Goal: Task Accomplishment & Management: Complete application form

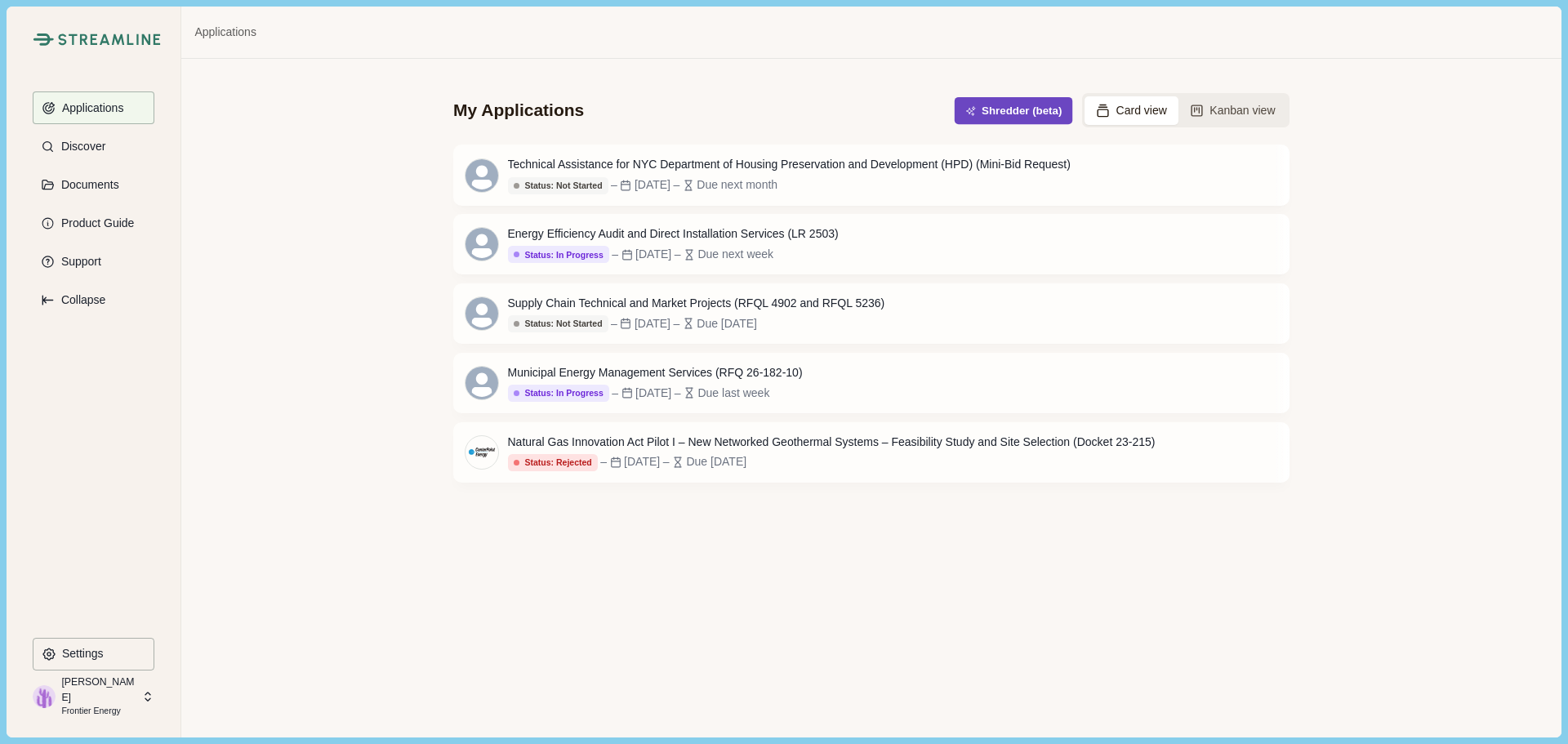
click at [1020, 107] on button "Shredder (beta)" at bounding box center [1013, 111] width 118 height 27
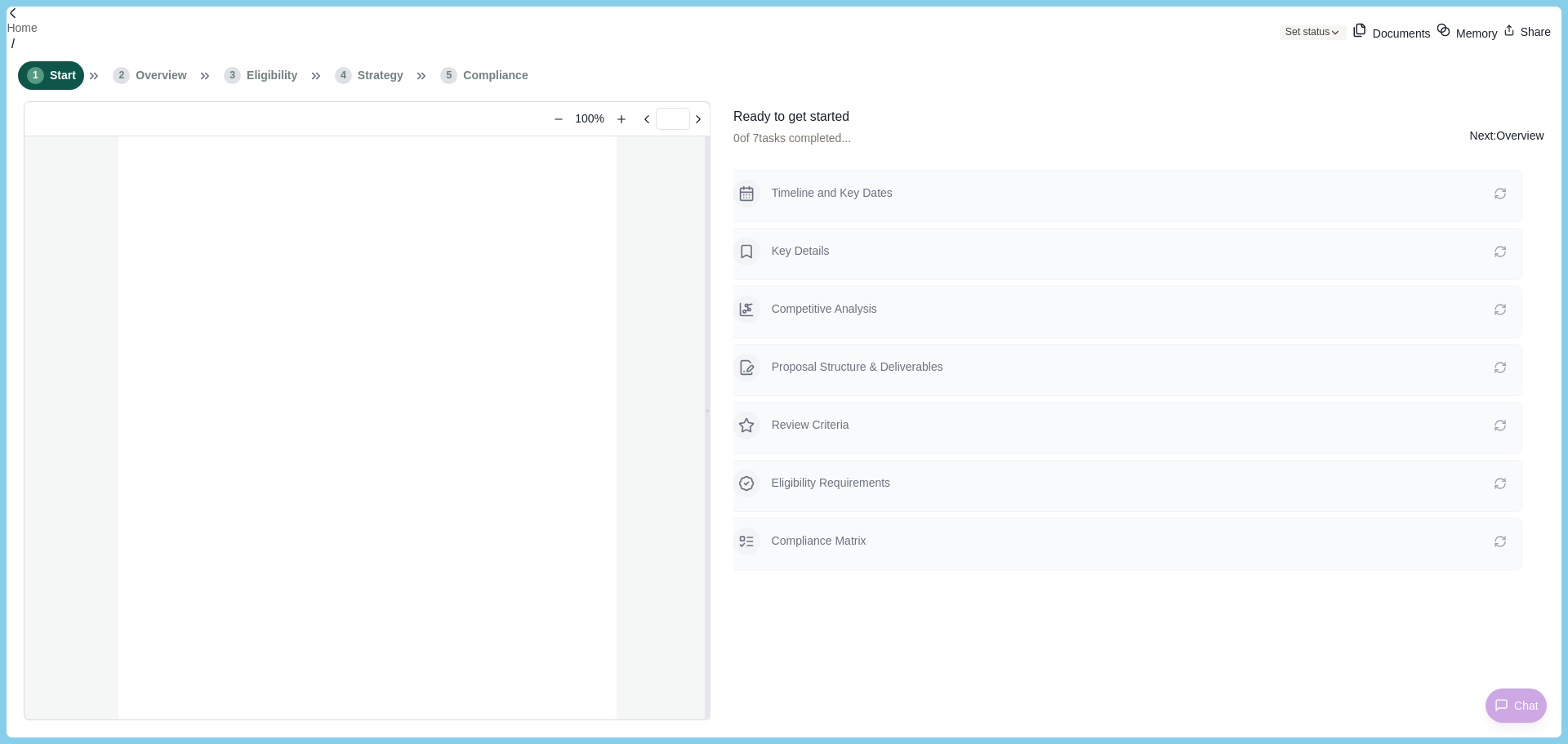
type input "**********"
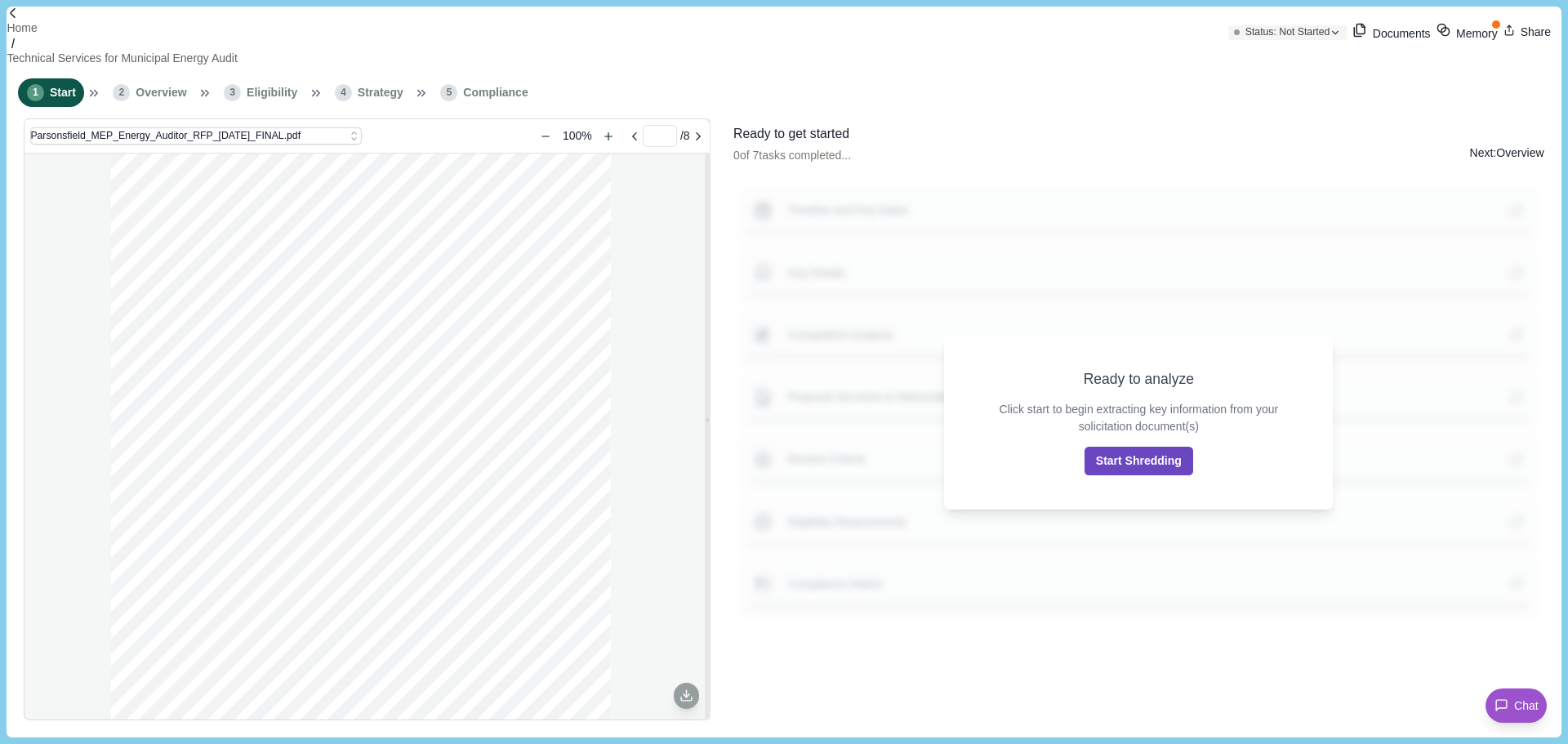
click at [1163, 452] on button "Start Shredding" at bounding box center [1139, 461] width 108 height 29
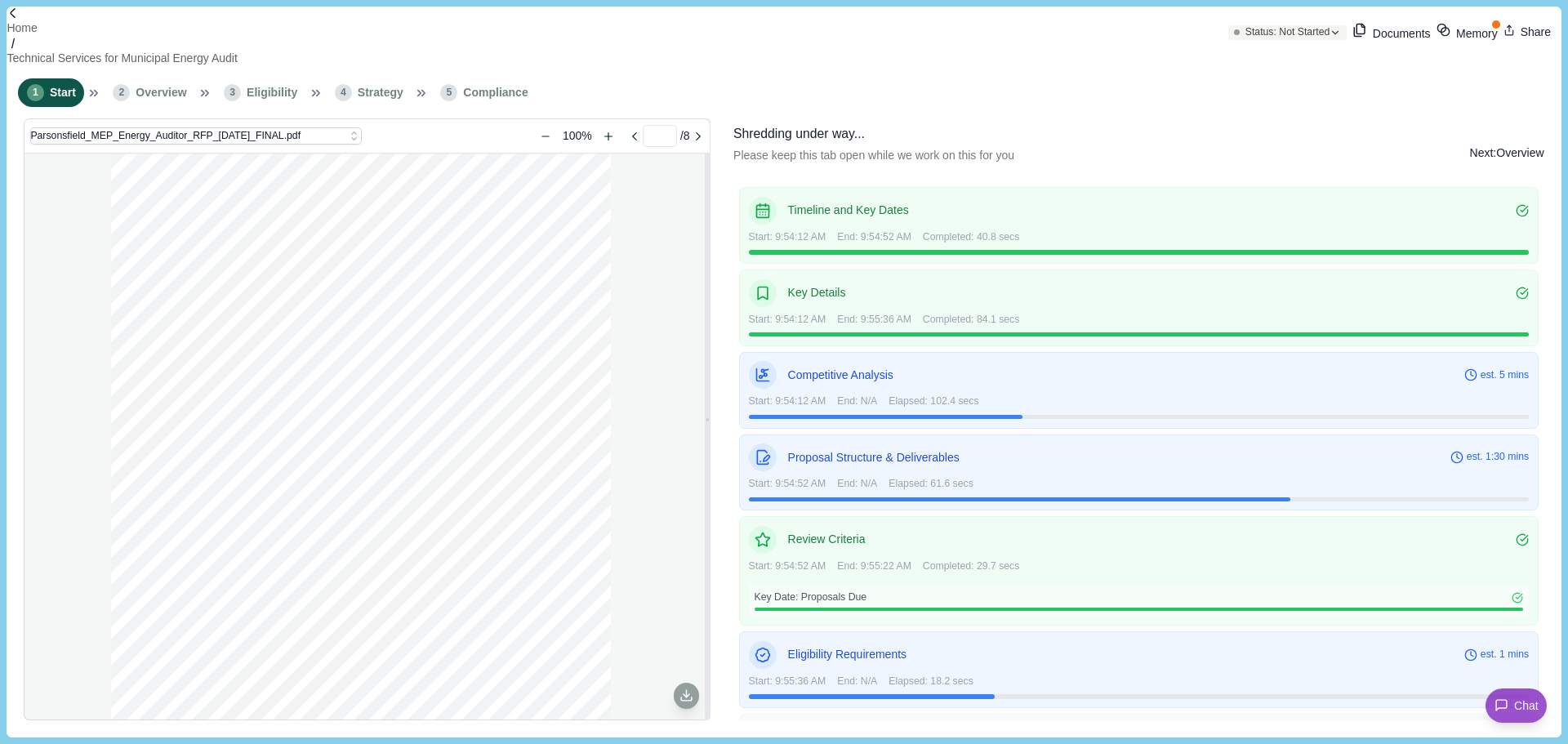
scroll to position [47, 0]
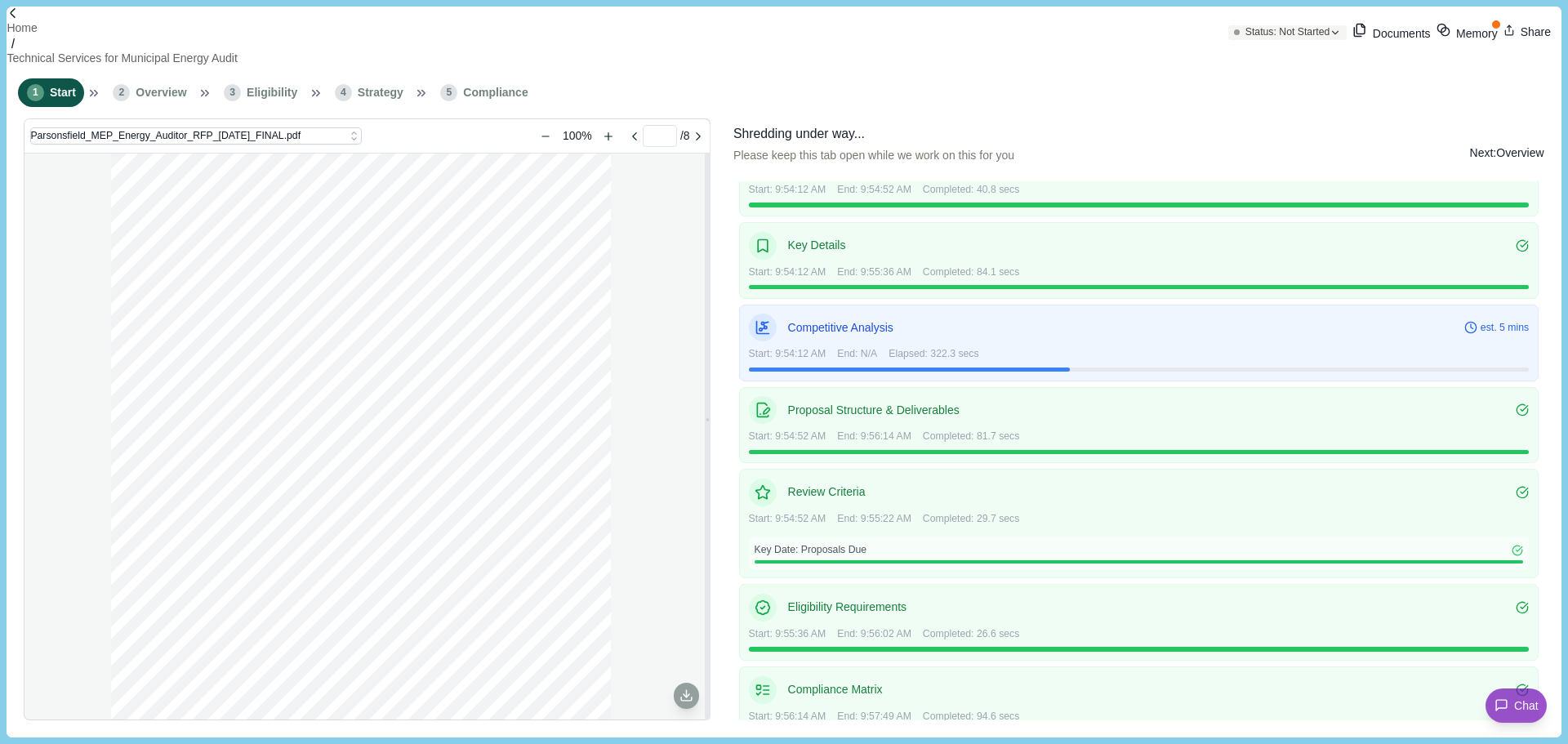
click at [1519, 134] on button "Next: Overview" at bounding box center [1507, 153] width 74 height 57
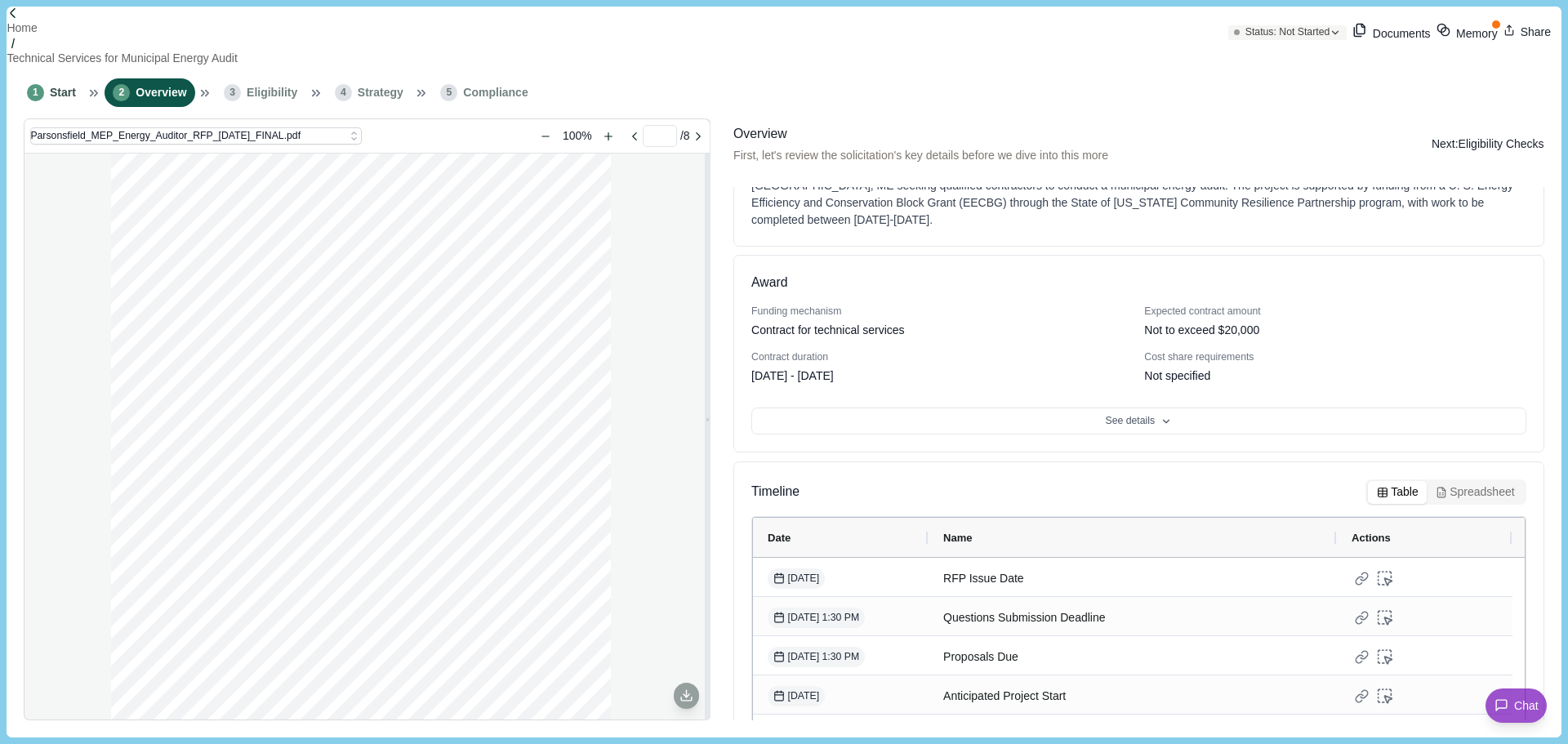
scroll to position [84, 0]
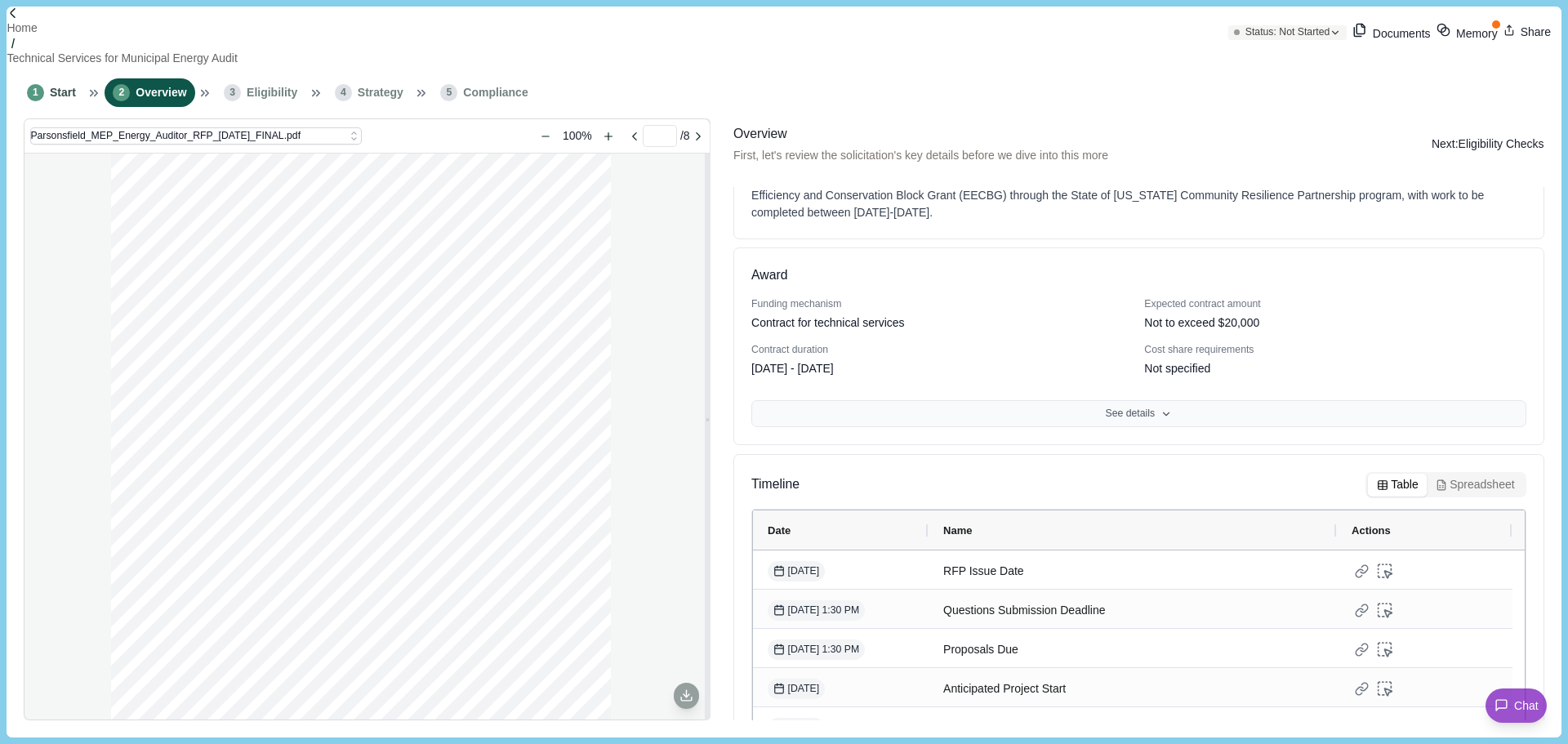
click at [1191, 400] on button "See details" at bounding box center [1139, 413] width 775 height 28
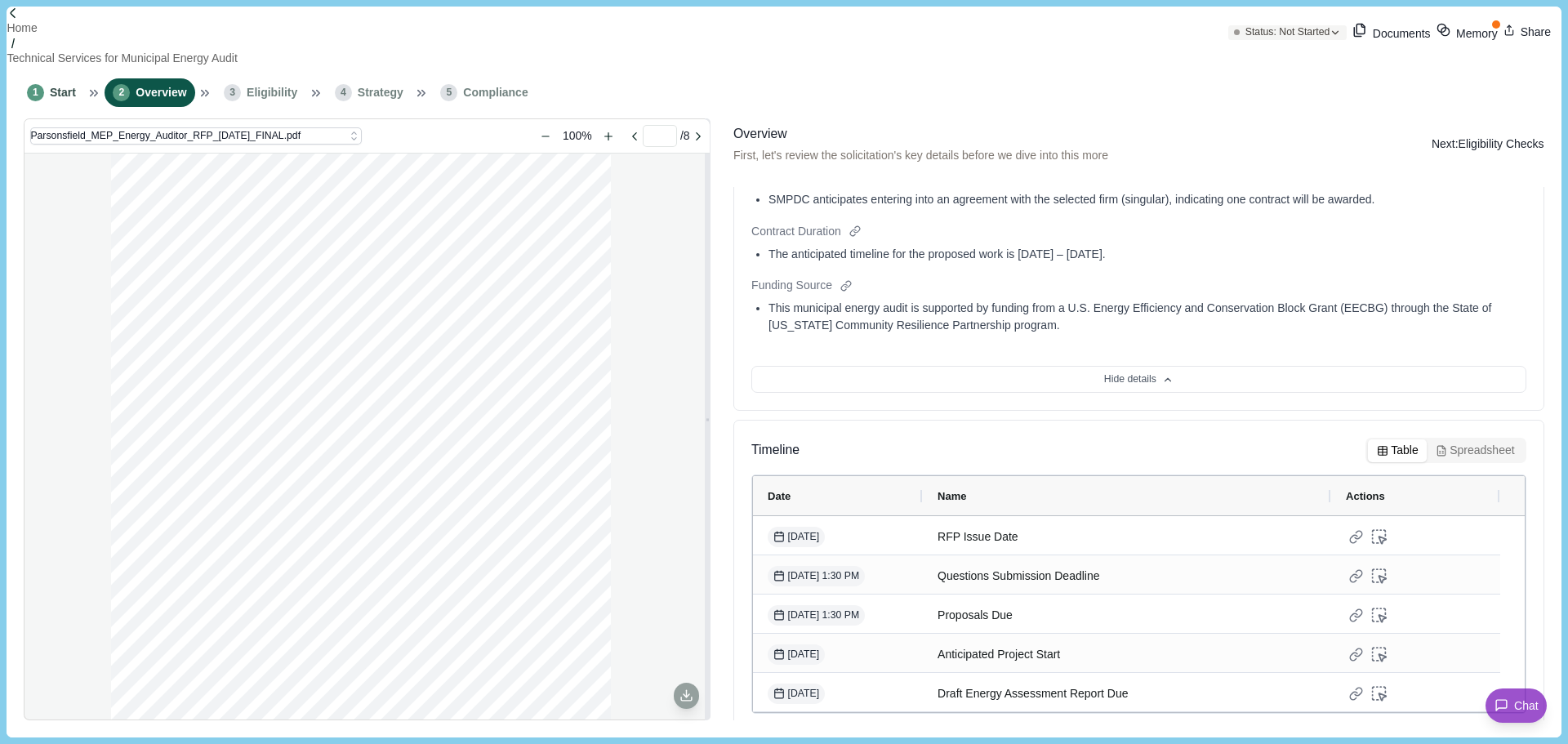
scroll to position [534, 0]
click at [1477, 145] on button "Next: Eligibility Checks" at bounding box center [1487, 144] width 112 height 17
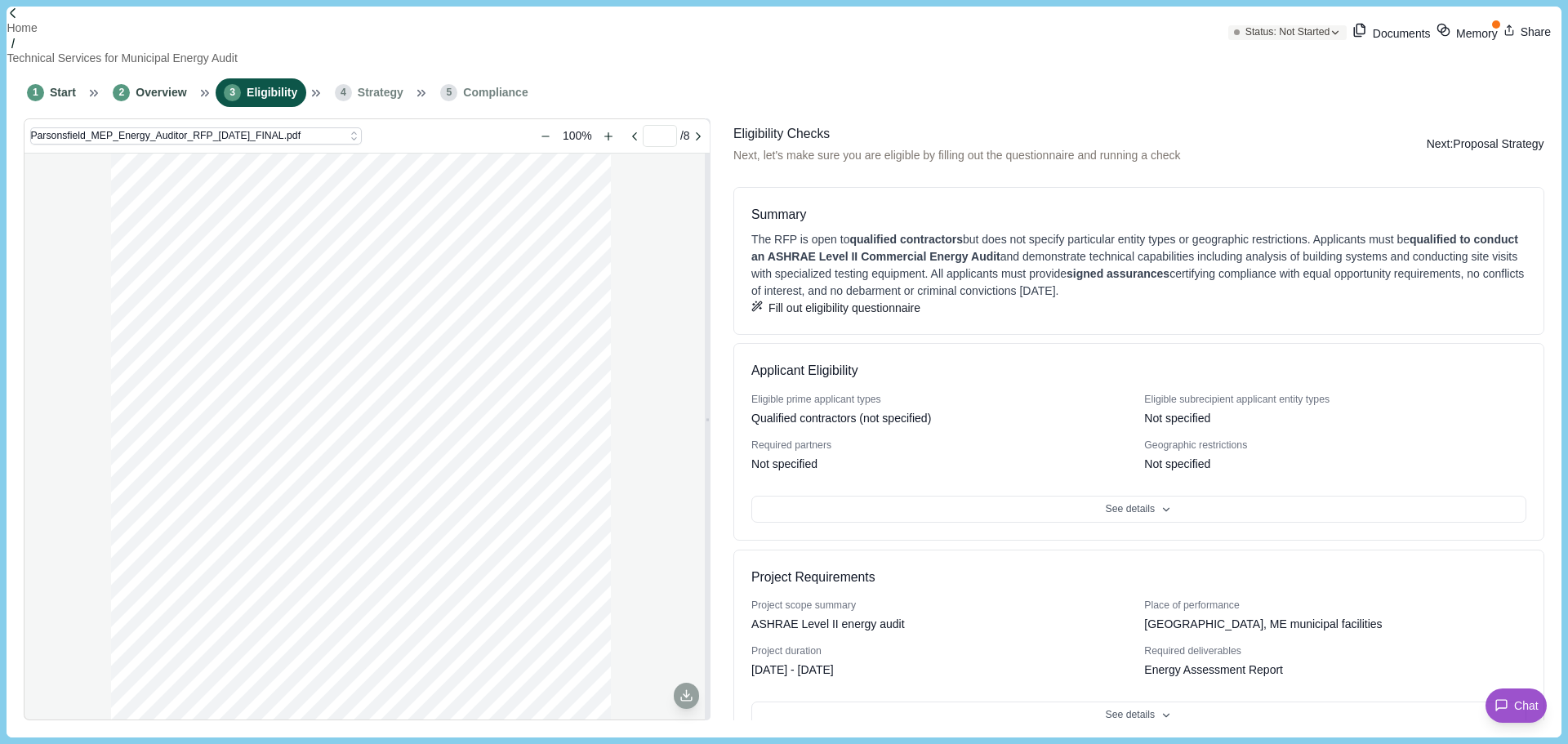
click at [919, 317] on button "Fill out eligibility questionnaire" at bounding box center [836, 309] width 169 height 17
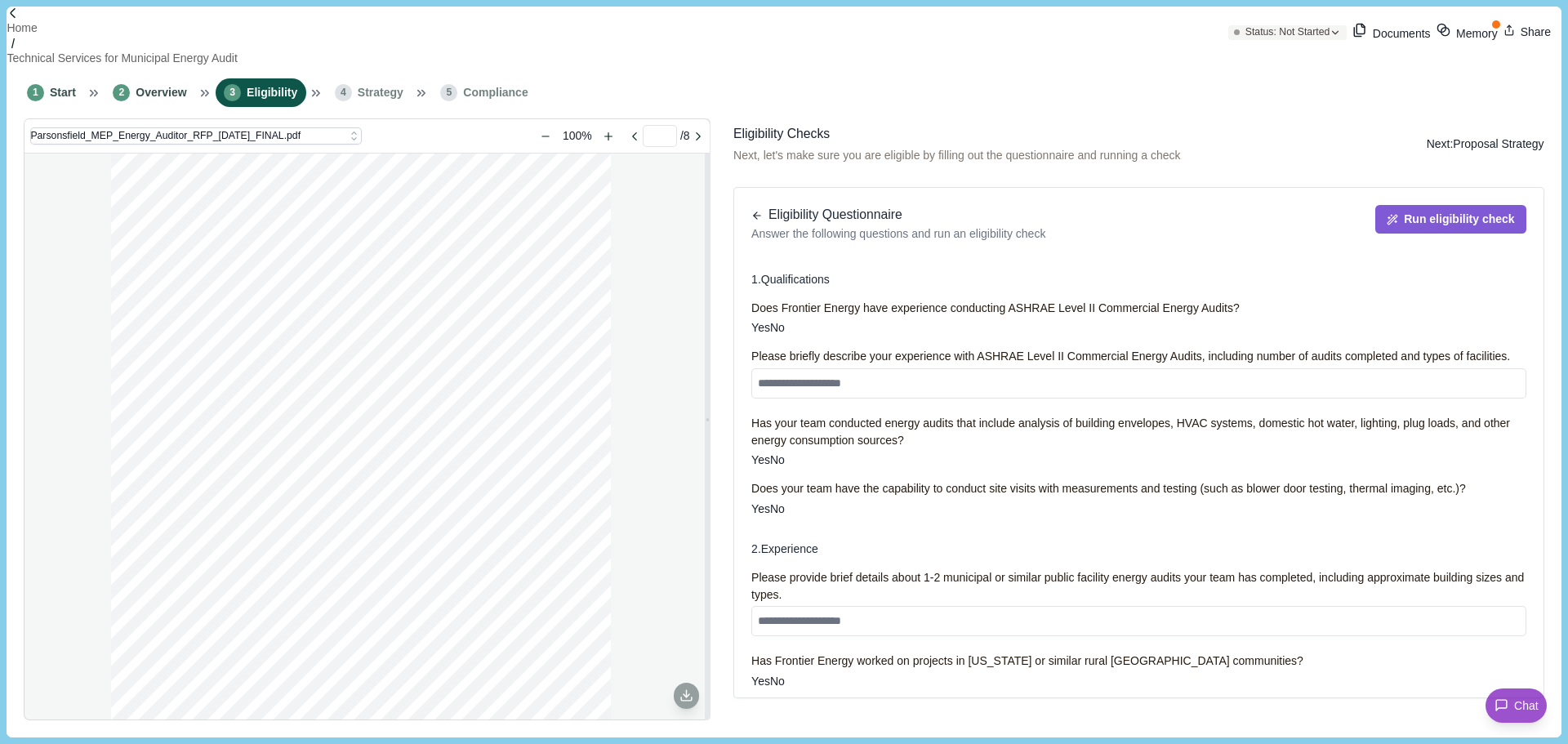
click at [751, 325] on span at bounding box center [751, 327] width 0 height 13
click at [763, 467] on label "Yes" at bounding box center [761, 459] width 19 height 13
click at [764, 516] on label "Yes" at bounding box center [761, 508] width 19 height 13
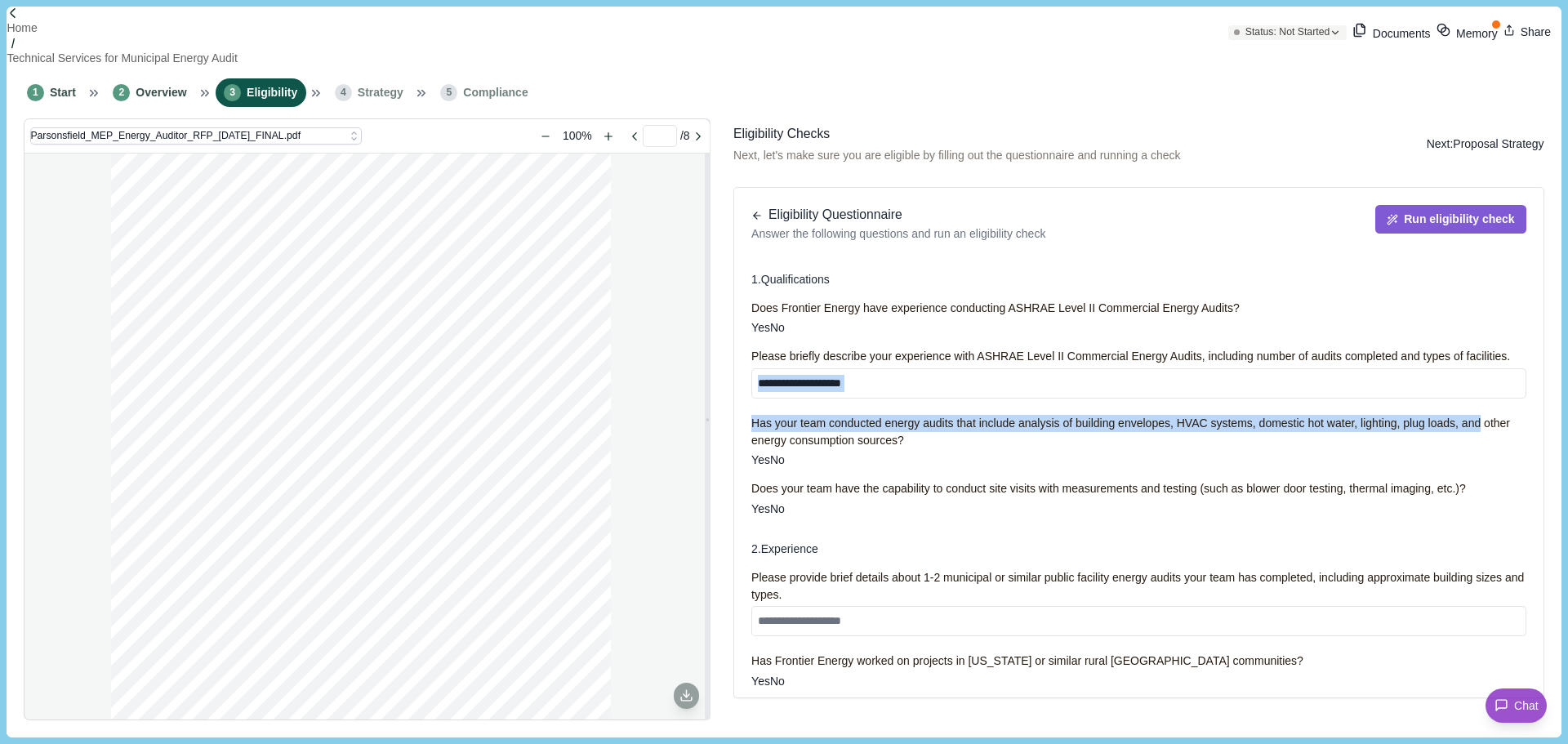
drag, startPoint x: 1544, startPoint y: 384, endPoint x: 1530, endPoint y: 432, distance: 50.0
click at [1530, 432] on div "Eligibility Checks Next, let's make sure you are eligible by filling out the qu…" at bounding box center [1139, 422] width 822 height 607
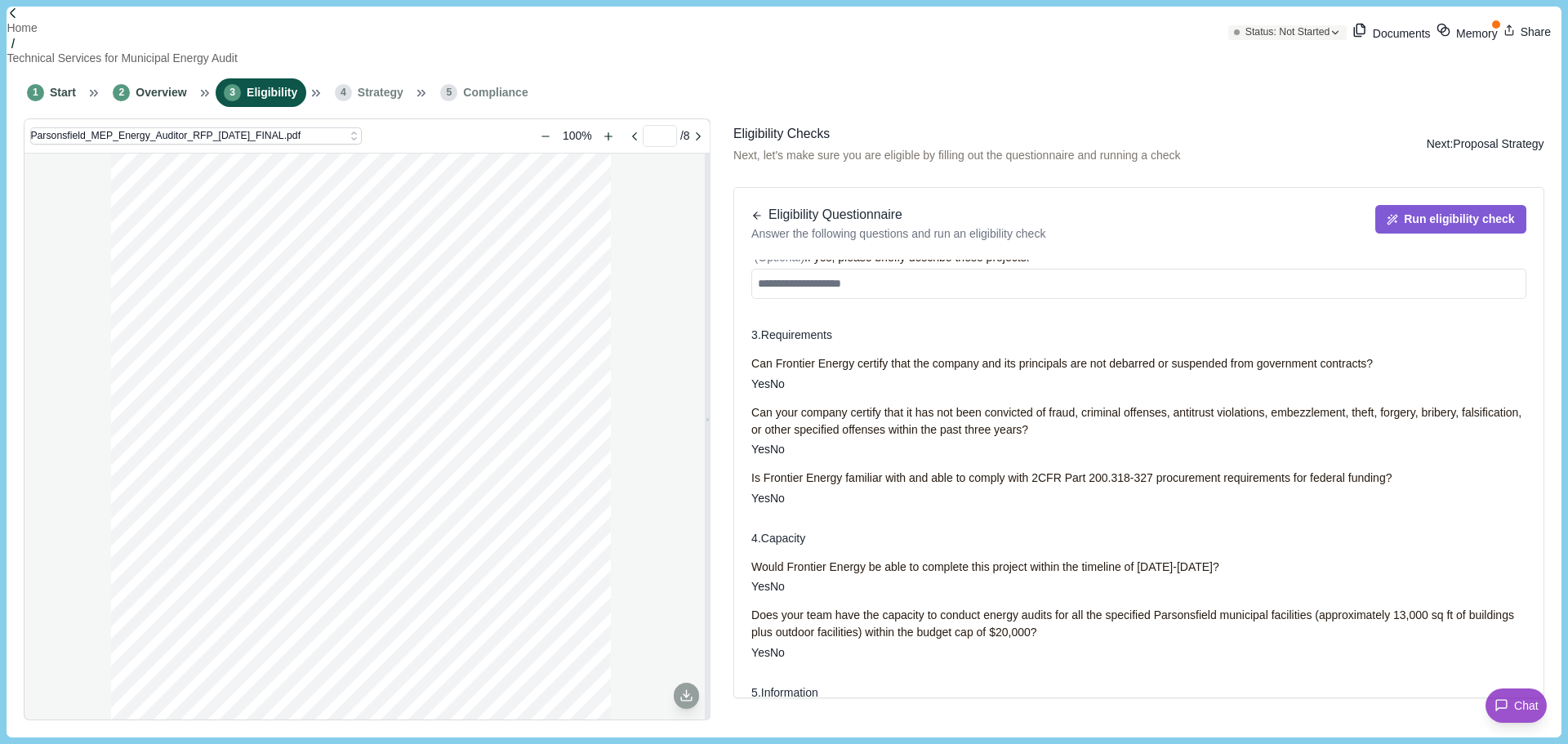
scroll to position [466, 0]
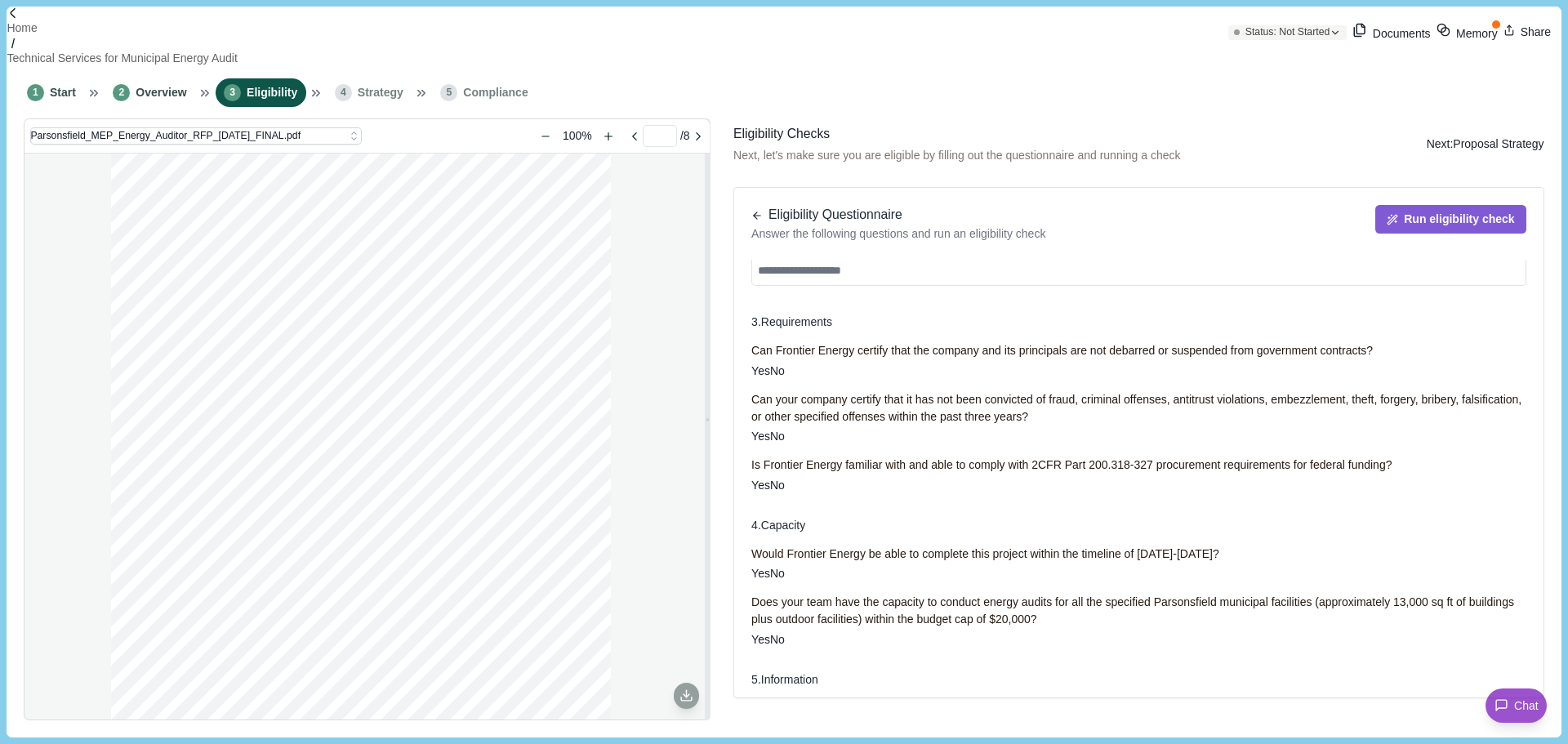
click at [1442, 140] on button "Next: Proposal Strategy" at bounding box center [1485, 144] width 117 height 40
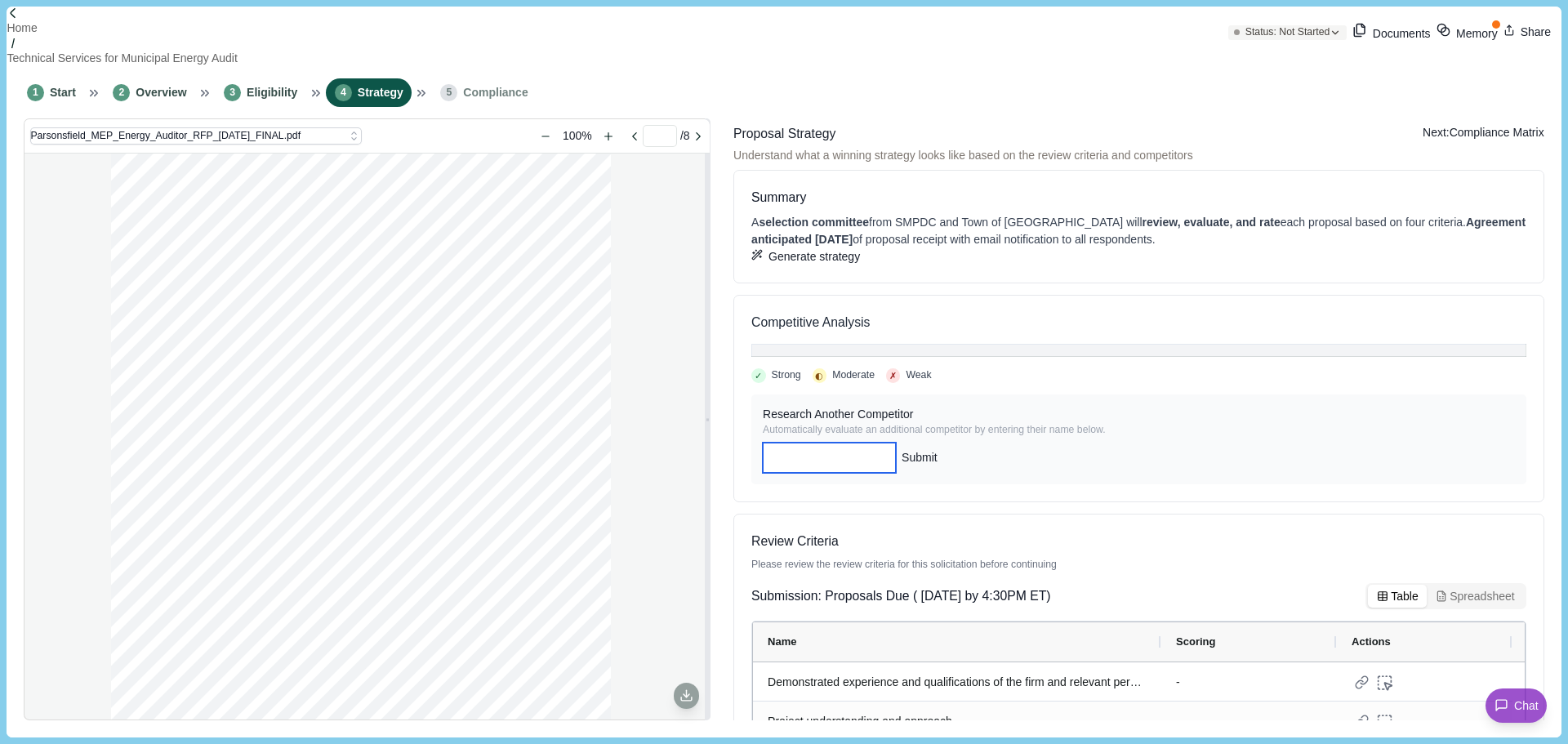
click at [896, 473] on input at bounding box center [828, 458] width 133 height 30
type input "**********"
click at [937, 473] on button "Submit" at bounding box center [919, 458] width 36 height 30
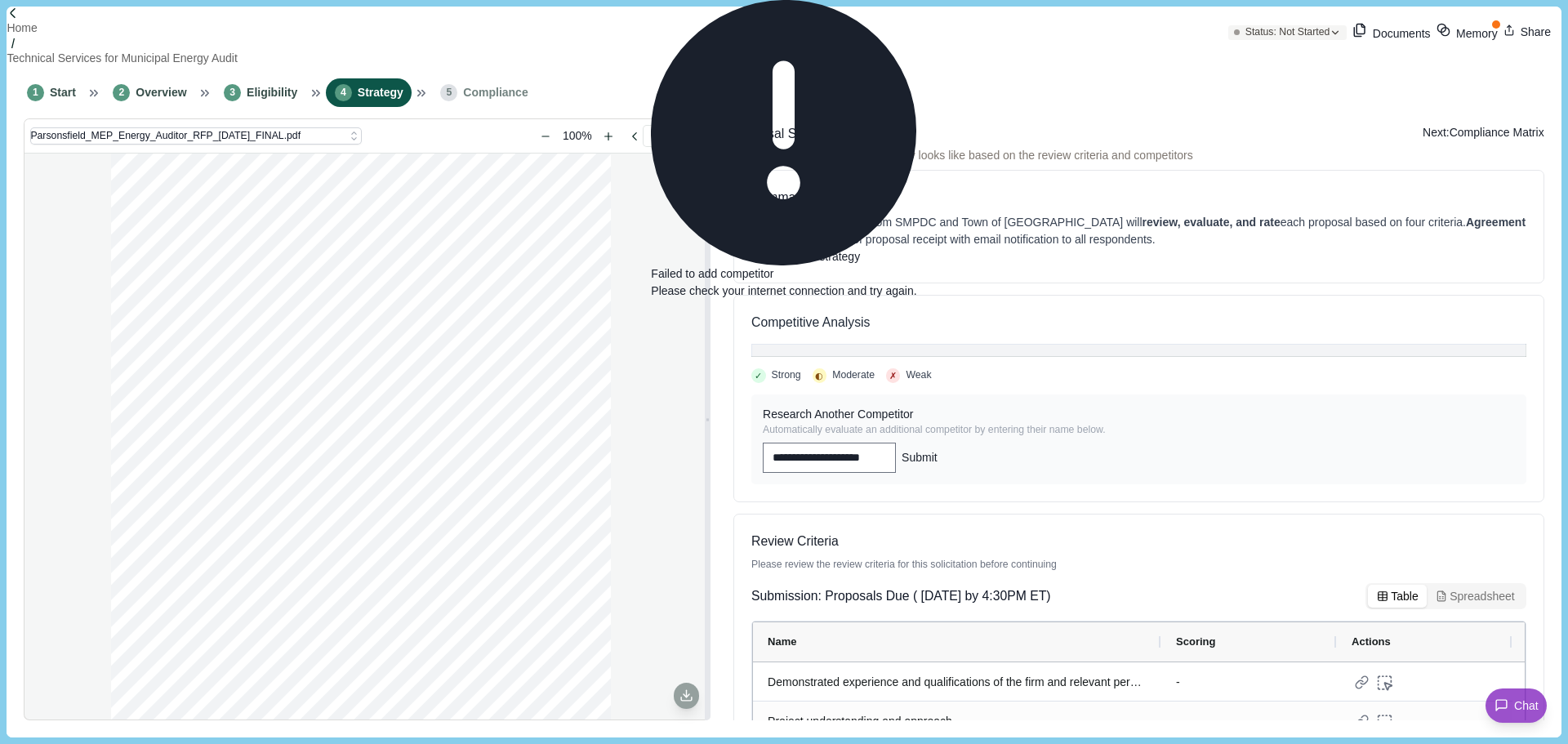
click at [1418, 250] on div "Generate strategy" at bounding box center [1139, 257] width 775 height 17
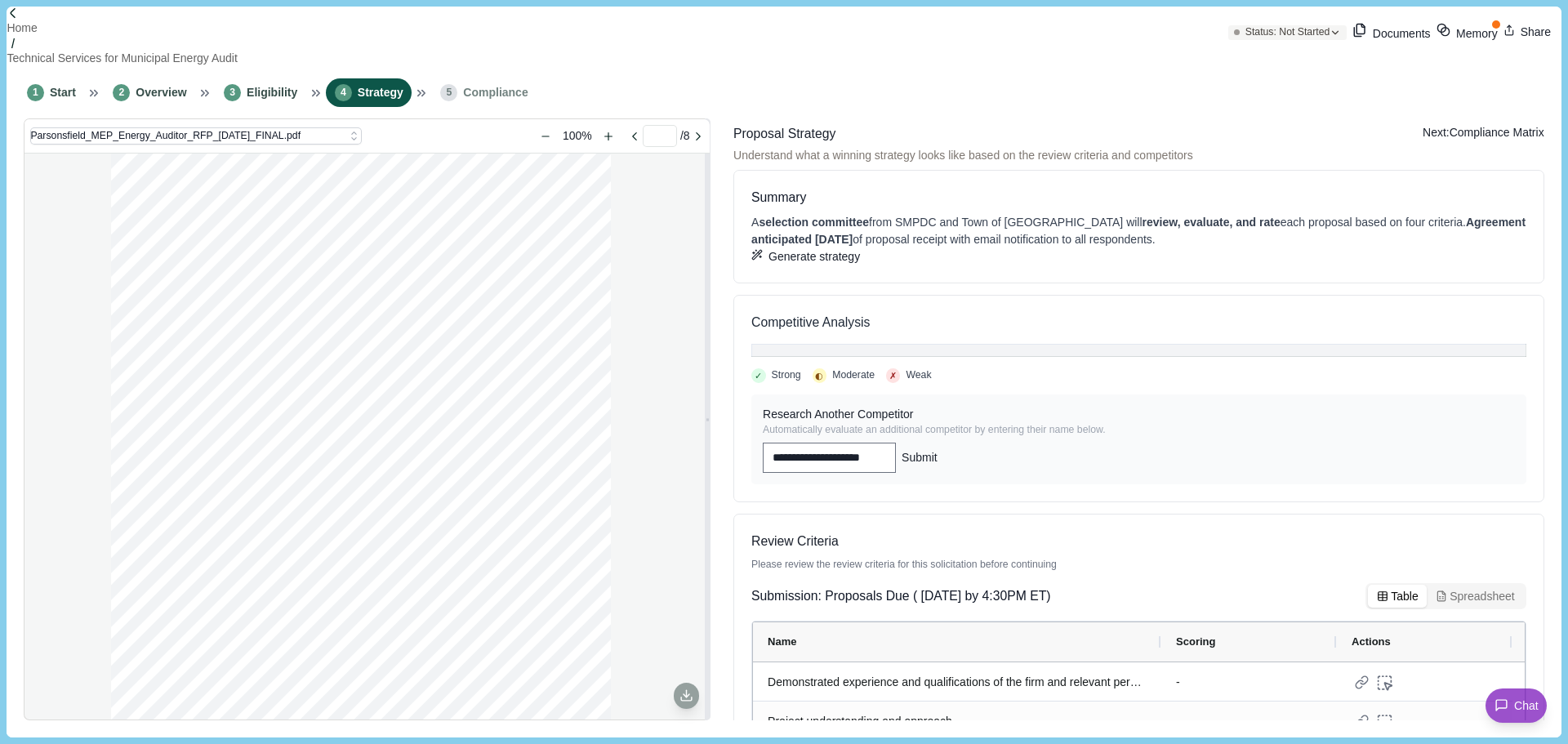
click at [1474, 127] on button "Next: Compliance Matrix" at bounding box center [1483, 133] width 122 height 17
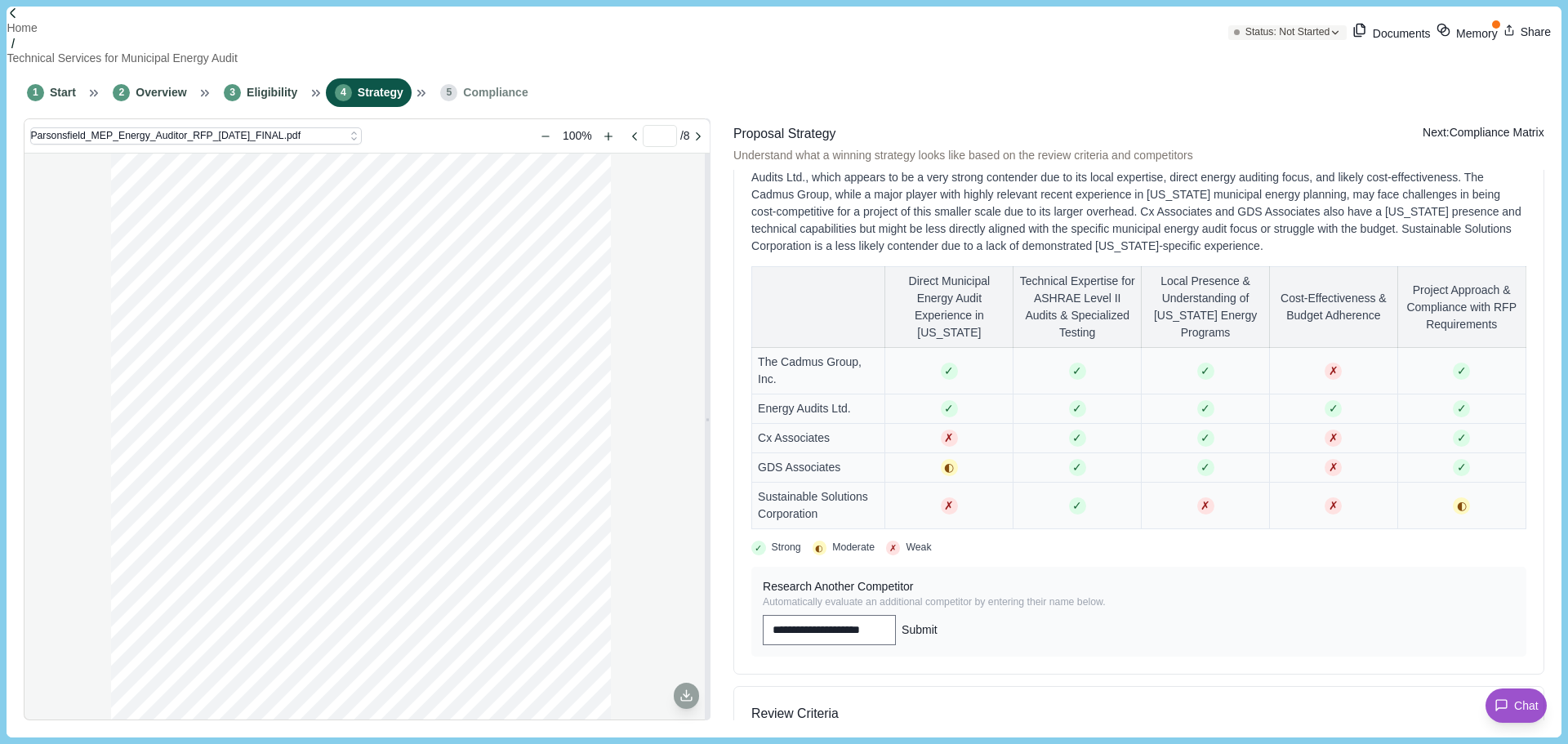
scroll to position [231, 0]
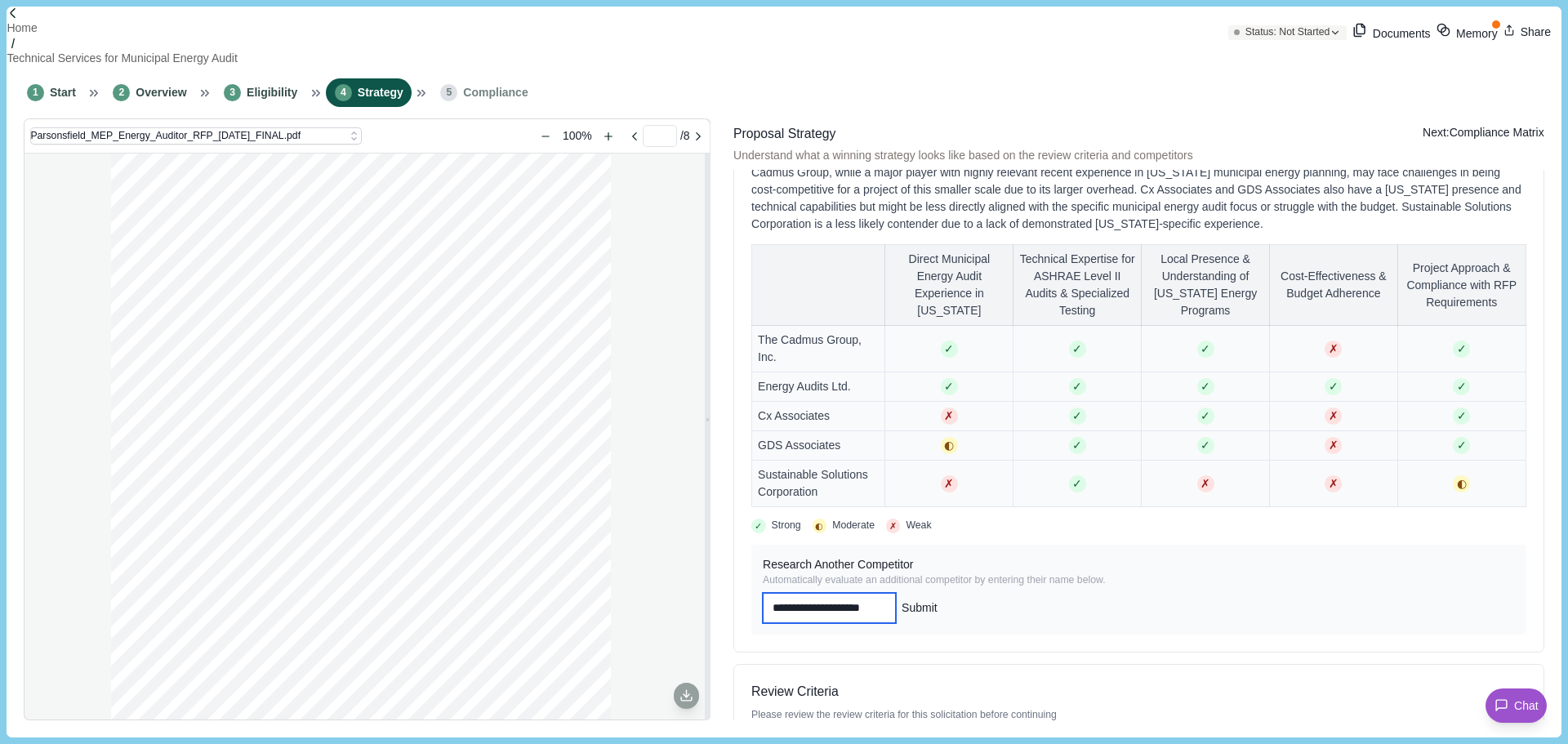
click at [896, 623] on input "**********" at bounding box center [828, 608] width 133 height 30
click at [937, 622] on button "Submit" at bounding box center [919, 608] width 36 height 30
click at [1495, 139] on button "Next: Compliance Matrix" at bounding box center [1483, 133] width 122 height 17
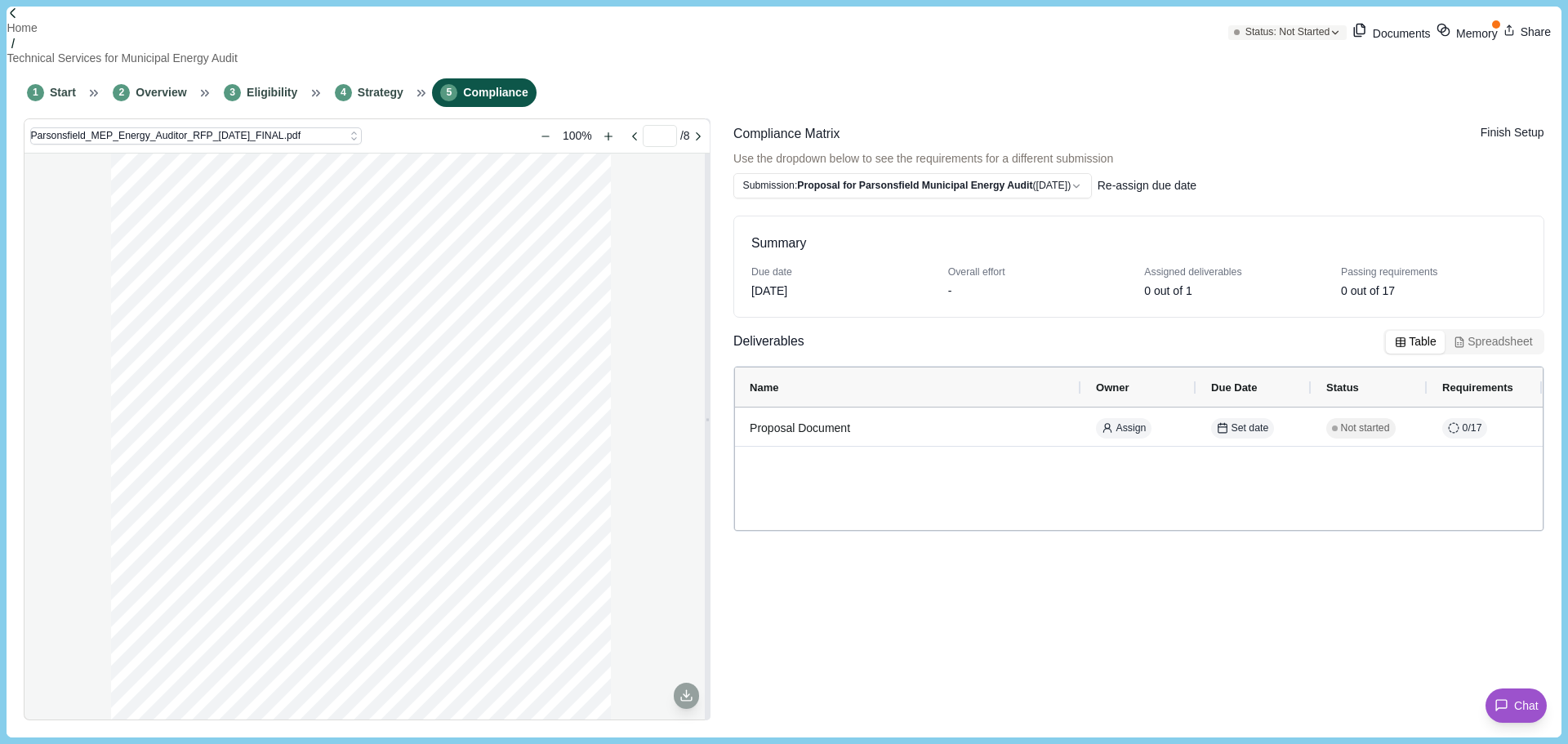
click at [1494, 124] on button "Finish Setup" at bounding box center [1511, 133] width 63 height 17
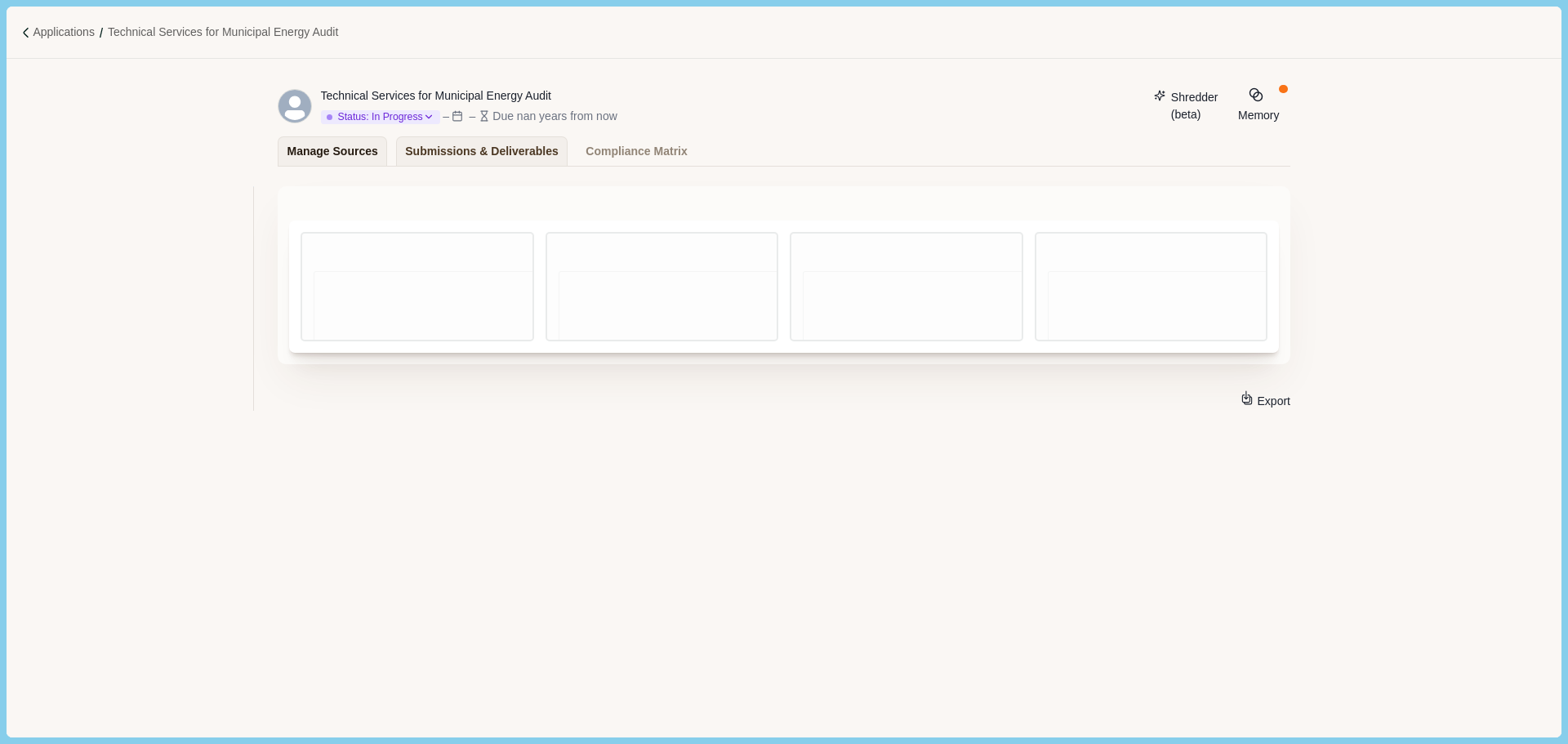
click at [343, 145] on div "Manage Sources" at bounding box center [332, 151] width 90 height 29
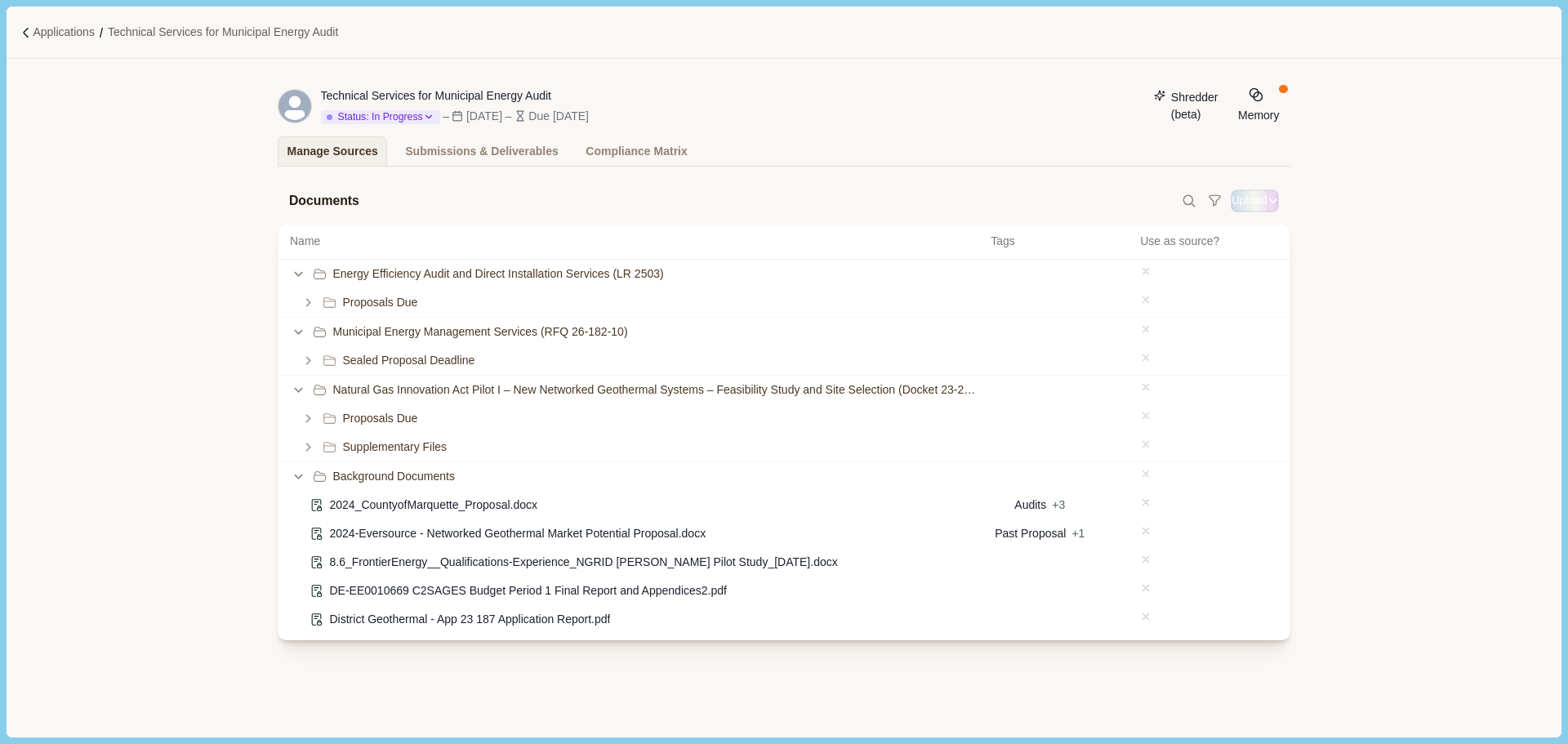
click at [1232, 205] on button "Upload" at bounding box center [1249, 200] width 36 height 17
select select "**********"
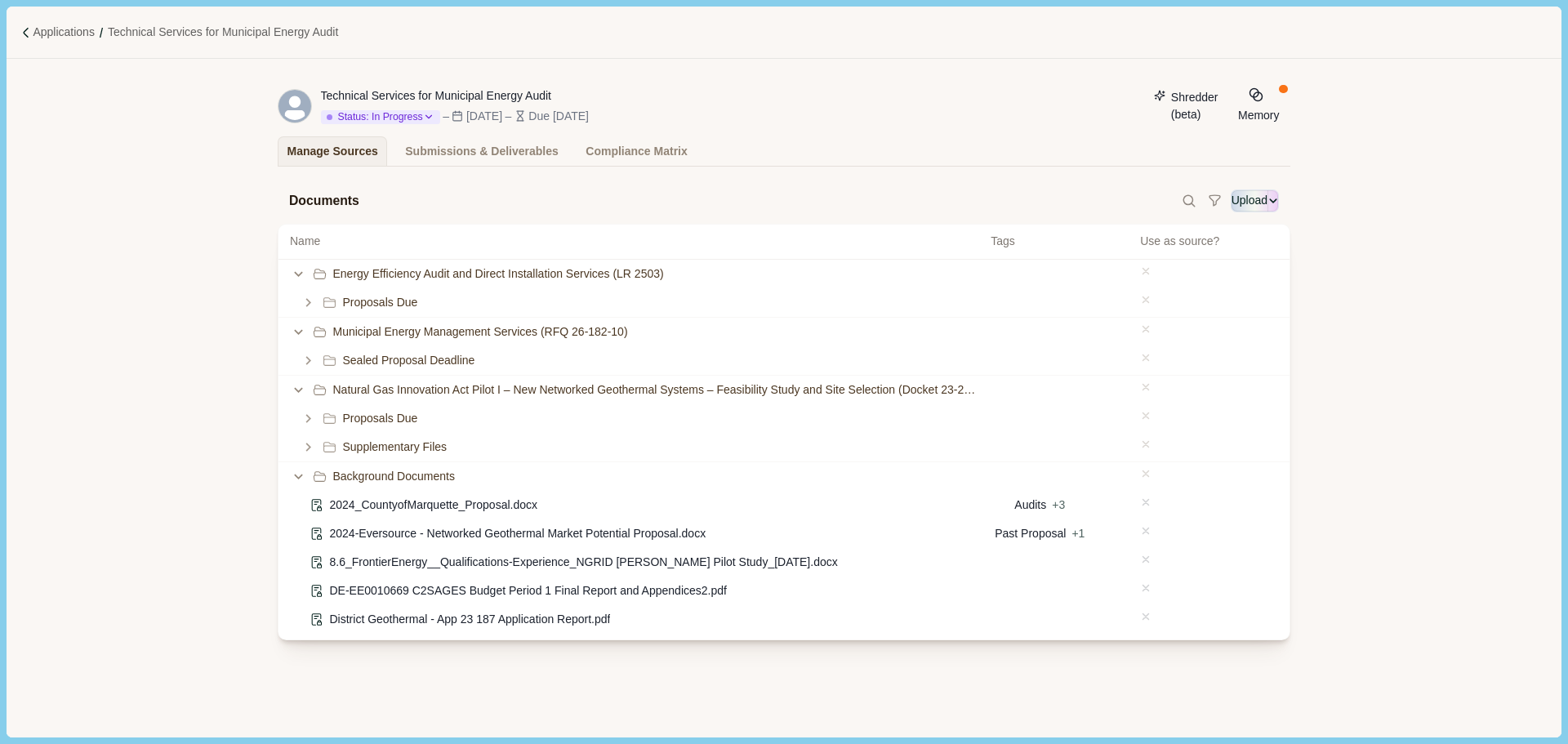
click at [1231, 200] on input "Upload" at bounding box center [1231, 200] width 1 height 1
type input "**********"
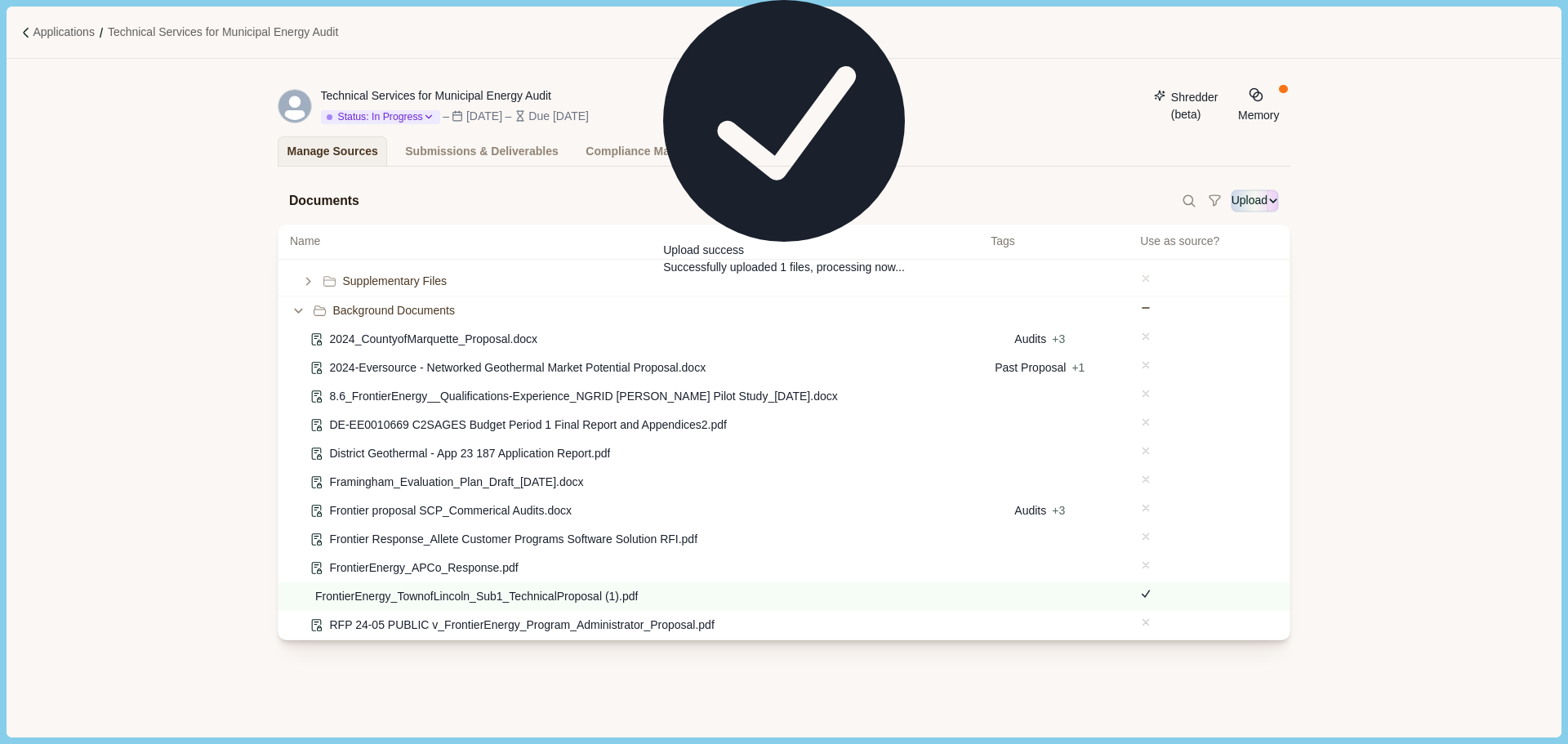
scroll to position [179, 0]
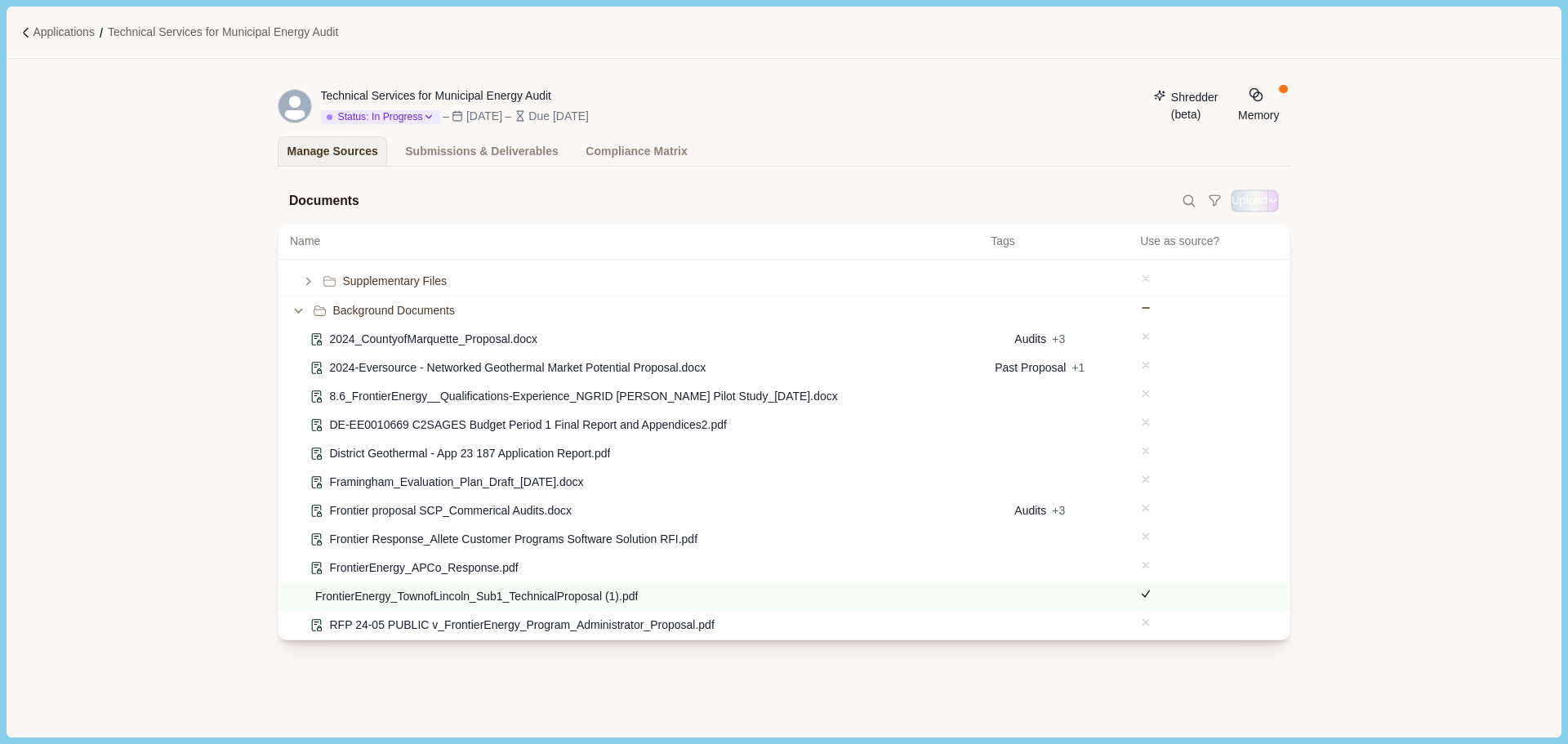
click at [1232, 201] on button "Upload" at bounding box center [1249, 200] width 36 height 17
select select "**********"
drag, startPoint x: 724, startPoint y: 444, endPoint x: 661, endPoint y: 449, distance: 63.2
click at [1231, 200] on input "Upload" at bounding box center [1231, 200] width 1 height 1
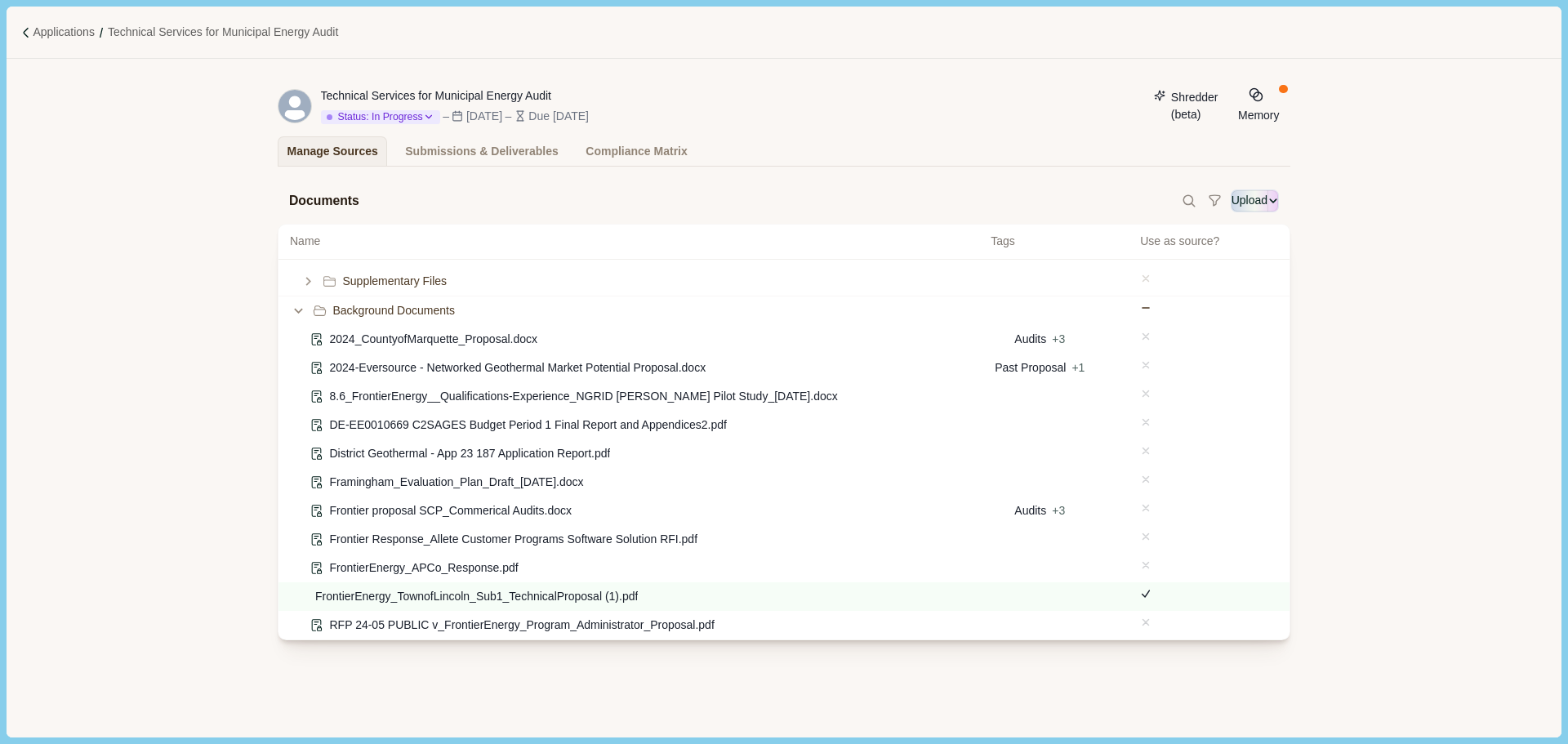
type input "**********"
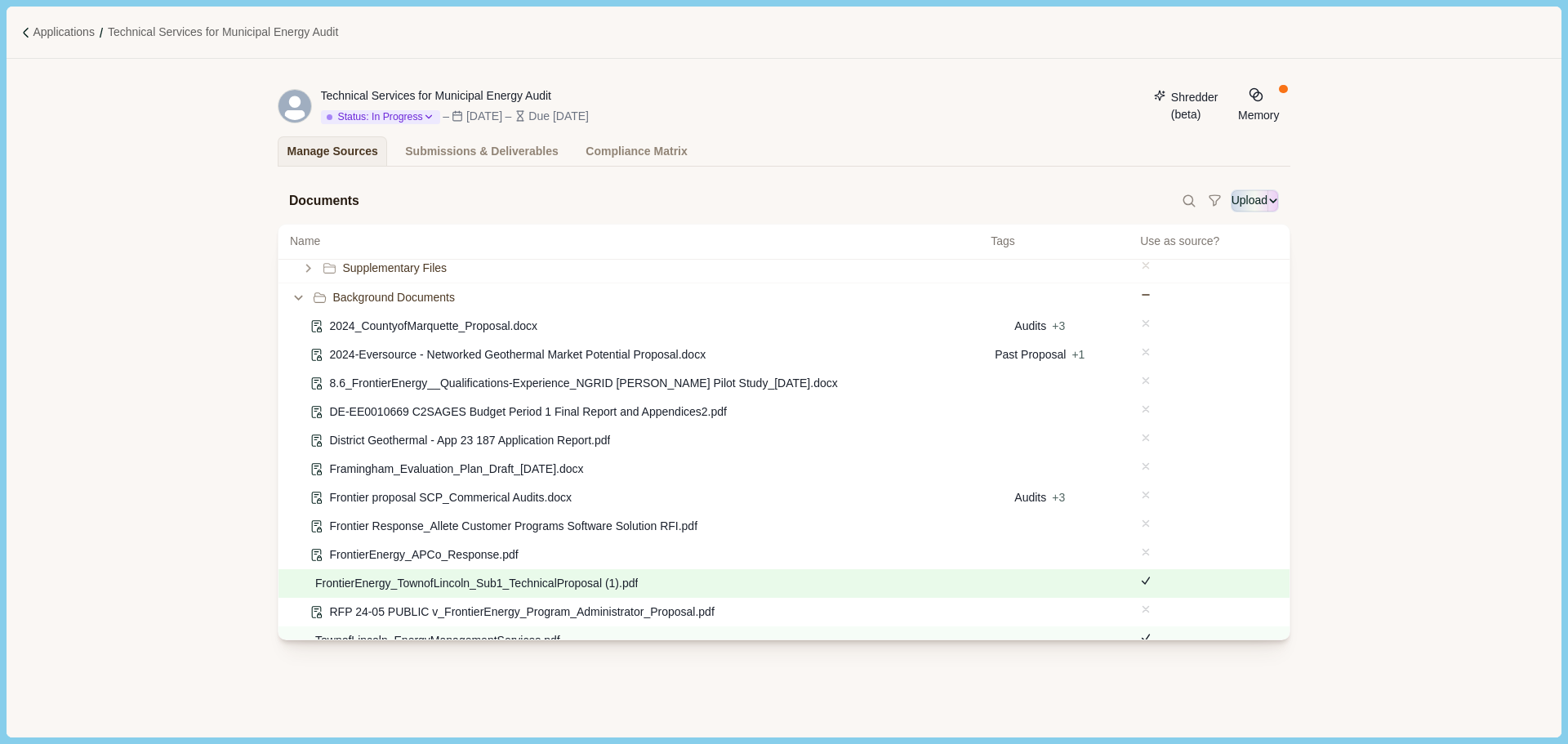
click at [1140, 587] on icon at bounding box center [1146, 581] width 12 height 12
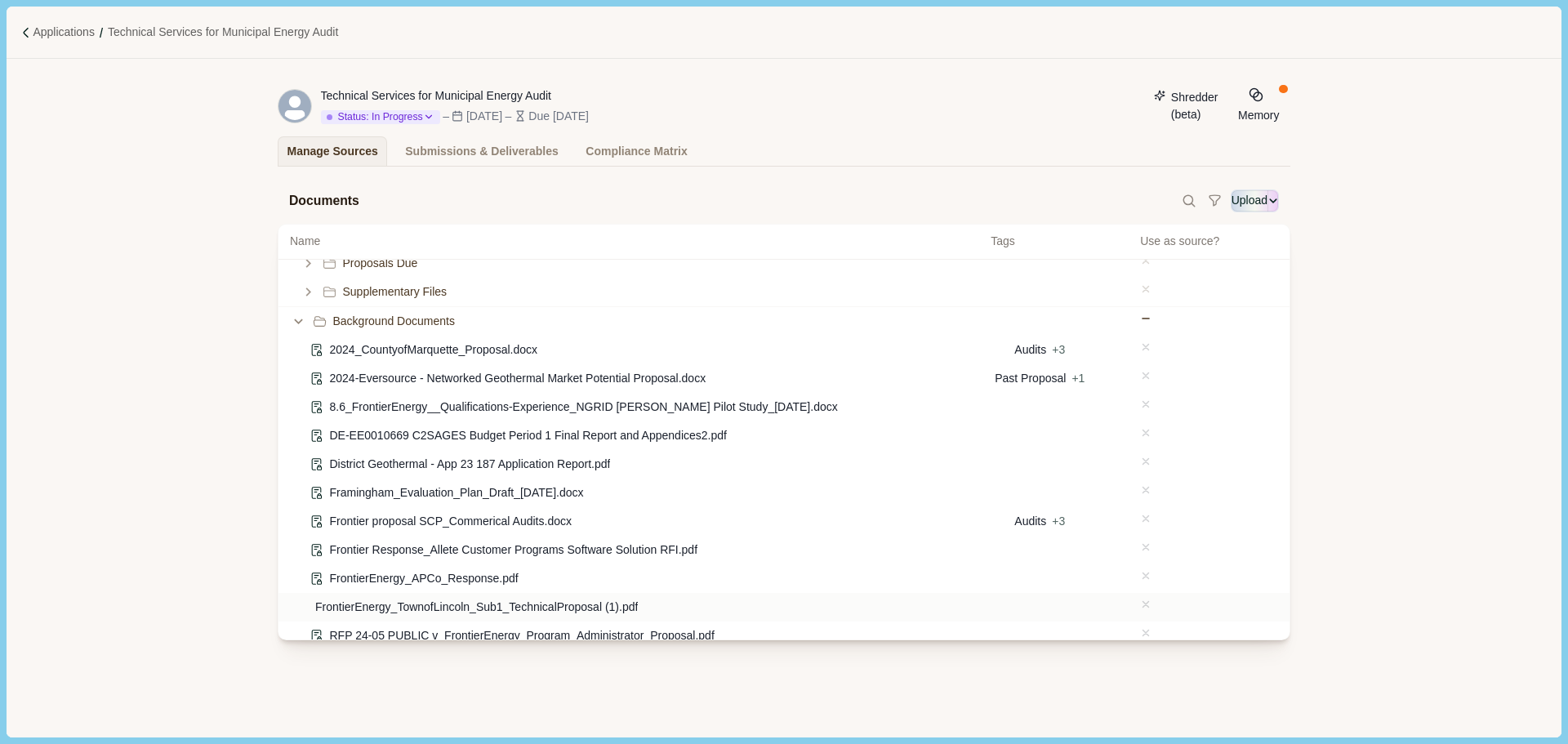
scroll to position [209, 0]
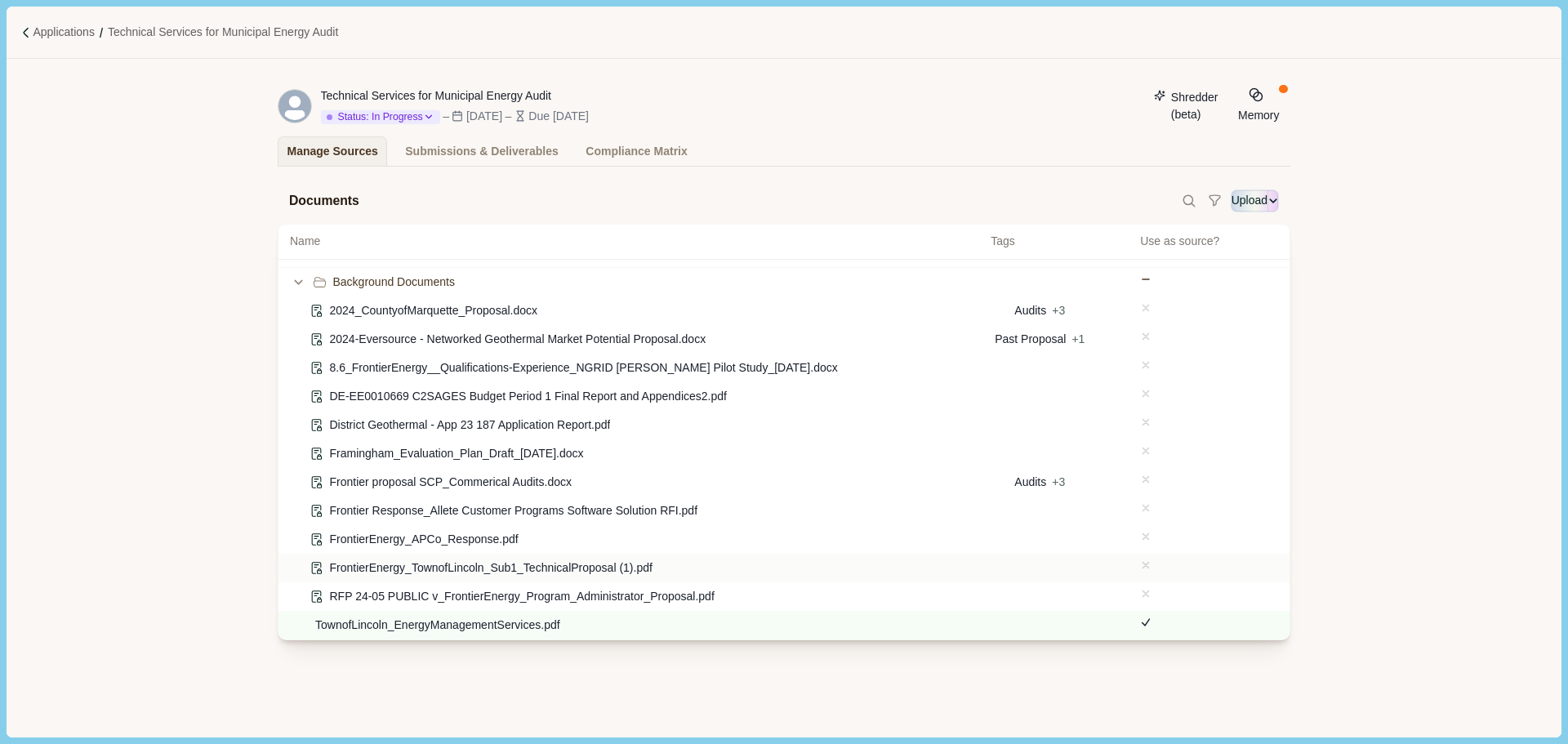
click at [873, 566] on div "FrontierEnergy_TownofLincoln_Sub1_TechnicalProposal (1).pdf" at bounding box center [634, 568] width 689 height 17
click at [1140, 626] on span at bounding box center [1209, 622] width 138 height 12
click at [1290, 107] on icon "Application Actions" at bounding box center [1290, 107] width 0 height 0
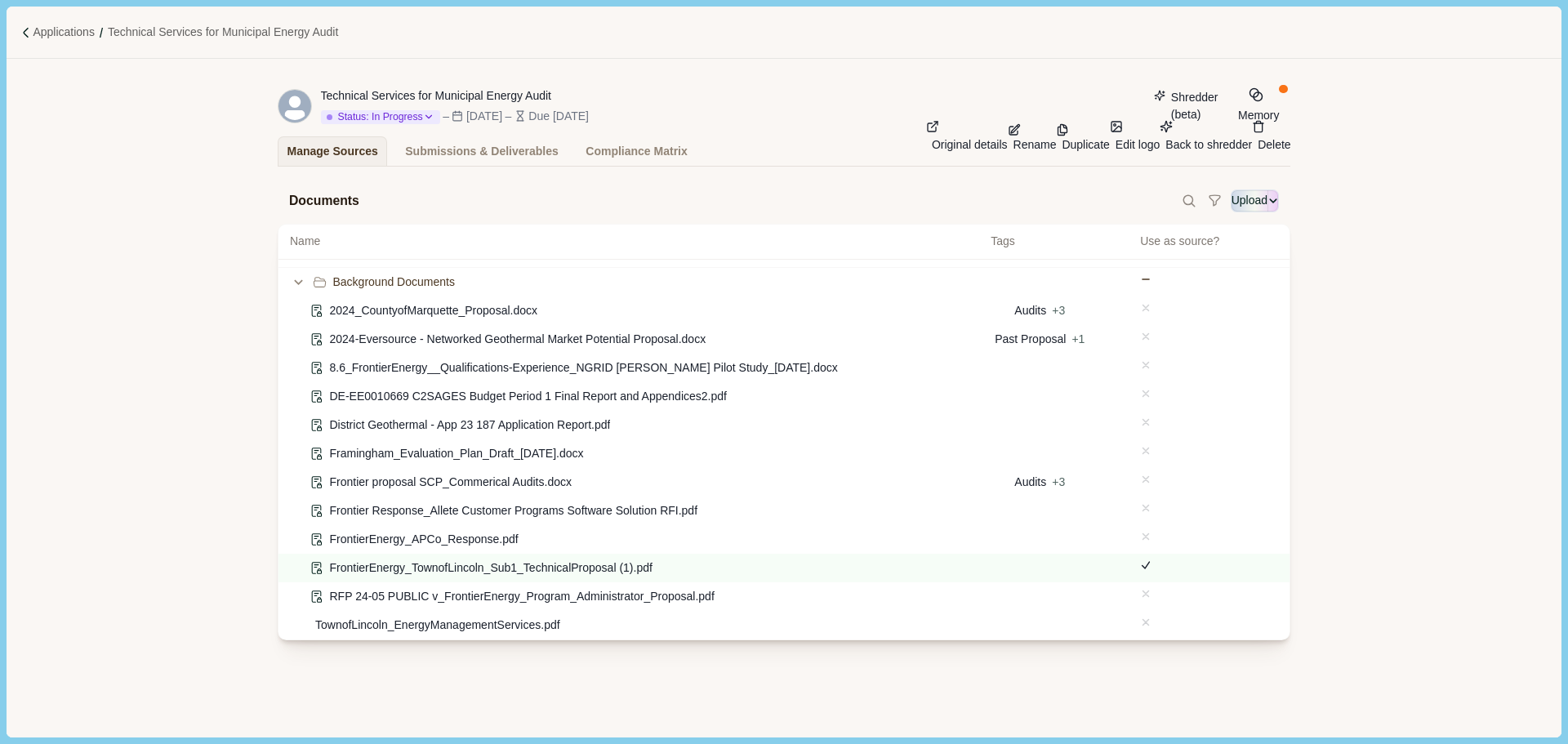
click at [1258, 151] on span "Delete" at bounding box center [1274, 144] width 33 height 13
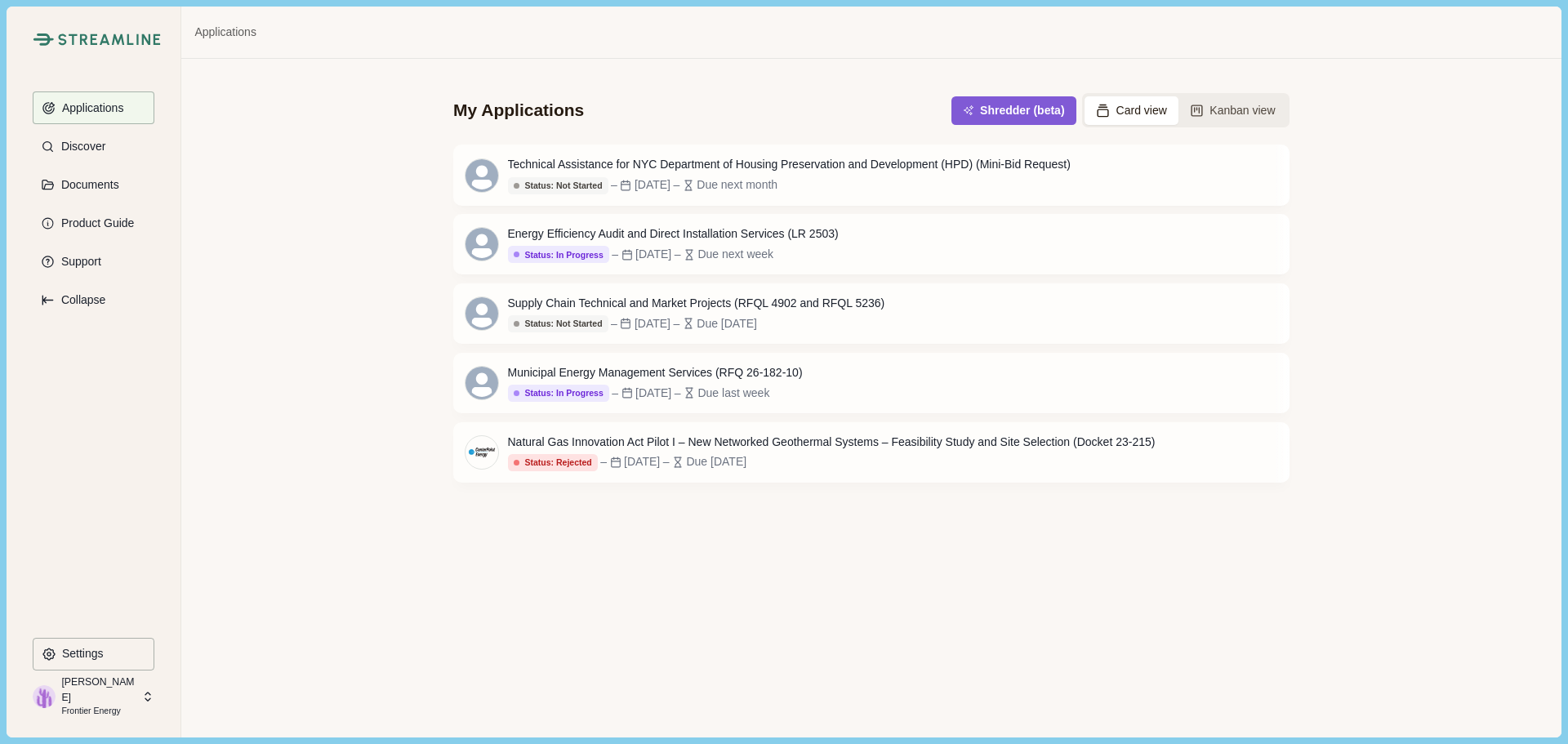
click at [621, 590] on div "My Applications Shredder (beta) Card view Kanban view Technical Assistance for …" at bounding box center [871, 398] width 1380 height 678
click at [989, 105] on button "Shredder (beta)" at bounding box center [1013, 111] width 118 height 27
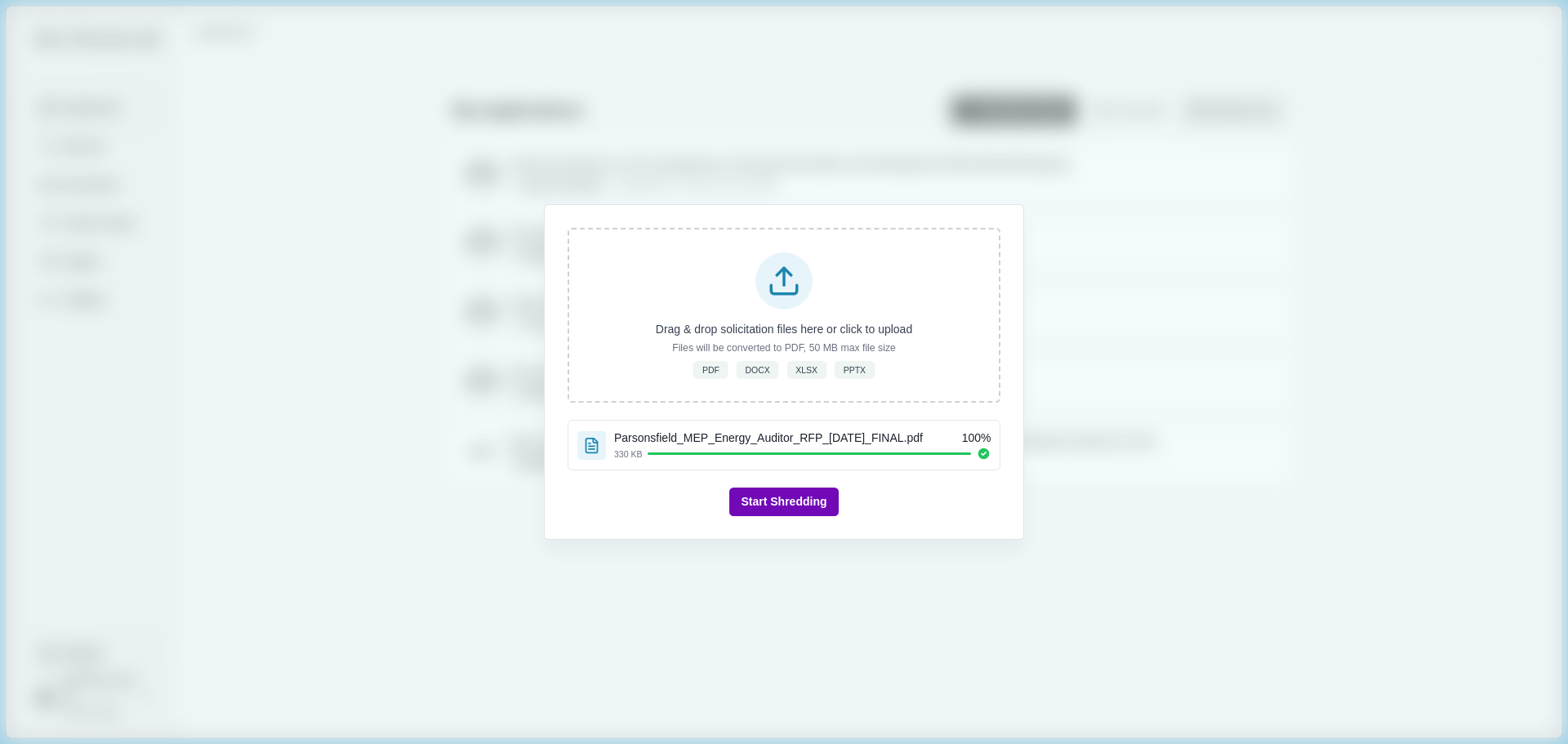
click at [792, 503] on button "Start Shredding" at bounding box center [784, 502] width 108 height 29
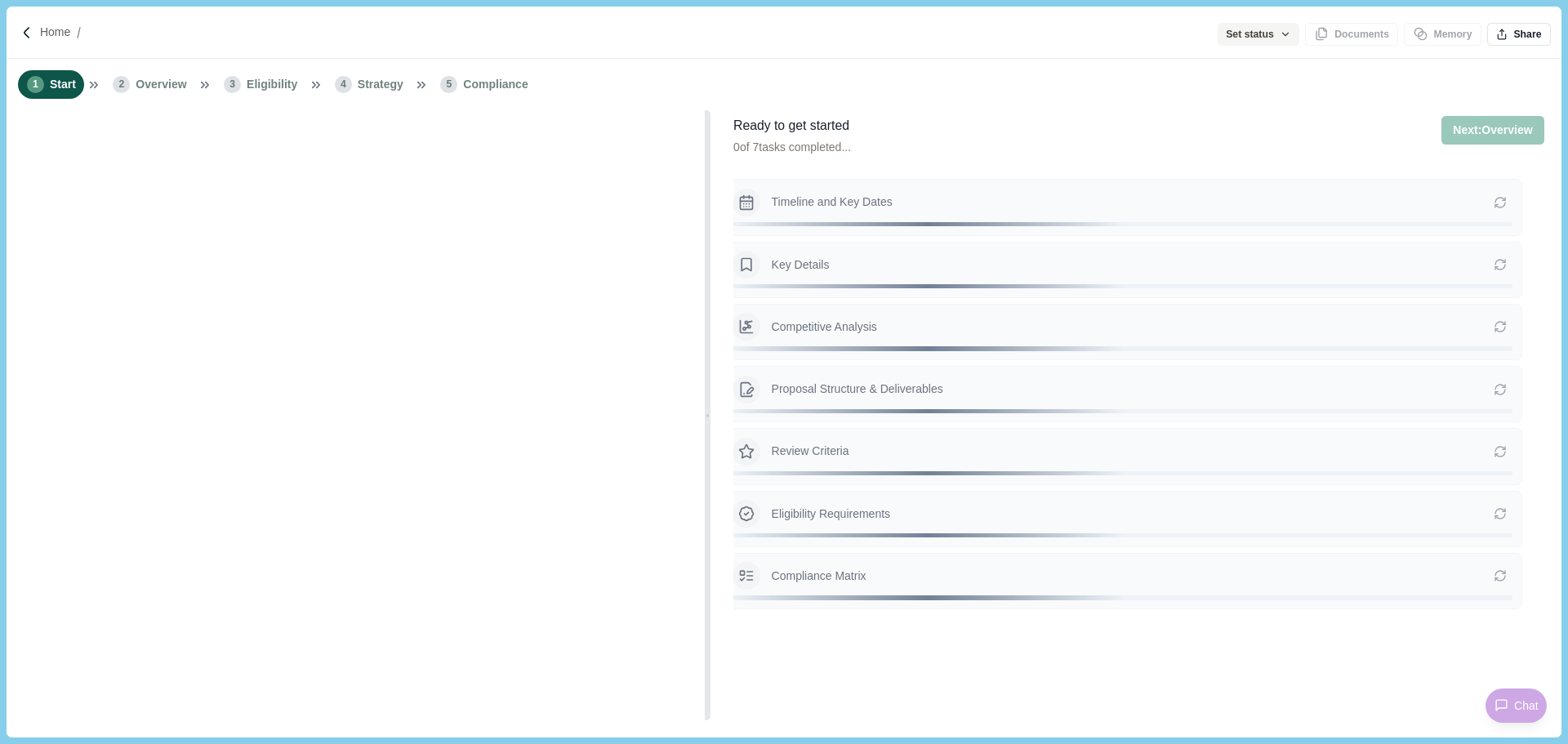
type input "**********"
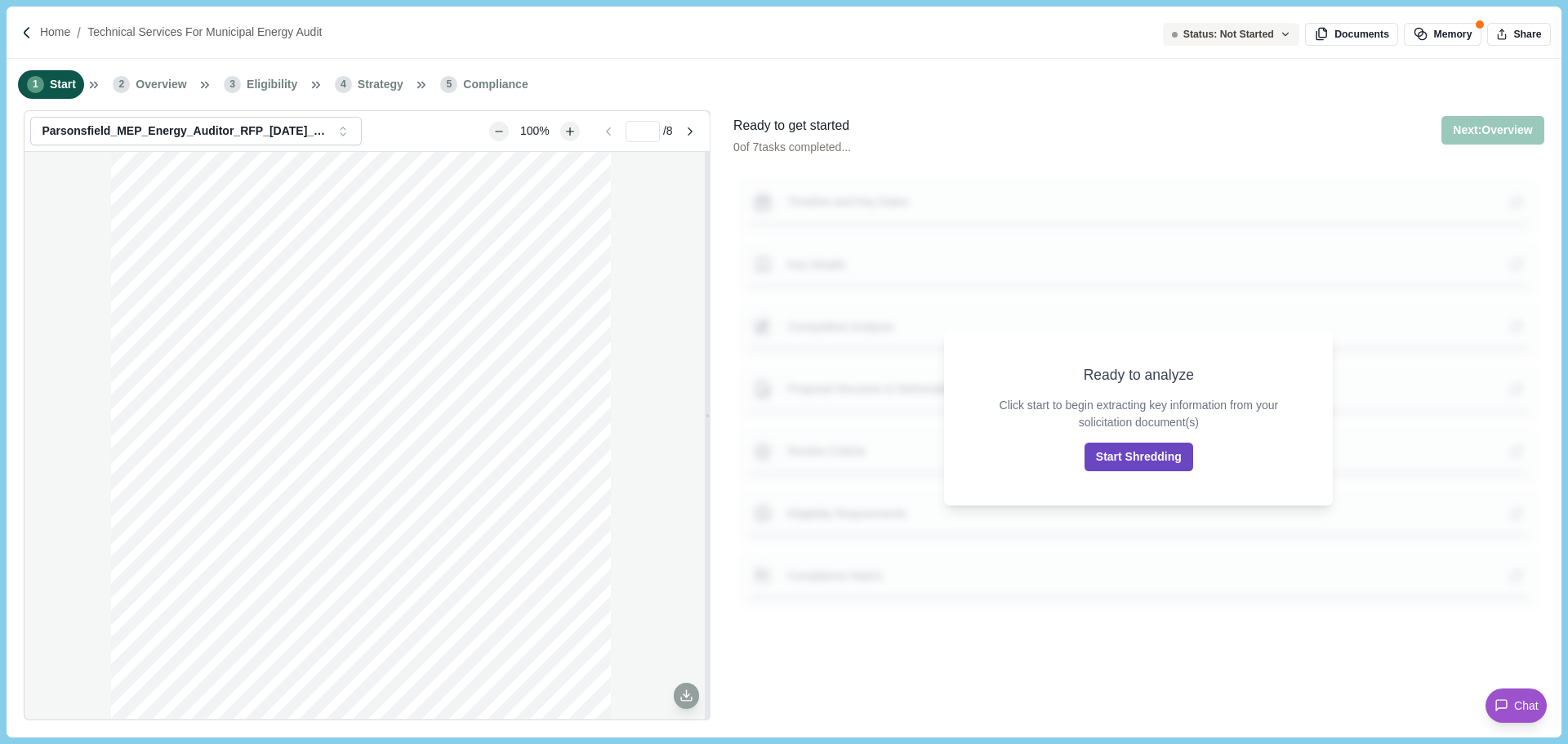
click at [1170, 459] on button "Start Shredding" at bounding box center [1139, 457] width 108 height 29
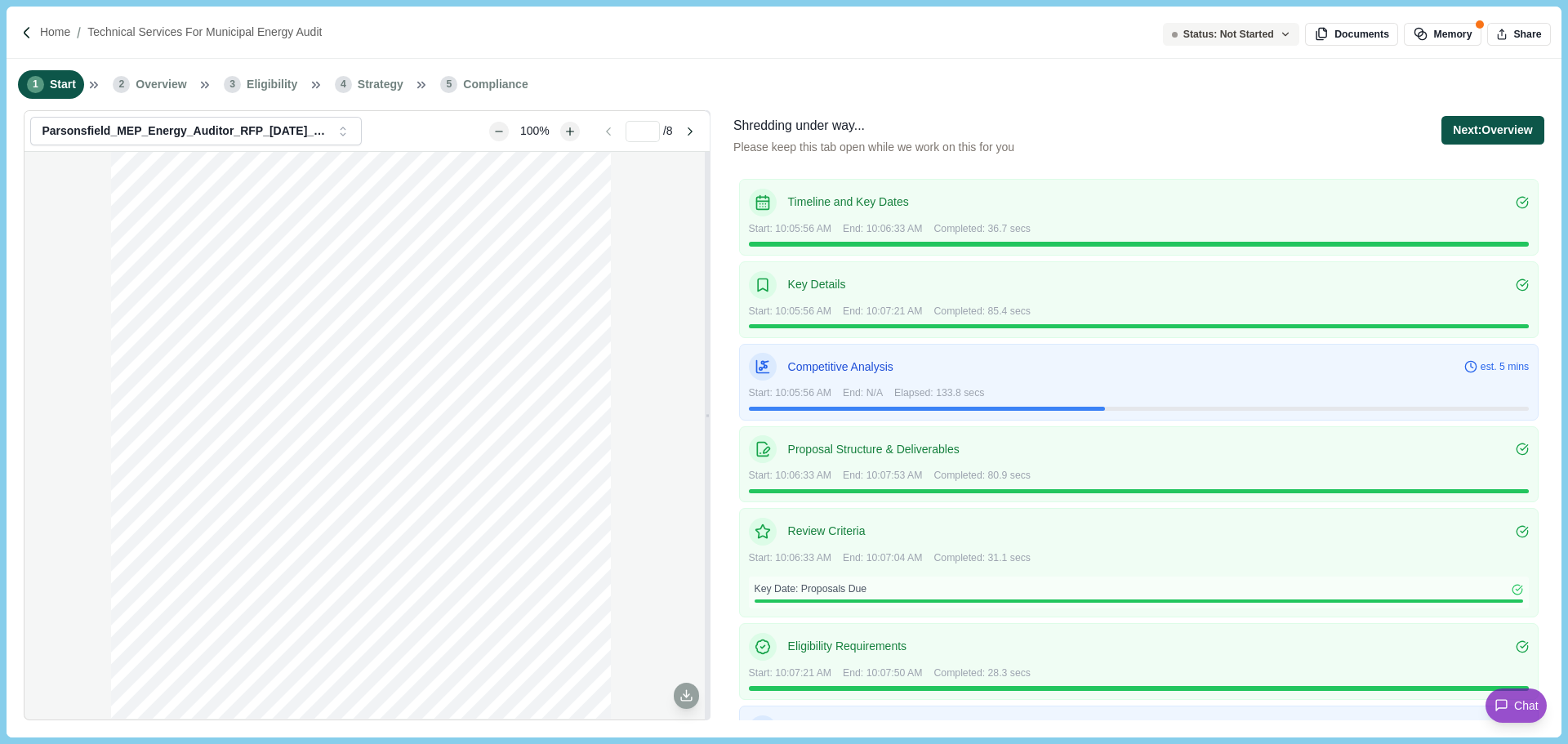
click at [1478, 136] on button "Next: Overview" at bounding box center [1492, 130] width 102 height 29
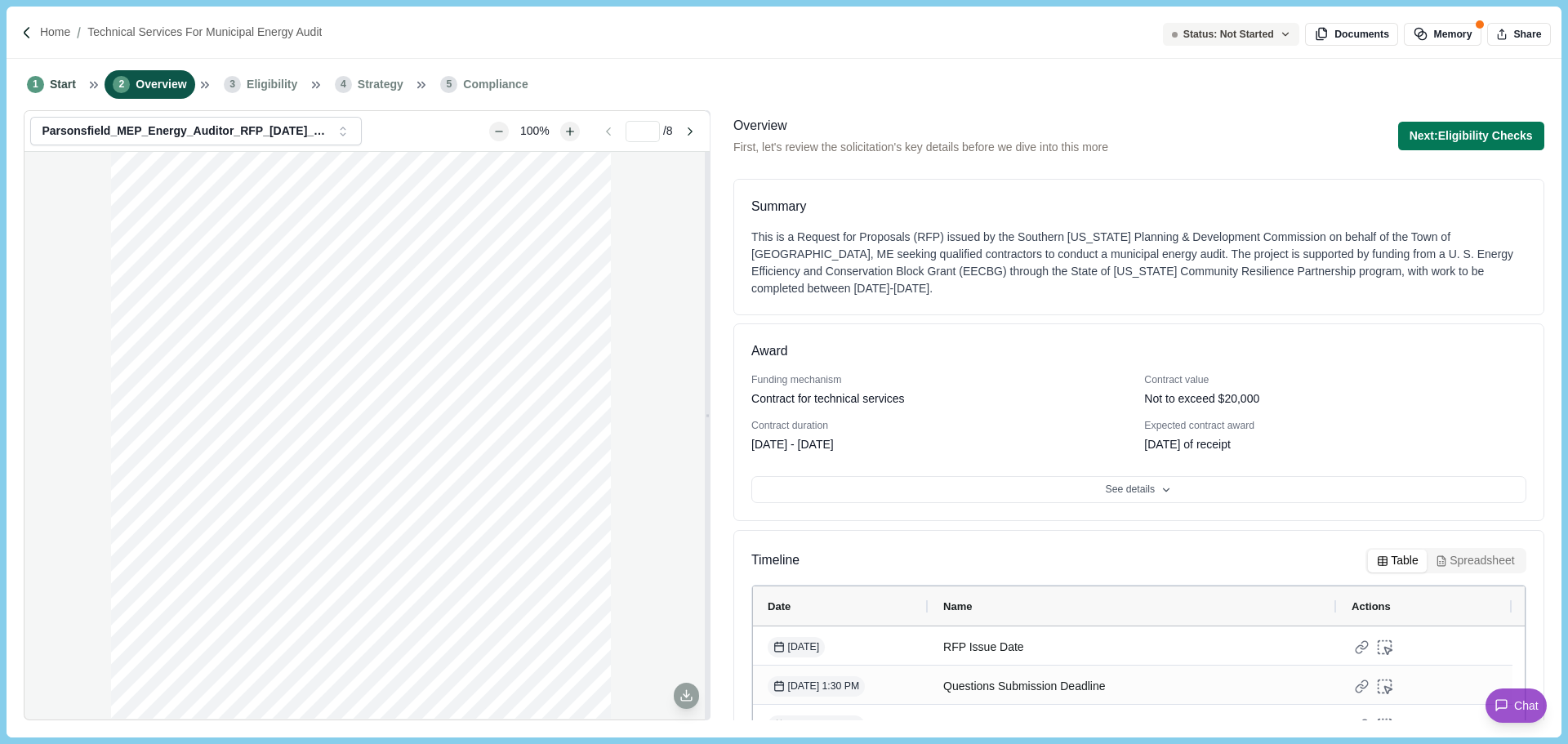
click at [1478, 136] on button "Next: Eligibility Checks" at bounding box center [1471, 136] width 146 height 29
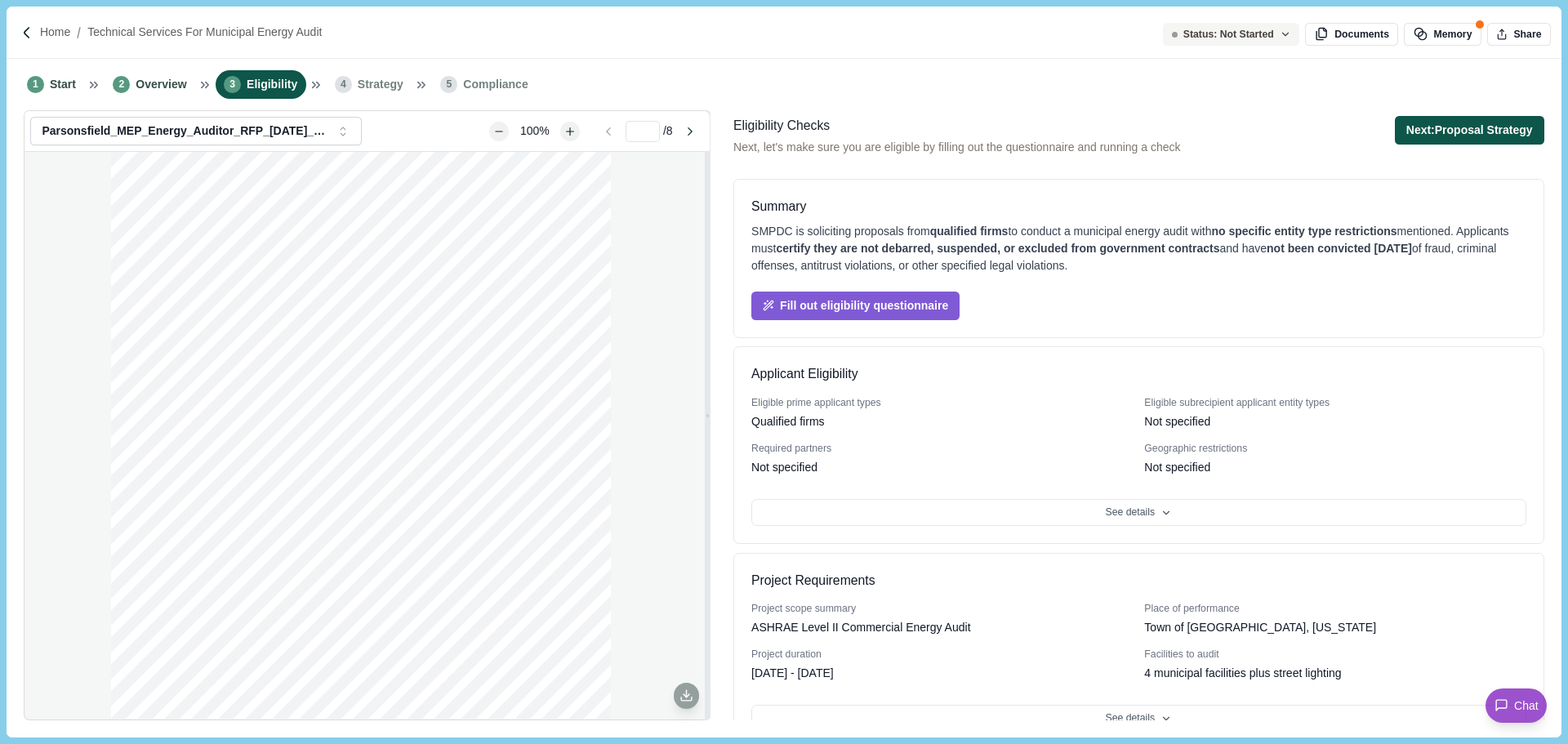
click at [1476, 134] on button "Next: Proposal Strategy" at bounding box center [1469, 130] width 150 height 29
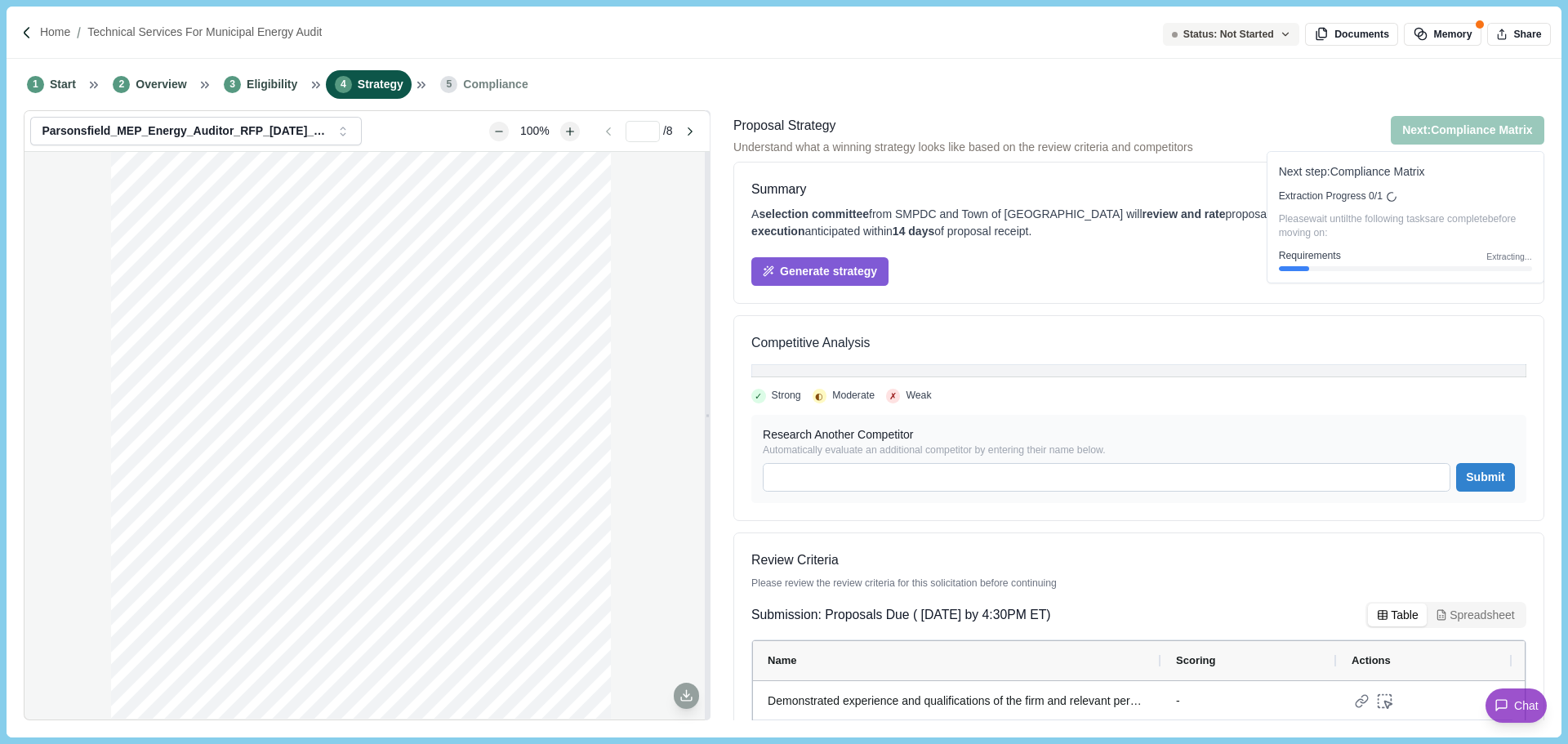
click at [1476, 134] on button "Next: Compliance Matrix" at bounding box center [1467, 130] width 154 height 29
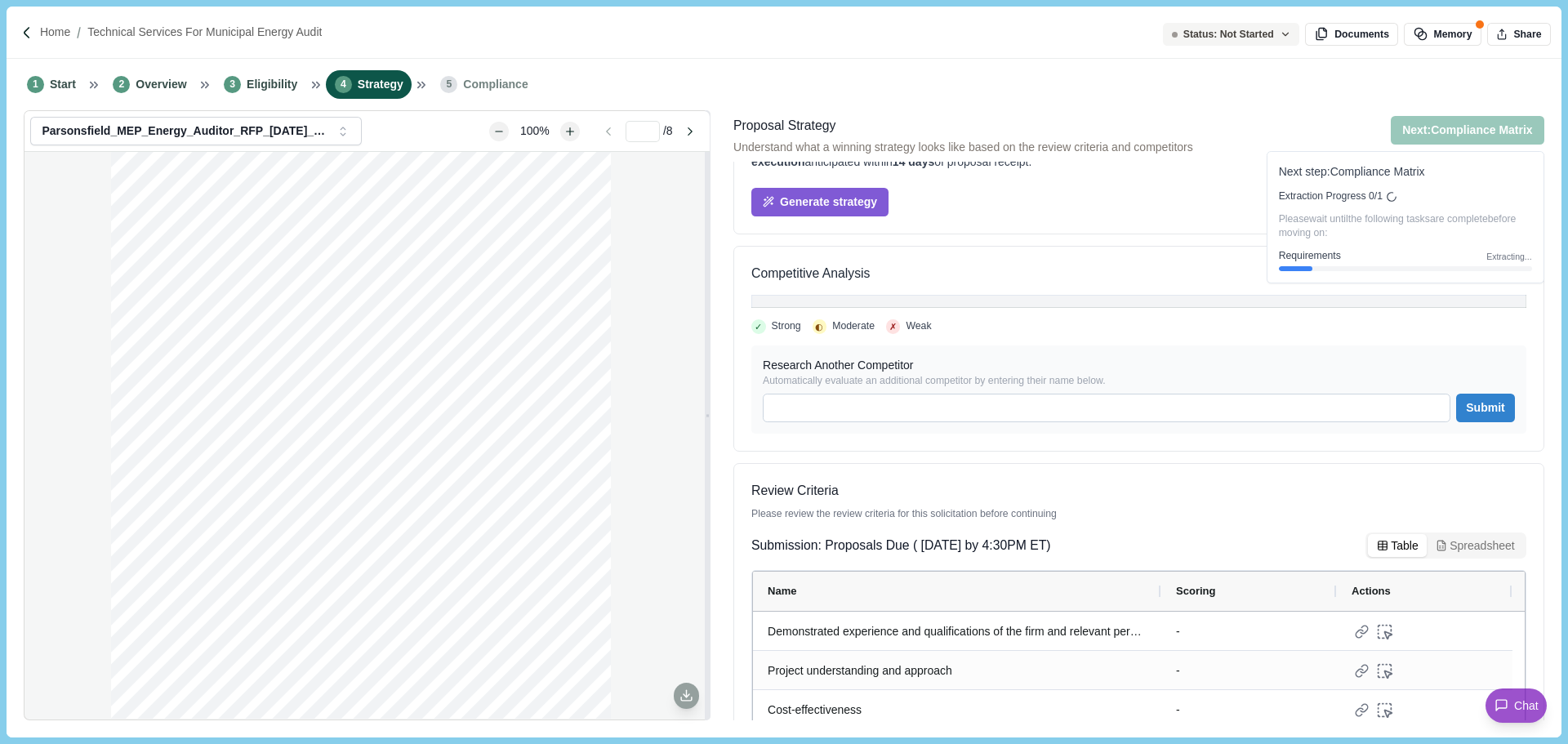
scroll to position [137, 0]
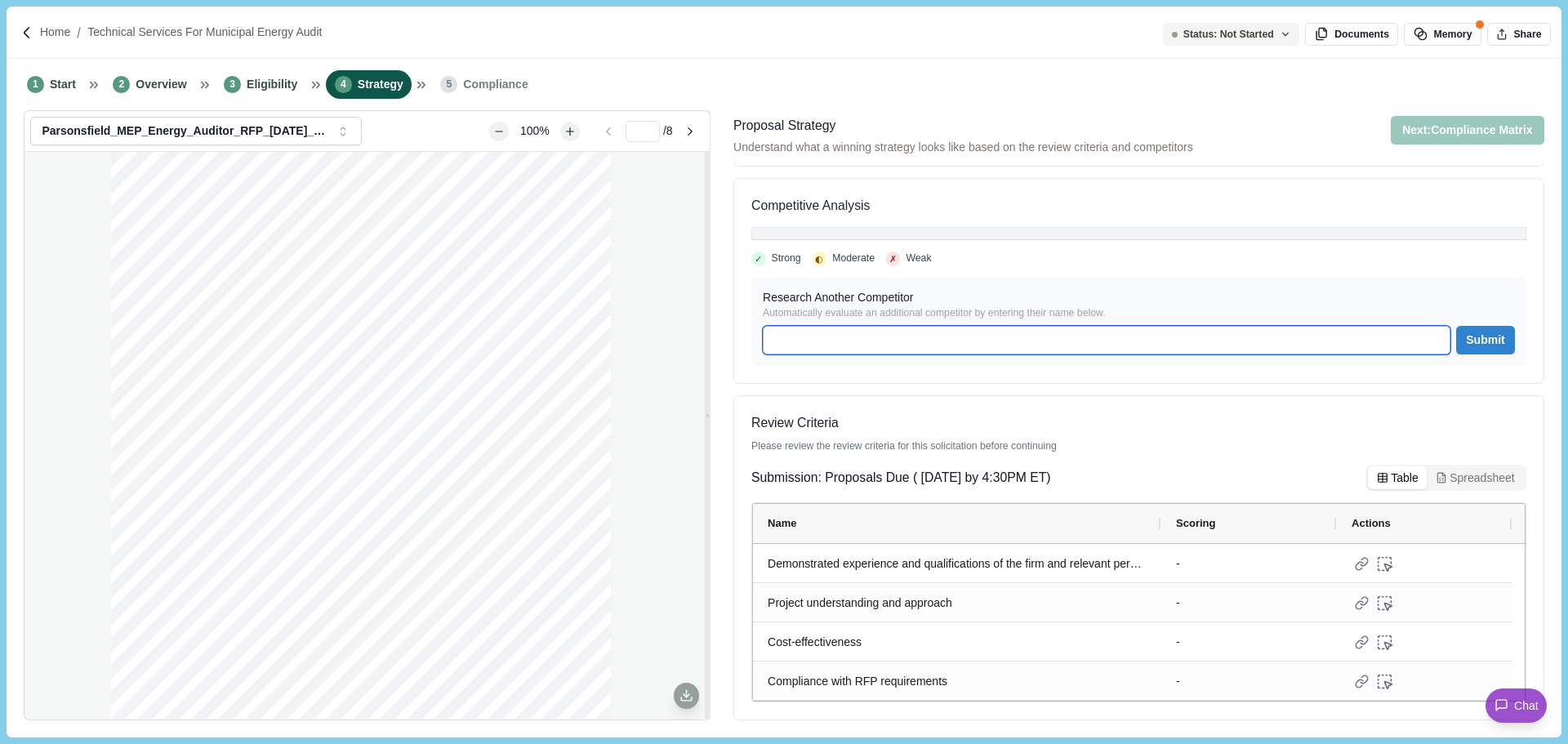
click at [843, 332] on input at bounding box center [1106, 340] width 687 height 29
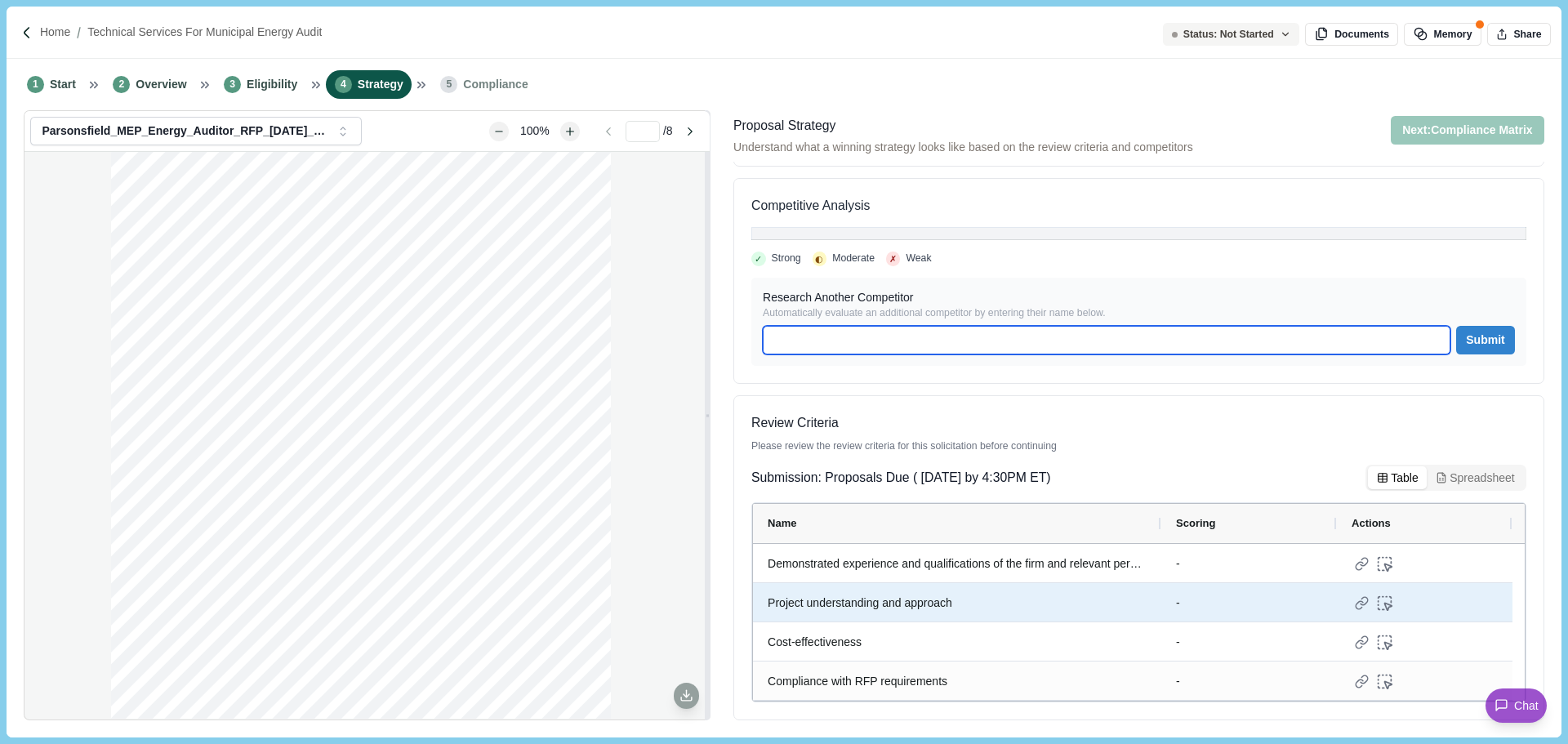
scroll to position [0, 0]
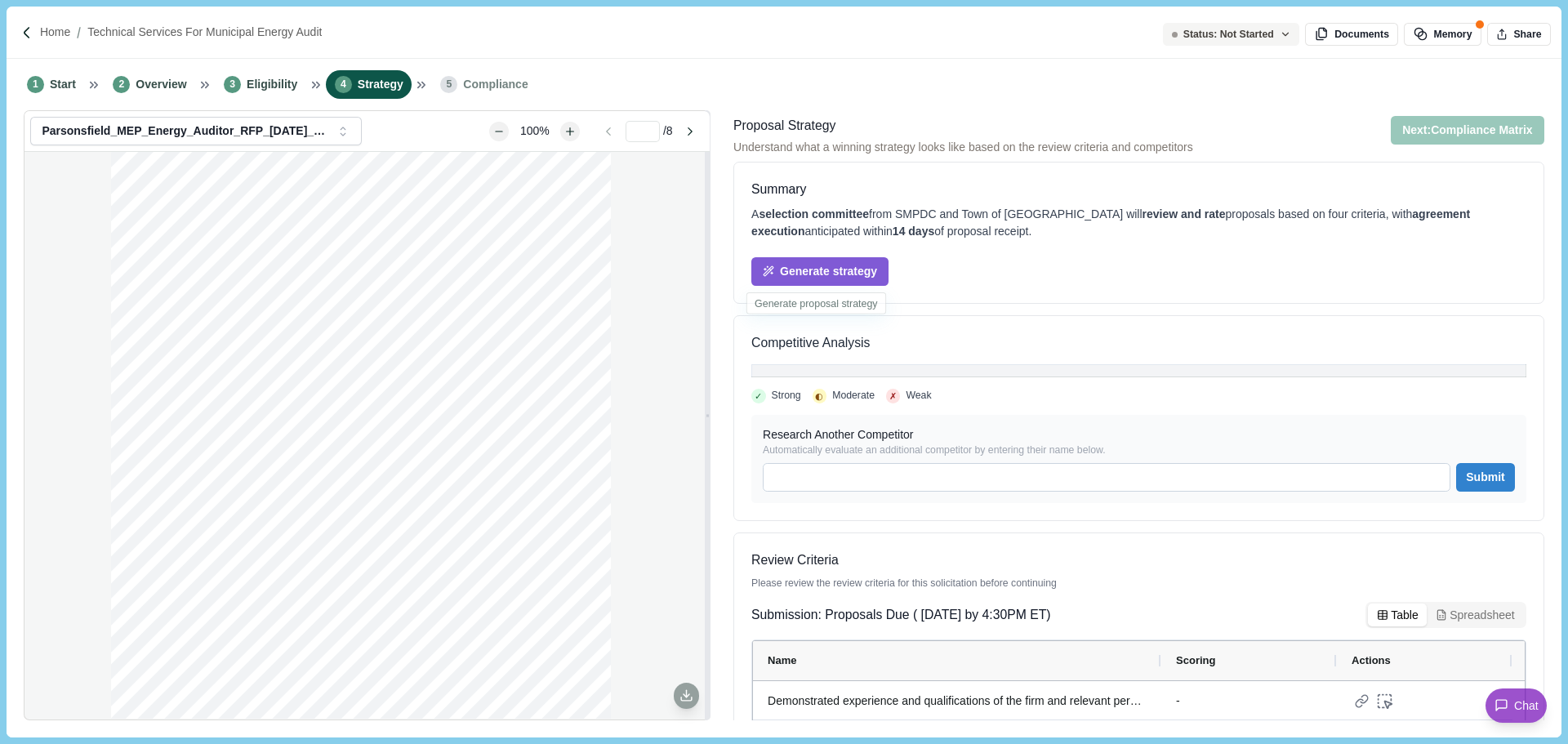
click at [851, 254] on div "Generate strategy" at bounding box center [1139, 263] width 775 height 46
click at [852, 270] on button "Generate strategy" at bounding box center [820, 271] width 137 height 29
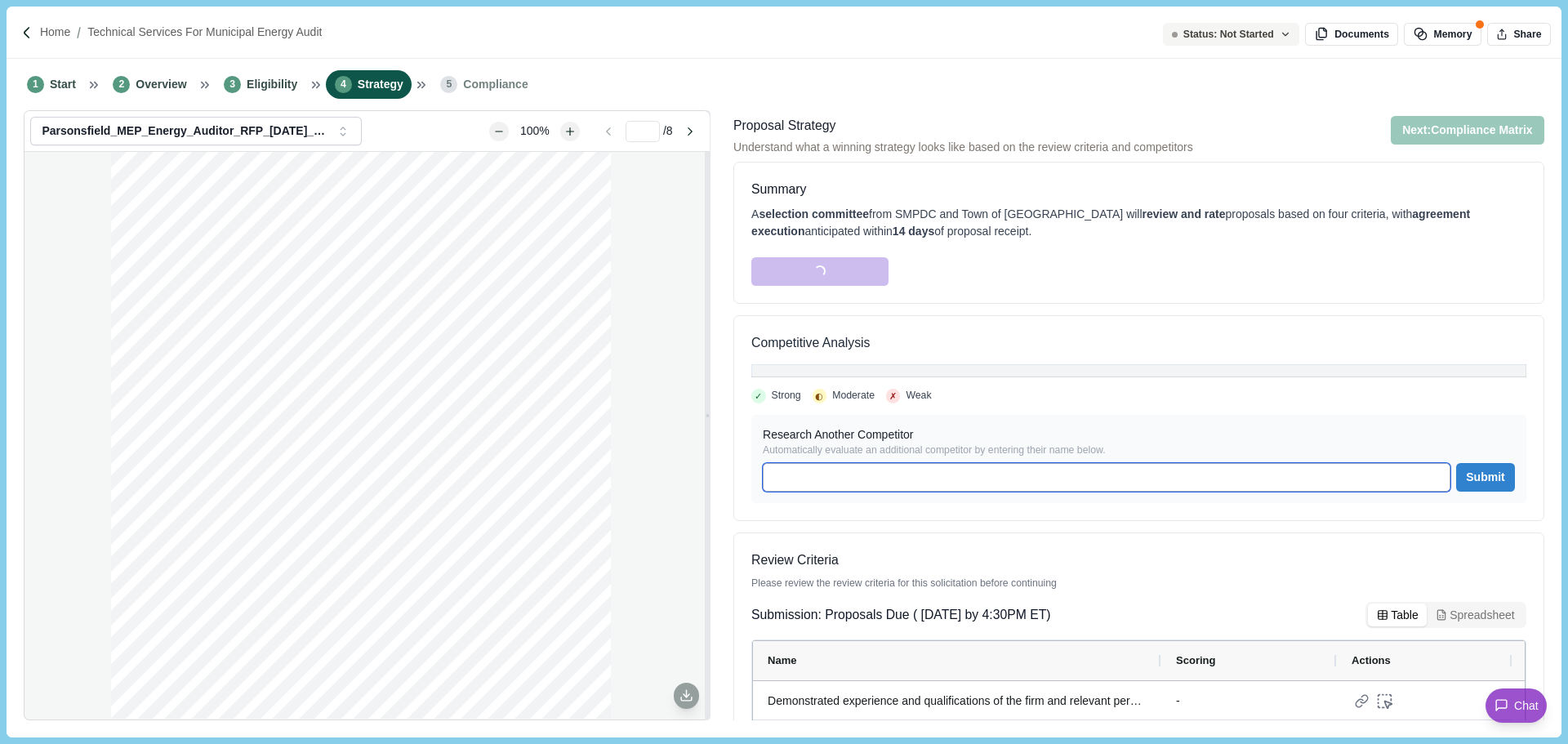
click at [834, 466] on input at bounding box center [1106, 478] width 687 height 29
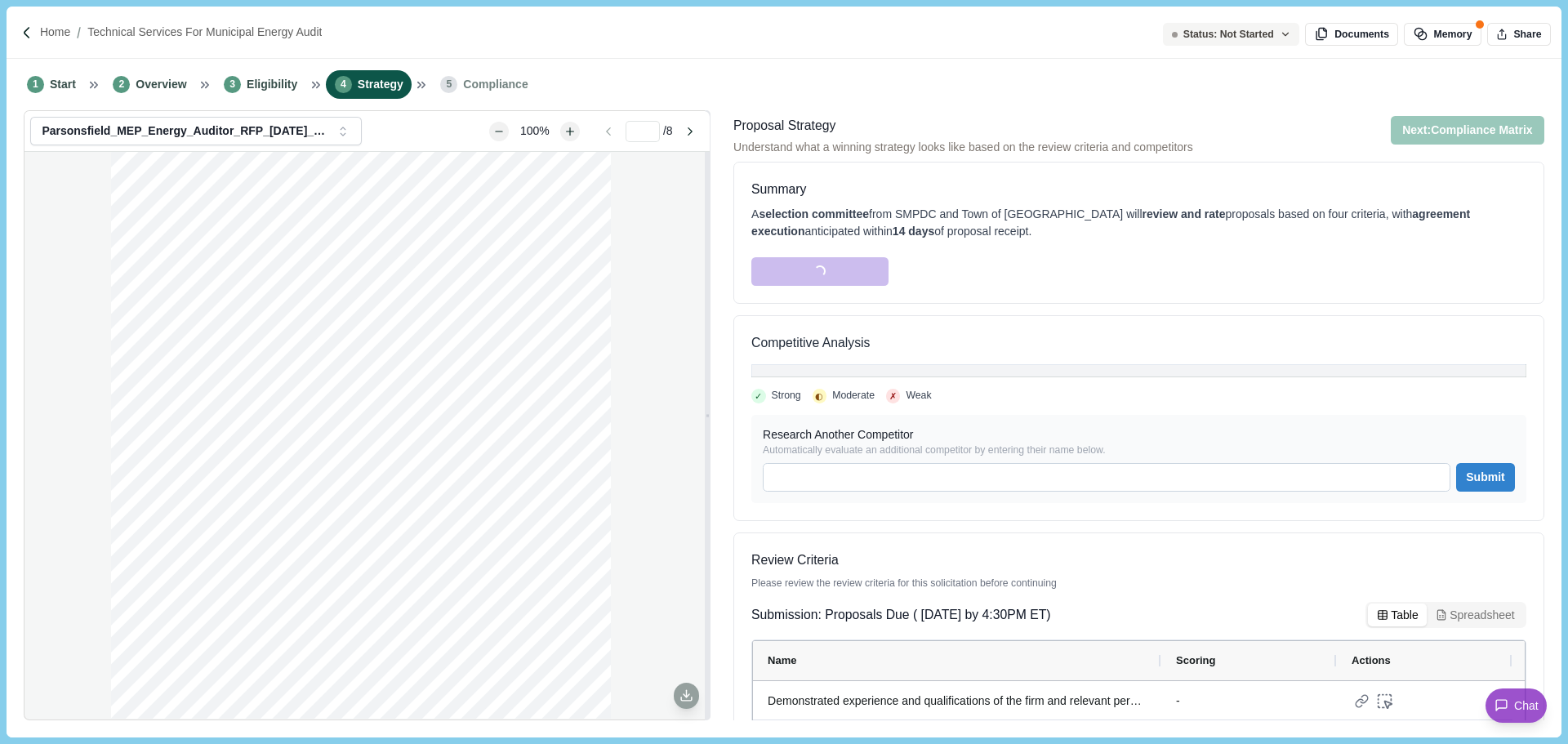
click at [919, 271] on div "Loading... Generate strategy" at bounding box center [1139, 263] width 775 height 46
drag, startPoint x: 992, startPoint y: 236, endPoint x: 750, endPoint y: 221, distance: 242.5
click at [750, 221] on div "Summary A selection committee from SMPDC and Town of Parsonsfield will review a…" at bounding box center [1138, 232] width 811 height 142
click at [1002, 221] on div "A selection committee from SMPDC and Town of Parsonsfield will review and rate …" at bounding box center [1139, 222] width 775 height 35
click at [1002, 234] on div "A selection committee from SMPDC and Town of Parsonsfield will review and rate …" at bounding box center [1139, 222] width 775 height 35
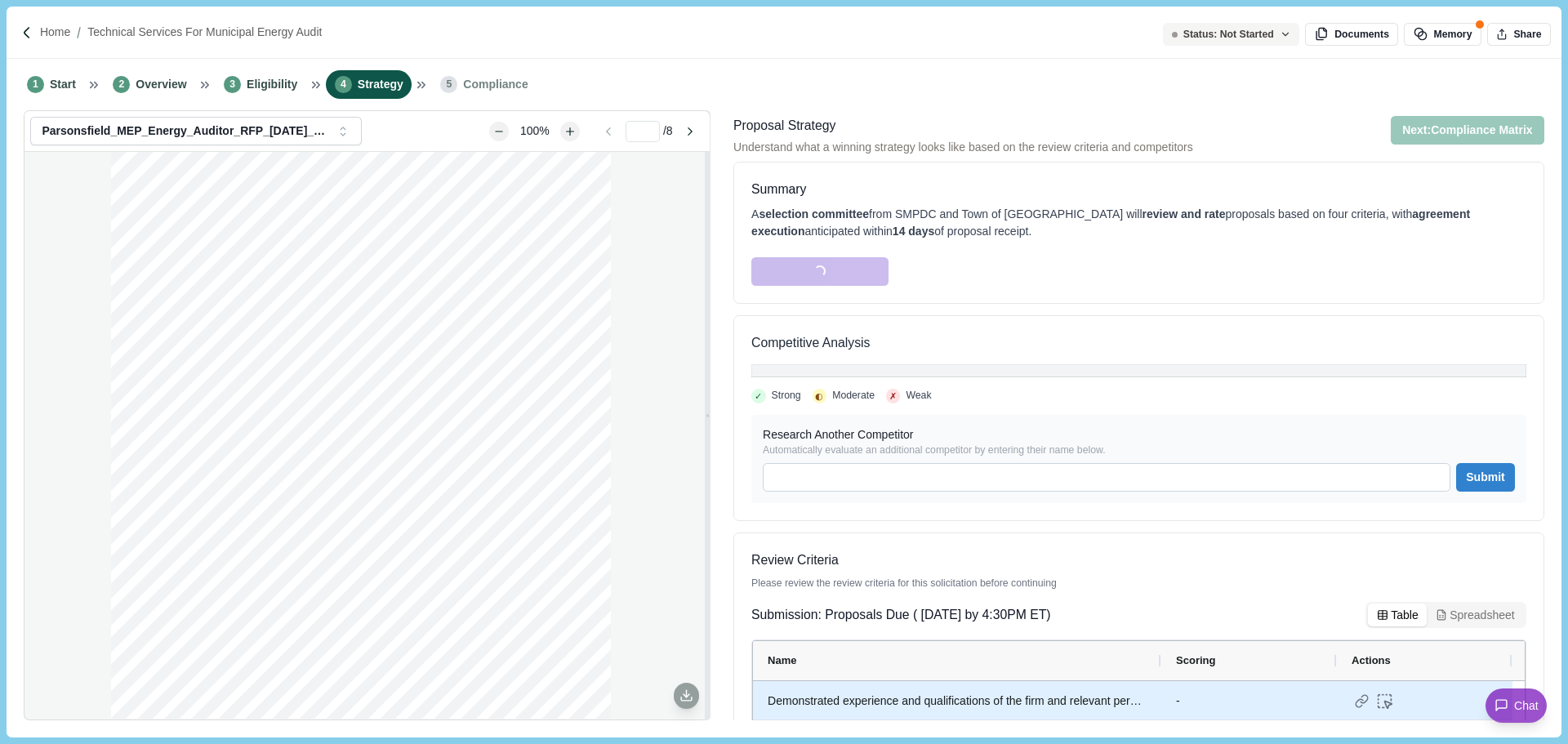
scroll to position [137, 0]
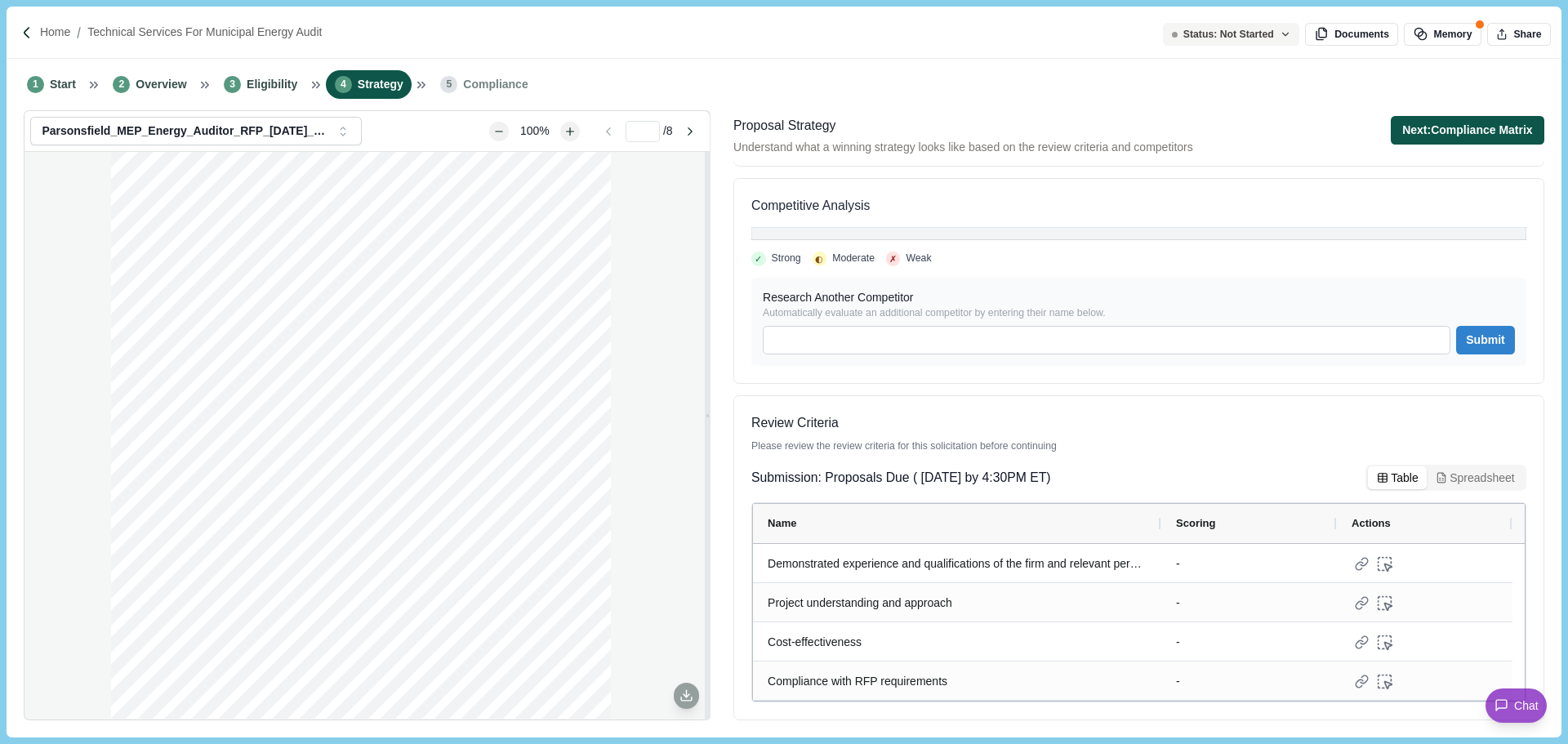
click at [1429, 134] on button "Next: Compliance Matrix" at bounding box center [1467, 130] width 154 height 29
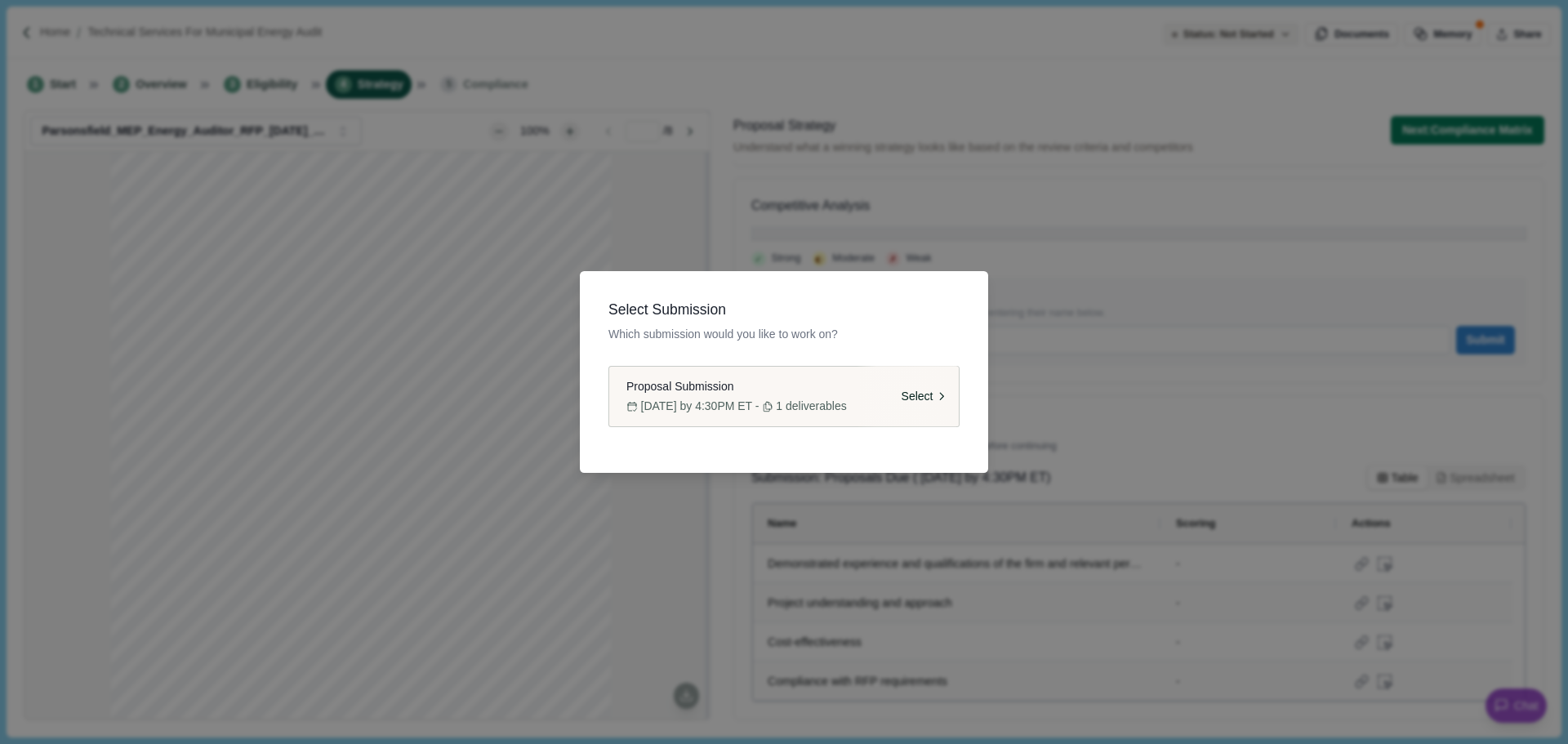
click at [874, 411] on div "Select" at bounding box center [907, 397] width 103 height 60
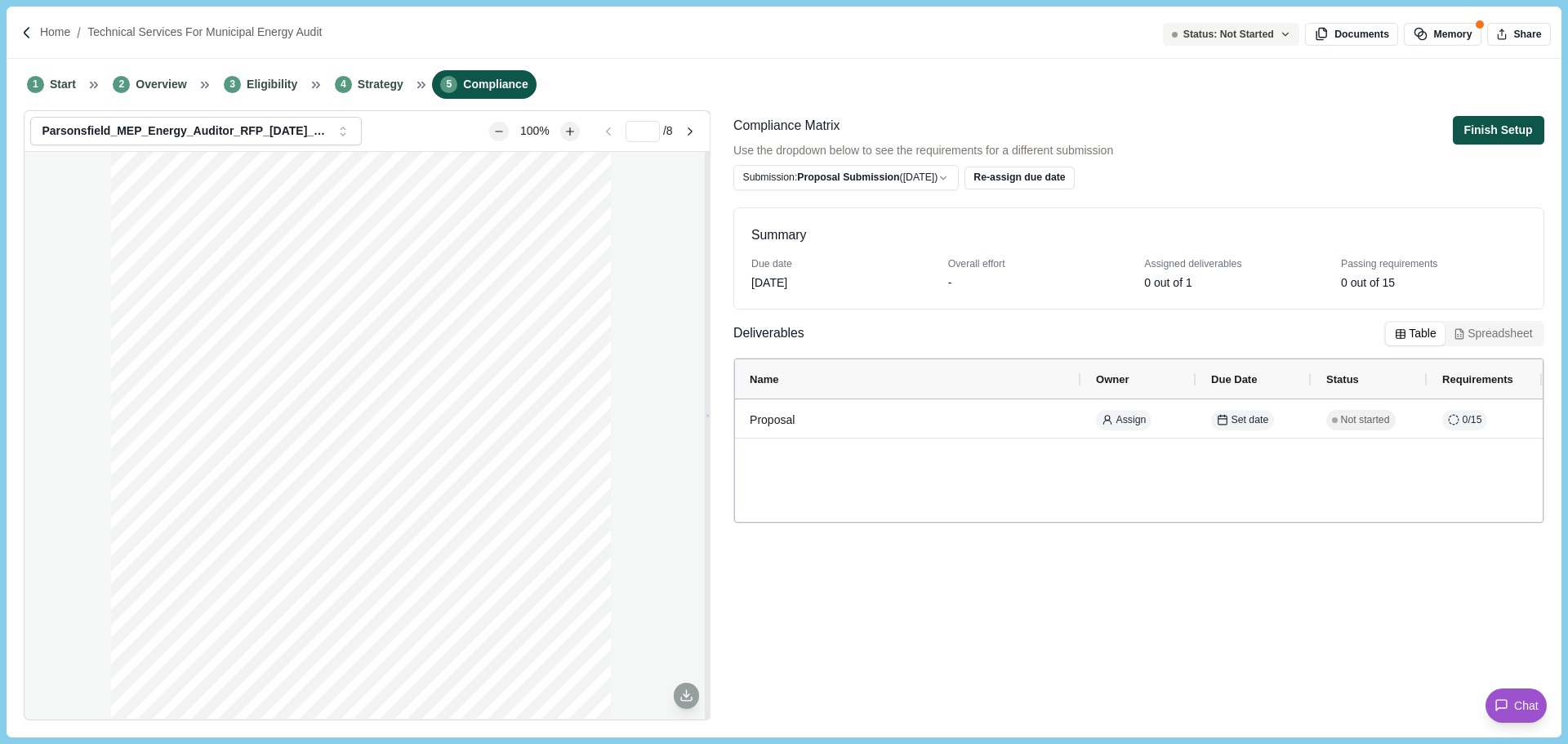
click at [1484, 129] on button "Finish Setup" at bounding box center [1499, 130] width 91 height 29
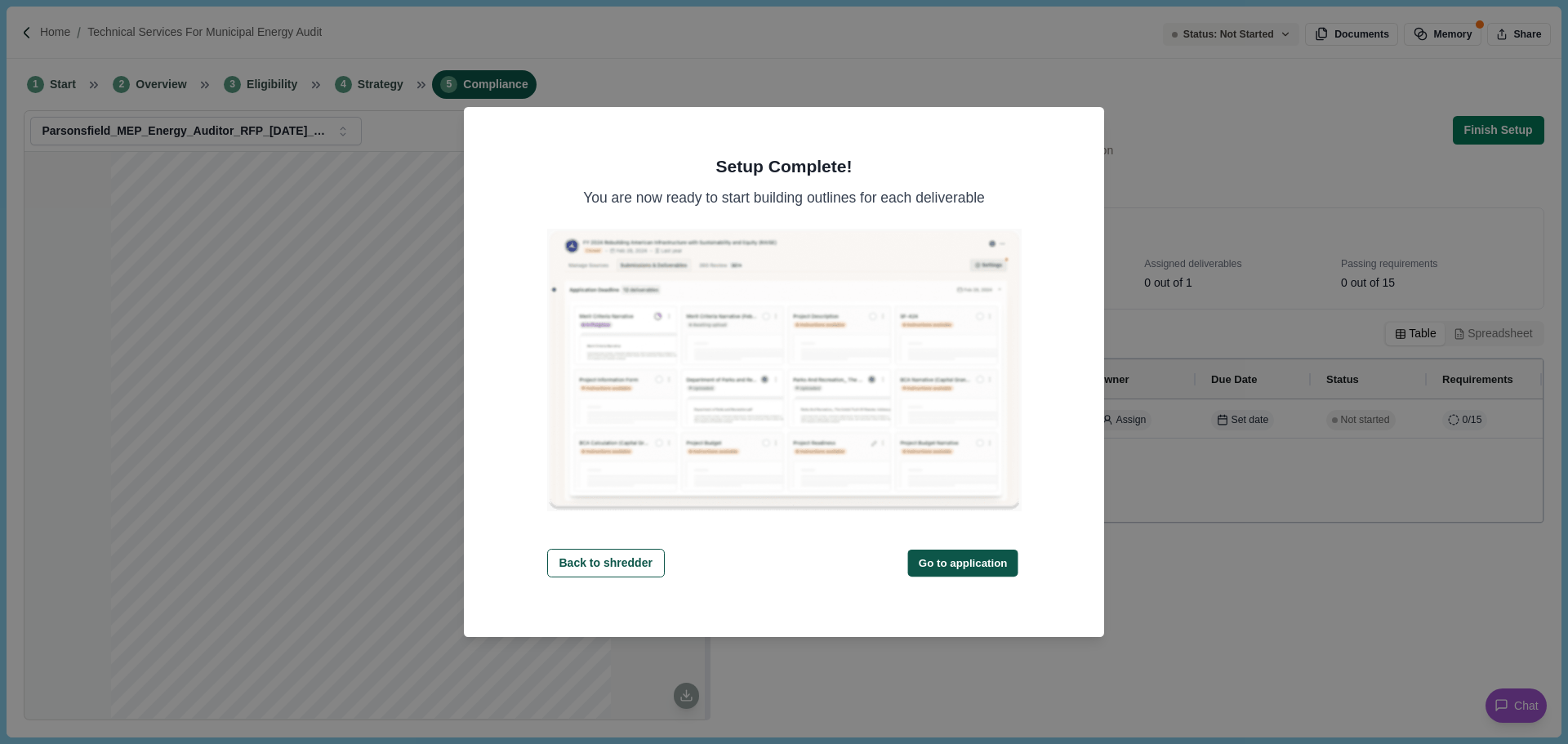
click at [935, 555] on button "Go to application" at bounding box center [963, 562] width 110 height 27
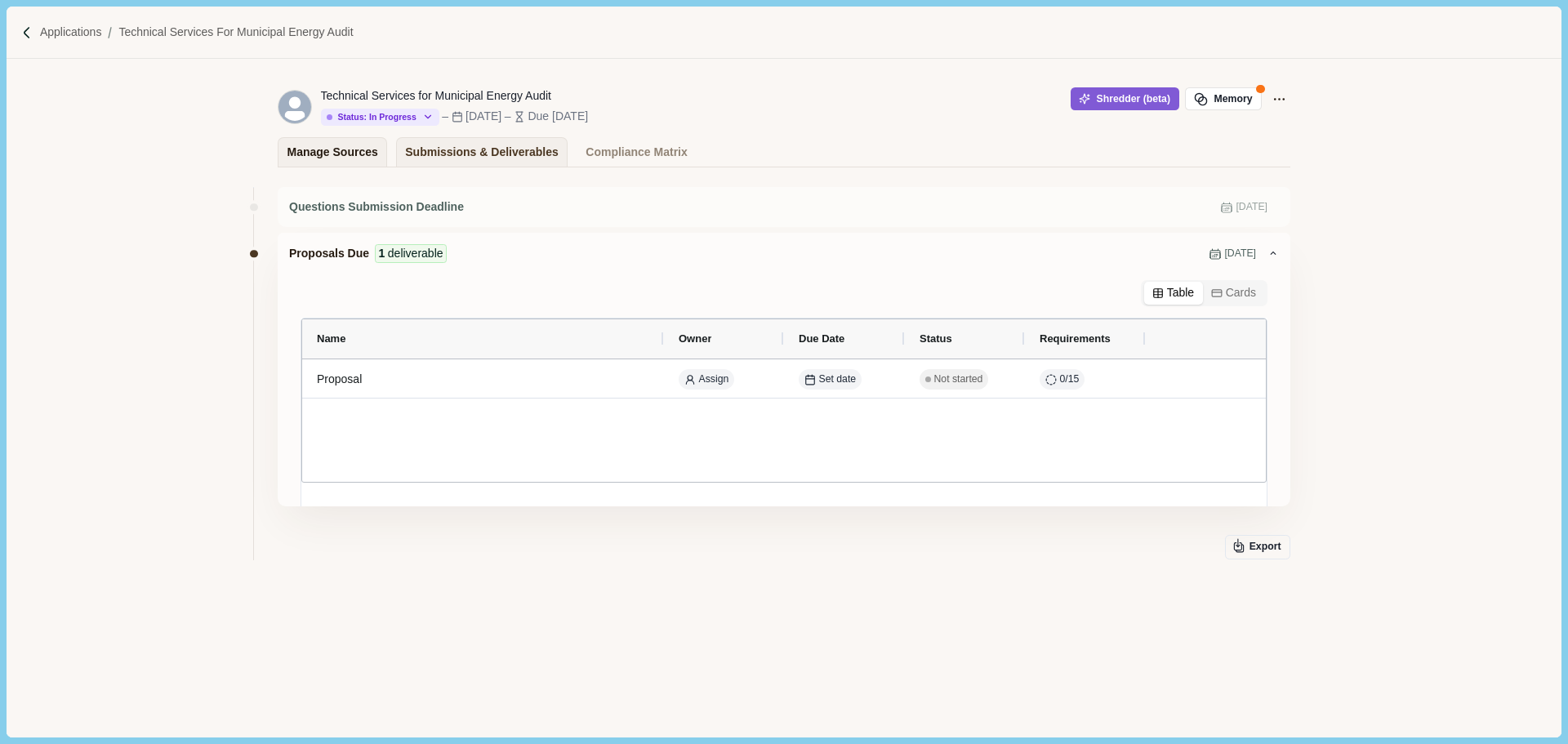
click at [351, 157] on div "Manage Sources" at bounding box center [332, 152] width 90 height 29
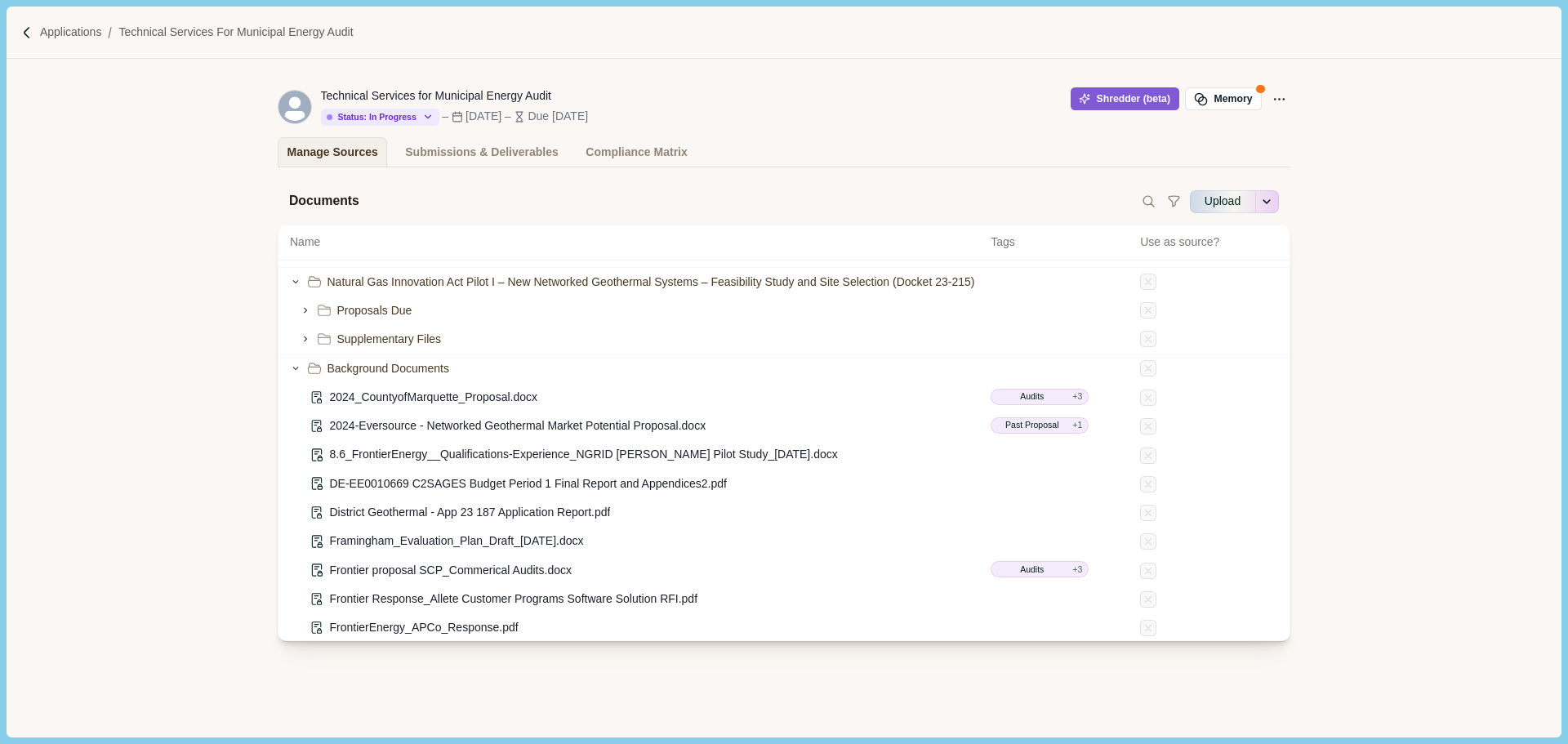
scroll to position [209, 0]
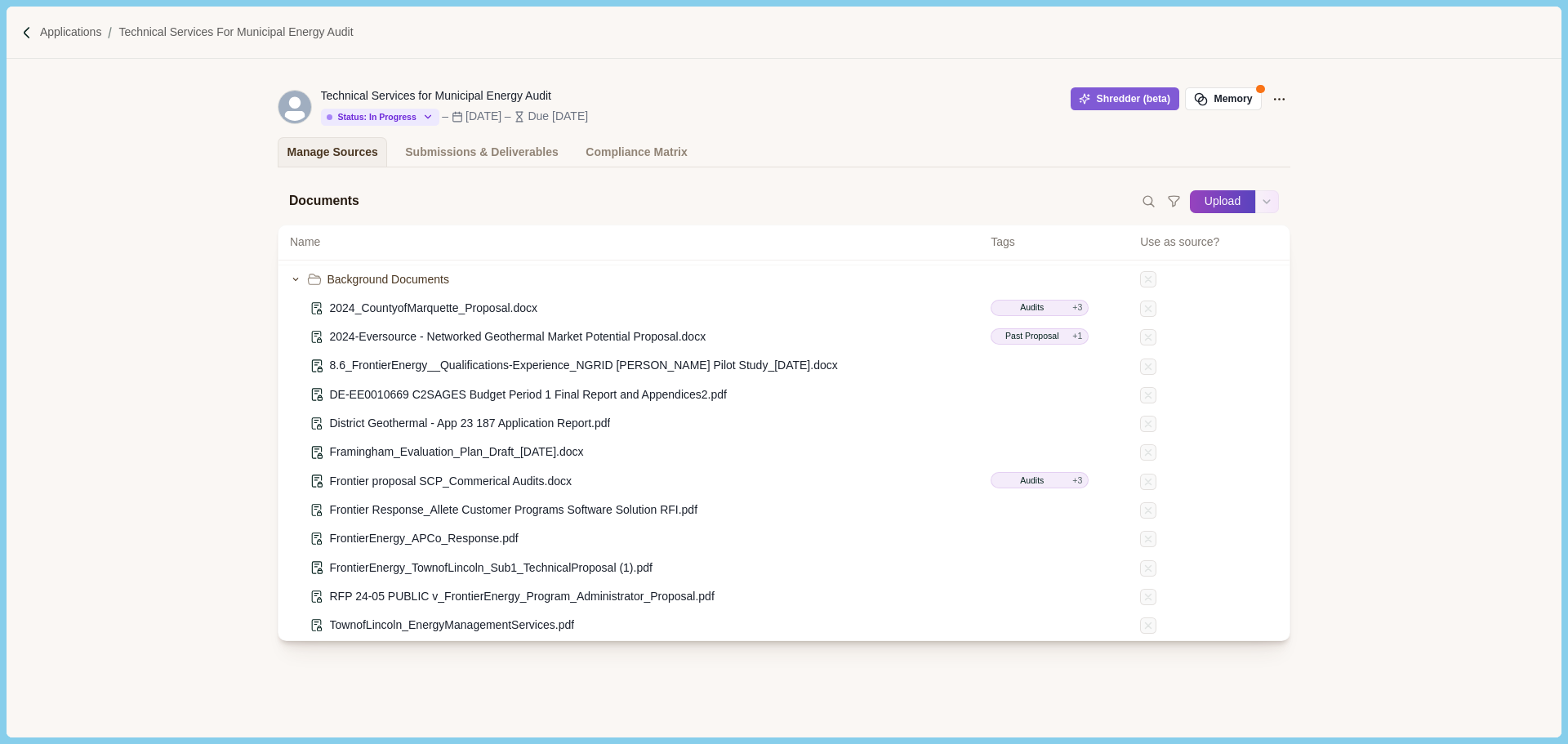
click at [1210, 204] on button "Upload" at bounding box center [1221, 201] width 65 height 26
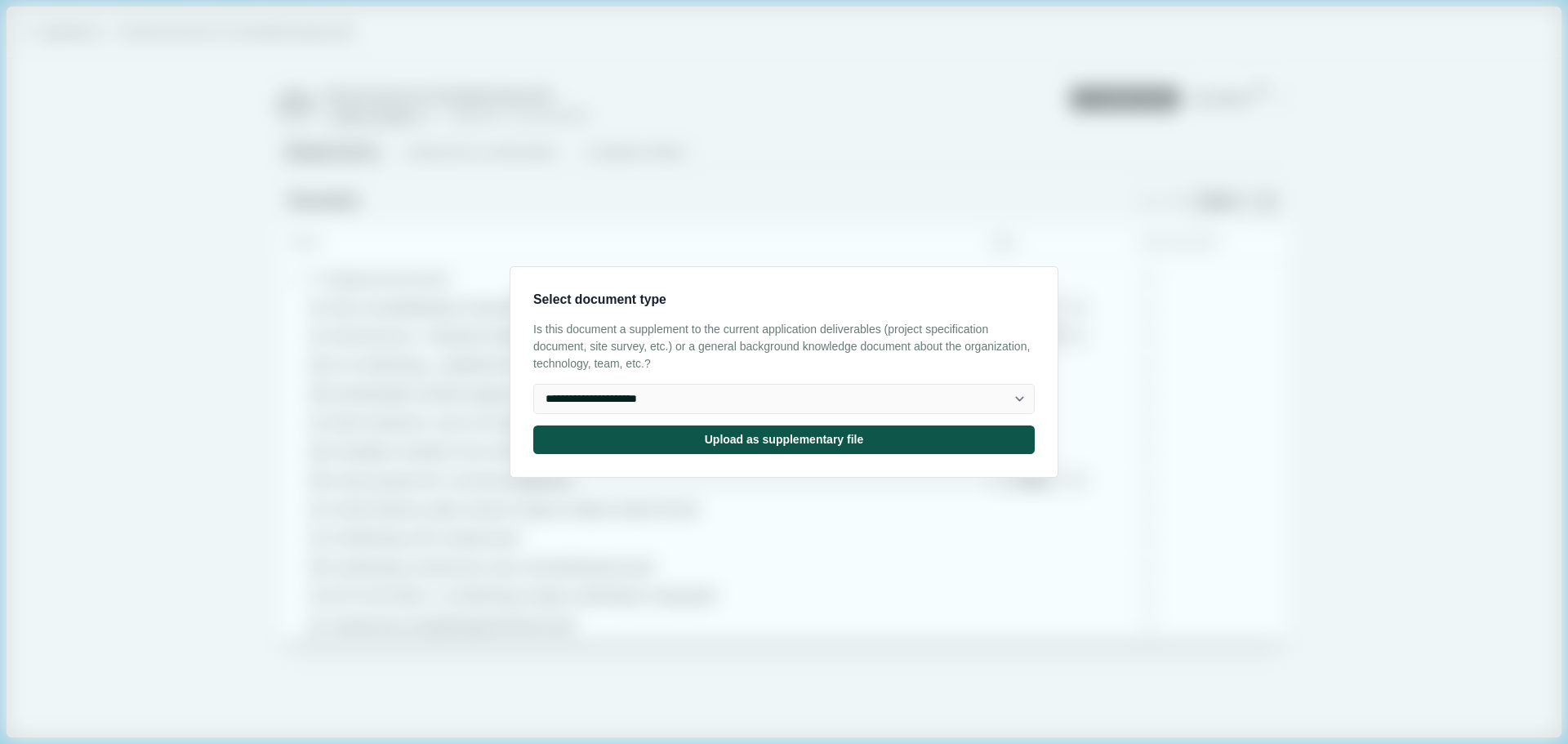
click at [806, 440] on button "Upload as supplementary file" at bounding box center [784, 440] width 501 height 29
click at [1188, 201] on input "Upload" at bounding box center [1188, 201] width 1 height 1
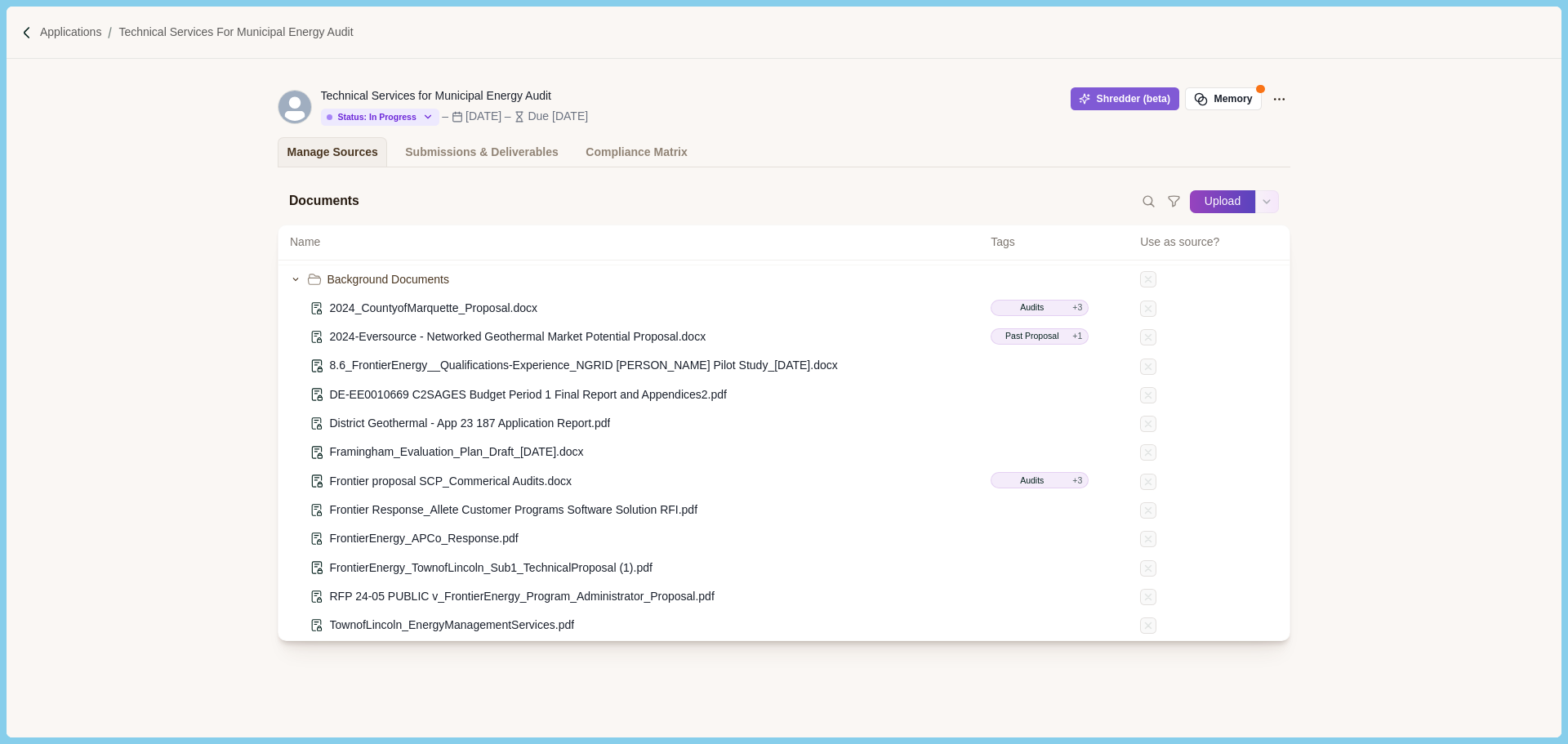
click at [1231, 201] on button "Upload" at bounding box center [1221, 201] width 65 height 26
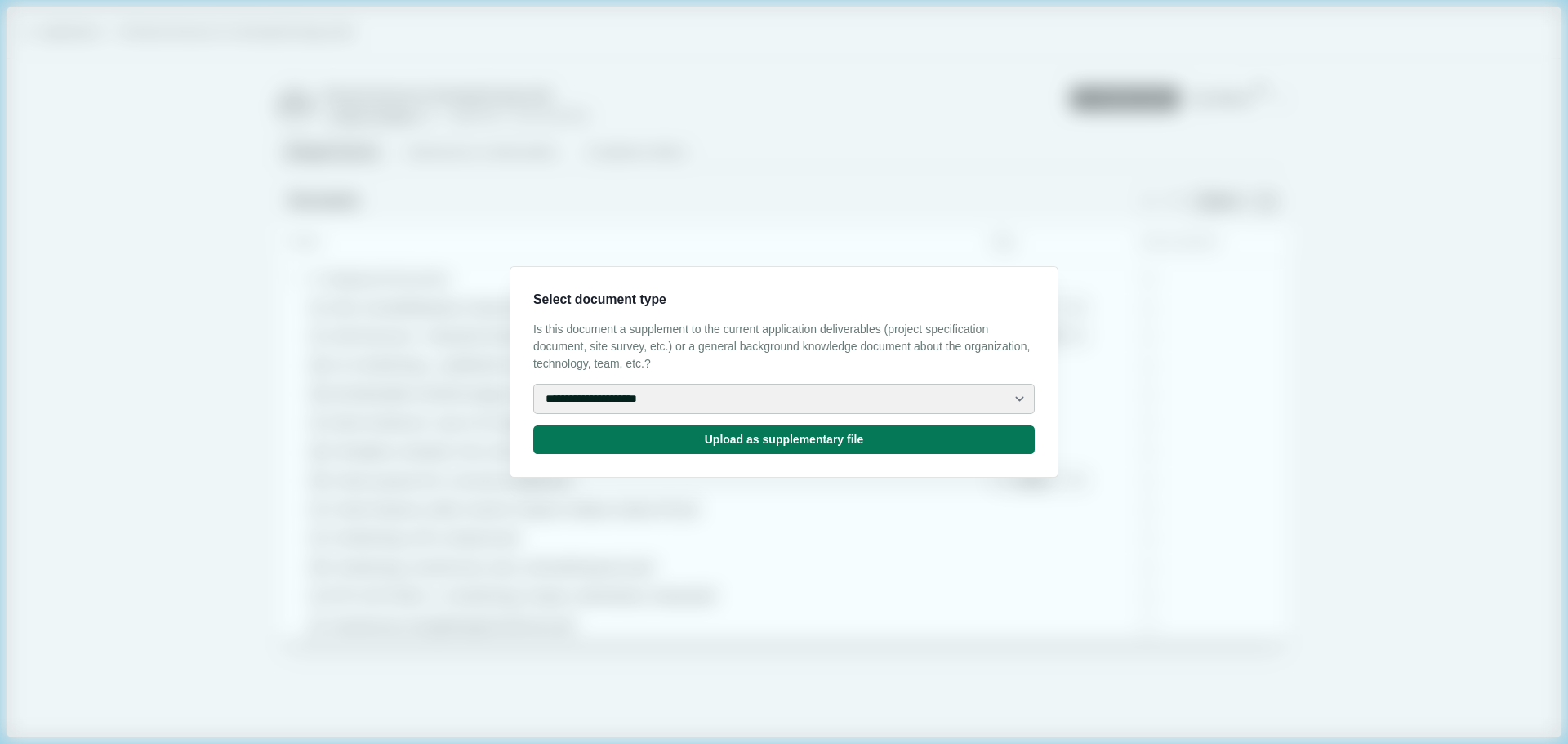
click at [616, 409] on select "**********" at bounding box center [784, 399] width 501 height 30
select select "**********"
click at [533, 384] on select "**********" at bounding box center [784, 399] width 501 height 30
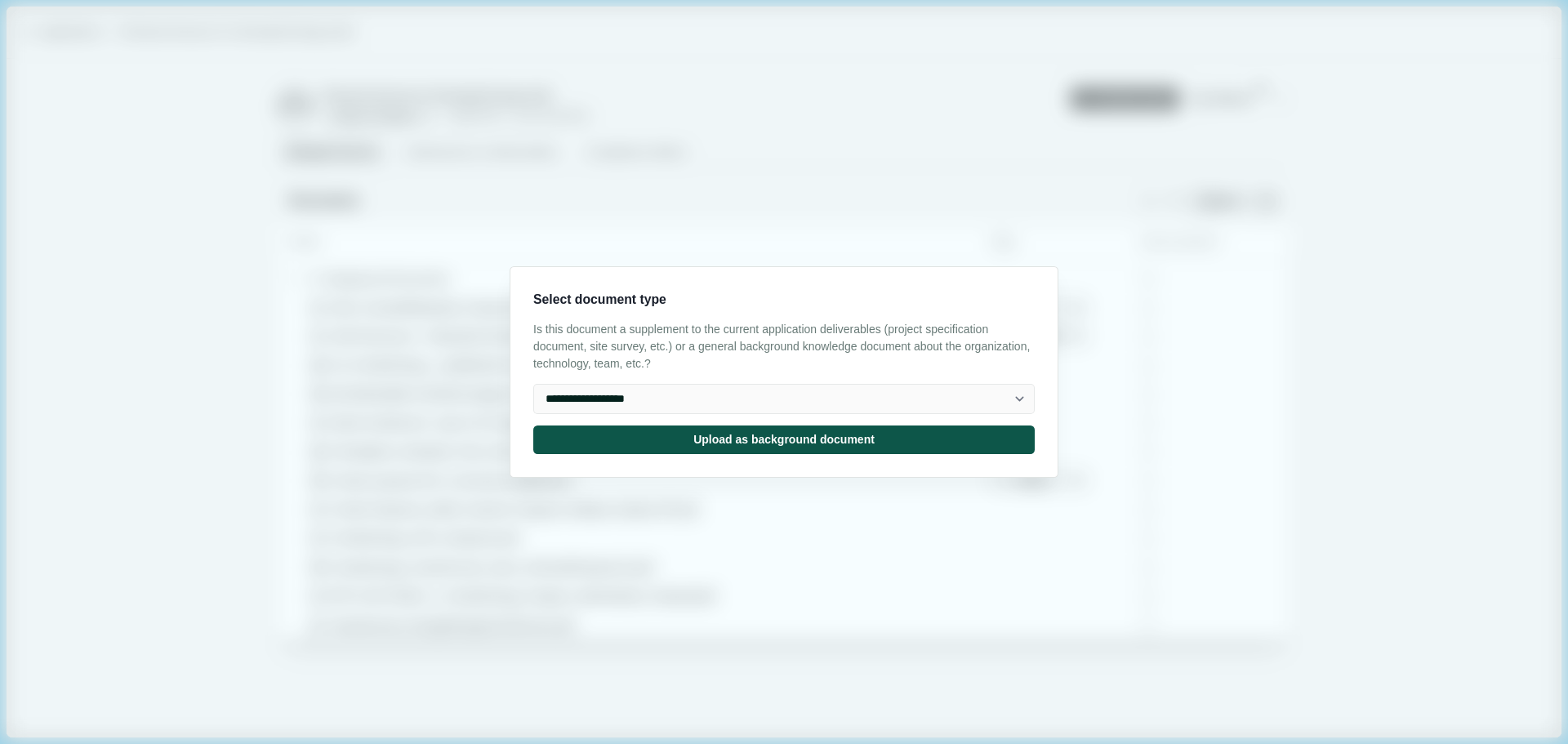
click at [636, 434] on button "Upload as background document" at bounding box center [784, 440] width 501 height 29
click at [1188, 201] on input "Upload" at bounding box center [1188, 201] width 1 height 1
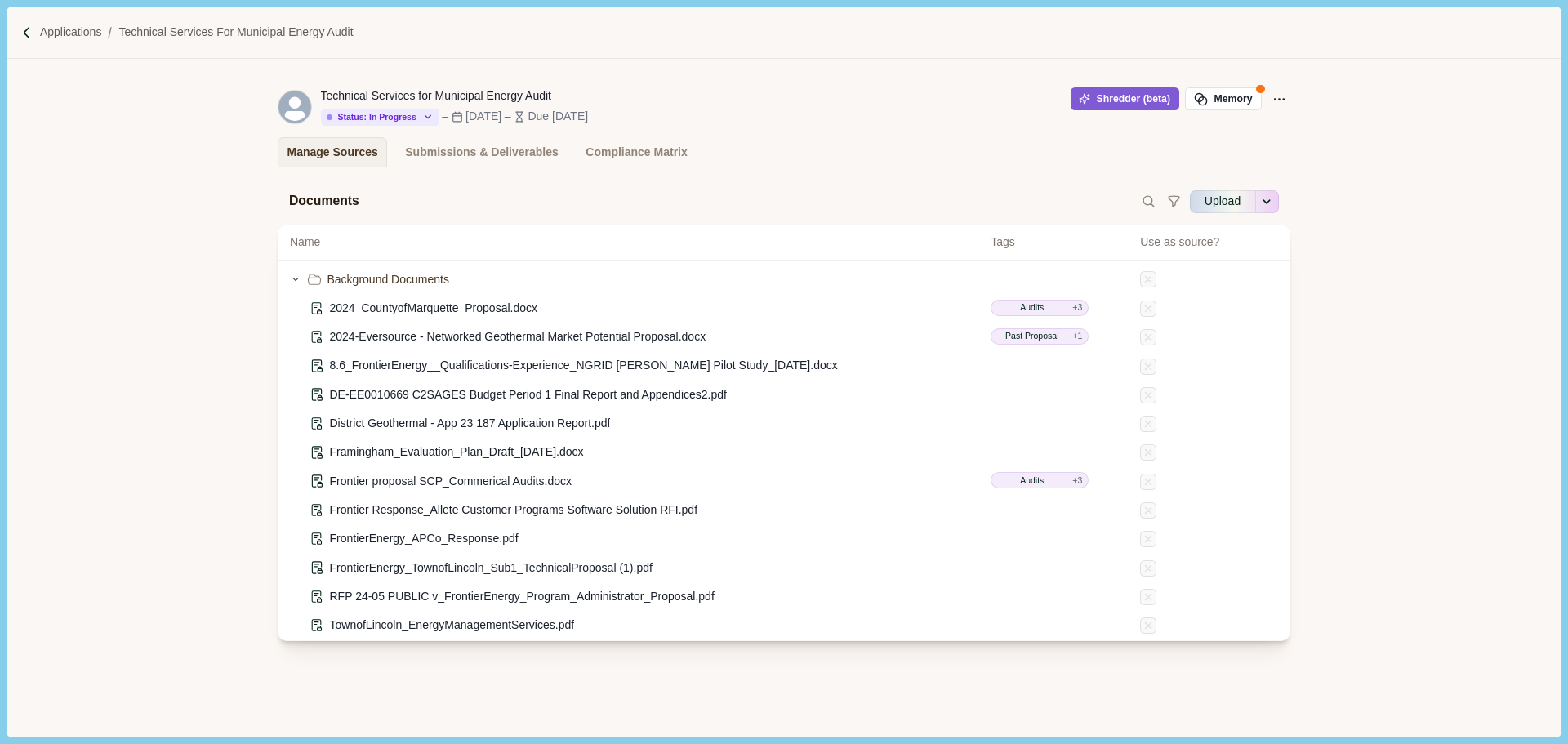
type input "**********"
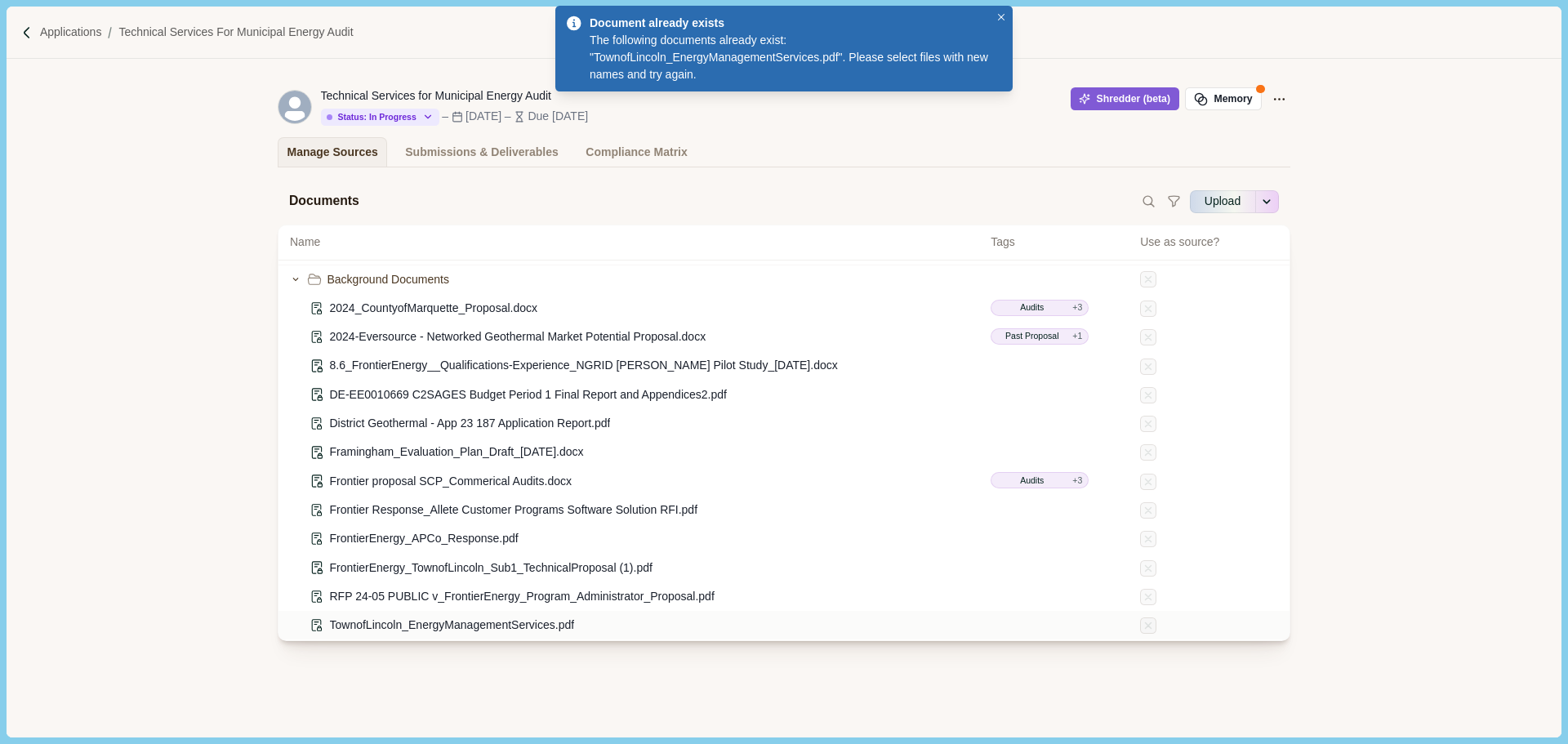
click at [615, 623] on div "TownofLincoln_EnergyManagementServices.pdf" at bounding box center [634, 625] width 689 height 17
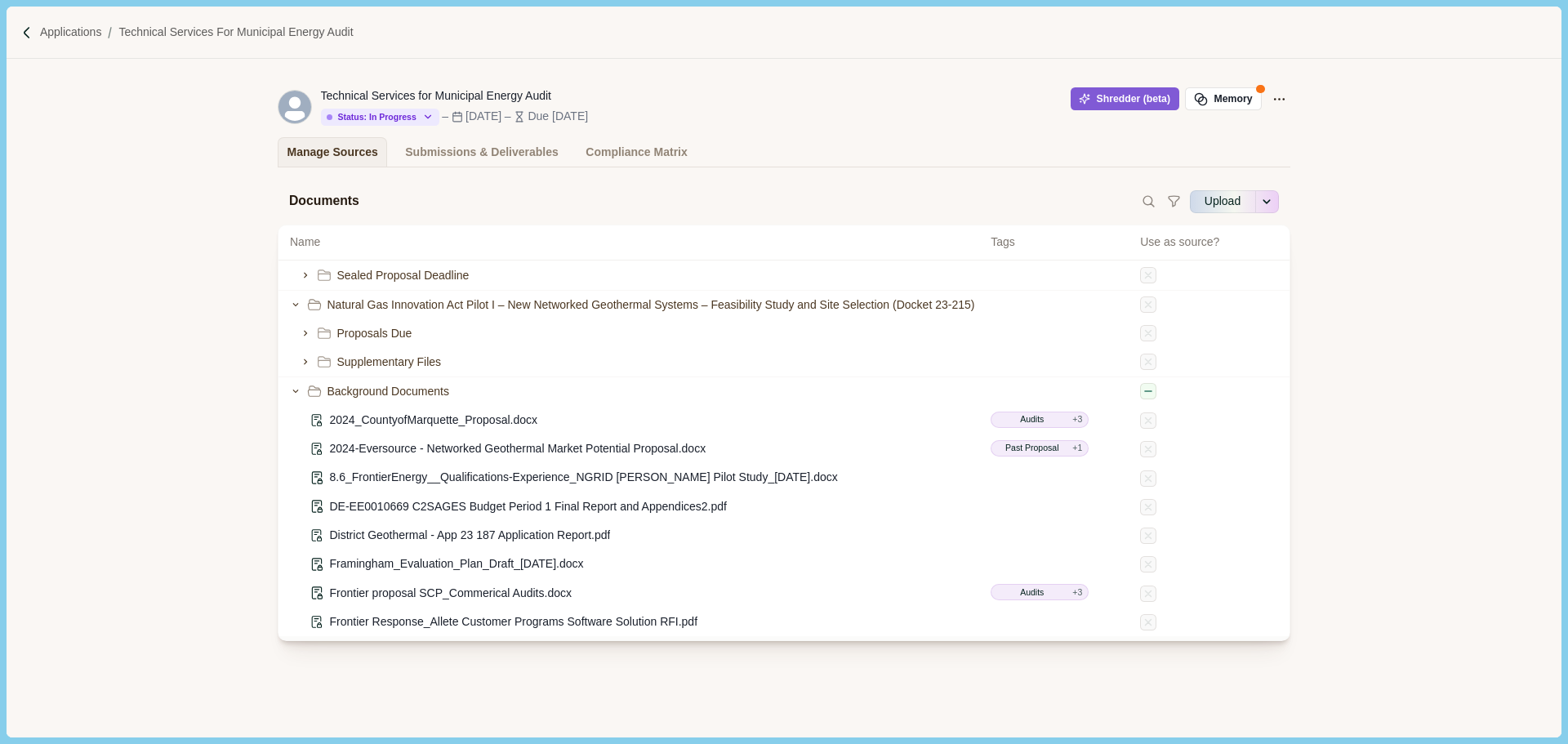
scroll to position [0, 0]
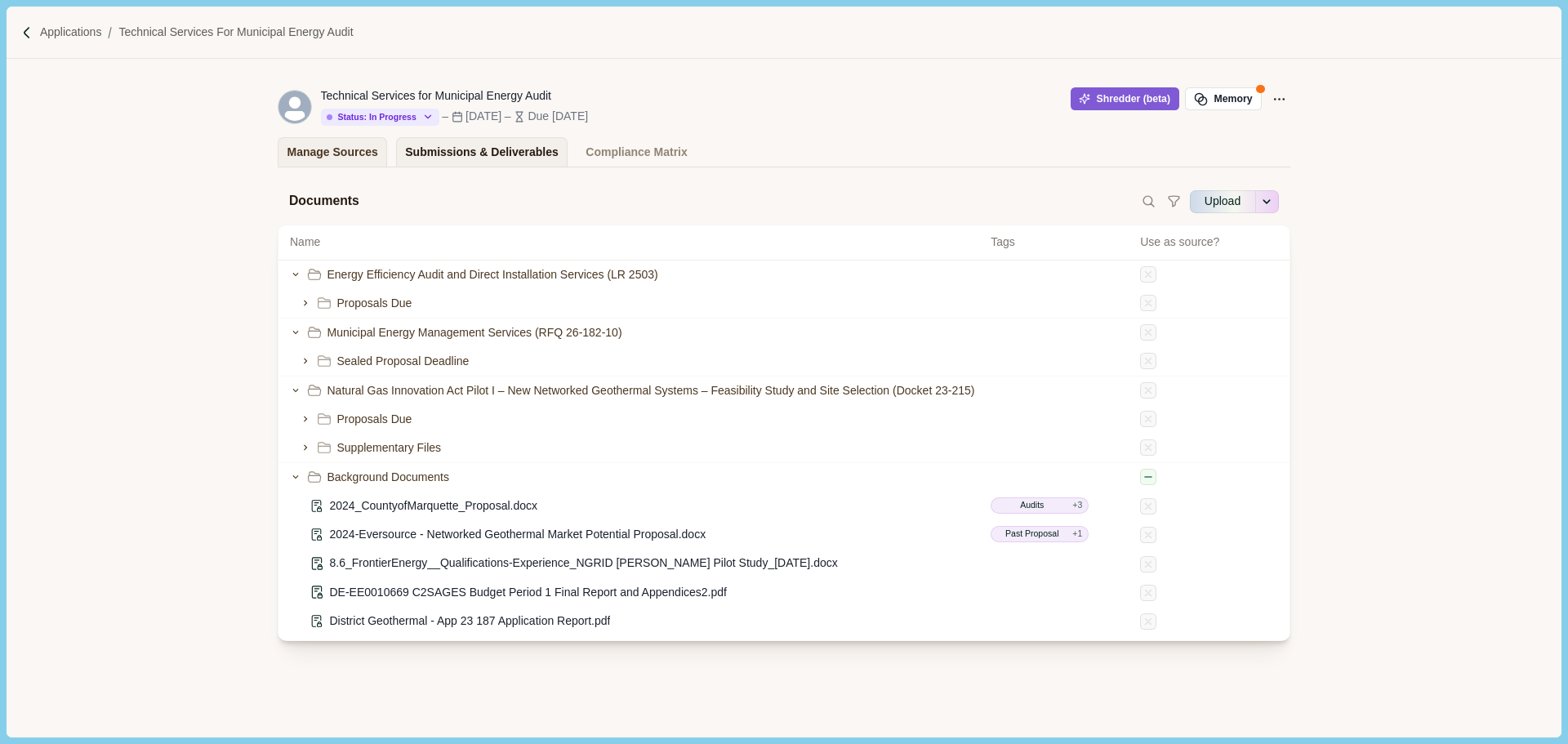
click at [472, 142] on div "Submissions & Deliverables" at bounding box center [482, 152] width 154 height 29
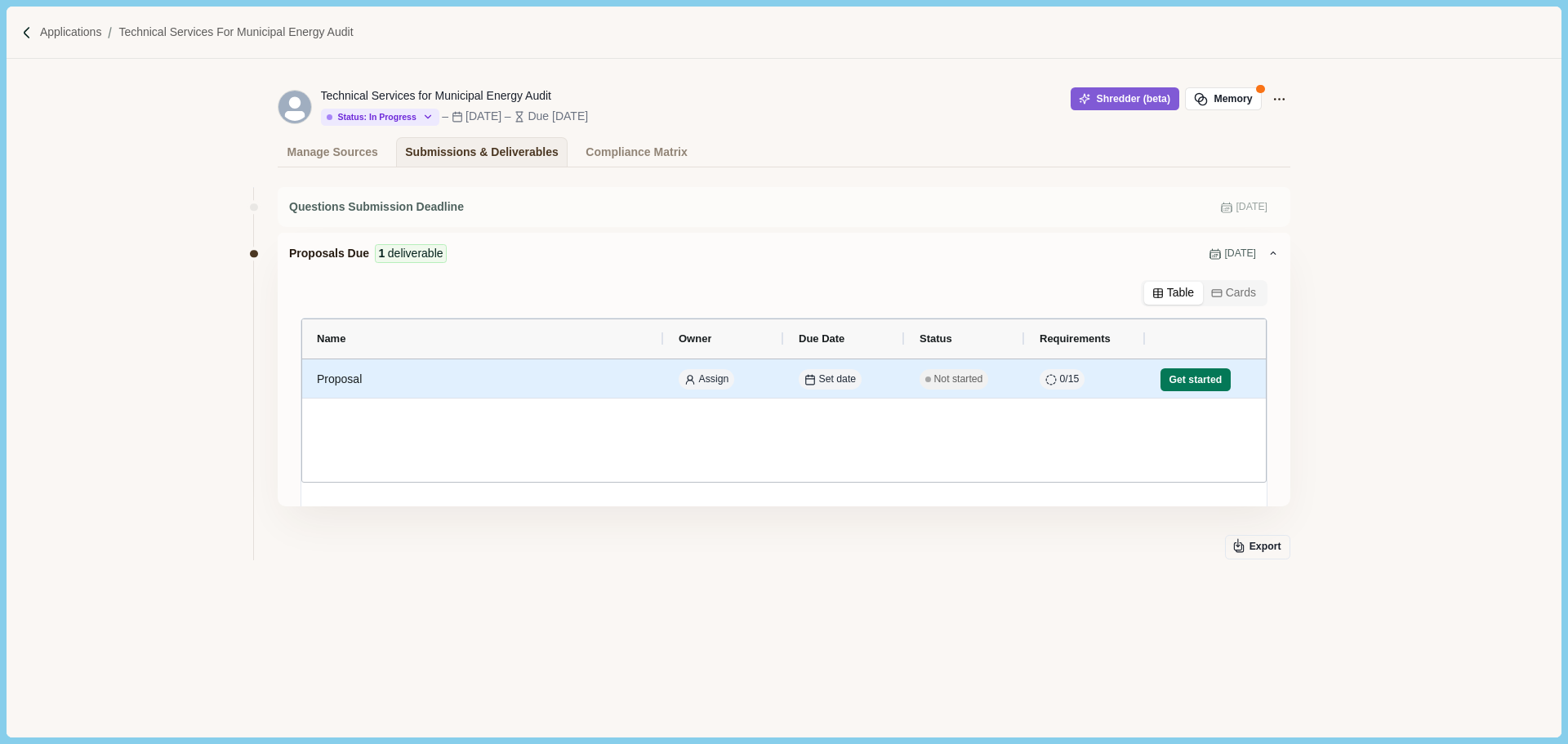
click at [551, 392] on div "Proposal" at bounding box center [483, 380] width 332 height 32
select select "********"
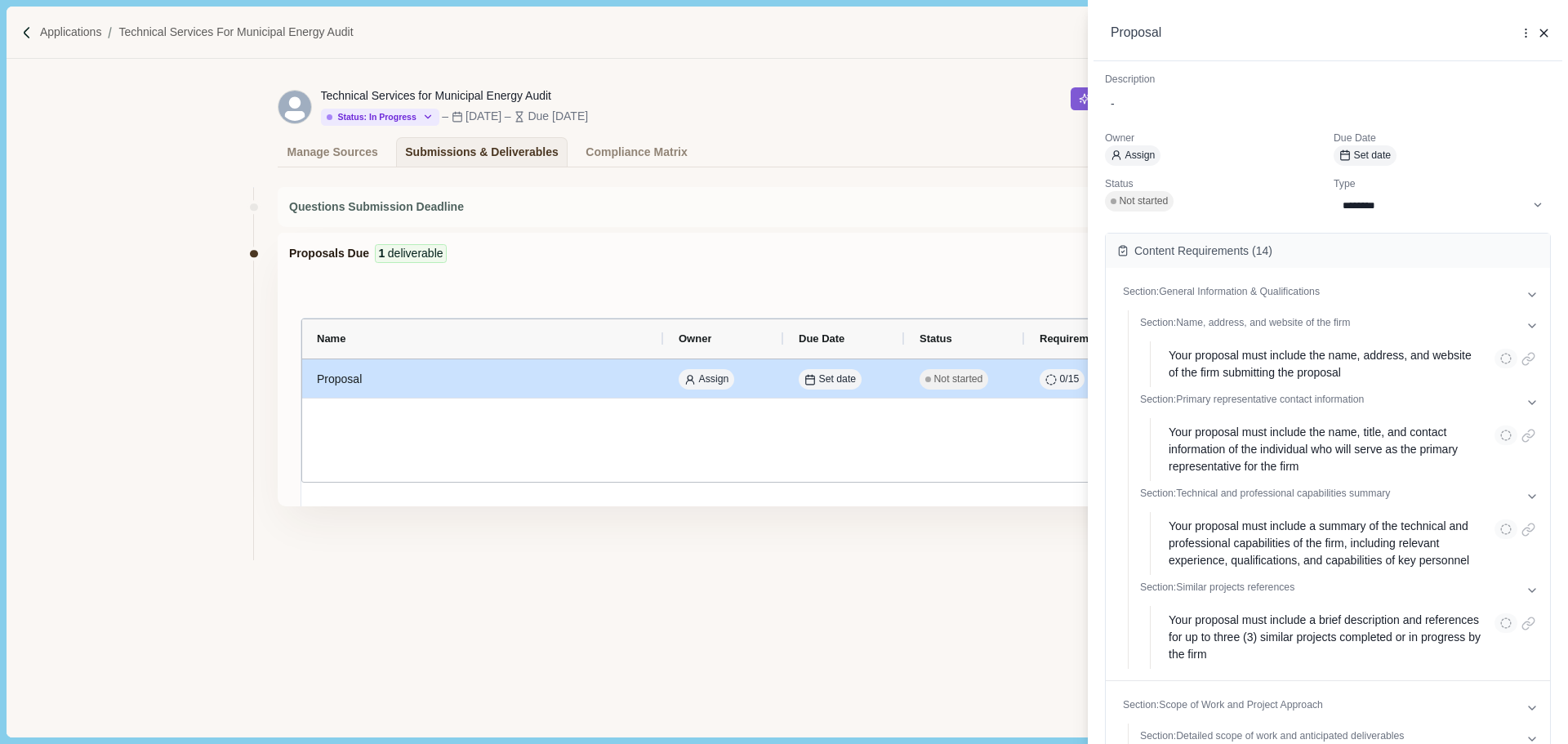
click at [873, 511] on div "**********" at bounding box center [784, 372] width 1568 height 744
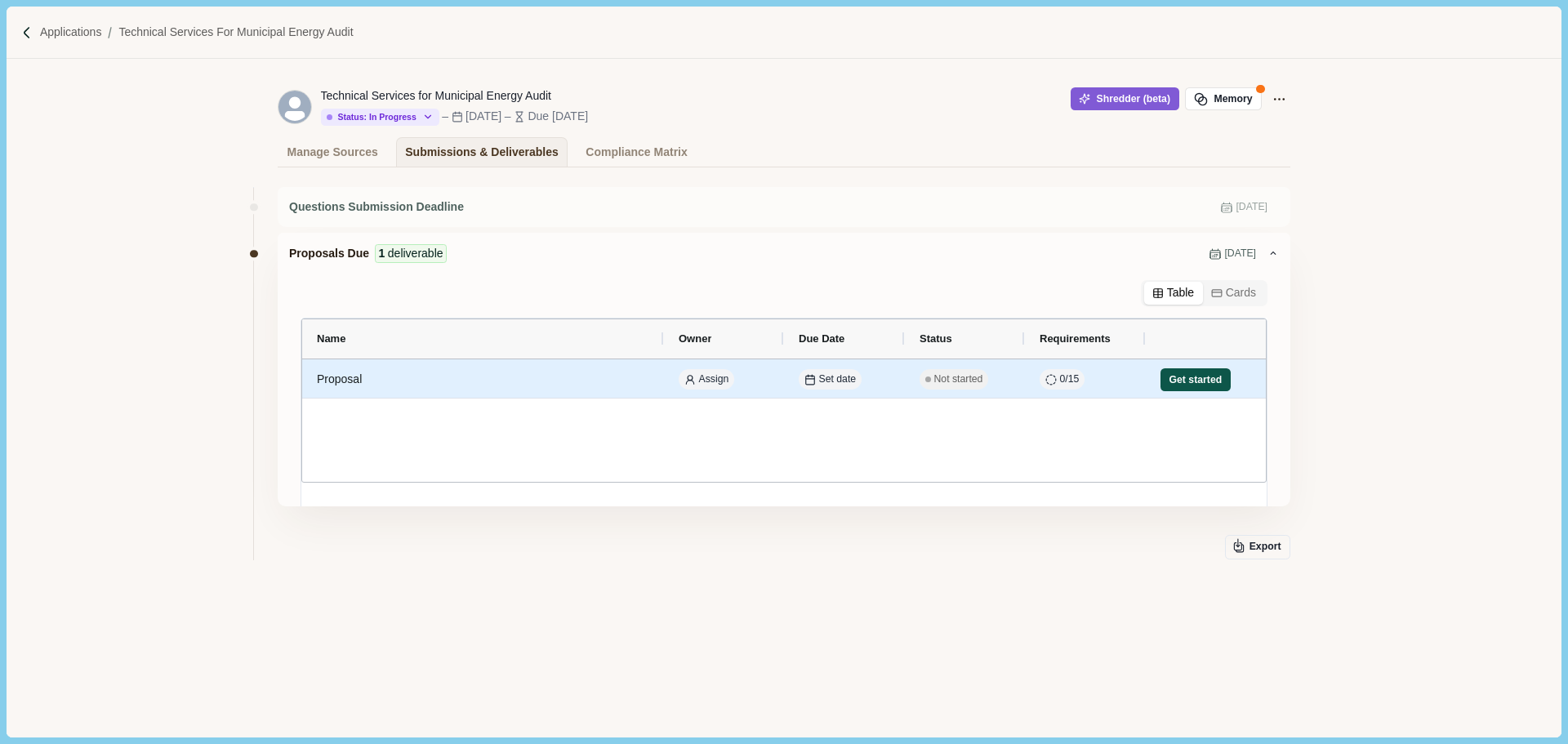
click at [1181, 377] on button "Get started" at bounding box center [1195, 380] width 70 height 23
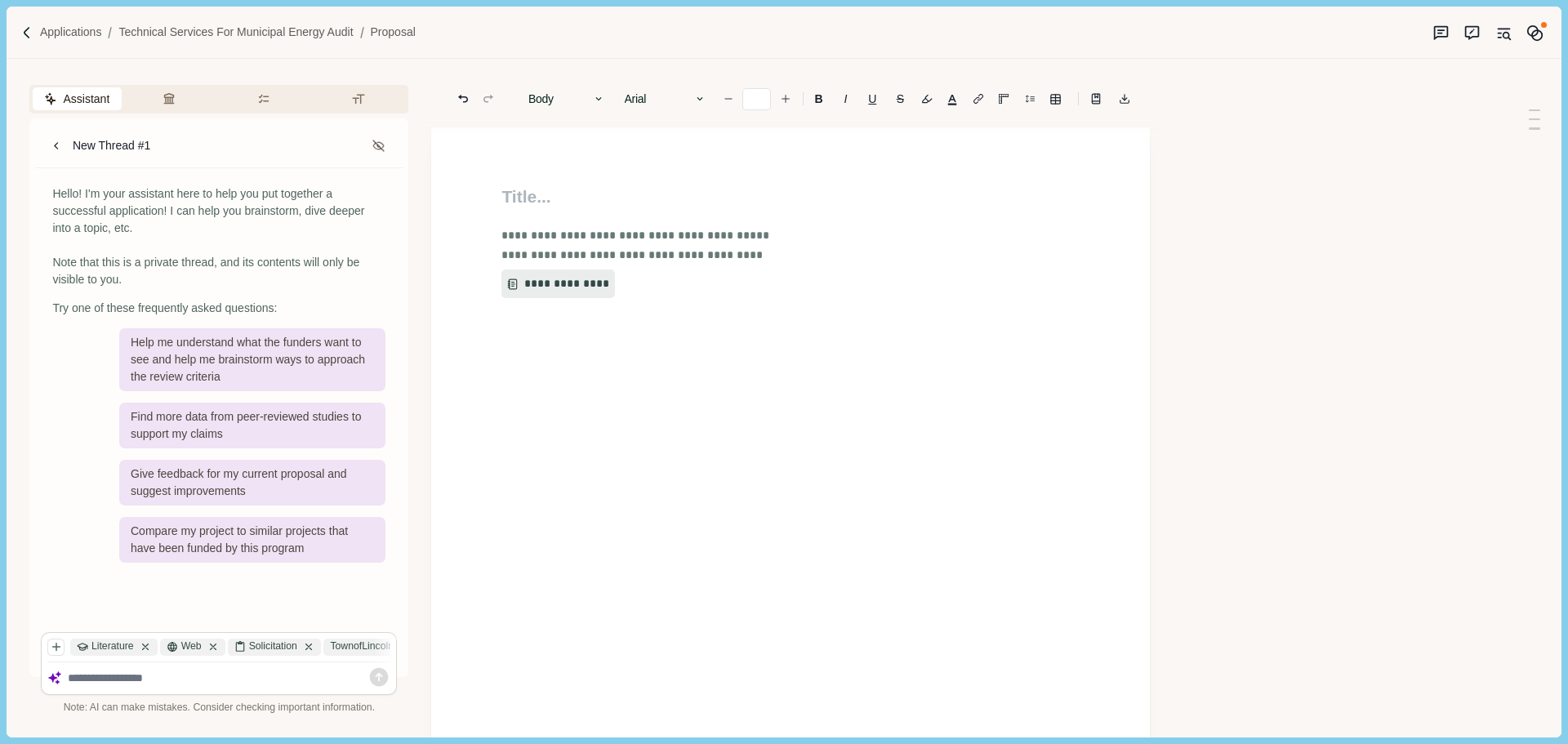
type input "**"
click at [358, 646] on div "TownofLincoln_E...s.pdf" at bounding box center [391, 647] width 135 height 17
click at [347, 650] on div "TownofLincoln_E...s.pdf" at bounding box center [391, 647] width 135 height 17
click at [555, 284] on button "**********" at bounding box center [552, 284] width 104 height 30
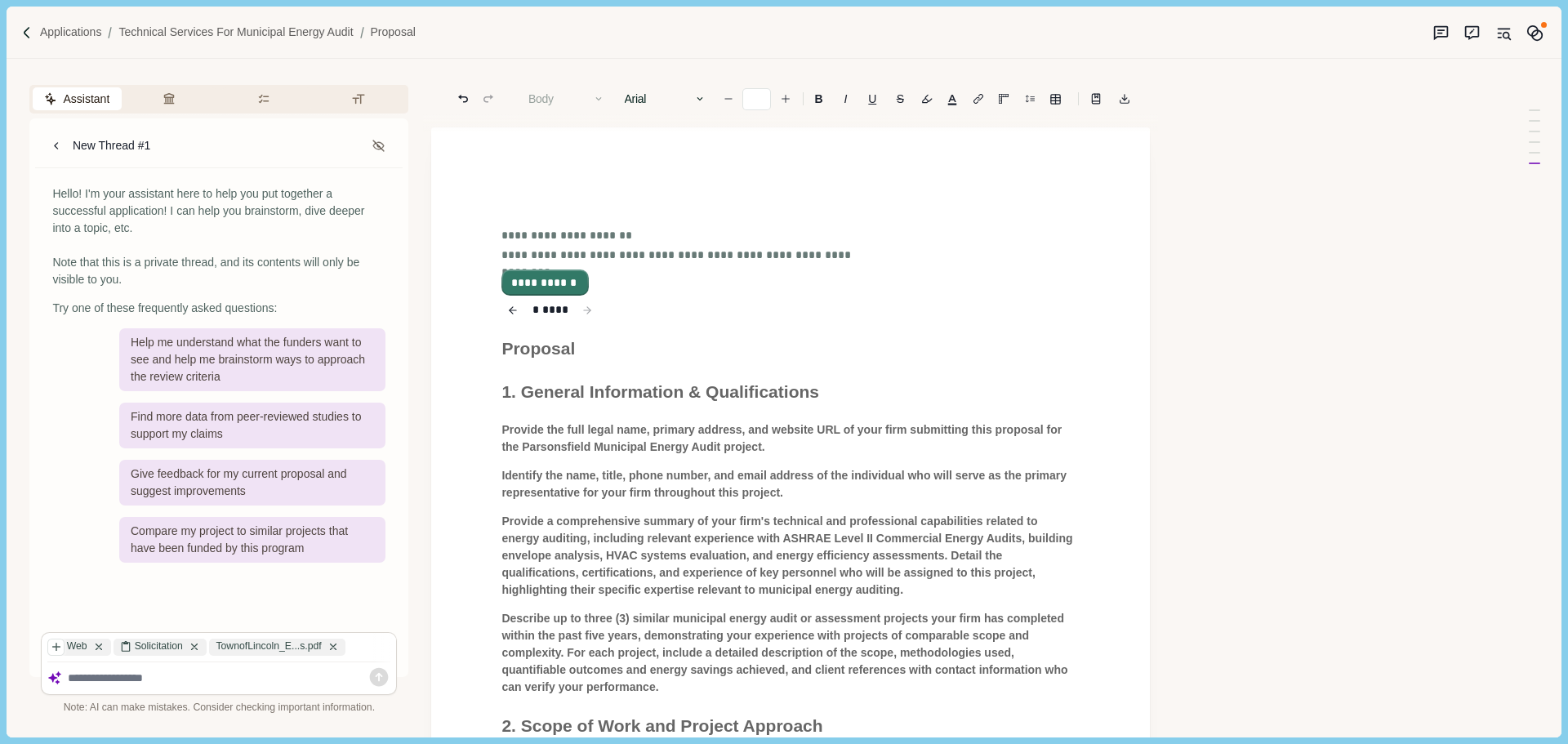
click at [573, 282] on button "**********" at bounding box center [544, 282] width 84 height 23
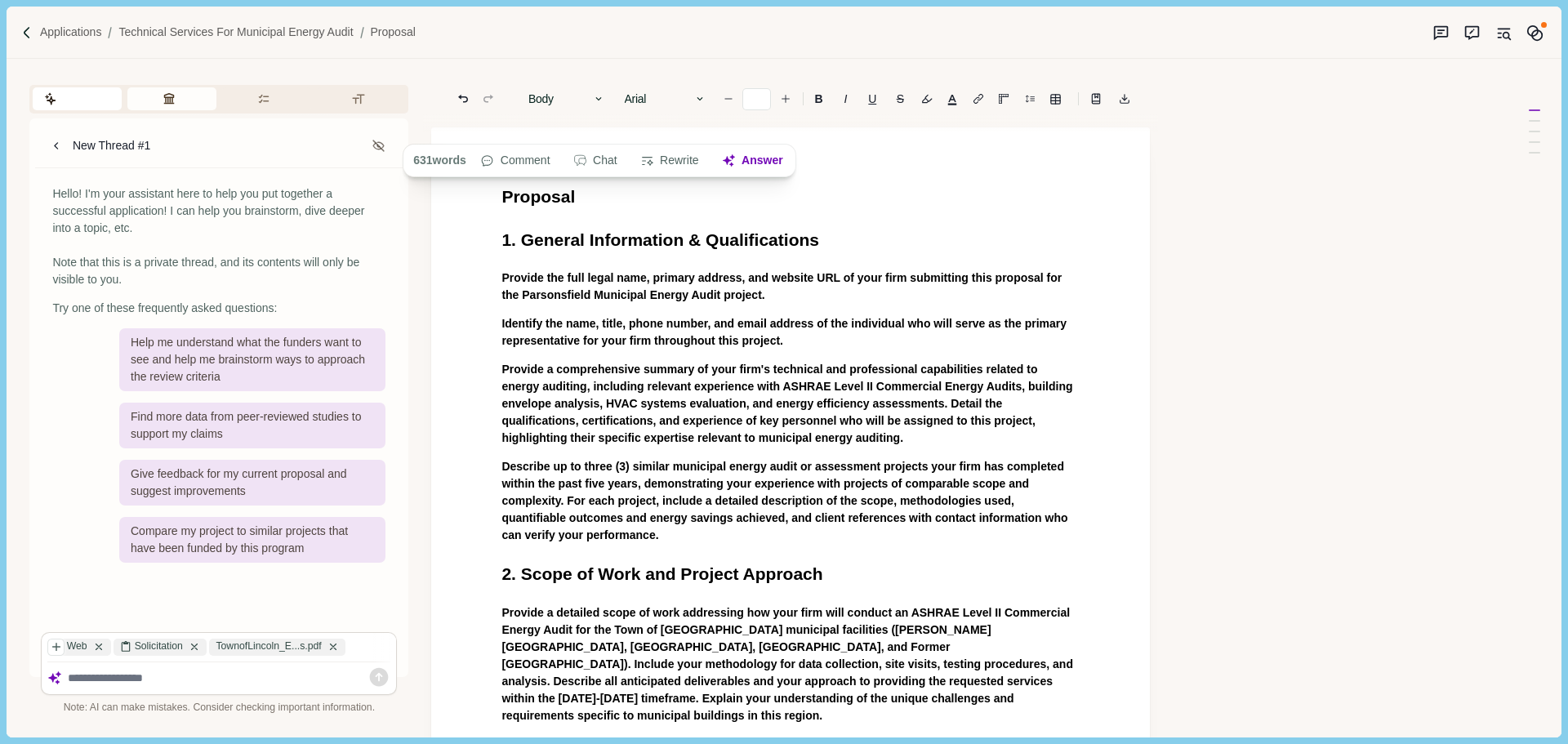
click at [176, 102] on button "Review Criteria" at bounding box center [172, 98] width 89 height 23
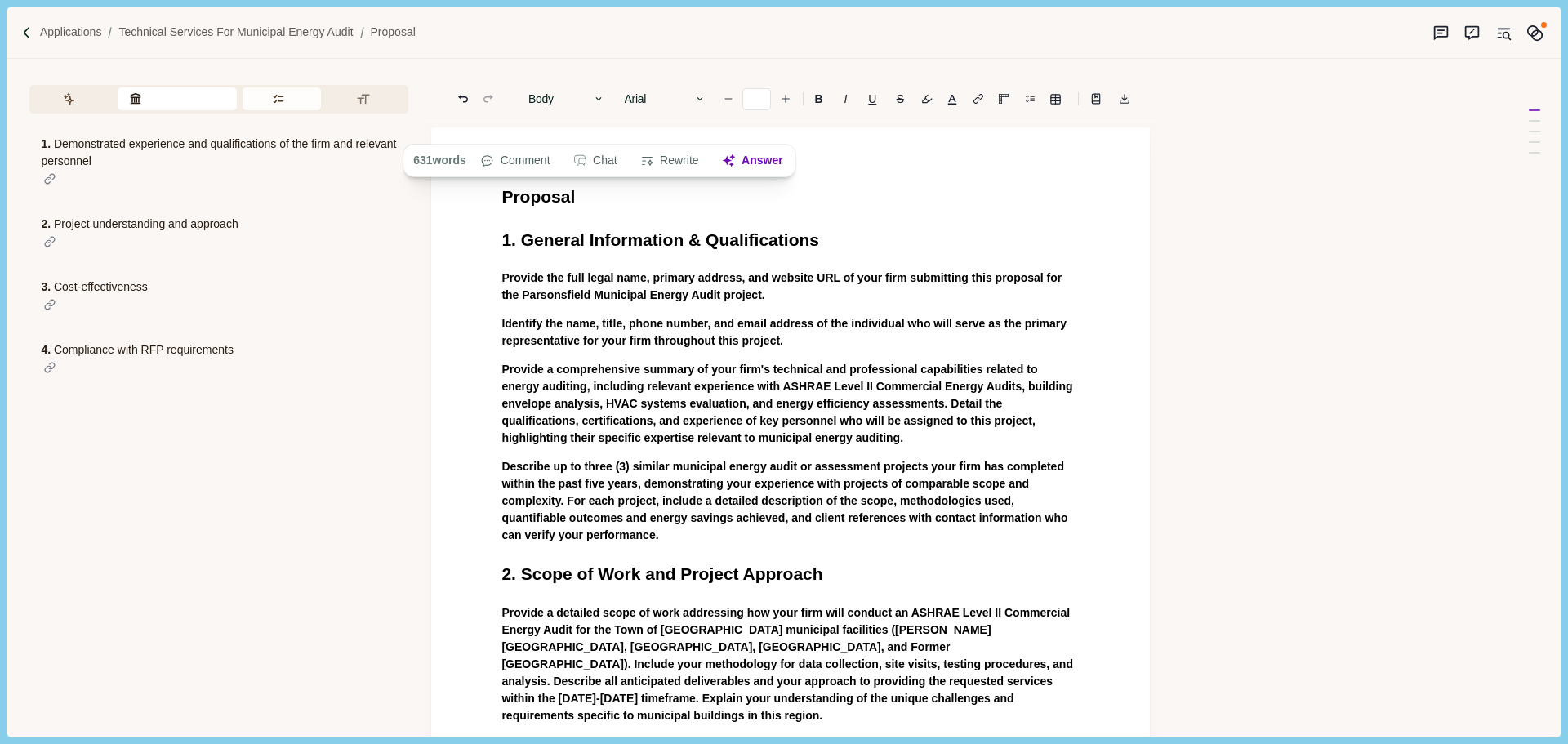
click at [287, 107] on button "Requirements" at bounding box center [282, 98] width 79 height 23
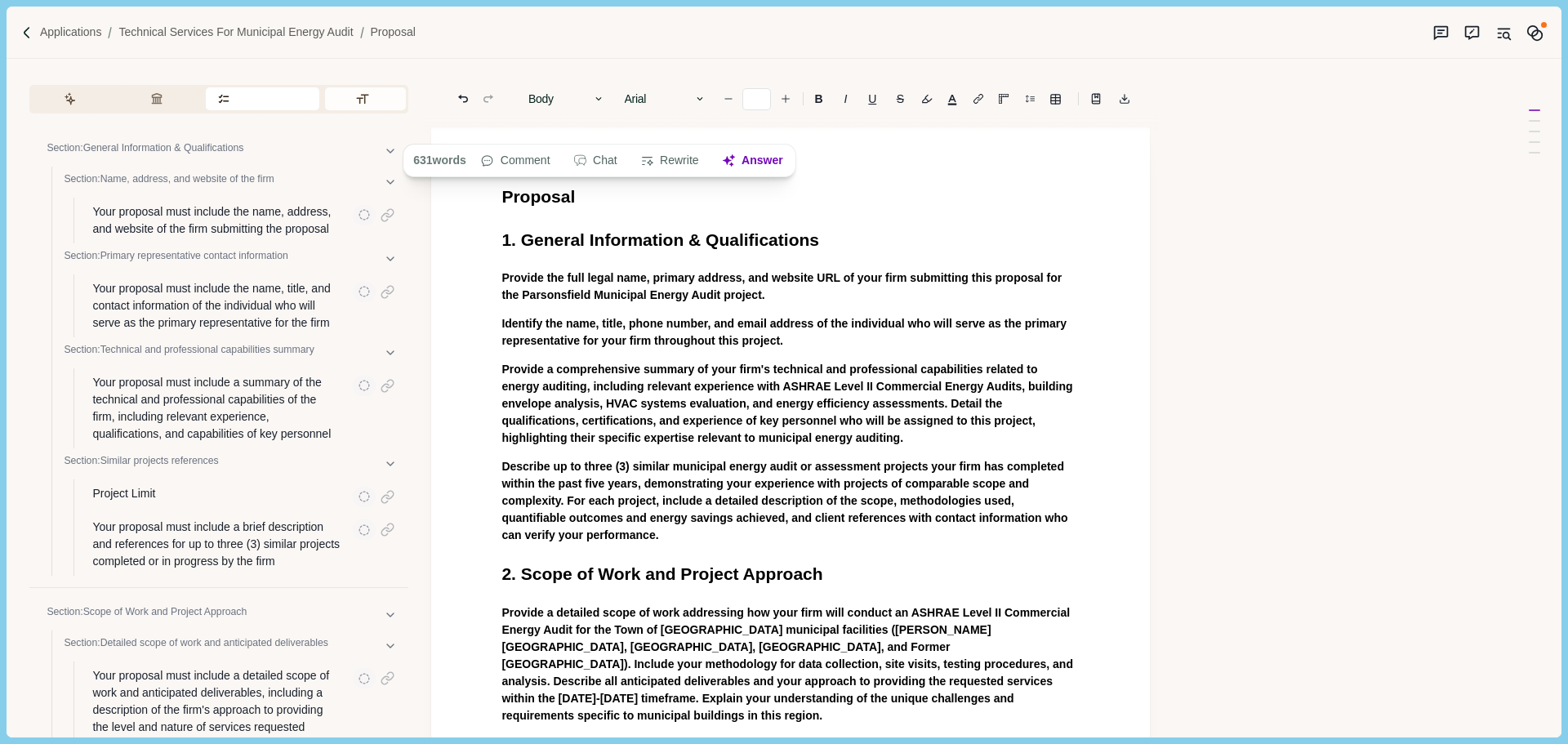
click at [368, 107] on button "Formatting" at bounding box center [365, 98] width 81 height 23
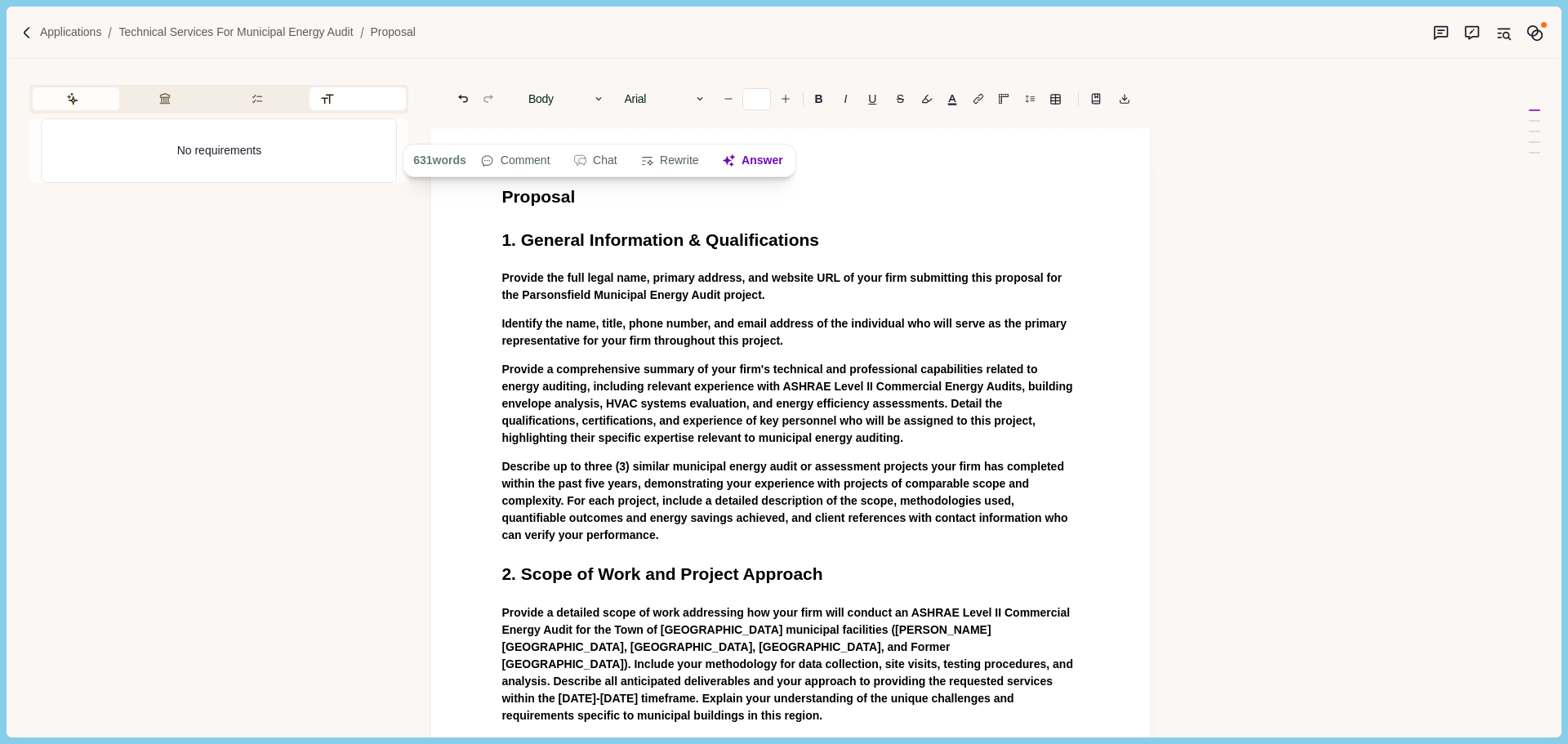
click at [85, 105] on button "Assistant" at bounding box center [76, 98] width 86 height 23
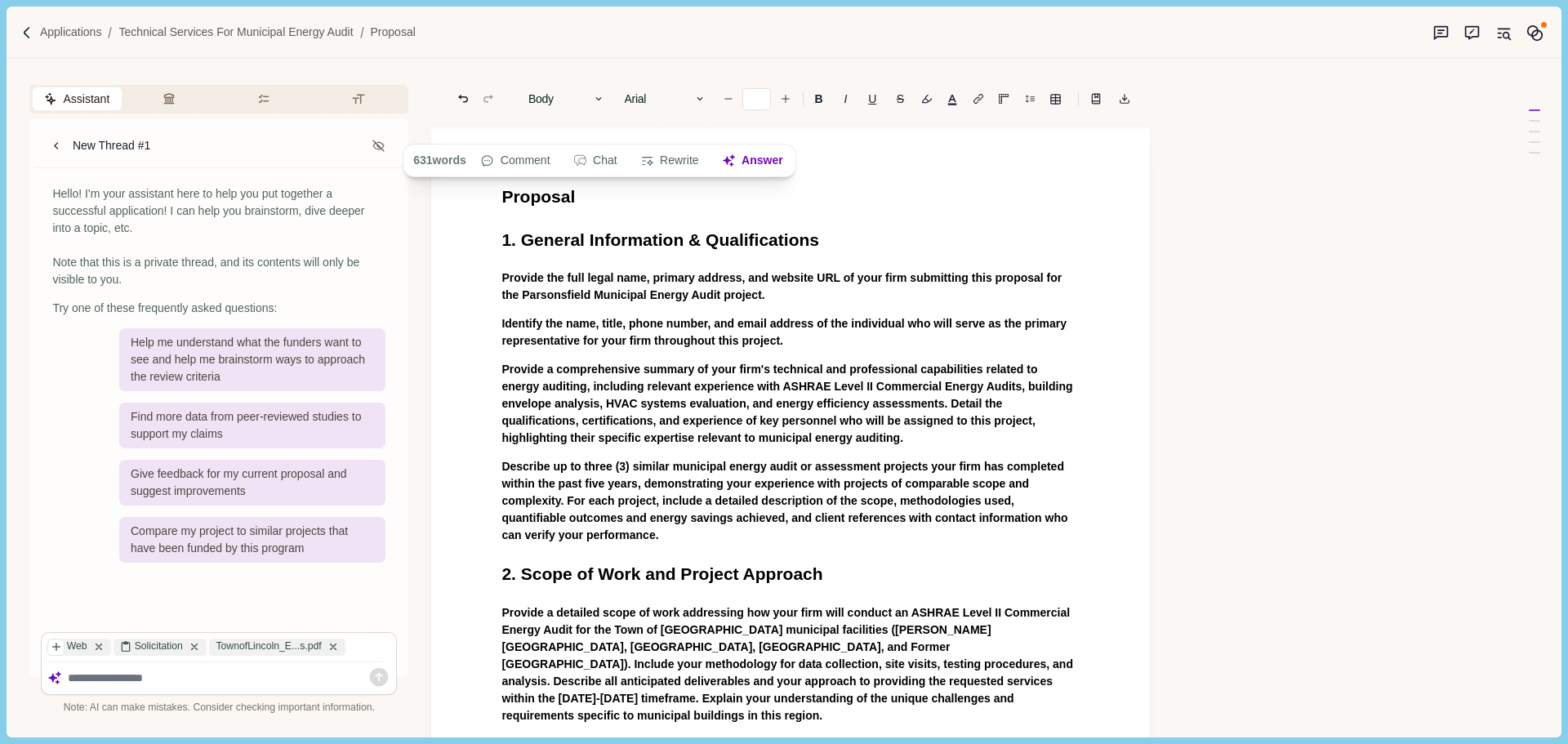
click at [1510, 38] on icon "Original sources" at bounding box center [1504, 33] width 17 height 17
click at [35, 28] on div at bounding box center [30, 33] width 19 height 14
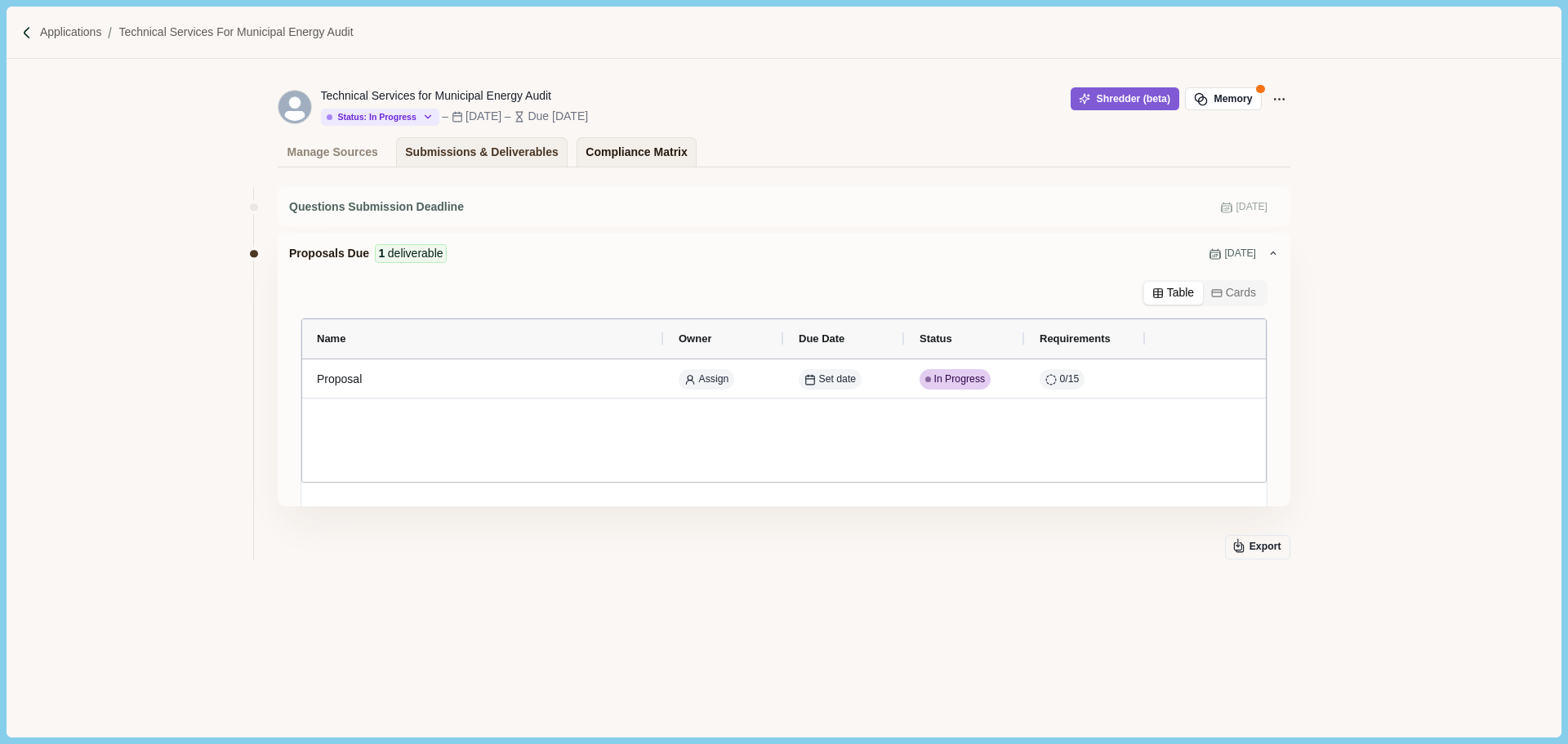
click at [588, 155] on div "Compliance Matrix" at bounding box center [636, 152] width 101 height 29
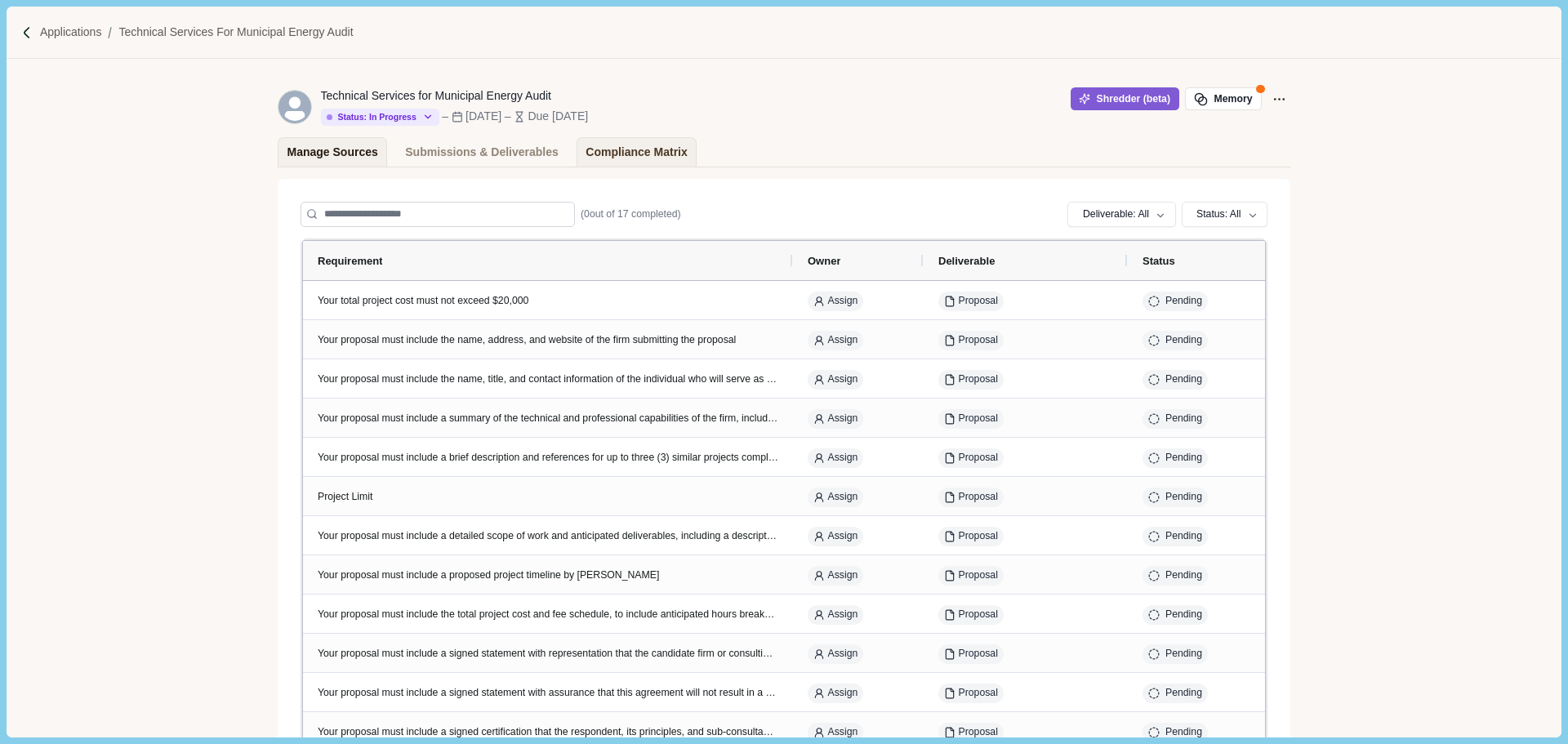
click at [348, 155] on div "Manage Sources" at bounding box center [332, 152] width 90 height 29
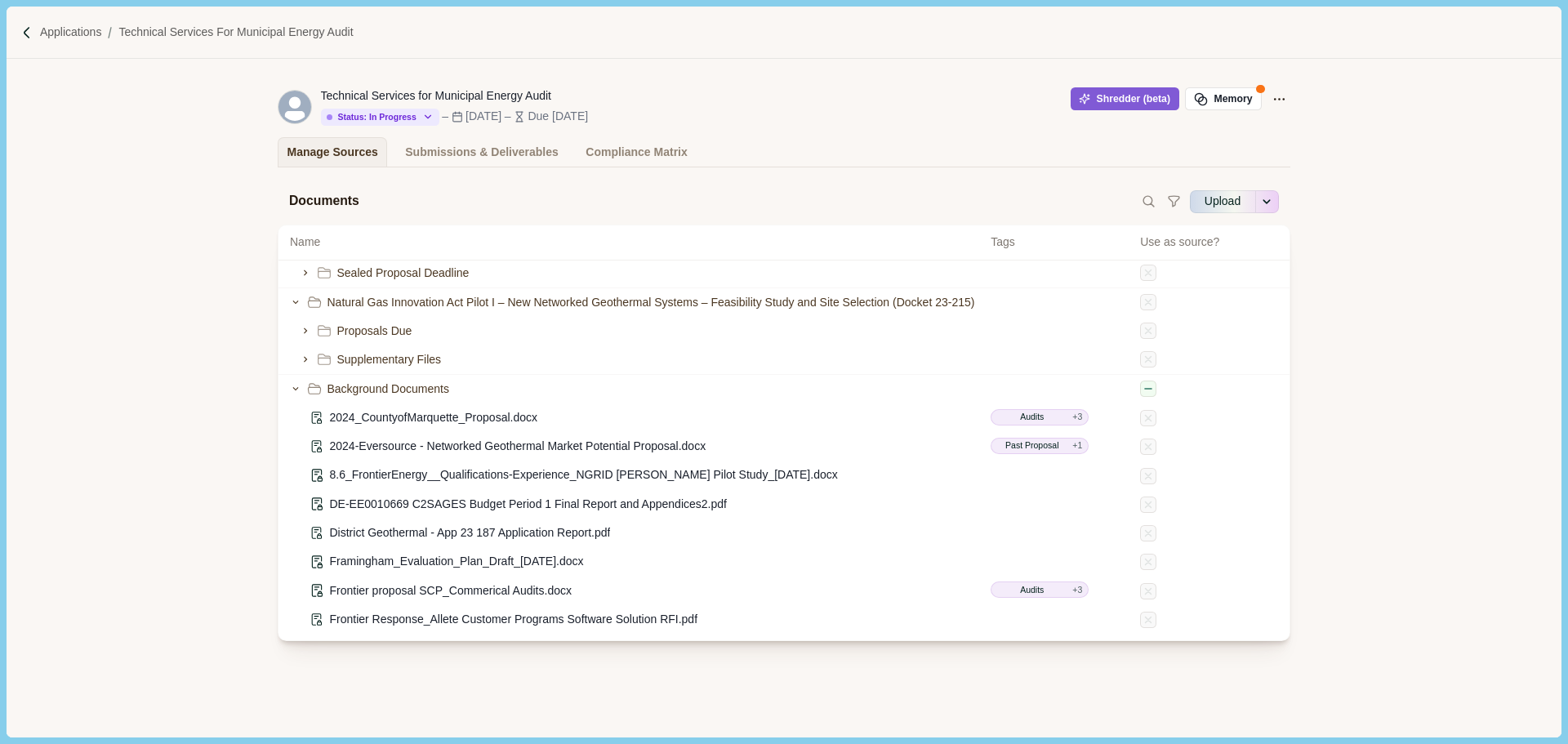
scroll to position [267, 0]
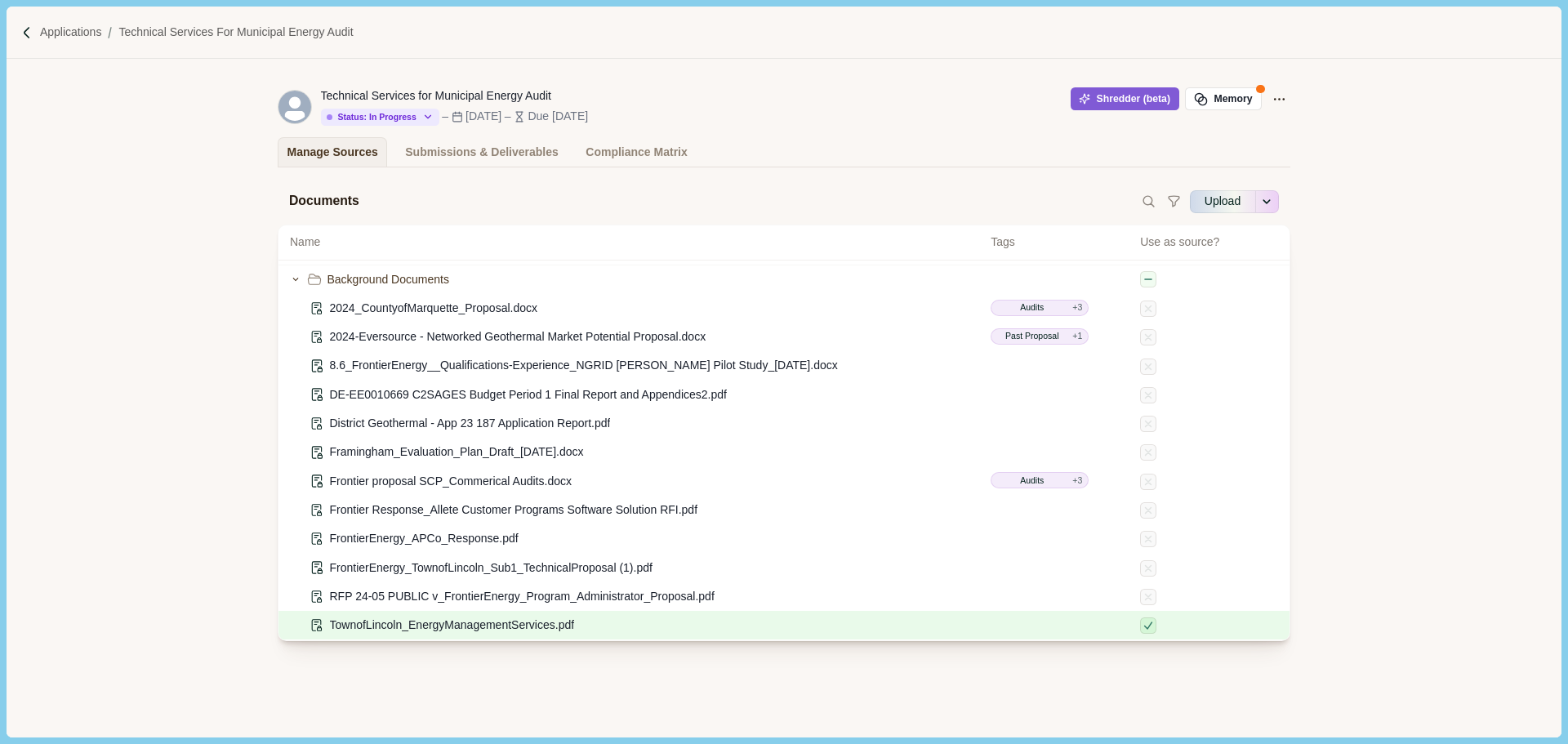
click at [563, 628] on span "TownofLincoln_EnergyManagementServices.pdf" at bounding box center [452, 625] width 245 height 17
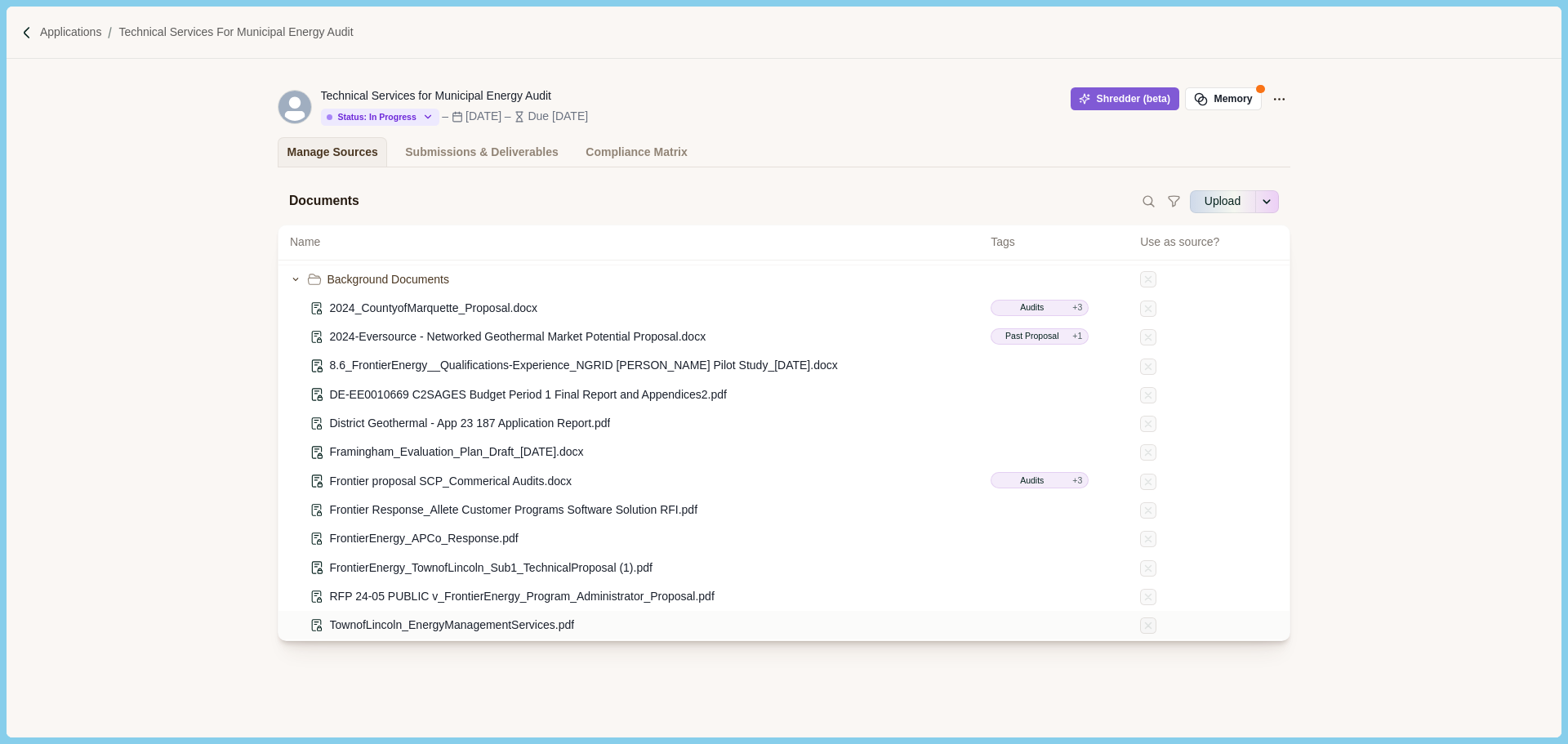
click at [563, 628] on span "TownofLincoln_EnergyManagementServices.pdf" at bounding box center [452, 625] width 245 height 17
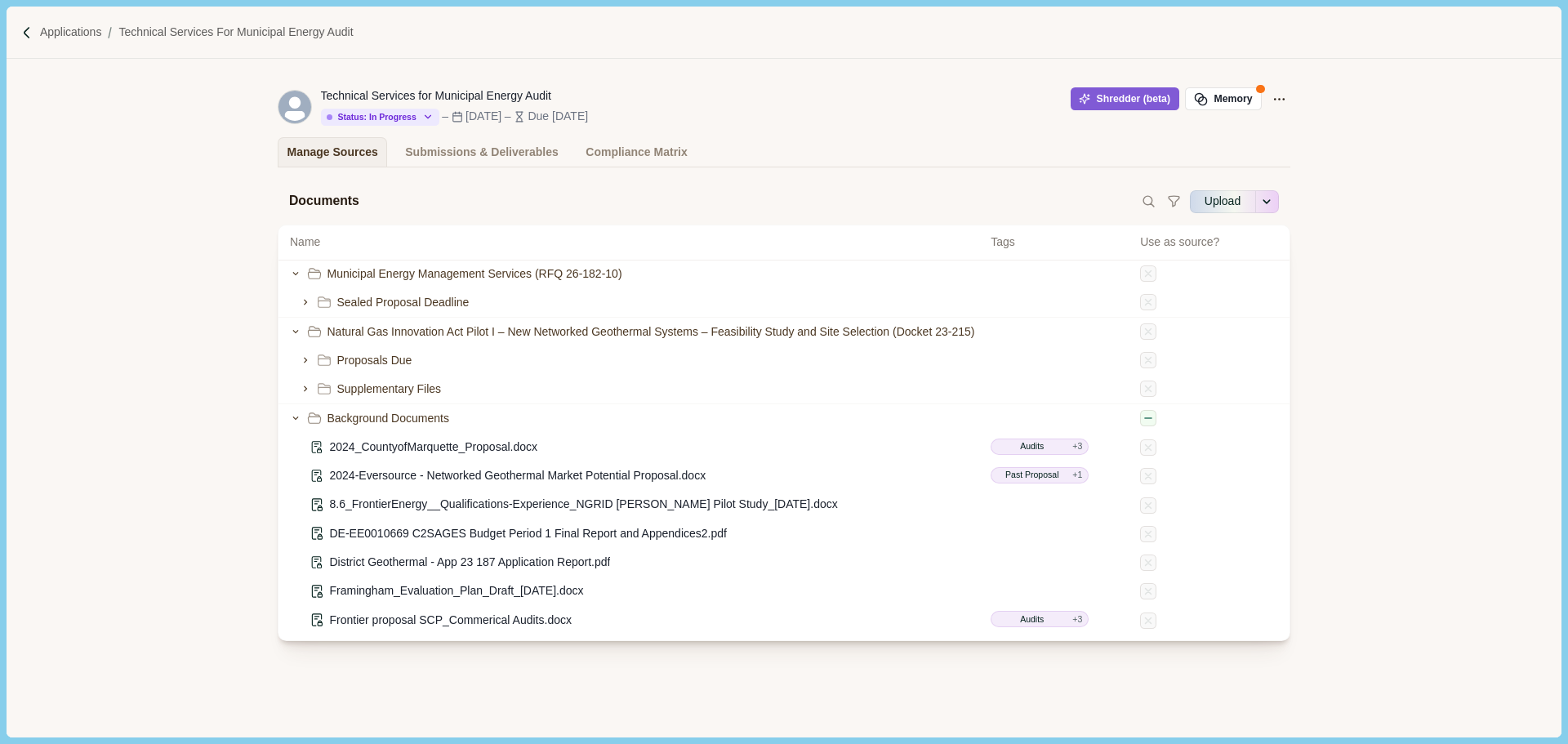
scroll to position [0, 0]
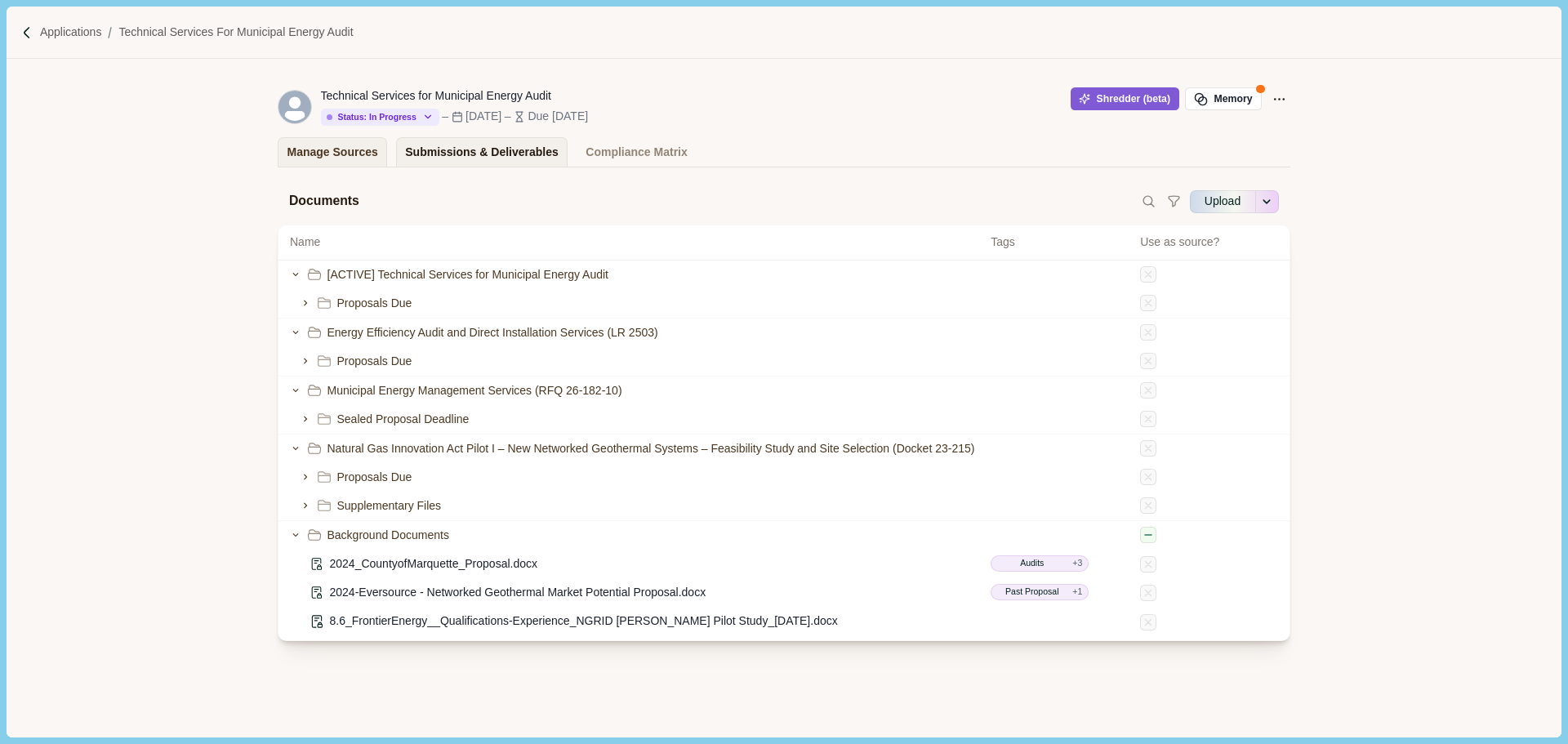
click at [502, 151] on div "Submissions & Deliverables" at bounding box center [482, 152] width 154 height 29
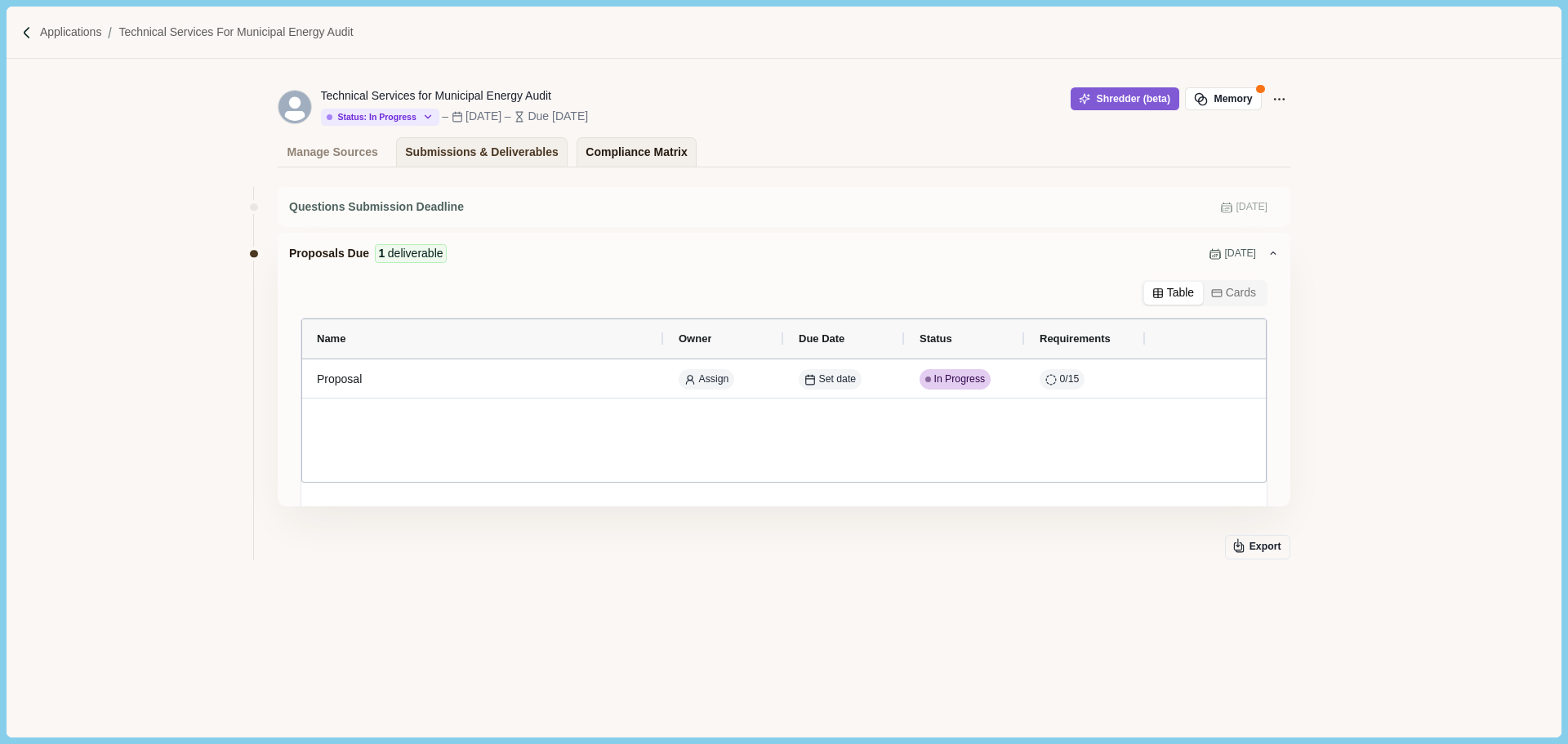
click at [609, 139] on div "Compliance Matrix" at bounding box center [636, 152] width 101 height 29
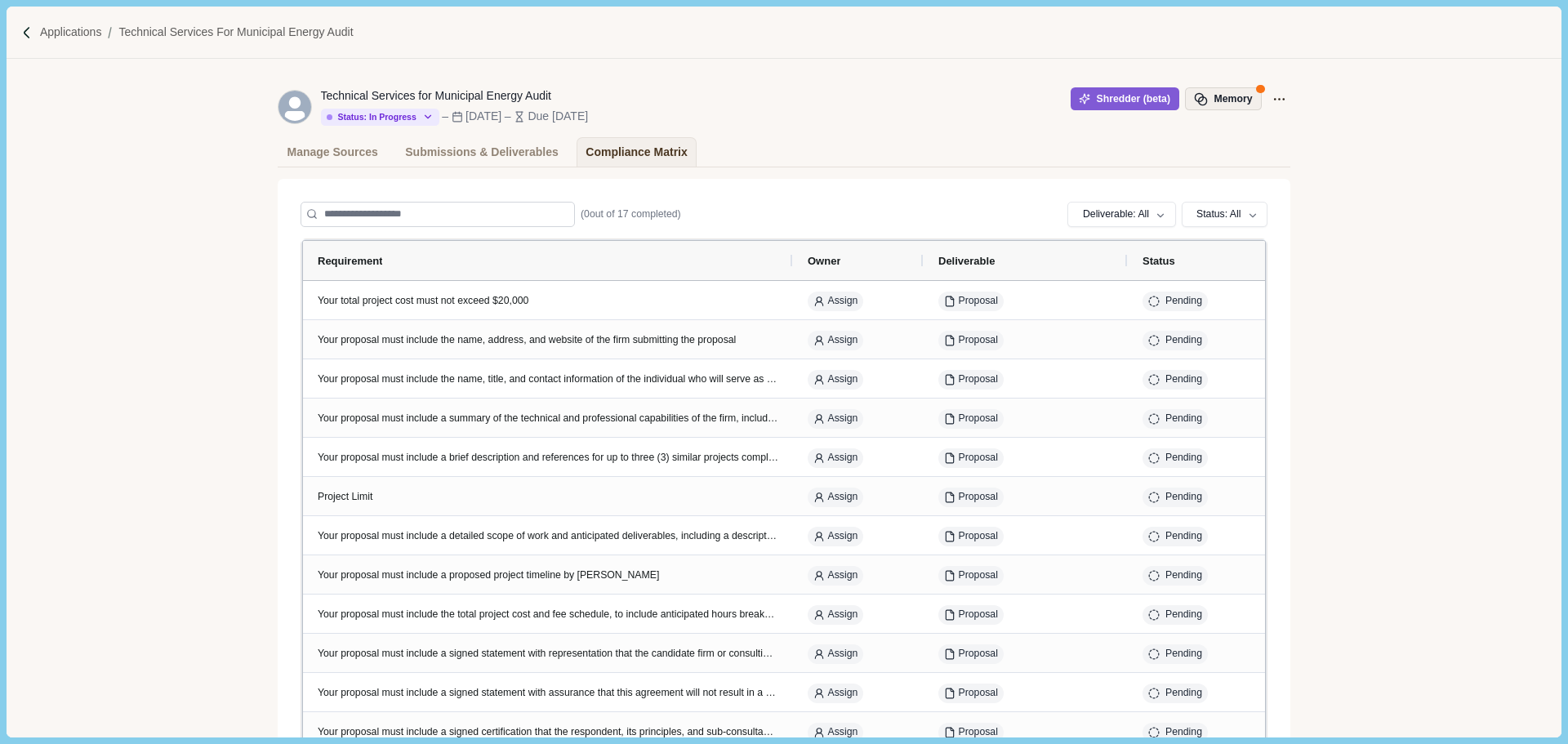
click at [1248, 97] on button "Memory" at bounding box center [1223, 98] width 77 height 23
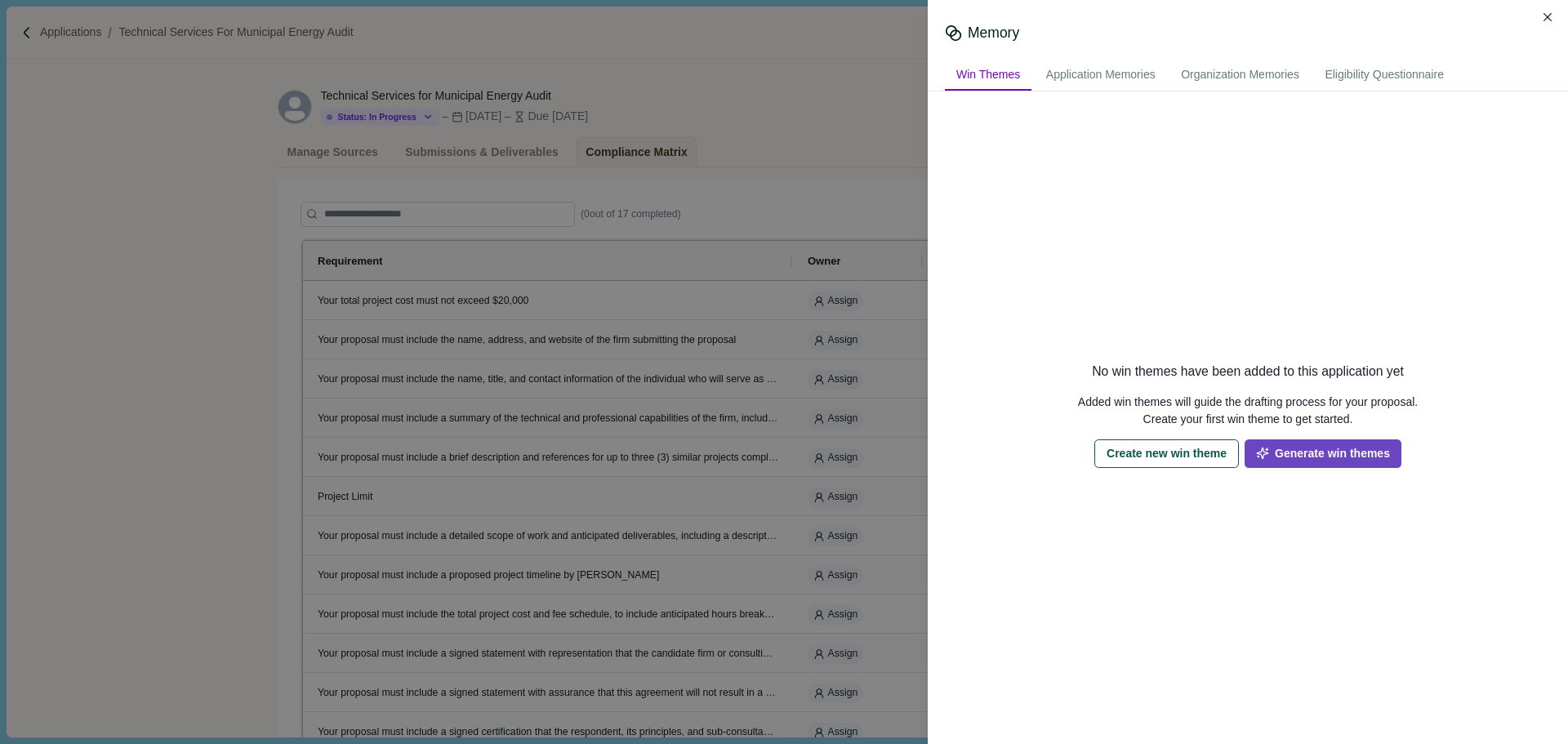
click at [1321, 446] on button "Generate win themes" at bounding box center [1322, 454] width 156 height 29
click at [1123, 80] on div "Application Memories" at bounding box center [1101, 75] width 132 height 30
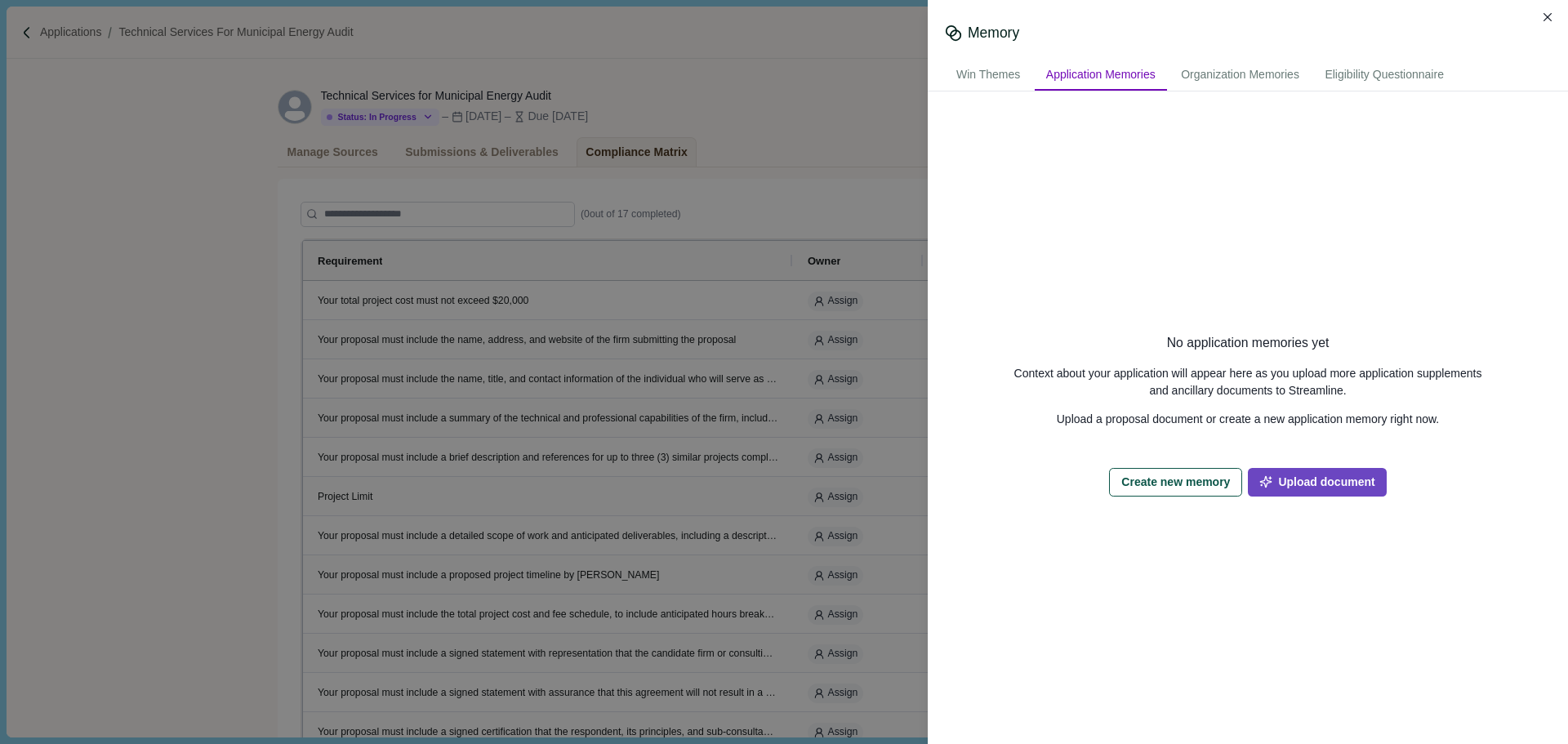
click at [1292, 491] on button "Upload document" at bounding box center [1316, 483] width 138 height 29
click at [990, 72] on div "Win Themes" at bounding box center [988, 75] width 86 height 30
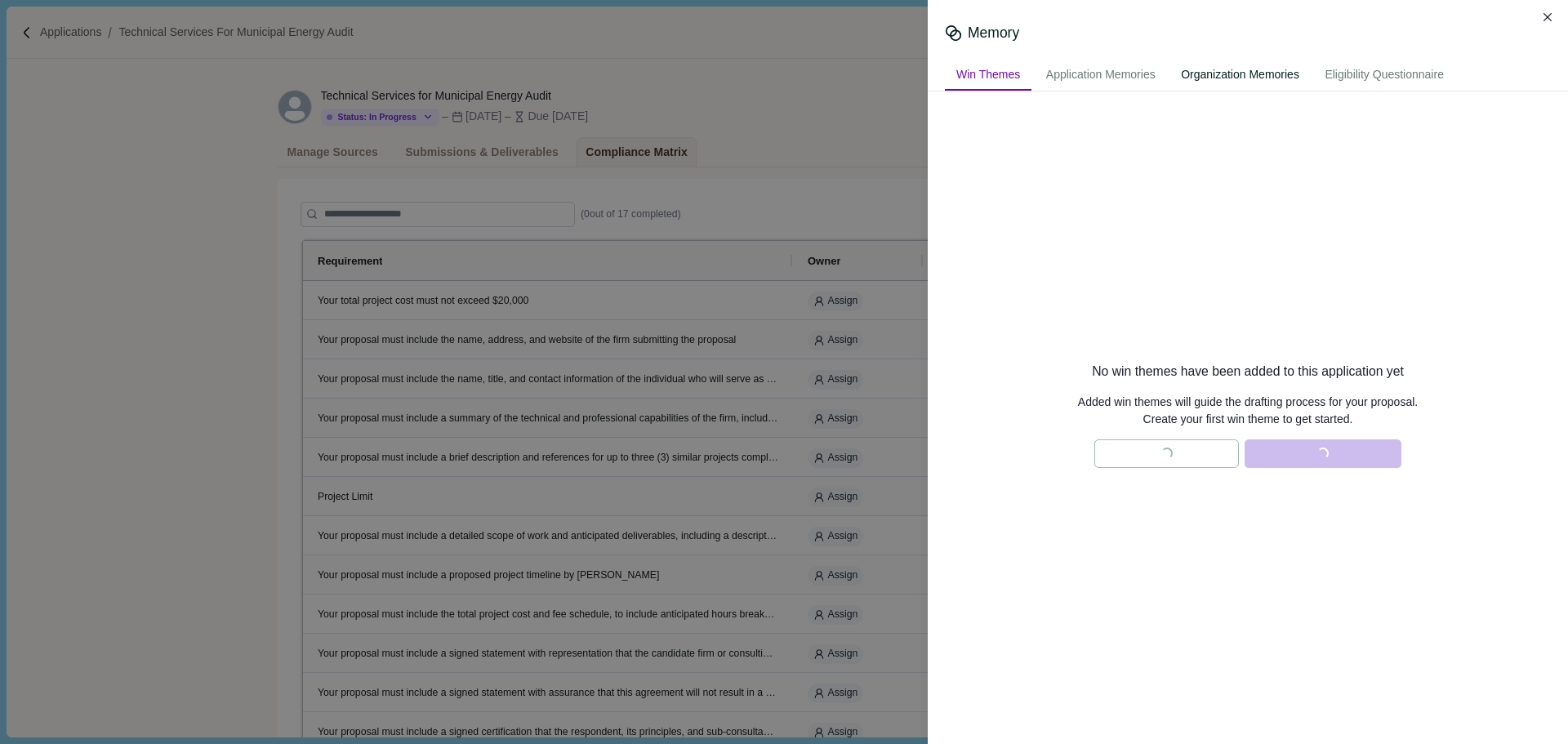
click at [1222, 75] on div "Organization Memories" at bounding box center [1239, 75] width 141 height 30
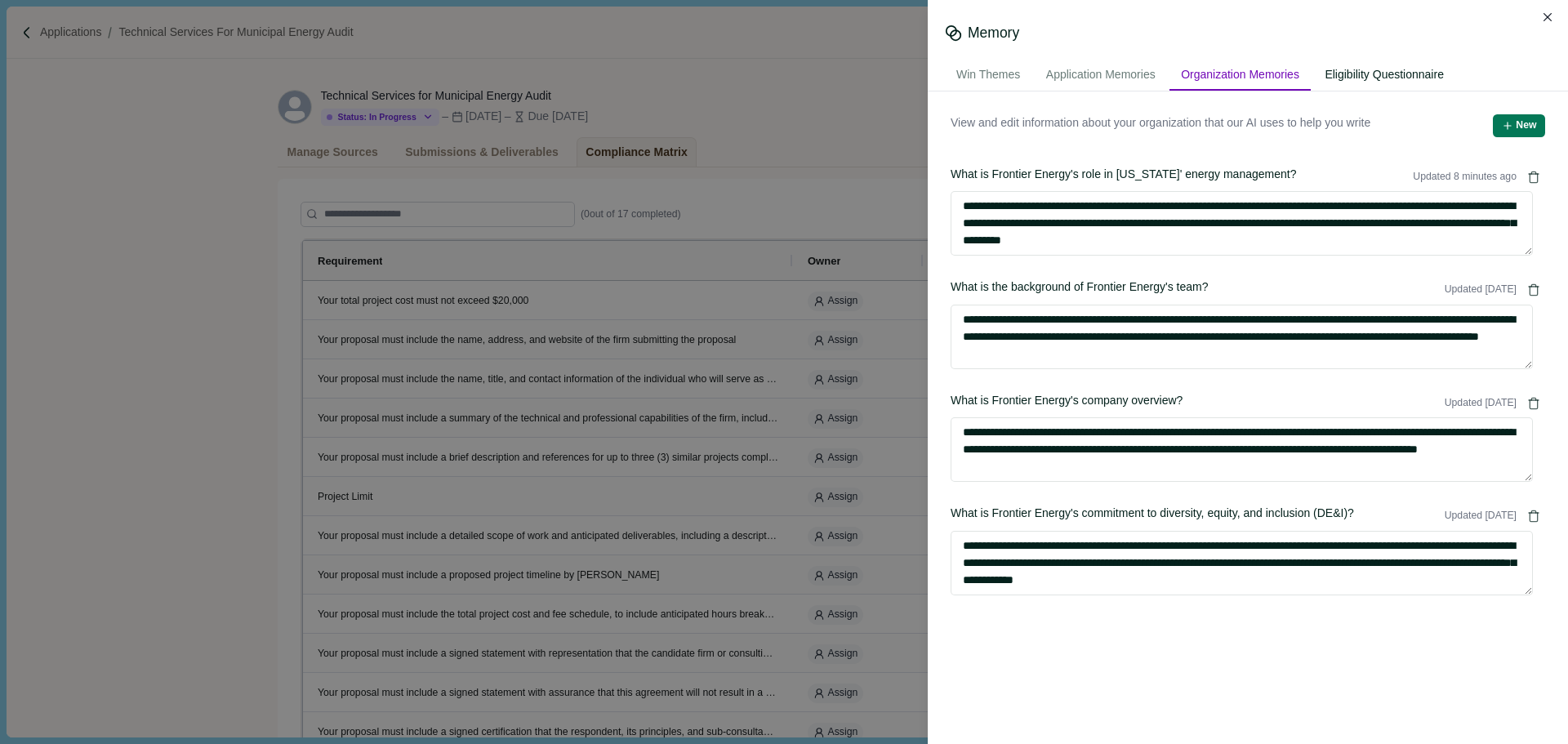
click at [1394, 81] on div "Eligibility Questionnaire" at bounding box center [1384, 75] width 142 height 30
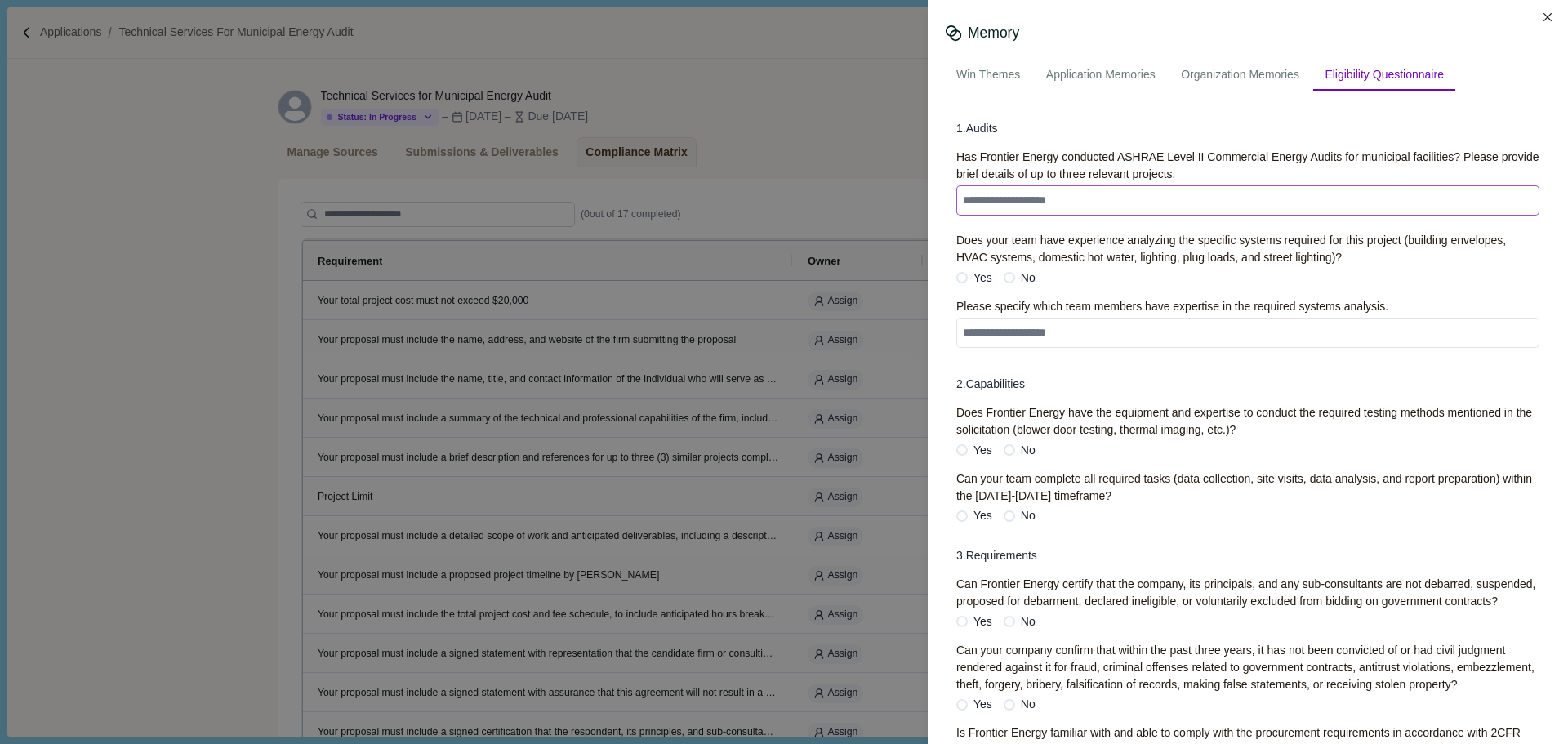
click at [1093, 204] on textarea at bounding box center [1248, 200] width 583 height 30
click at [981, 278] on span "Yes" at bounding box center [982, 278] width 19 height 17
type textarea "***"
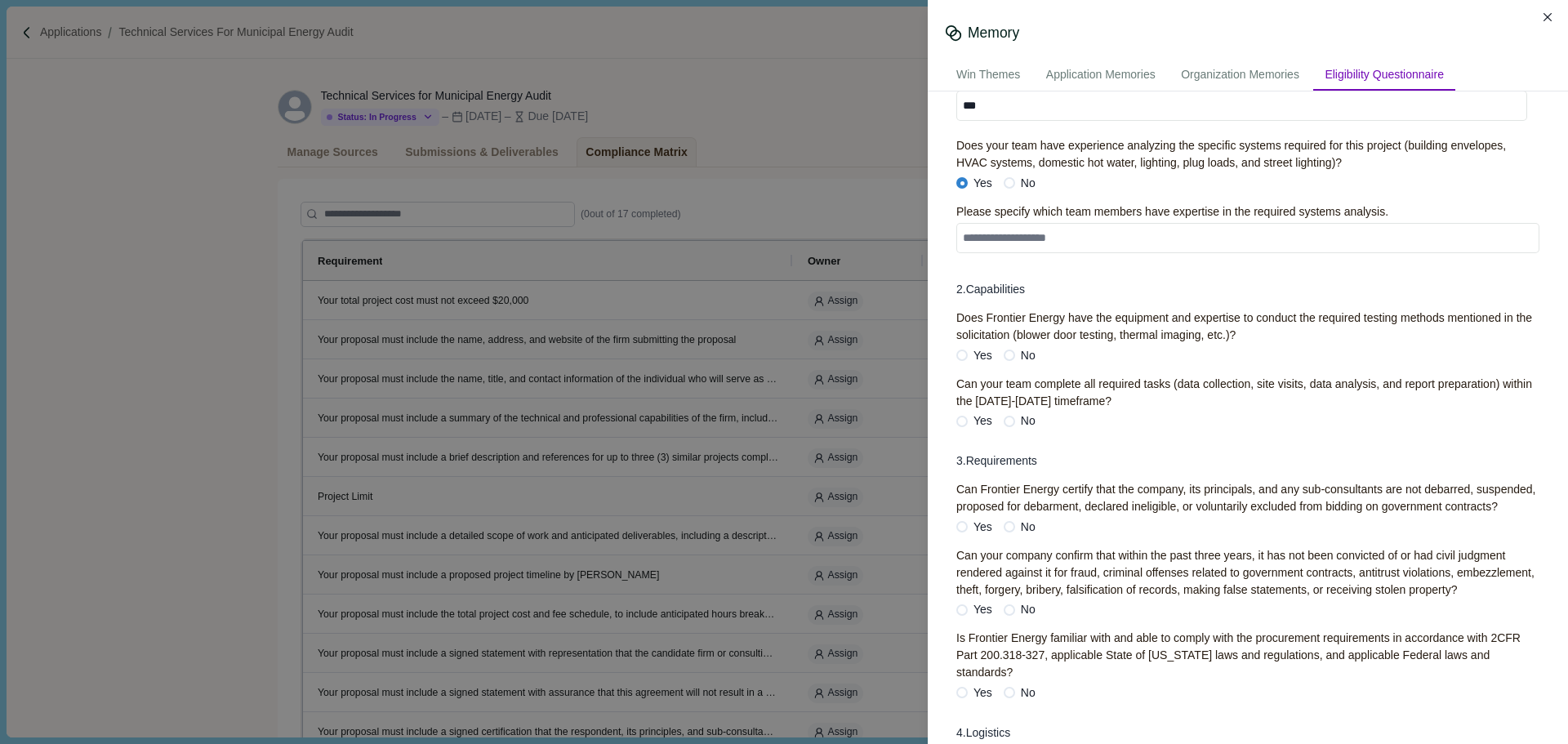
scroll to position [163, 0]
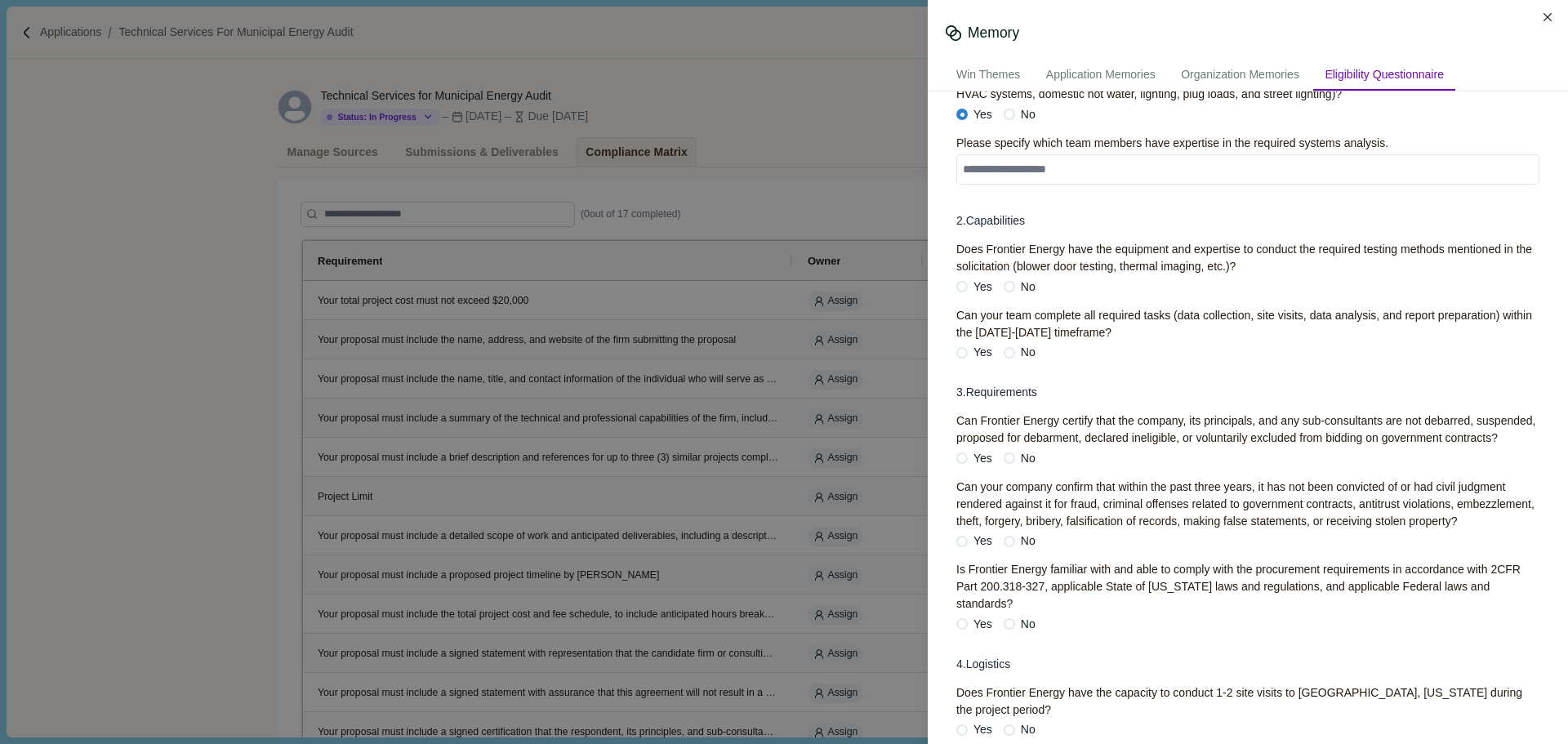
click at [979, 353] on span "Yes" at bounding box center [982, 353] width 19 height 17
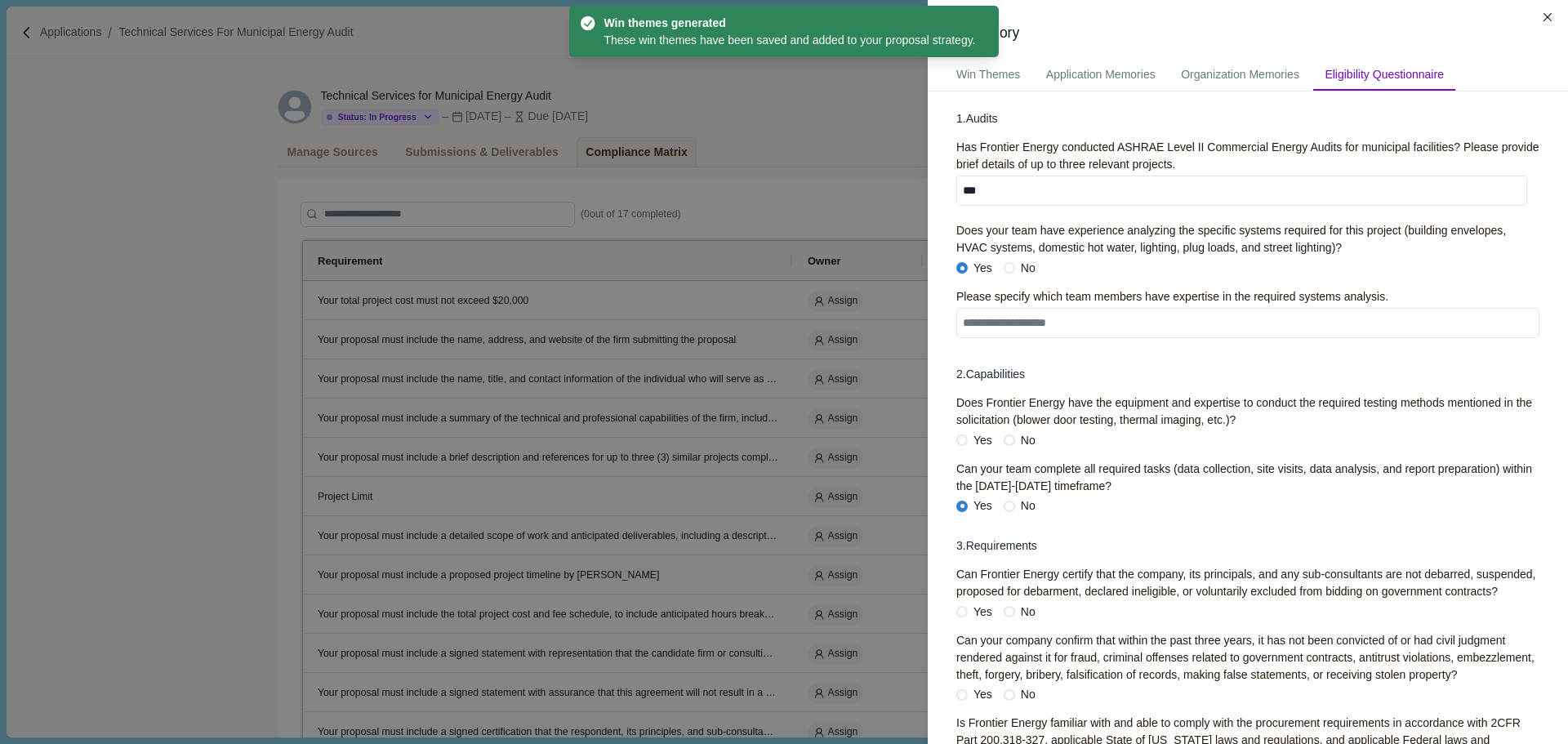
scroll to position [0, 0]
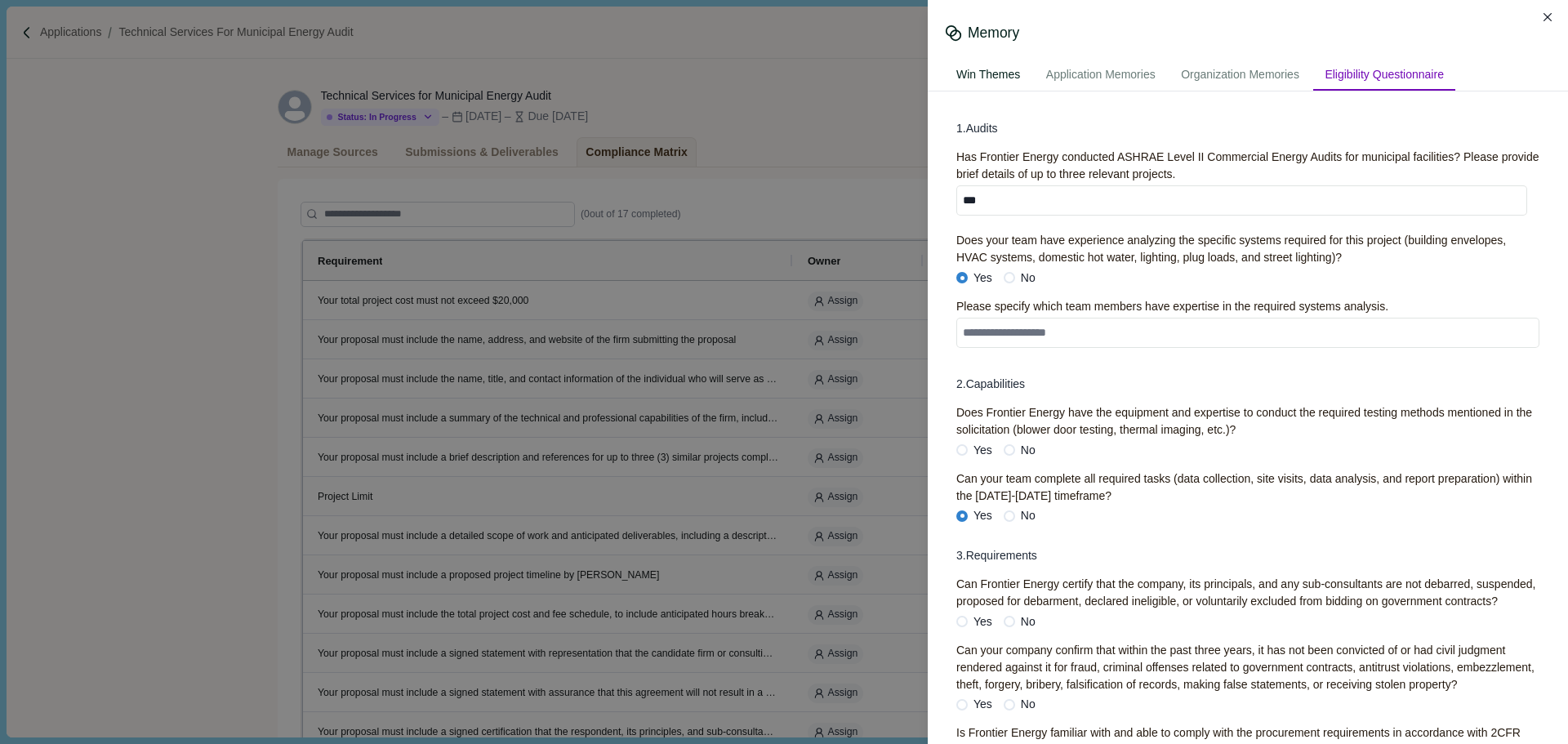
click at [991, 78] on div "Win Themes" at bounding box center [988, 75] width 86 height 30
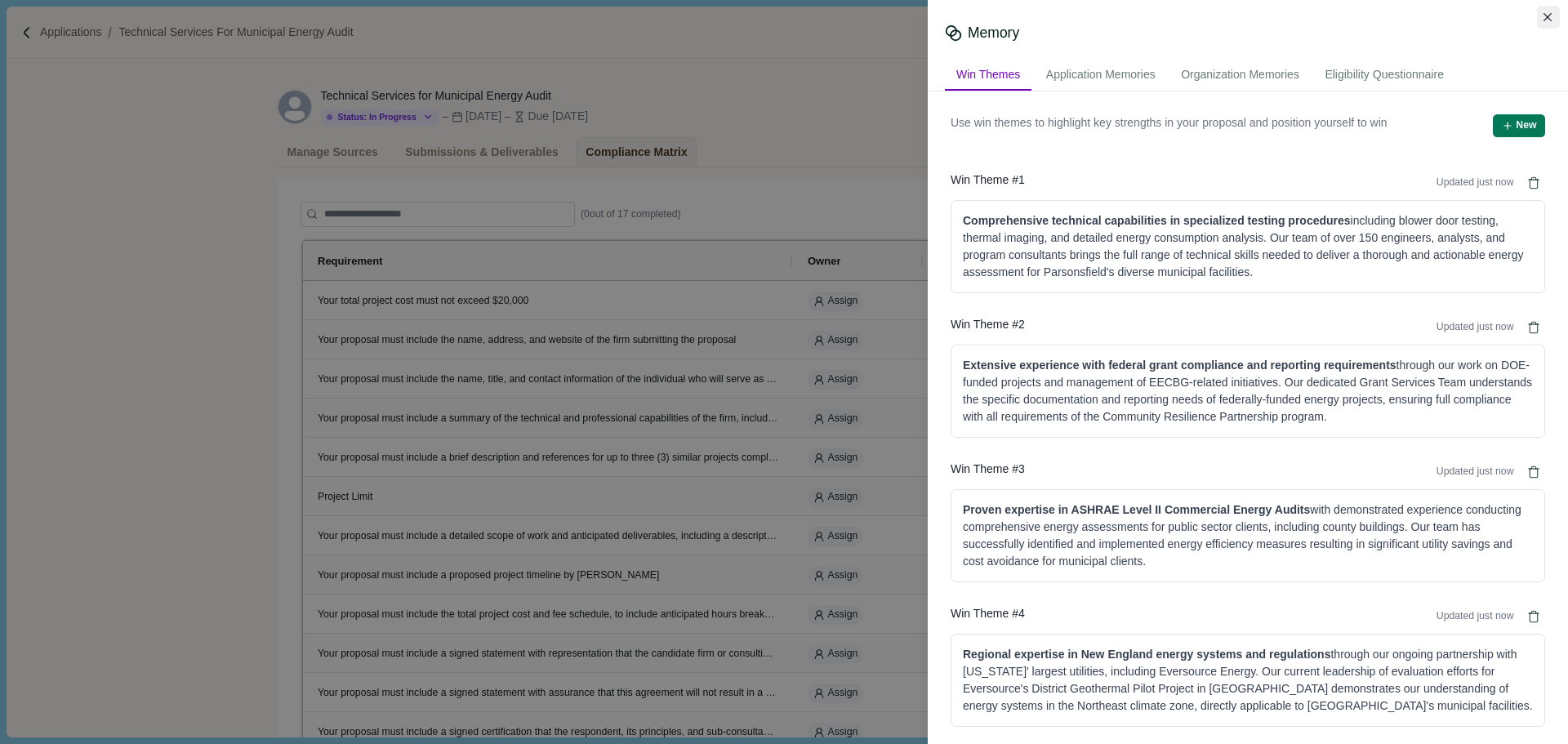
click at [1549, 20] on icon "Close" at bounding box center [1548, 17] width 9 height 9
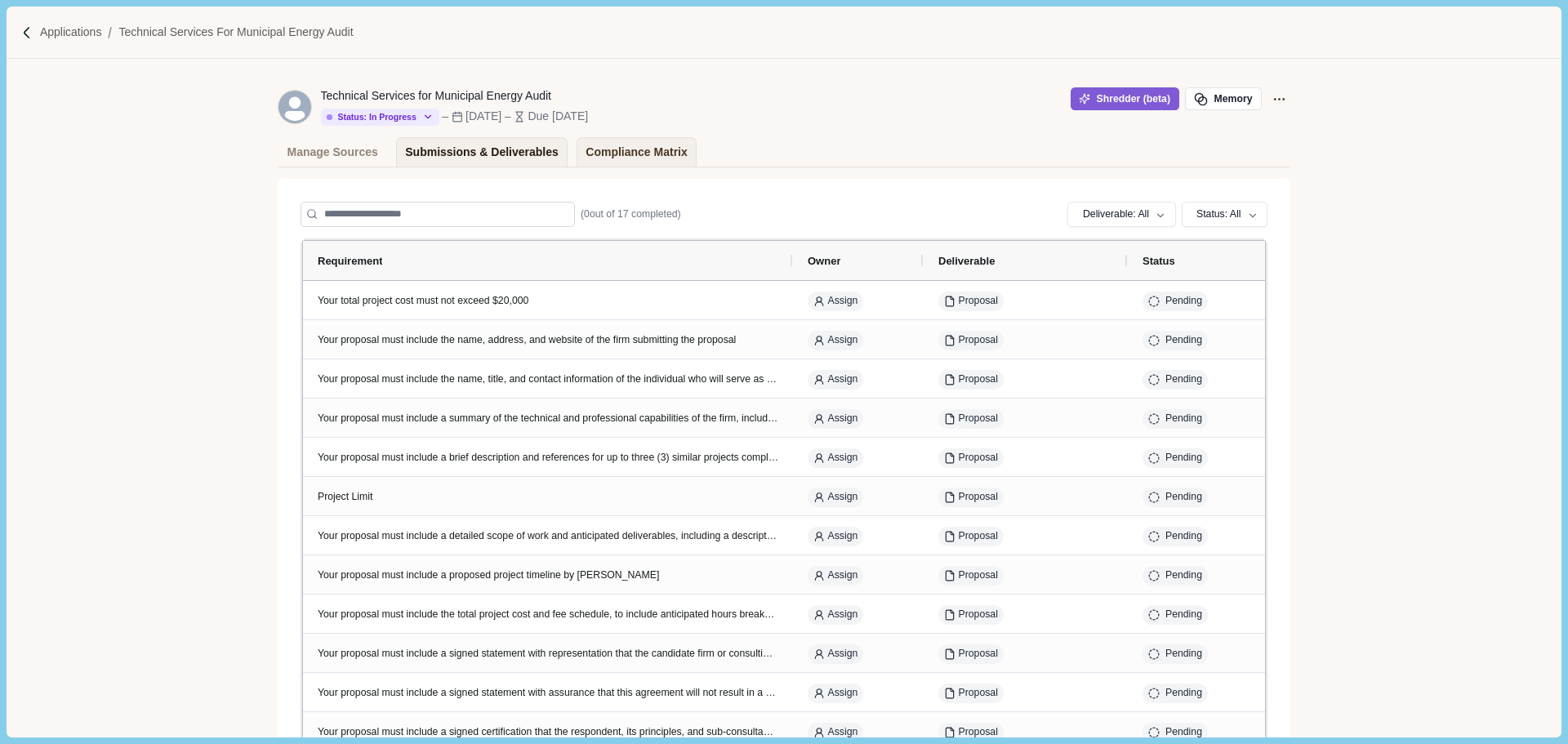
click at [478, 159] on div "Submissions & Deliverables" at bounding box center [482, 152] width 154 height 29
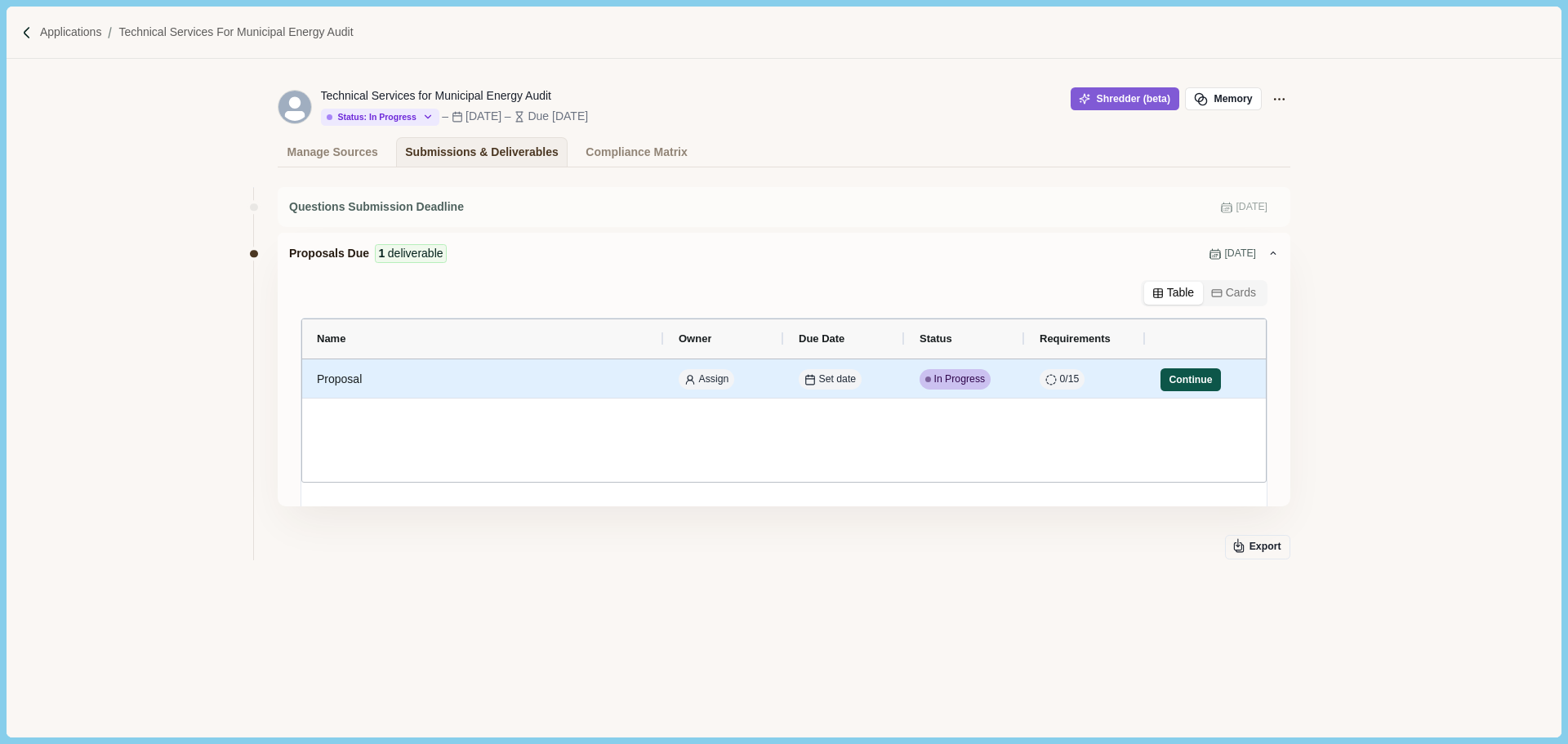
click at [1194, 380] on button "Continue" at bounding box center [1190, 380] width 60 height 23
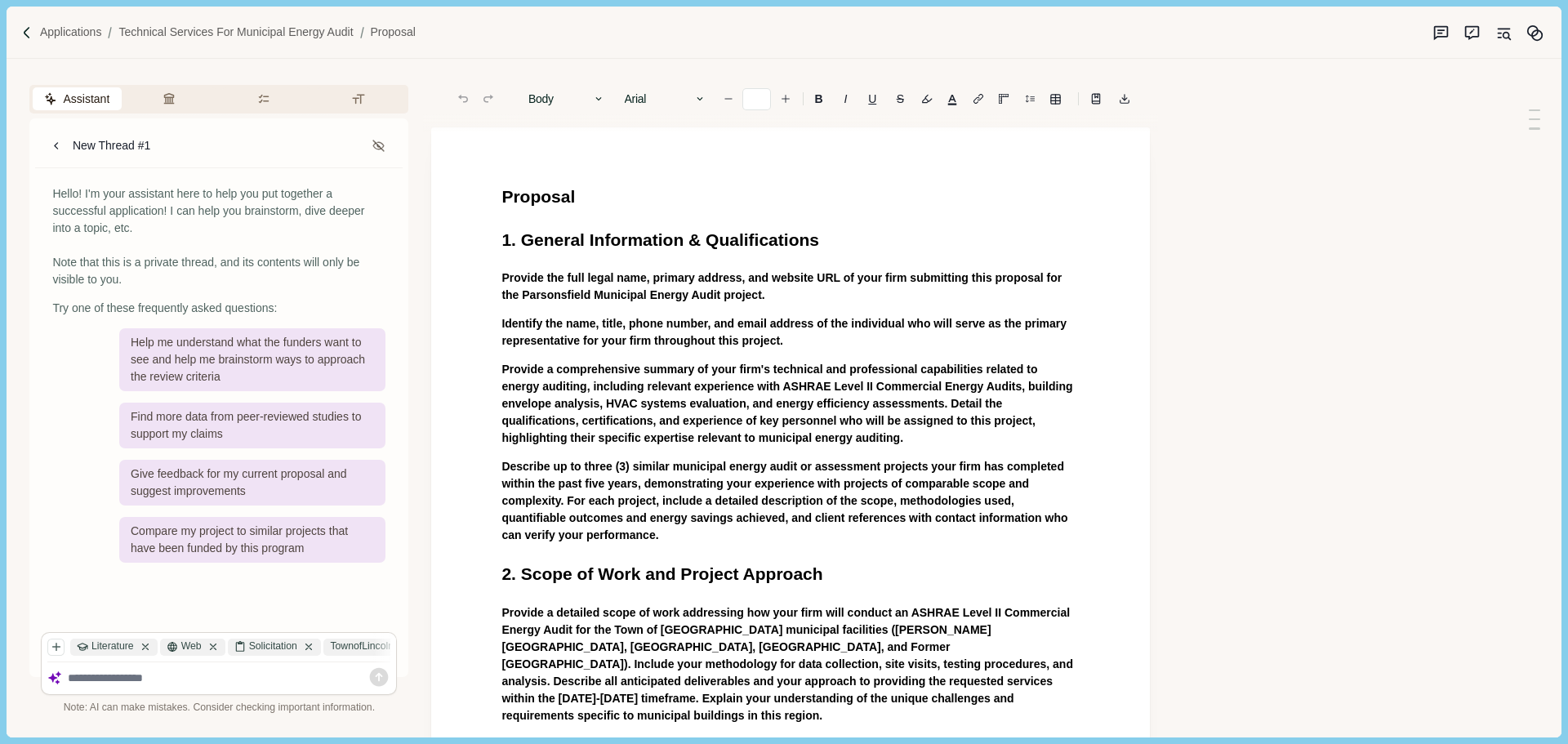
type input "**"
click at [157, 680] on textarea at bounding box center [229, 678] width 324 height 14
click at [371, 646] on div "TownofLincoln_E...s.pdf" at bounding box center [391, 647] width 135 height 17
click at [227, 674] on textarea "**********" at bounding box center [229, 678] width 324 height 14
drag, startPoint x: 250, startPoint y: 665, endPoint x: 201, endPoint y: 666, distance: 49.0
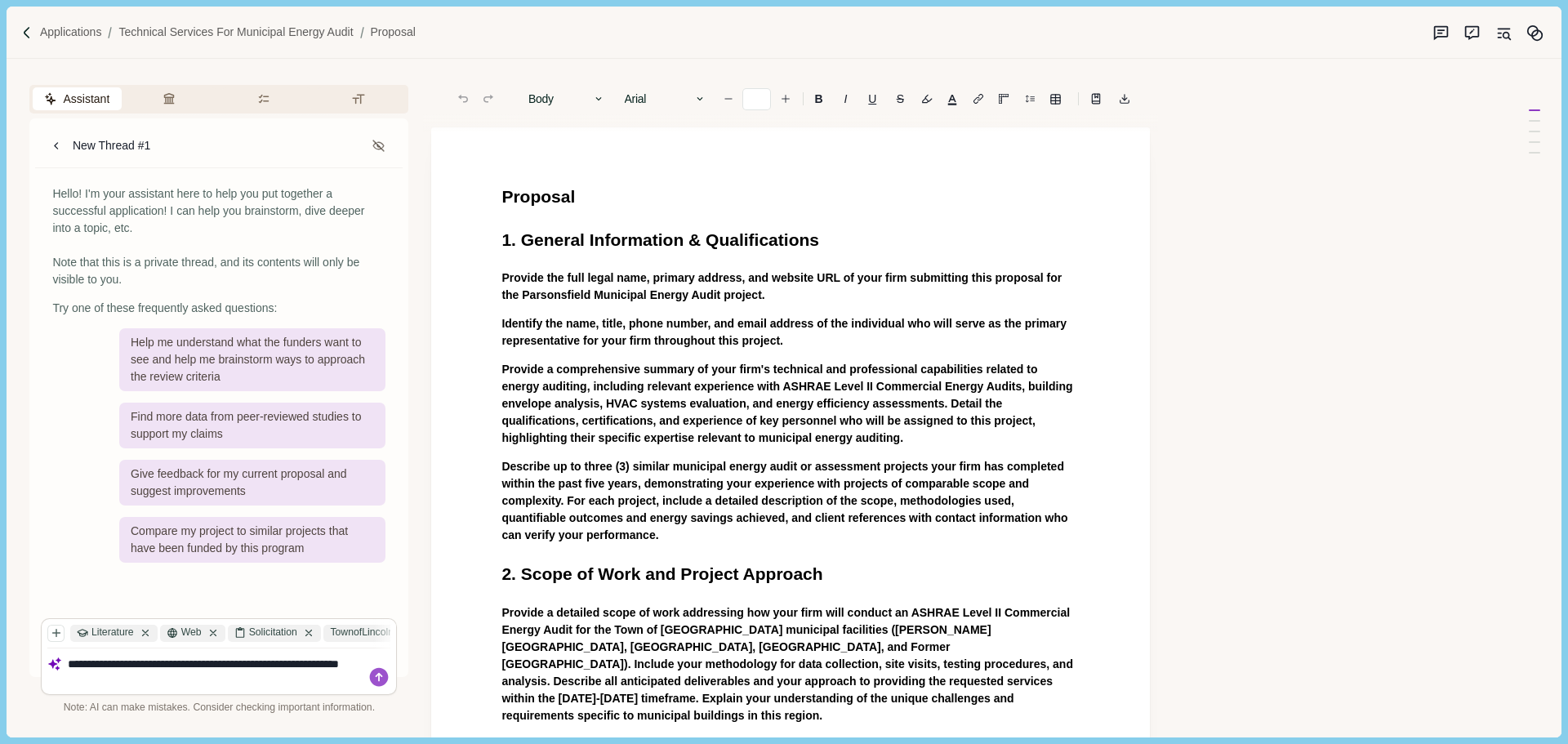
click at [201, 666] on textarea "**********" at bounding box center [229, 671] width 324 height 28
type textarea "**********"
click at [379, 679] on icon at bounding box center [379, 676] width 23 height 23
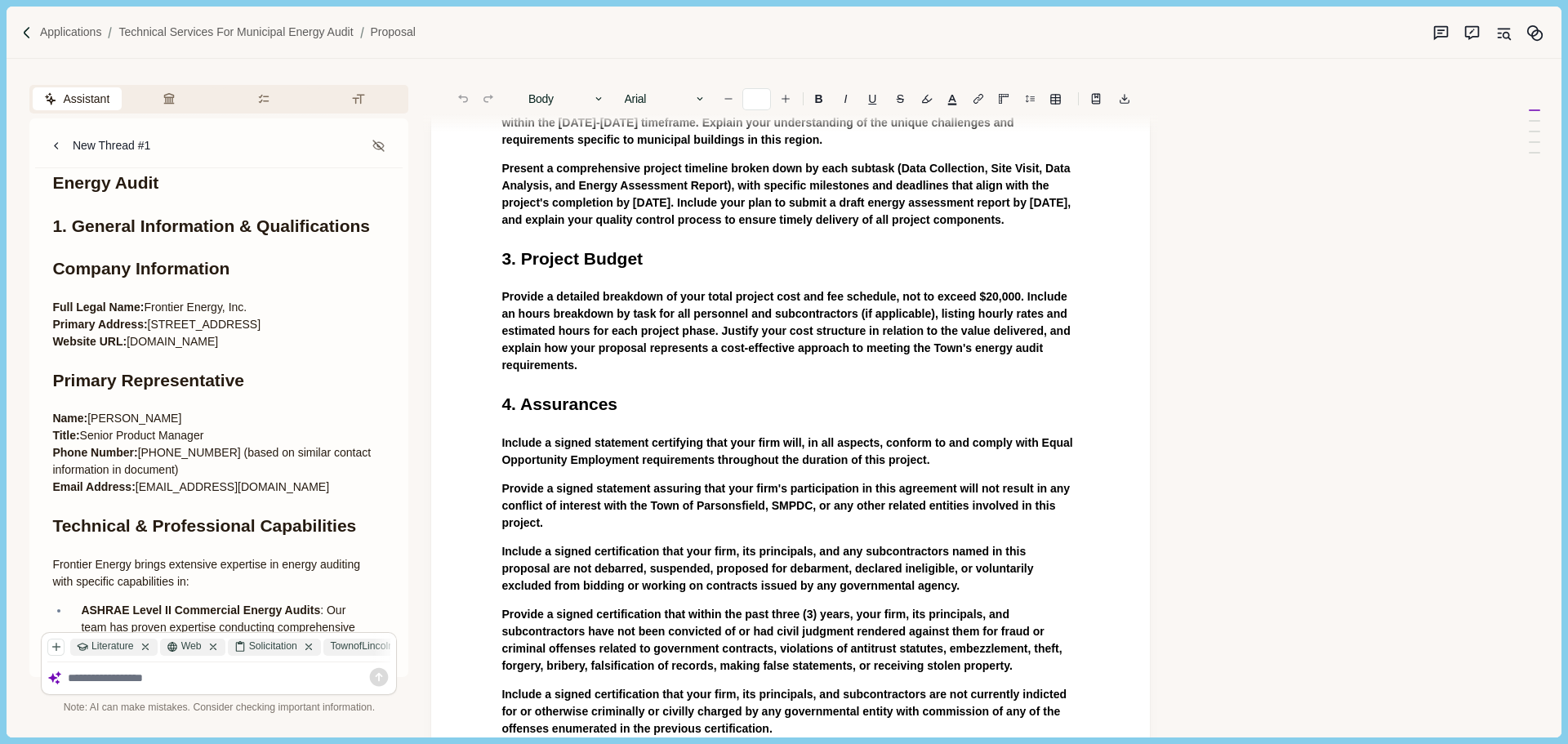
scroll to position [245, 0]
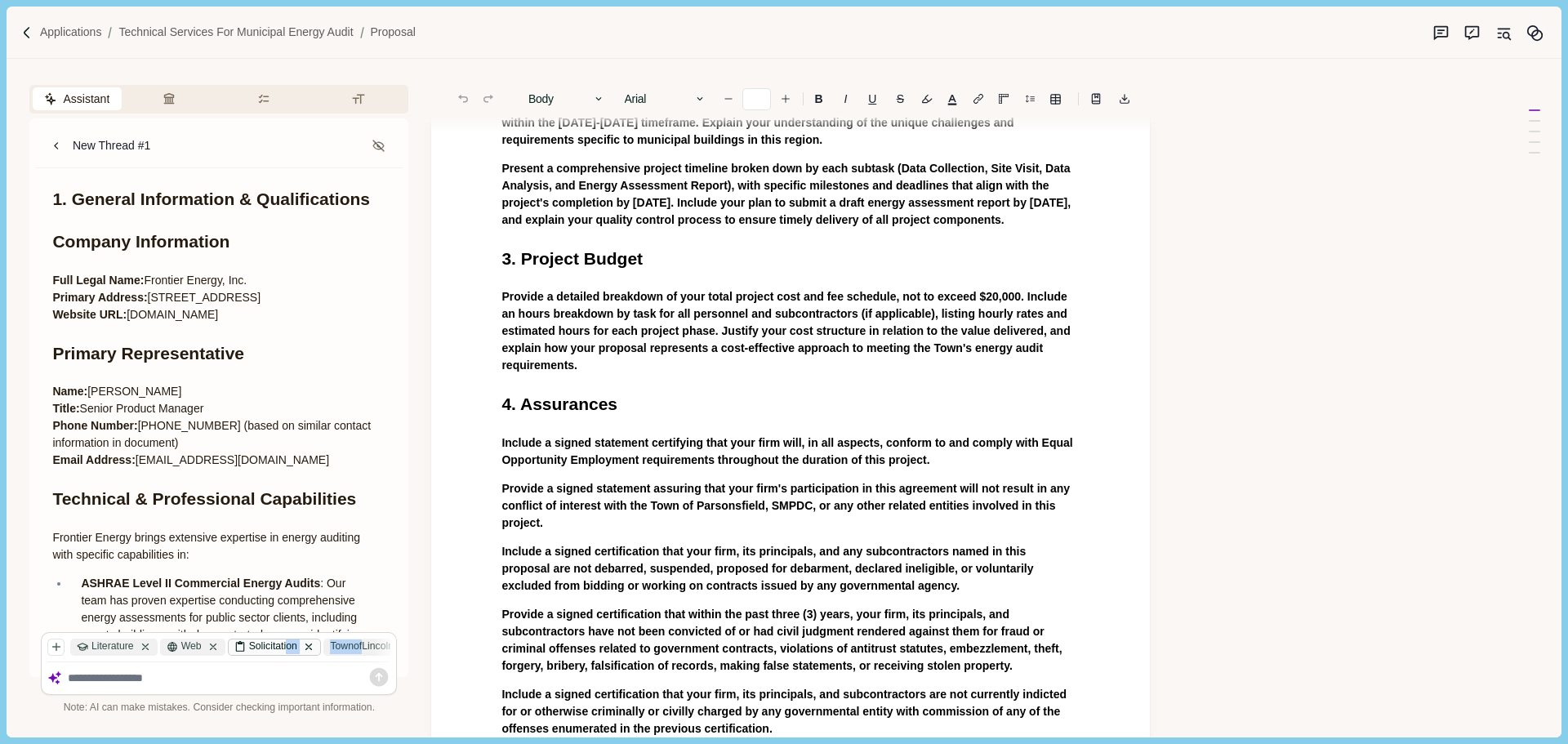
drag, startPoint x: 367, startPoint y: 649, endPoint x: 292, endPoint y: 648, distance: 75.0
click at [292, 648] on div "Literature Web Solicitation TownofLincoln_E...s.pdf" at bounding box center [219, 647] width 343 height 17
click at [358, 643] on div "TownofLincoln_E...s.pdf" at bounding box center [391, 647] width 135 height 17
click at [58, 649] on icon "button" at bounding box center [57, 647] width 12 height 12
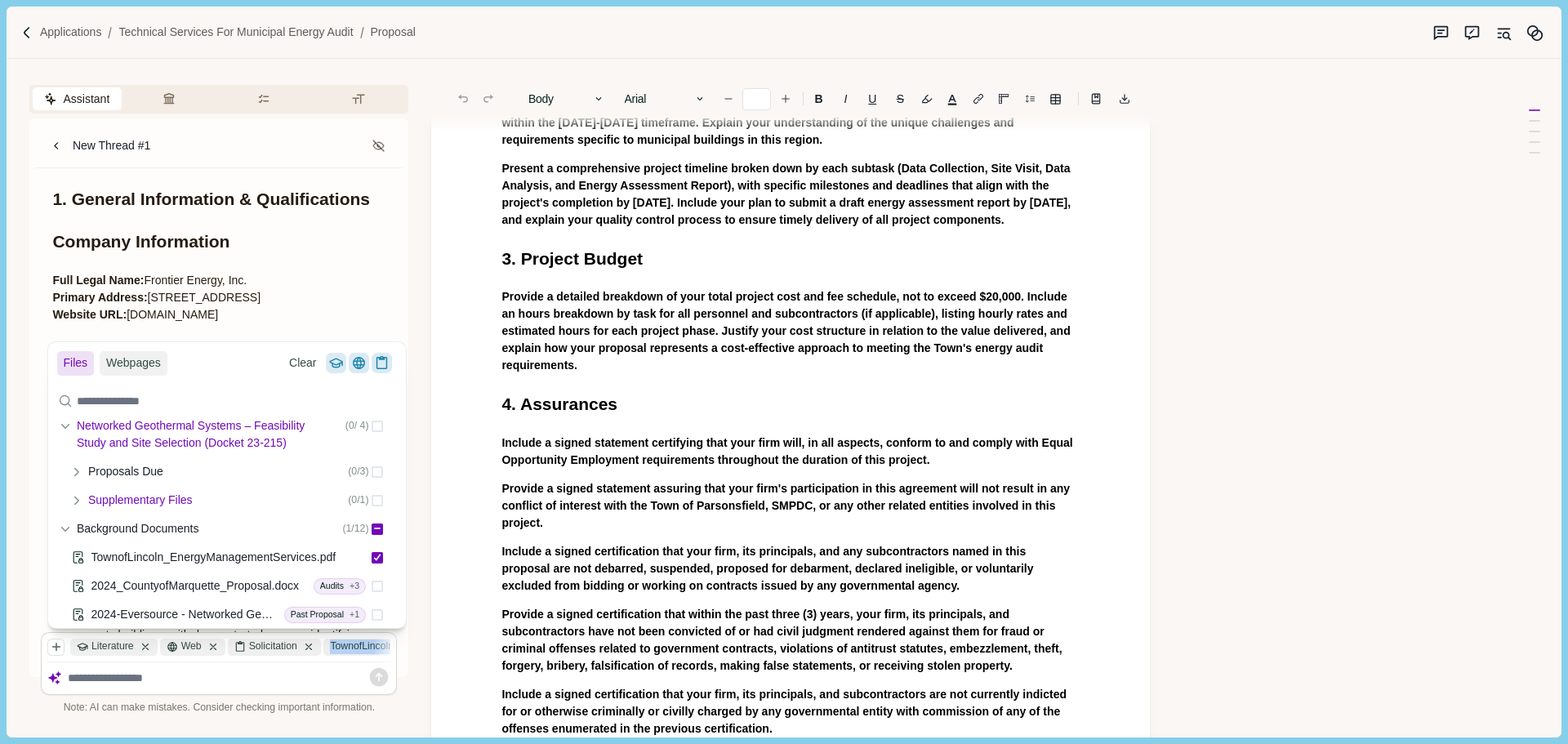
scroll to position [163, 0]
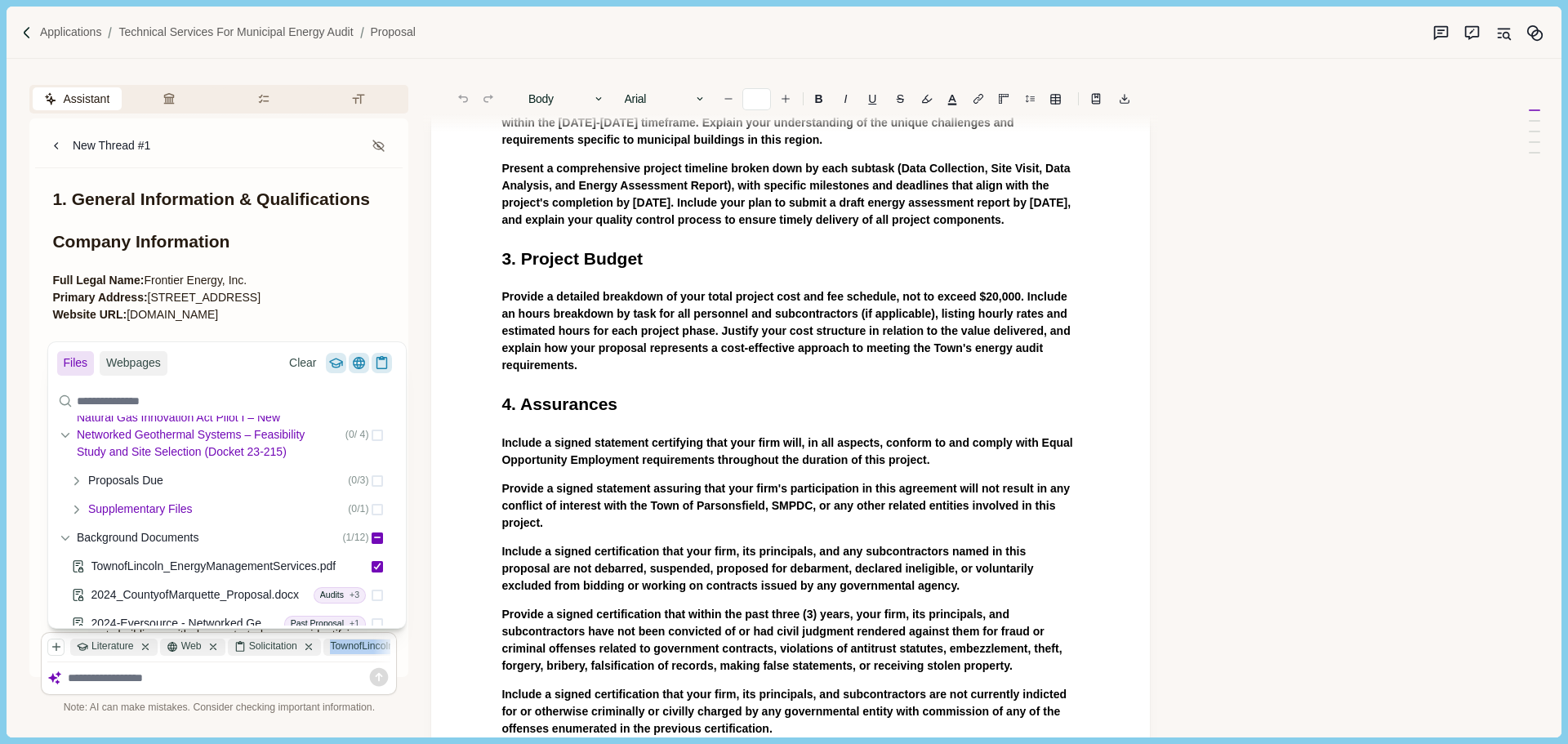
click at [79, 512] on icon at bounding box center [77, 510] width 12 height 12
click at [79, 482] on icon at bounding box center [77, 481] width 12 height 12
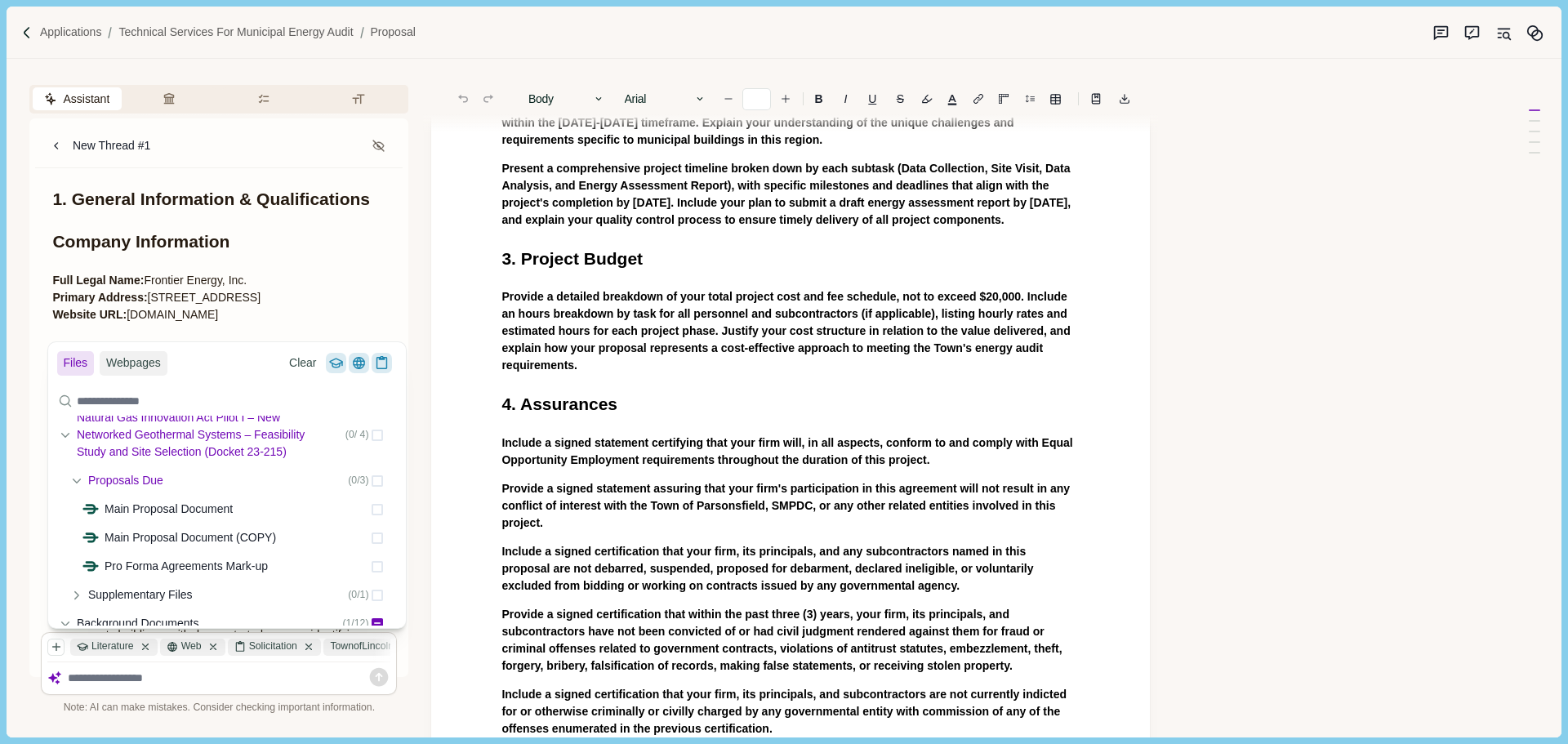
click at [79, 482] on icon at bounding box center [77, 481] width 12 height 12
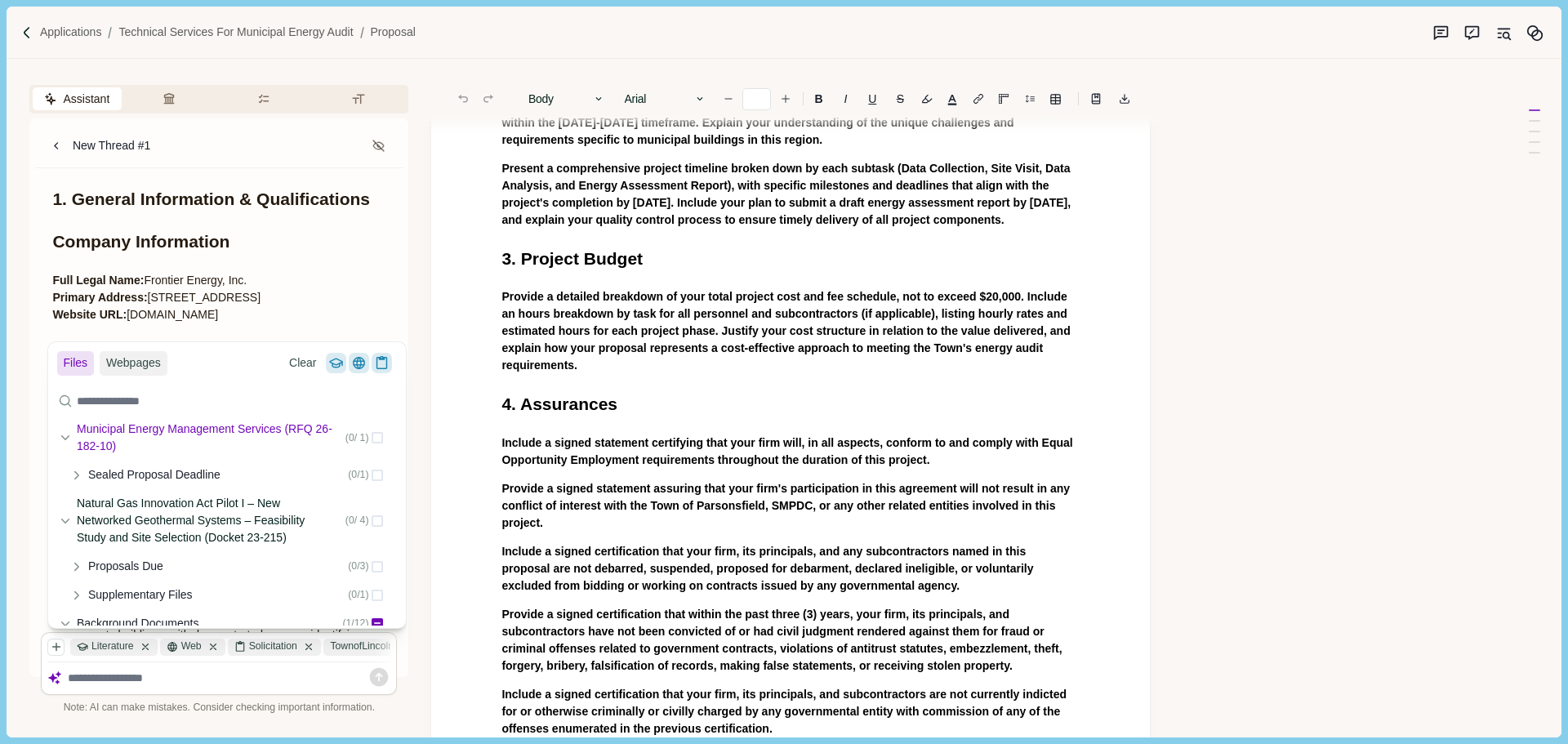
scroll to position [0, 0]
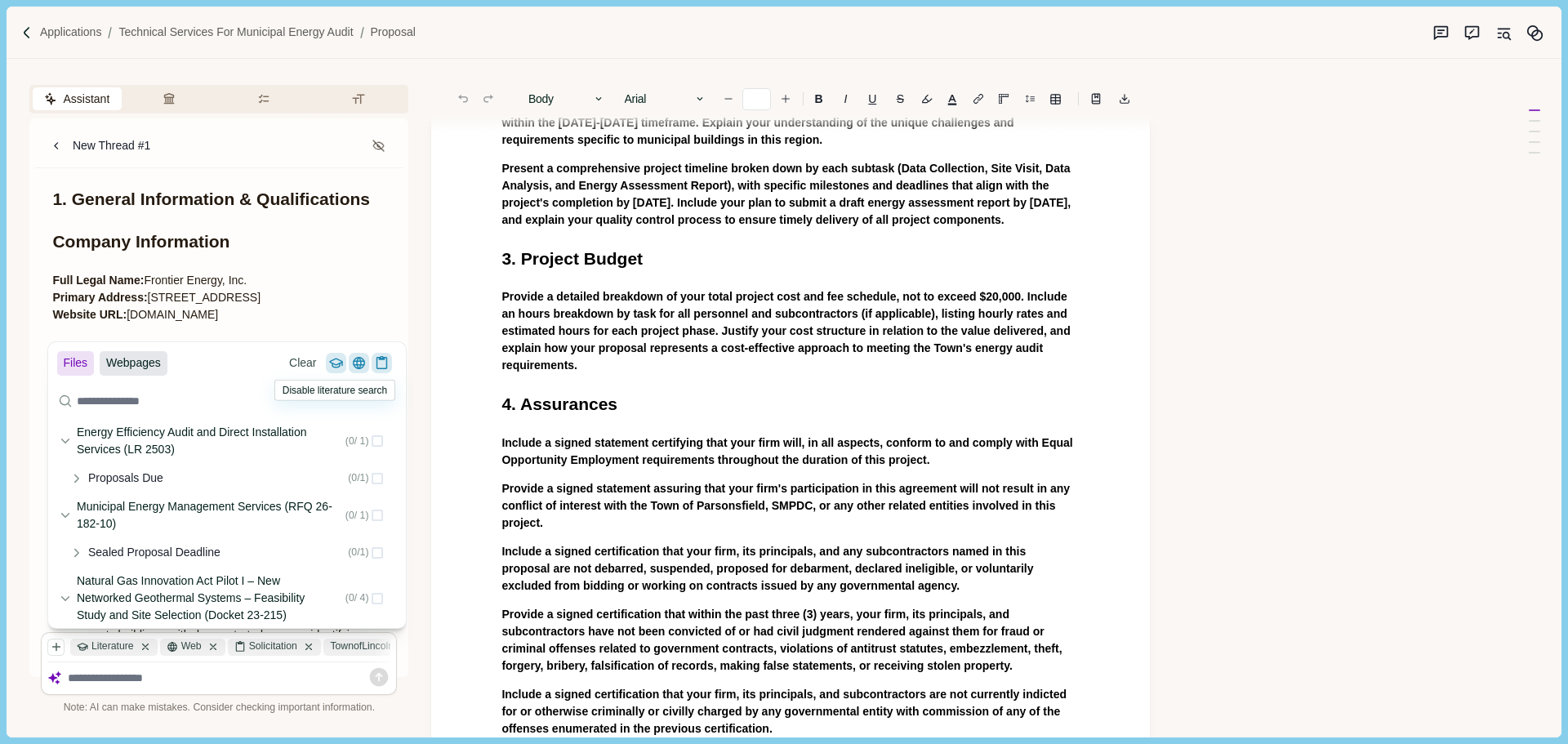
click at [134, 371] on button "Webpages" at bounding box center [134, 363] width 68 height 25
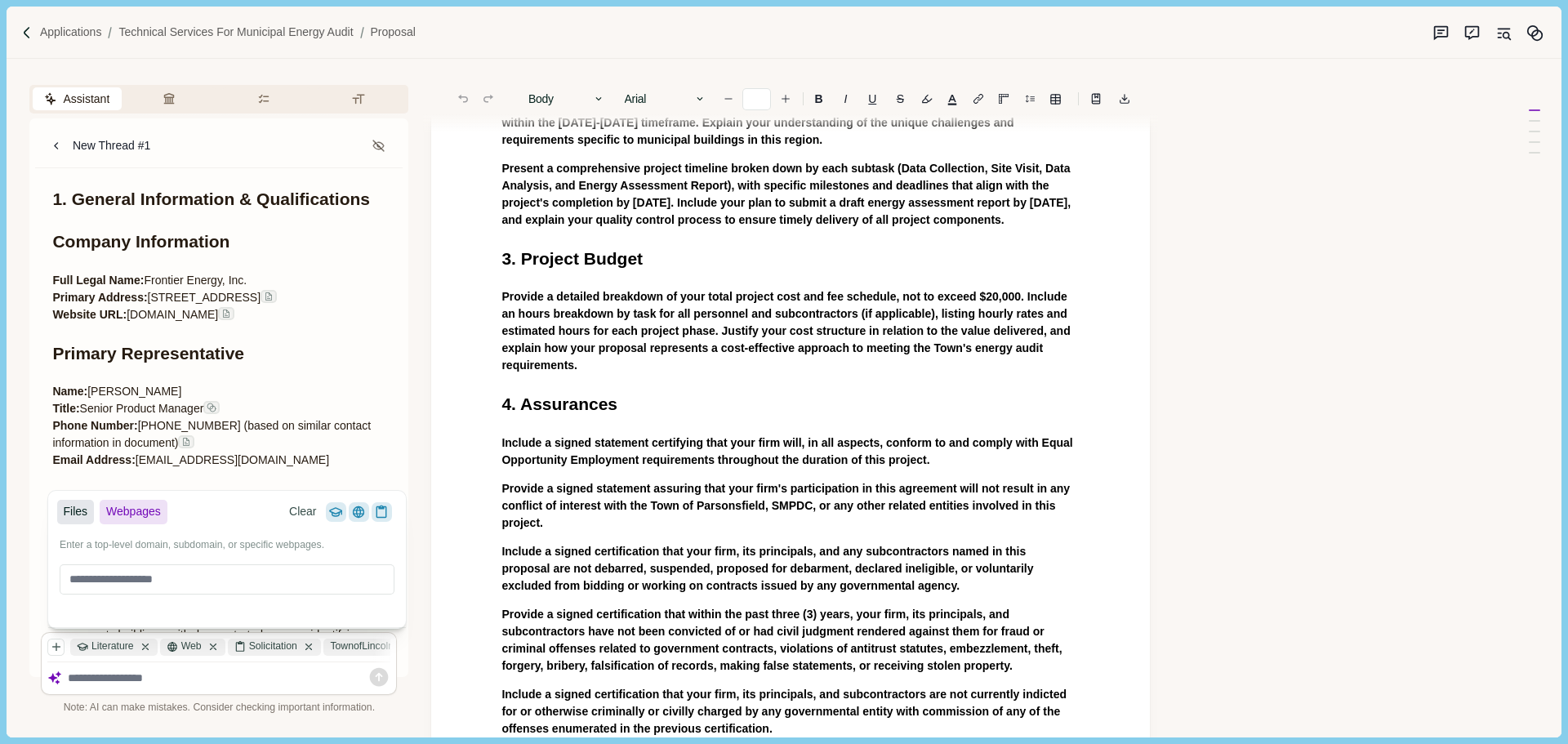
click at [70, 515] on button "Files" at bounding box center [76, 512] width 37 height 25
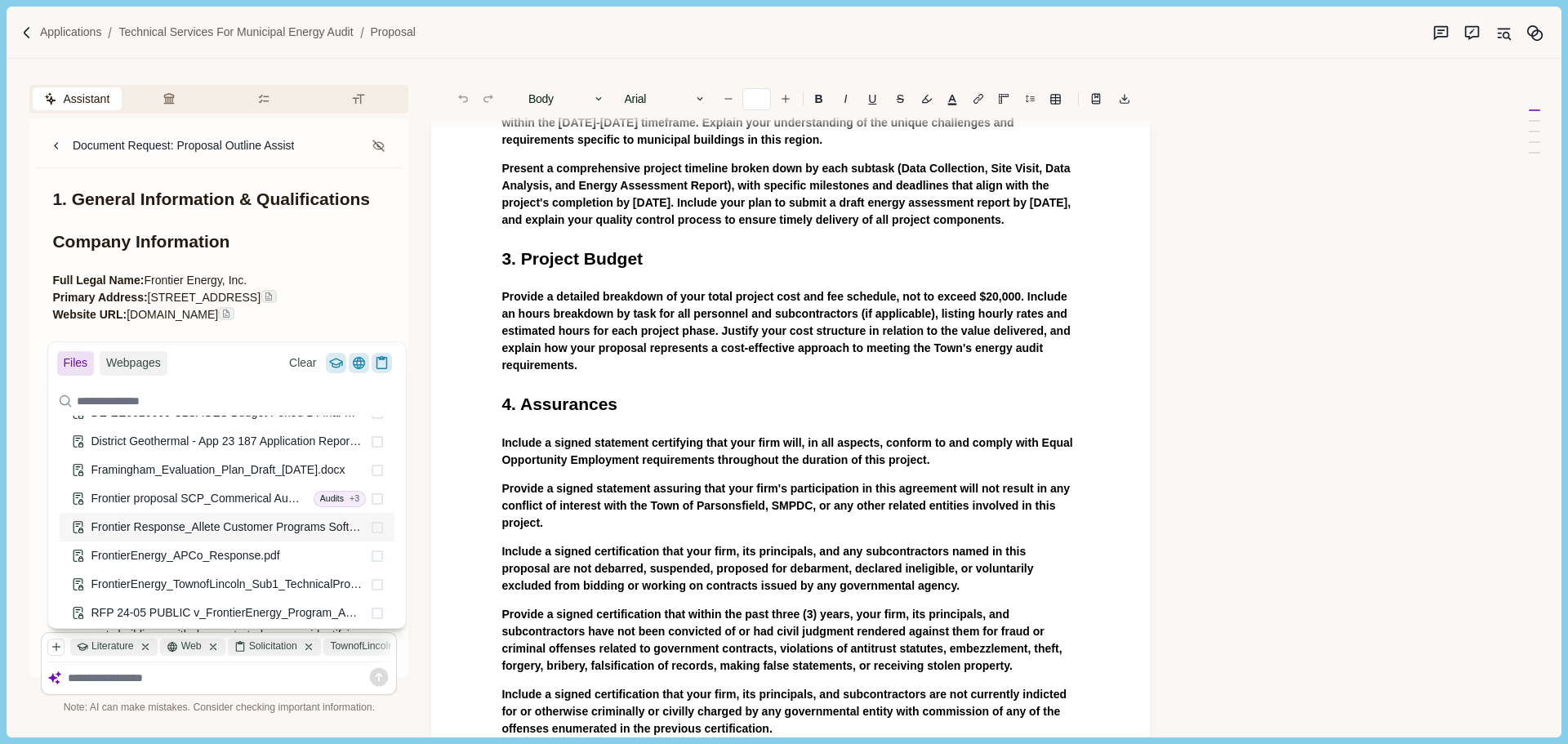
scroll to position [436, 0]
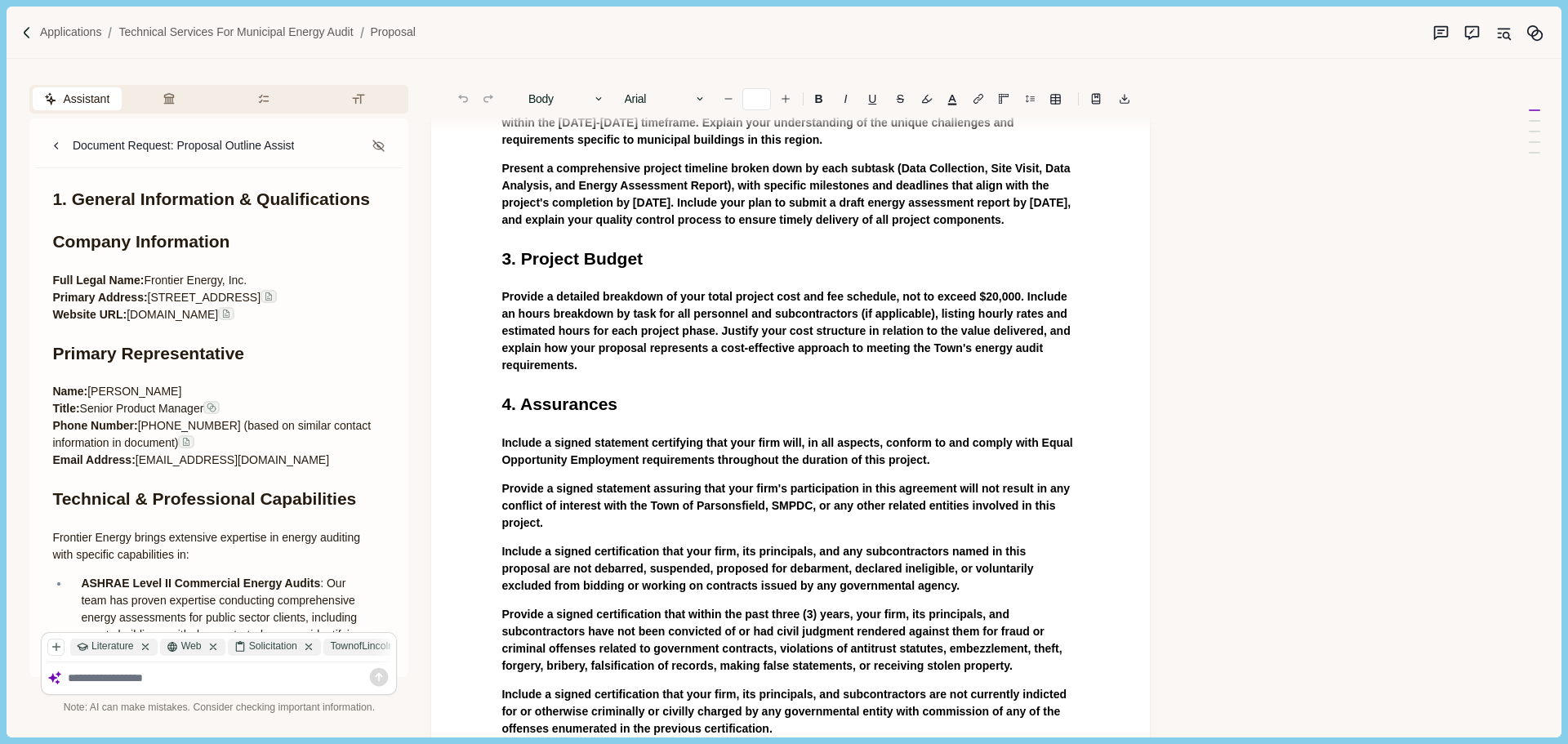
click at [285, 288] on p "Full Legal Name: Frontier Energy, Inc. Primary Address: [STREET_ADDRESS] Websit…" at bounding box center [219, 298] width 333 height 52
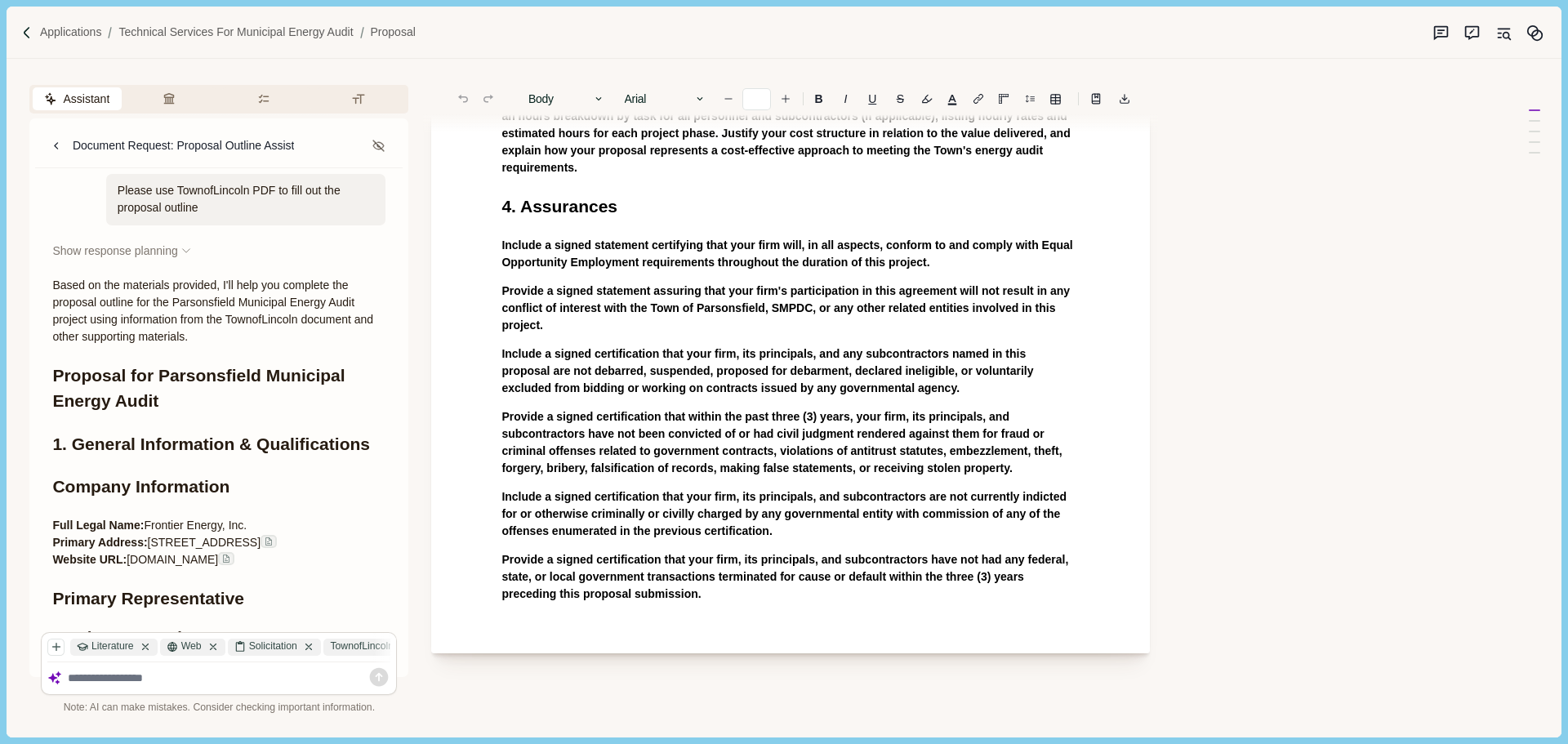
scroll to position [658, 0]
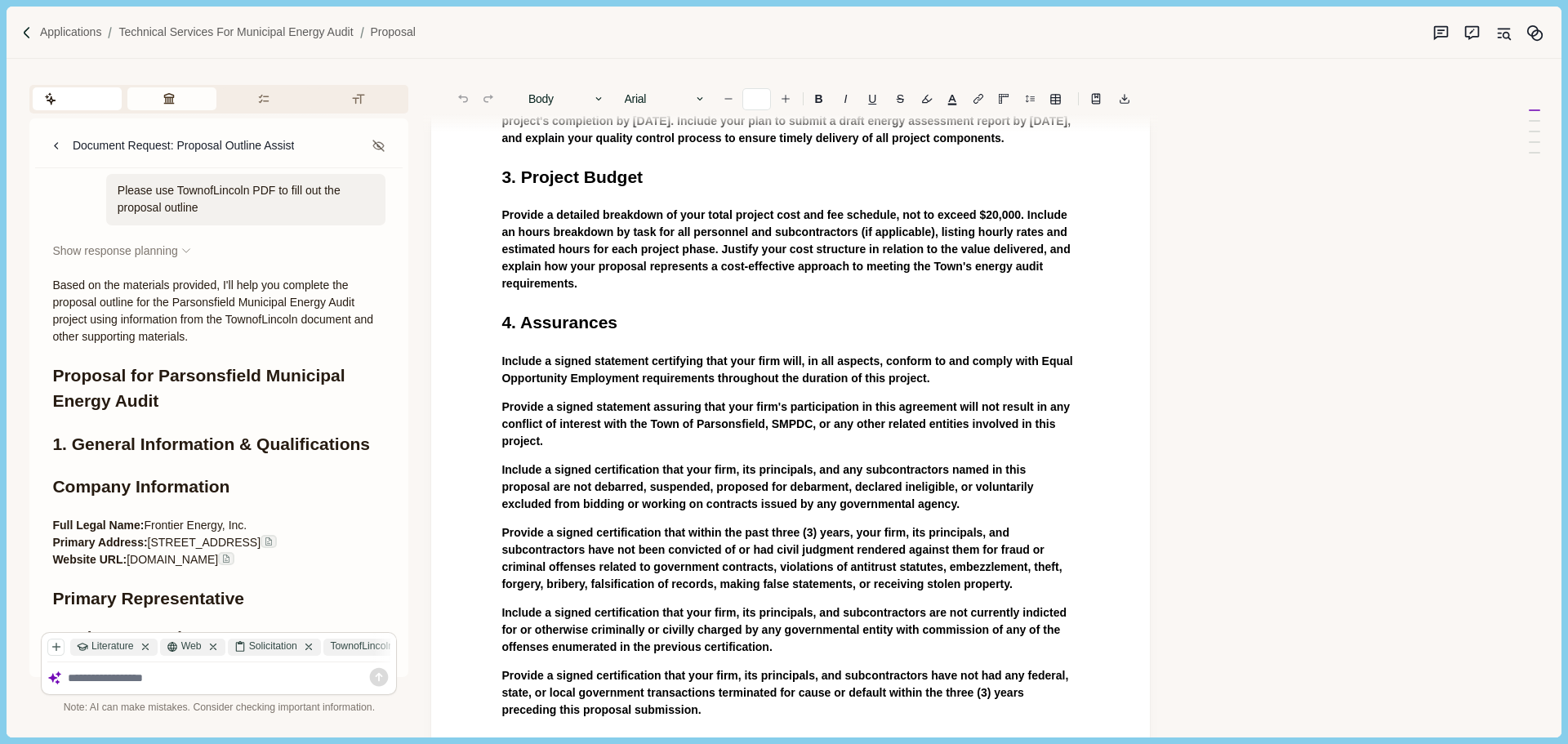
click at [165, 97] on icon "button" at bounding box center [169, 98] width 11 height 11
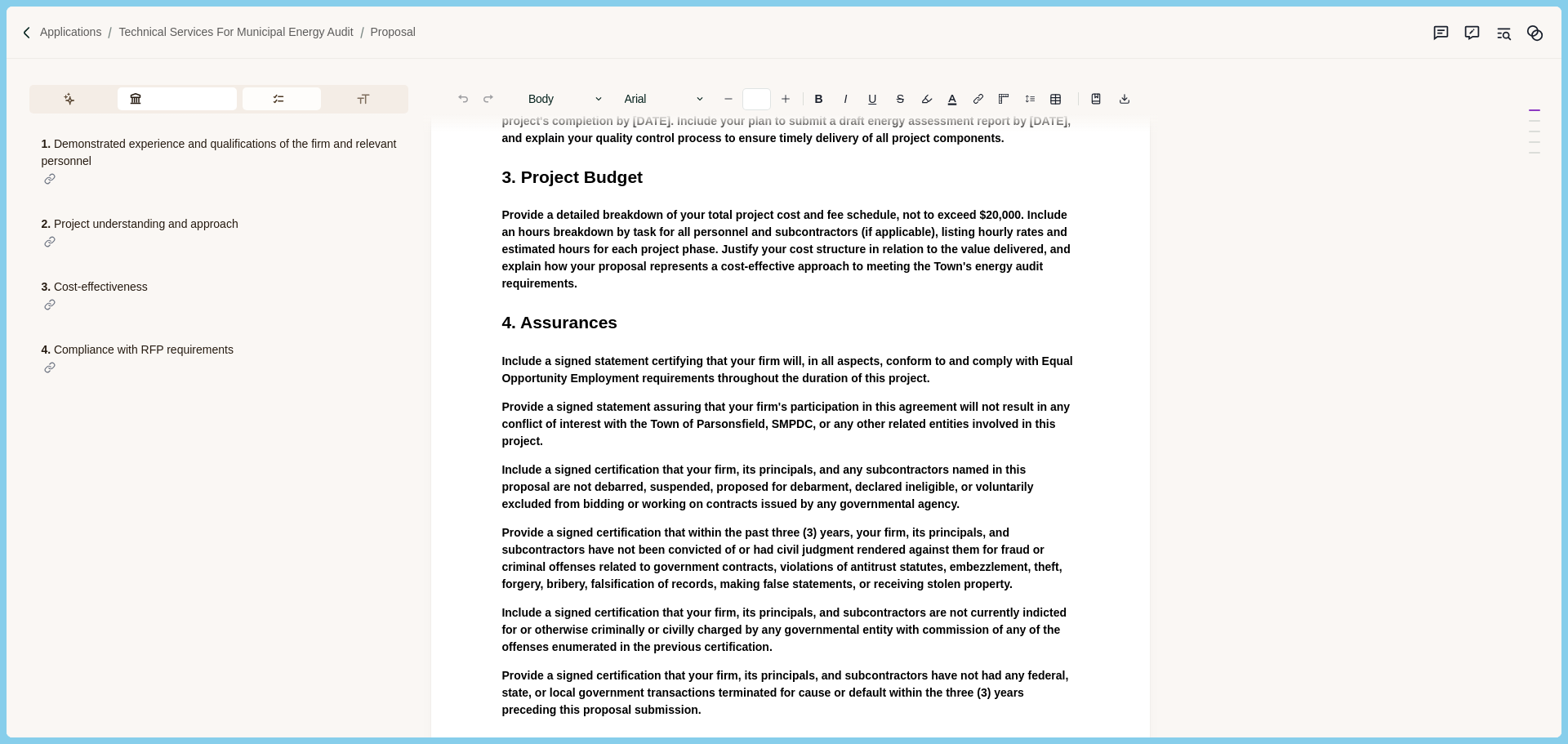
click at [263, 96] on button "Requirements" at bounding box center [282, 98] width 79 height 23
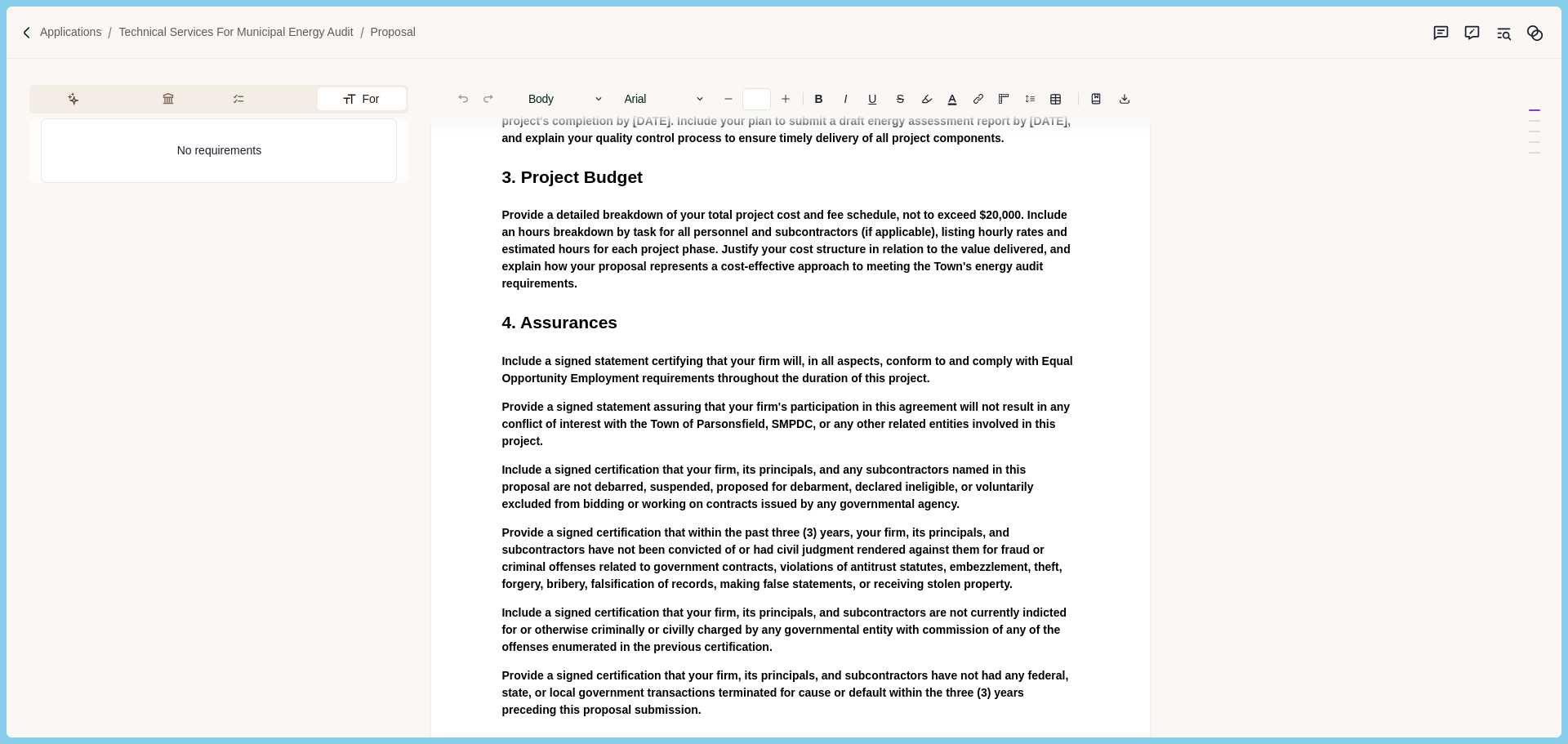
click at [346, 96] on button "Formatting" at bounding box center [362, 98] width 88 height 23
click at [71, 96] on icon "button" at bounding box center [72, 98] width 13 height 13
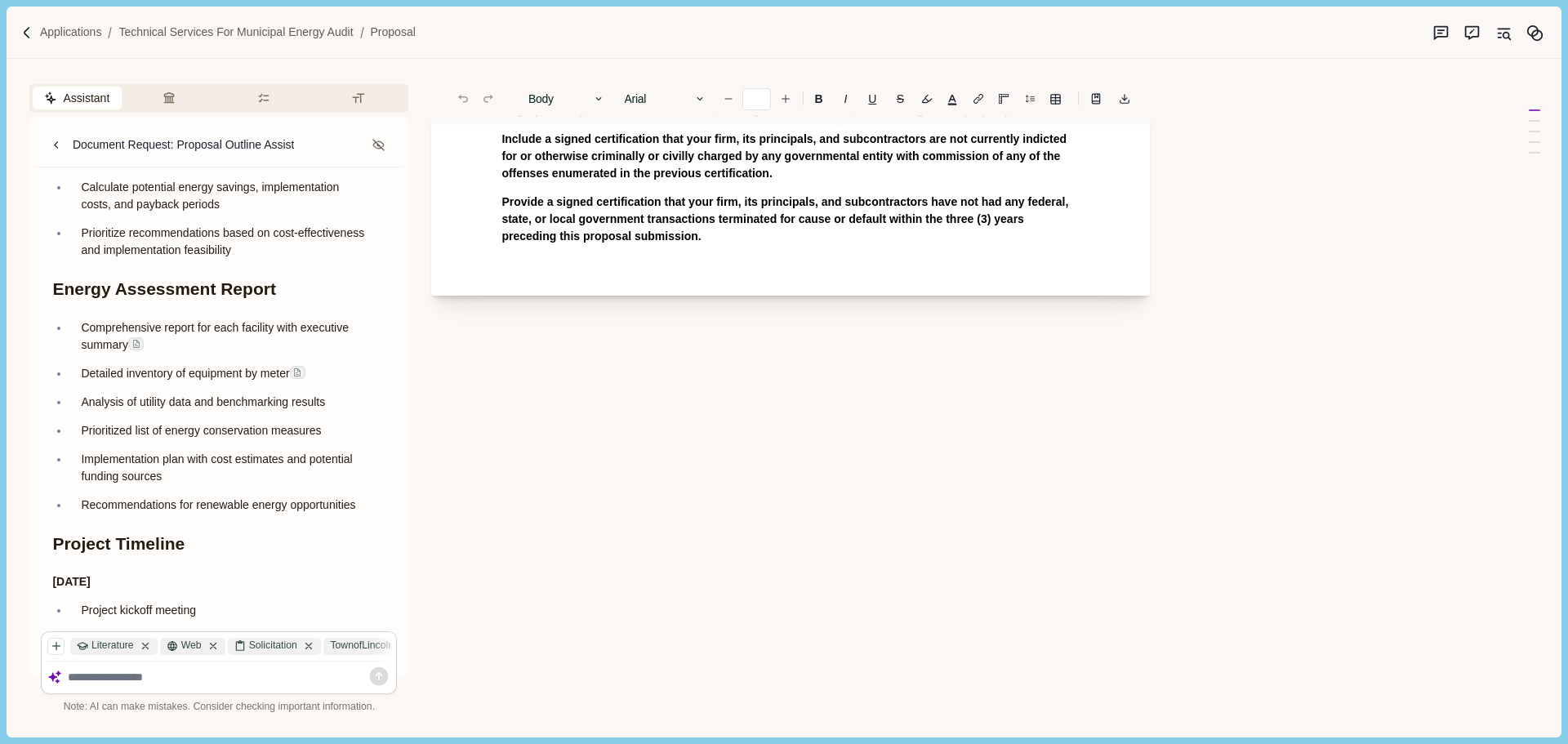
scroll to position [3512, 0]
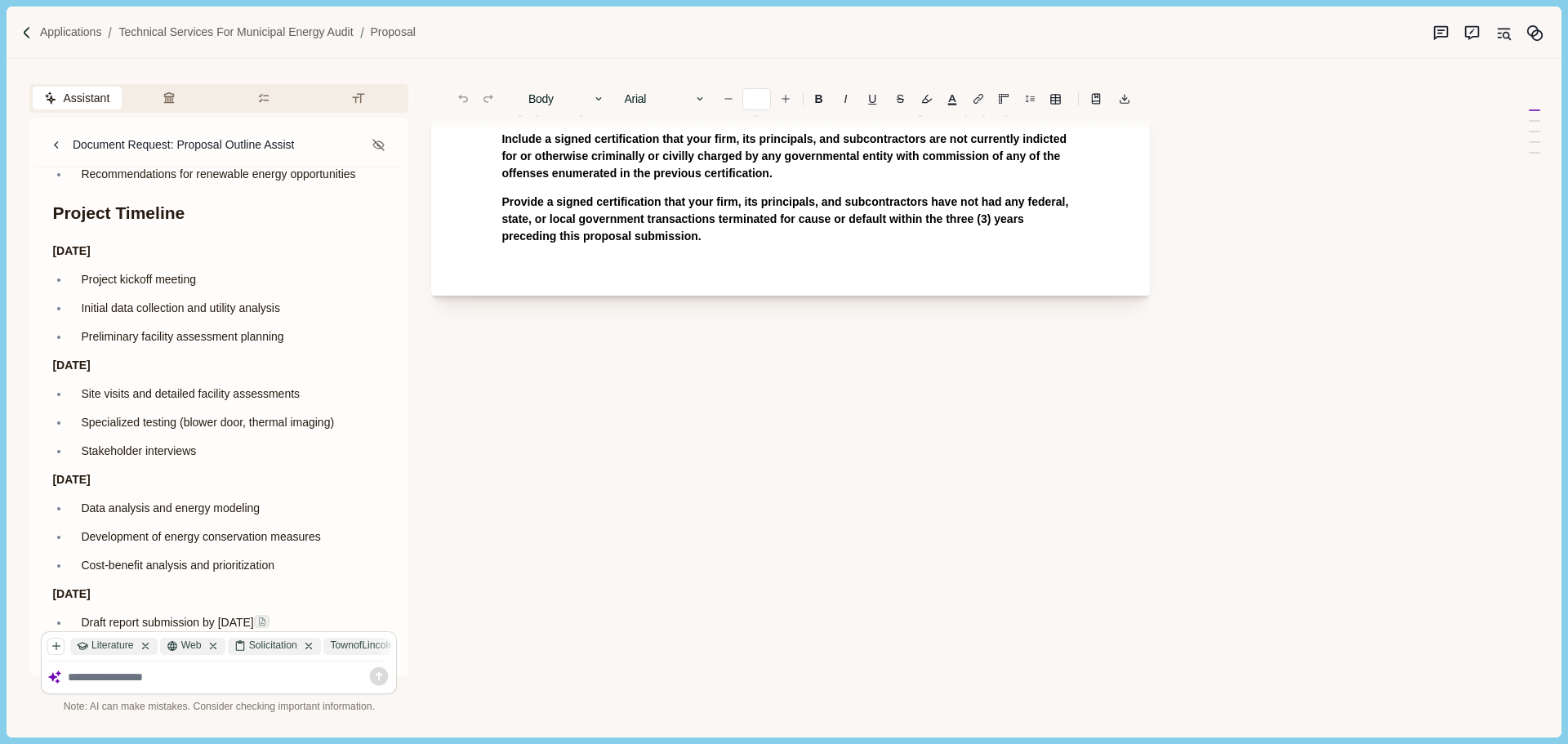
click at [108, 676] on textarea at bounding box center [229, 677] width 324 height 14
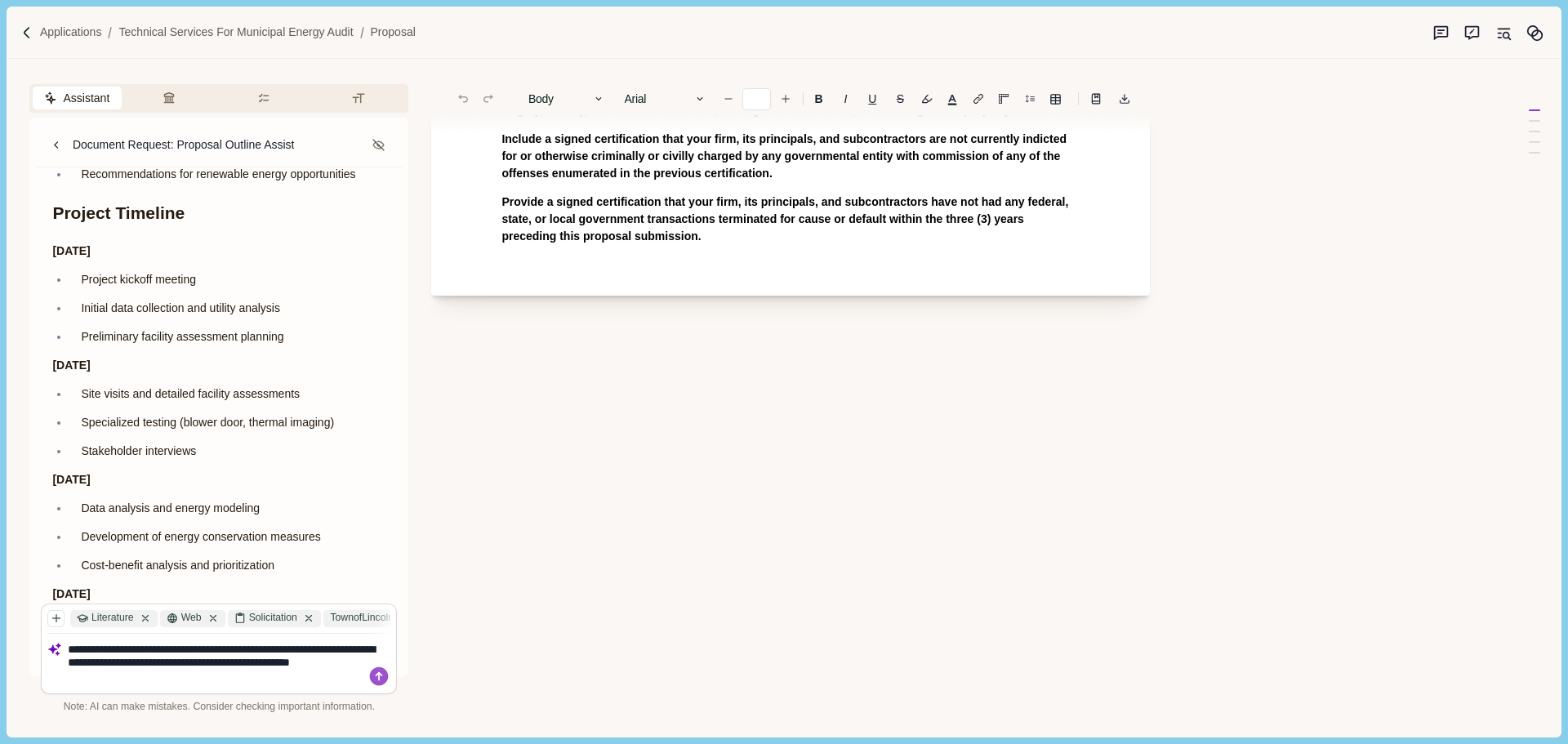
type textarea "**********"
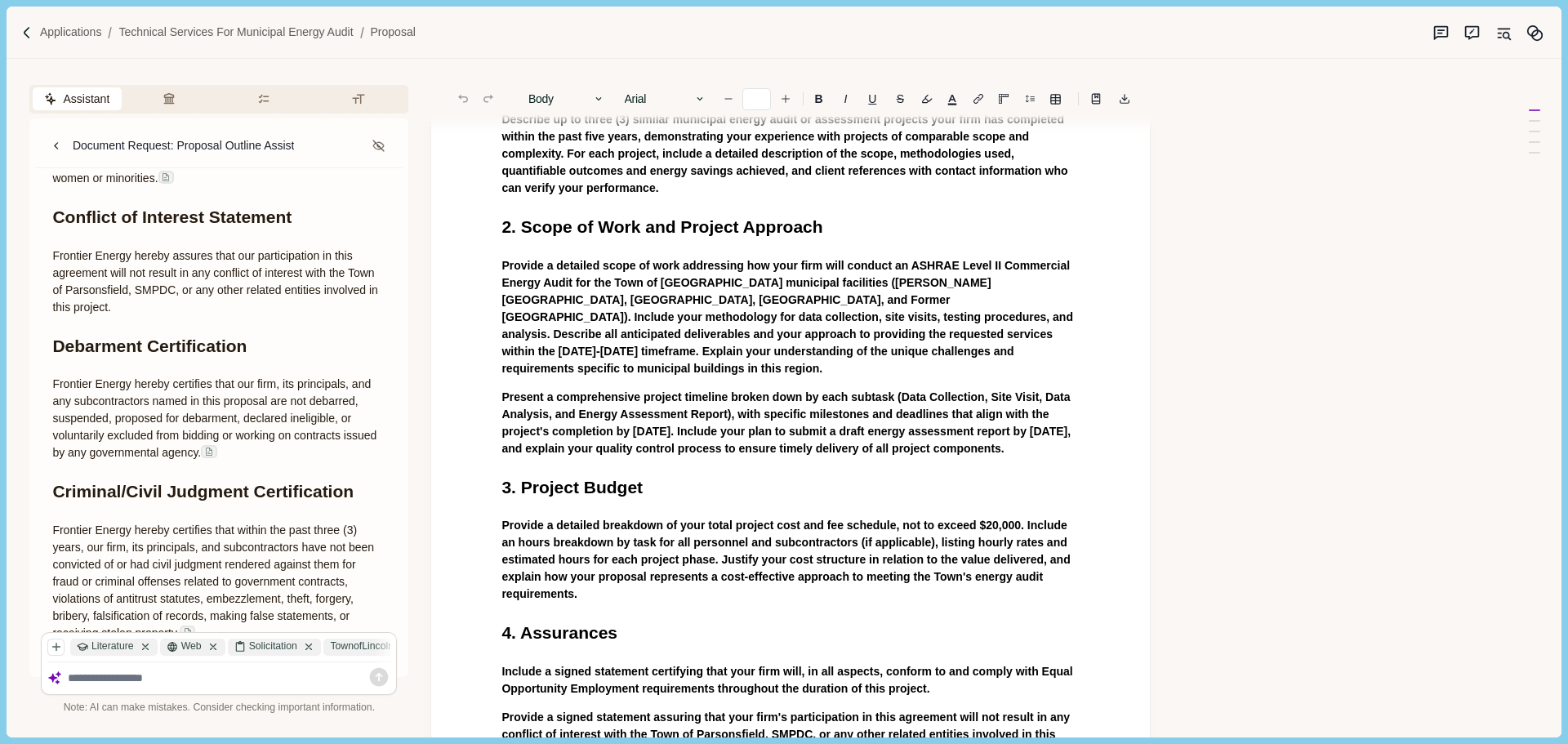
scroll to position [0, 0]
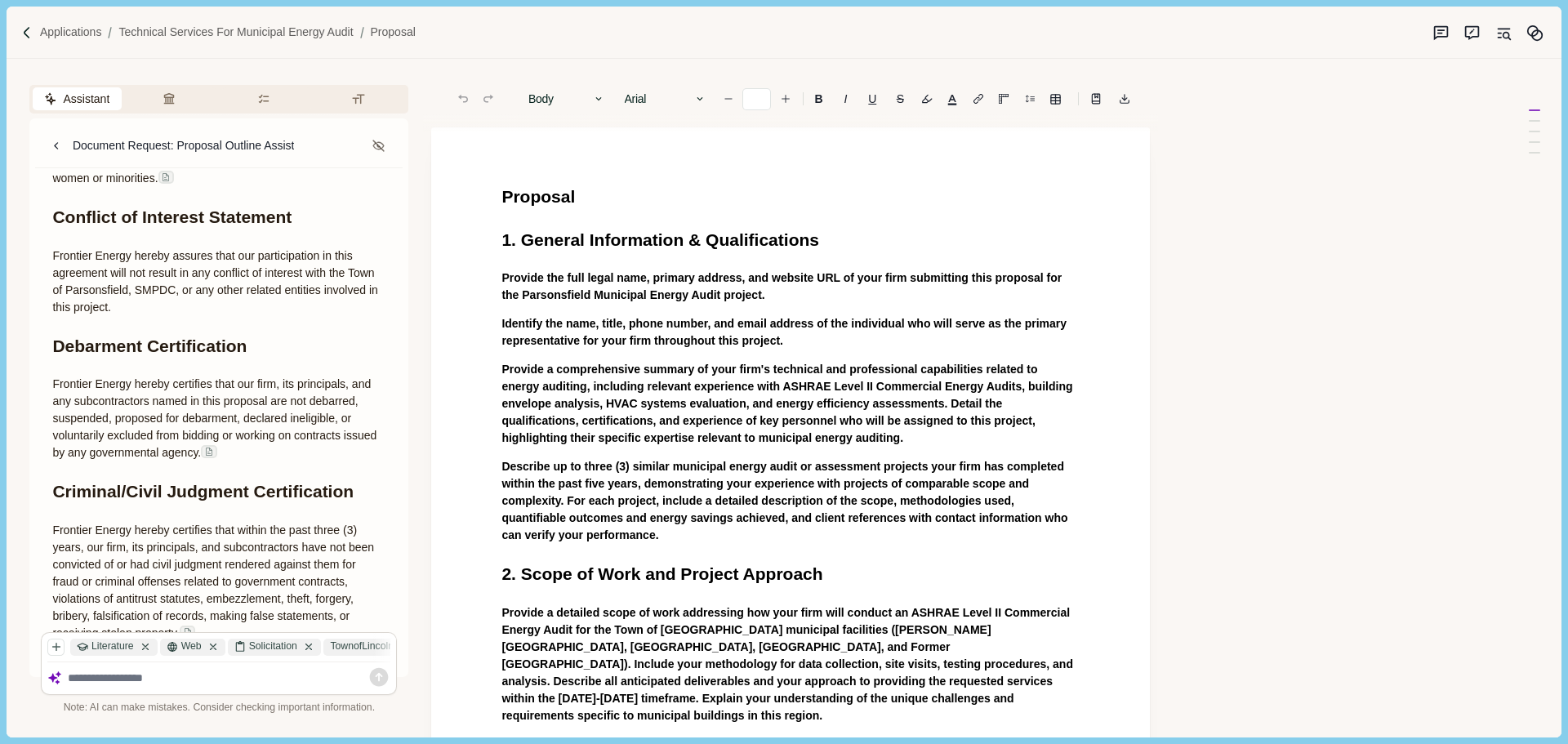
click at [623, 361] on p "Provide a comprehensive summary of your firm's technical and professional capab…" at bounding box center [790, 403] width 578 height 85
click at [625, 519] on span "Describe up to three (3) similar municipal energy audit or assessment projects …" at bounding box center [785, 501] width 569 height 82
click at [610, 530] on p "Describe up to three (3) similar municipal energy audit or assessment projects …" at bounding box center [790, 501] width 578 height 85
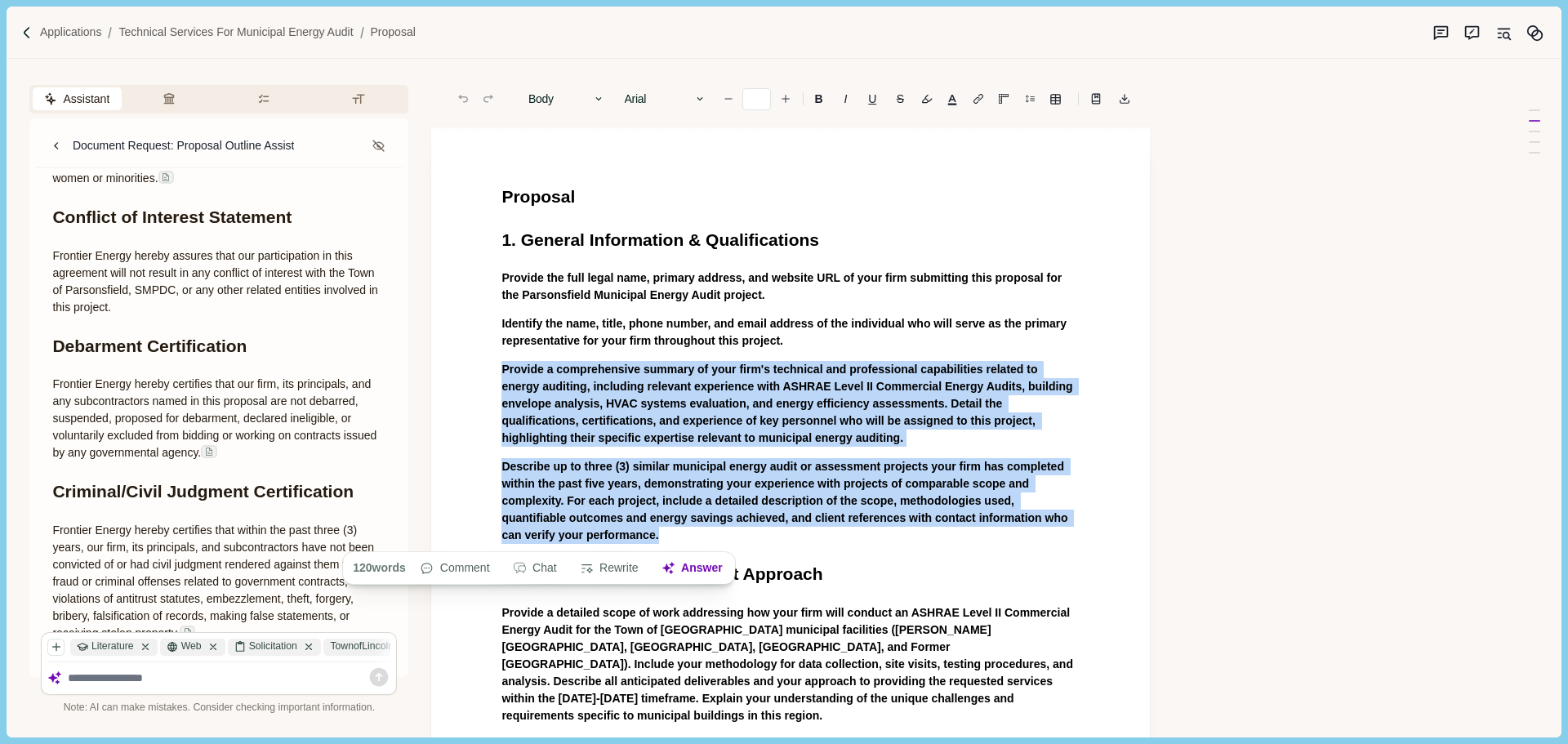
drag, startPoint x: 599, startPoint y: 533, endPoint x: 505, endPoint y: 373, distance: 185.6
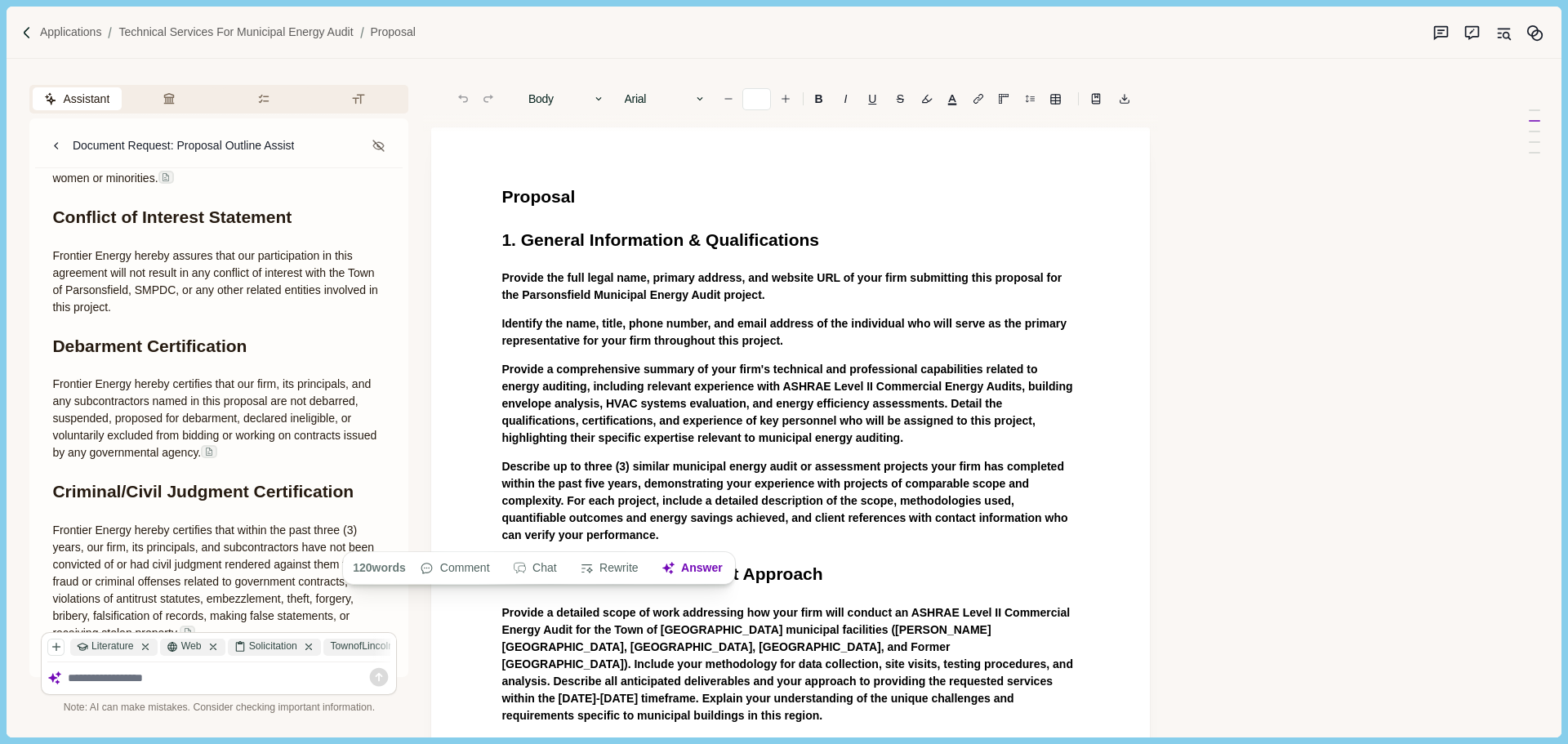
click at [656, 329] on span "Identify the name, title, phone number, and email address of the individual who…" at bounding box center [785, 332] width 568 height 30
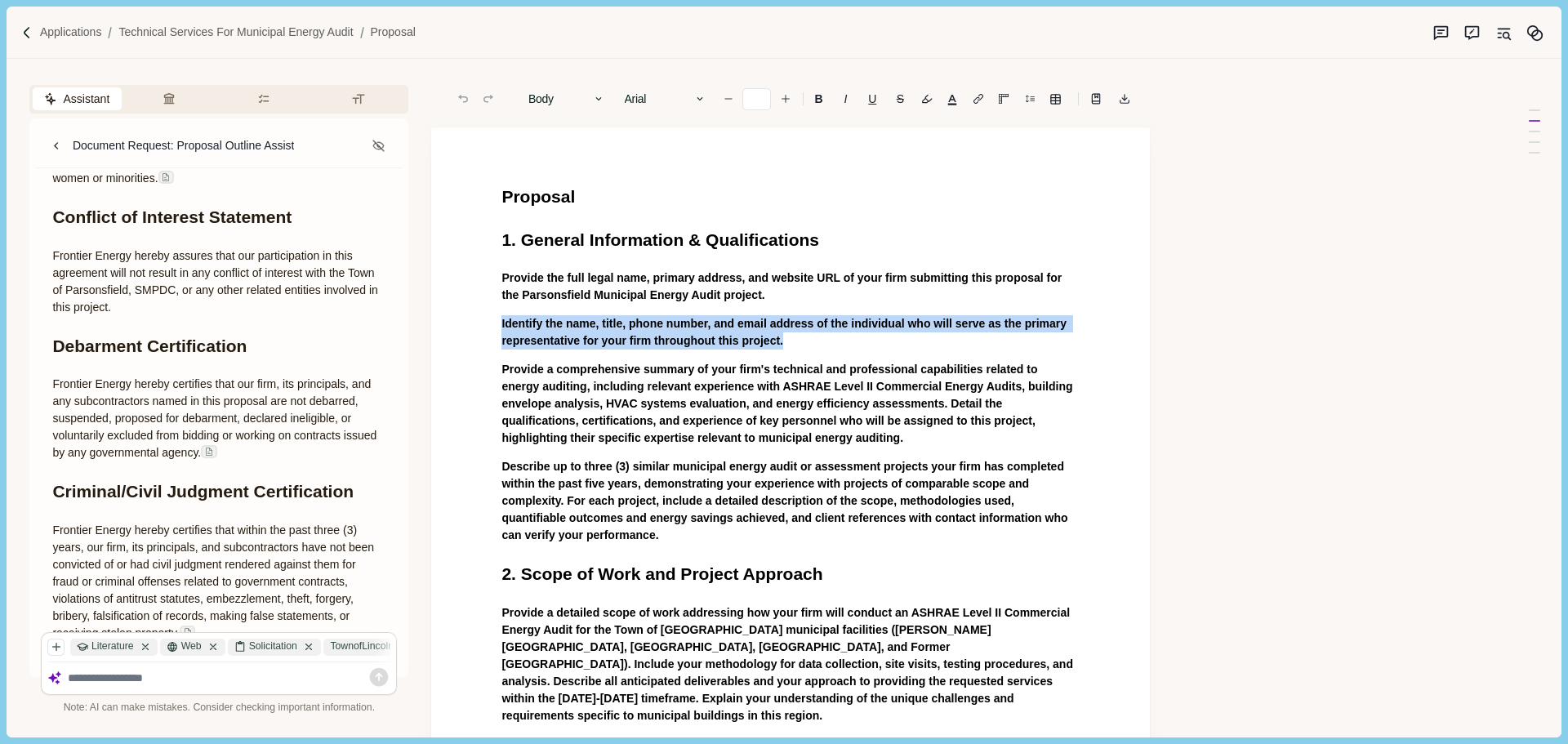
drag, startPoint x: 813, startPoint y: 342, endPoint x: 480, endPoint y: 326, distance: 333.4
click at [784, 372] on button "Answer" at bounding box center [793, 374] width 79 height 23
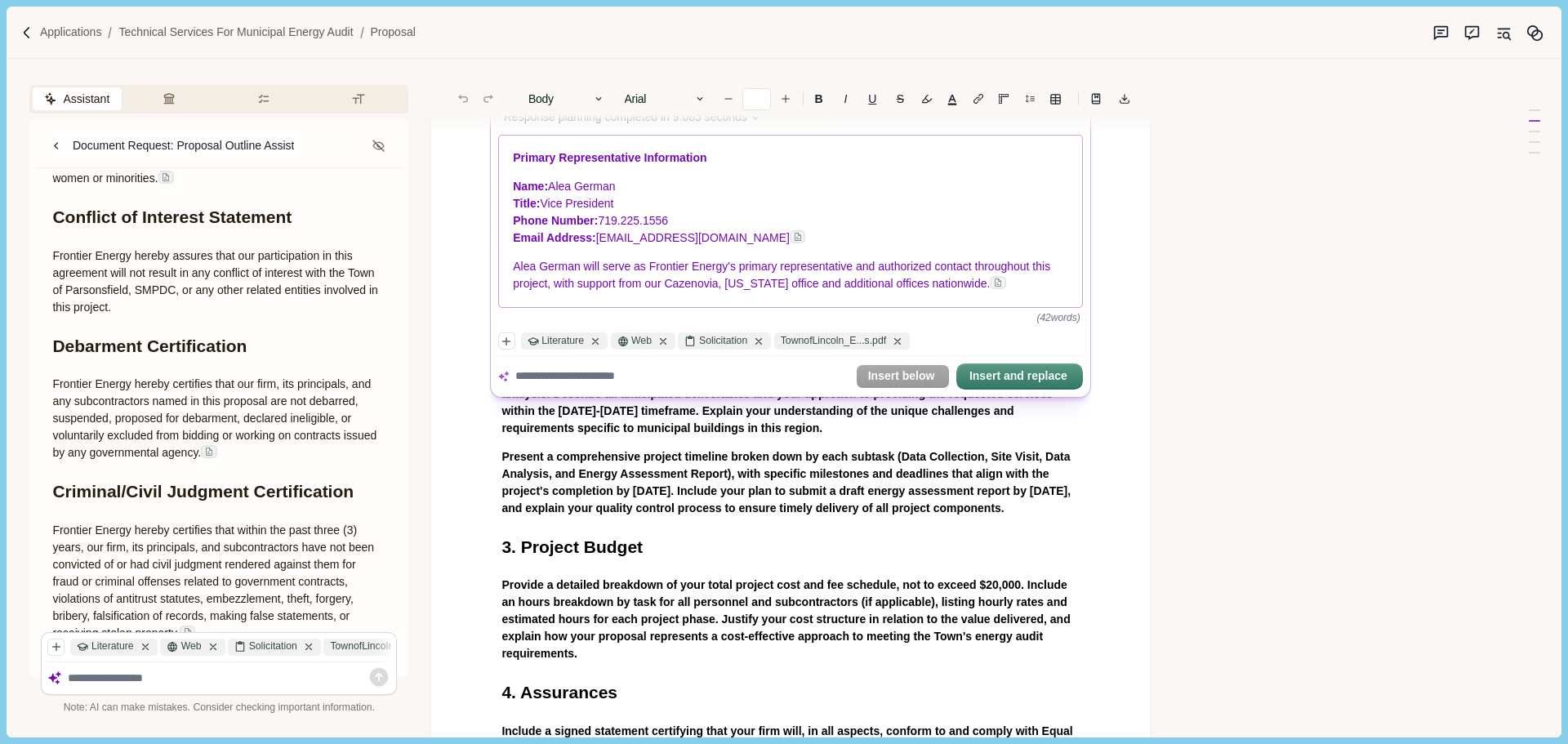
scroll to position [326, 0]
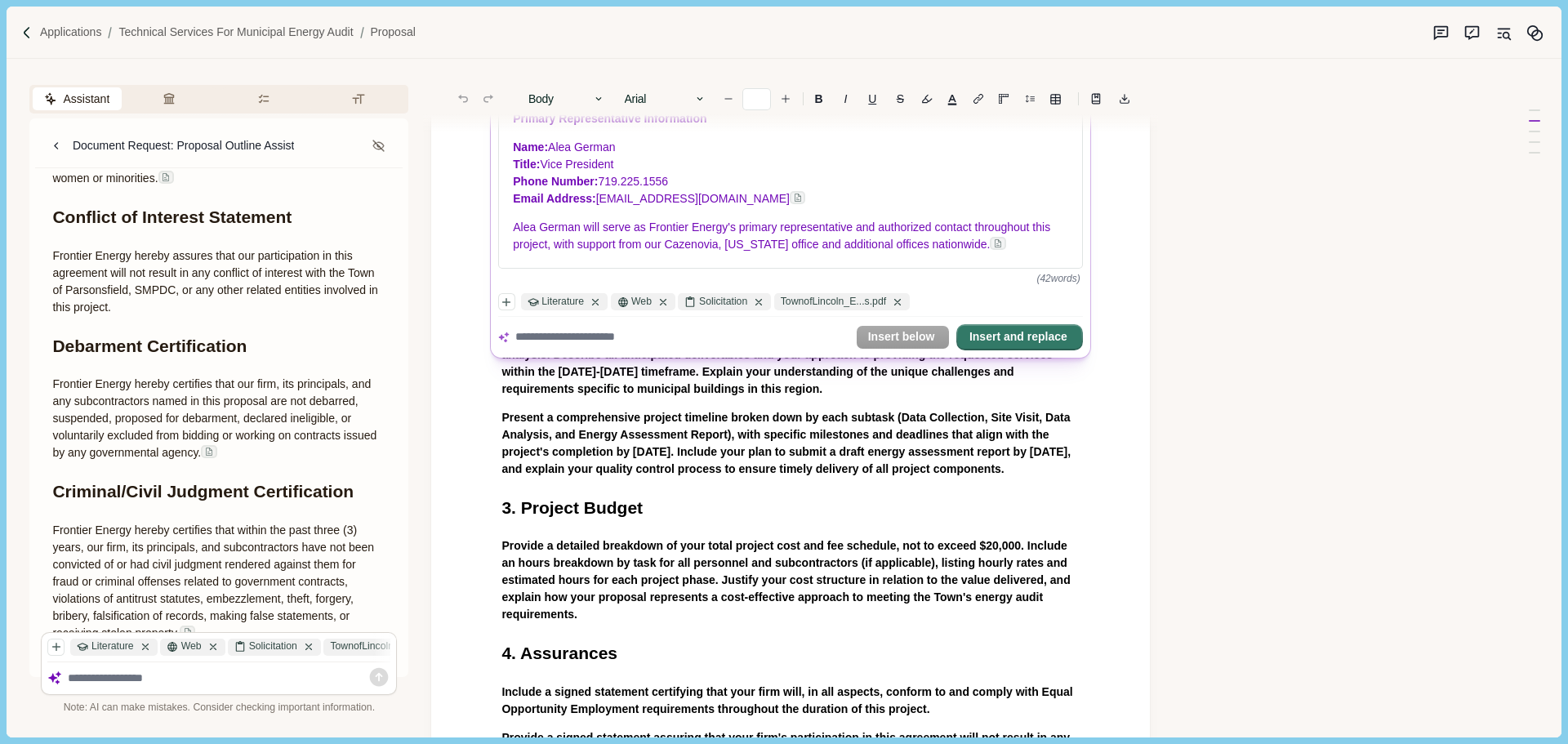
click at [1016, 346] on button "Insert and replace" at bounding box center [1019, 336] width 123 height 23
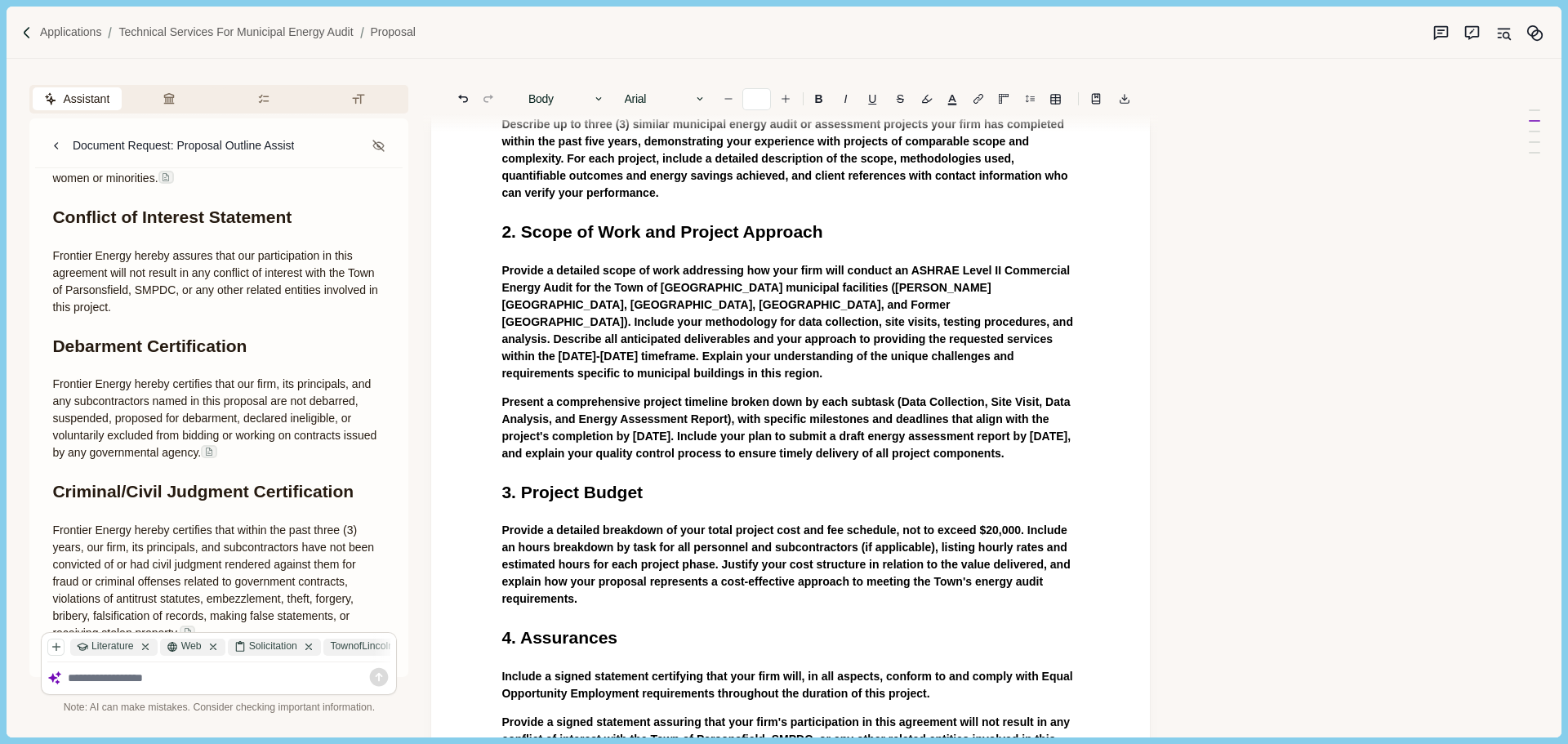
scroll to position [473, 0]
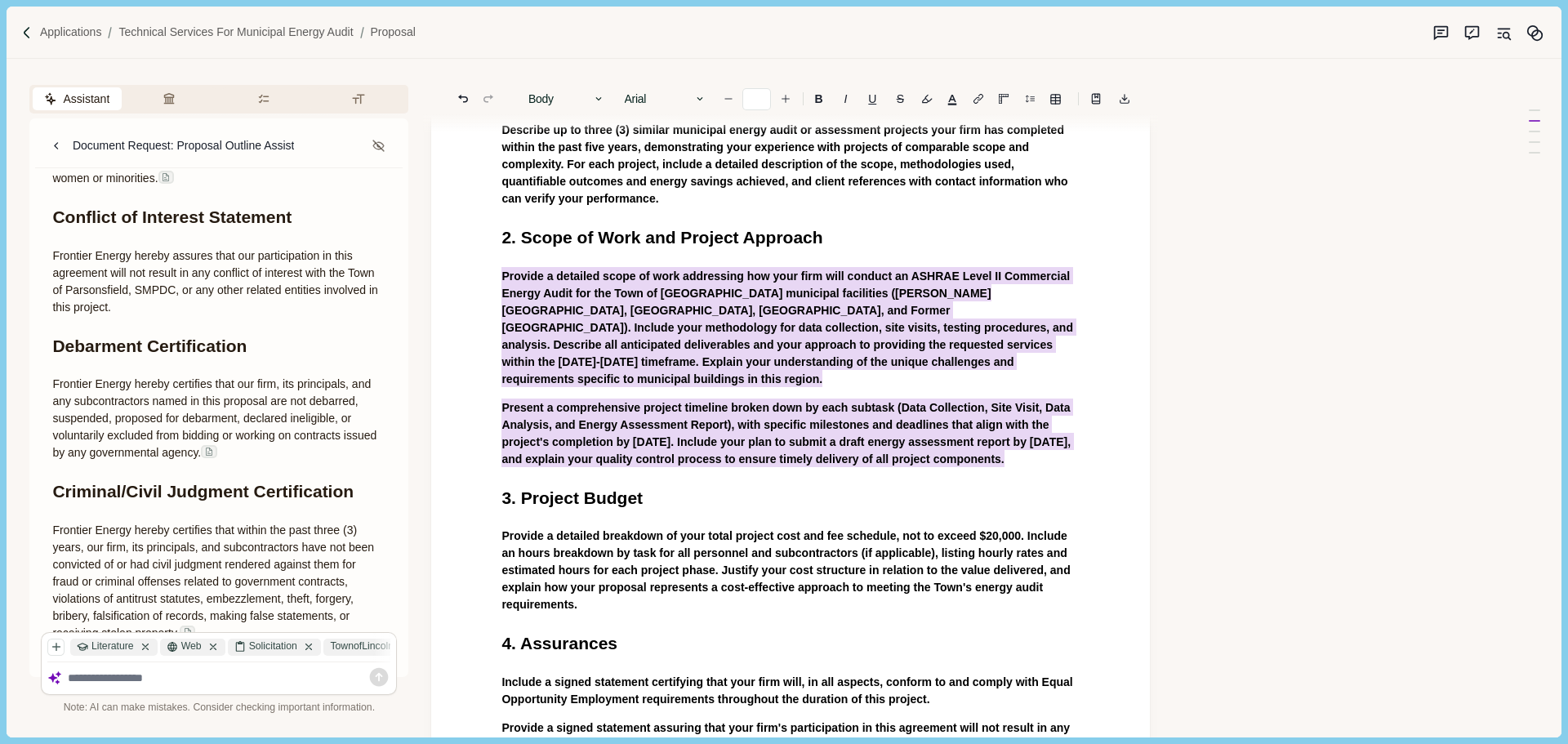
drag, startPoint x: 588, startPoint y: 480, endPoint x: 480, endPoint y: 272, distance: 234.4
click at [480, 272] on div "Proposal 1. General Information & Qualifications Provide the full legal name, p…" at bounding box center [790, 371] width 718 height 1436
click at [691, 517] on button "Answer" at bounding box center [690, 515] width 79 height 23
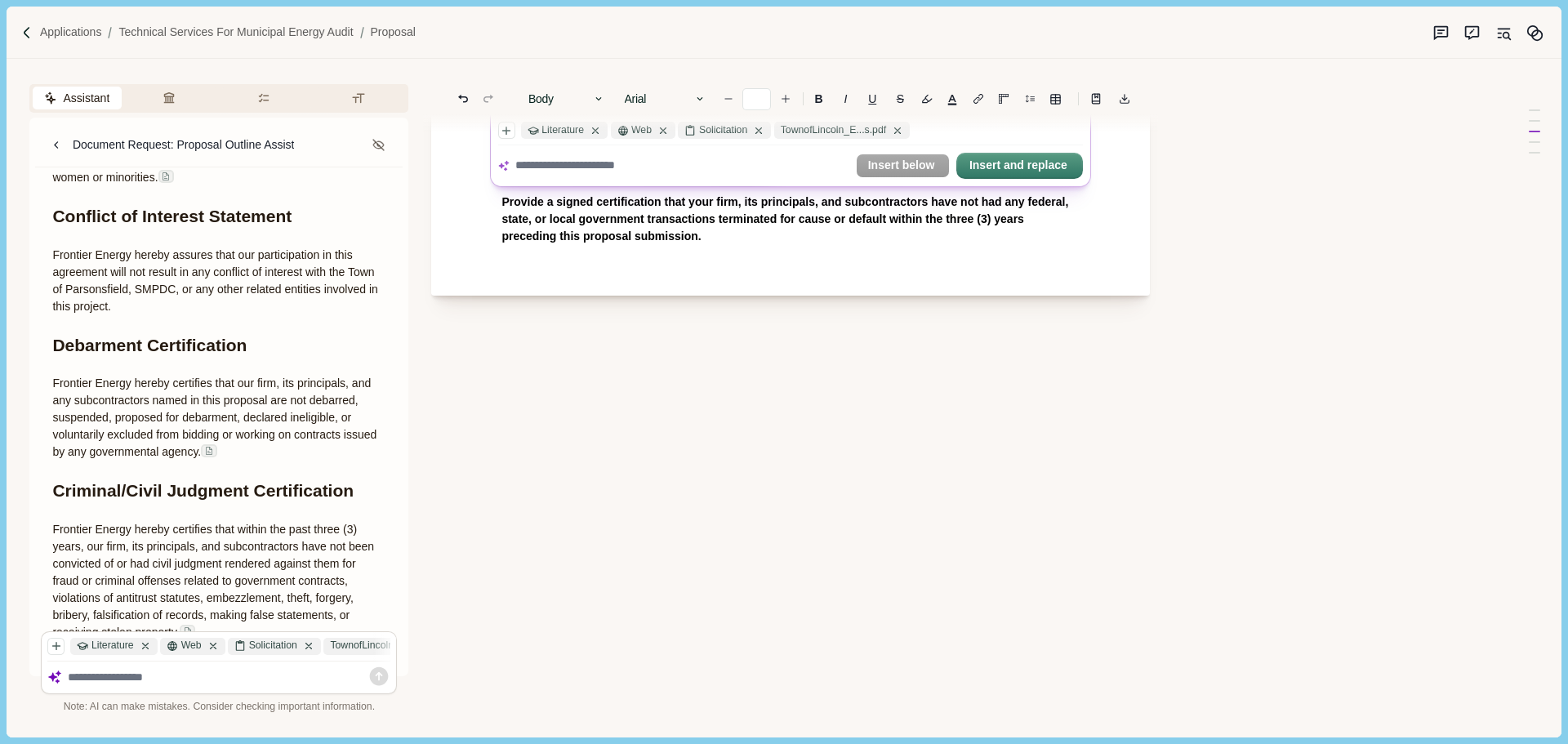
scroll to position [801, 0]
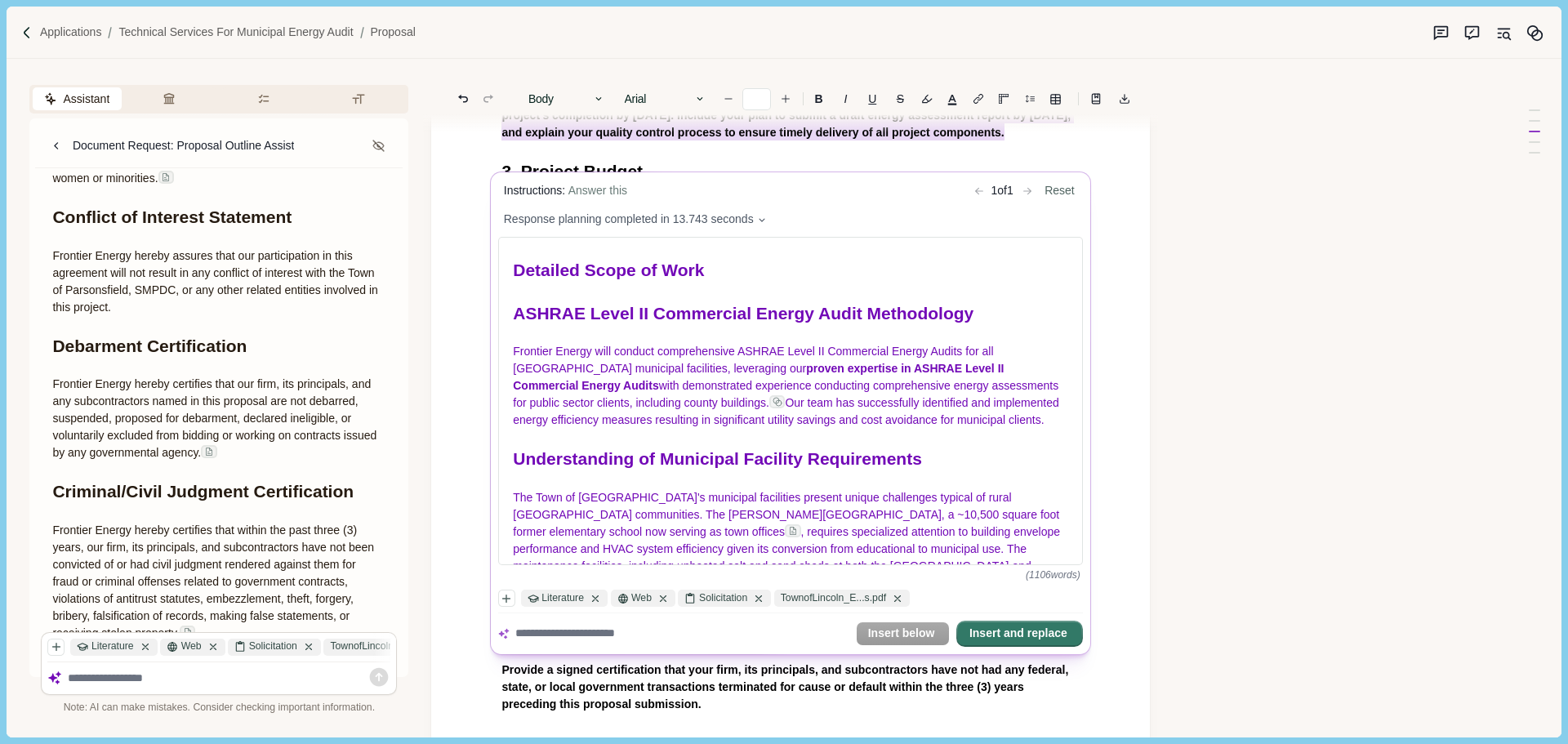
click at [1025, 636] on button "Insert and replace" at bounding box center [1019, 633] width 123 height 23
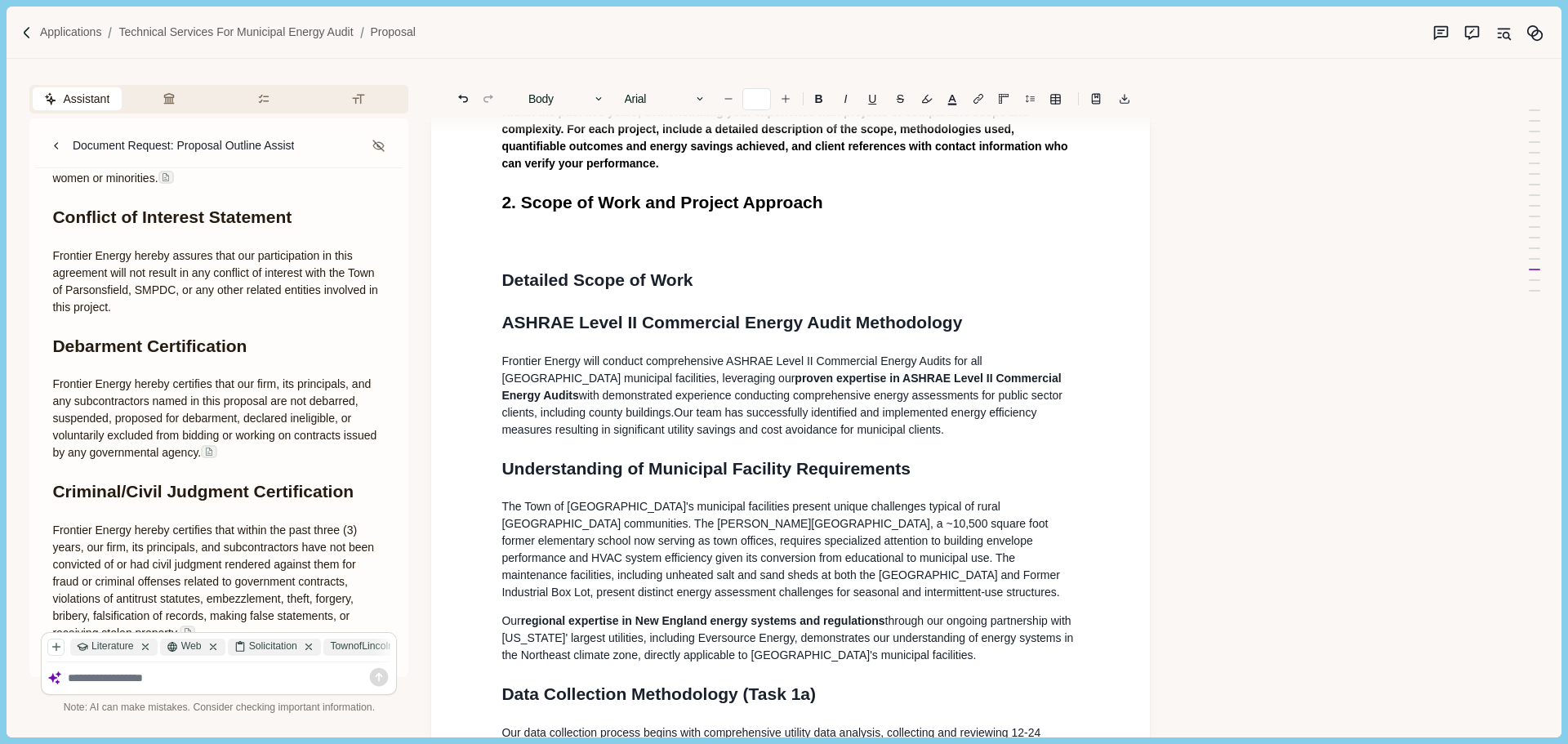
scroll to position [515, 0]
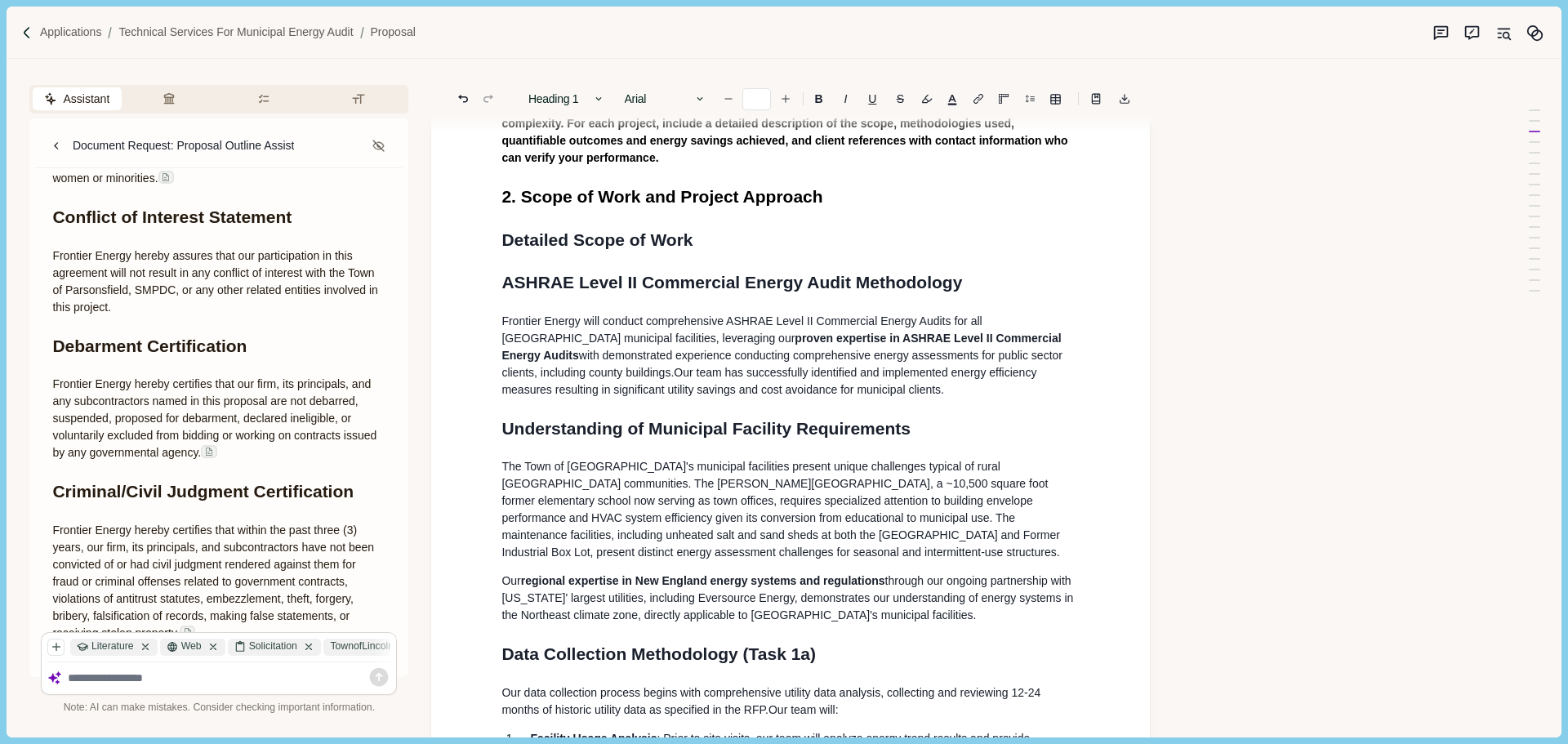
click at [710, 248] on h1 "Detailed Scope of Work" at bounding box center [790, 240] width 578 height 26
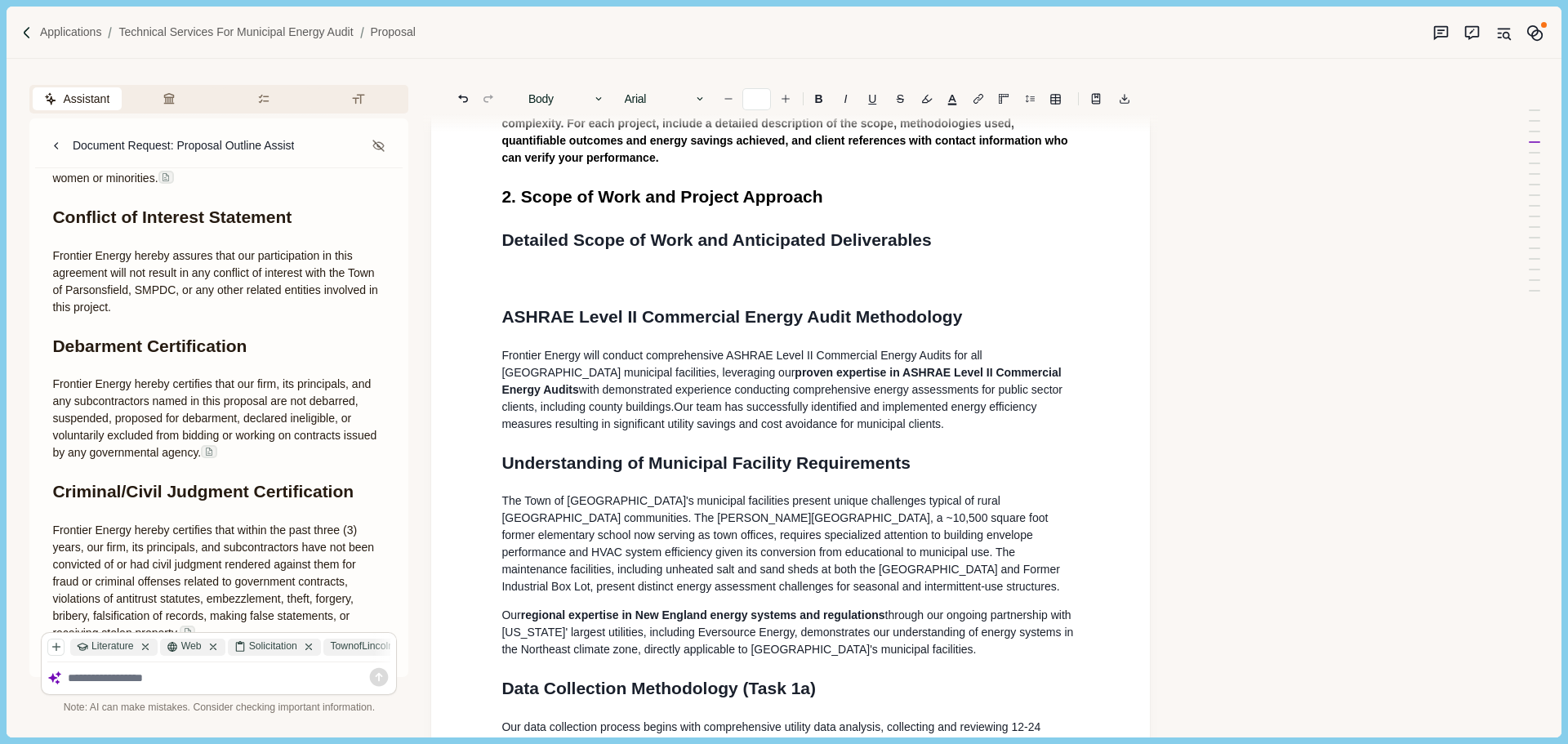
drag, startPoint x: 546, startPoint y: 292, endPoint x: 538, endPoint y: 285, distance: 10.6
click at [543, 287] on p at bounding box center [790, 278] width 578 height 17
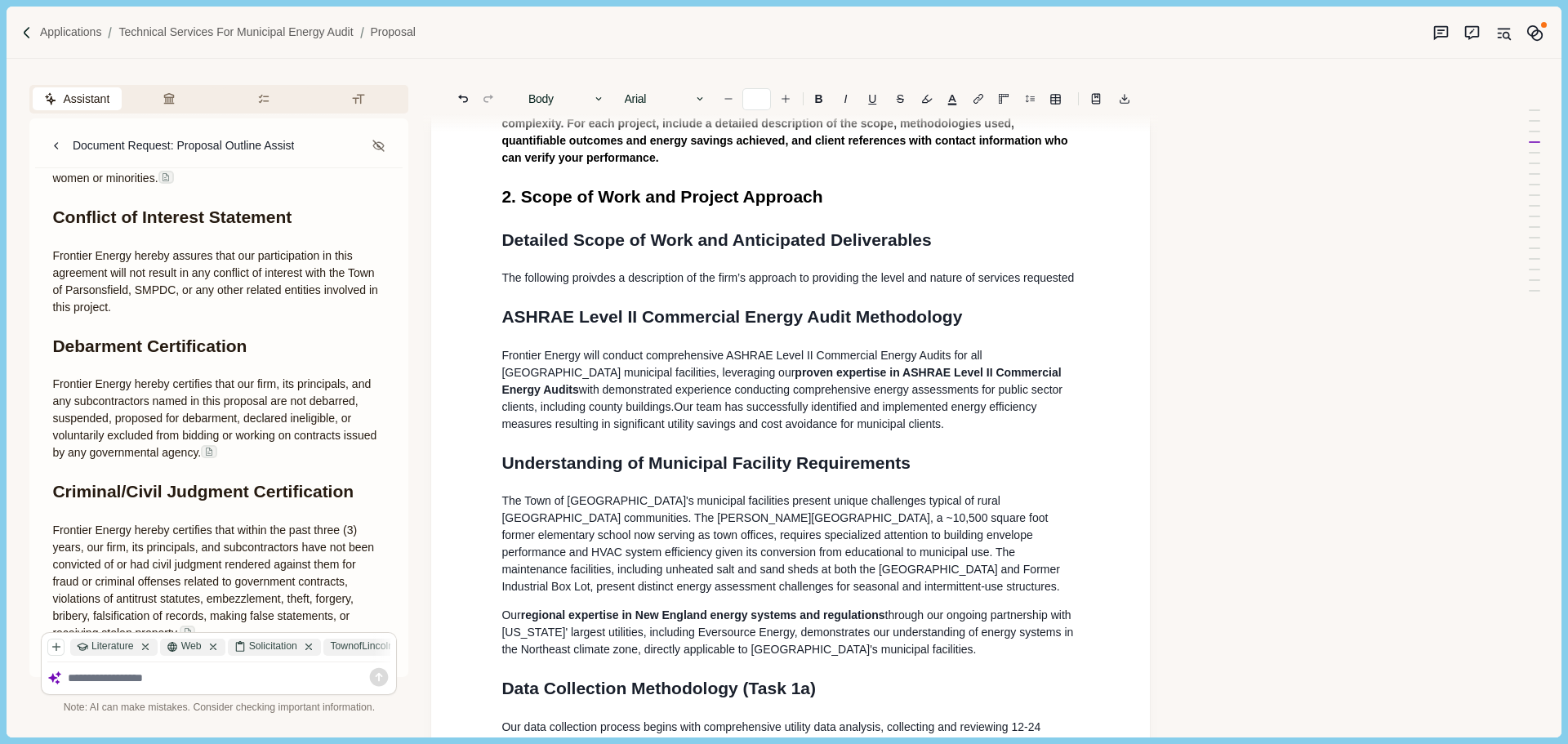
click at [738, 287] on p "The following proivdes a description of the firm’s approach to providing the le…" at bounding box center [790, 278] width 578 height 17
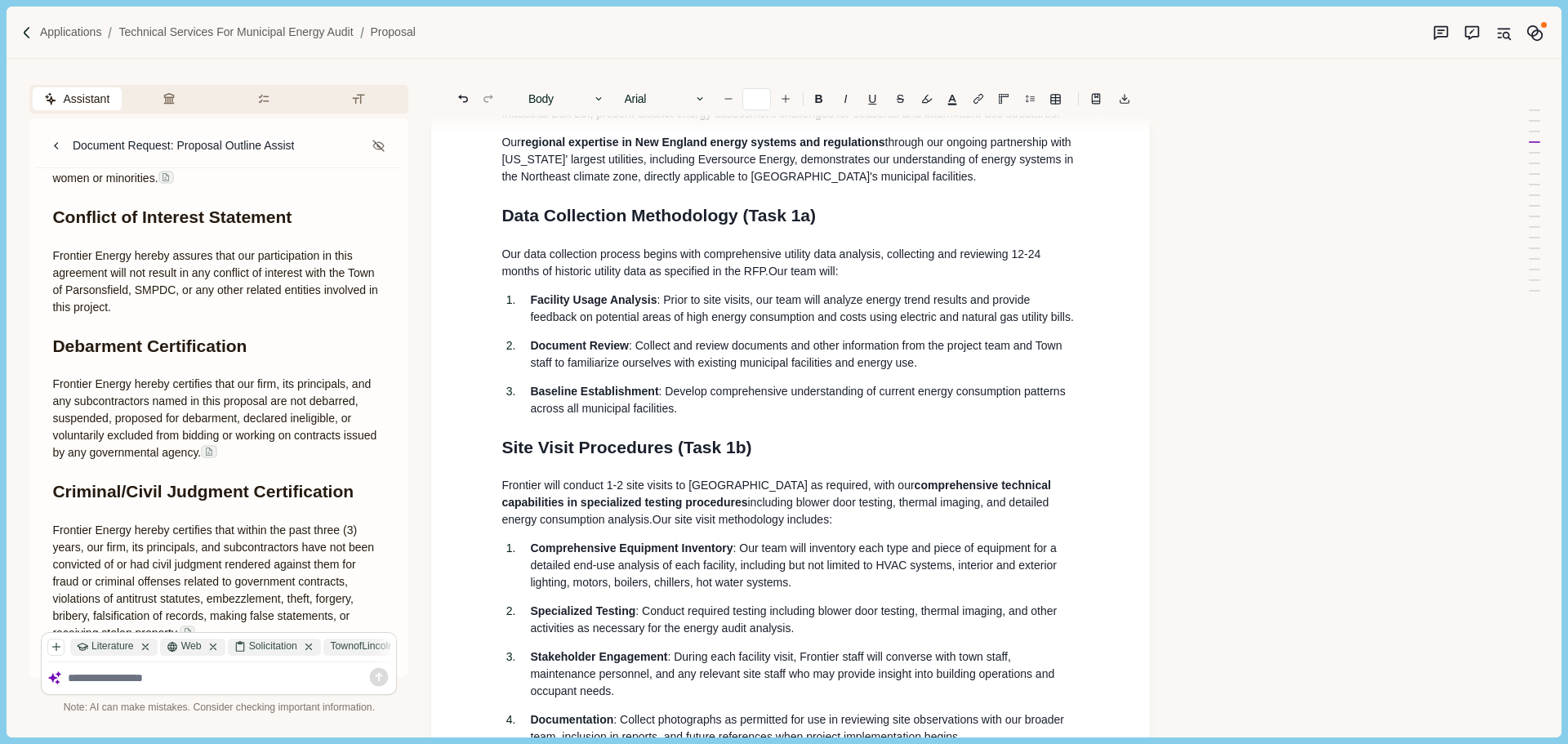
scroll to position [841, 0]
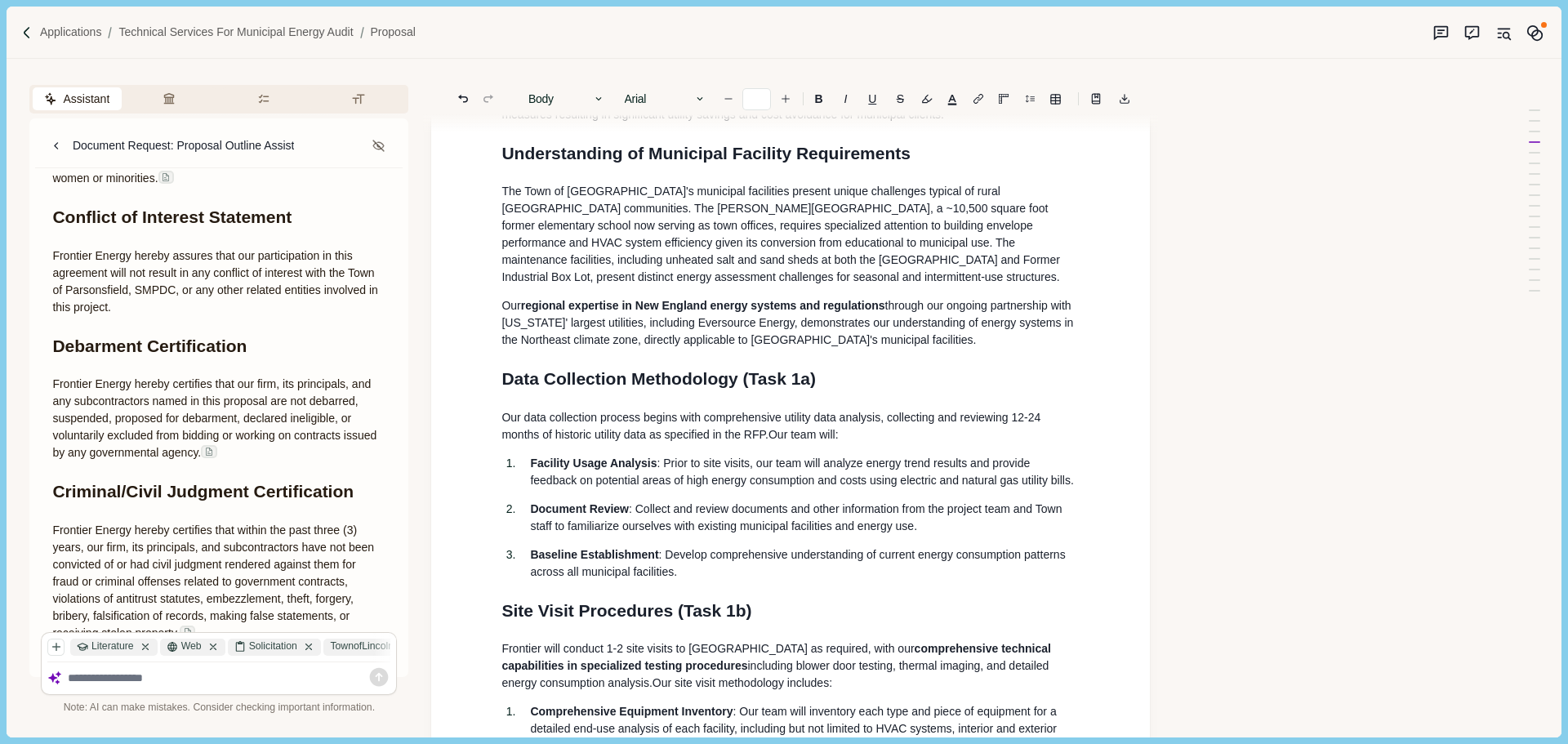
click at [633, 388] on span "Data Collection Methodology (Task 1a)" at bounding box center [658, 379] width 314 height 19
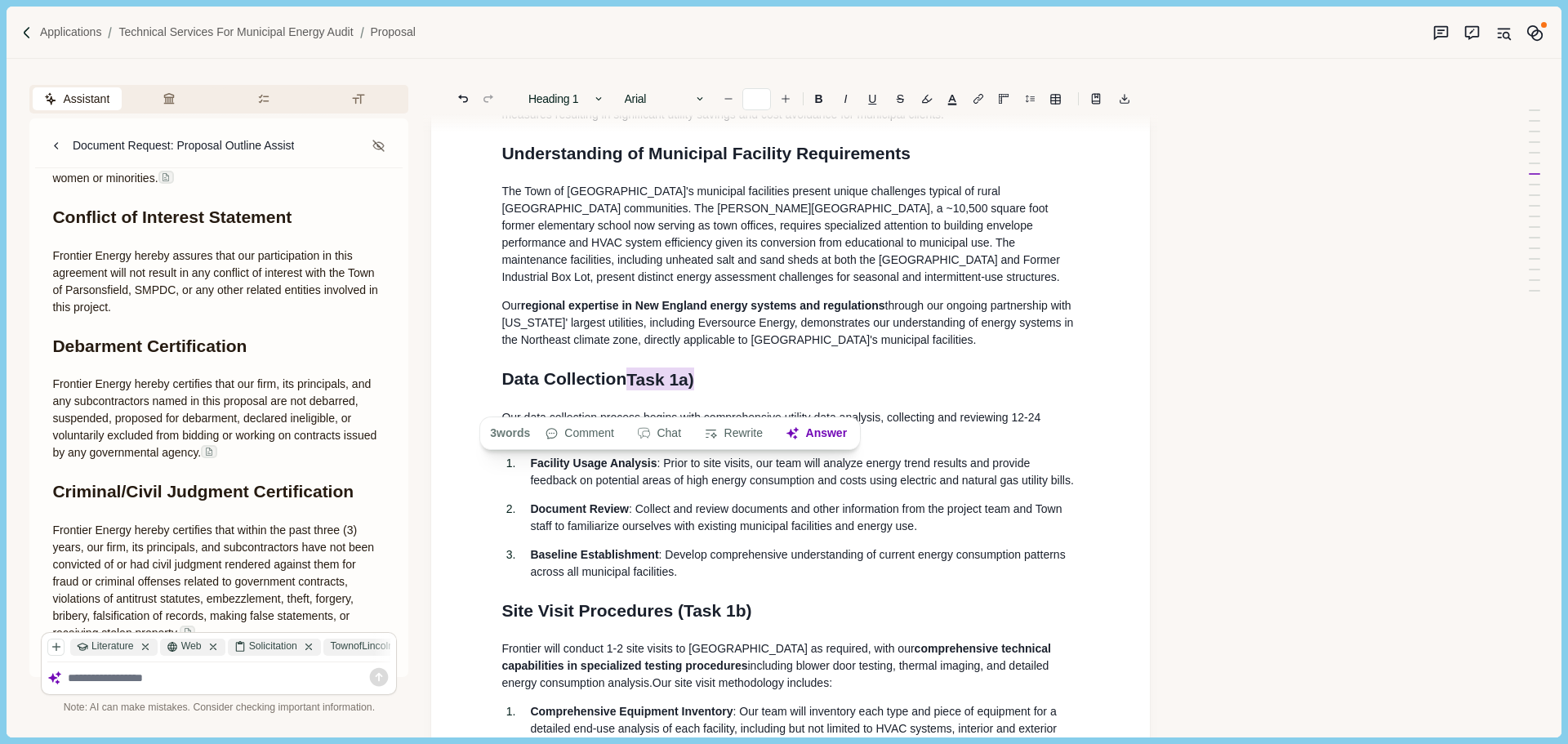
drag, startPoint x: 671, startPoint y: 388, endPoint x: 657, endPoint y: 398, distance: 17.2
click at [640, 392] on h1 "Data Collection Task 1a)" at bounding box center [790, 379] width 578 height 26
drag, startPoint x: 657, startPoint y: 398, endPoint x: 710, endPoint y: 402, distance: 53.2
click at [700, 392] on h1 "Data Collection T ask 1a)" at bounding box center [790, 379] width 578 height 26
click at [710, 392] on h1 "Data Collection T ask 1a)" at bounding box center [790, 379] width 578 height 26
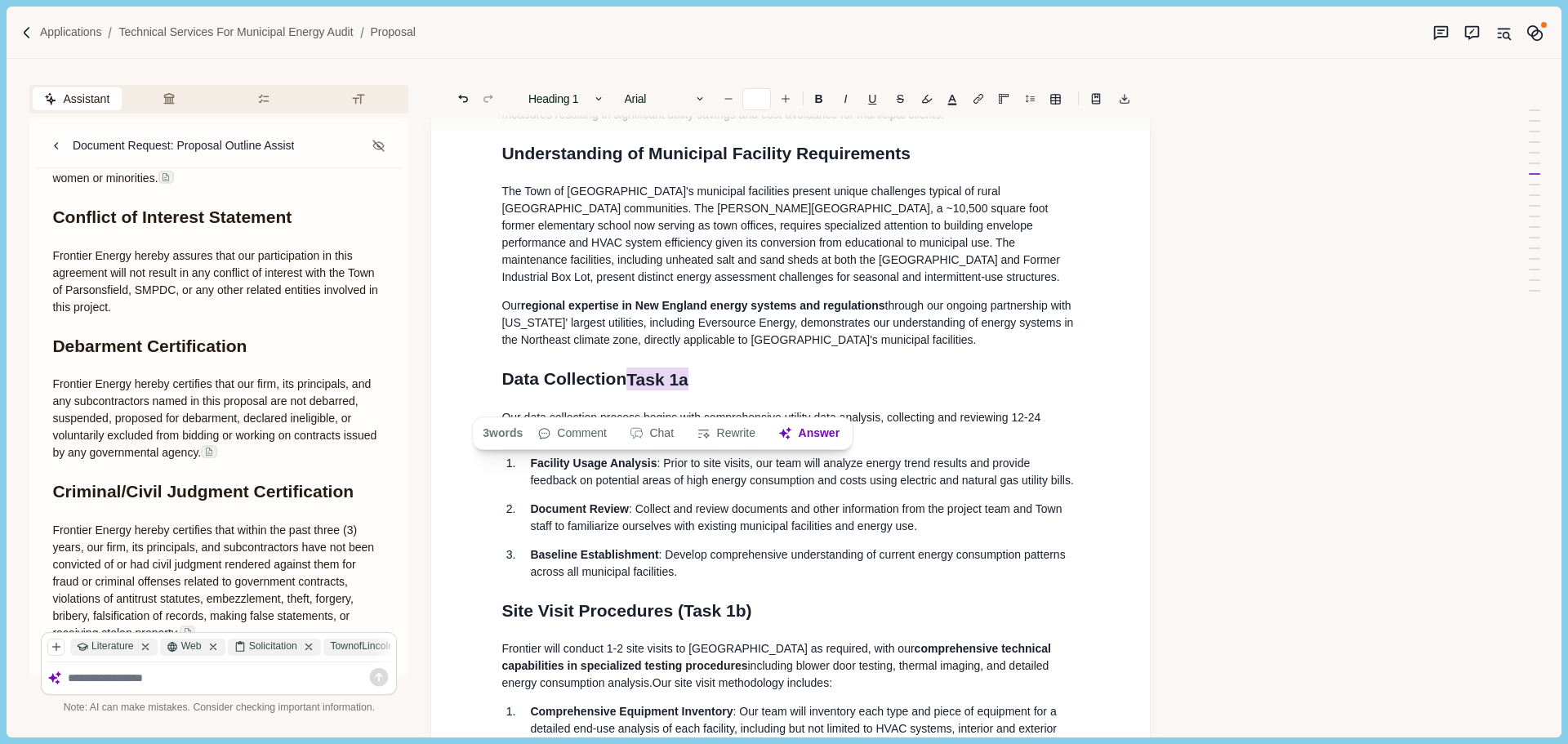
drag, startPoint x: 709, startPoint y: 402, endPoint x: 636, endPoint y: 401, distance: 73.0
click at [636, 392] on h1 "Data Collection Task 1a" at bounding box center [790, 379] width 578 height 26
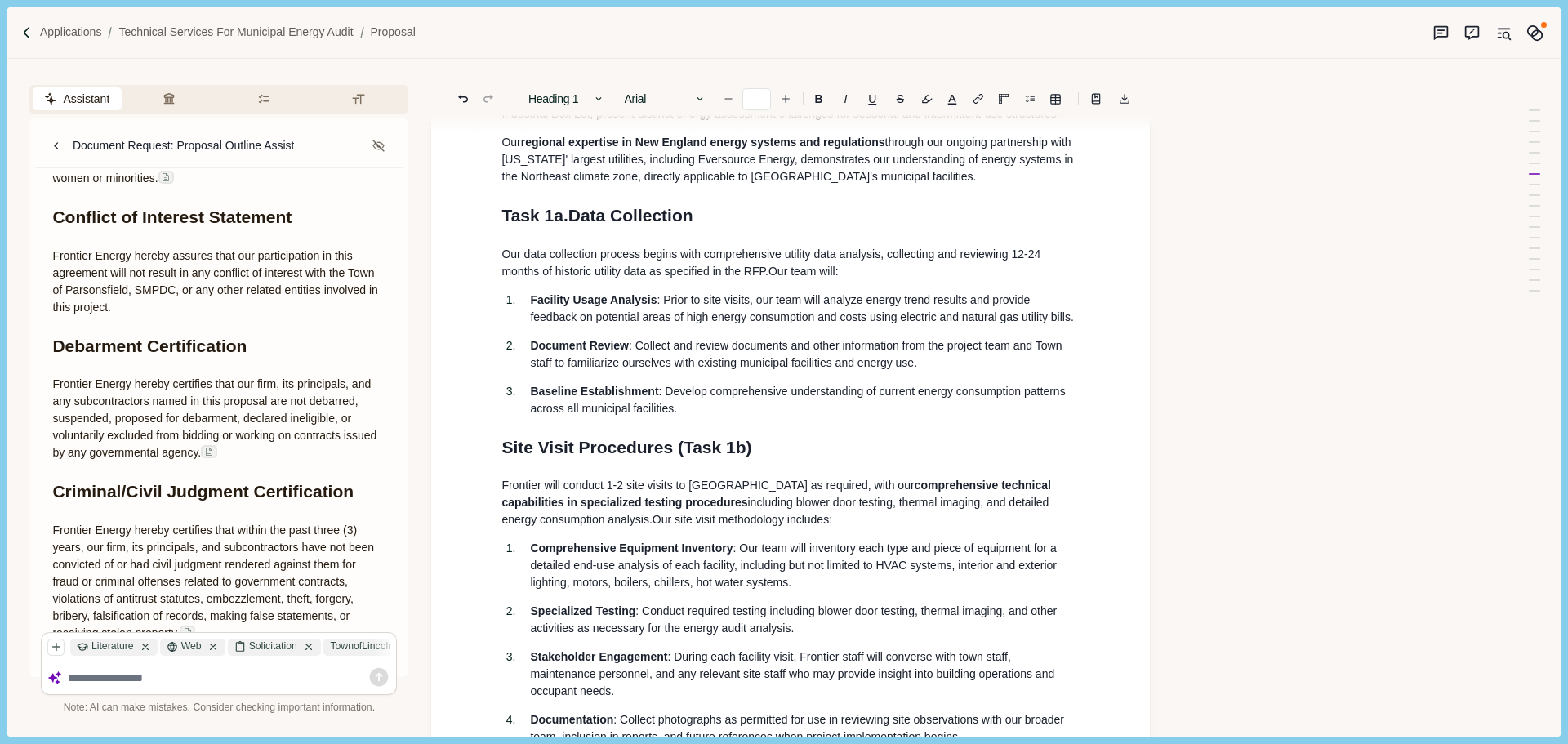
scroll to position [1086, 0]
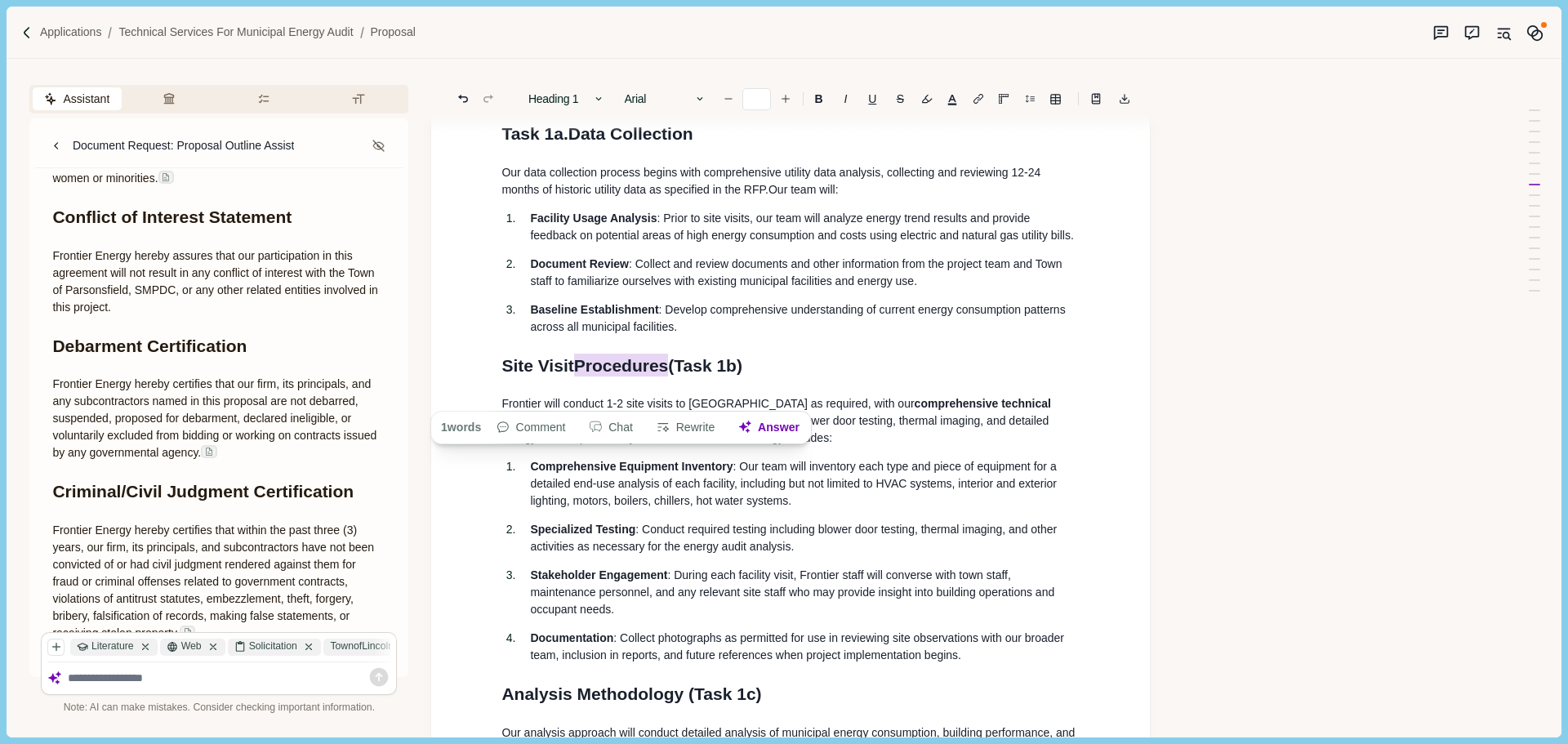
drag, startPoint x: 593, startPoint y: 397, endPoint x: 578, endPoint y: 397, distance: 15.0
click at [578, 376] on span "Site Visit Procedures (Task 1b)" at bounding box center [621, 364] width 241 height 23
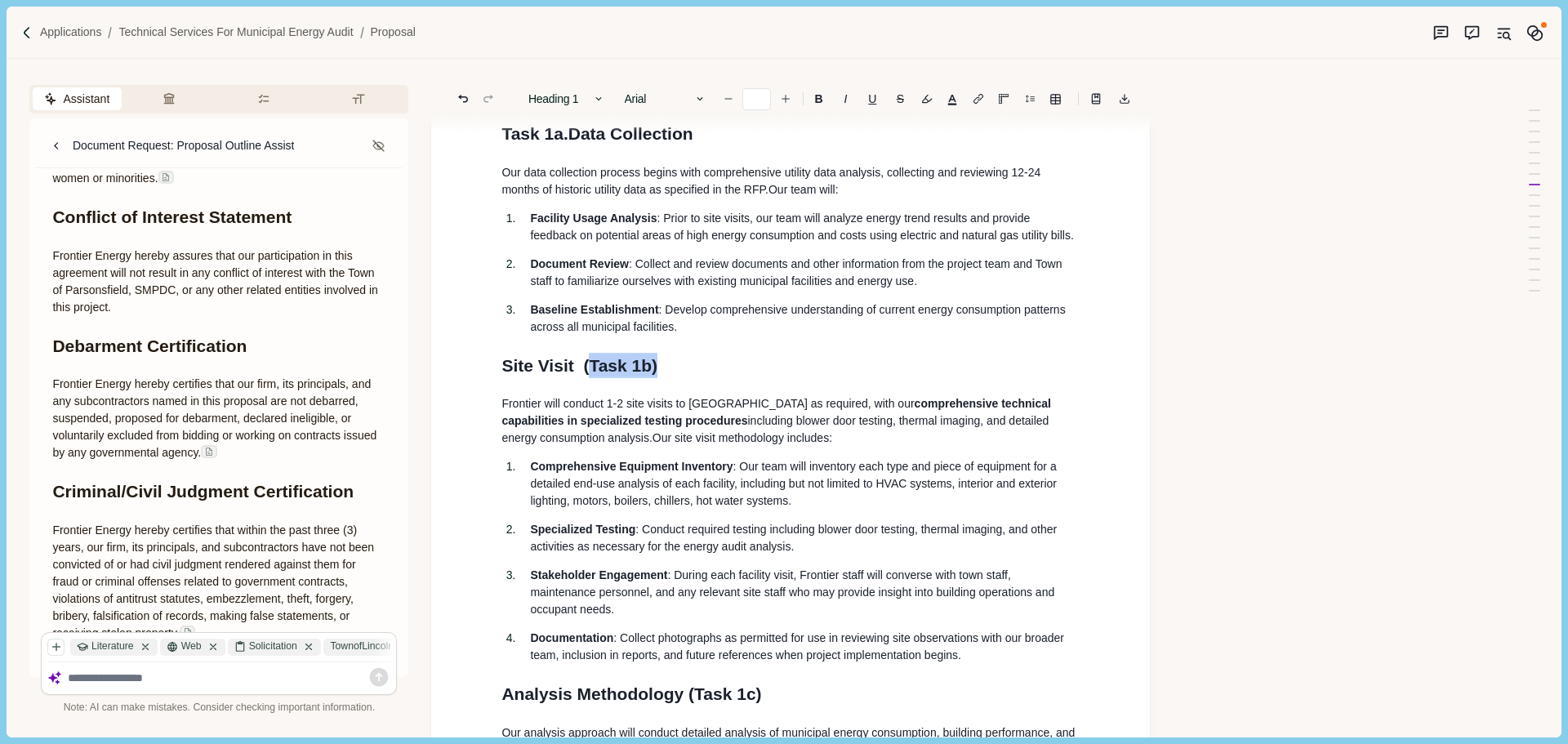
drag, startPoint x: 680, startPoint y: 391, endPoint x: 587, endPoint y: 395, distance: 93.1
click at [586, 379] on h1 "Site Visit ( Task 1b)" at bounding box center [790, 365] width 578 height 26
click at [505, 375] on span "(Task 1b." at bounding box center [538, 365] width 73 height 19
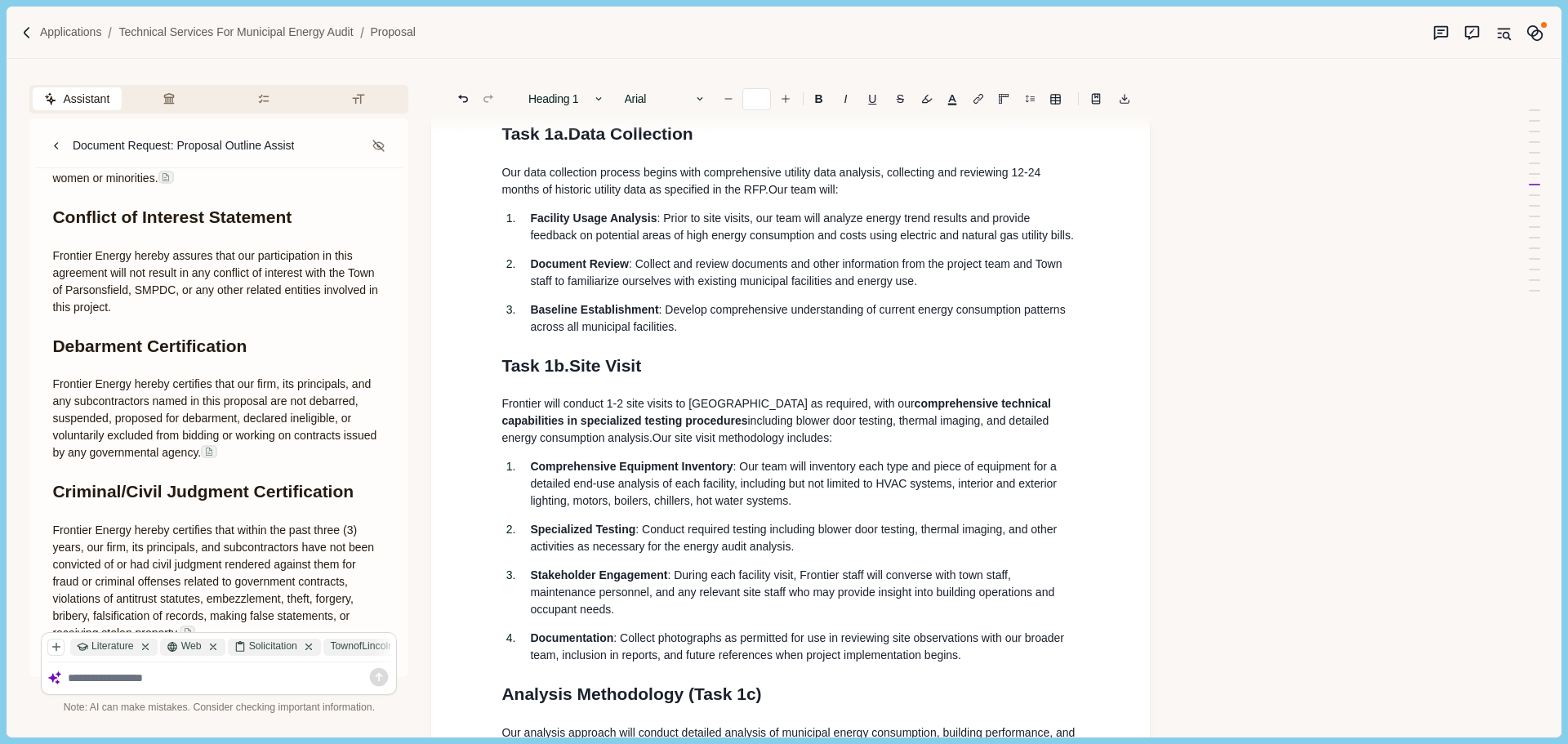
click at [577, 375] on span "Site Visit" at bounding box center [604, 365] width 72 height 19
click at [572, 379] on h1 "Task 1b. Site Visit" at bounding box center [790, 365] width 578 height 26
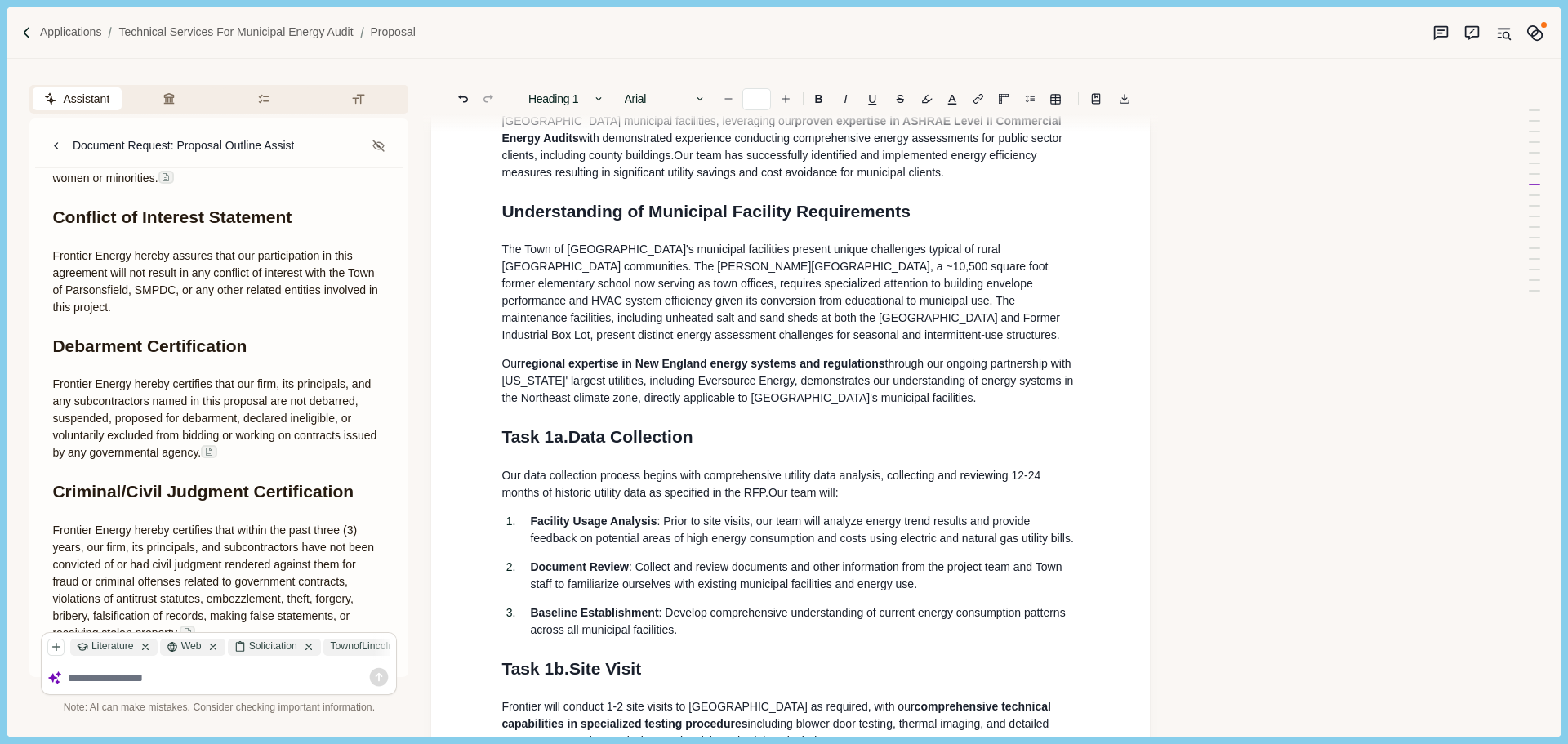
scroll to position [759, 0]
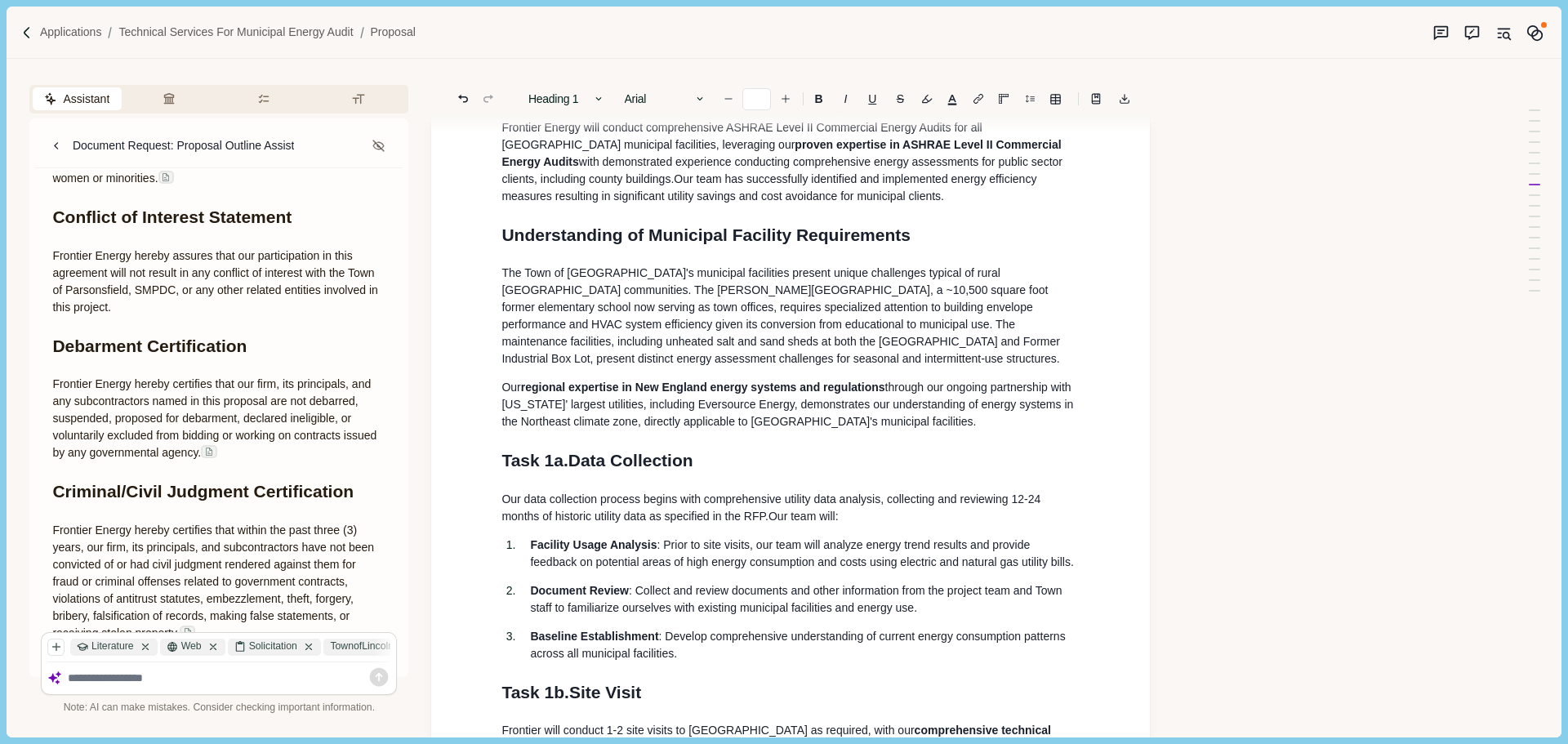
click at [561, 331] on span ", requires specialized attention to building envelope performance and HVAC syst…" at bounding box center [782, 332] width 561 height 64
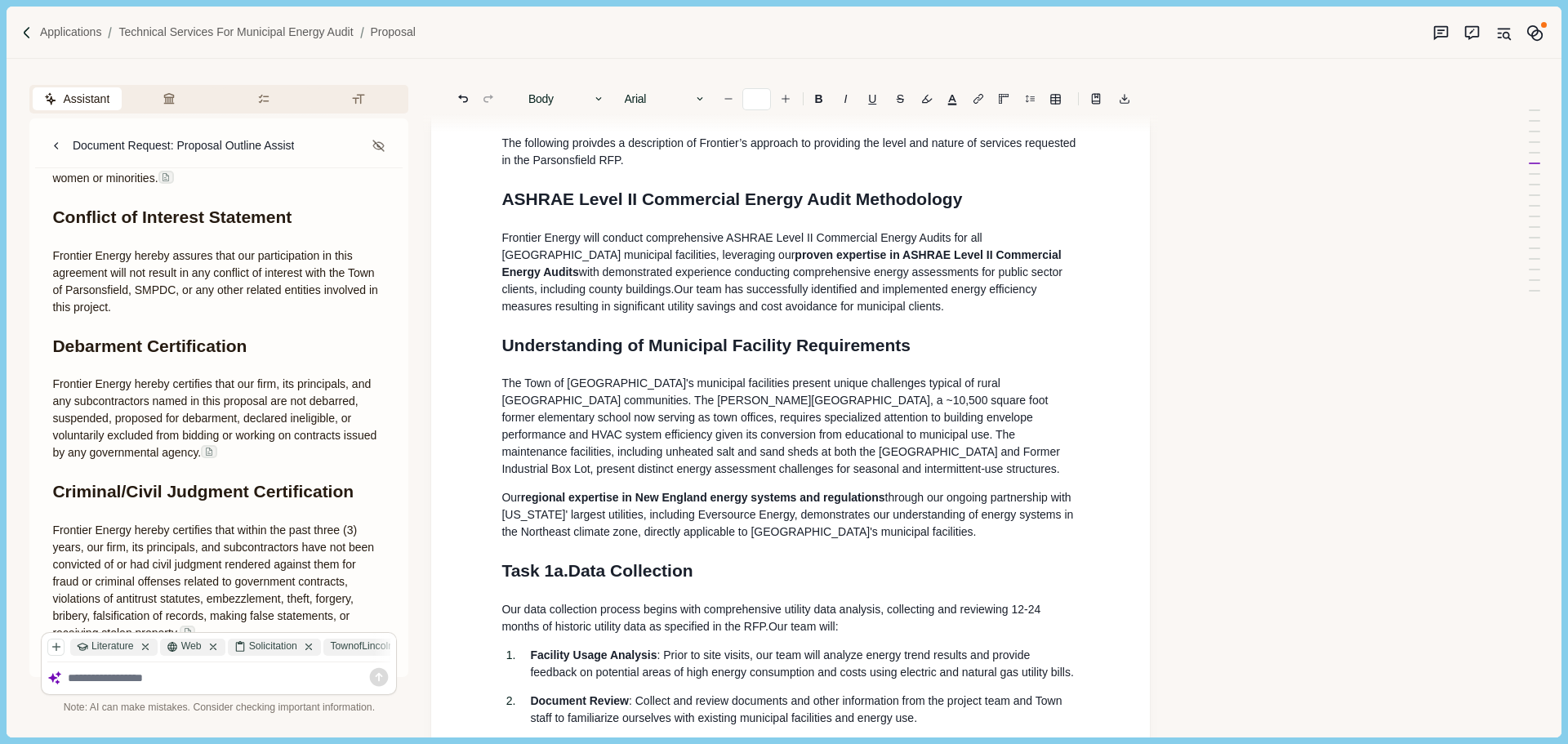
scroll to position [596, 0]
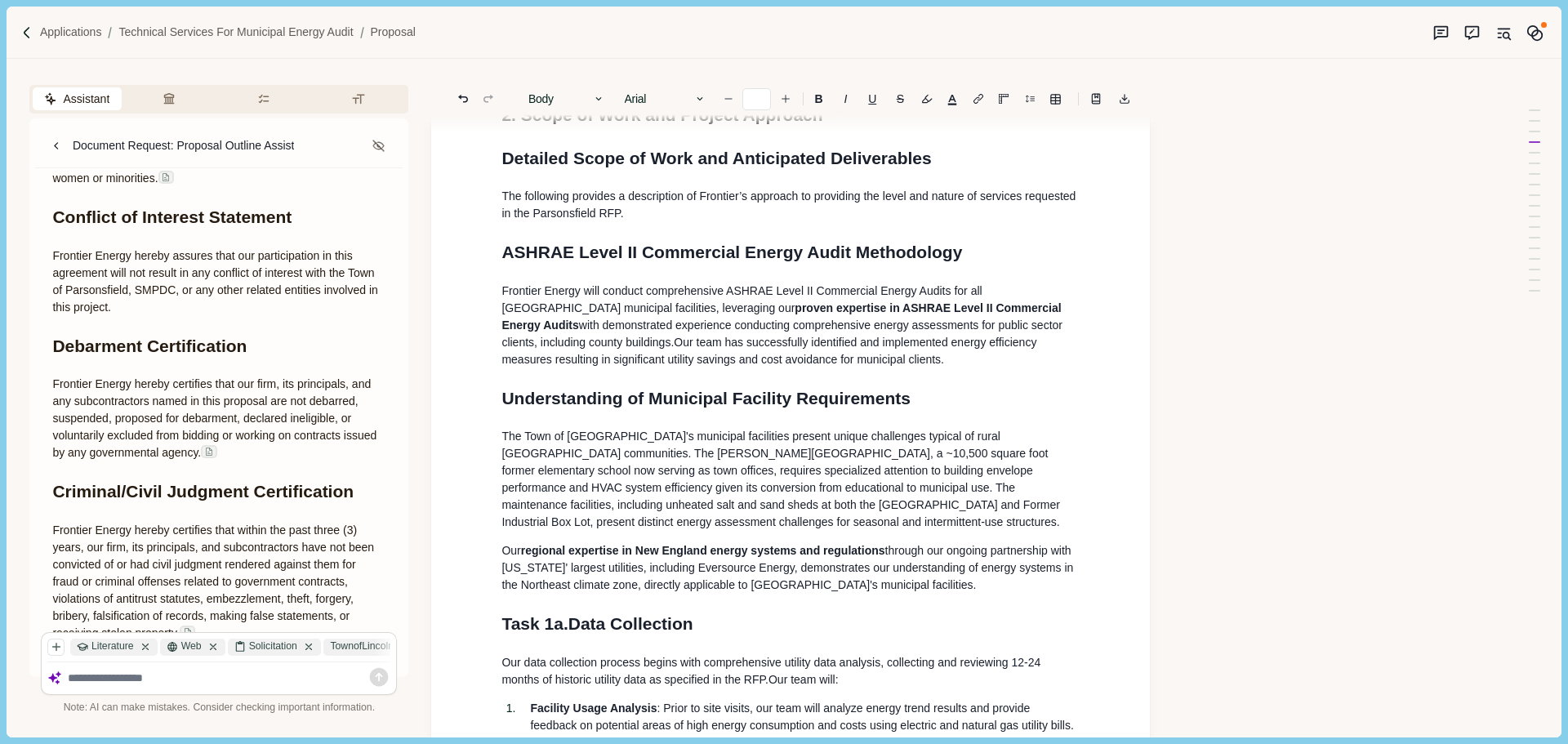
click at [642, 217] on p "The following provides a description of Frontier’s approach to providing the le…" at bounding box center [790, 205] width 578 height 35
click at [886, 594] on p "Our regional expertise in New England energy systems and regulations through ou…" at bounding box center [790, 567] width 578 height 52
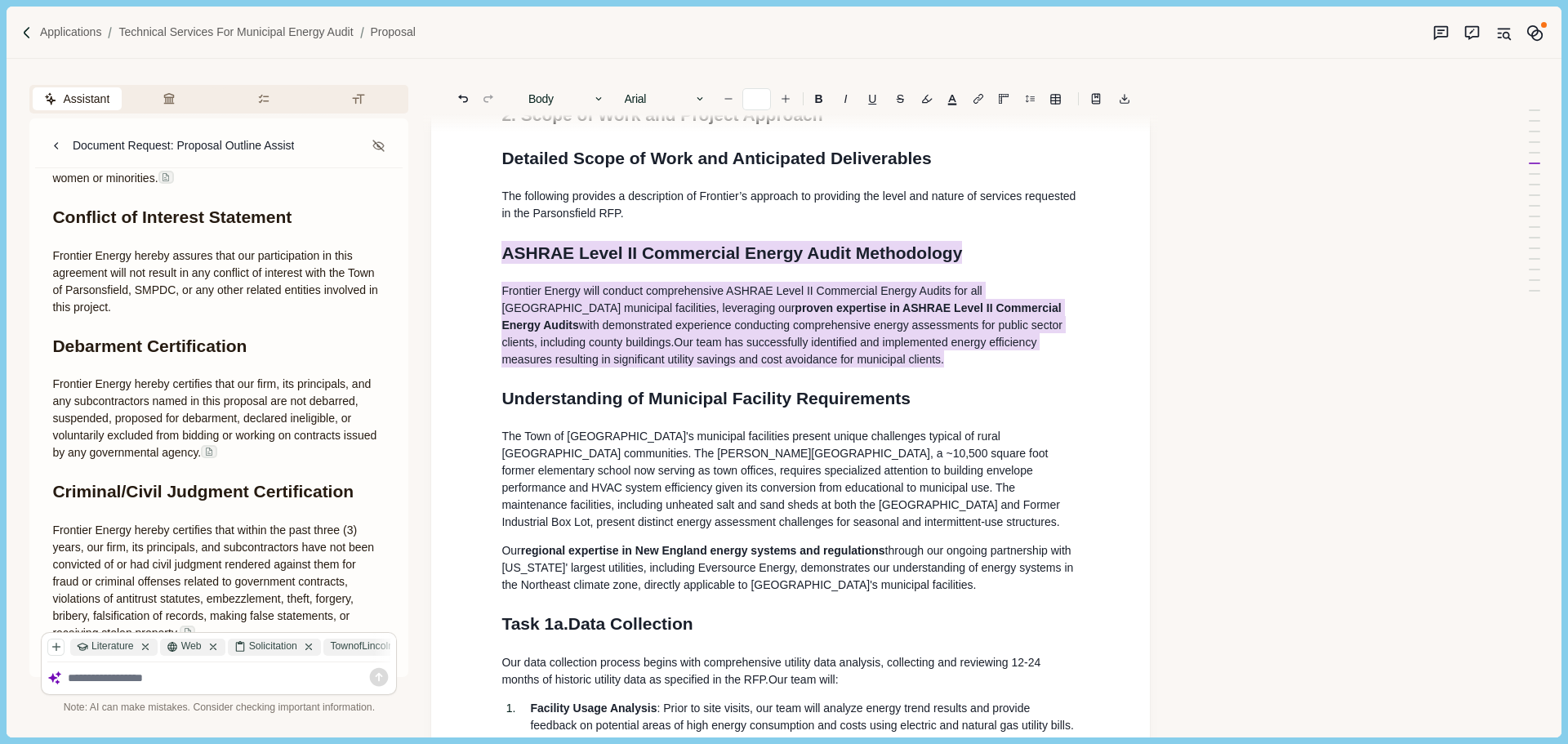
drag, startPoint x: 860, startPoint y: 377, endPoint x: 582, endPoint y: 263, distance: 300.5
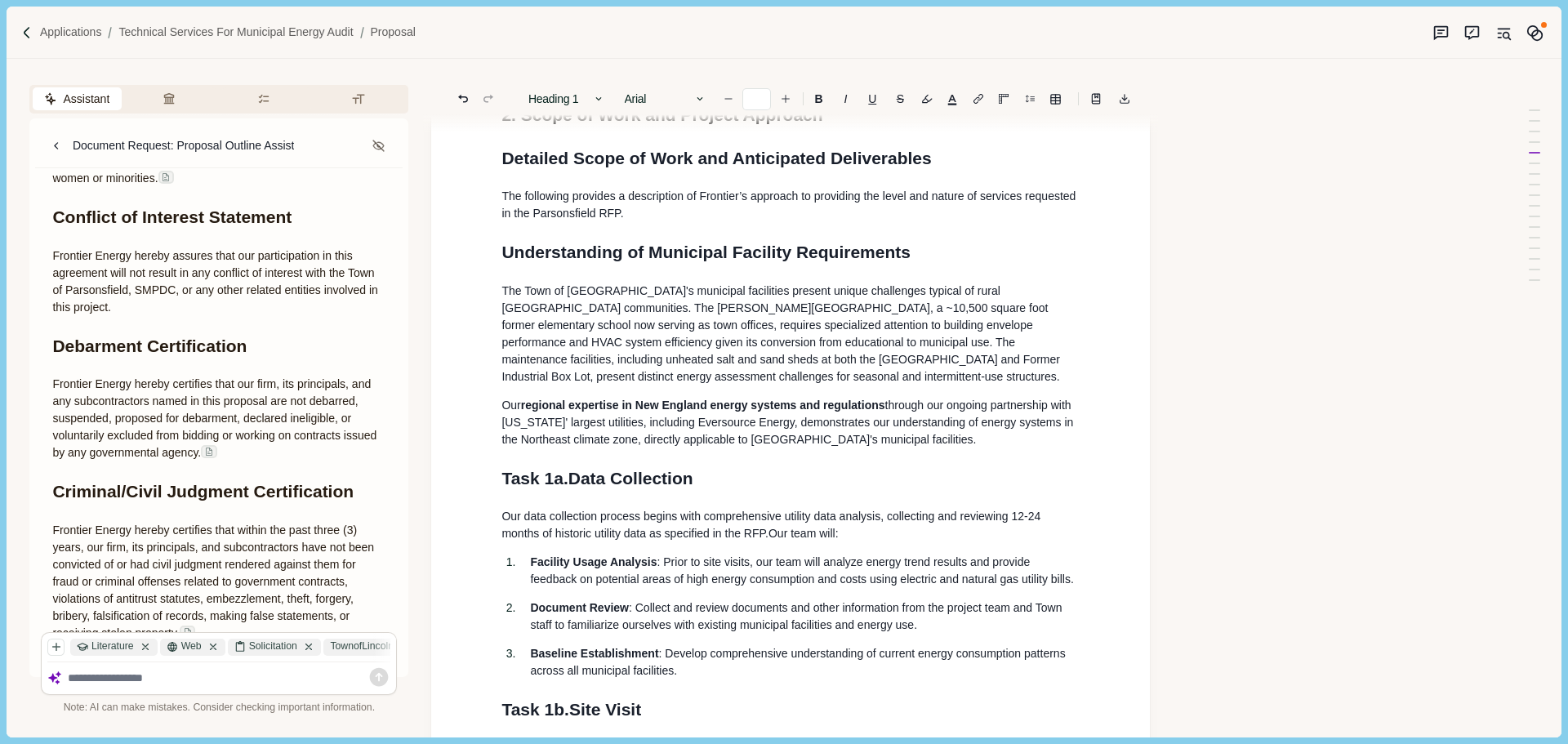
click at [1004, 448] on p "Our regional expertise in New England energy systems and regulations through ou…" at bounding box center [790, 422] width 578 height 52
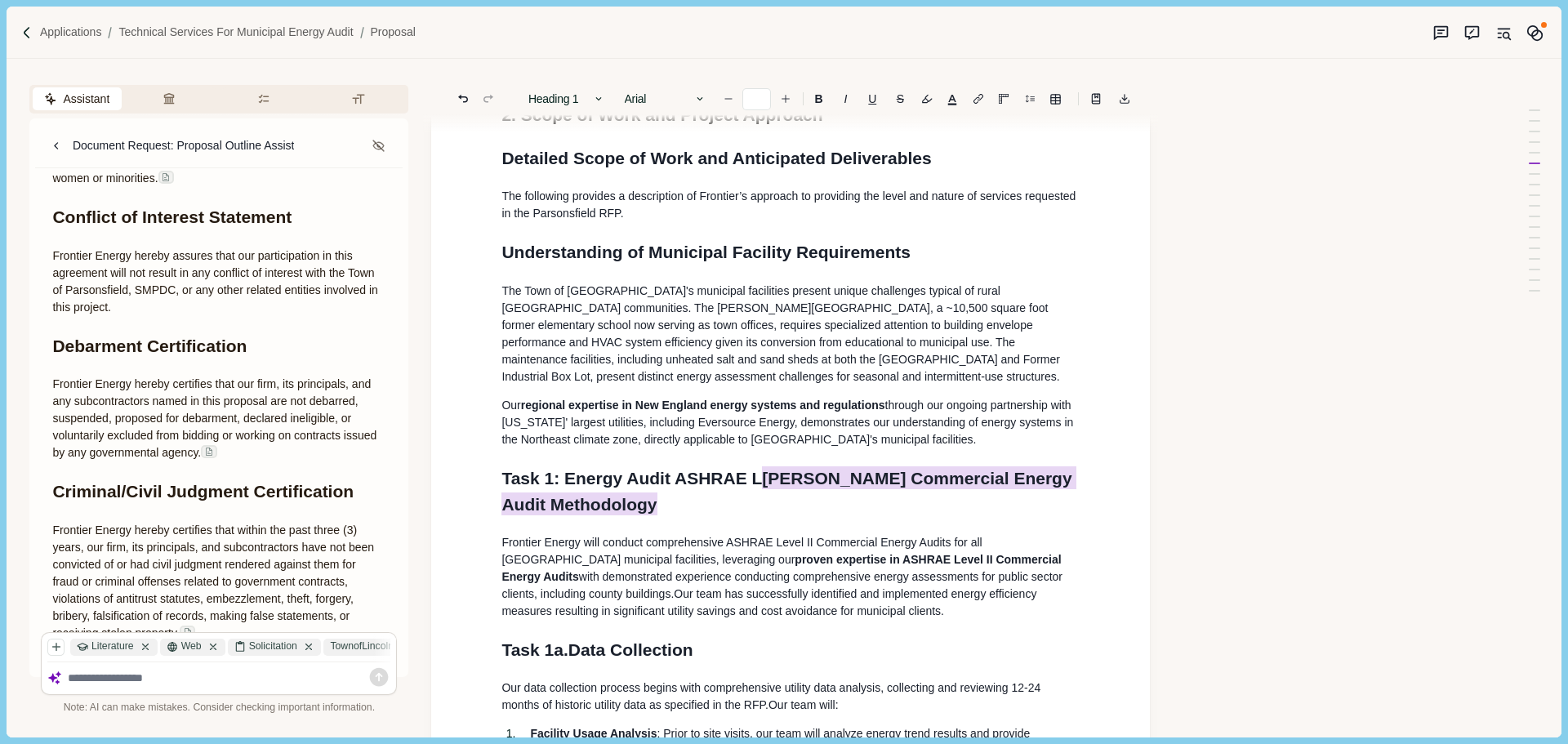
drag, startPoint x: 735, startPoint y: 517, endPoint x: 760, endPoint y: 498, distance: 31.4
click at [760, 498] on h1 "Task 1: Energy Audit ASHRAE L evel II Commercial Energy Audit Methodology" at bounding box center [790, 491] width 578 height 52
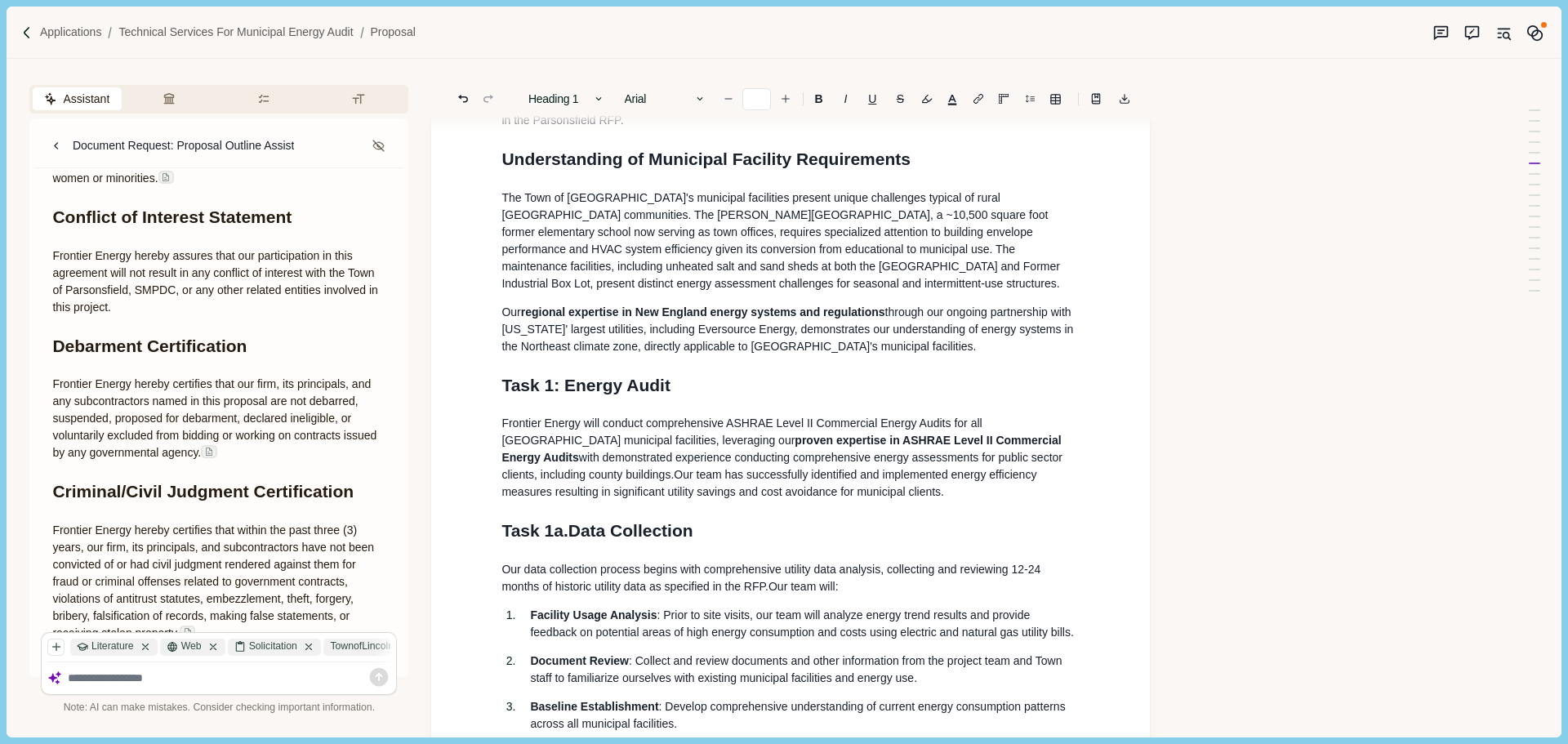
scroll to position [759, 0]
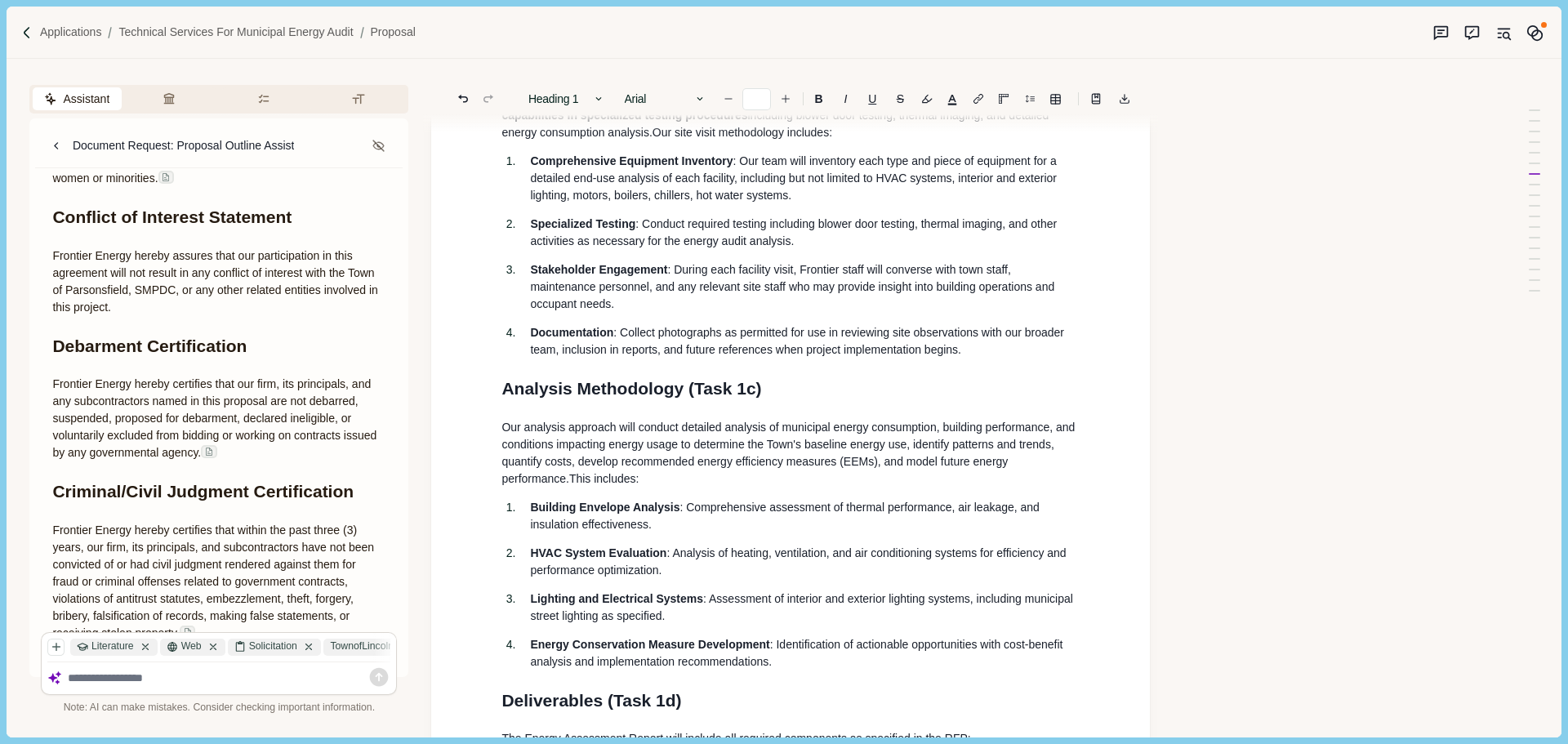
scroll to position [1413, 0]
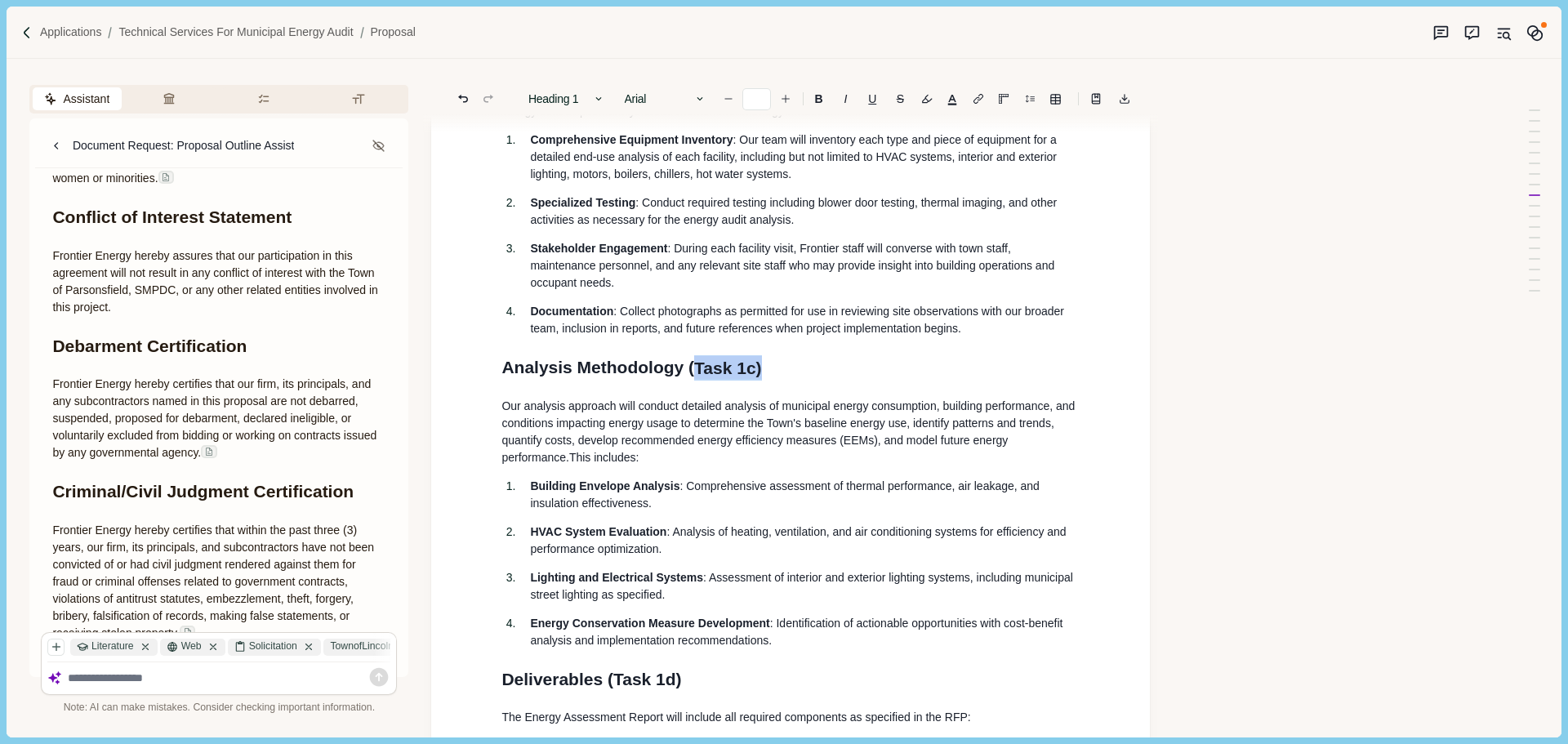
drag, startPoint x: 729, startPoint y: 412, endPoint x: 698, endPoint y: 412, distance: 31.0
click at [698, 380] on h1 "Analysis Methodology ( Task 1c)" at bounding box center [790, 367] width 578 height 26
click at [609, 376] on span "Task 1c. Data Analysis" at bounding box center [593, 367] width 183 height 19
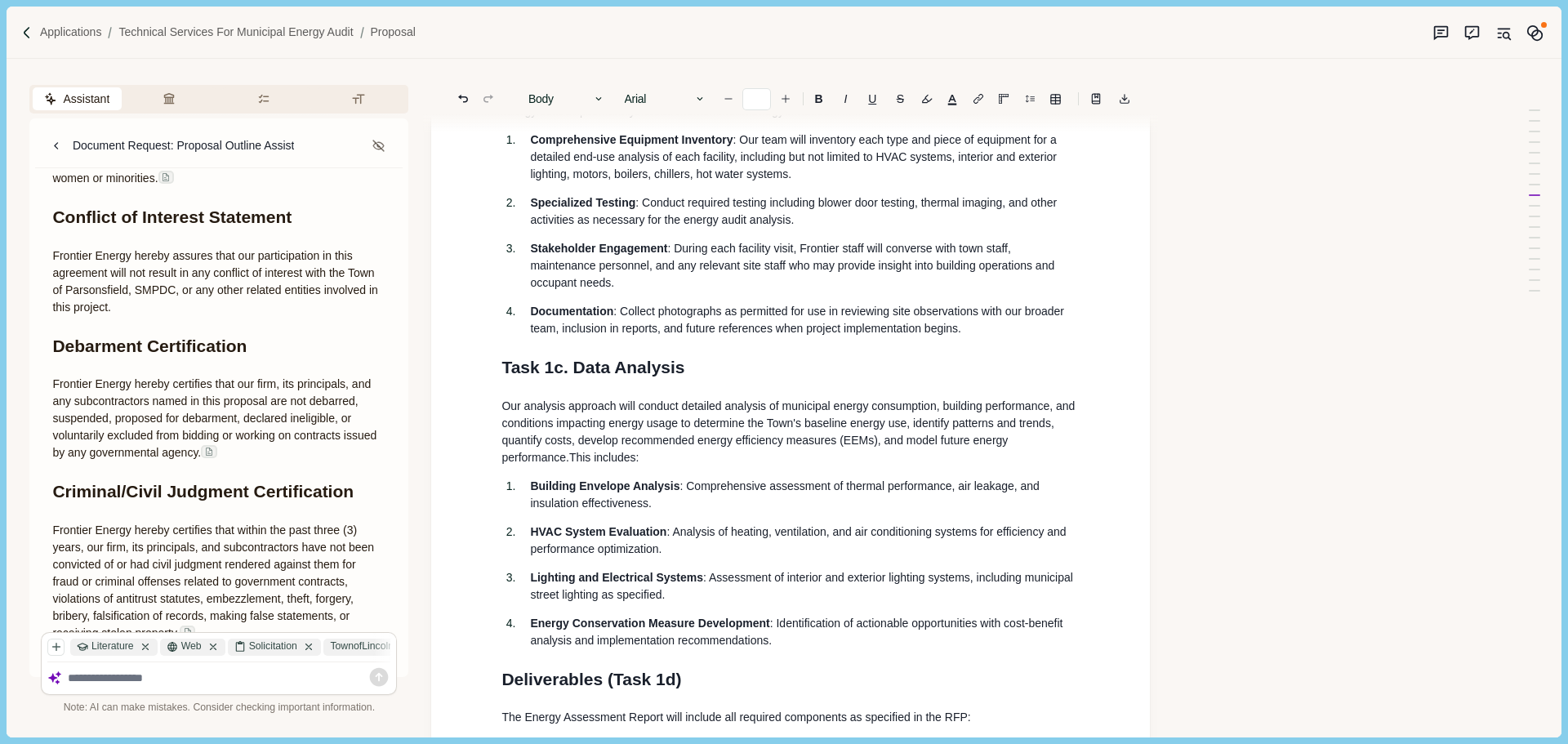
click at [719, 380] on h1 "Task 1c. Data Analysis" at bounding box center [790, 367] width 578 height 26
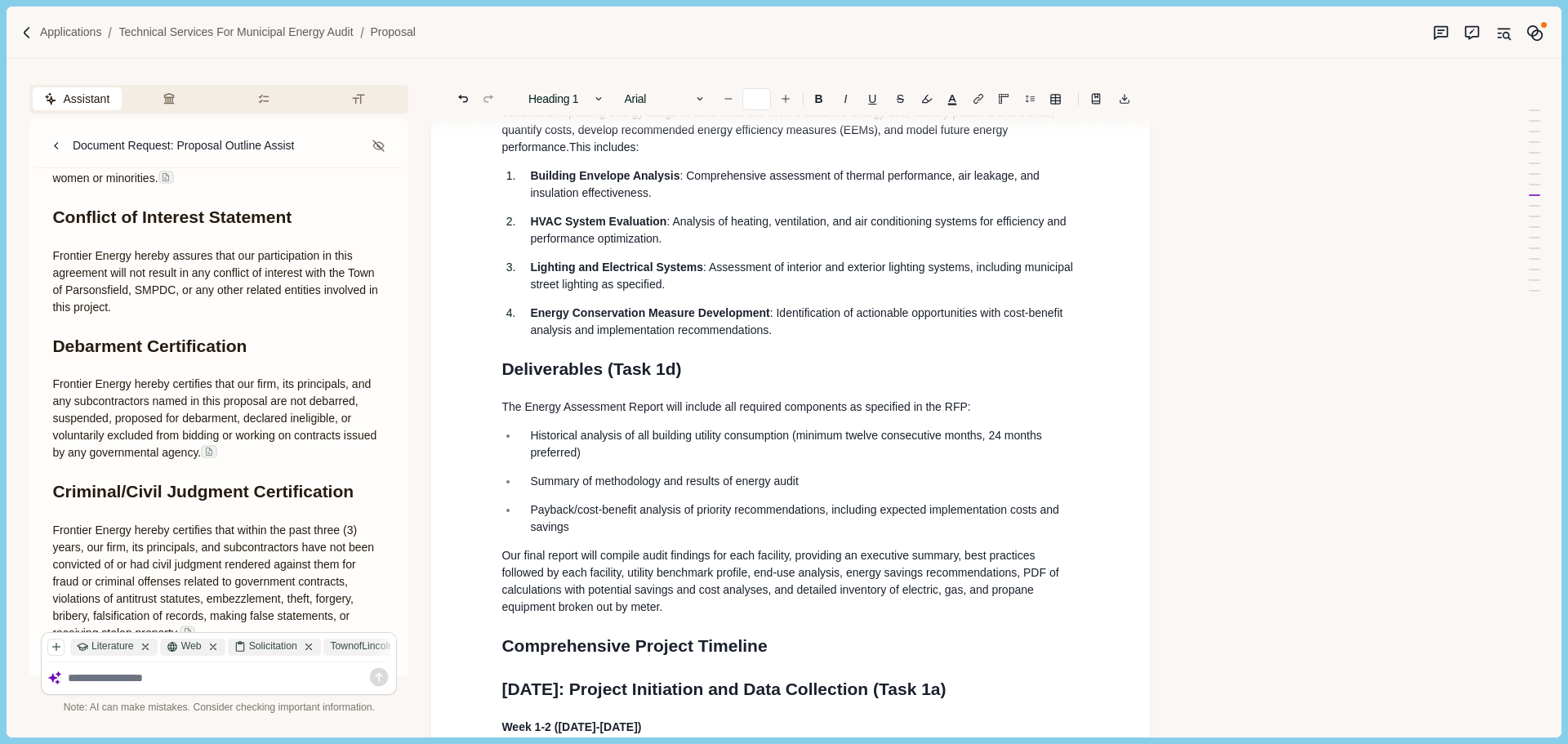
scroll to position [1740, 0]
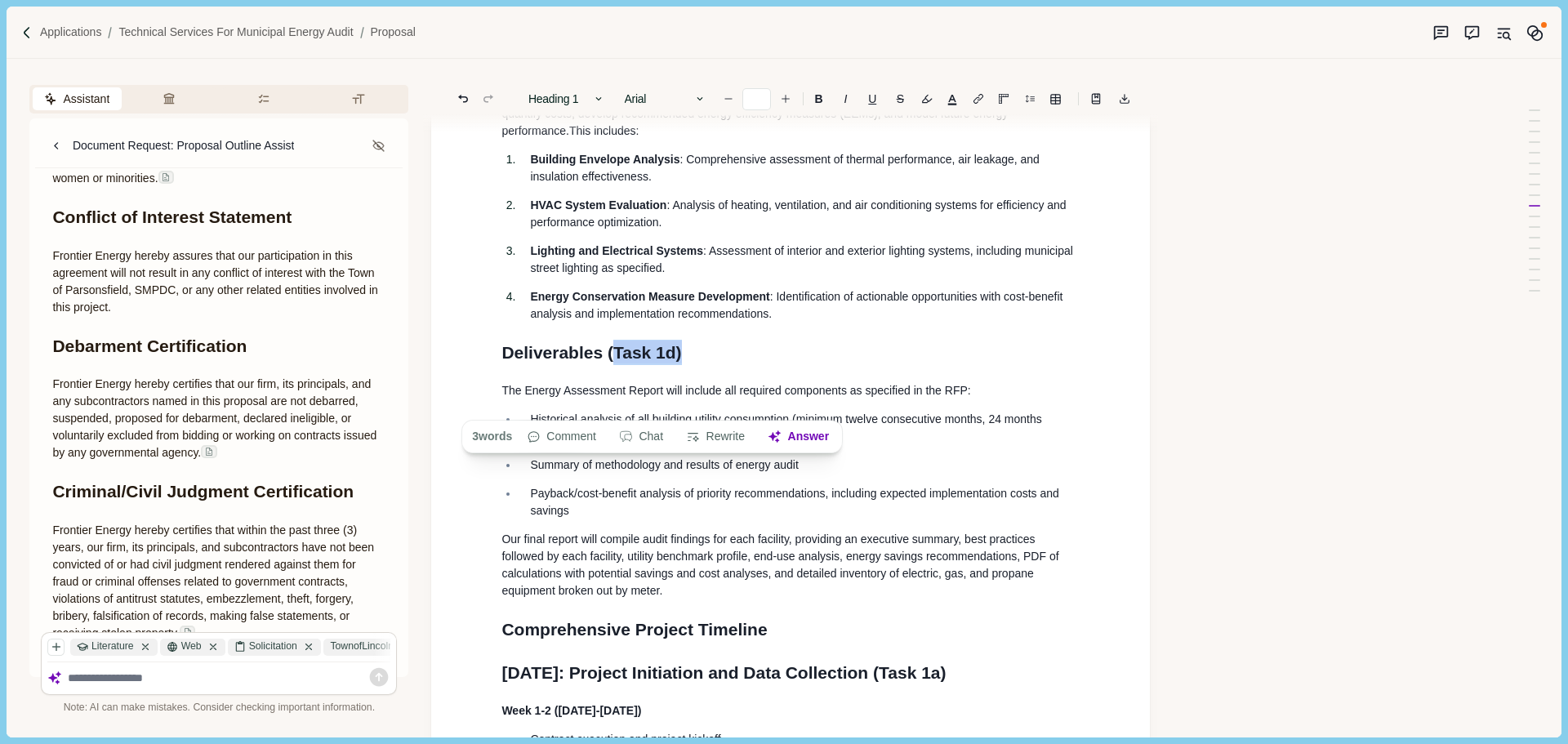
drag, startPoint x: 693, startPoint y: 408, endPoint x: 616, endPoint y: 411, distance: 77.1
click at [616, 366] on h1 "Deliverables ( Task 1d)" at bounding box center [790, 353] width 578 height 26
click at [498, 409] on div "Proposal 1. General Information & Qualifications Provide the full legal name, p…" at bounding box center [790, 688] width 601 height 4488
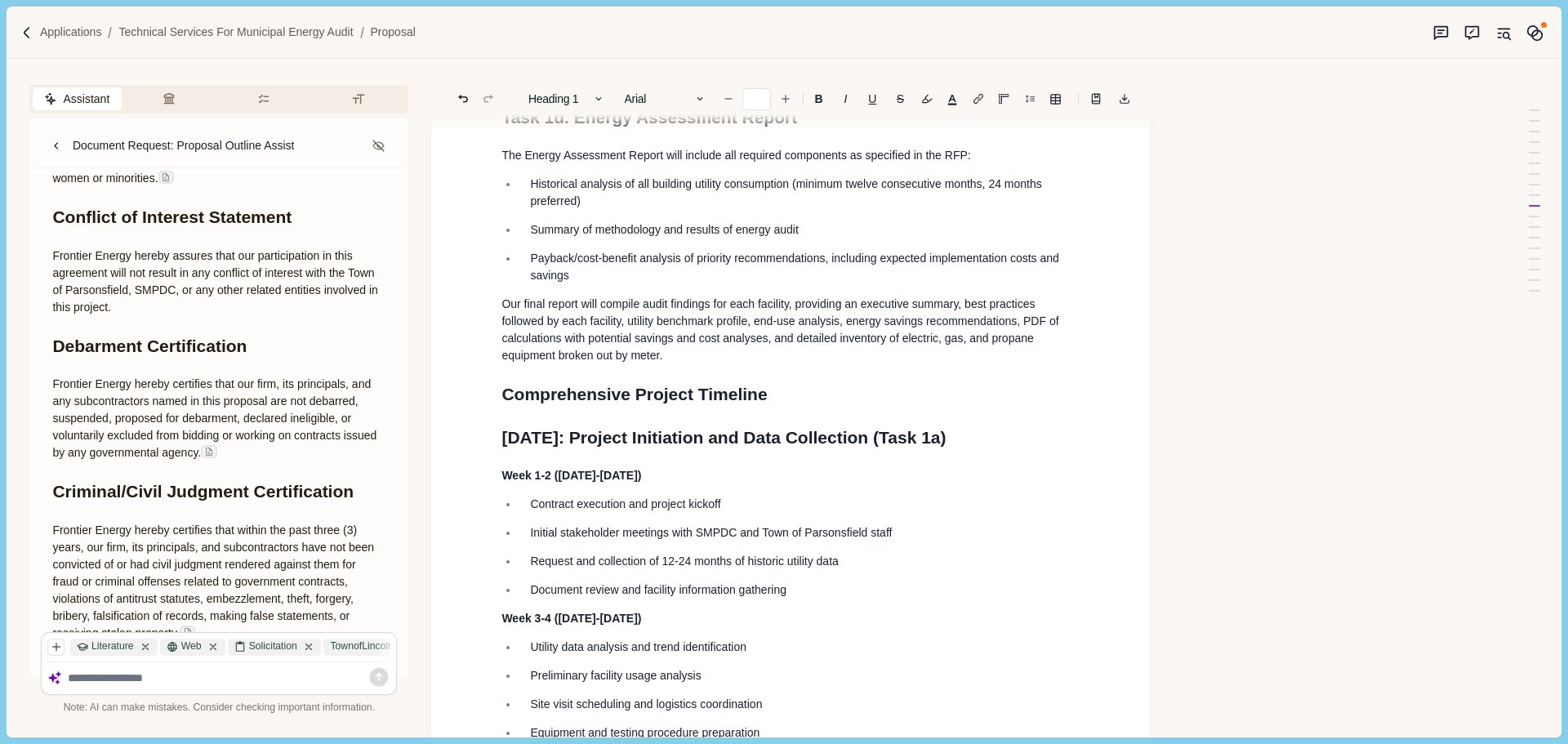
scroll to position [1984, 0]
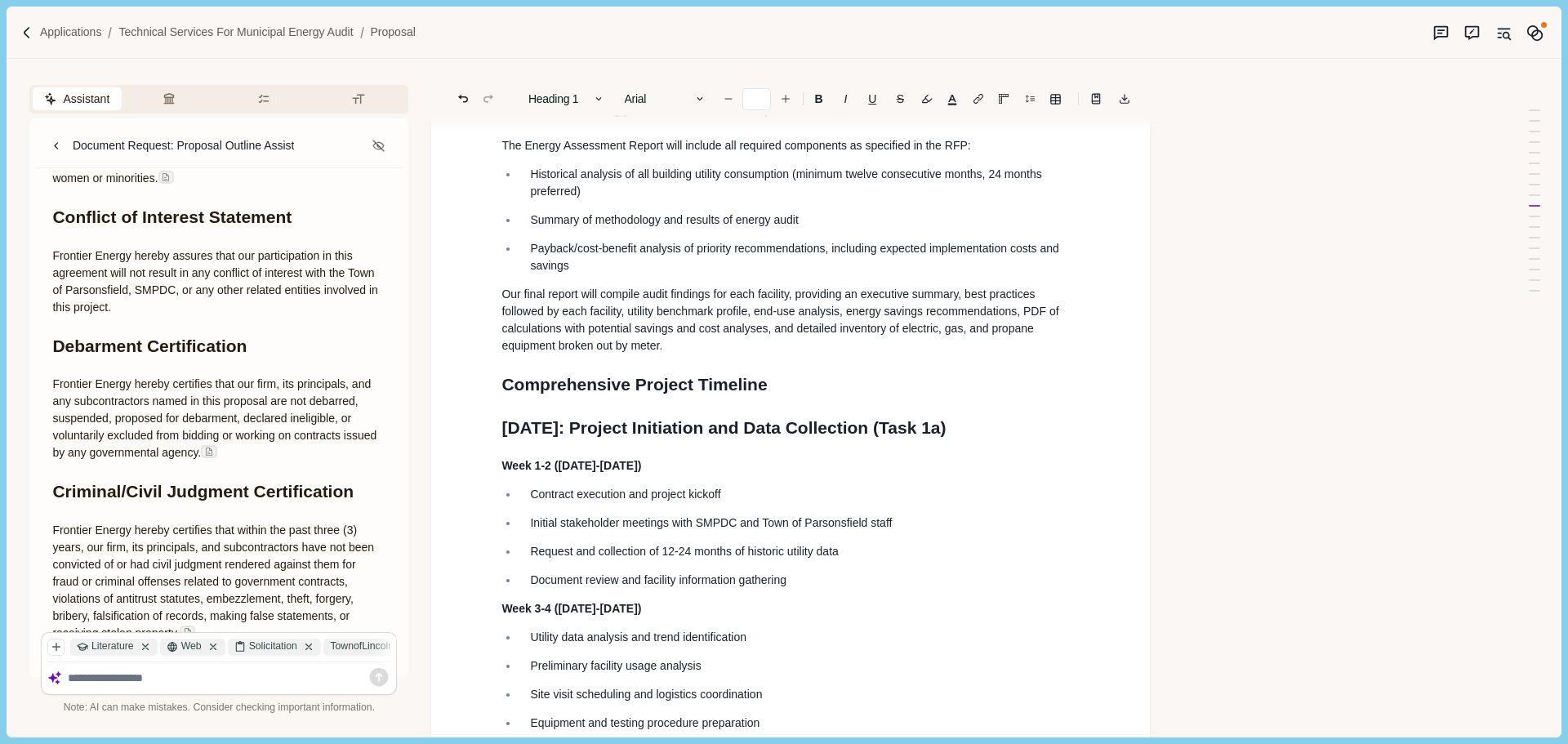
click at [769, 397] on h1 "Comprehensive Project Timeline" at bounding box center [790, 385] width 578 height 26
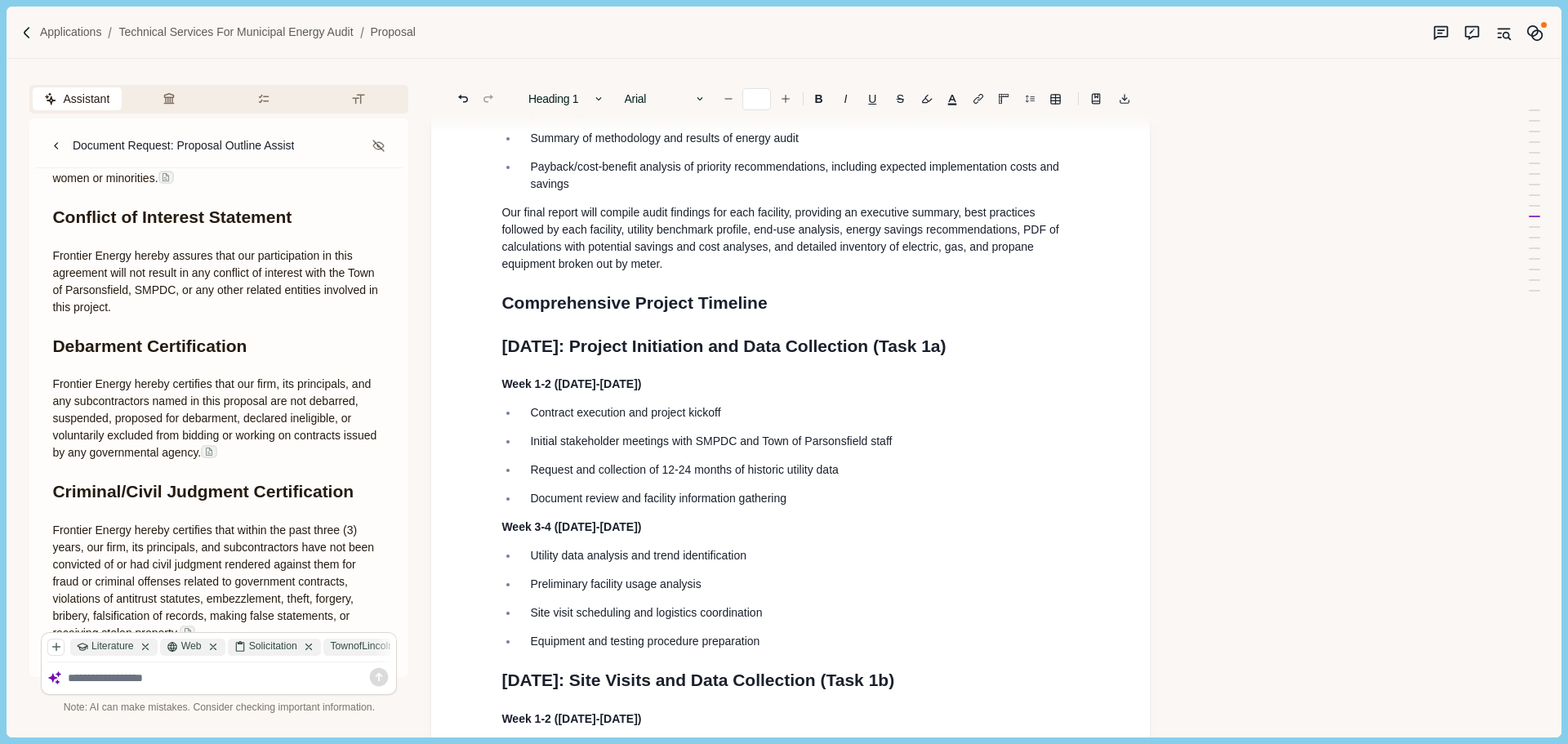
click at [669, 393] on p "Week 1-2 ([DATE]-[DATE])" at bounding box center [790, 384] width 578 height 17
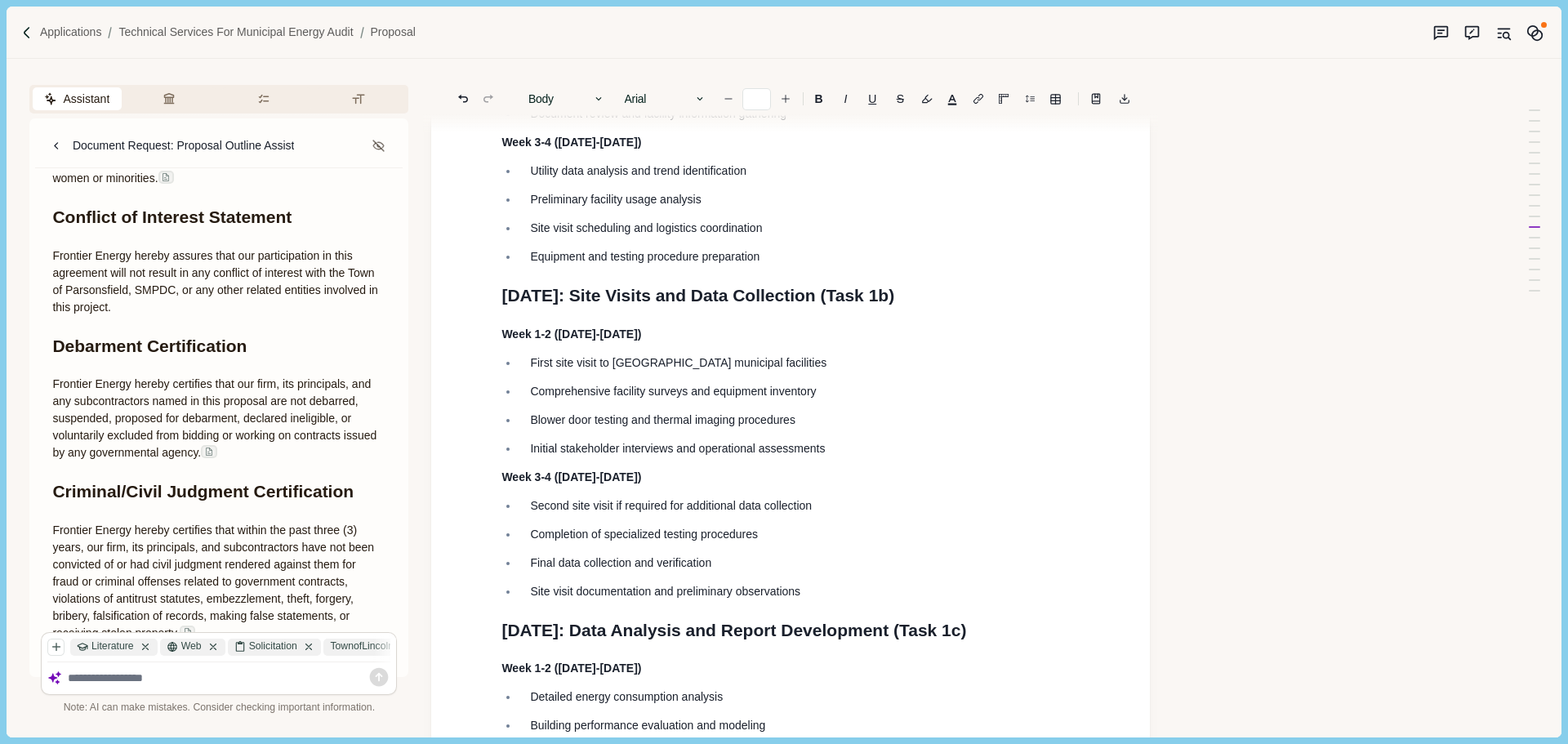
scroll to position [2229, 0]
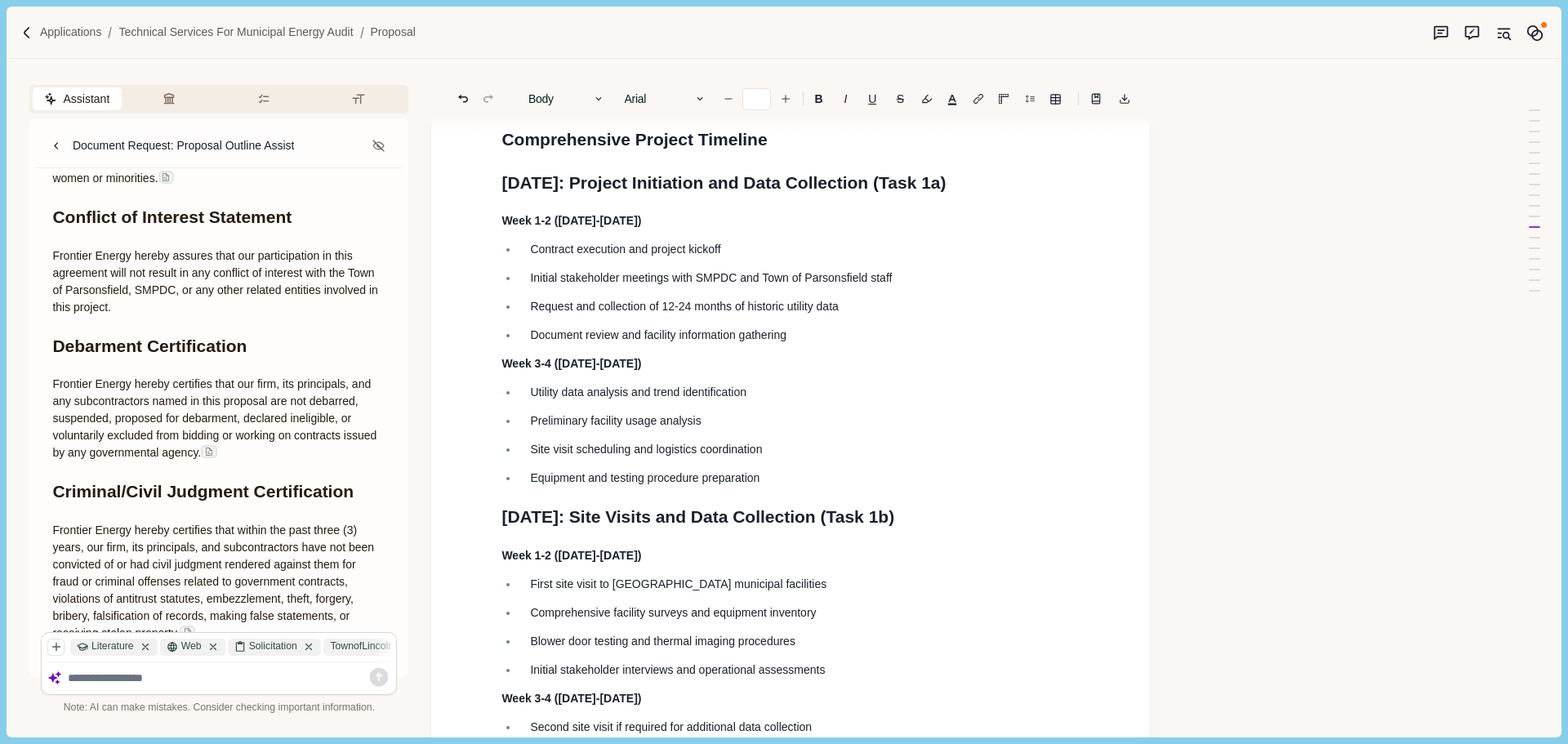
click at [693, 229] on p "Week 1-2 ([DATE]-[DATE])" at bounding box center [790, 221] width 578 height 17
click at [642, 192] on span "September 2025: Project Initiation and Data Collection (Task 1a)" at bounding box center [724, 183] width 445 height 19
drag, startPoint x: 1026, startPoint y: 243, endPoint x: 948, endPoint y: 243, distance: 78.0
click at [948, 196] on h1 "September 2025: Project Initiation and Data Collection (Task 1a)" at bounding box center [790, 183] width 578 height 26
click at [641, 192] on span "September 2025: Project Initiation and Data Collection" at bounding box center [685, 183] width 367 height 19
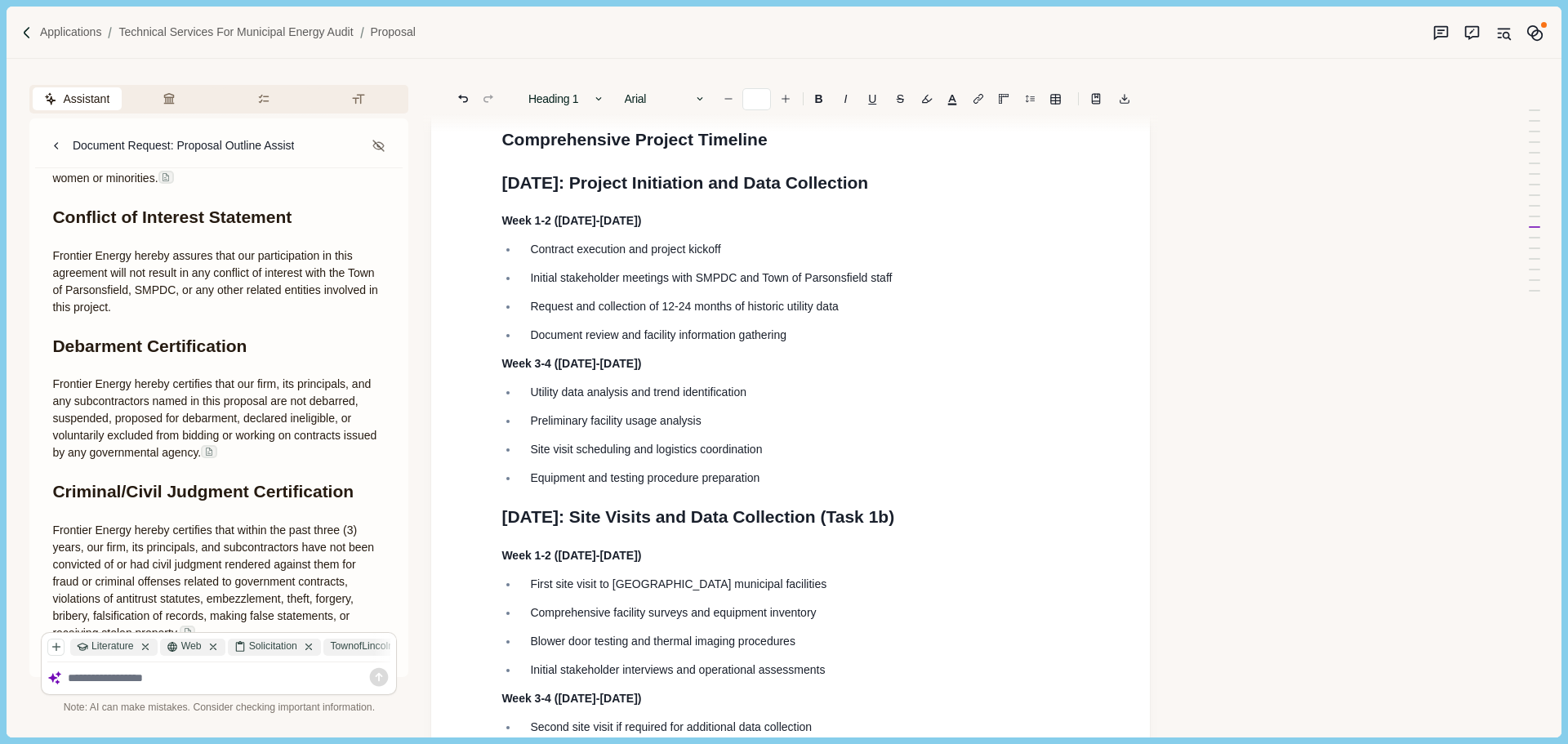
click at [648, 192] on span "September 2025: Project Initiation and Data Collection" at bounding box center [685, 183] width 367 height 19
click at [636, 192] on span "(Task 1a." at bounding box center [600, 183] width 72 height 19
drag, startPoint x: 922, startPoint y: 588, endPoint x: 912, endPoint y: 590, distance: 10.2
click at [876, 530] on h1 "October 2025: Site Visits and Data Collection (Task 1b)" at bounding box center [790, 517] width 578 height 26
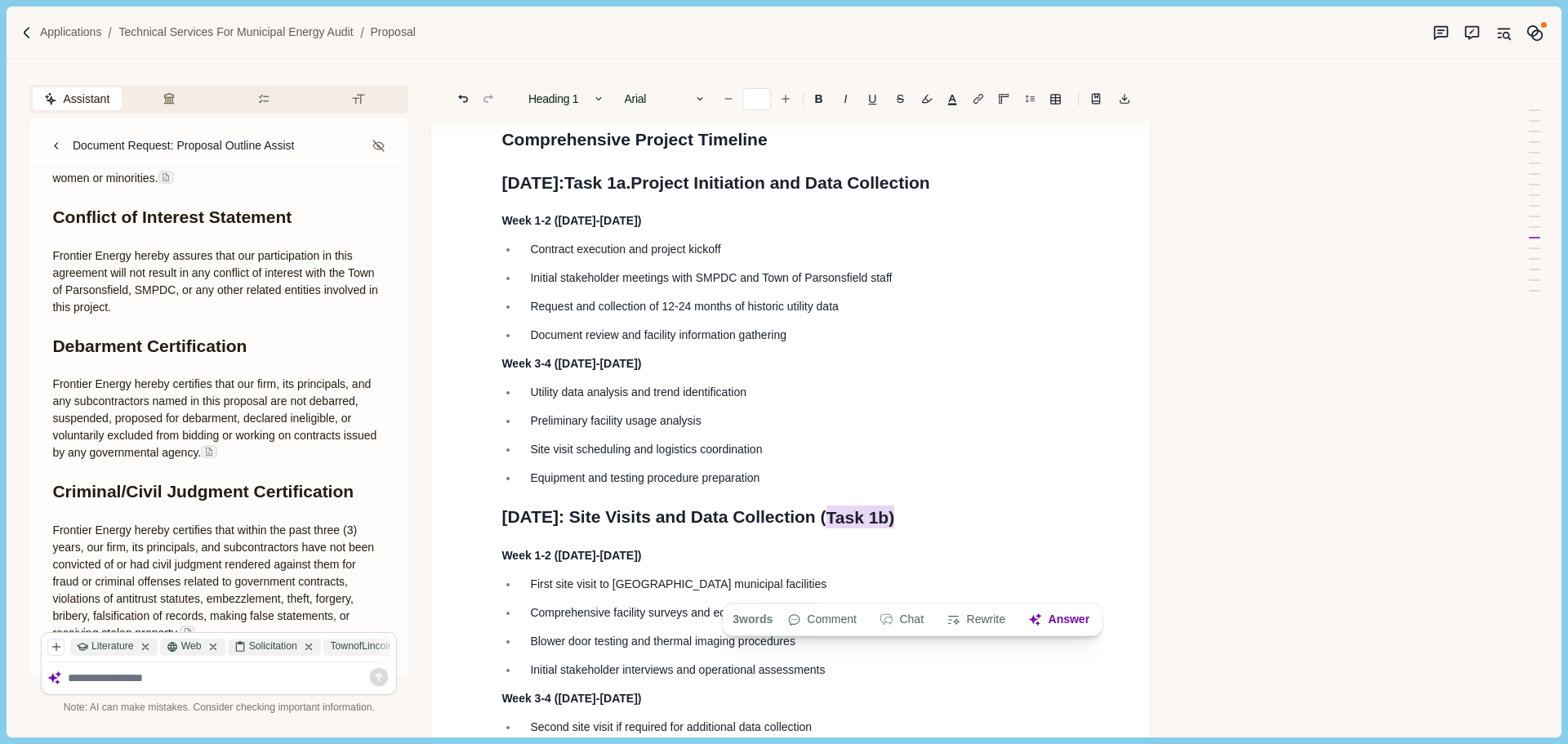
drag, startPoint x: 912, startPoint y: 590, endPoint x: 806, endPoint y: 282, distance: 325.7
click at [806, 229] on p "Week 1-2 ([DATE]-[DATE])" at bounding box center [790, 221] width 578 height 17
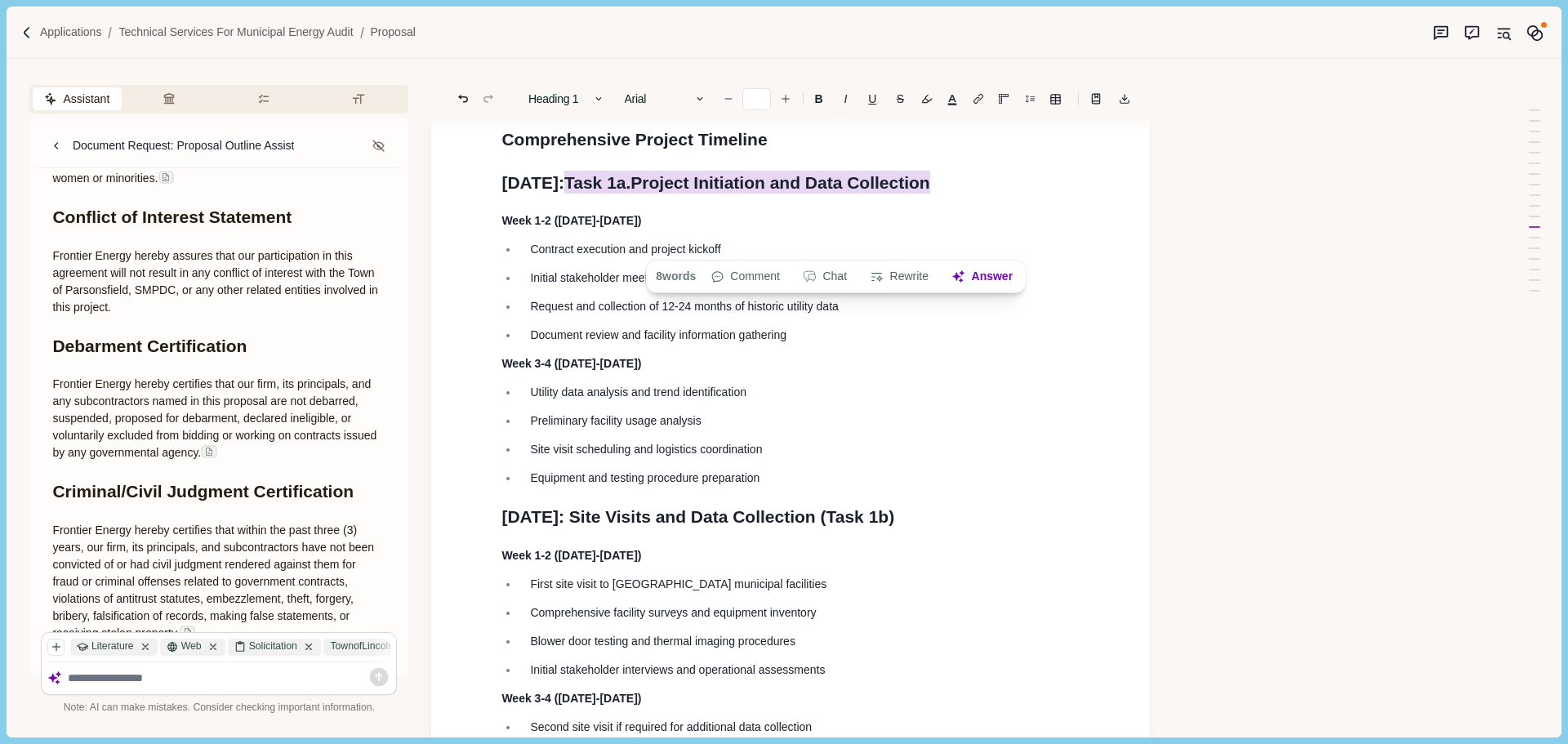
drag, startPoint x: 803, startPoint y: 241, endPoint x: 647, endPoint y: 246, distance: 156.1
click at [645, 196] on h1 "September 2025: Task 1a. Project Initiation and Data Collection" at bounding box center [790, 183] width 578 height 26
click at [904, 278] on button "Rewrite" at bounding box center [895, 276] width 76 height 23
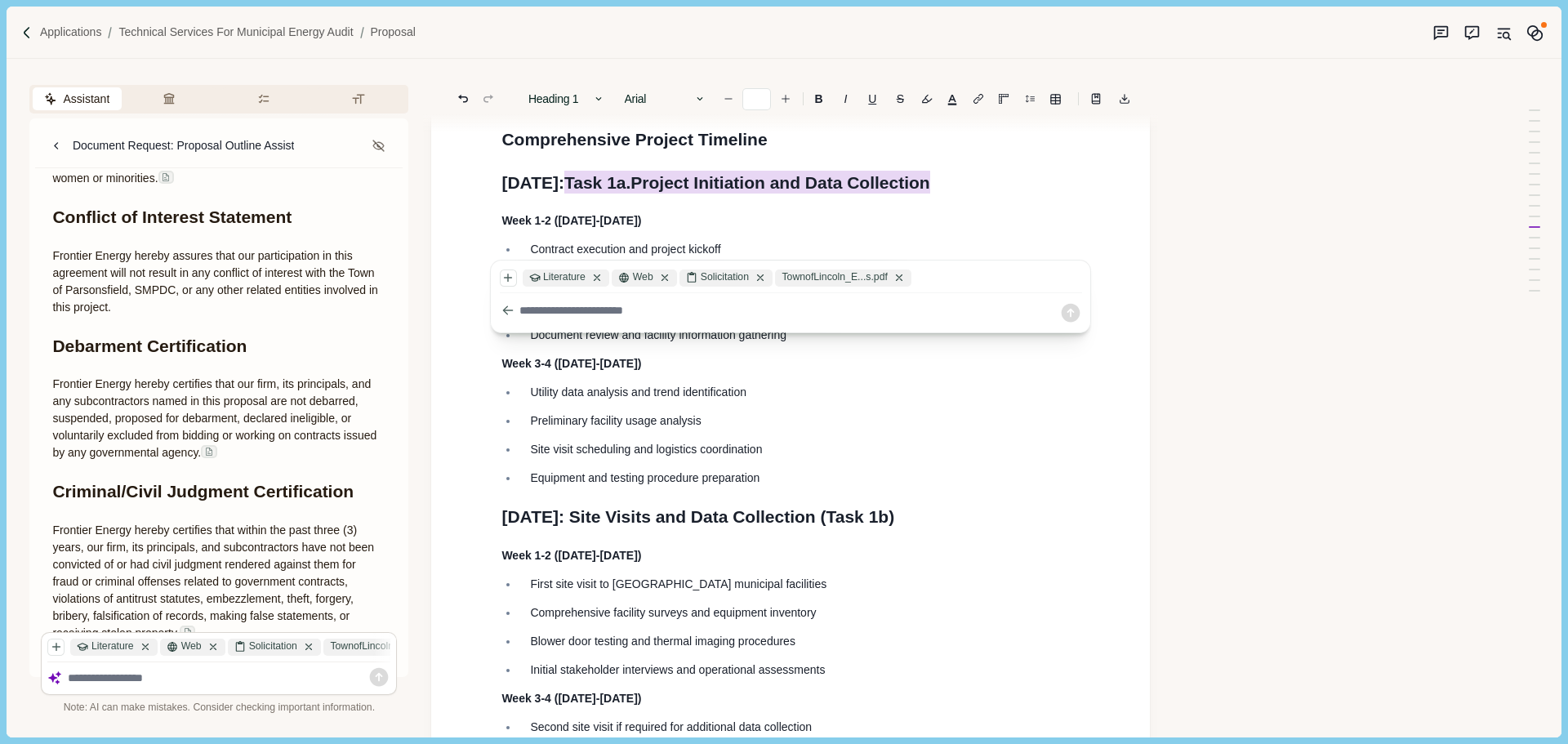
click at [1077, 319] on icon at bounding box center [1071, 313] width 19 height 19
click at [766, 344] on p "Document review and facility information gathering" at bounding box center [799, 335] width 538 height 17
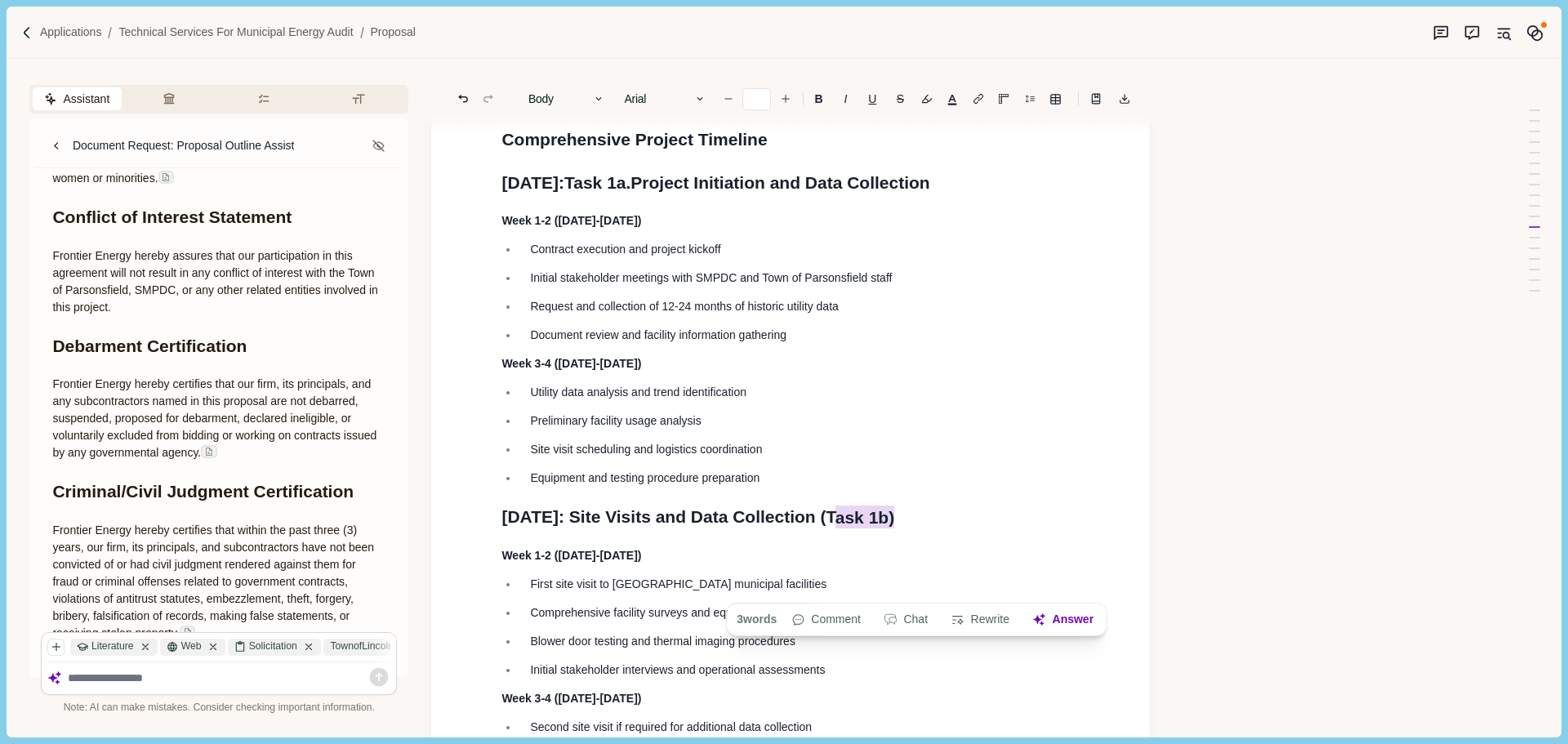
drag, startPoint x: 942, startPoint y: 588, endPoint x: 883, endPoint y: 588, distance: 59.0
click at [883, 530] on h1 "October 2025: Site Visits and Data Collection (T ask 1b)" at bounding box center [790, 517] width 578 height 26
click at [948, 229] on p "Week 1-2 ([DATE]-[DATE])" at bounding box center [790, 221] width 578 height 17
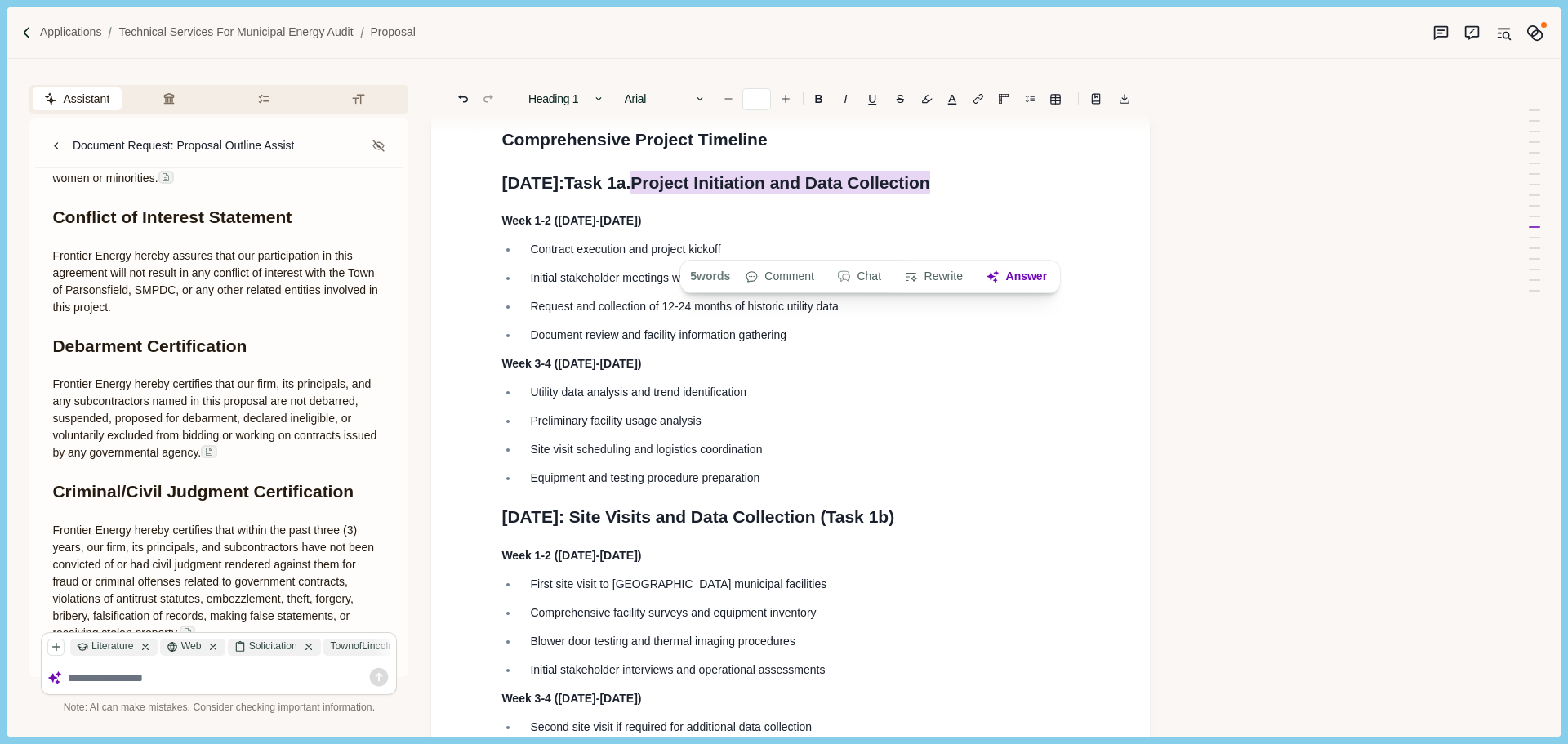
drag, startPoint x: 871, startPoint y: 242, endPoint x: 727, endPoint y: 246, distance: 144.1
click at [724, 194] on span "Project Initiation and Data Collection" at bounding box center [782, 182] width 303 height 23
click at [767, 276] on button "Comment" at bounding box center [779, 276] width 86 height 23
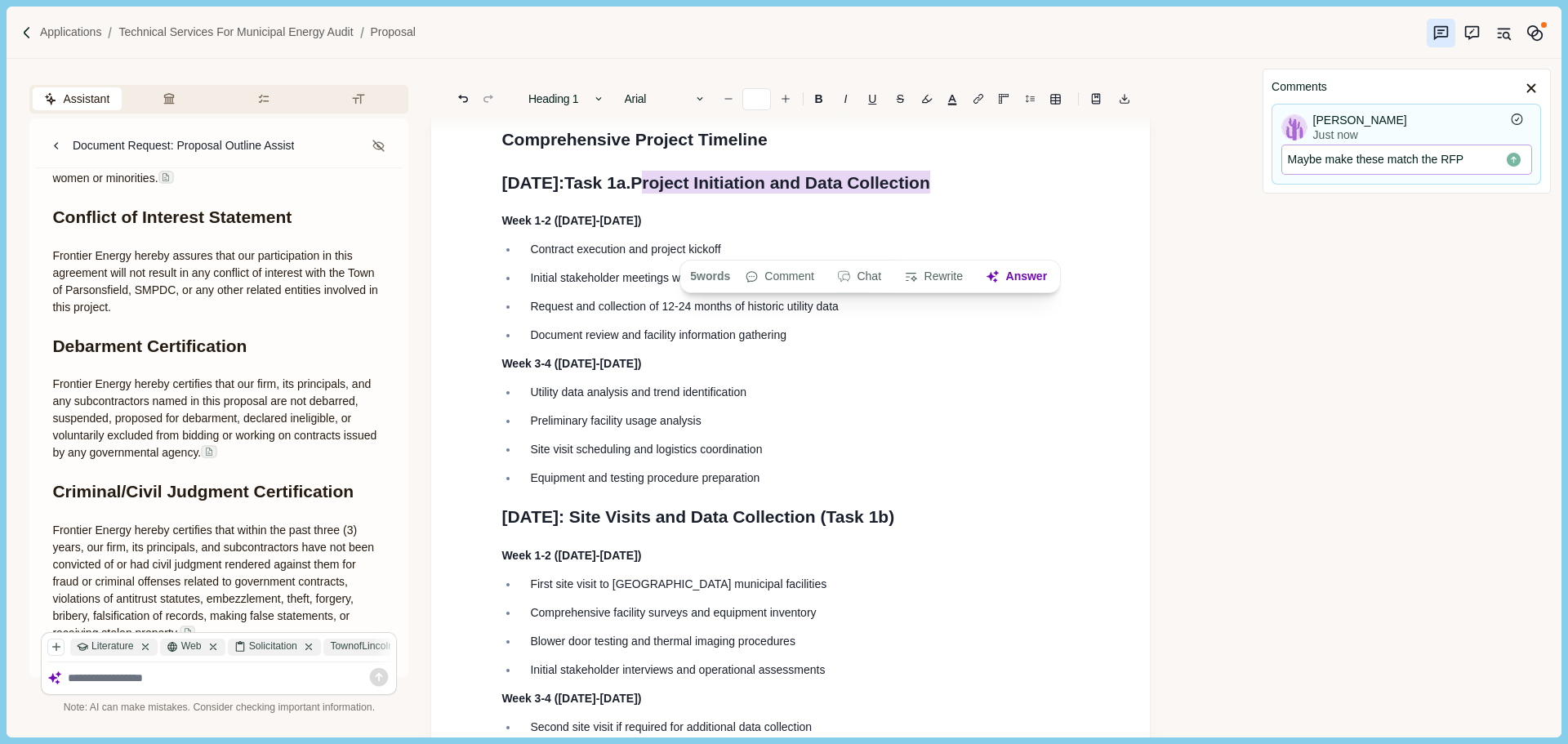
click at [1513, 161] on icon "Save comment" at bounding box center [1513, 160] width 17 height 17
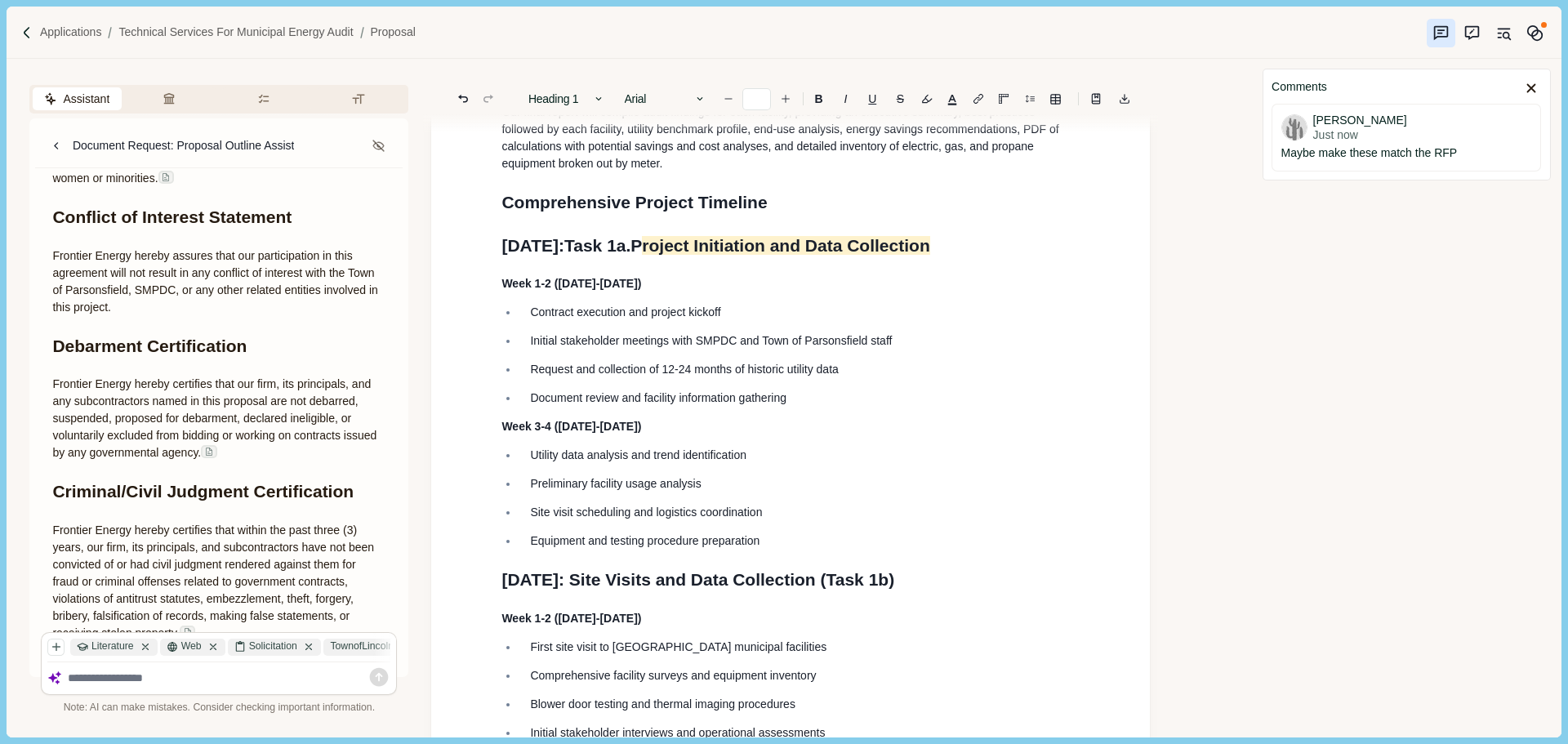
click at [701, 293] on p "Week 1-2 ([DATE]-[DATE])" at bounding box center [790, 284] width 578 height 17
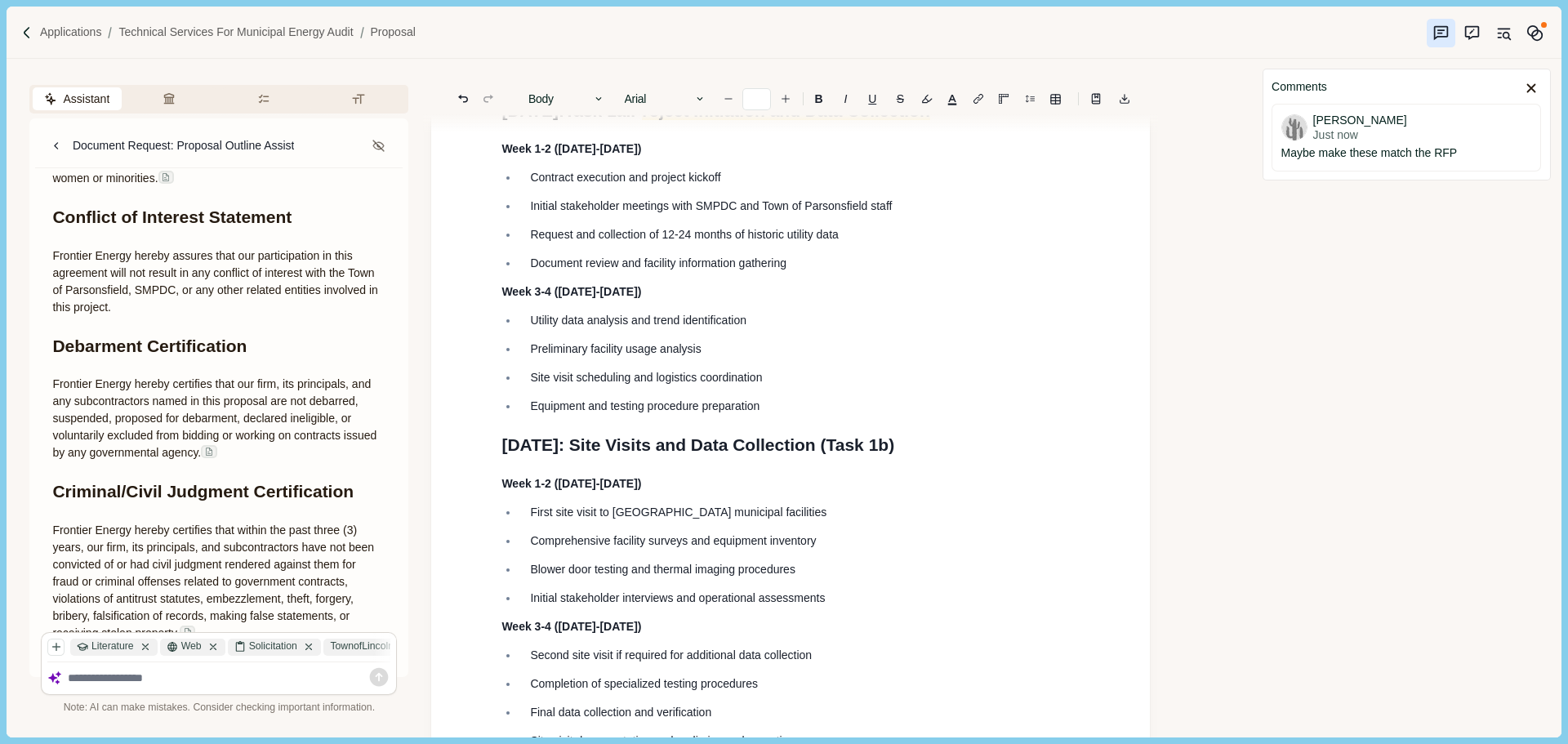
scroll to position [2330, 0]
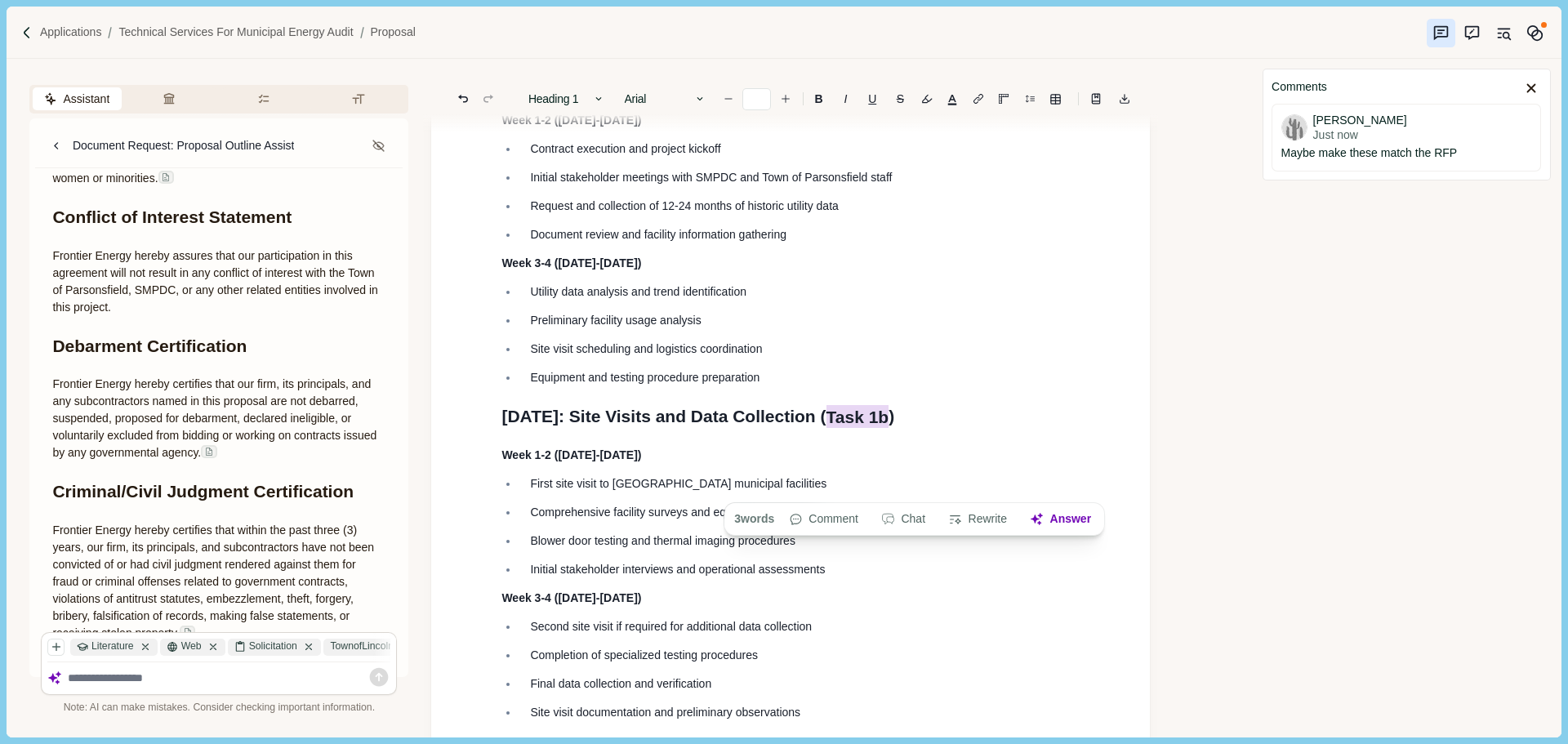
drag, startPoint x: 938, startPoint y: 490, endPoint x: 881, endPoint y: 490, distance: 57.0
click at [881, 428] on span "October 2025: Site Visits and Data Collection ( Task 1b )" at bounding box center [697, 416] width 393 height 23
click at [621, 425] on span "October 2025: Site Visits and Data Collection ()" at bounding box center [666, 416] width 330 height 19
click at [959, 429] on h1 "October 2025: Task 1b. Site Visits and Data Collection ()" at bounding box center [790, 416] width 578 height 26
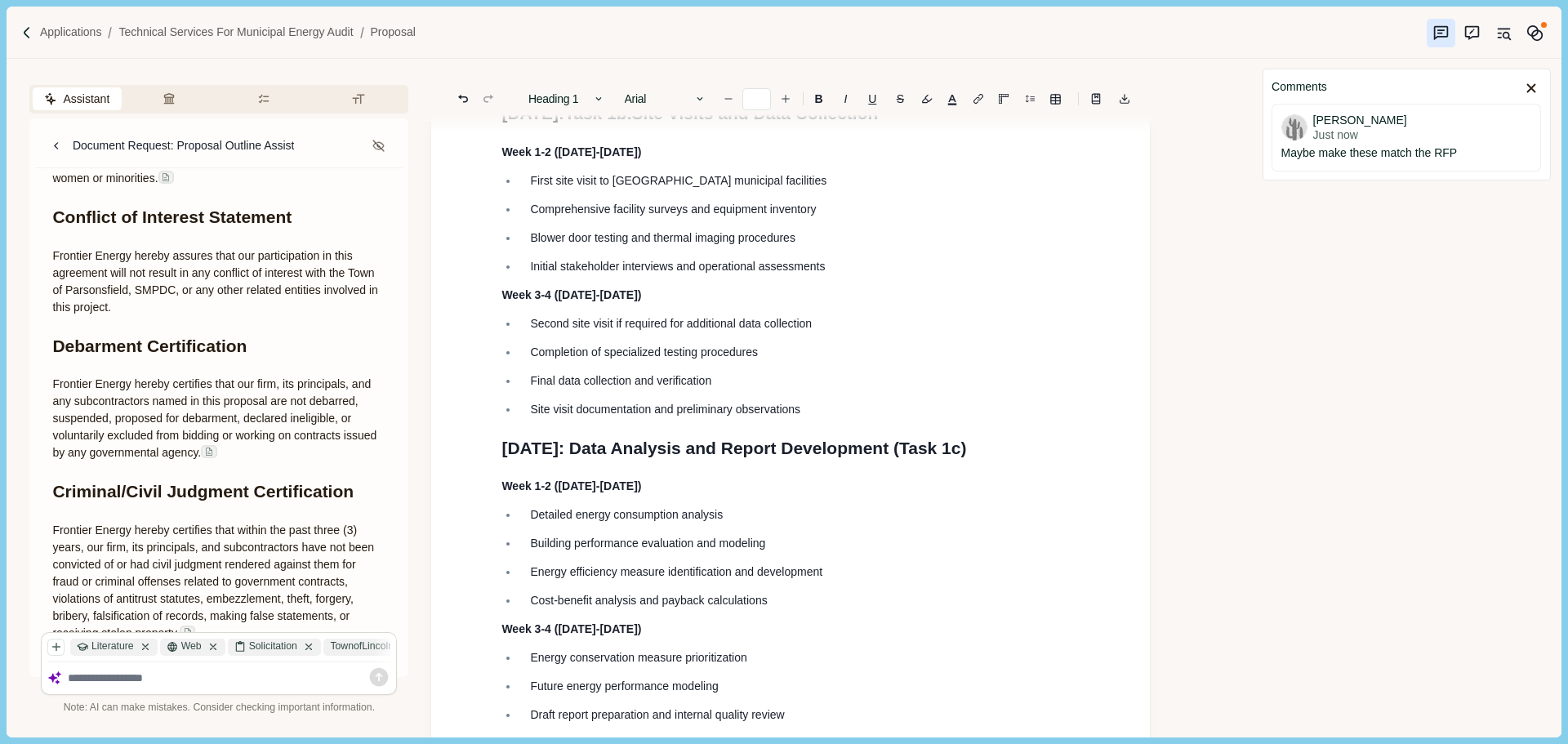
scroll to position [2738, 0]
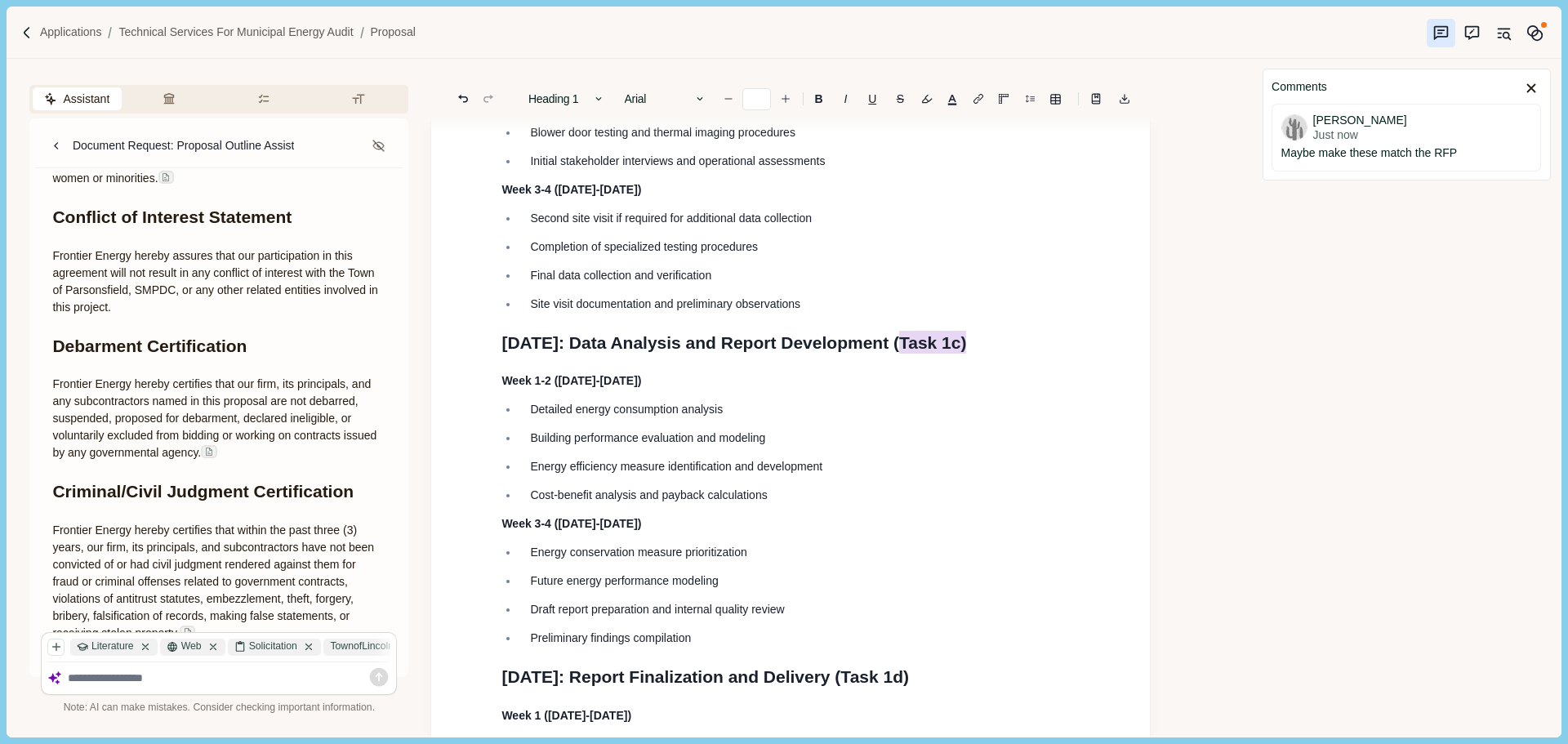
drag, startPoint x: 1035, startPoint y: 428, endPoint x: 973, endPoint y: 424, distance: 62.1
click at [973, 356] on h1 "November 2025: Data Analysis and Report Development ( Task 1c)" at bounding box center [790, 342] width 578 height 26
click at [641, 352] on span "November 2025: Data Analysis and Report Development (" at bounding box center [700, 342] width 397 height 19
click at [1055, 356] on h1 "November 2025: Task 1c. Data Analysis and Report Development (" at bounding box center [790, 342] width 578 height 26
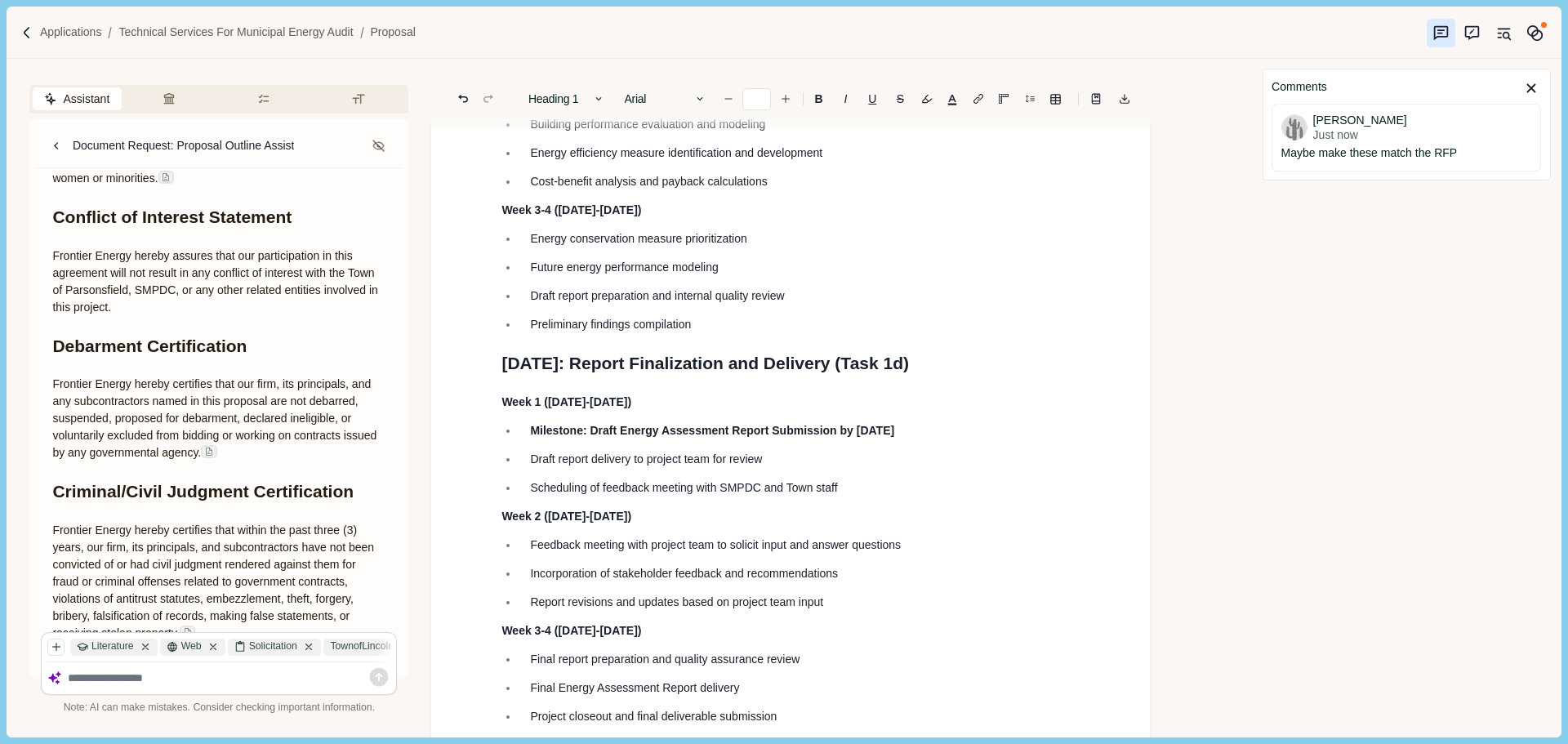
scroll to position [3065, 0]
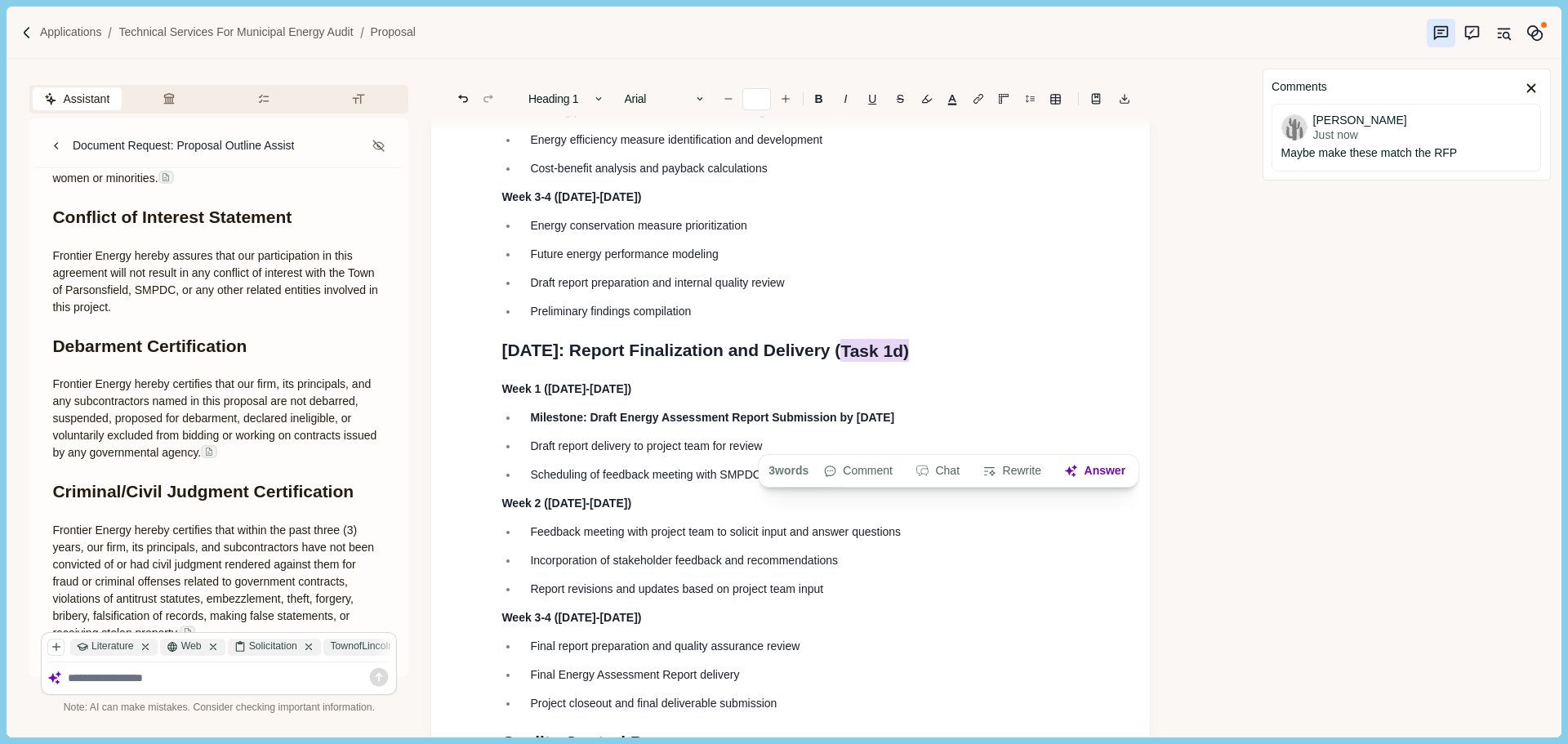
drag, startPoint x: 980, startPoint y: 443, endPoint x: 913, endPoint y: 441, distance: 67.0
click at [913, 364] on h1 "December 2025: Report Finalization and Delivery ( Task 1d)" at bounding box center [790, 350] width 578 height 26
click at [636, 359] on span "December 2025: Report Finalization and Delivery (" at bounding box center [670, 350] width 339 height 19
click at [1008, 364] on h1 "December 2025: Task 1d. Report Finalization and Delivery (" at bounding box center [790, 350] width 578 height 26
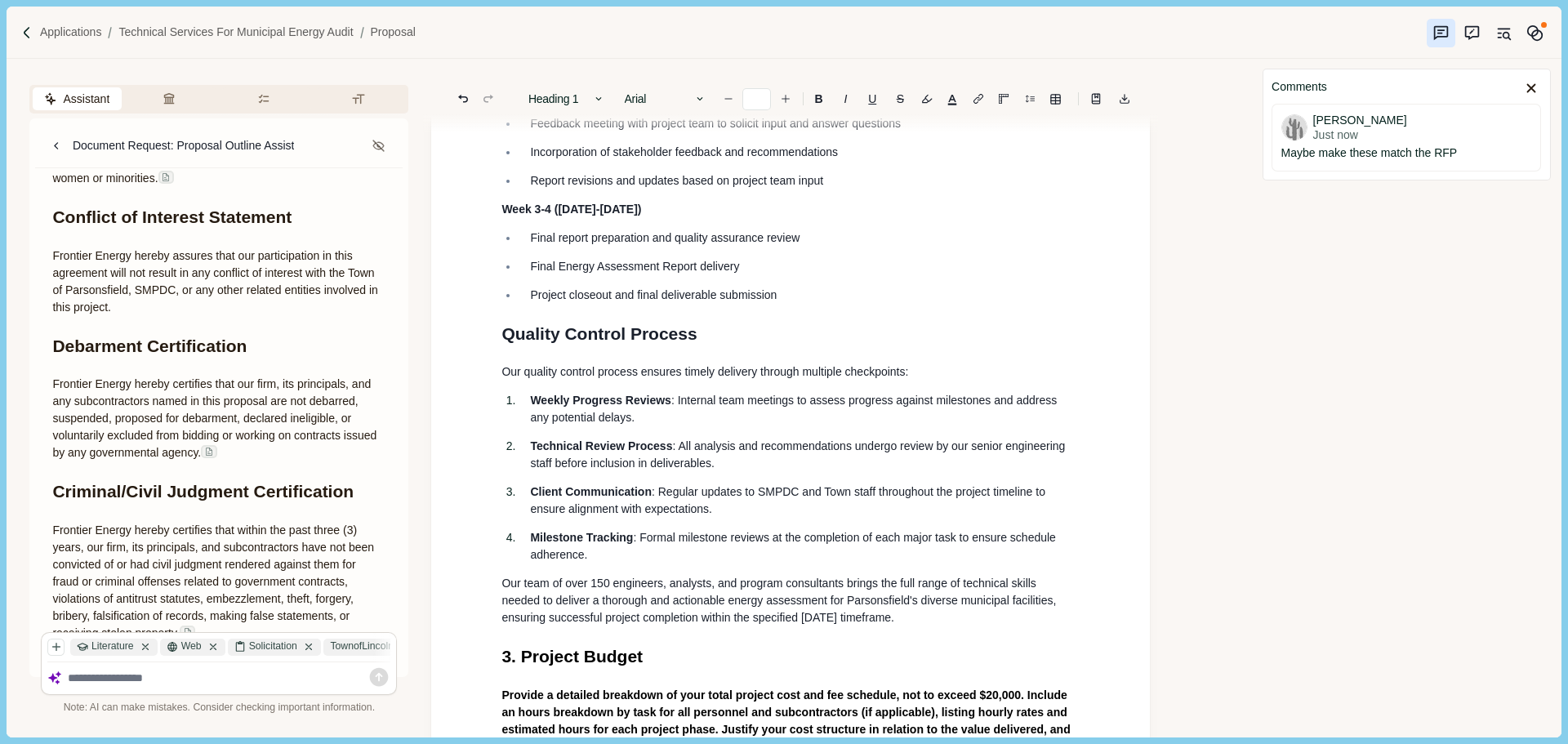
scroll to position [3555, 0]
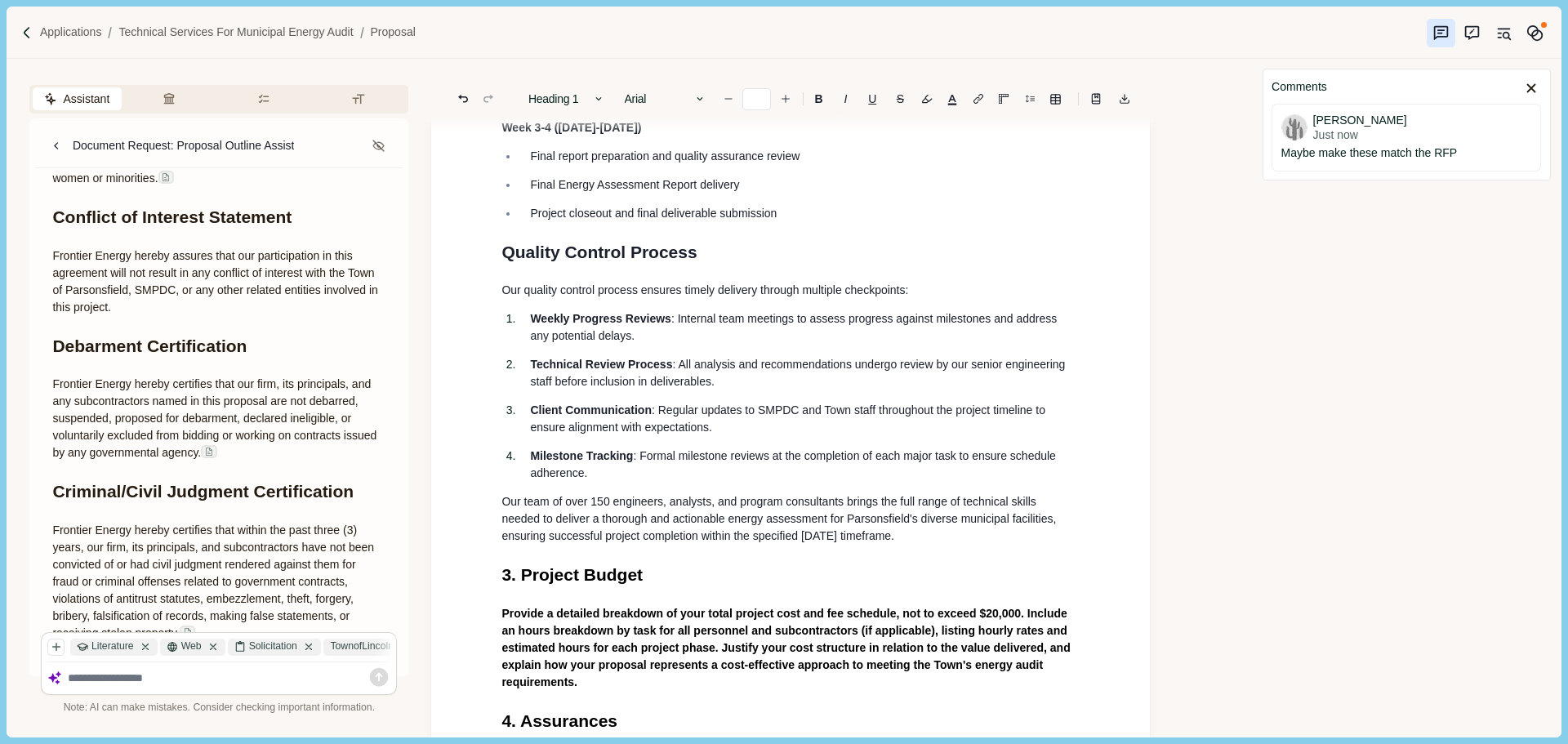
click at [713, 265] on h1 "Quality Control Process" at bounding box center [790, 252] width 578 height 26
click at [505, 261] on span "Quality Control Process" at bounding box center [598, 252] width 195 height 19
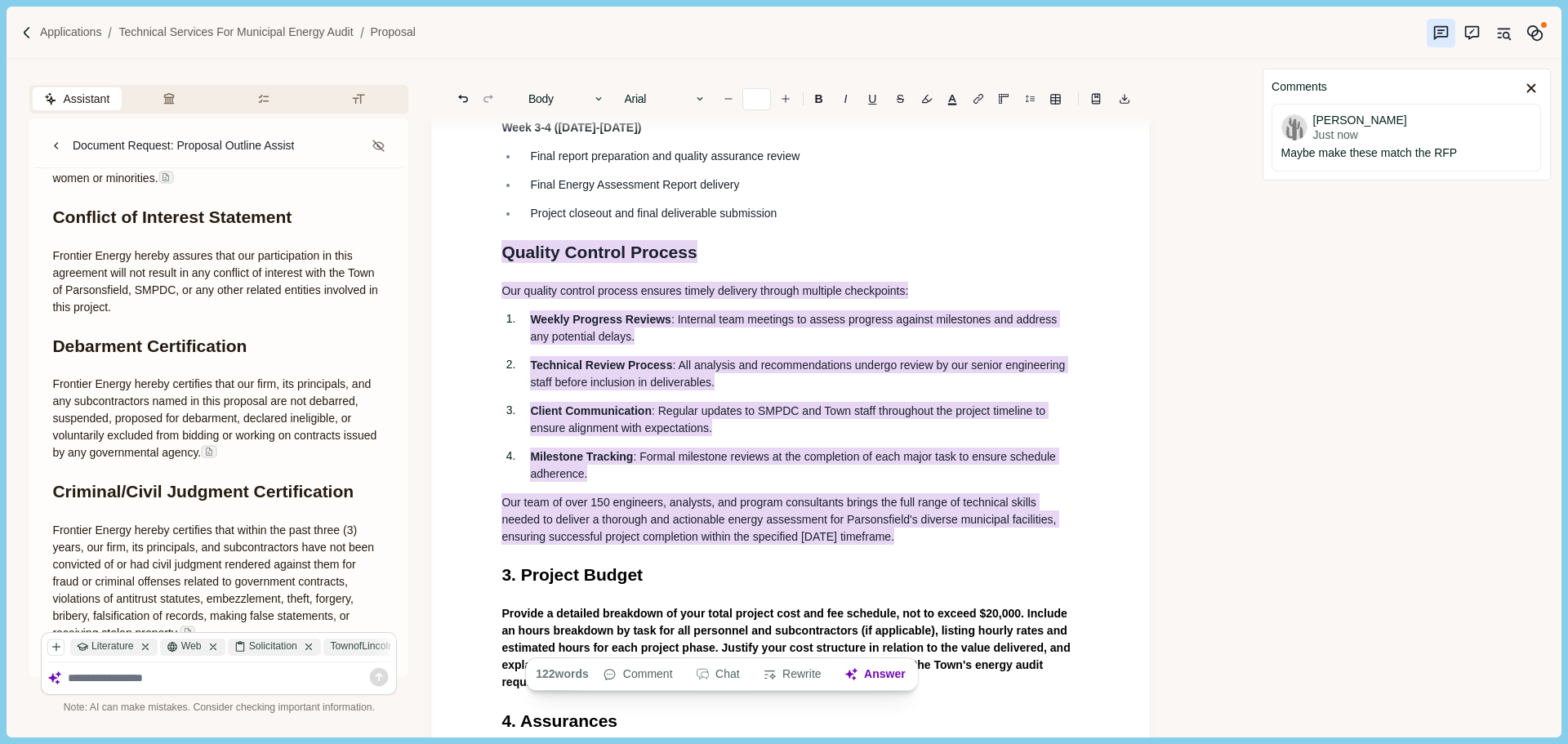
drag, startPoint x: 948, startPoint y: 646, endPoint x: 501, endPoint y: 349, distance: 536.7
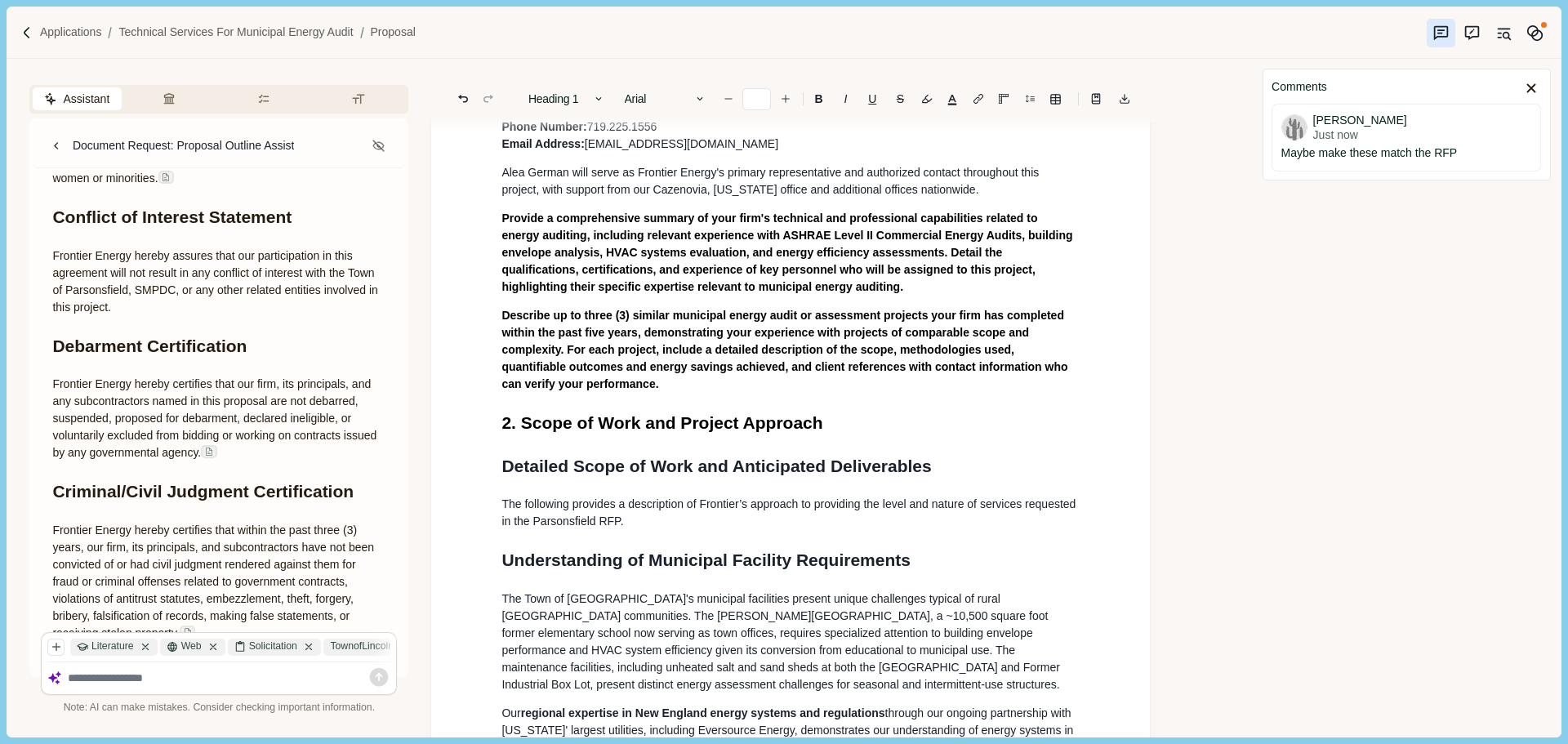
scroll to position [0, 0]
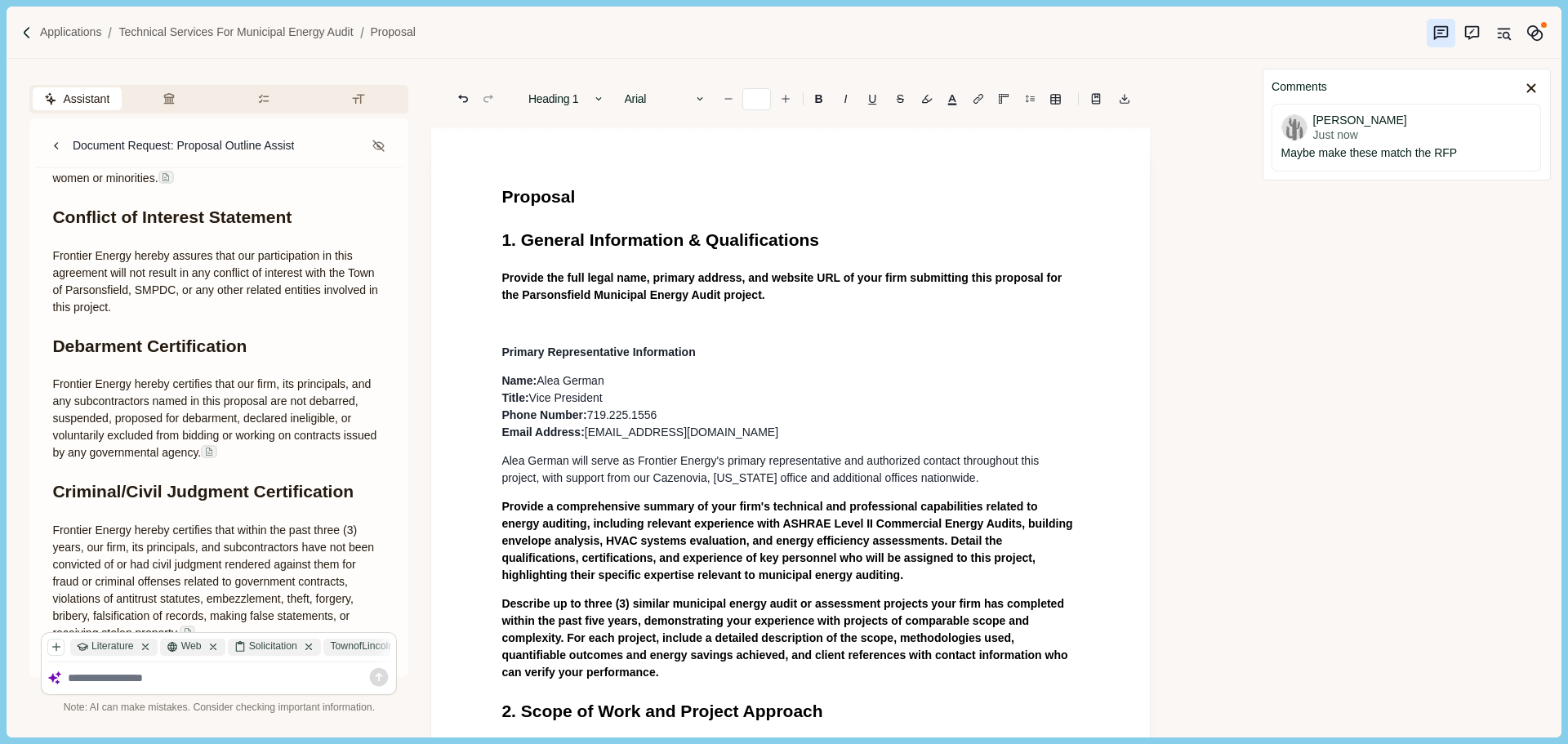
click at [649, 322] on p at bounding box center [790, 324] width 578 height 17
click at [567, 195] on span "Proposal" at bounding box center [538, 196] width 74 height 19
click at [566, 331] on p at bounding box center [790, 324] width 578 height 17
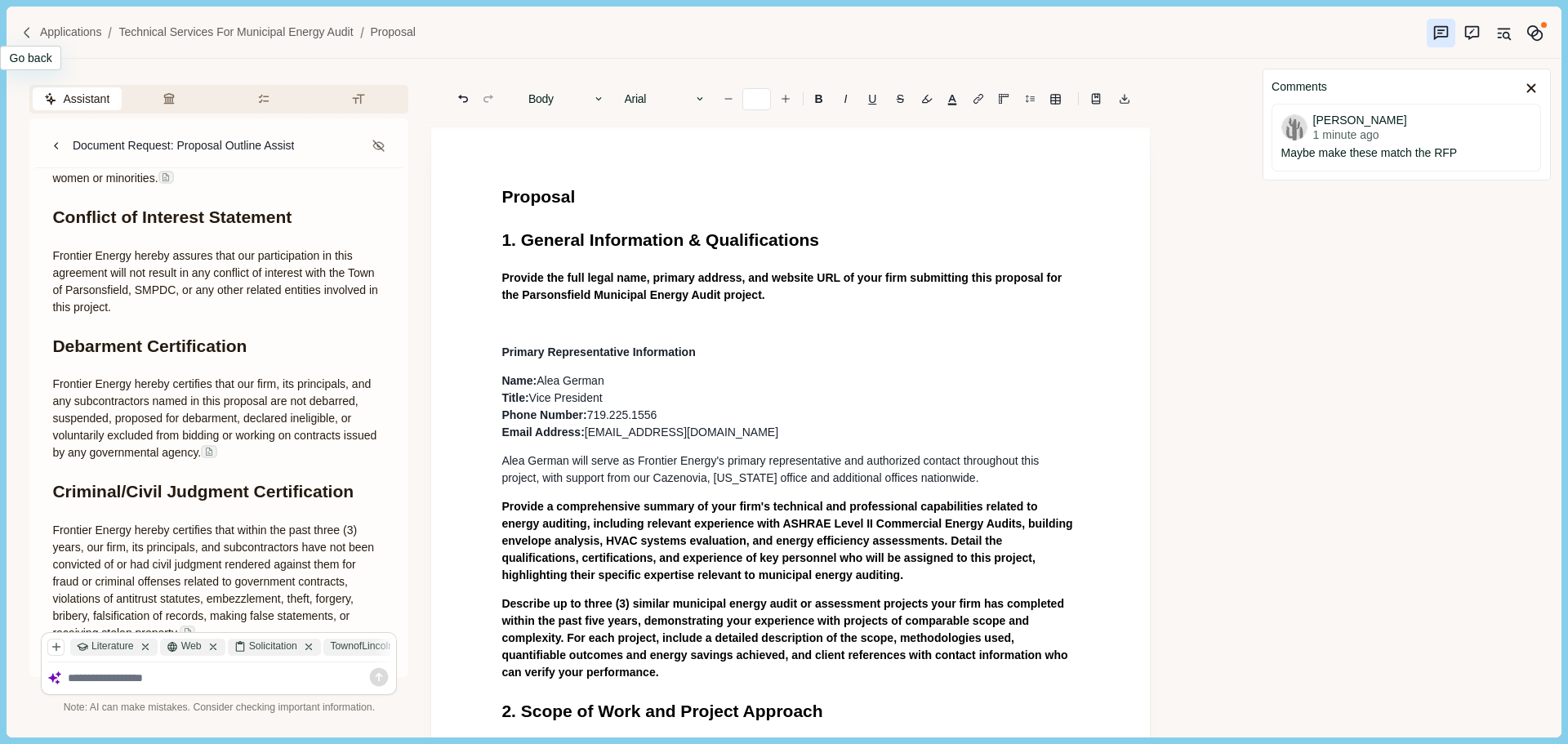
click at [33, 37] on img at bounding box center [27, 33] width 14 height 14
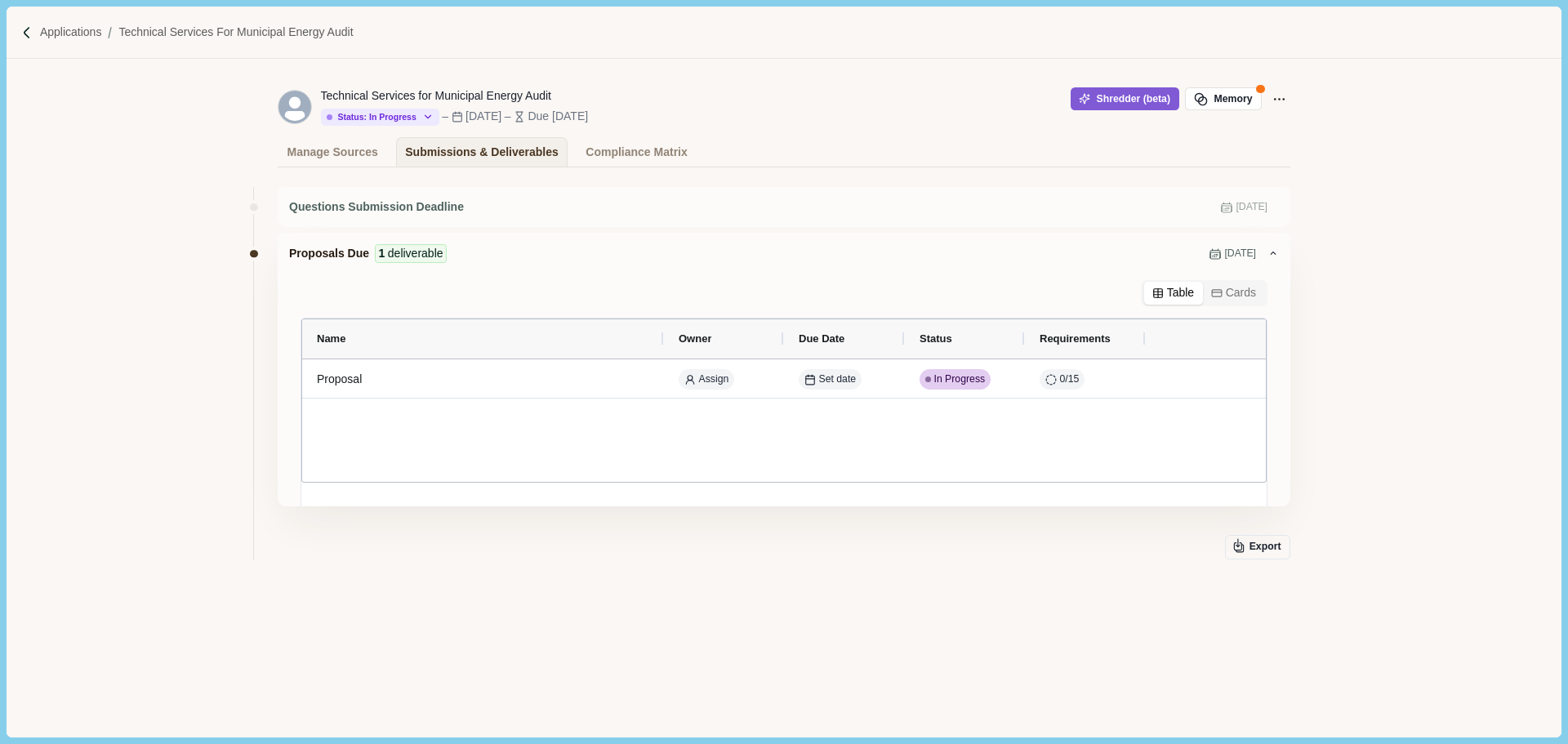
click at [1395, 429] on div "Questions Submission Deadline Sep 5, 2025 Proposals Due 1 deliverable Sep 8, 20…" at bounding box center [784, 426] width 1554 height 517
click at [1283, 104] on icon "Application Actions" at bounding box center [1279, 99] width 17 height 17
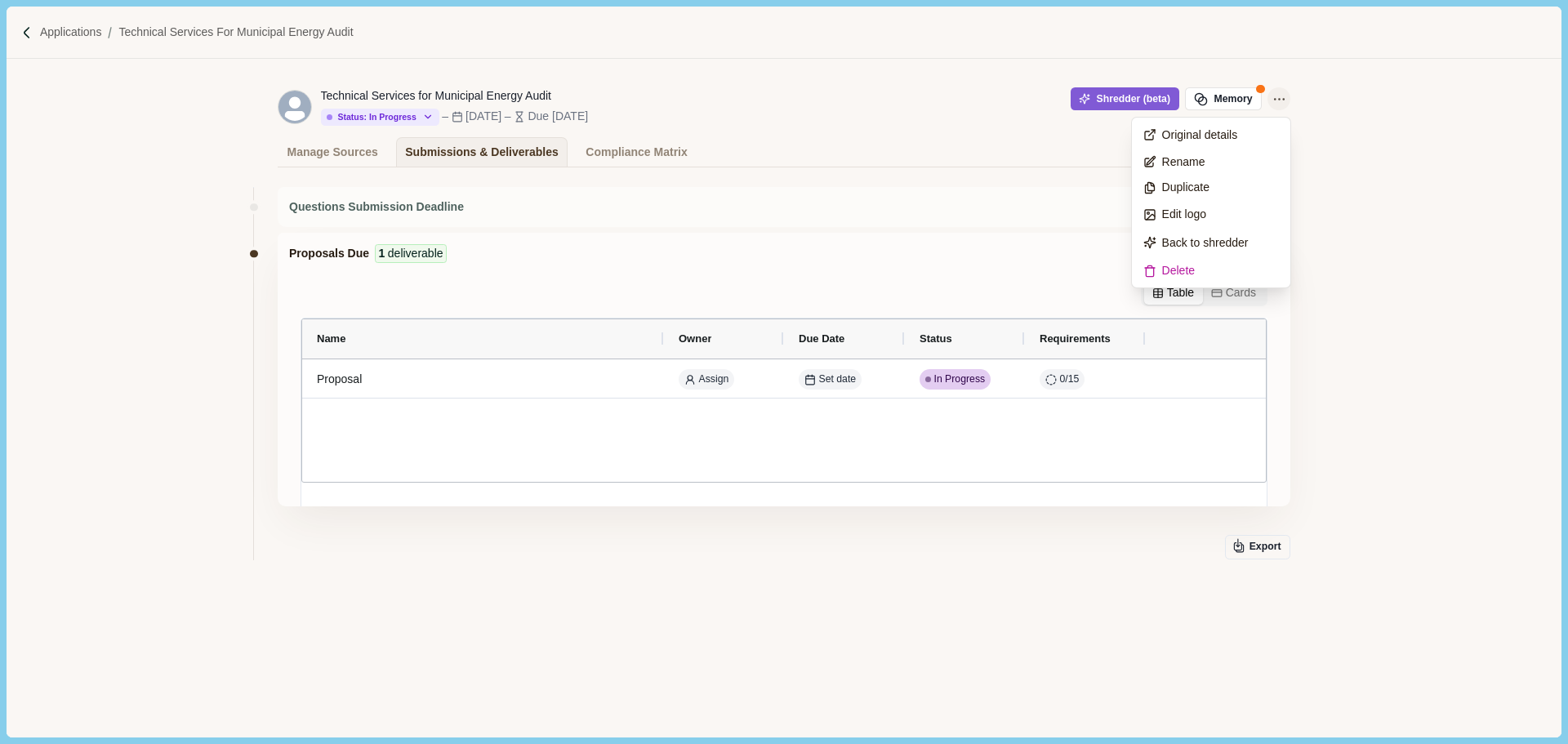
click at [1283, 104] on icon "Application Actions" at bounding box center [1279, 99] width 17 height 17
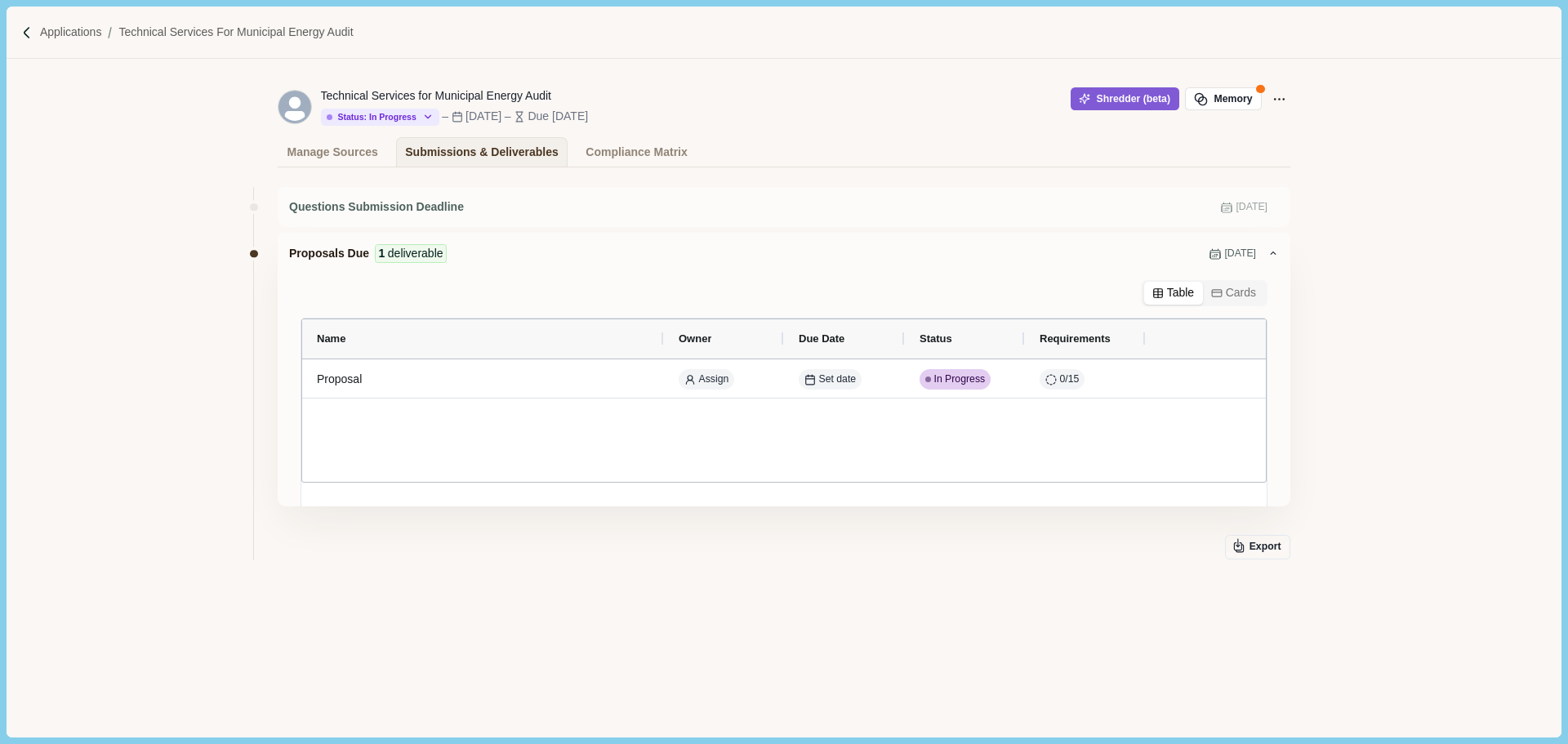
click at [1358, 270] on div "Questions Submission Deadline Sep 5, 2025 Proposals Due 1 deliverable Sep 8, 20…" at bounding box center [784, 426] width 1554 height 517
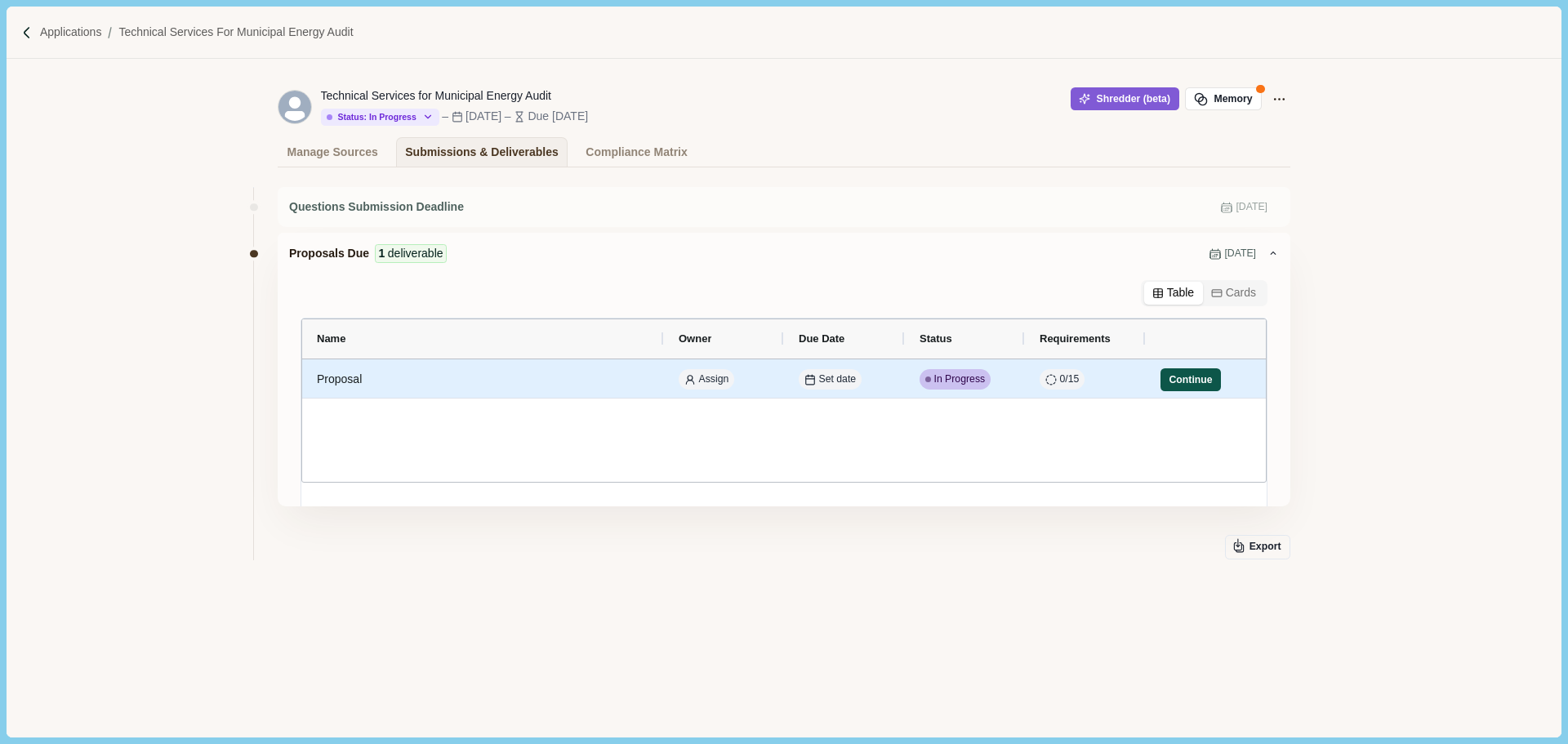
click at [1196, 380] on button "Continue" at bounding box center [1190, 380] width 60 height 23
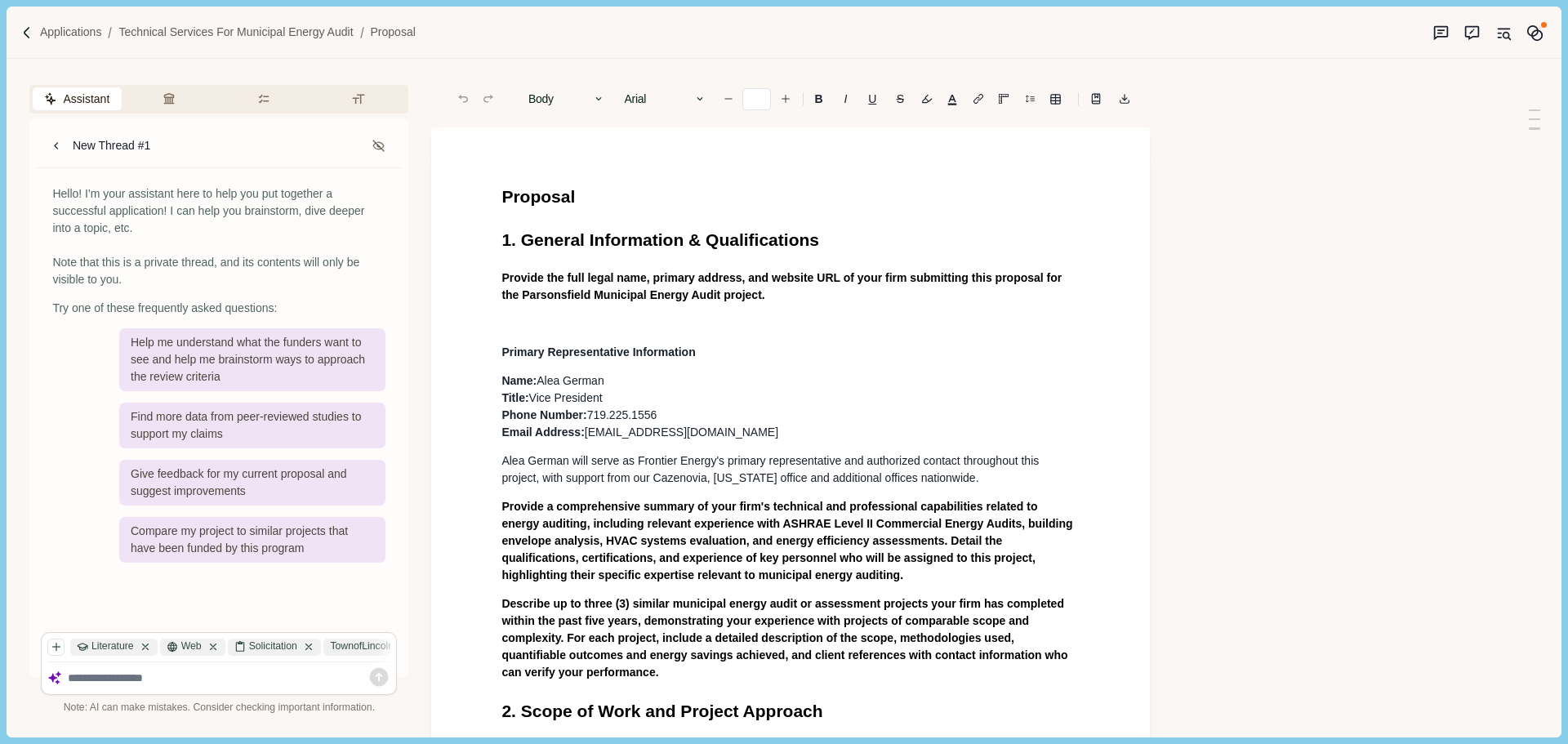
type input "**"
click at [781, 391] on p "Name: [PERSON_NAME] Title: Vice President Phone Number: [PHONE_NUMBER] Email Ad…" at bounding box center [790, 406] width 578 height 68
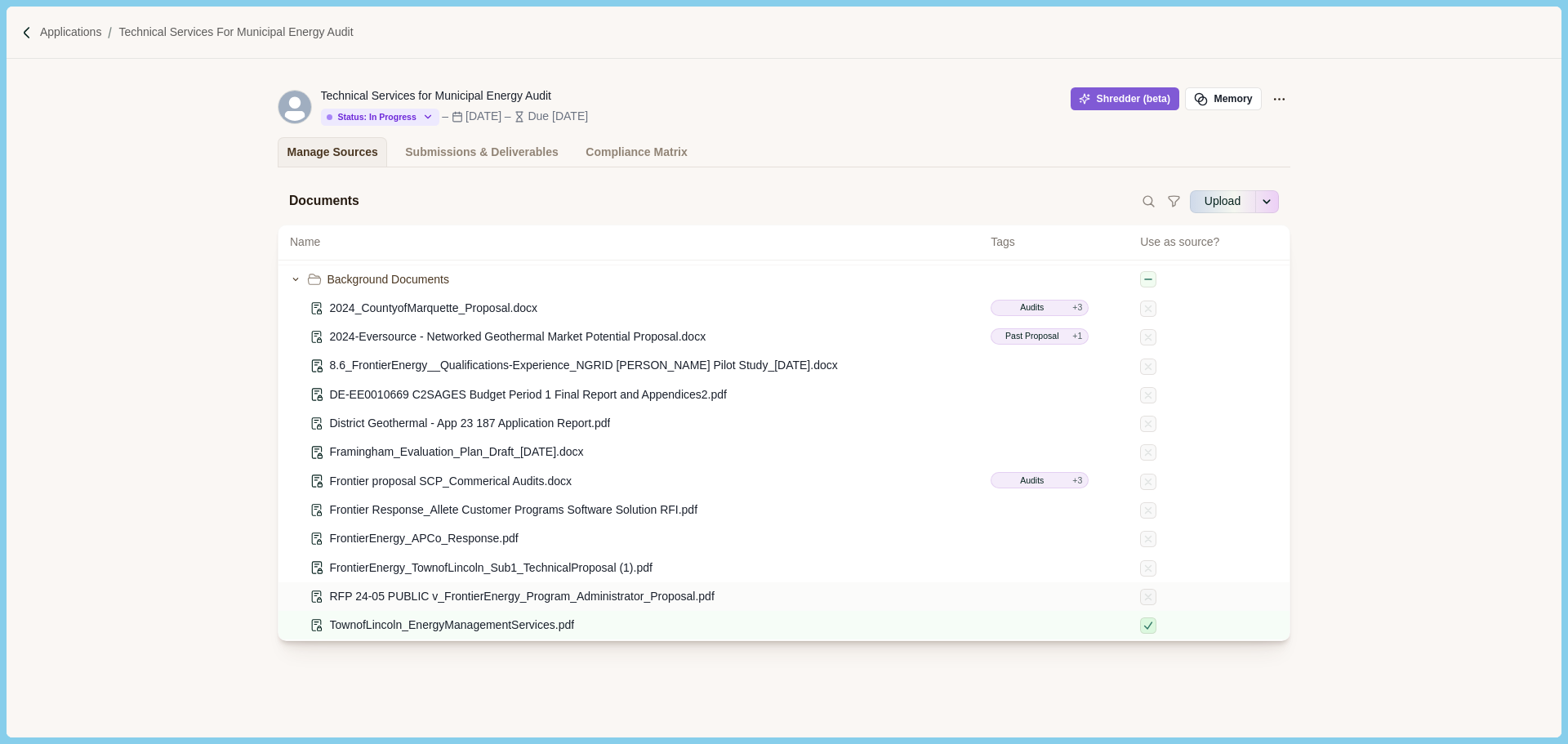
scroll to position [267, 0]
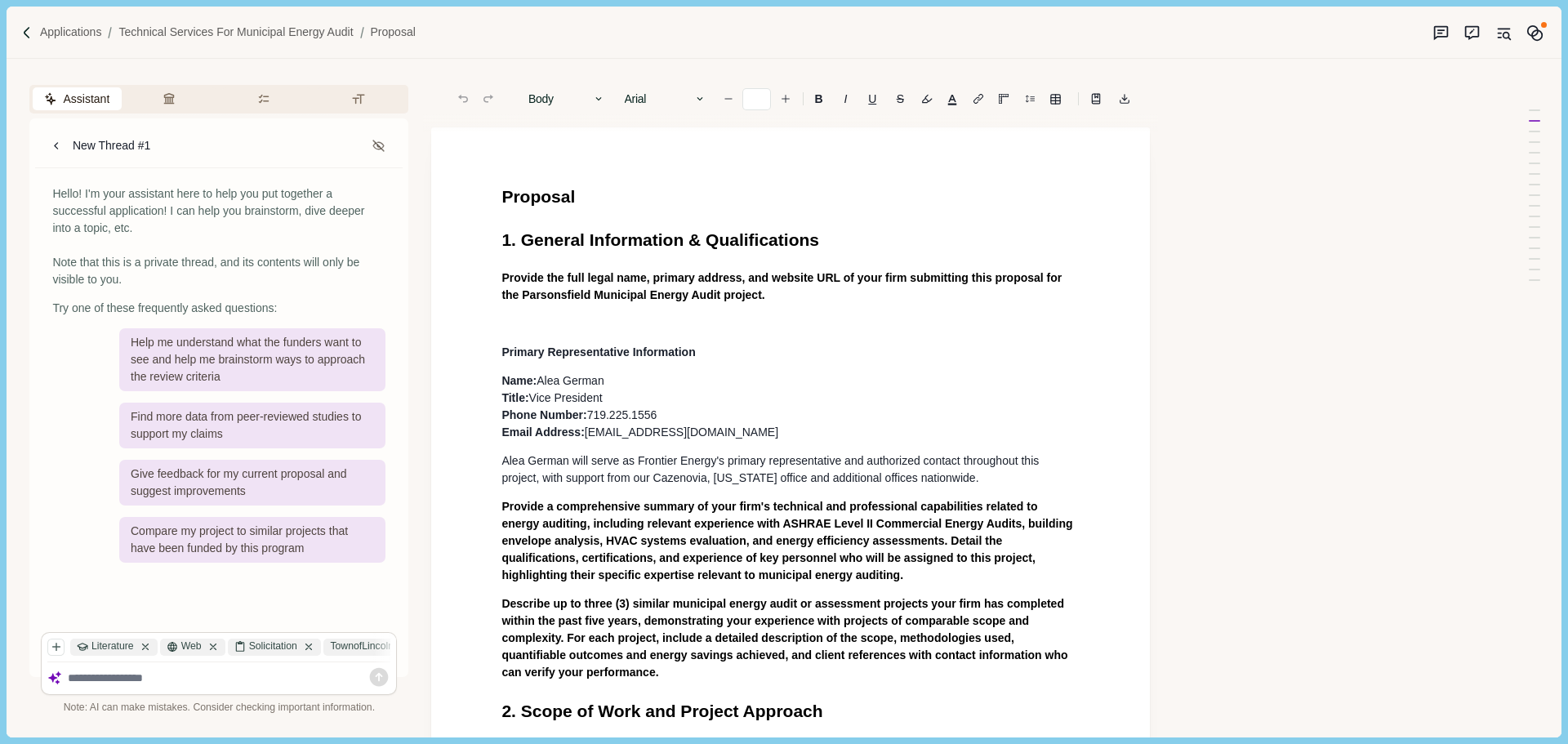
click at [758, 435] on p "Name: [PERSON_NAME] Title: Vice President Phone Number: [PHONE_NUMBER] Email Ad…" at bounding box center [790, 406] width 578 height 68
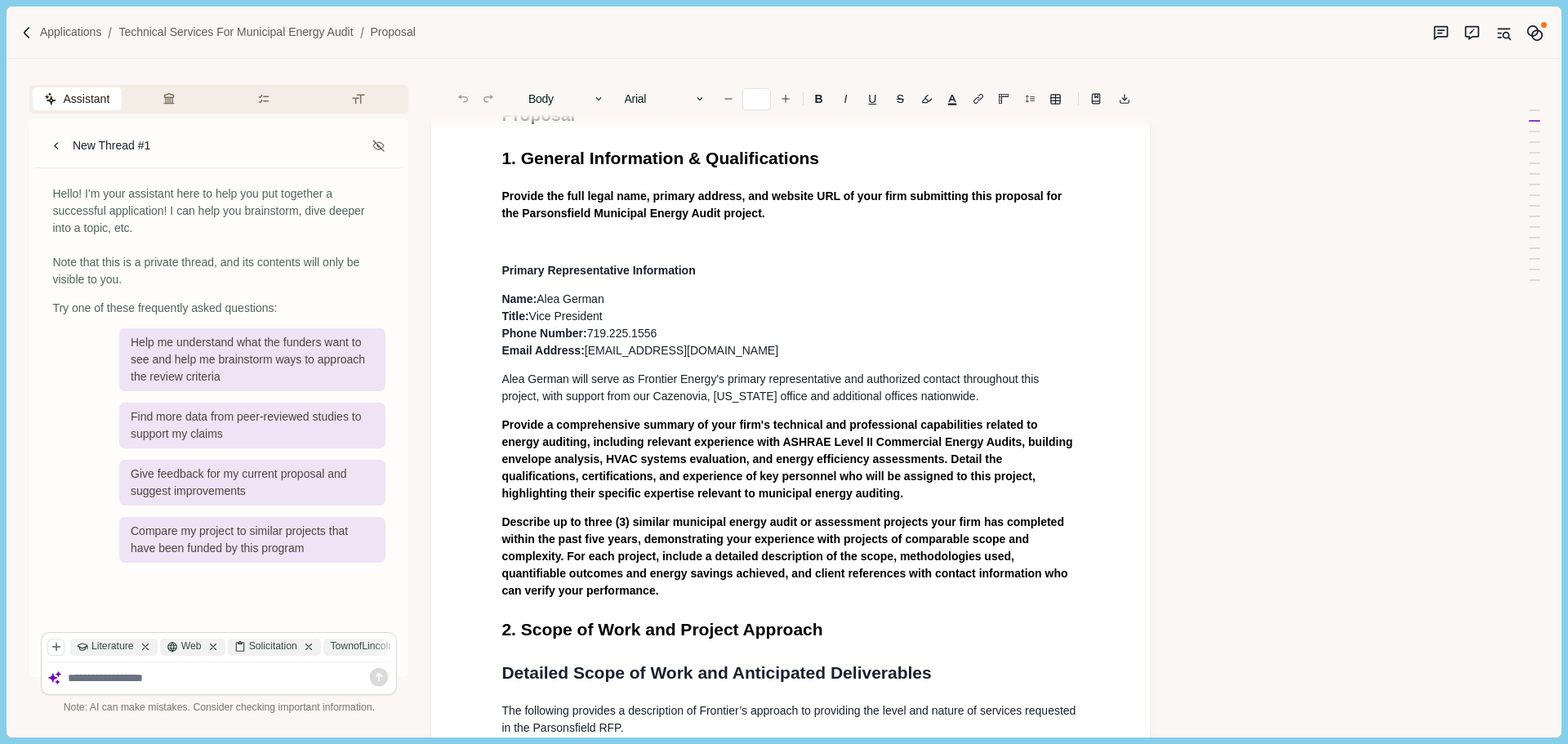
scroll to position [163, 0]
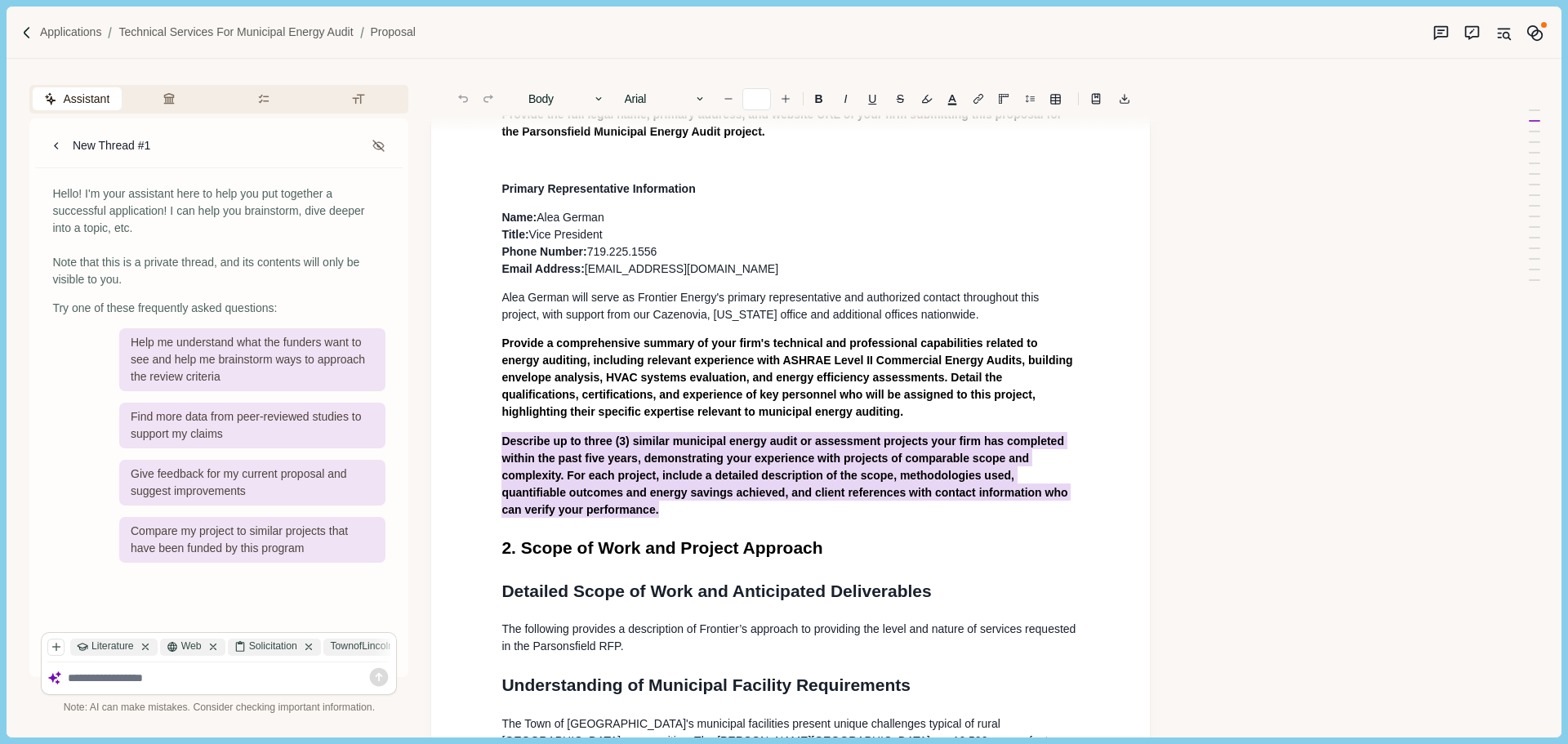
drag, startPoint x: 610, startPoint y: 517, endPoint x: 498, endPoint y: 444, distance: 133.7
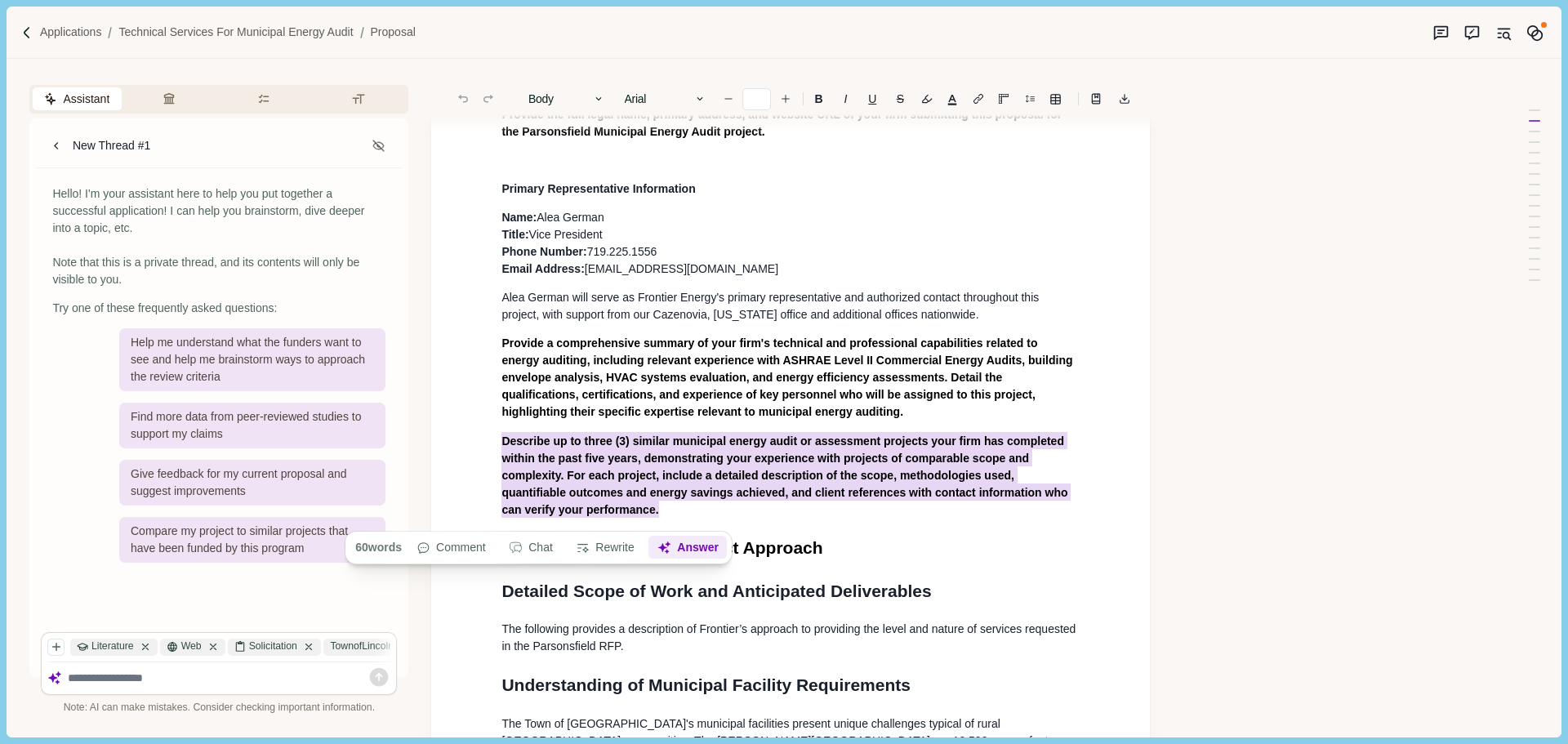
click at [675, 545] on button "Answer" at bounding box center [688, 548] width 79 height 23
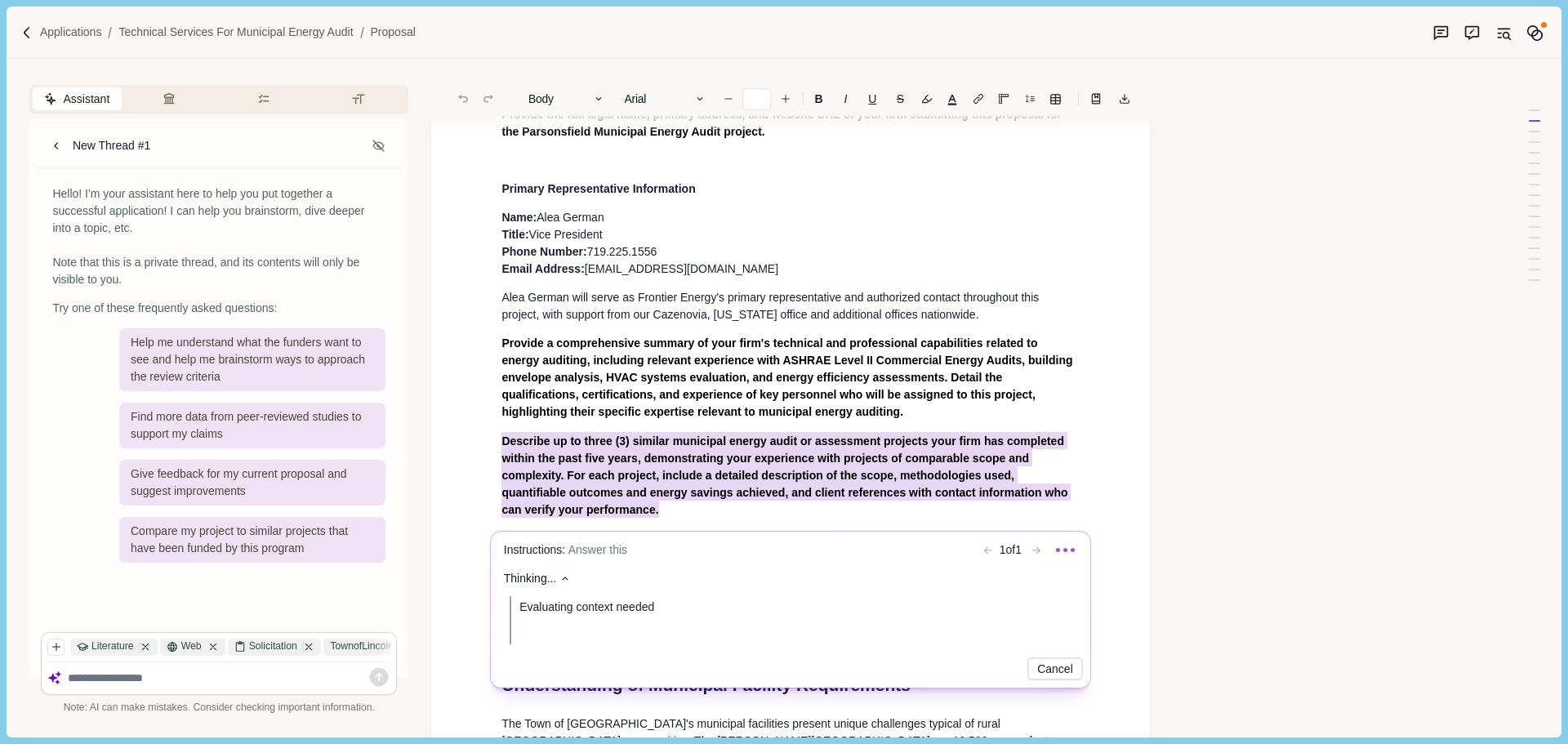
scroll to position [82, 0]
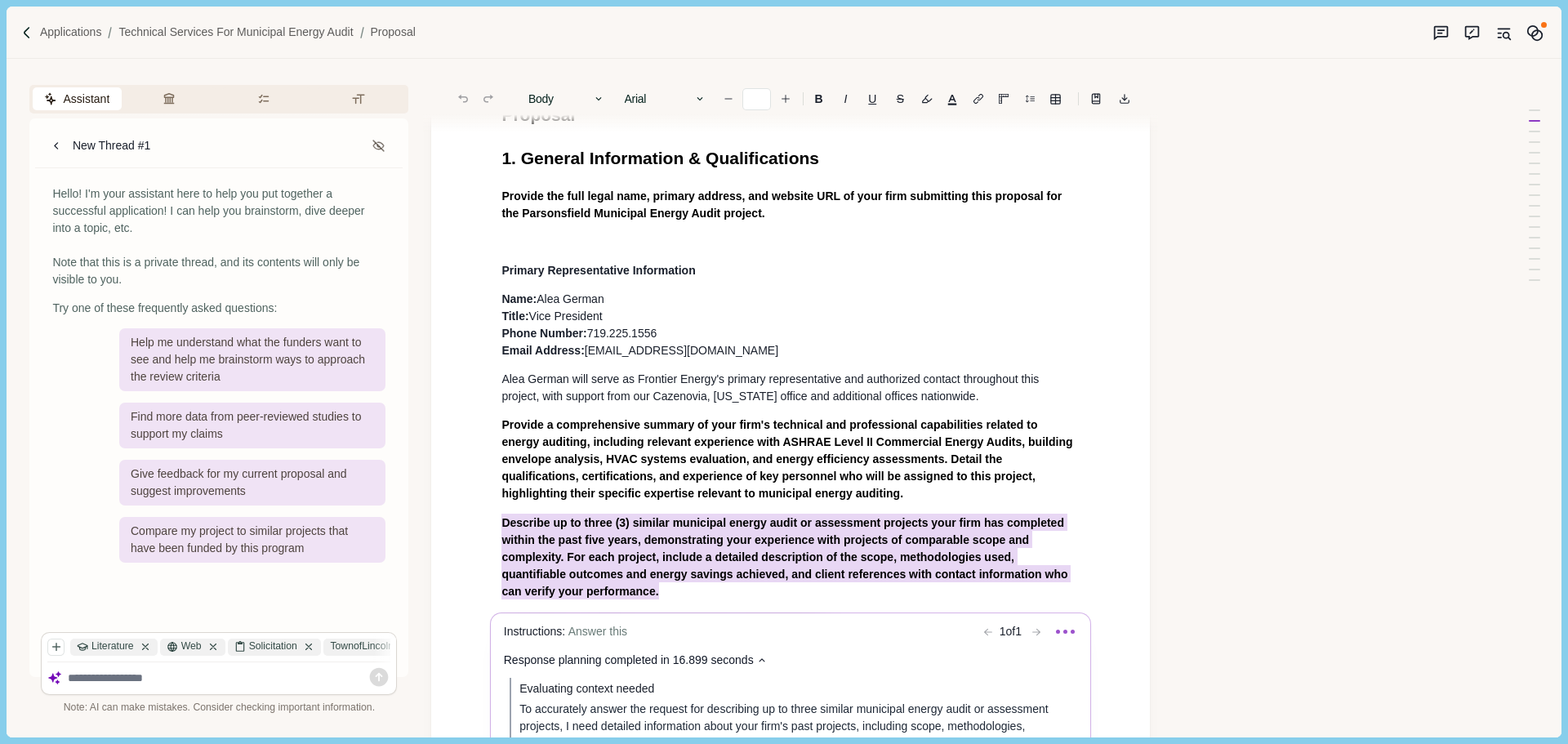
click at [582, 249] on body "Applications Technical Services for Municipal Energy Audit Proposal Assistant R…" at bounding box center [784, 372] width 1568 height 744
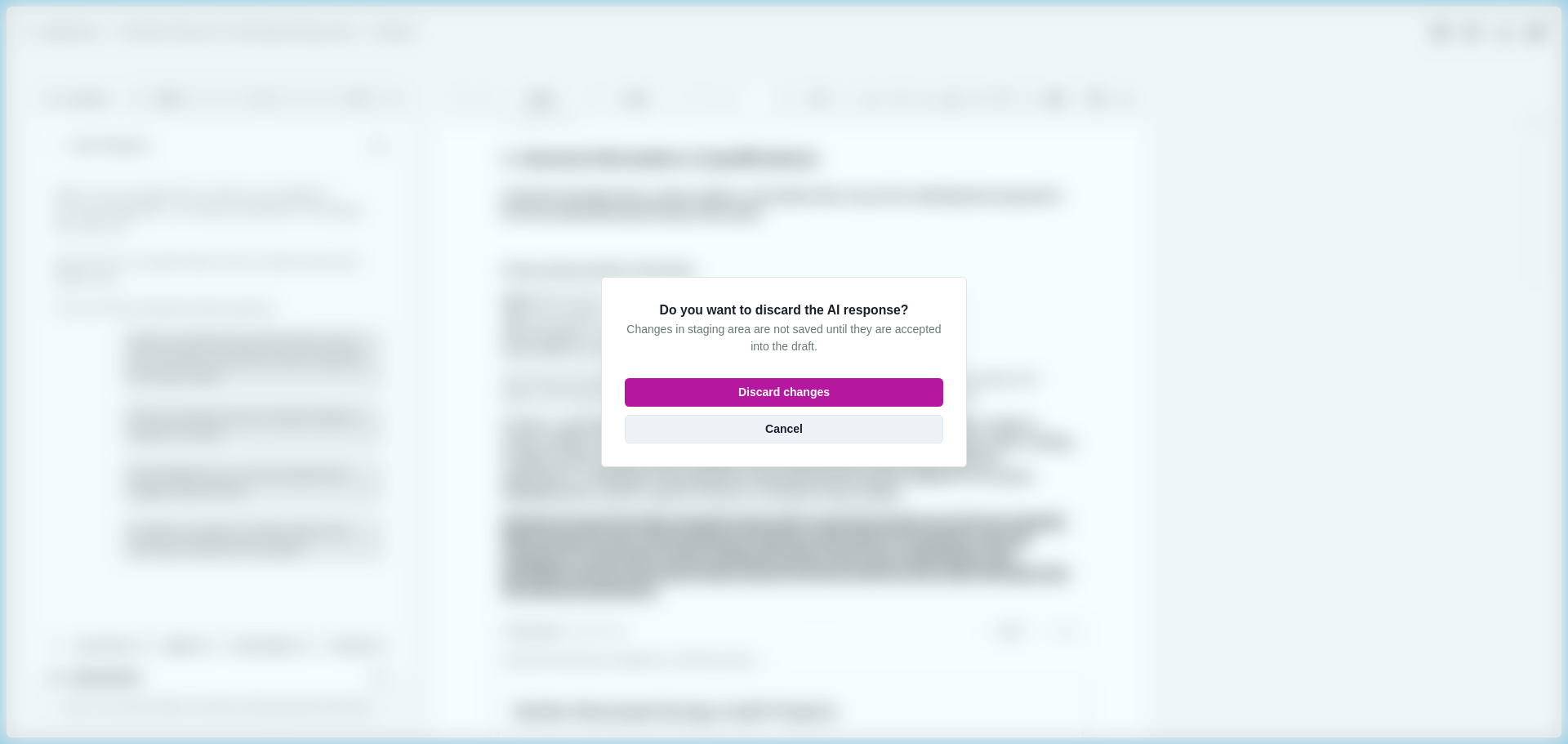
click at [769, 433] on button "Cancel" at bounding box center [784, 429] width 319 height 29
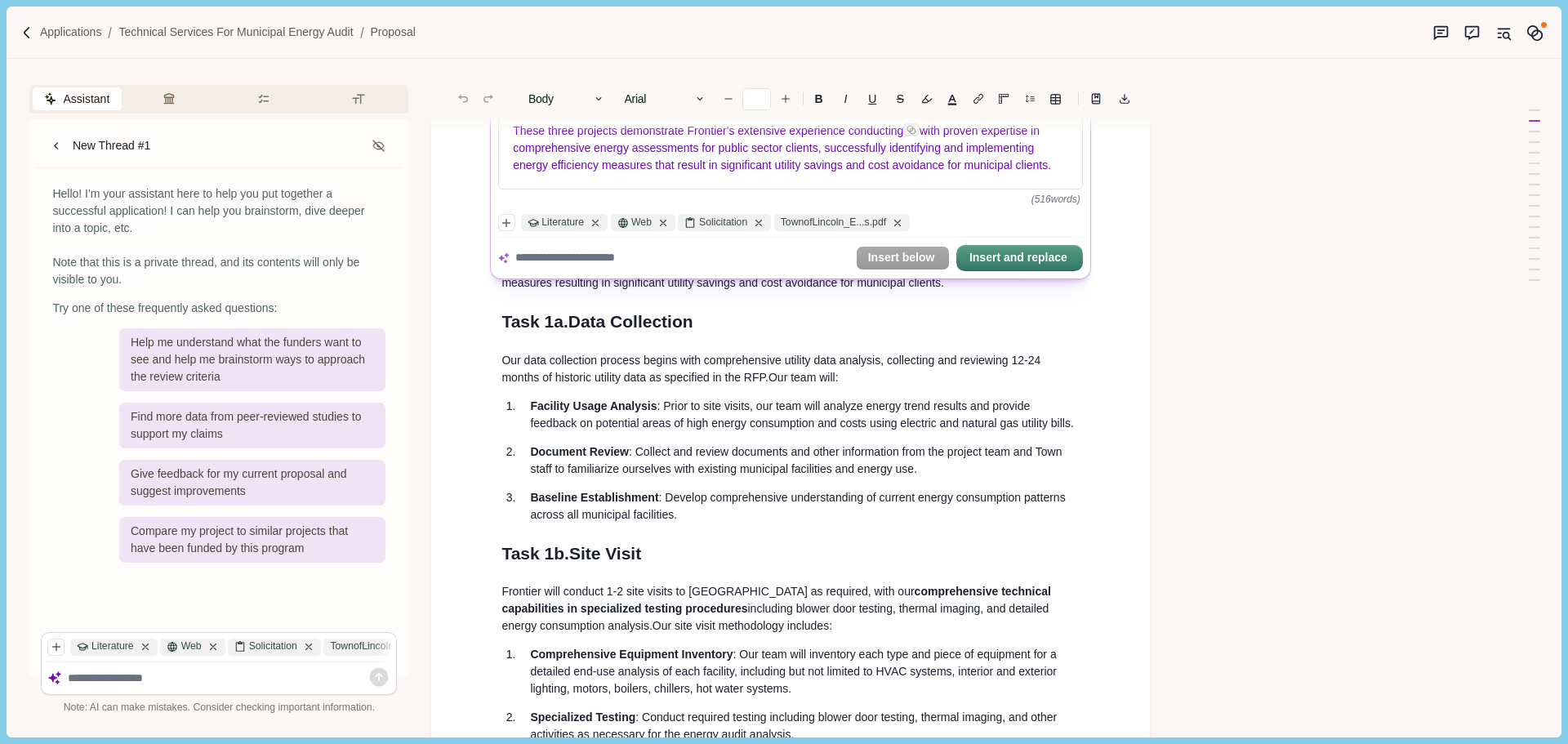
scroll to position [735, 0]
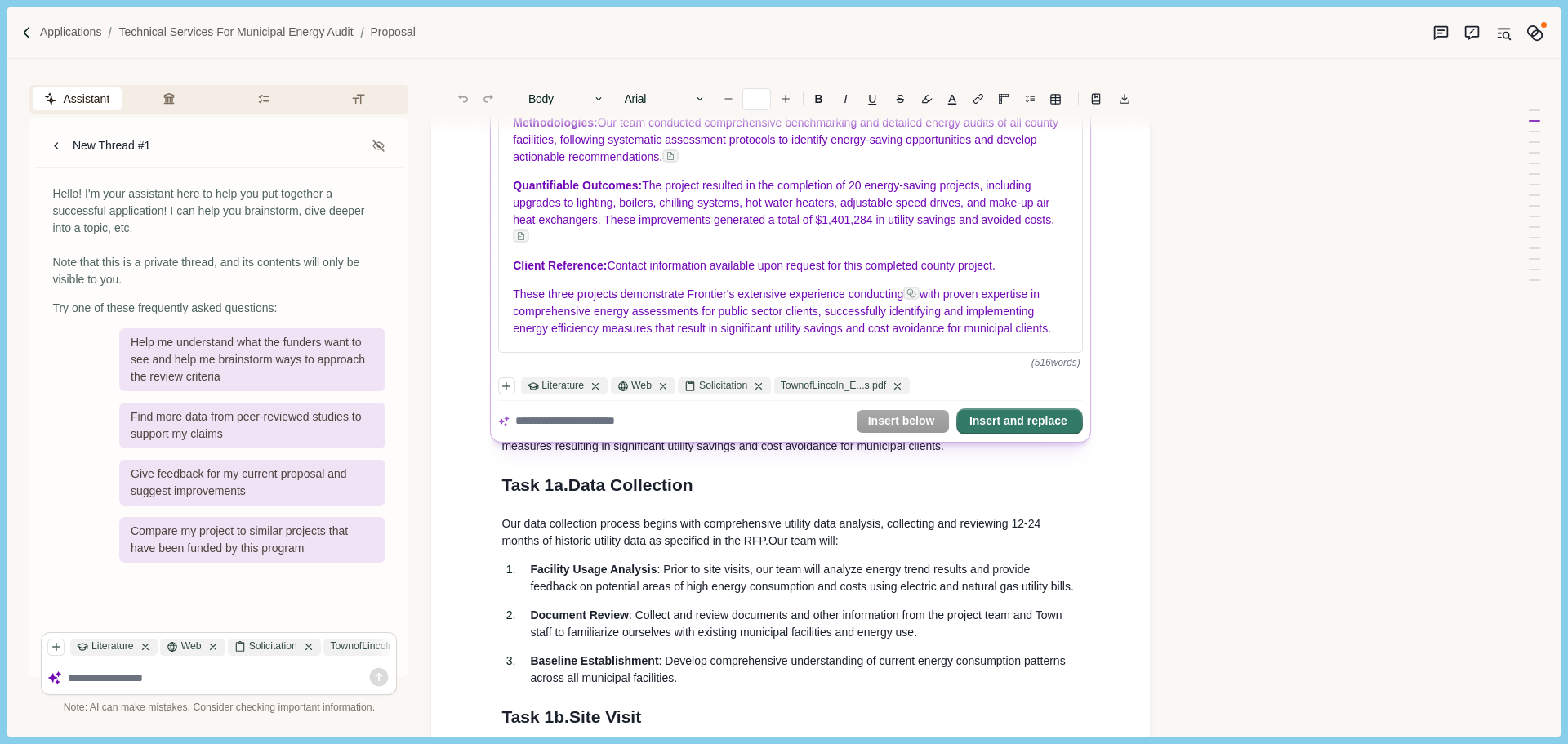
click at [1041, 420] on button "Insert and replace" at bounding box center [1019, 421] width 123 height 23
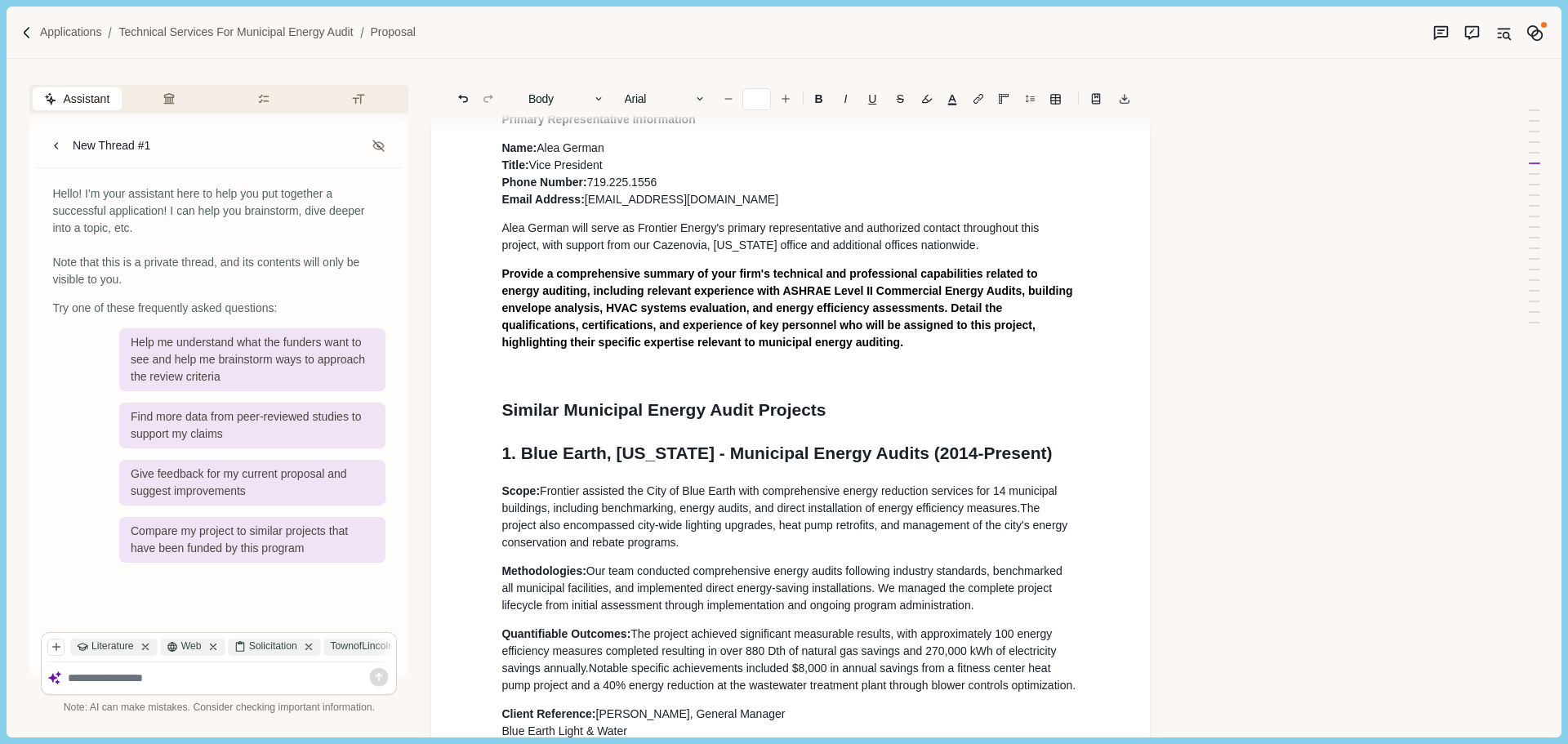
scroll to position [226, 0]
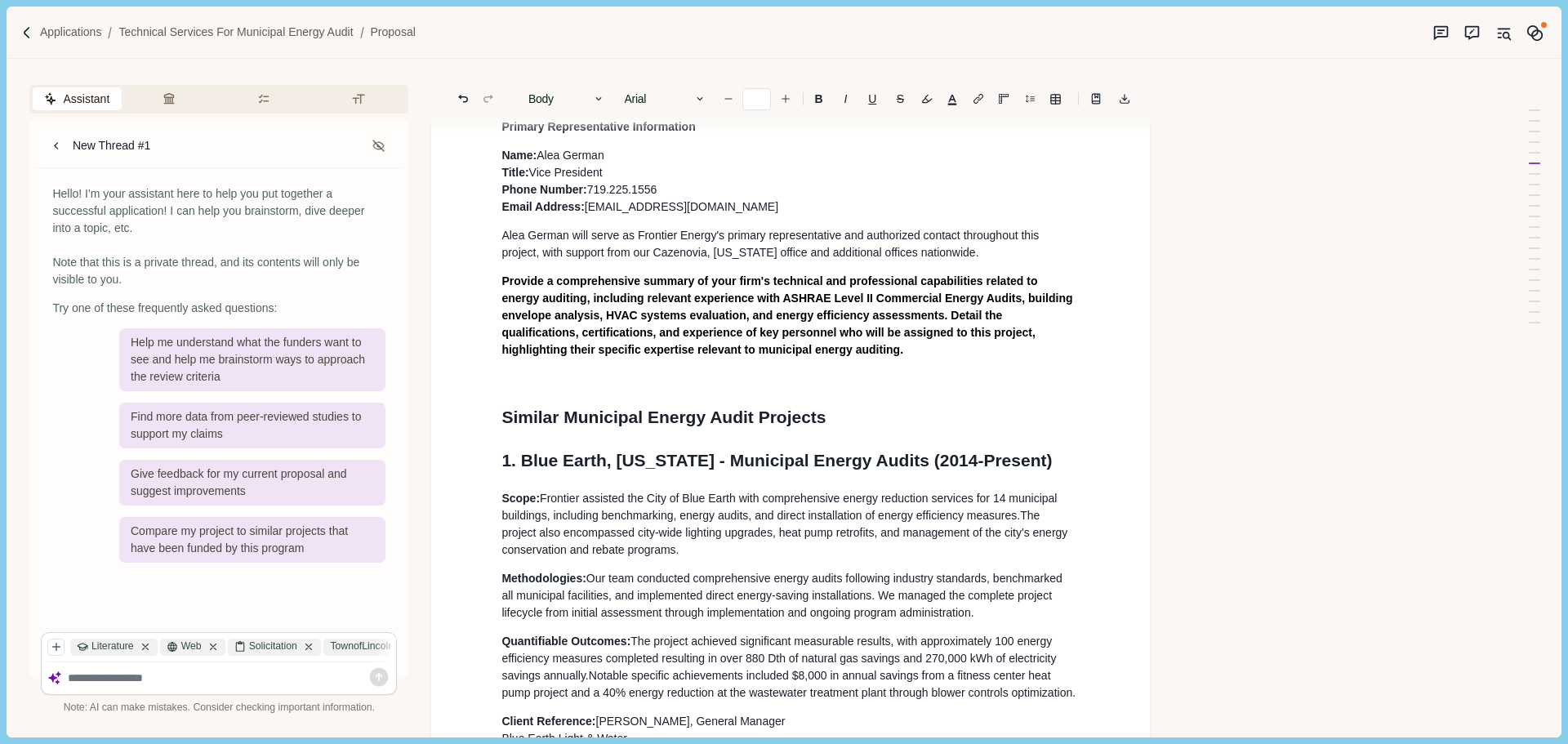
click at [857, 413] on h1 "Similar Municipal Energy Audit Projects" at bounding box center [790, 417] width 578 height 26
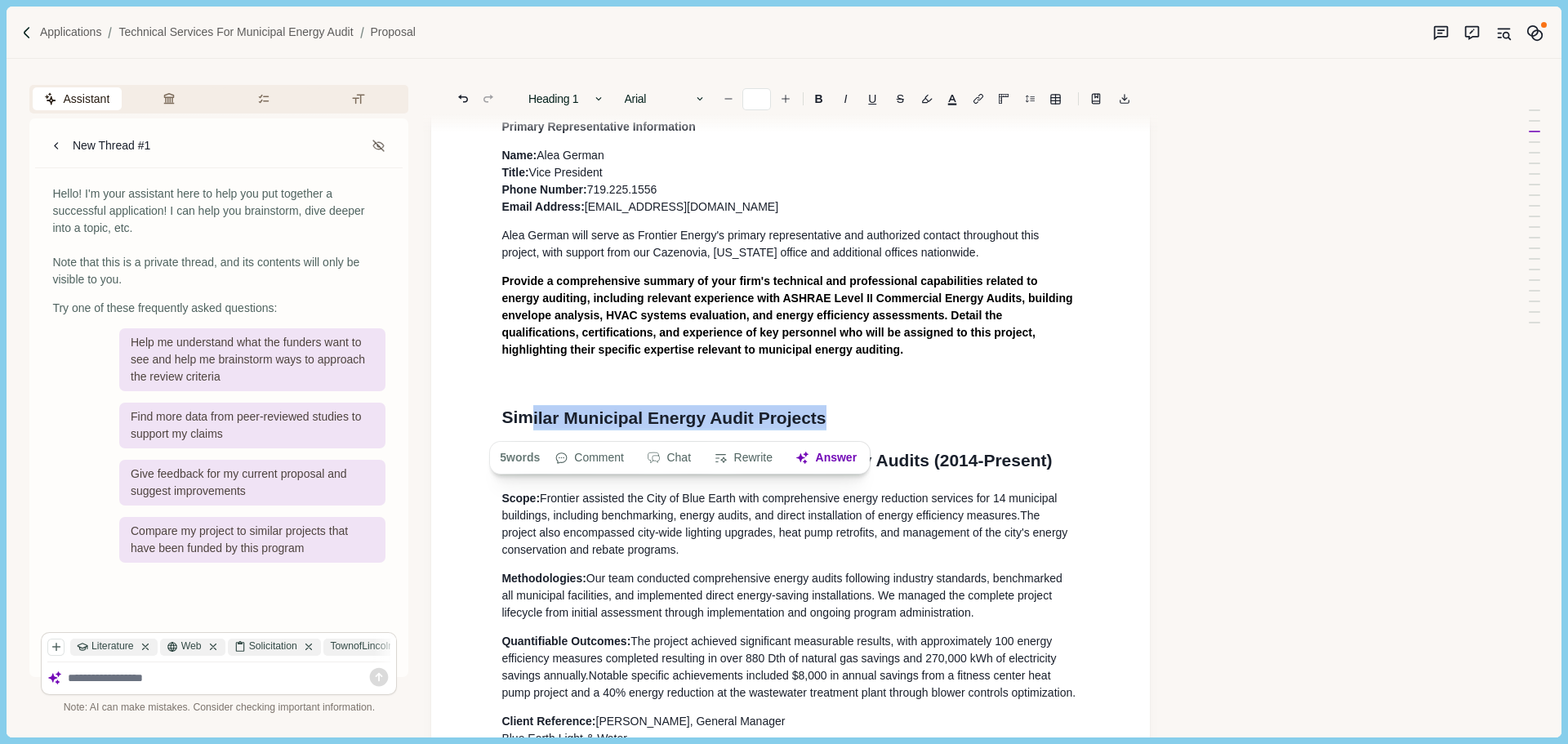
drag, startPoint x: 840, startPoint y: 428, endPoint x: 526, endPoint y: 423, distance: 314.0
click at [526, 423] on h1 "Sim ilar Municipal Energy Audit Projects" at bounding box center [790, 417] width 578 height 26
click at [503, 426] on span "Description and References" at bounding box center [615, 417] width 227 height 19
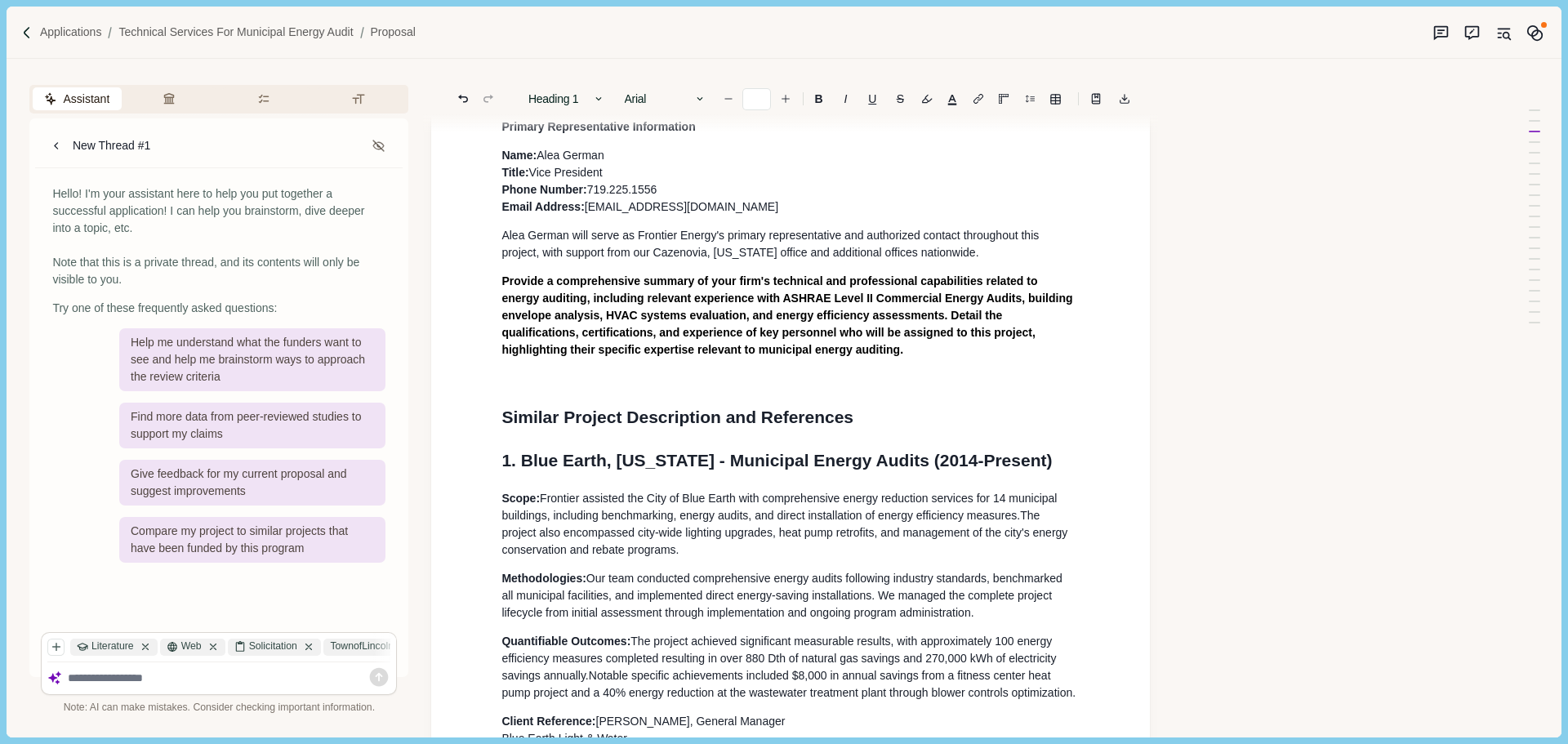
click at [852, 426] on span "Similar Project Description and References" at bounding box center [677, 417] width 352 height 19
click at [507, 243] on span "Alea German will serve as Frontier Energy's primary representative and authoriz…" at bounding box center [771, 243] width 540 height 30
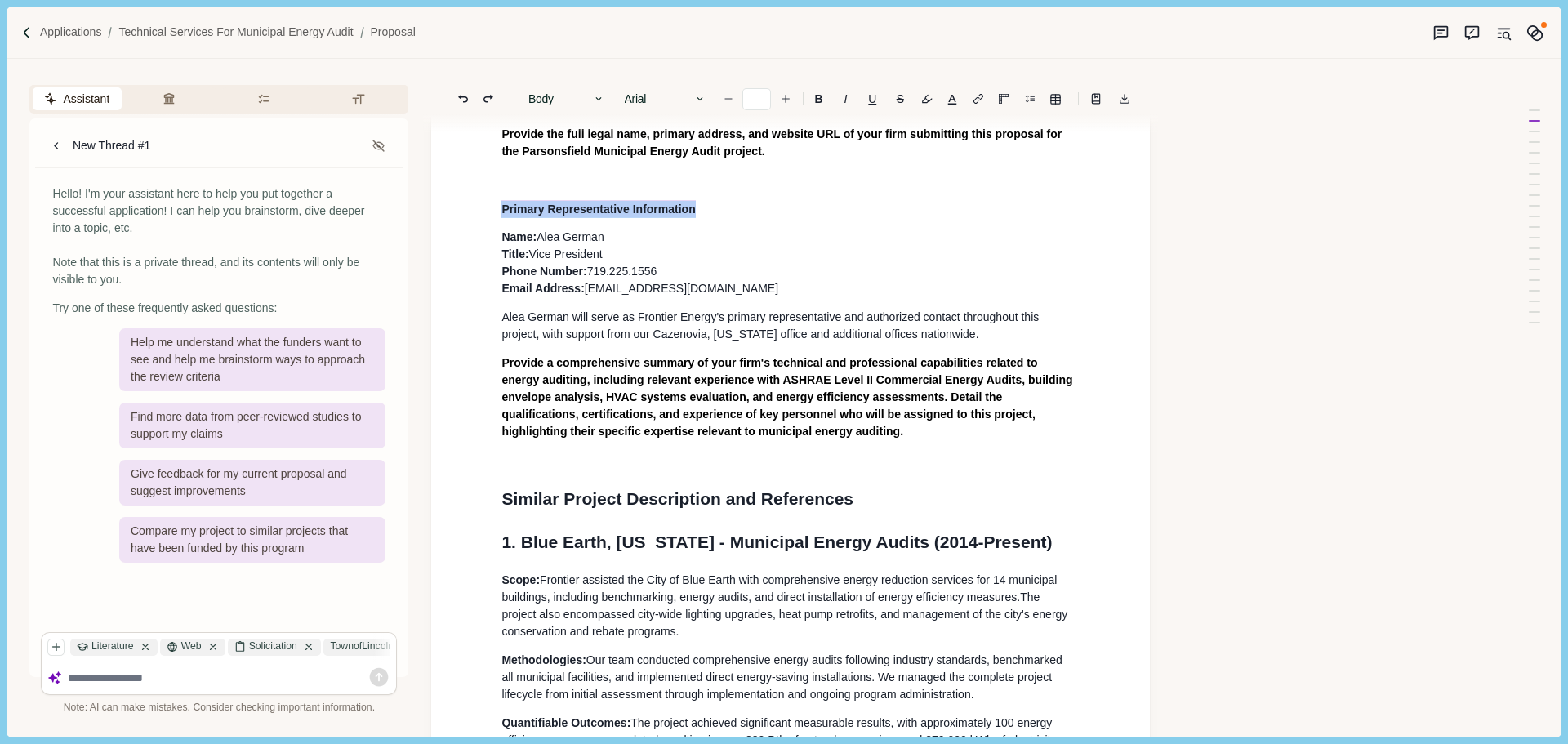
drag, startPoint x: 705, startPoint y: 211, endPoint x: 482, endPoint y: 208, distance: 223.0
click at [714, 508] on span "Similar Project Description and References" at bounding box center [677, 499] width 352 height 19
drag, startPoint x: 615, startPoint y: 207, endPoint x: 460, endPoint y: 205, distance: 155.0
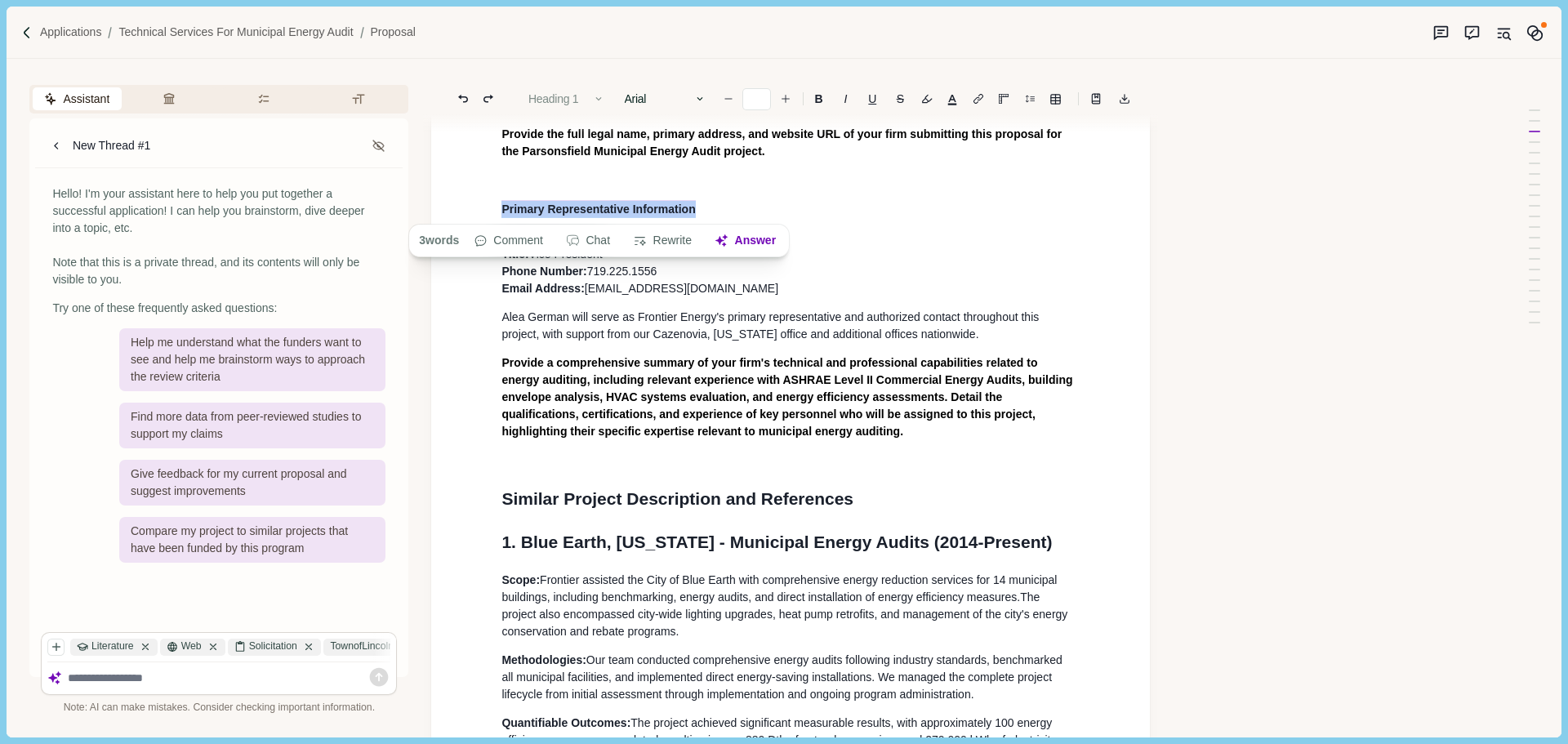
click at [568, 98] on button "Heading 1" at bounding box center [566, 98] width 93 height 23
click at [594, 143] on button "Heading 1" at bounding box center [601, 136] width 161 height 27
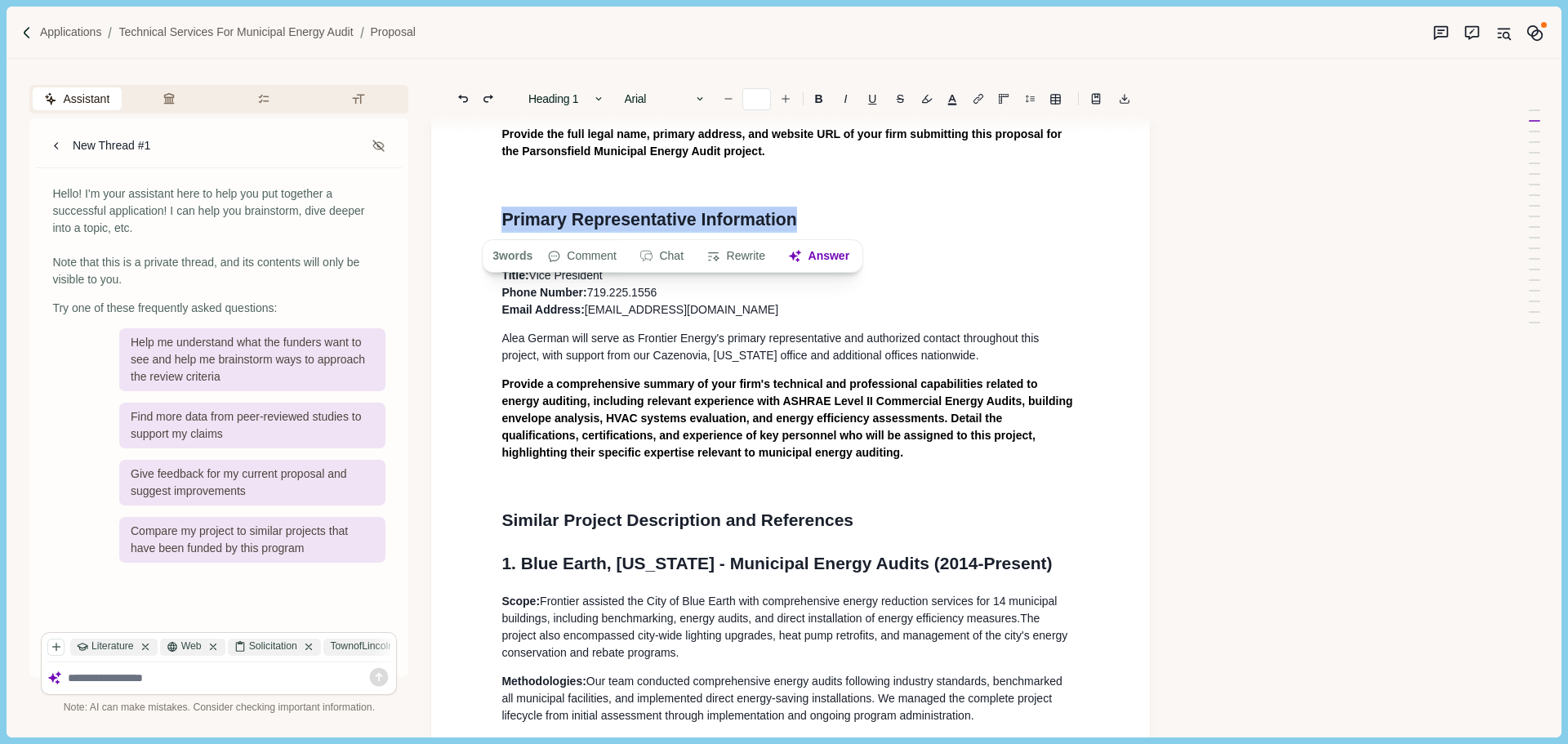
click at [692, 226] on span "Primary Representative Information" at bounding box center [649, 219] width 296 height 24
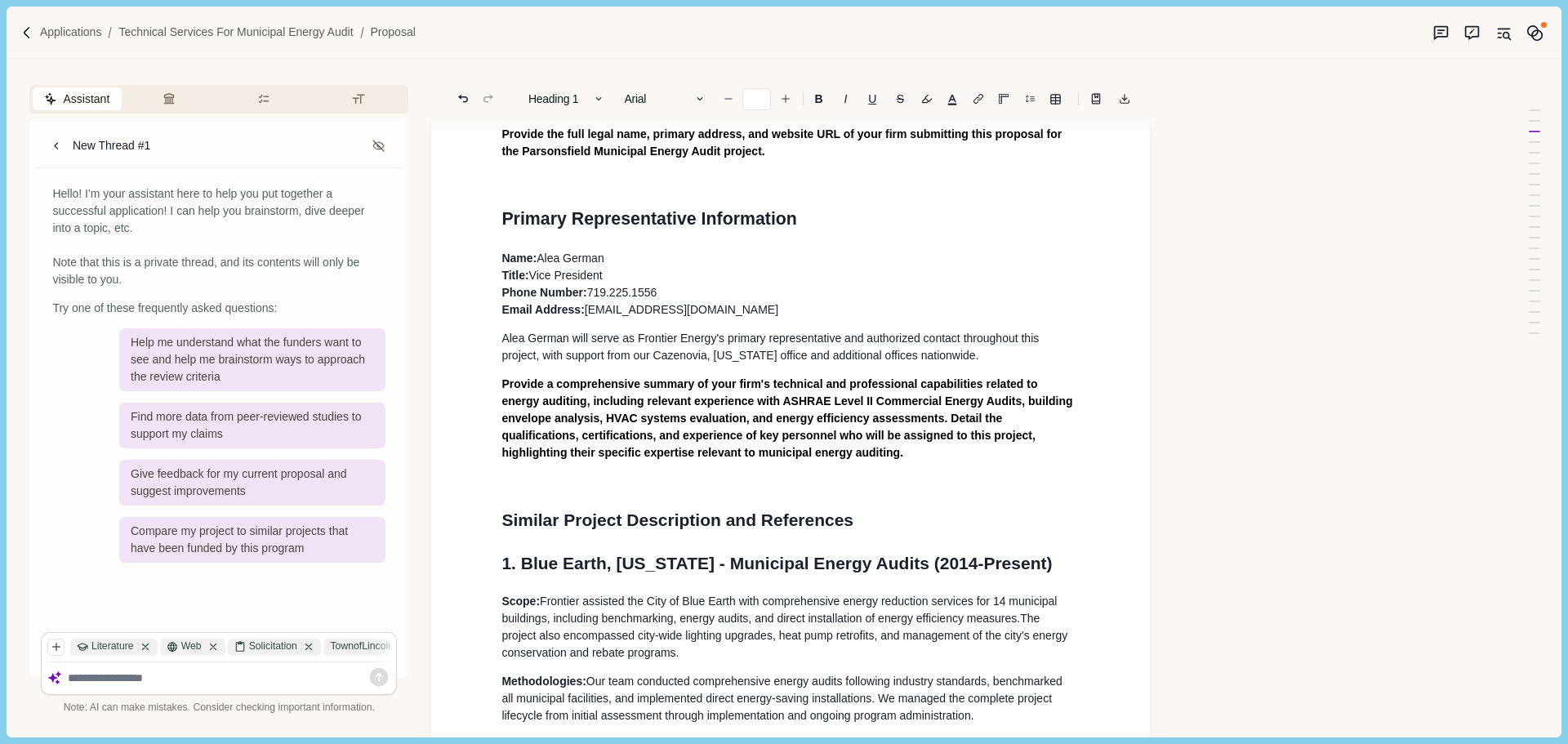
scroll to position [0, 0]
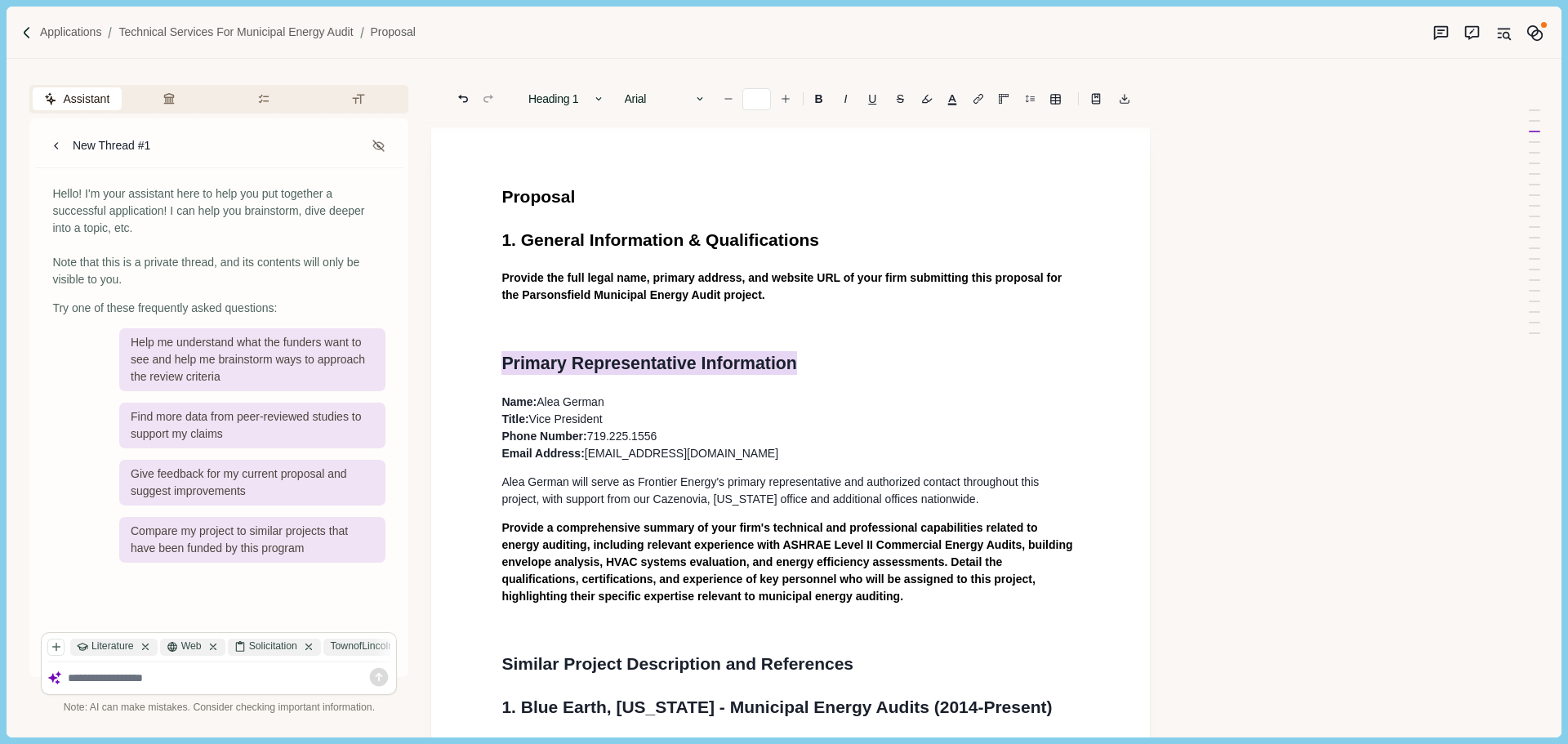
drag, startPoint x: 849, startPoint y: 362, endPoint x: 449, endPoint y: 364, distance: 400.0
click at [583, 98] on button "Heading 1" at bounding box center [566, 98] width 93 height 23
click at [586, 154] on button "Heading 2" at bounding box center [601, 163] width 161 height 28
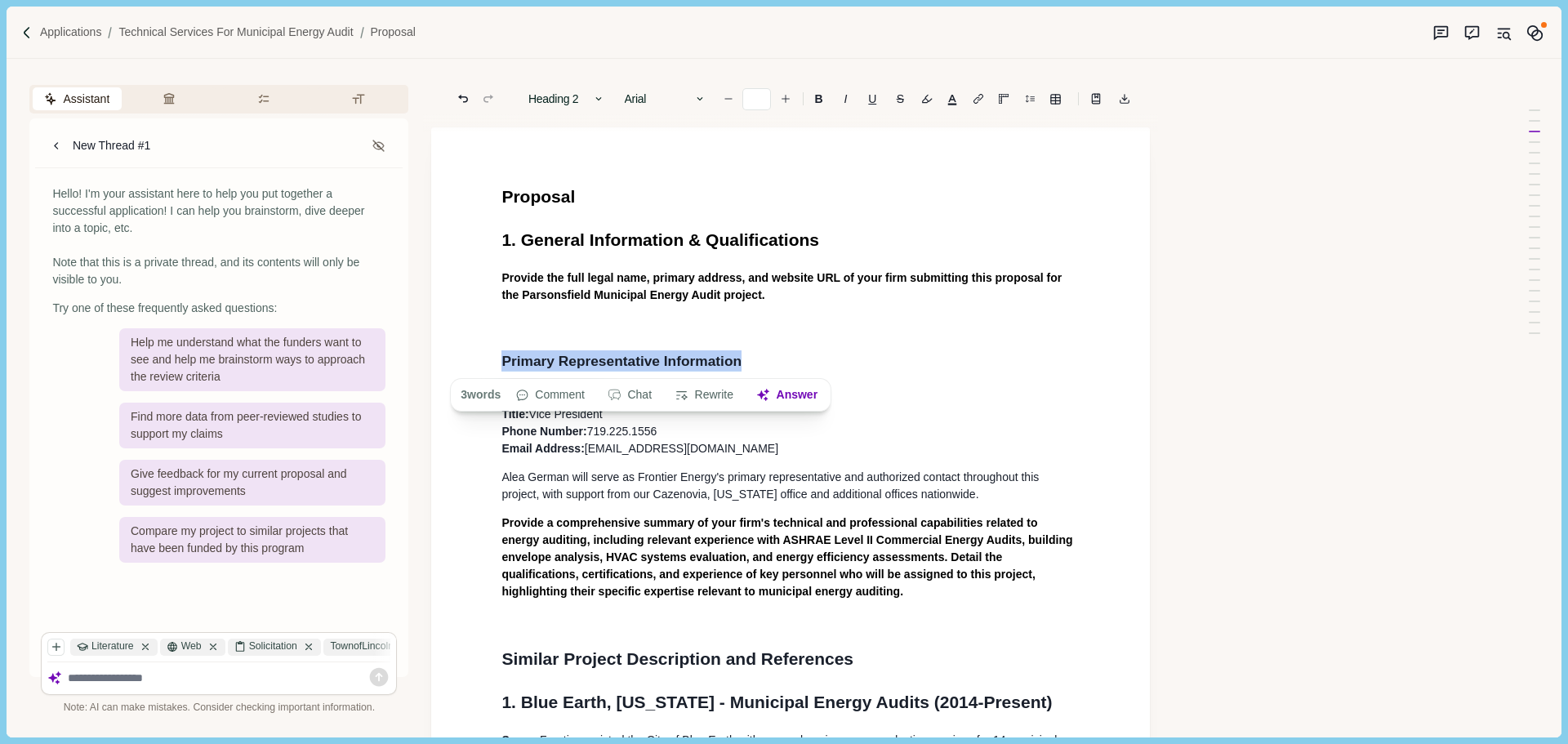
click at [581, 325] on p at bounding box center [790, 324] width 578 height 17
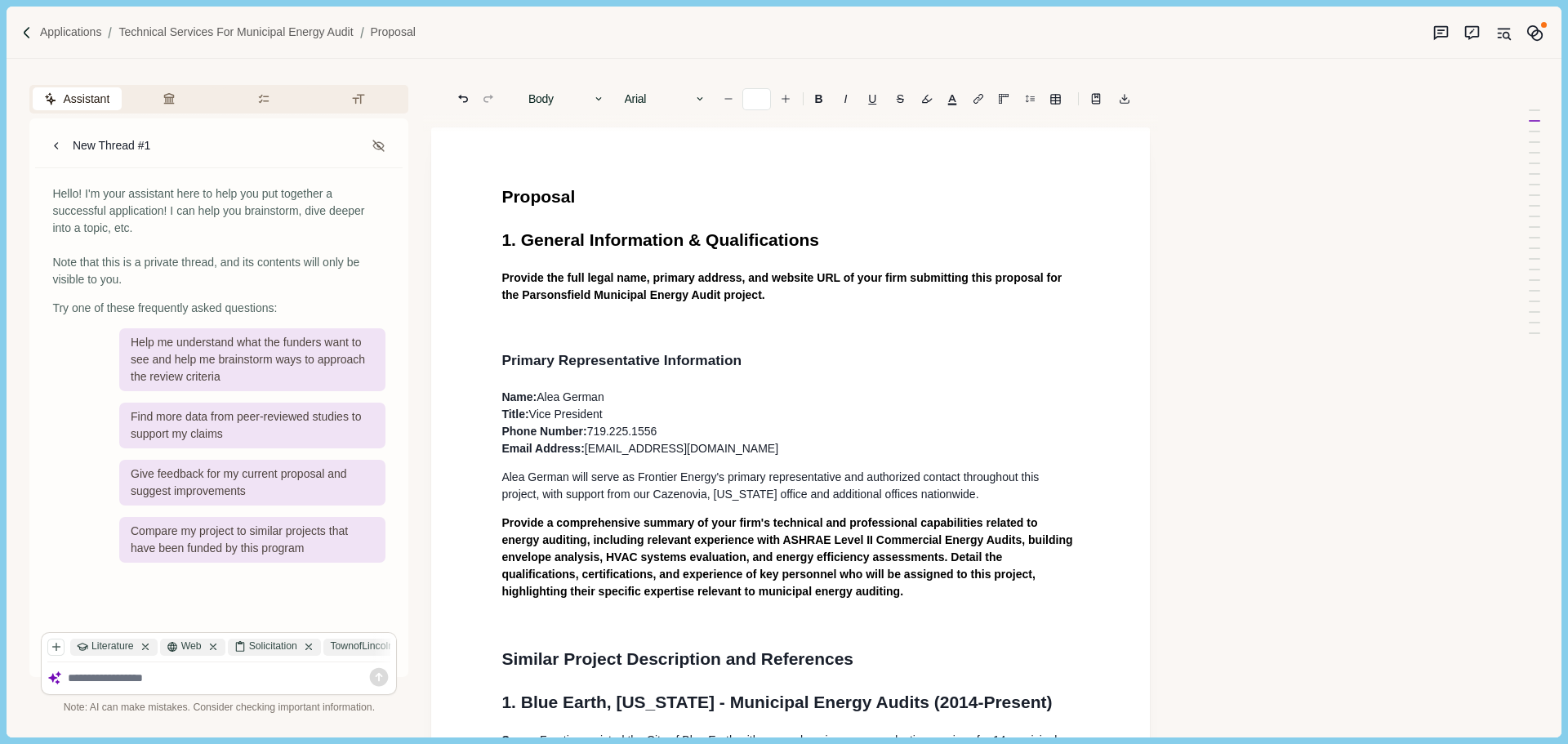
click at [636, 244] on span "1. General Information & Qualifications" at bounding box center [660, 239] width 318 height 19
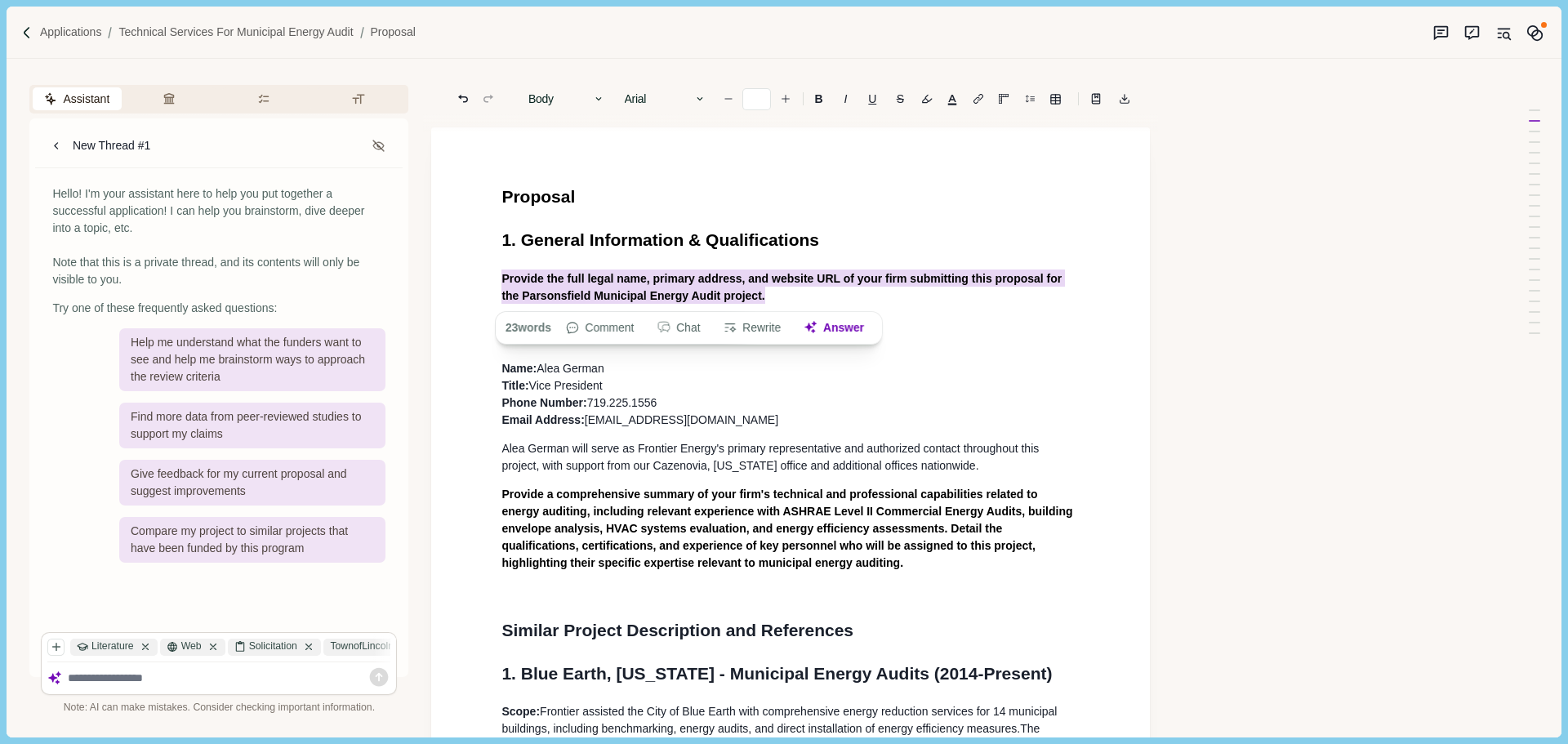
drag, startPoint x: 789, startPoint y: 298, endPoint x: 504, endPoint y: 286, distance: 285.3
click at [503, 286] on p "Provide the full legal name, primary address, and website URL of your firm subm…" at bounding box center [790, 287] width 578 height 35
click at [633, 423] on span "[EMAIL_ADDRESS][DOMAIN_NAME]" at bounding box center [681, 419] width 194 height 13
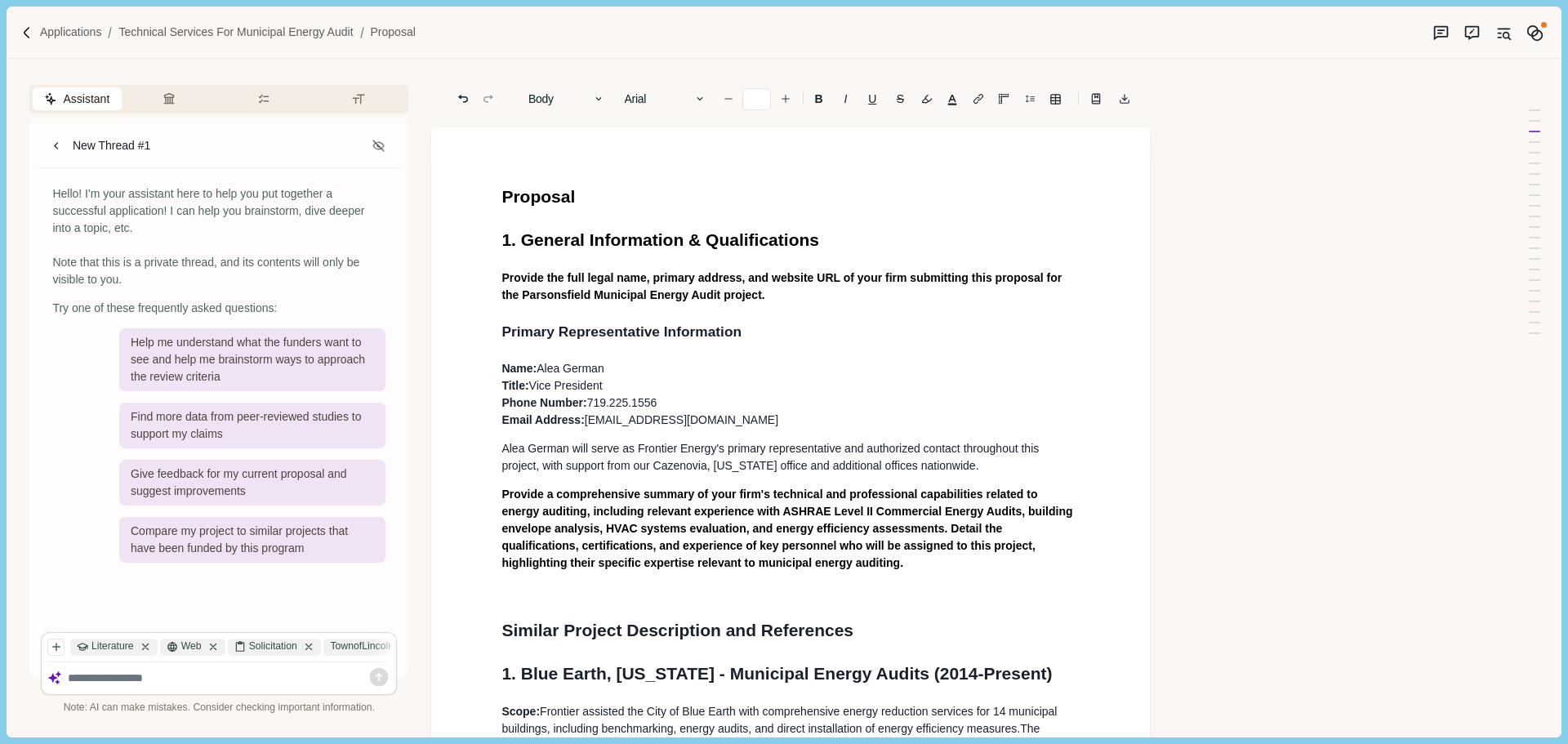
click at [501, 331] on span "Primary Representative Information" at bounding box center [621, 331] width 240 height 16
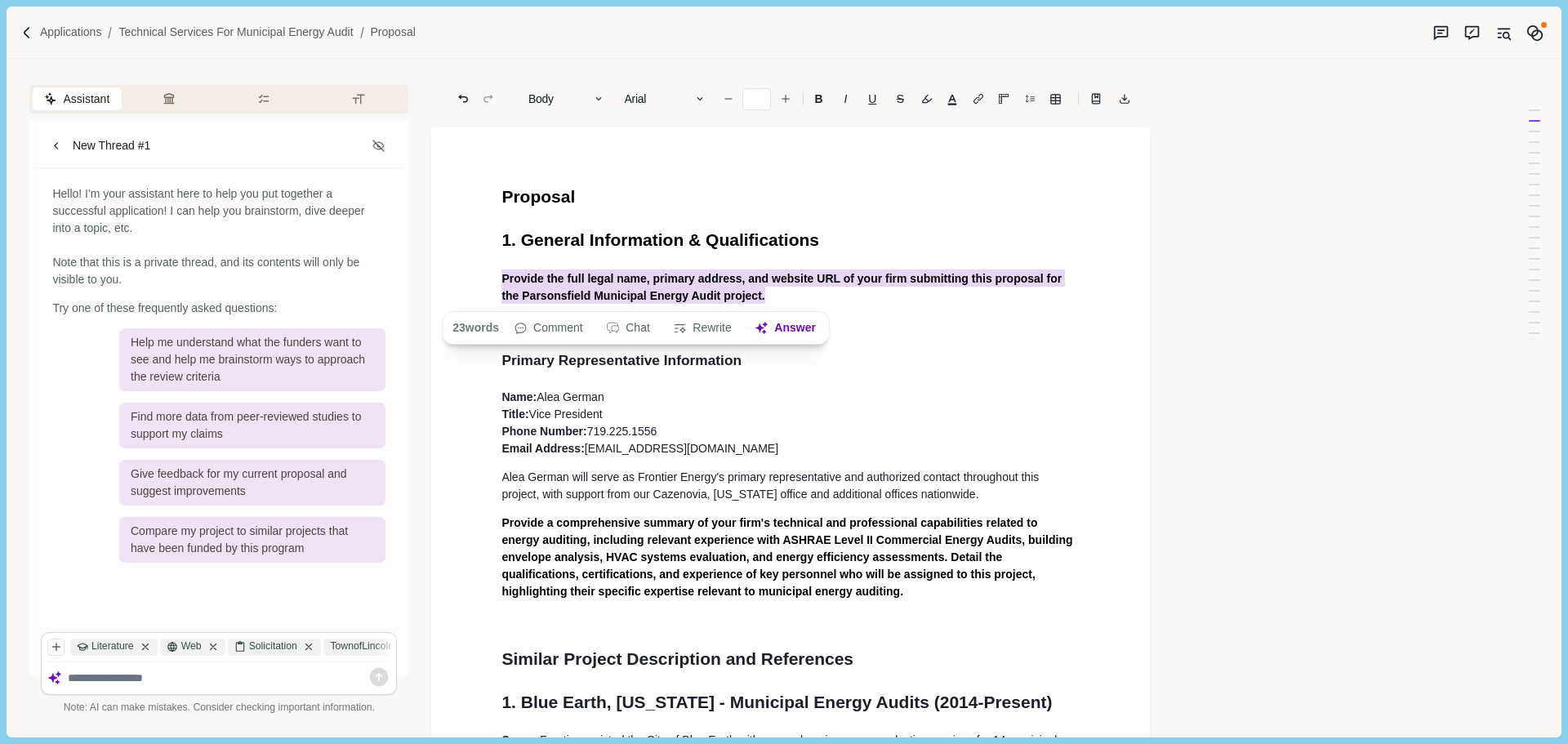
drag, startPoint x: 762, startPoint y: 298, endPoint x: 479, endPoint y: 272, distance: 284.2
click at [794, 336] on button "Answer" at bounding box center [781, 328] width 79 height 23
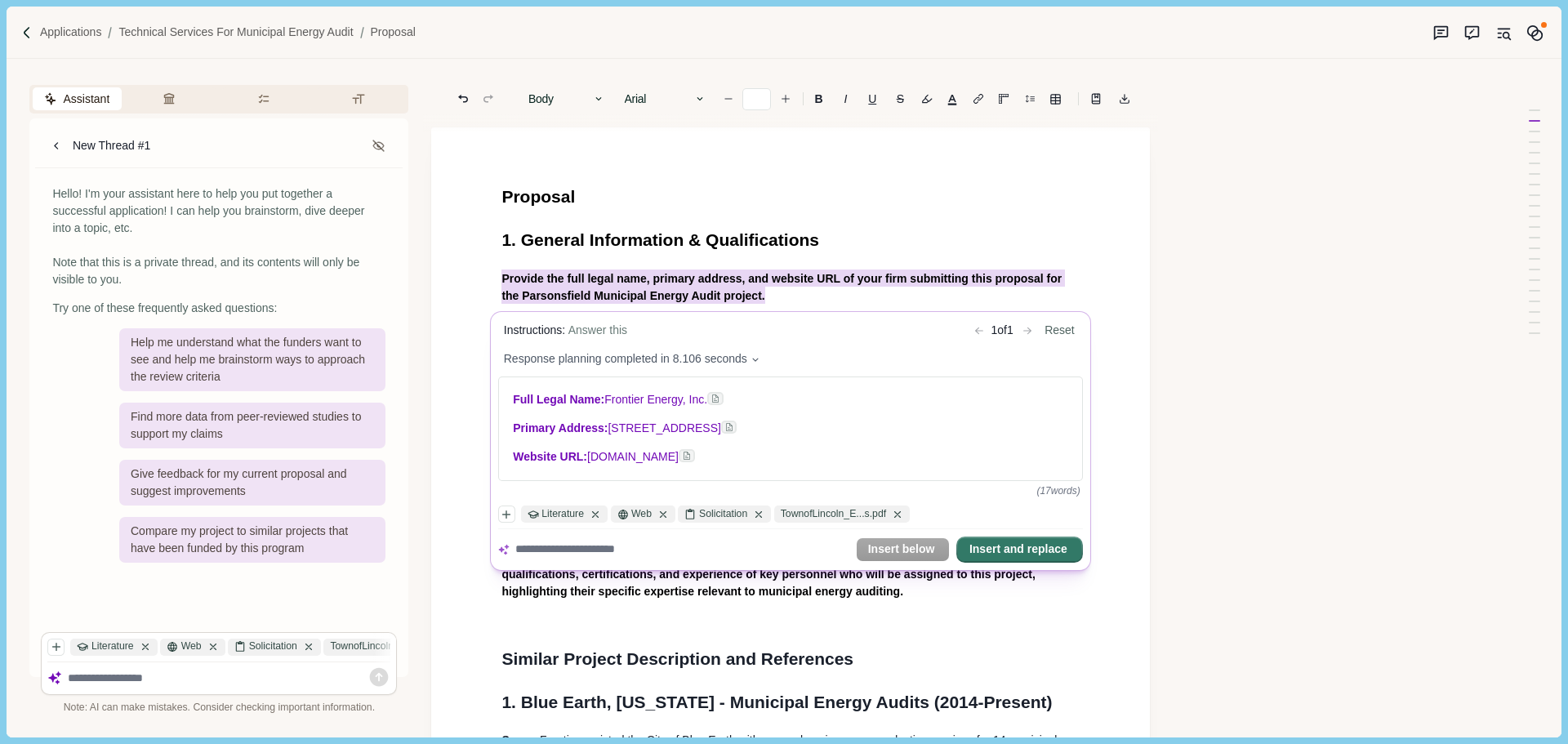
click at [1030, 544] on button "Insert and replace" at bounding box center [1019, 550] width 123 height 23
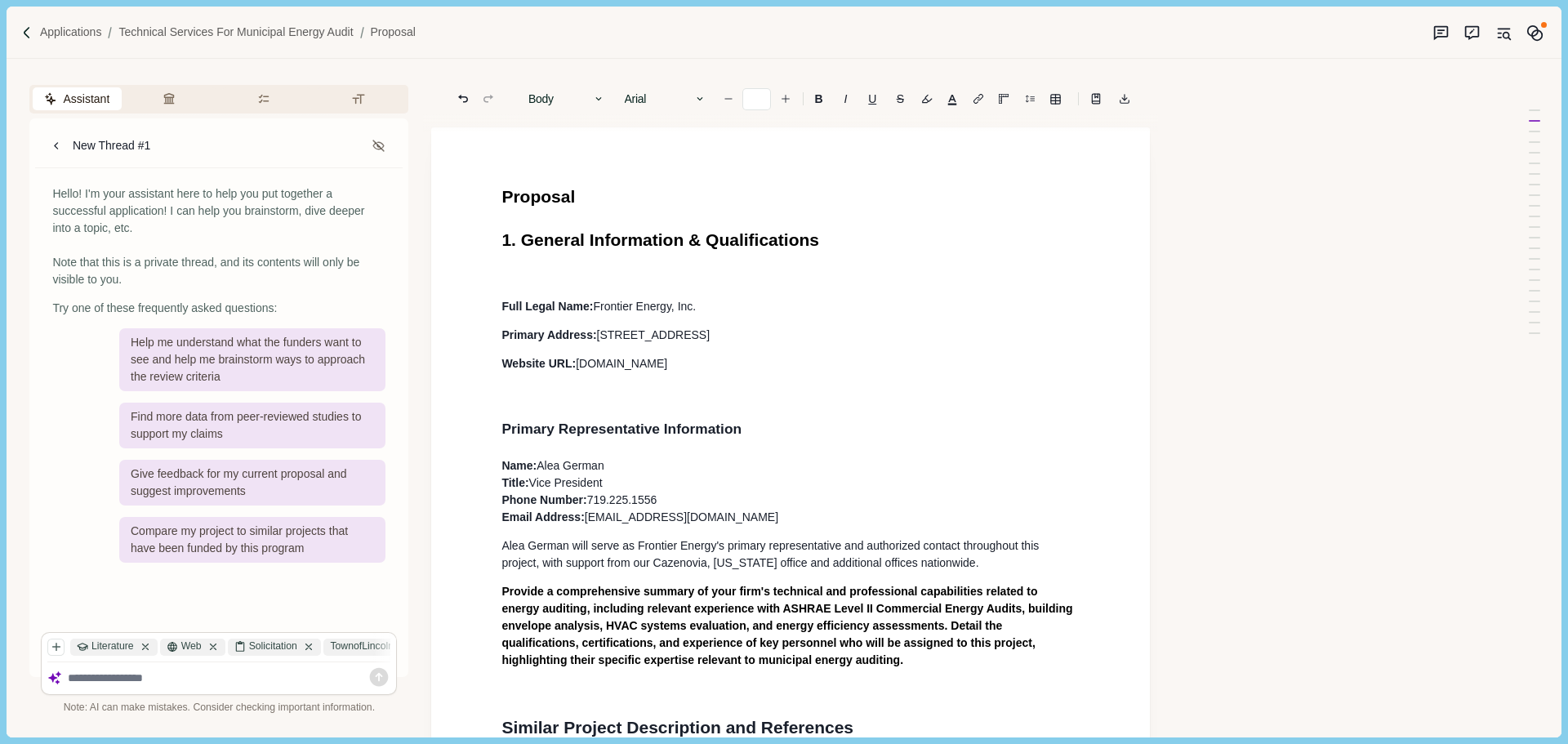
click at [539, 277] on p at bounding box center [790, 278] width 578 height 17
drag, startPoint x: 708, startPoint y: 282, endPoint x: 496, endPoint y: 276, distance: 212.1
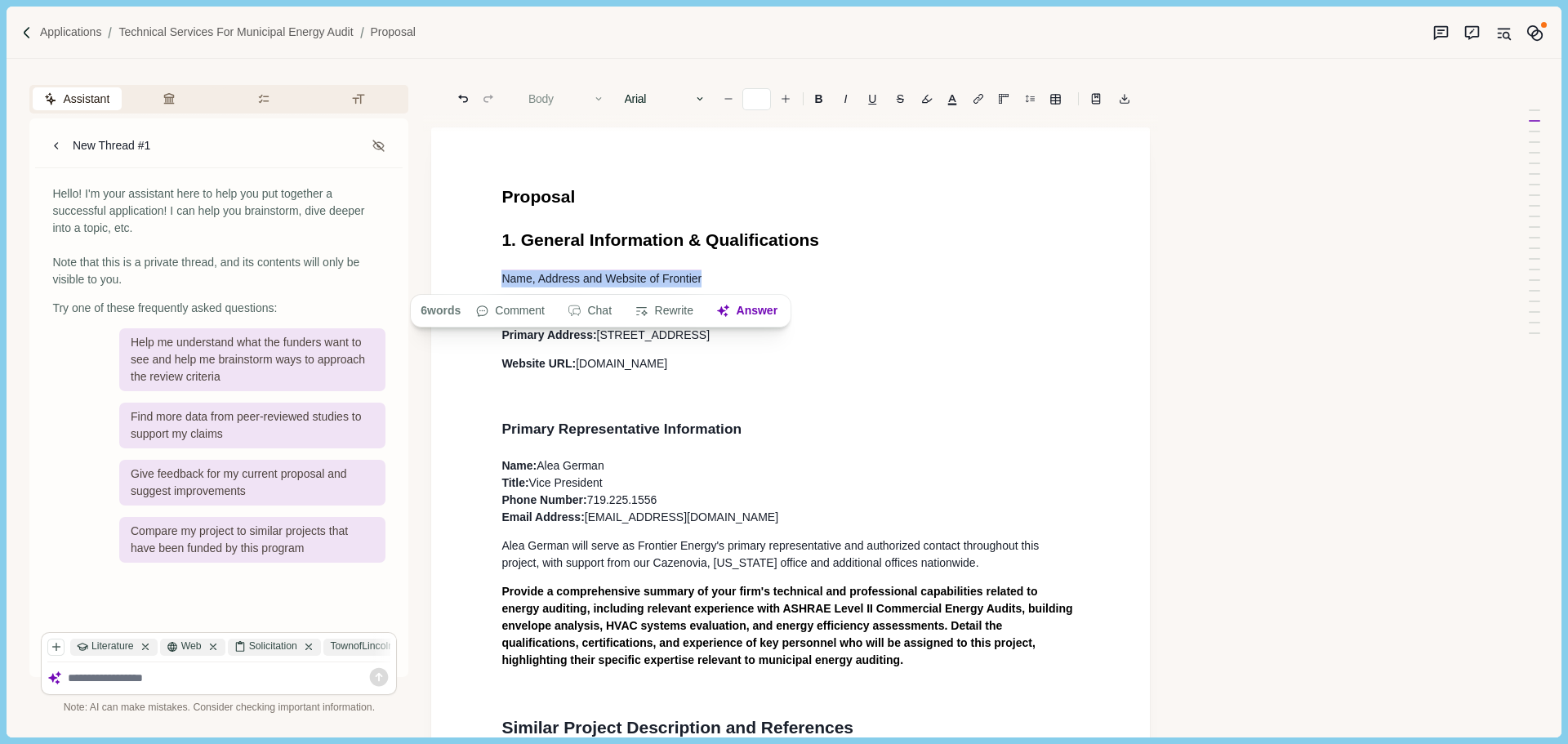
click at [567, 102] on button "Body" at bounding box center [566, 98] width 93 height 23
click at [571, 139] on button "Heading 1" at bounding box center [601, 136] width 161 height 27
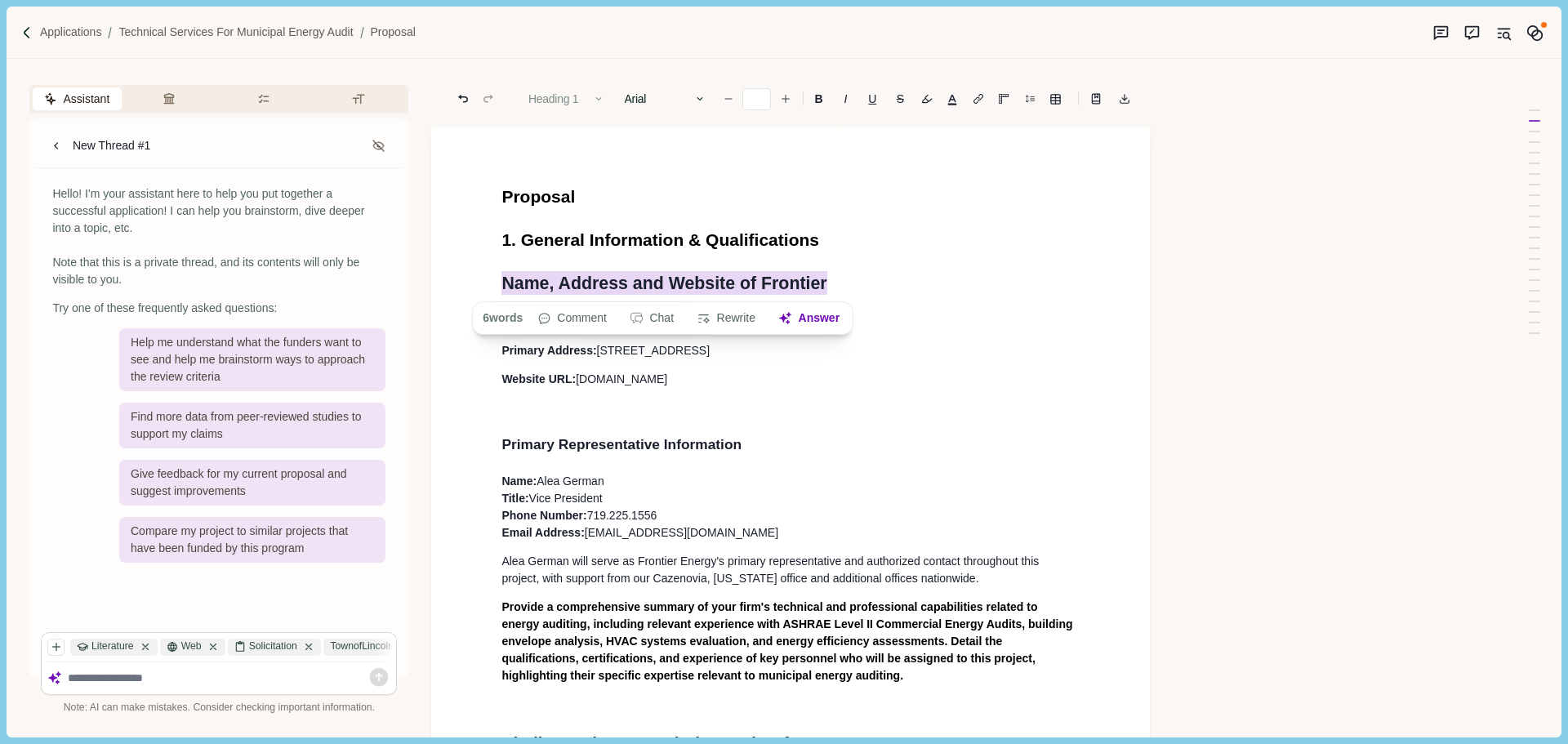
click at [585, 105] on button "Heading 1" at bounding box center [566, 98] width 93 height 23
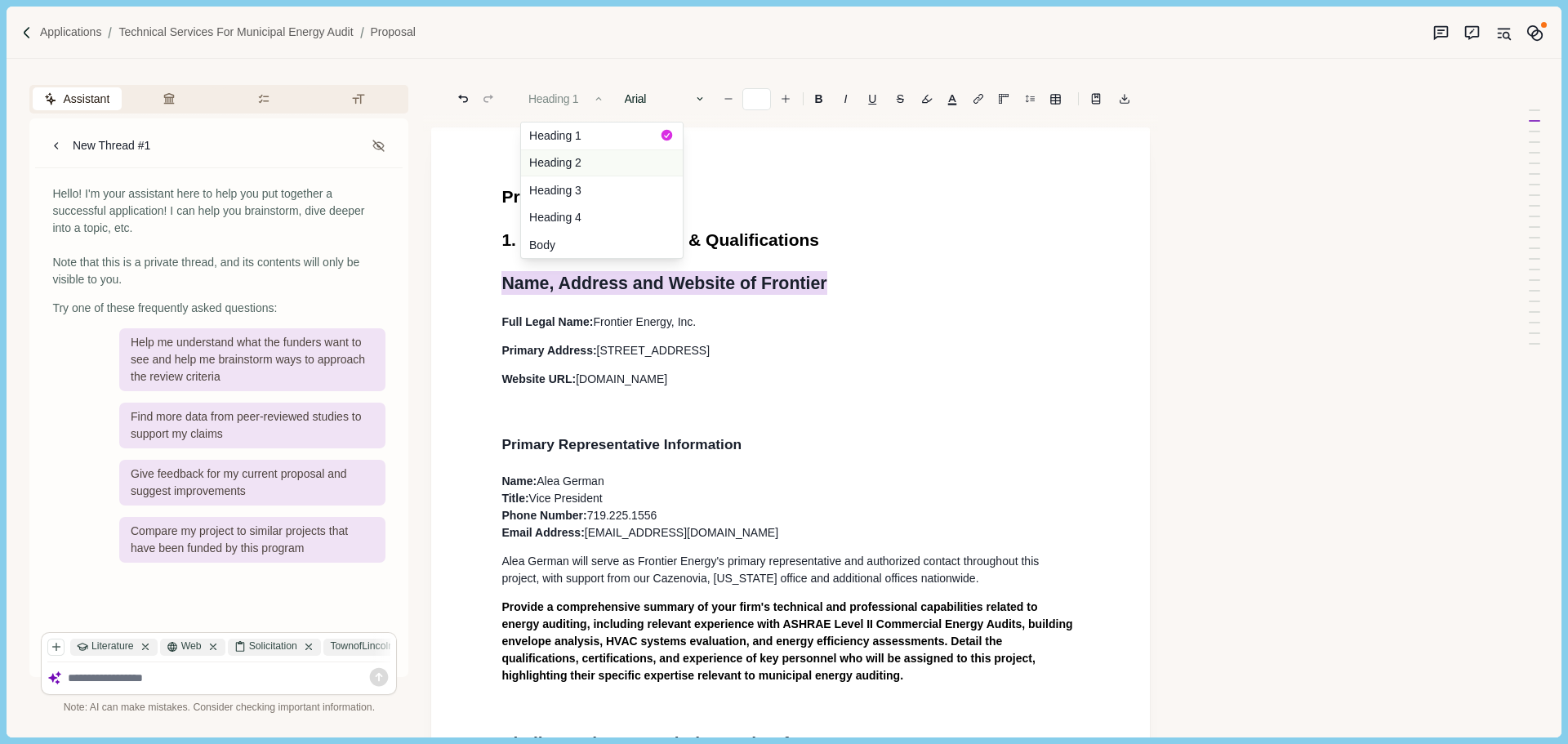
click at [583, 157] on button "Heading 2" at bounding box center [601, 163] width 161 height 28
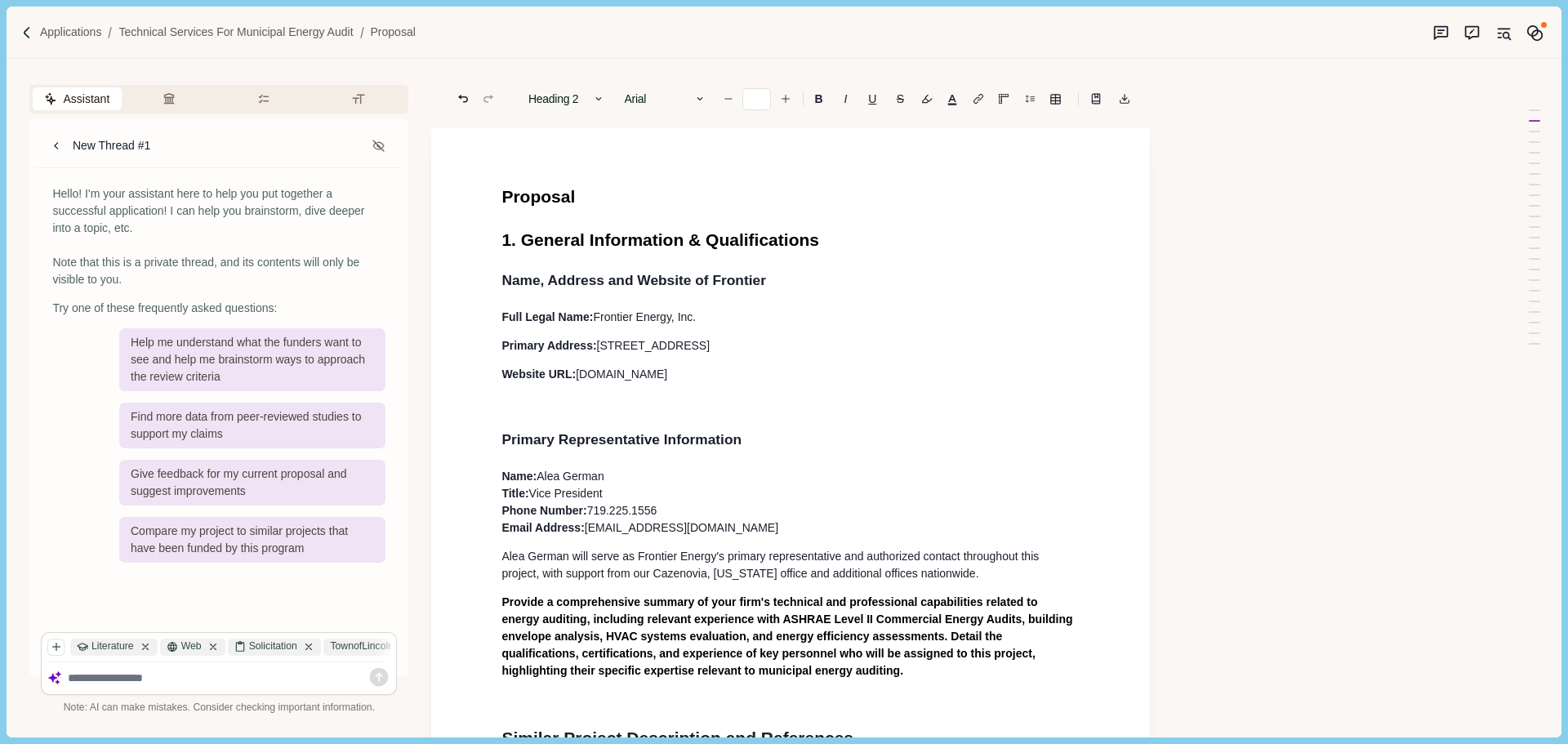
click at [563, 398] on p at bounding box center [790, 403] width 578 height 17
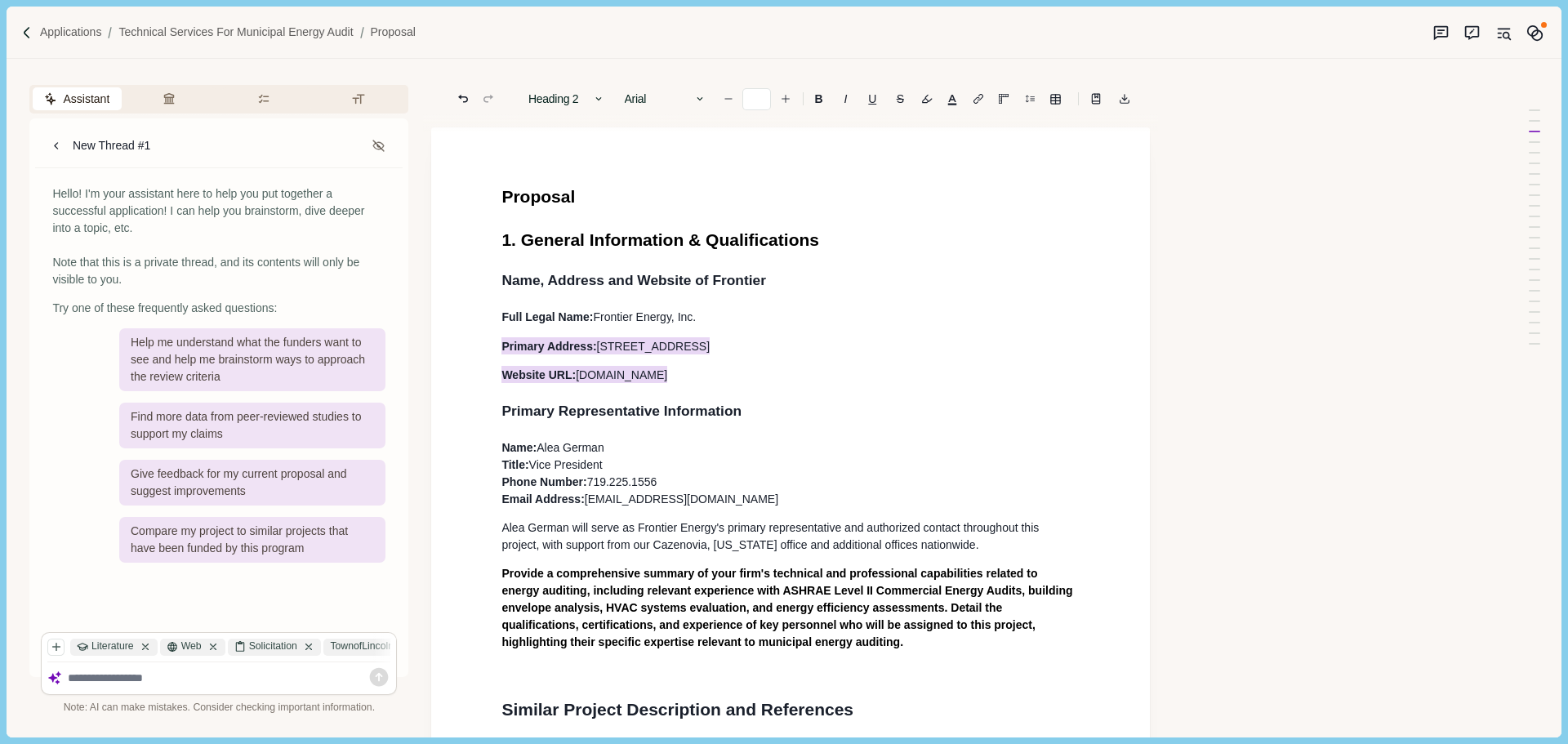
drag, startPoint x: 661, startPoint y: 372, endPoint x: 483, endPoint y: 323, distance: 184.6
click at [587, 99] on button "Heading 2" at bounding box center [566, 98] width 93 height 23
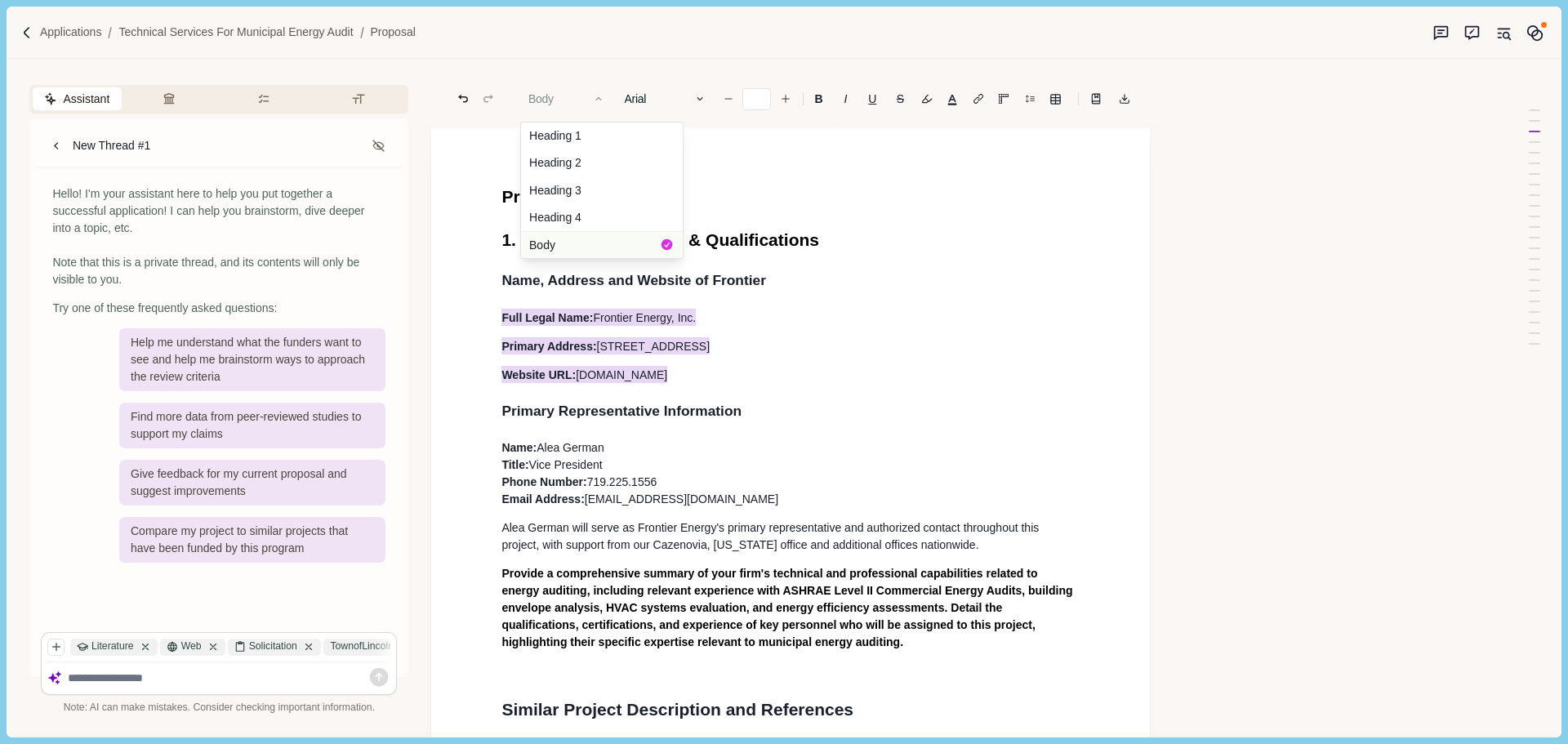
click at [560, 249] on button "Body" at bounding box center [601, 244] width 161 height 27
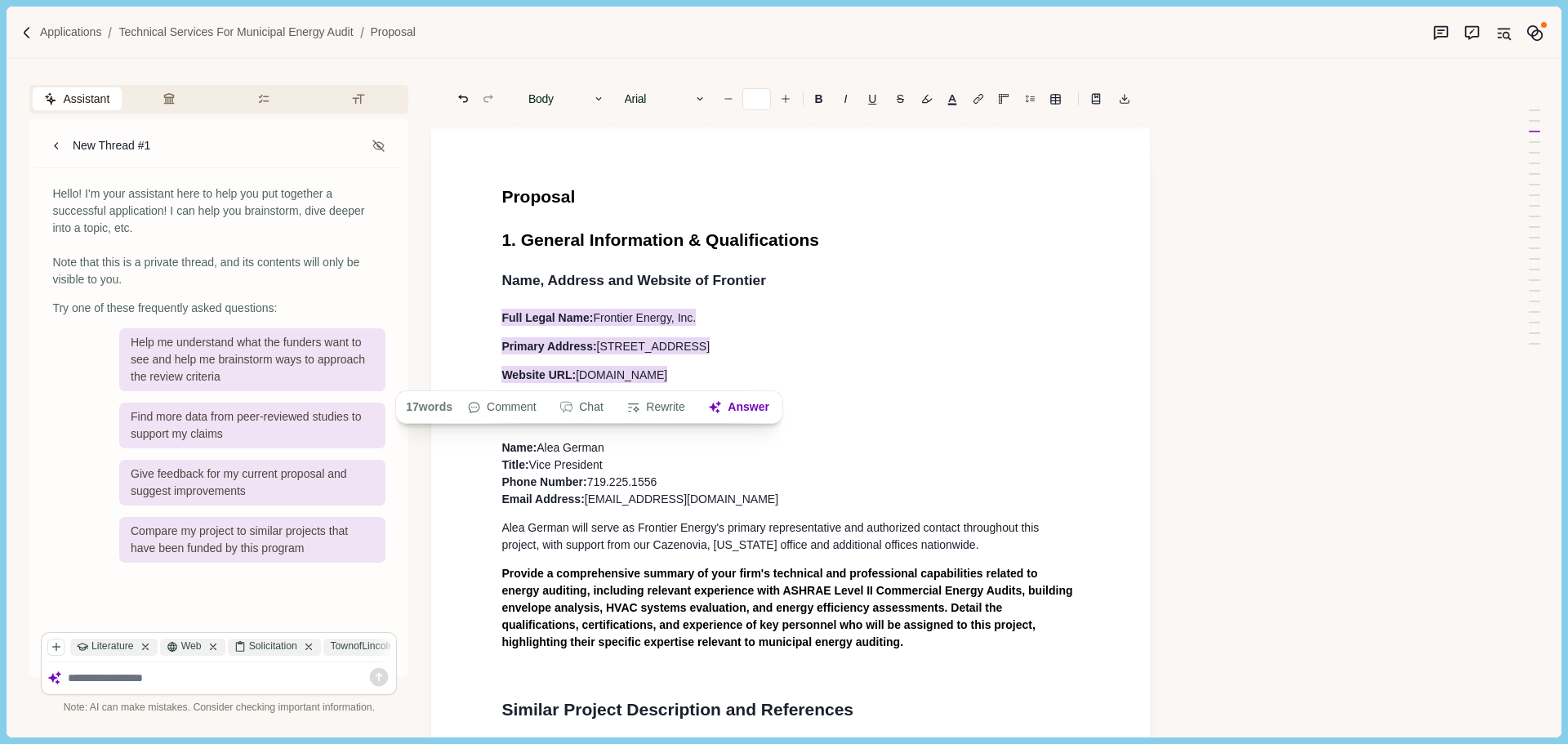
click at [777, 374] on p "Website URL: [DOMAIN_NAME]" at bounding box center [790, 375] width 578 height 17
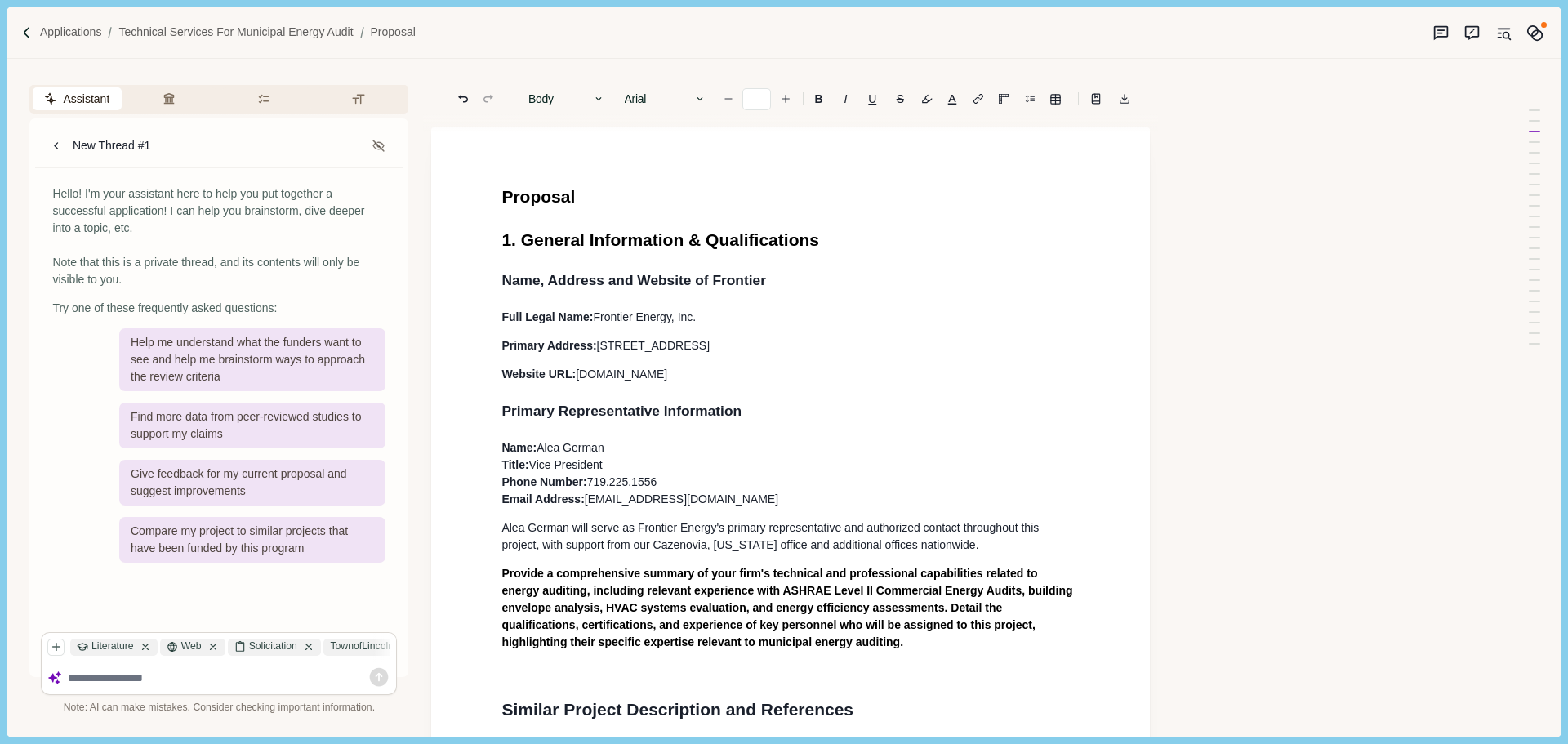
click at [635, 474] on p "Name: [PERSON_NAME] Title: Vice President Phone Number: [PHONE_NUMBER] Email Ad…" at bounding box center [790, 473] width 578 height 68
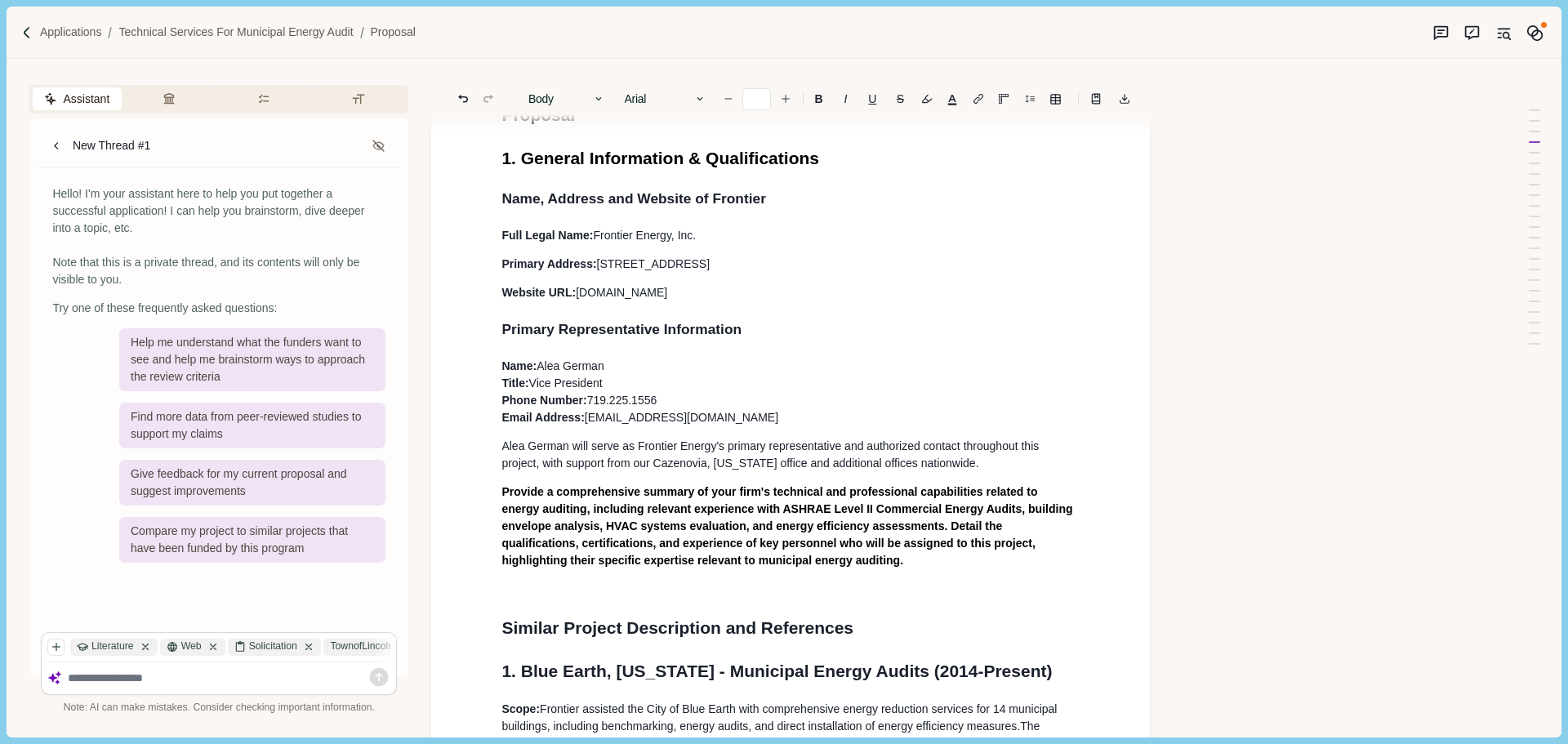
drag, startPoint x: 559, startPoint y: 325, endPoint x: 484, endPoint y: 325, distance: 75.0
click at [598, 96] on icon "button" at bounding box center [598, 99] width 12 height 12
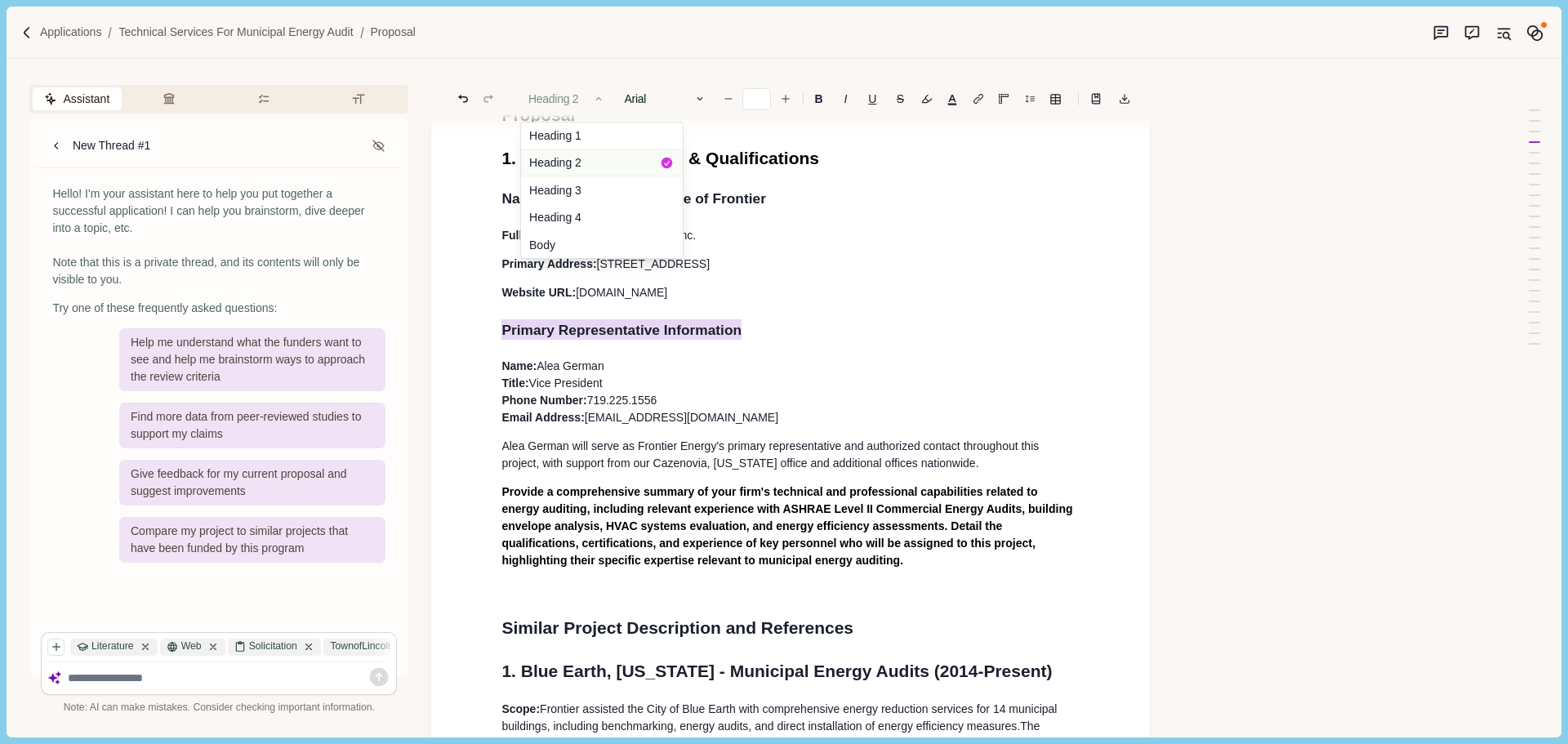
click at [570, 157] on button "Heading 2" at bounding box center [601, 163] width 161 height 28
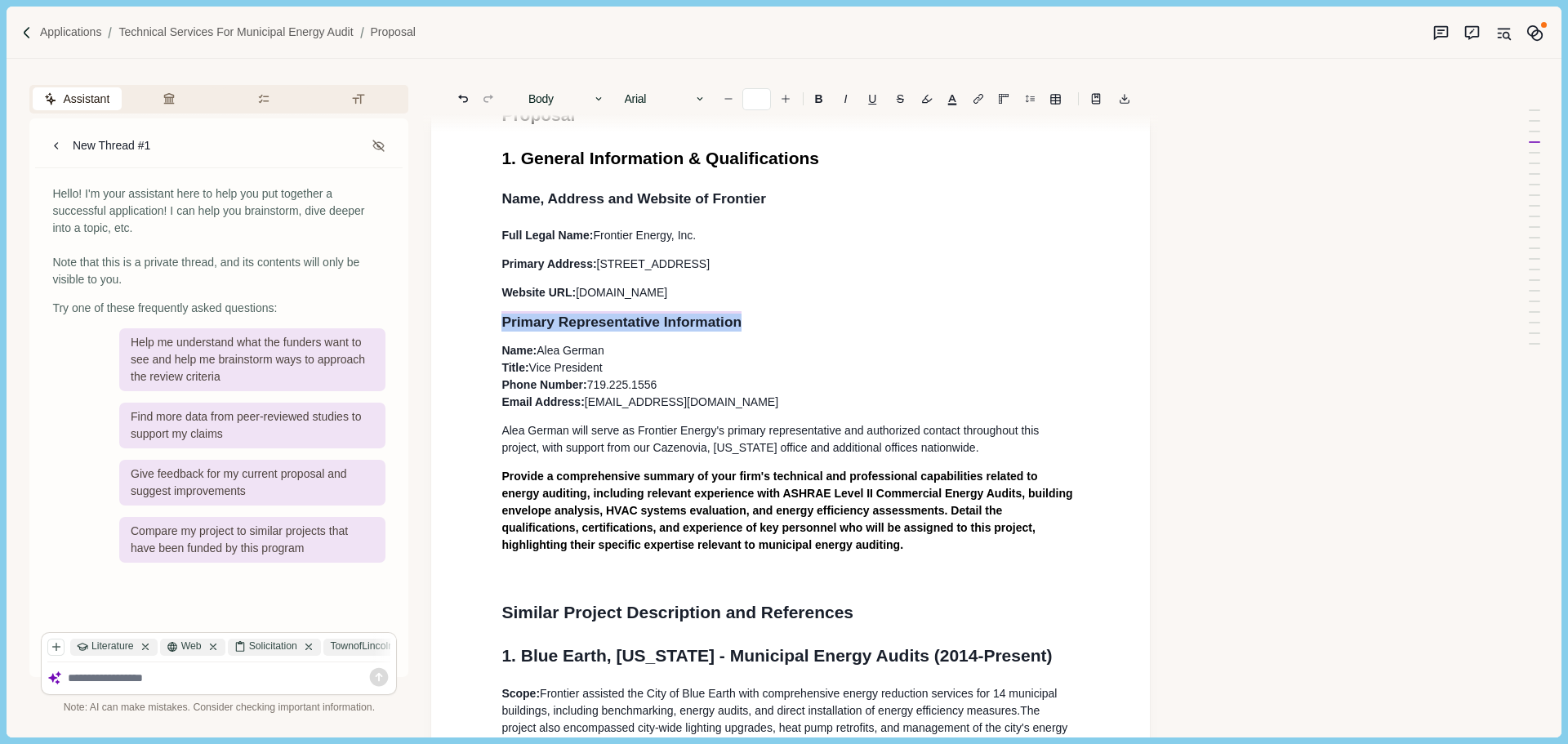
click at [763, 318] on p "Primary Representative Information" at bounding box center [790, 321] width 578 height 18
drag, startPoint x: 768, startPoint y: 198, endPoint x: 418, endPoint y: 198, distance: 350.0
click at [416, 198] on div "Assistant Review Criteria Requirements Formatting New Thread #1 Hello! I'm your…" at bounding box center [757, 398] width 1500 height 678
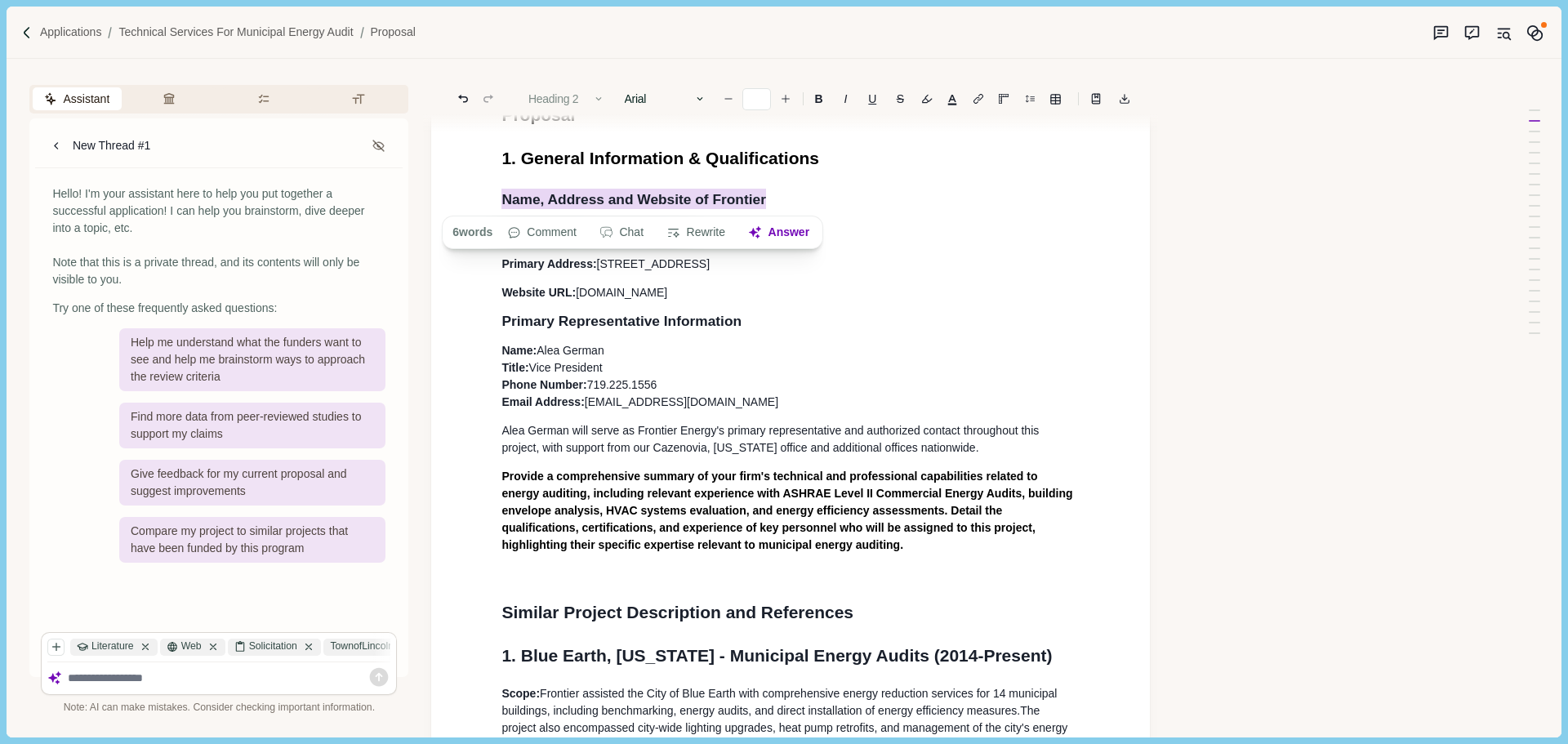
click at [563, 96] on button "Heading 2" at bounding box center [566, 98] width 93 height 23
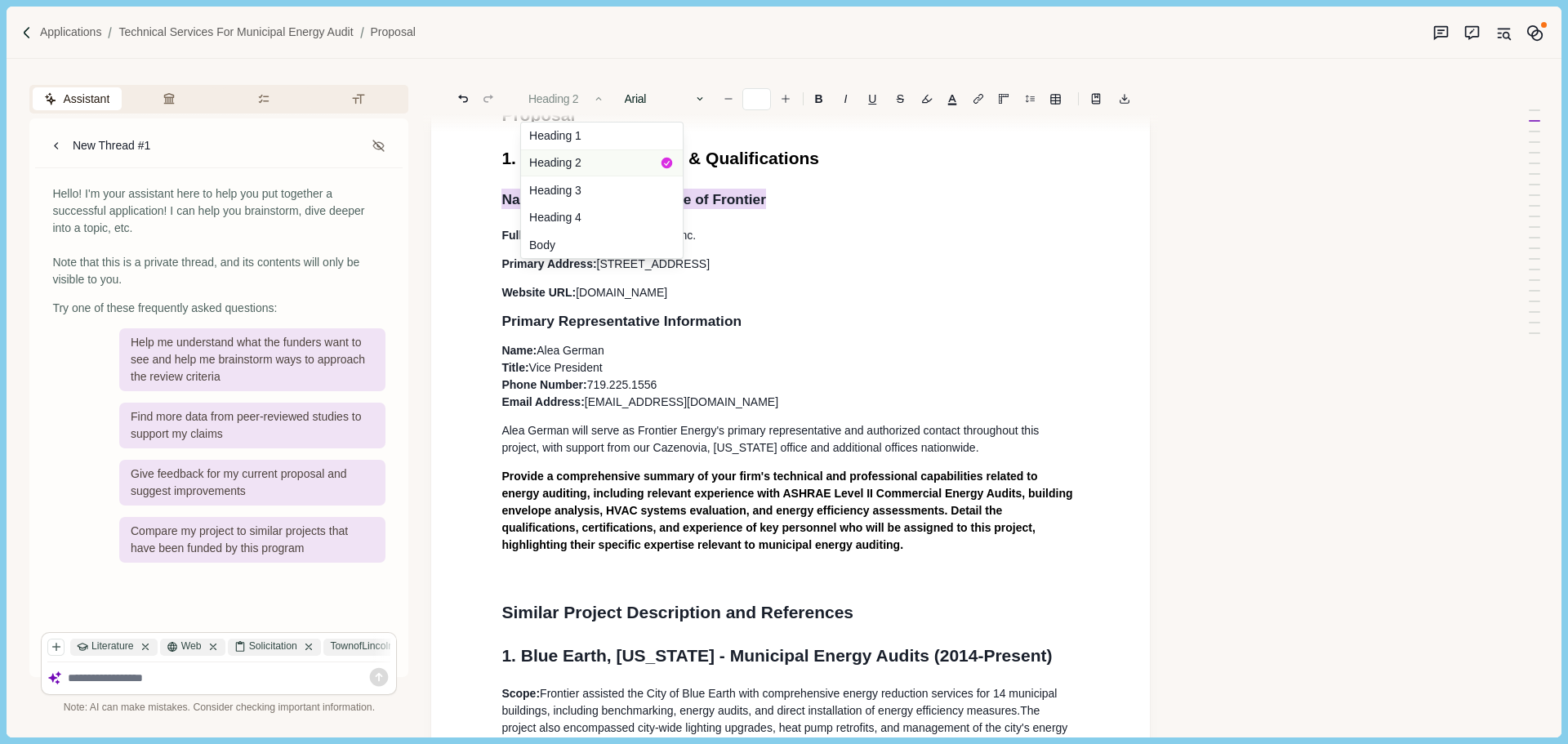
click at [569, 157] on button "Heading 2" at bounding box center [601, 163] width 161 height 28
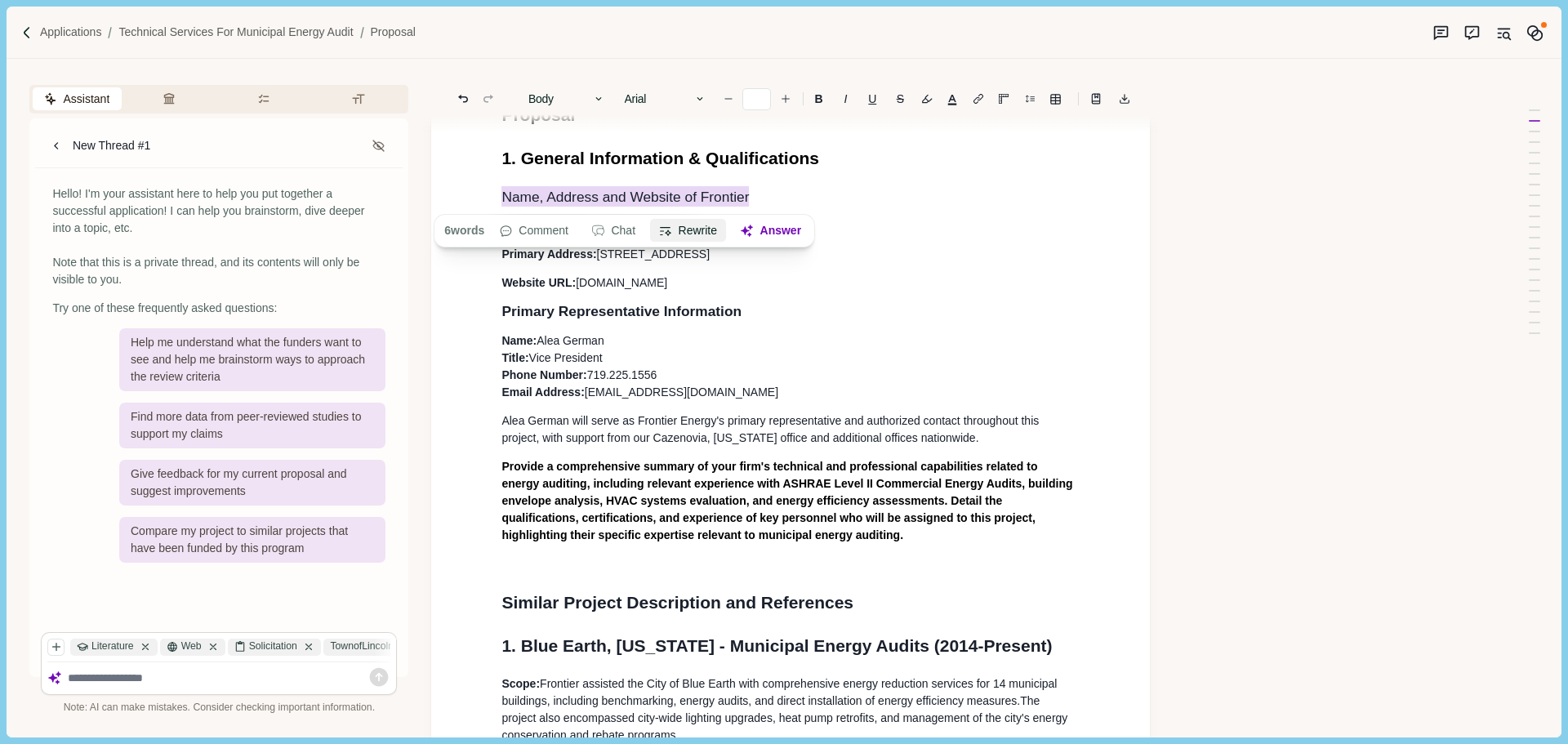
click at [724, 238] on button "Rewrite" at bounding box center [688, 231] width 76 height 23
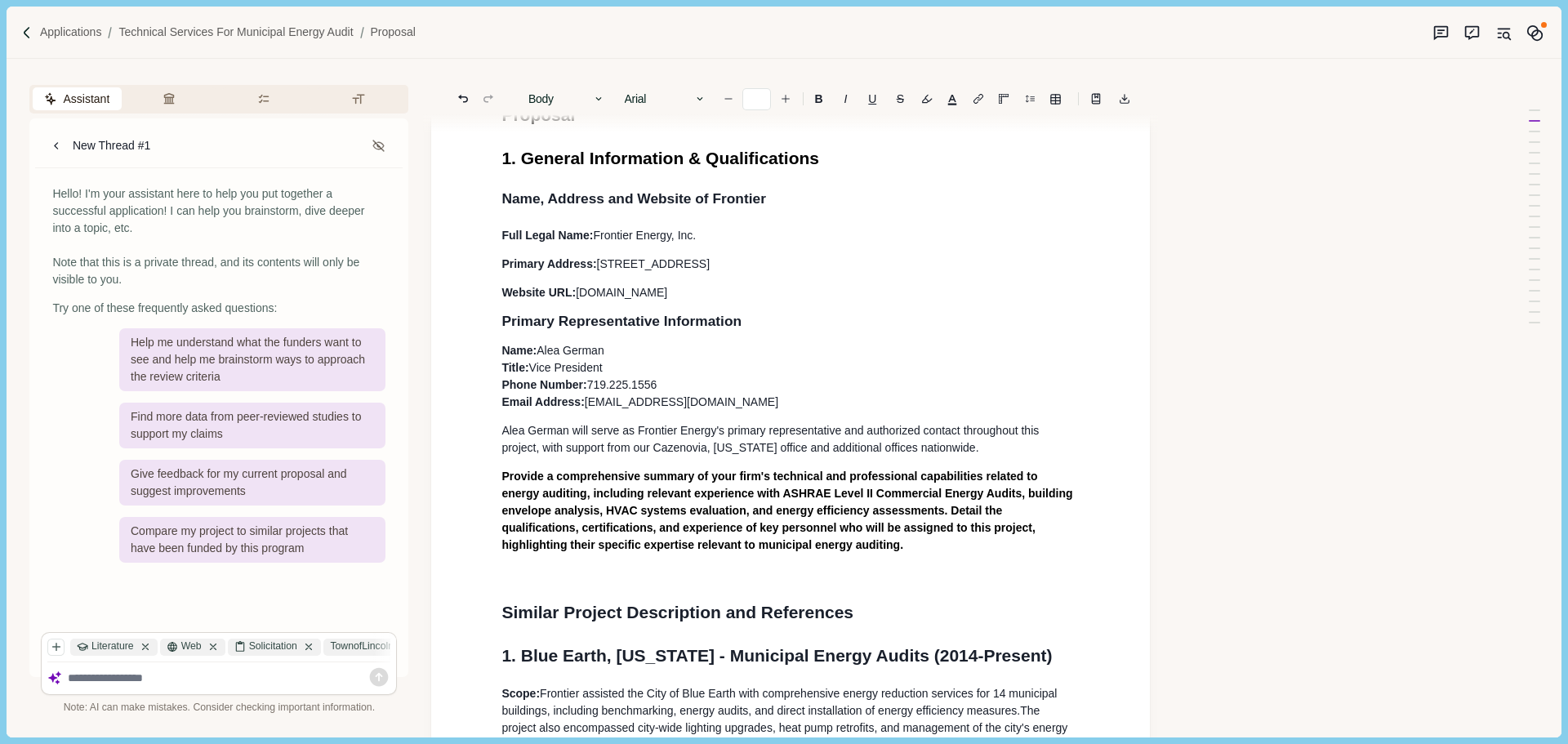
click at [772, 228] on p "Full Legal Name: Frontier Energy, Inc." at bounding box center [790, 236] width 578 height 17
drag, startPoint x: 731, startPoint y: 204, endPoint x: 676, endPoint y: 201, distance: 55.1
click at [676, 201] on h2 "Name, Address and Website of Fro ntier" at bounding box center [790, 199] width 578 height 22
click at [679, 200] on span "te of Frontier" at bounding box center [722, 199] width 87 height 20
click at [690, 326] on span "Primary Representative Information" at bounding box center [621, 320] width 240 height 16
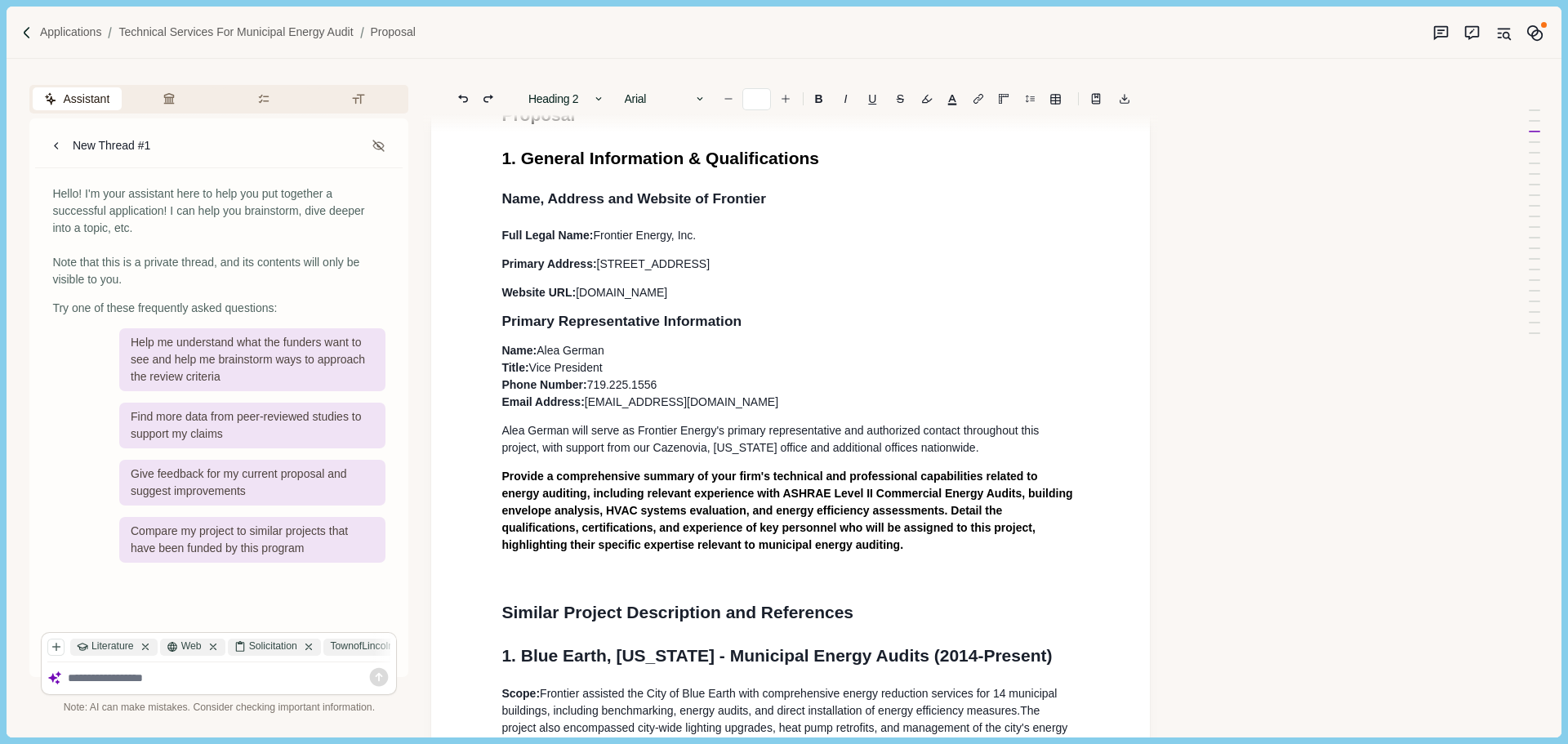
click at [702, 328] on span "Primary Representative Information" at bounding box center [621, 320] width 240 height 16
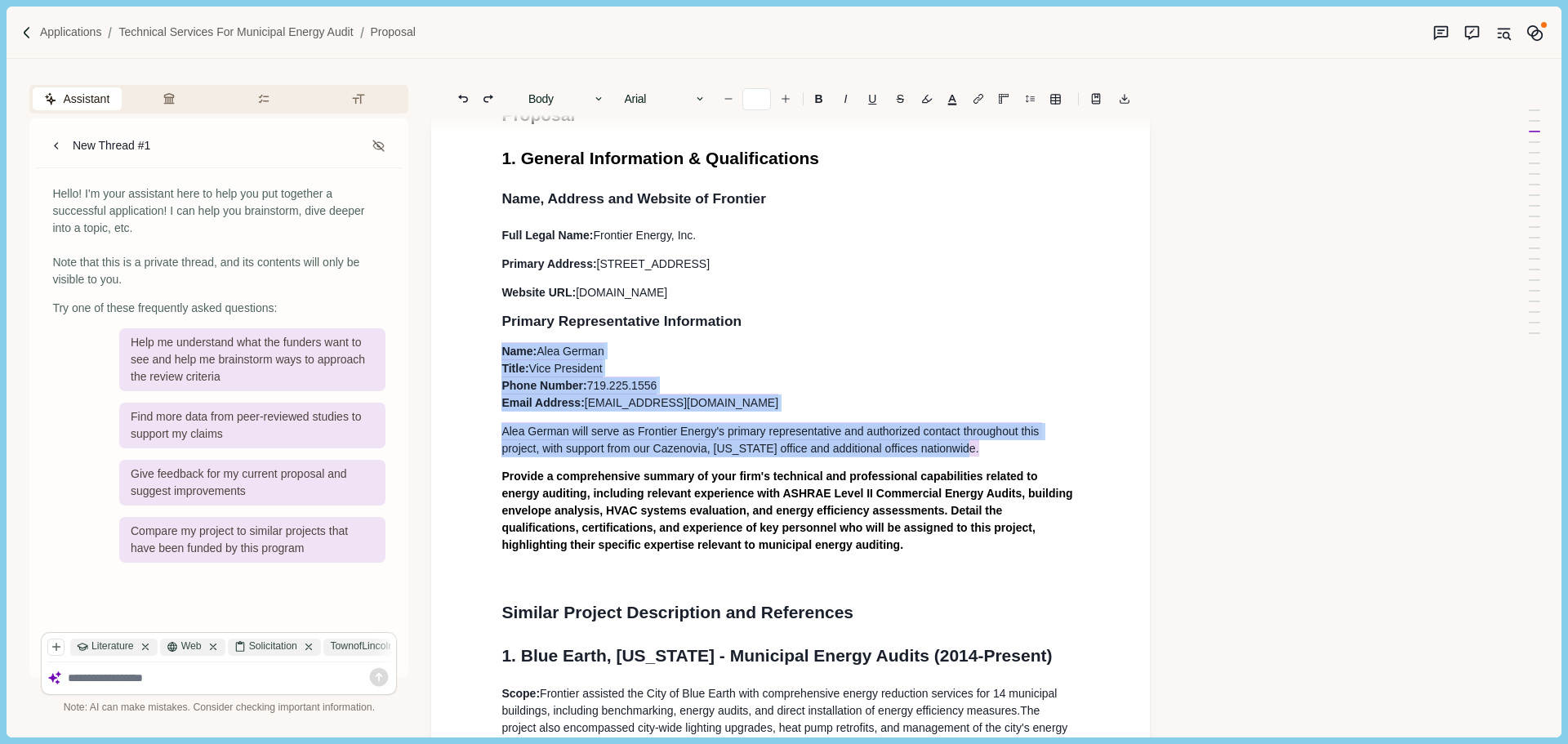
drag, startPoint x: 975, startPoint y: 457, endPoint x: 494, endPoint y: 357, distance: 491.3
click at [576, 101] on button "Body" at bounding box center [566, 98] width 93 height 23
click at [576, 244] on button "Body" at bounding box center [601, 244] width 161 height 27
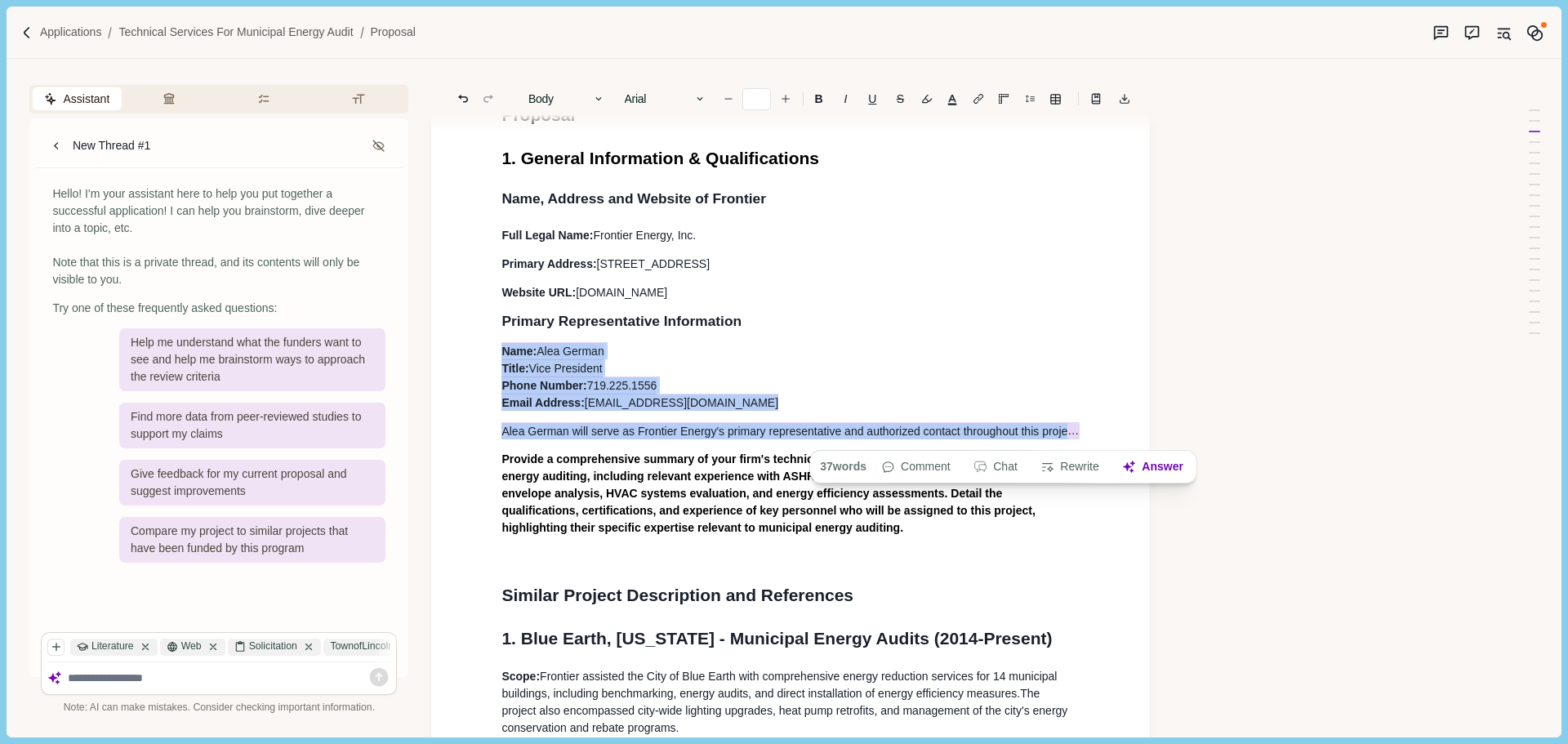
click at [789, 358] on p "Name: [PERSON_NAME] Title: Vice President Phone Number: [PHONE_NUMBER] Email Ad…" at bounding box center [790, 376] width 578 height 68
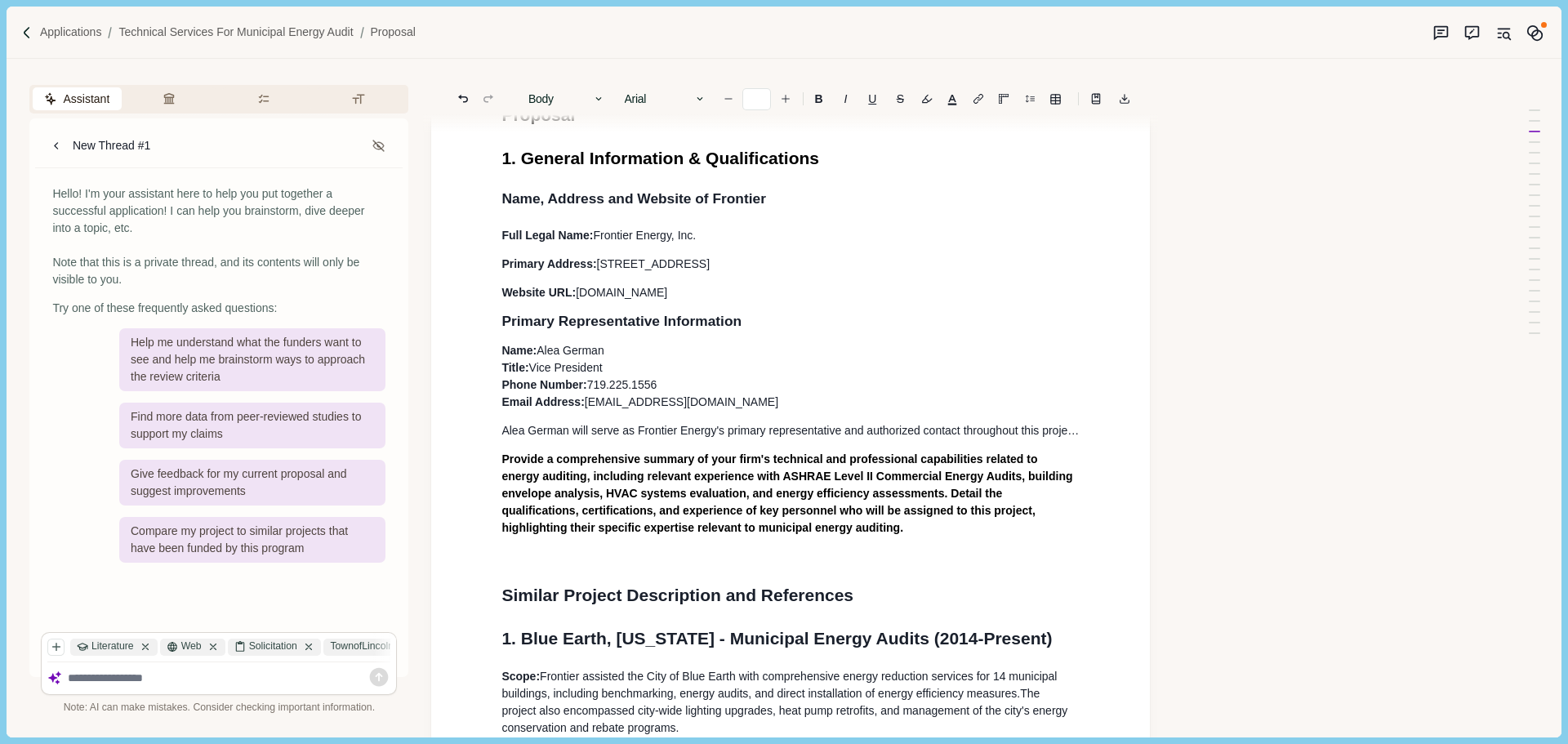
click at [1076, 437] on span "Alea German will serve as Frontier Energy's primary representative and authoriz…" at bounding box center [1010, 429] width 1018 height 13
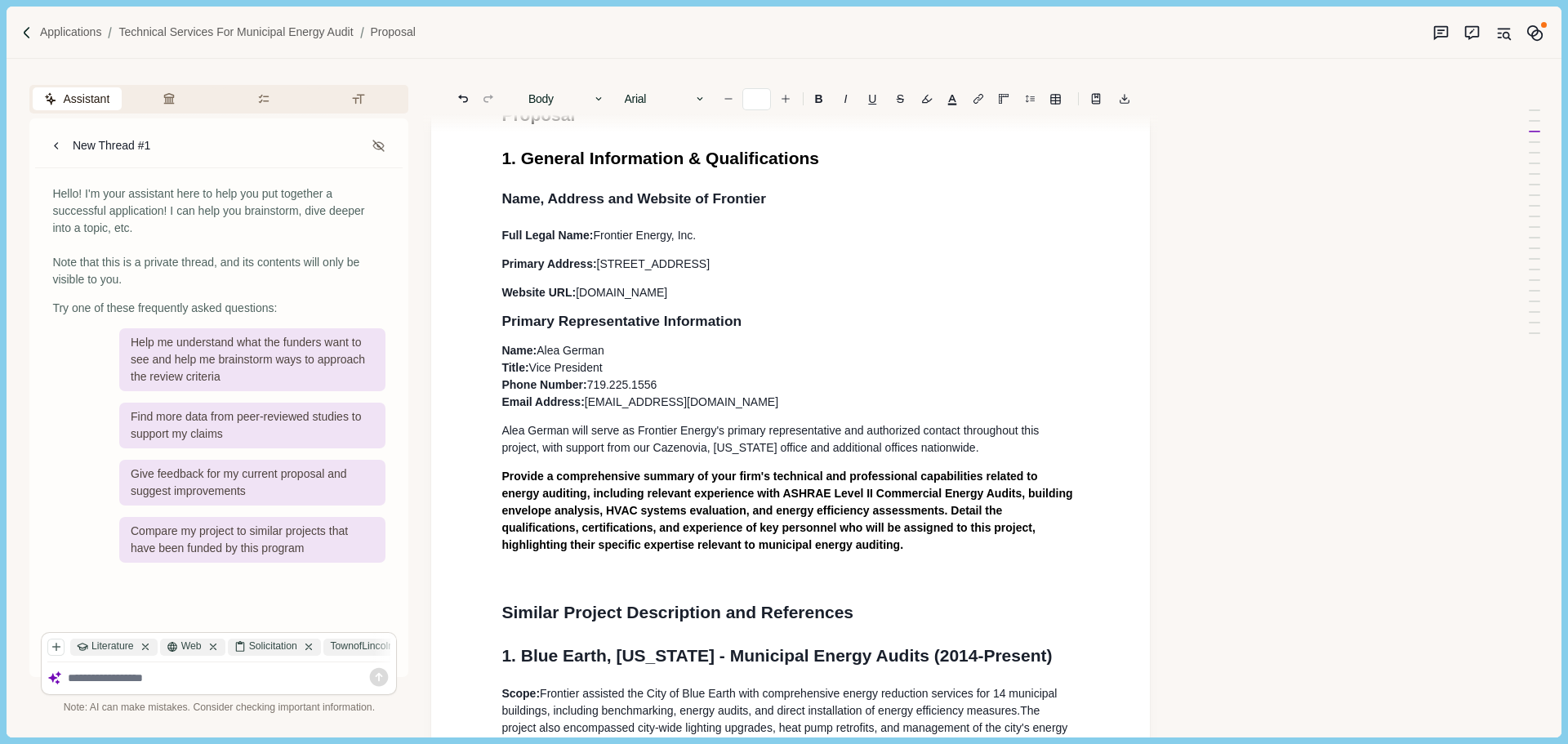
click at [926, 411] on p "Name: [PERSON_NAME] Title: Vice President Phone Number: [PHONE_NUMBER] Email Ad…" at bounding box center [790, 376] width 578 height 68
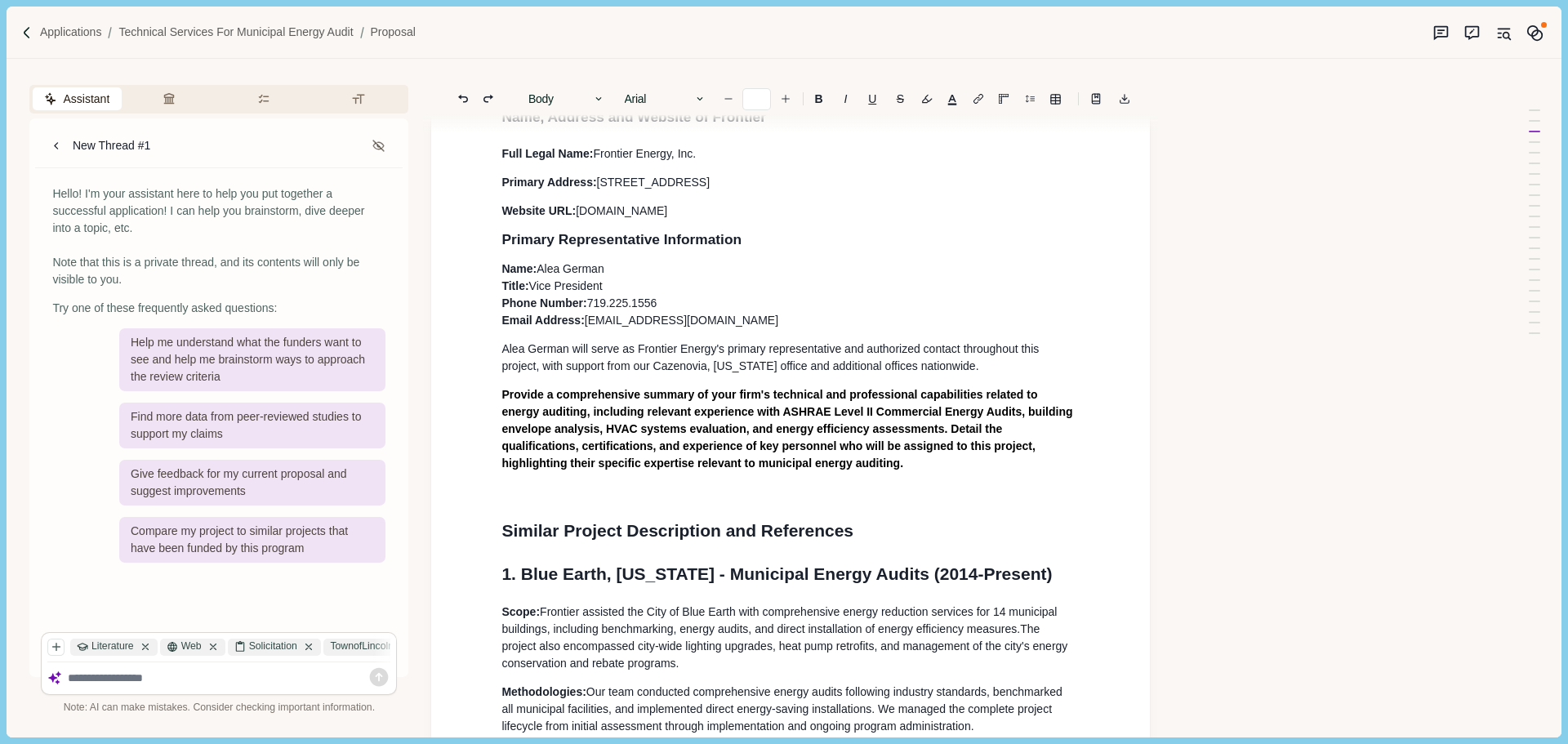
click at [597, 413] on span "Provide a comprehensive summary of your firm's technical and professional capab…" at bounding box center [788, 429] width 574 height 82
click at [812, 472] on p "Provide a comprehensive summary of your firm's technical and professional capab…" at bounding box center [790, 429] width 578 height 85
click at [501, 400] on span "Provide a comprehensive summary of your firm's technical and professional capab…" at bounding box center [788, 429] width 574 height 82
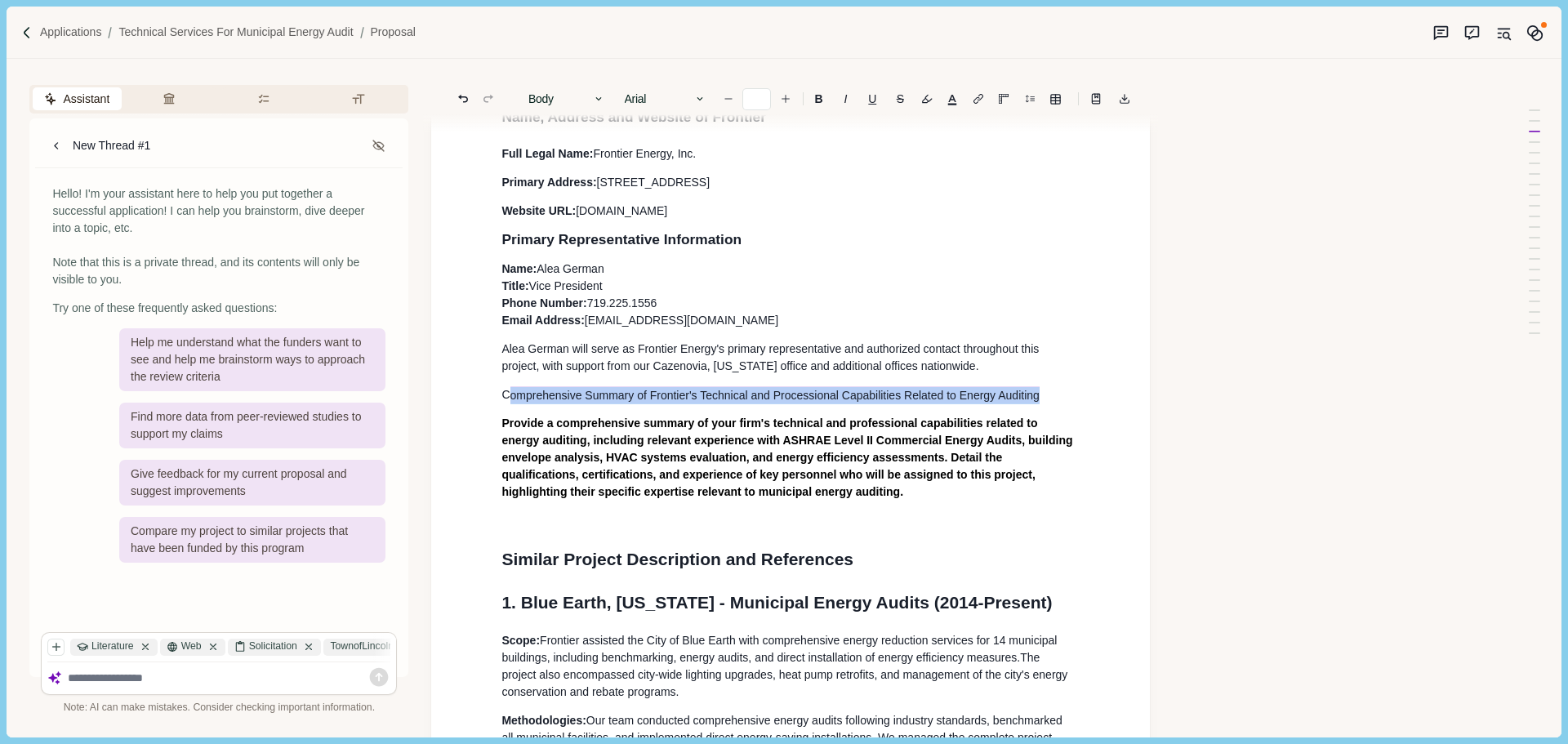
drag, startPoint x: 1036, startPoint y: 408, endPoint x: 509, endPoint y: 397, distance: 527.1
click at [509, 397] on p "C omprehensive Summary of Frontier's Technical and Processional Capabilities Re…" at bounding box center [790, 395] width 578 height 17
click at [590, 101] on button "Body" at bounding box center [566, 98] width 93 height 23
click at [574, 157] on button "Heading 2" at bounding box center [601, 163] width 161 height 28
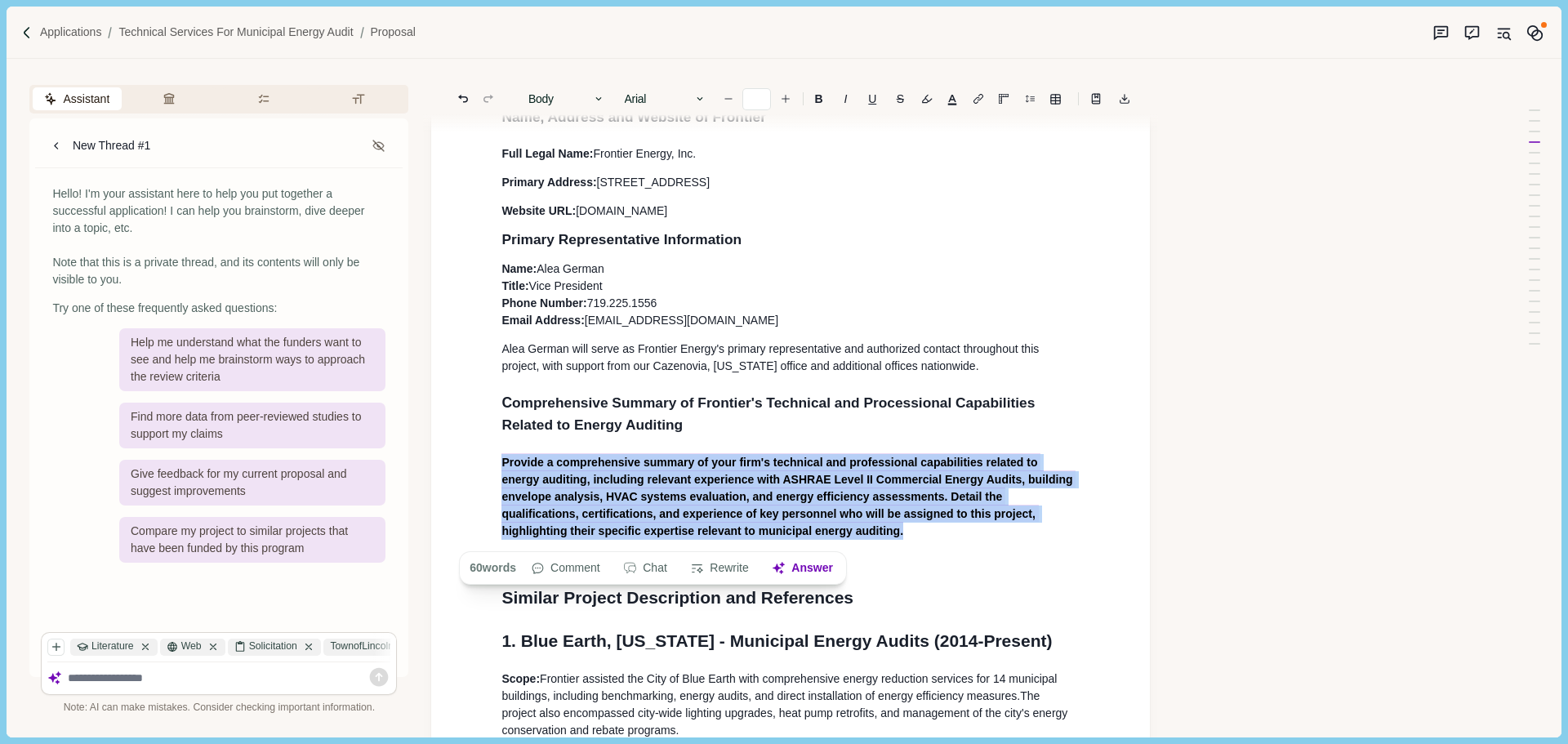
drag, startPoint x: 653, startPoint y: 510, endPoint x: 695, endPoint y: 517, distance: 42.6
click at [808, 563] on button "Answer" at bounding box center [802, 568] width 79 height 23
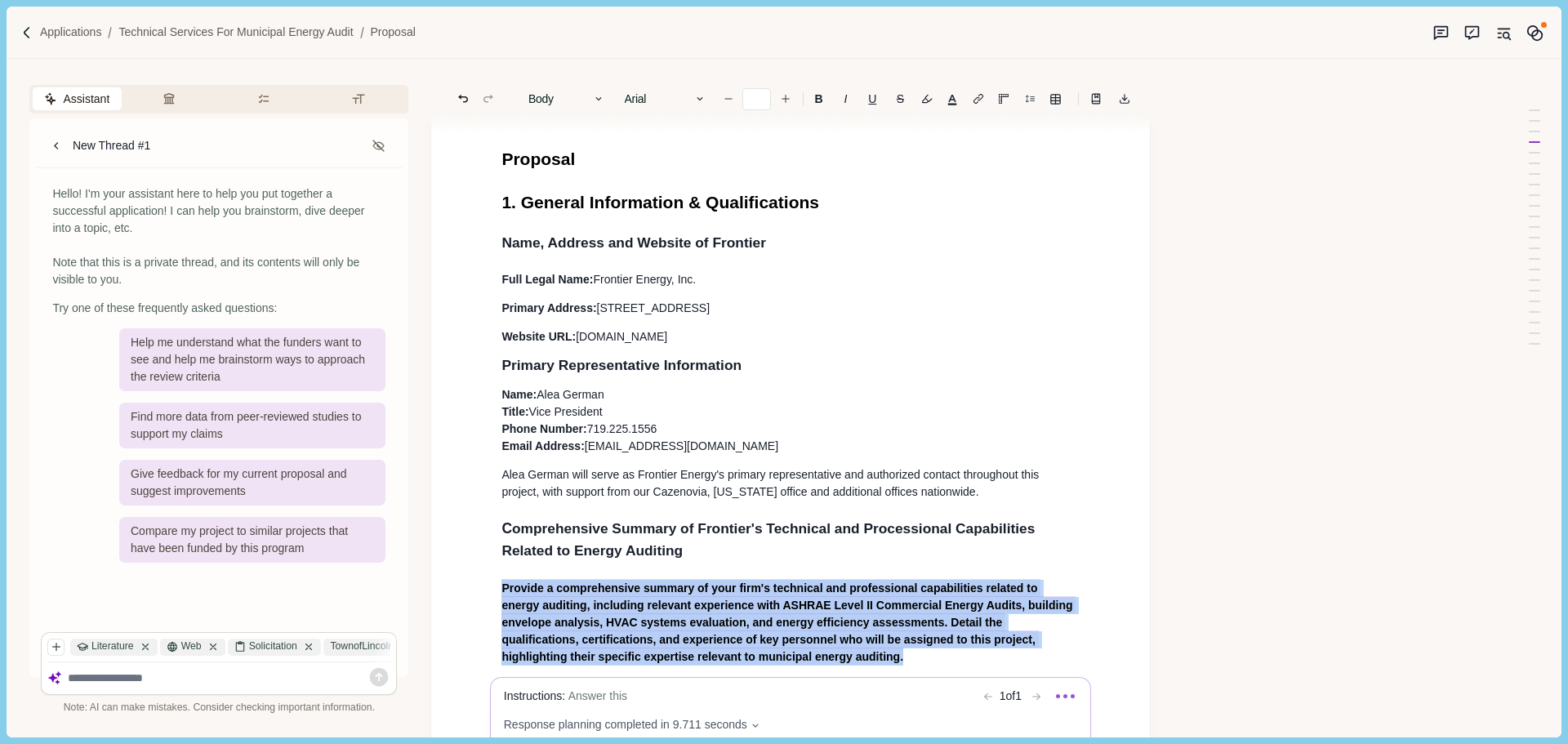
scroll to position [0, 0]
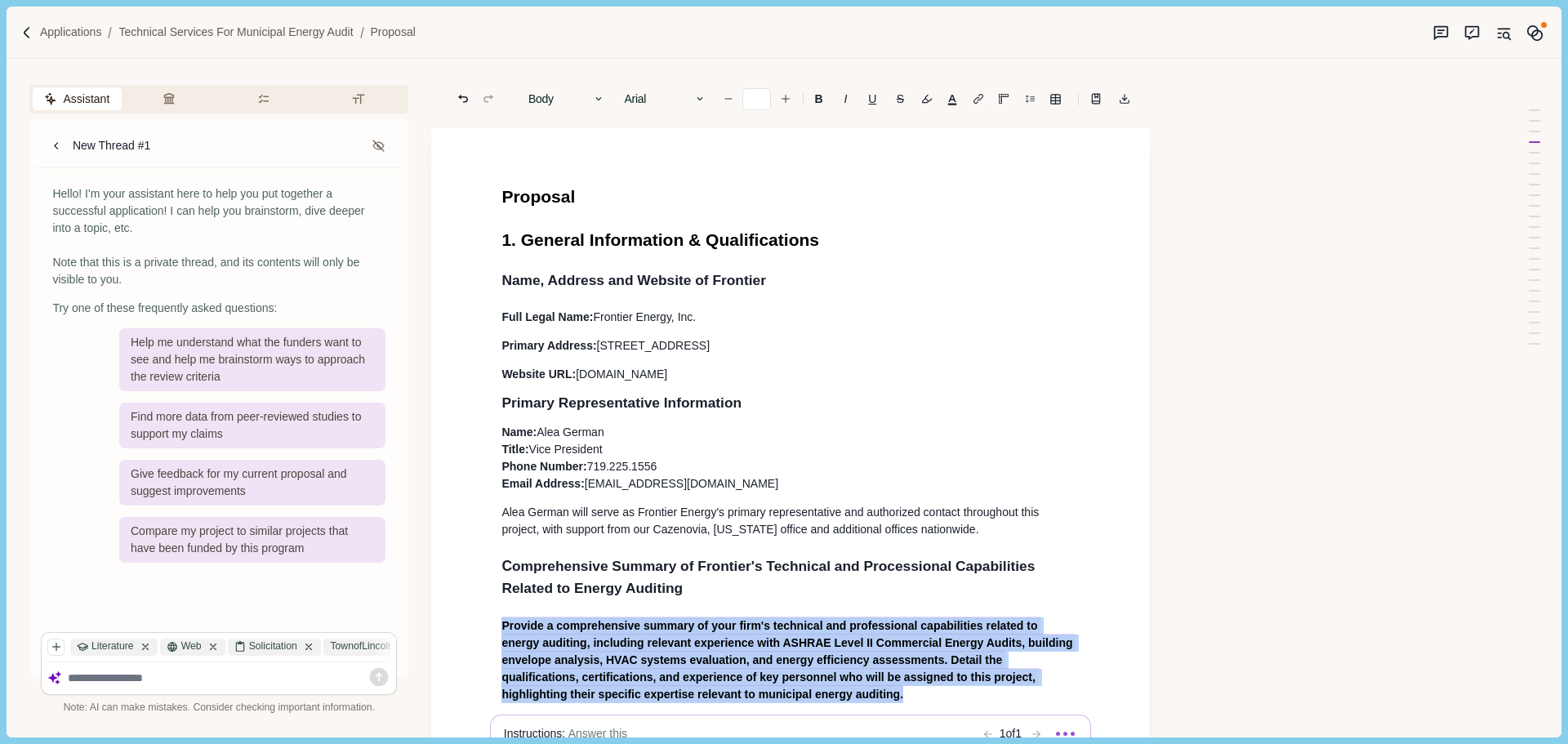
click at [707, 379] on body "Applications Technical Services for Municipal Energy Audit Proposal Assistant R…" at bounding box center [784, 372] width 1568 height 744
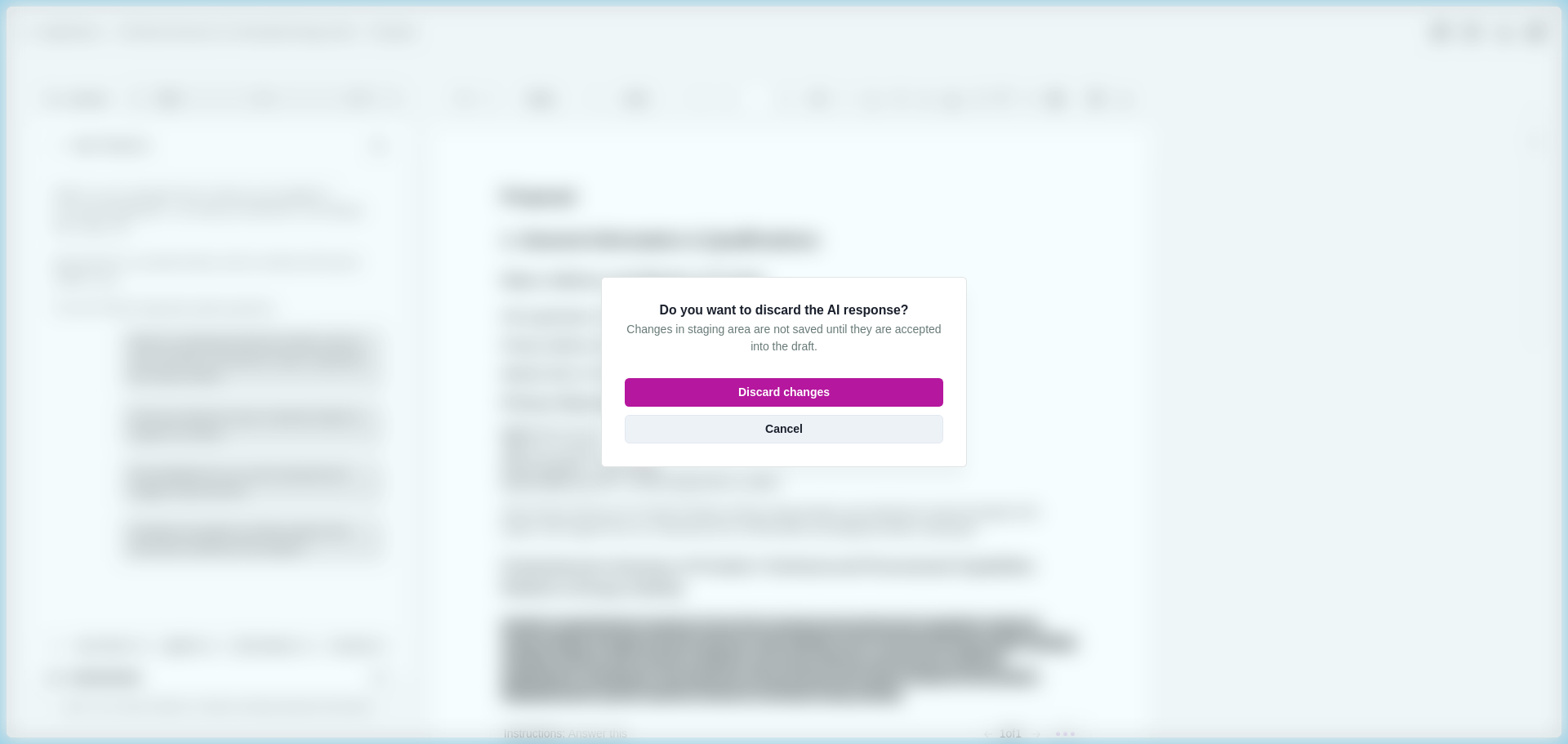
click at [812, 431] on button "Cancel" at bounding box center [784, 429] width 319 height 29
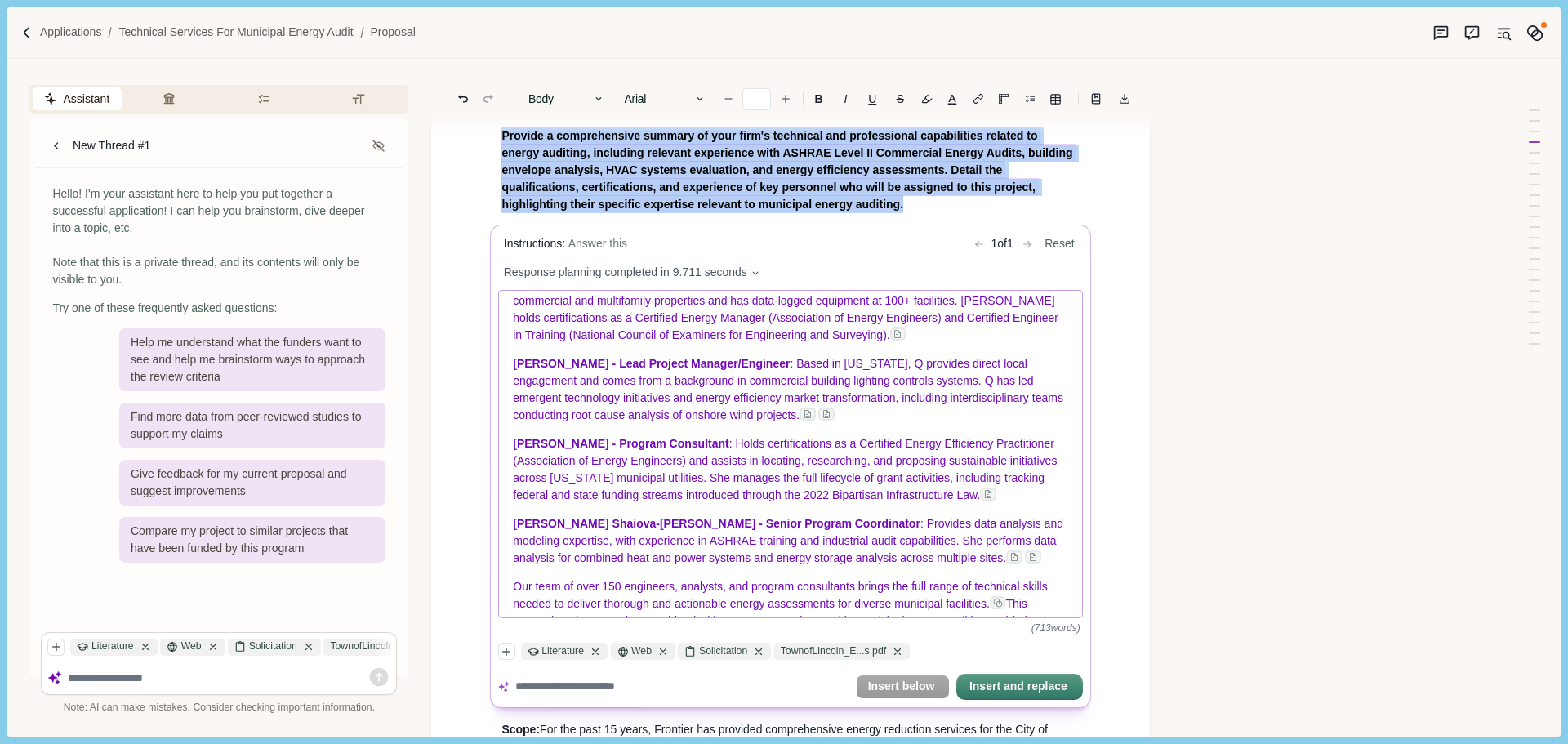
scroll to position [1110, 0]
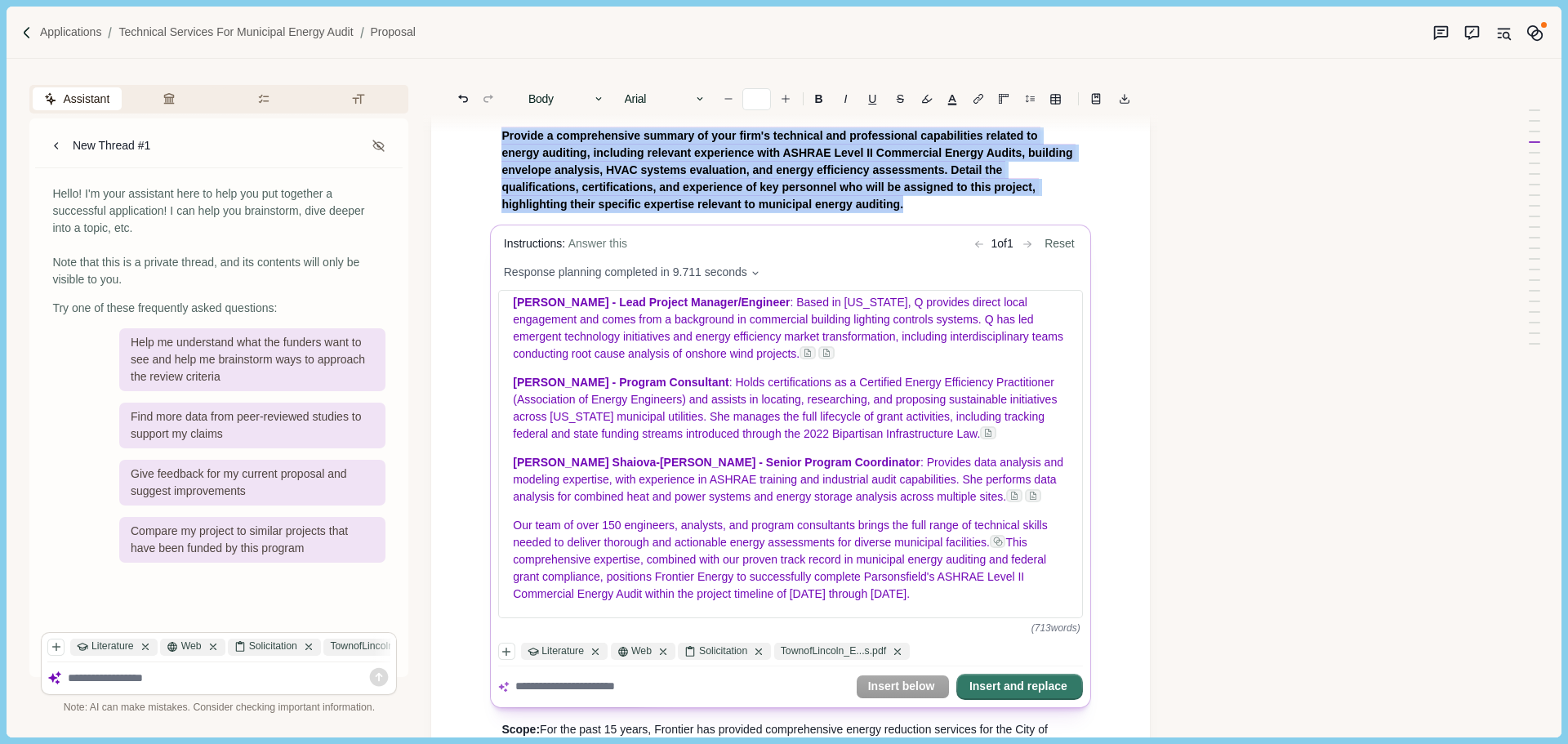
click at [1041, 685] on button "Insert and replace" at bounding box center [1019, 687] width 123 height 23
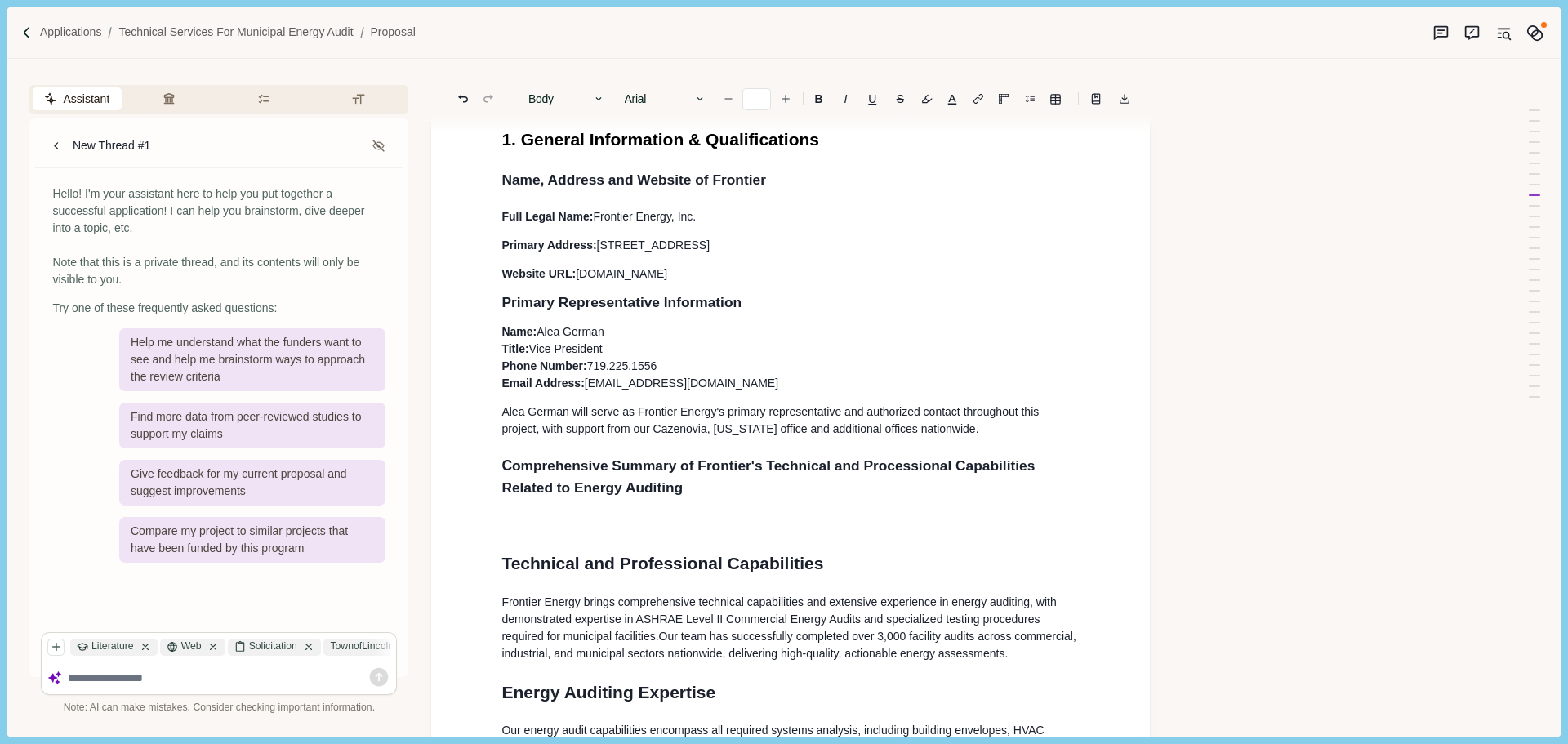
scroll to position [189, 0]
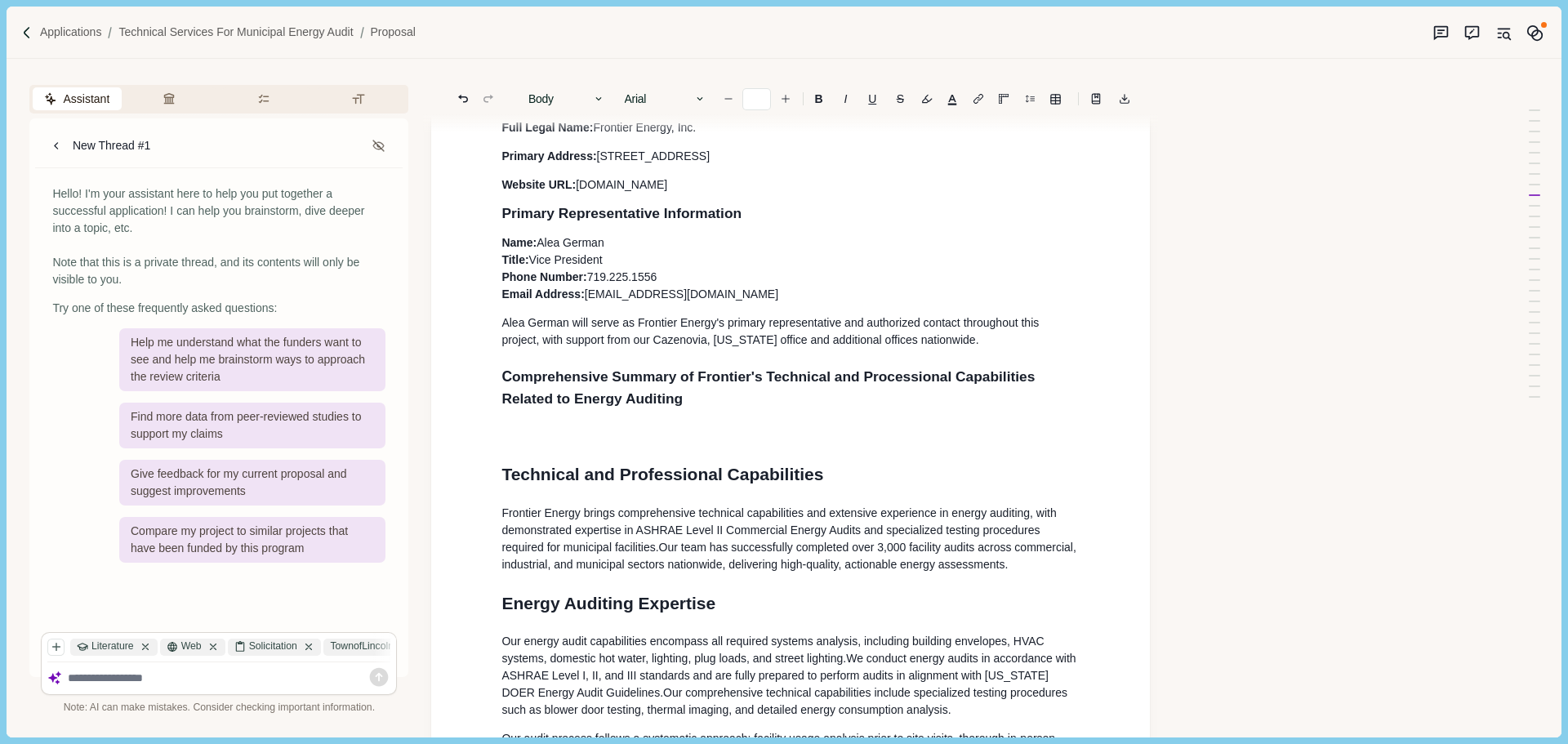
click at [541, 444] on p at bounding box center [790, 435] width 578 height 17
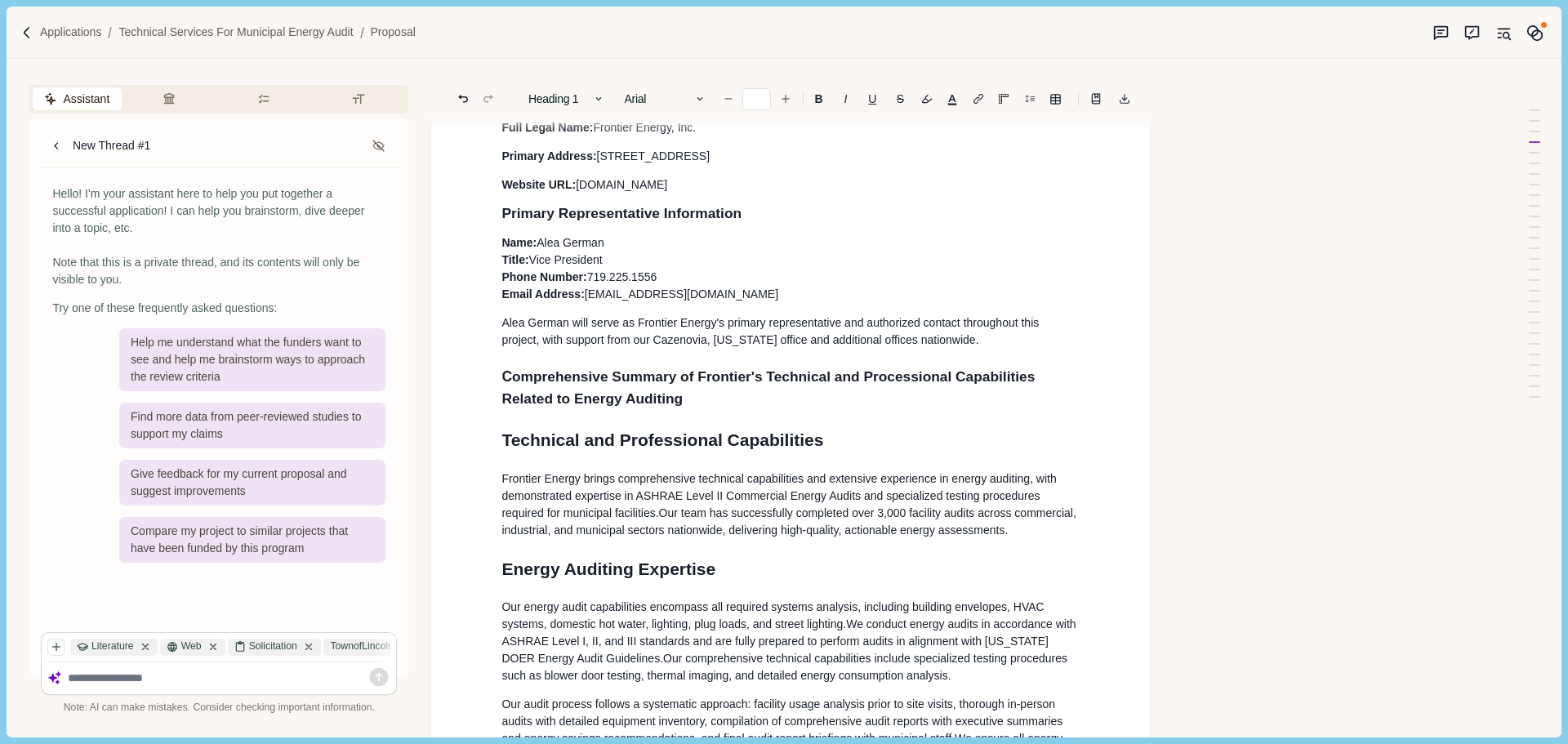
click at [598, 405] on span "omprehensive Summary of Frontier's Technical and Processional Capabilities Rela…" at bounding box center [770, 387] width 538 height 38
click at [628, 445] on span "Technical and Professional Capabilities" at bounding box center [662, 440] width 322 height 19
click at [640, 401] on h2 "C omprehensive Summary of Frontier's Technical and Processional Capabilities Re…" at bounding box center [790, 388] width 578 height 44
type input "**"
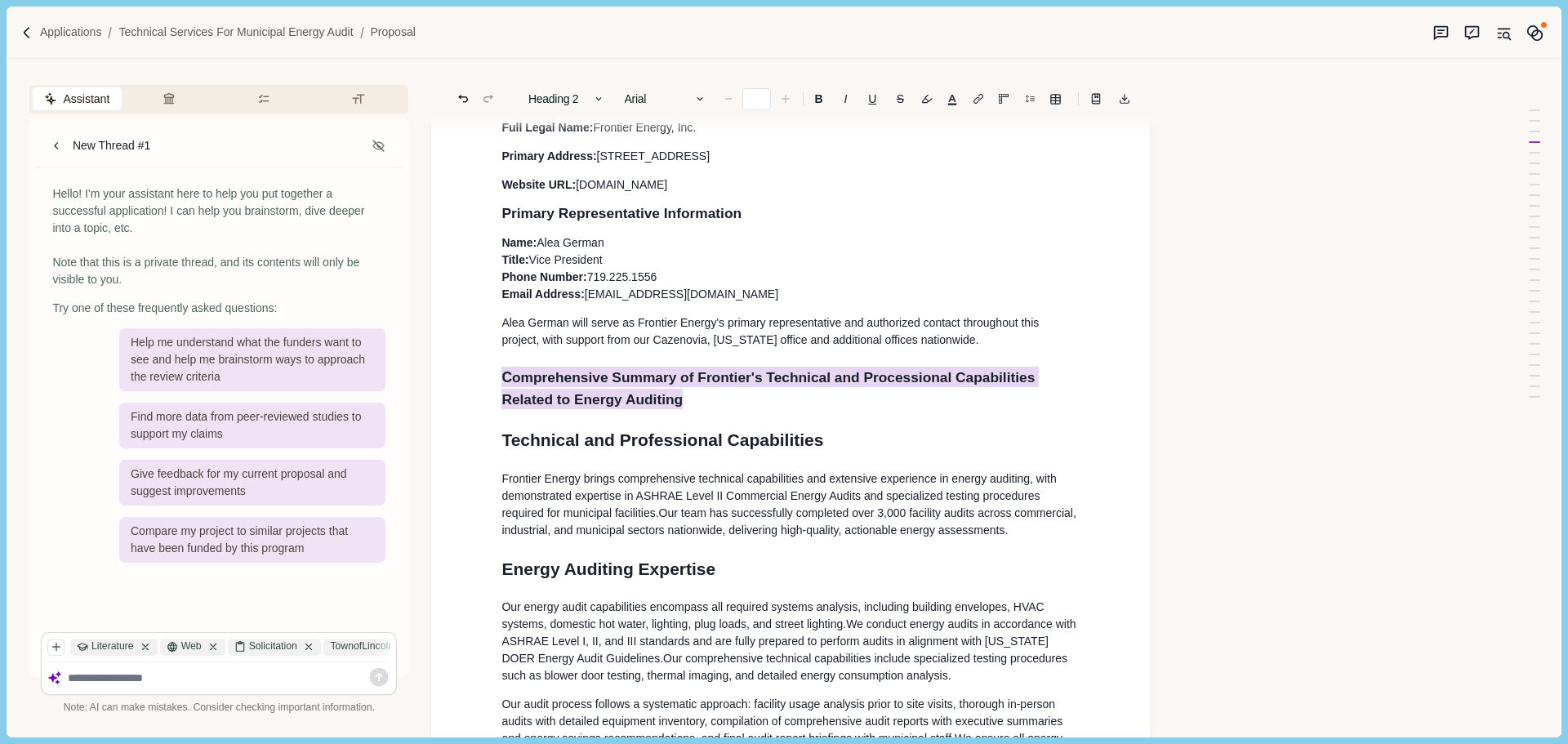
drag, startPoint x: 645, startPoint y: 402, endPoint x: 479, endPoint y: 370, distance: 169.1
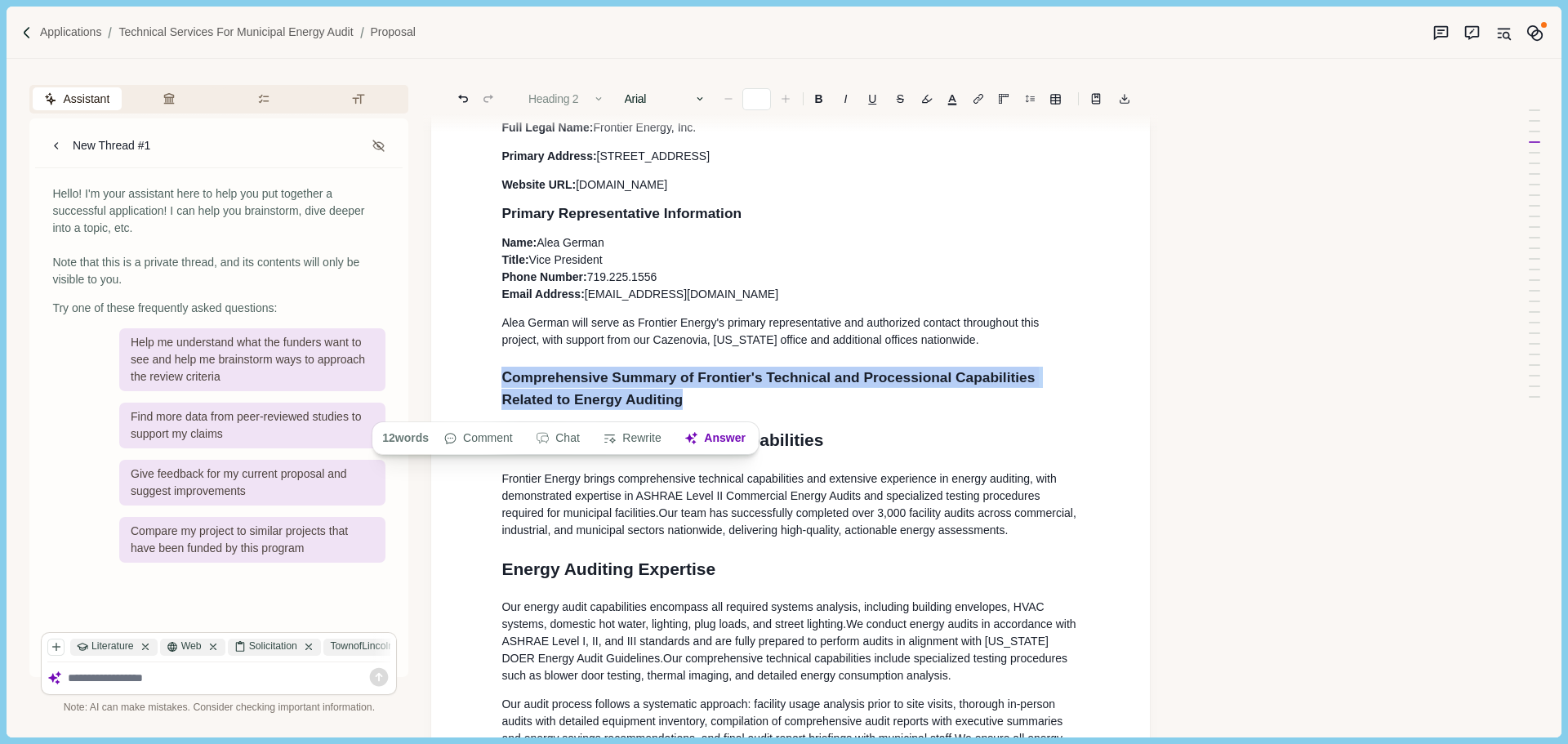
click at [582, 98] on button "Heading 2" at bounding box center [566, 98] width 93 height 23
click at [827, 303] on p "Name: [PERSON_NAME] Title: Vice President Phone Number: [PHONE_NUMBER] Email Ad…" at bounding box center [790, 268] width 578 height 68
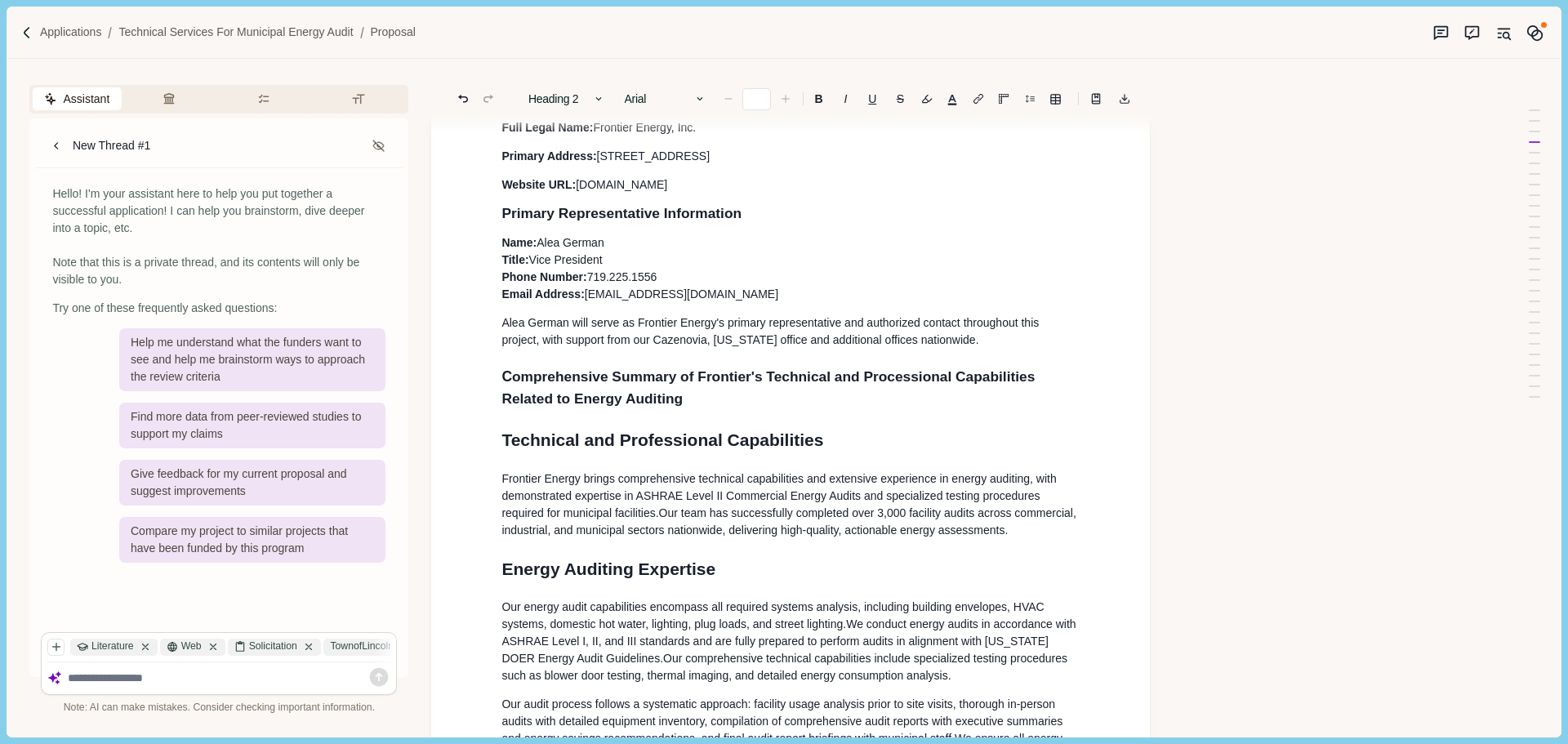
click at [821, 446] on span "Technical and Professional Capabilities" at bounding box center [662, 440] width 322 height 19
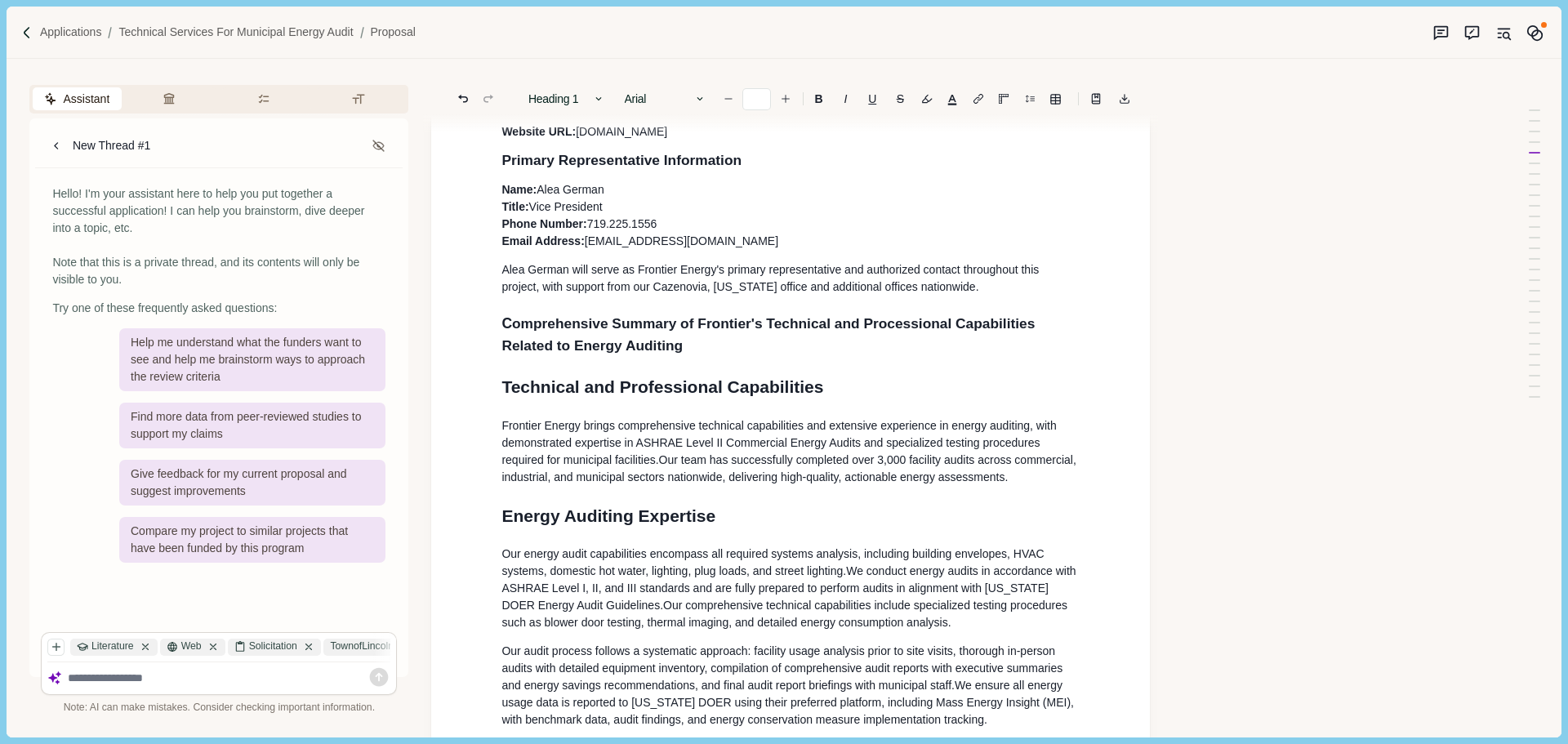
scroll to position [271, 0]
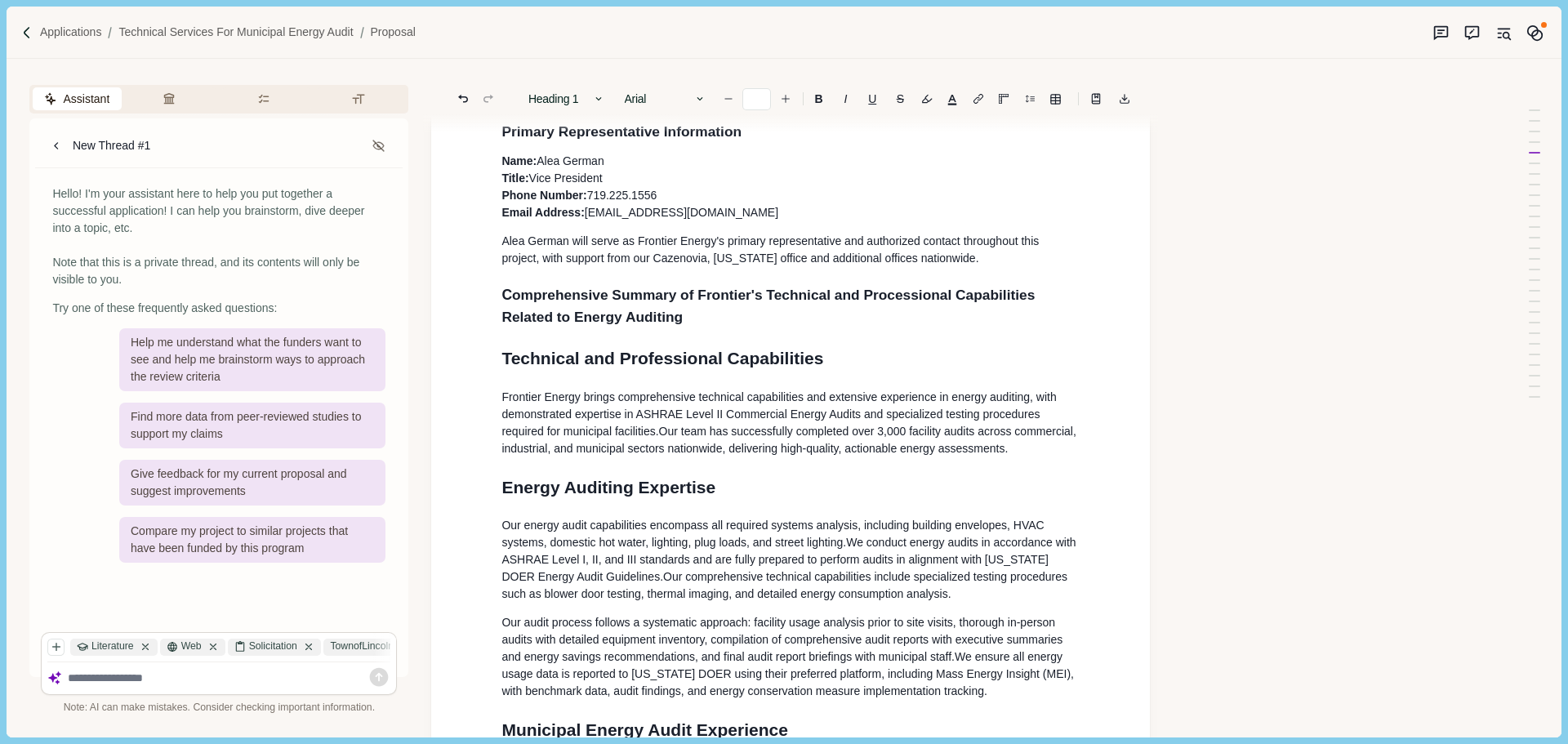
click at [728, 494] on h1 "Energy Auditing Expertise" at bounding box center [790, 487] width 578 height 26
click at [729, 362] on span "Technical and Professional Capabilities" at bounding box center [662, 358] width 322 height 19
drag, startPoint x: 835, startPoint y: 363, endPoint x: 478, endPoint y: 357, distance: 357.1
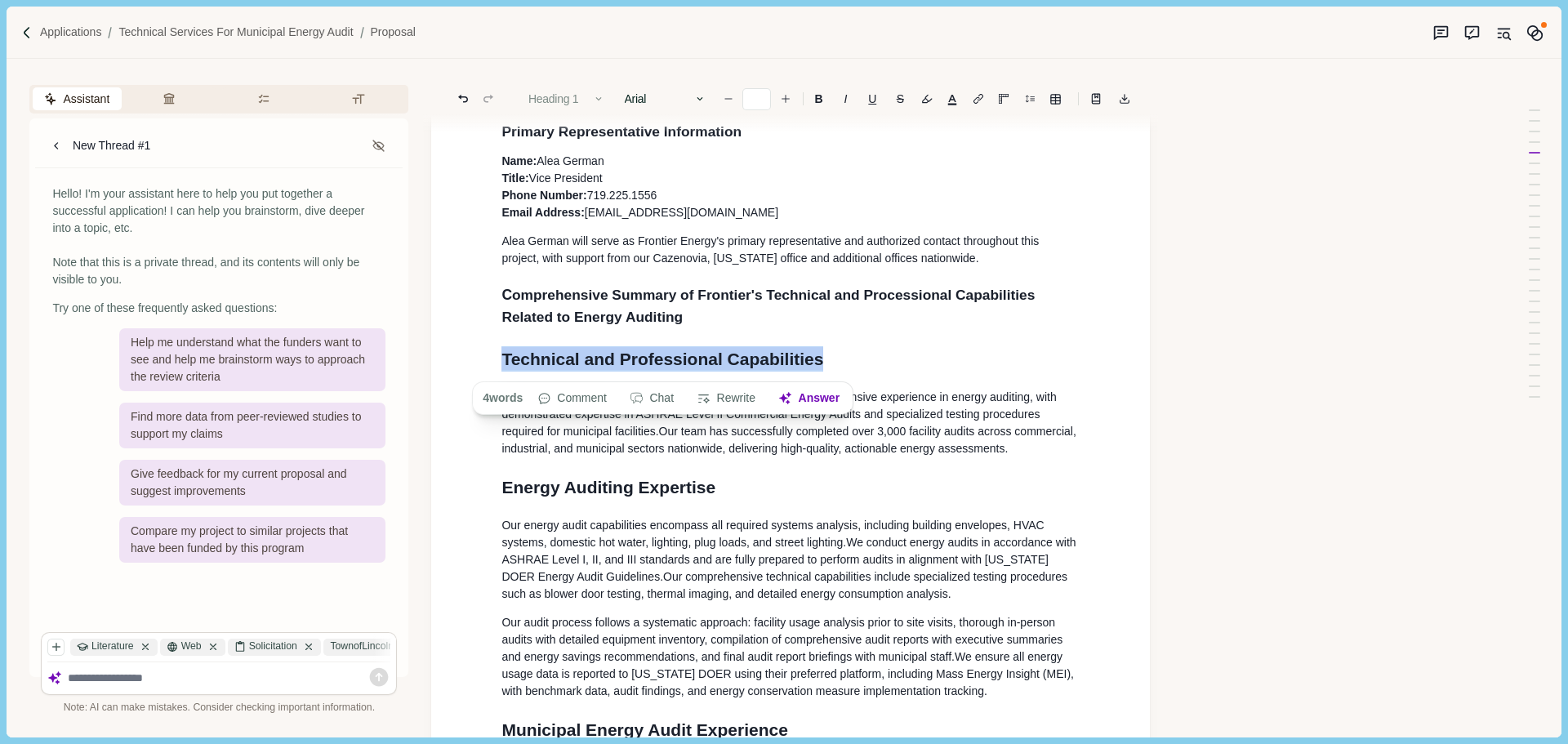
click at [584, 98] on button "Heading 1" at bounding box center [566, 98] width 93 height 23
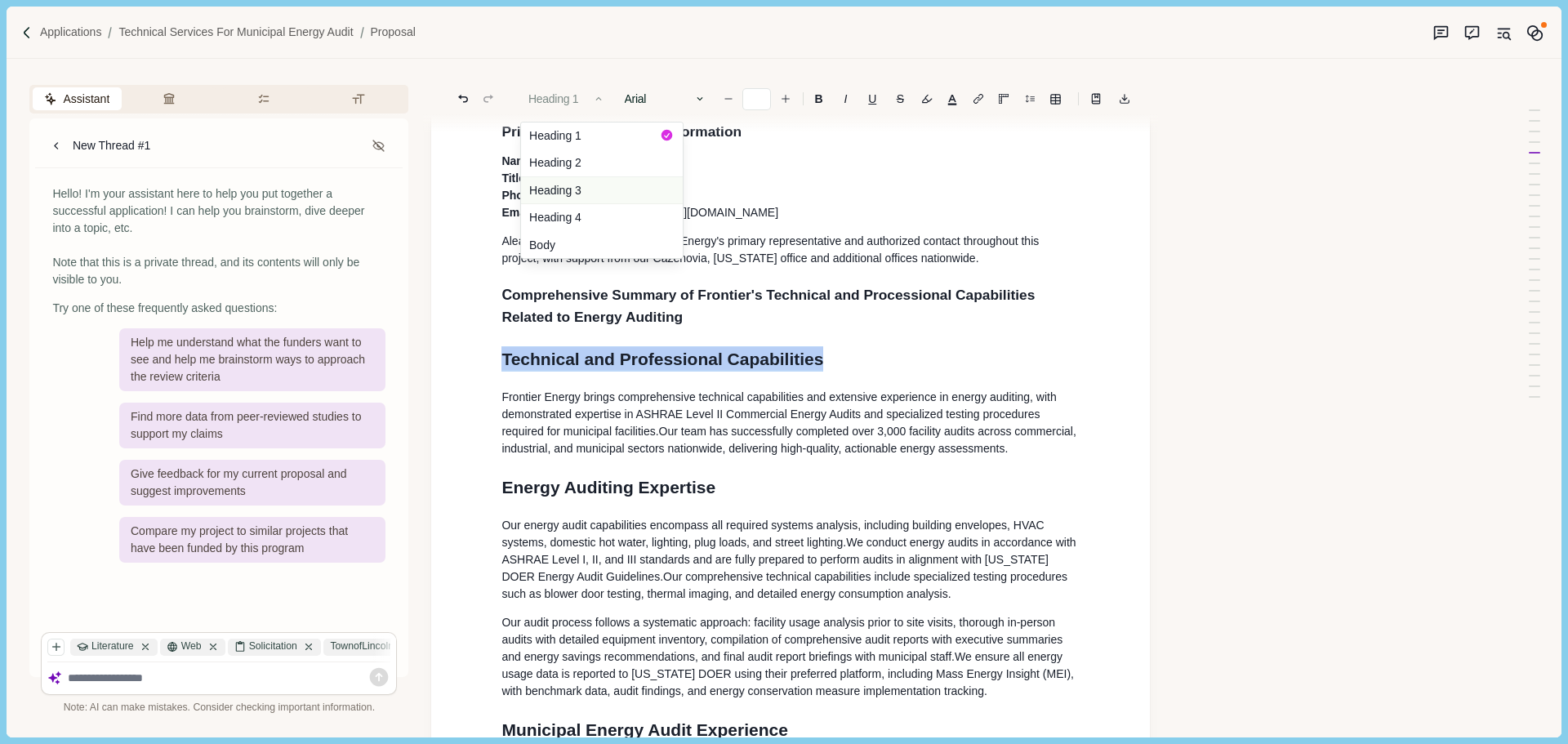
click at [588, 183] on button "Heading 3" at bounding box center [601, 190] width 161 height 28
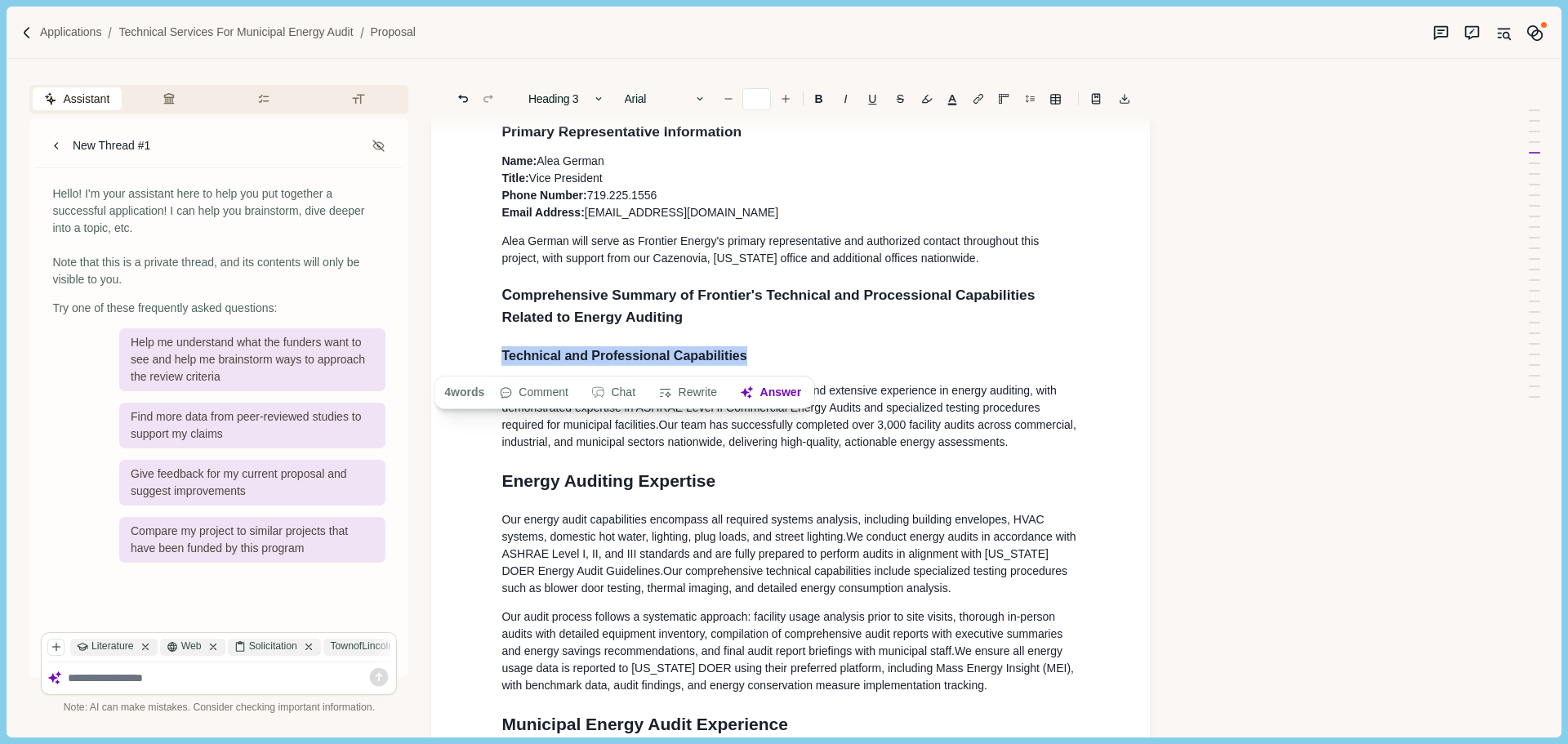
click at [708, 451] on p "Frontier Energy brings comprehensive technical capabilities and extensive exper…" at bounding box center [790, 416] width 578 height 68
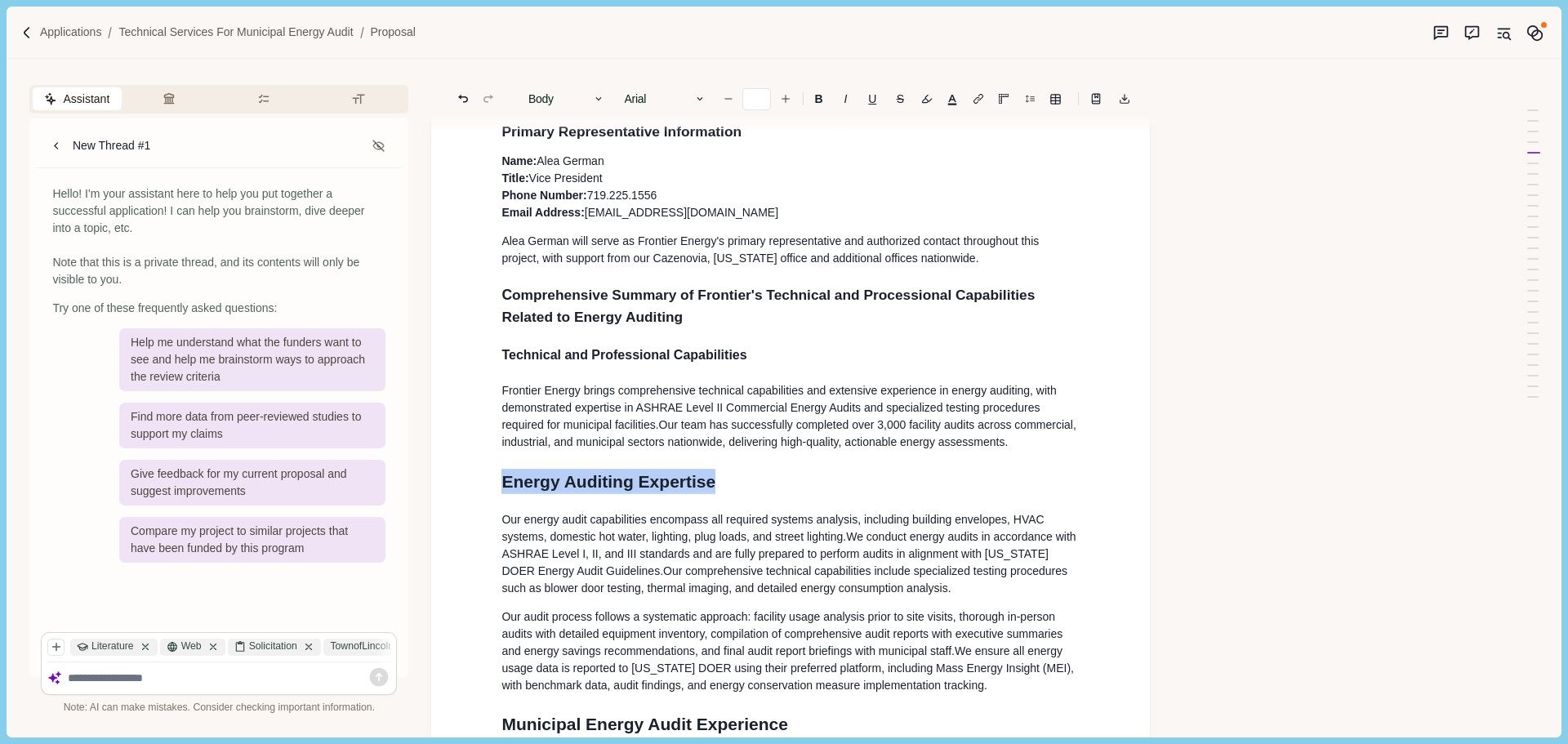
drag, startPoint x: 546, startPoint y: 490, endPoint x: 500, endPoint y: 437, distance: 70.2
click at [587, 104] on button "Heading 1" at bounding box center [566, 98] width 93 height 23
click at [587, 189] on button "Heading 3" at bounding box center [601, 190] width 161 height 28
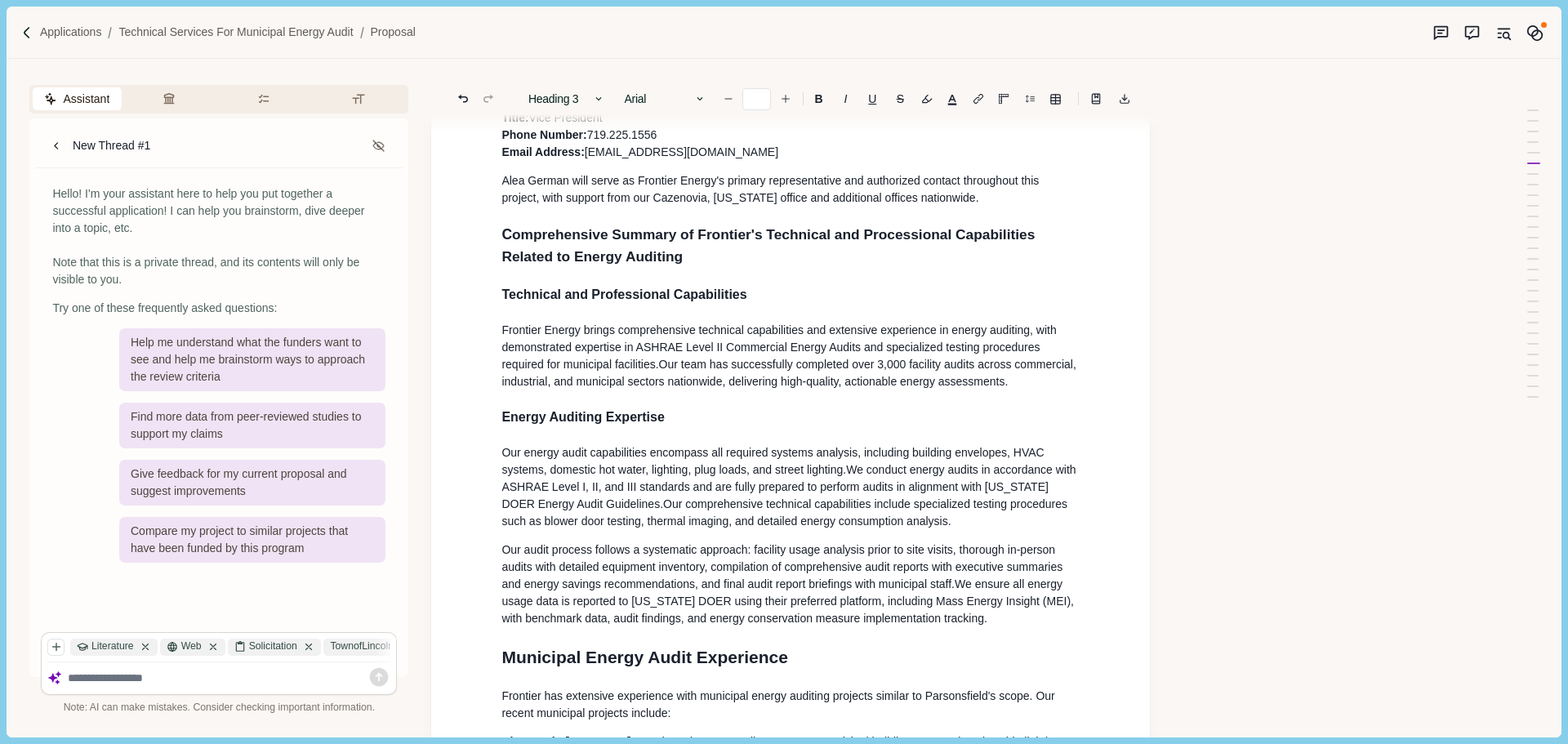
scroll to position [517, 0]
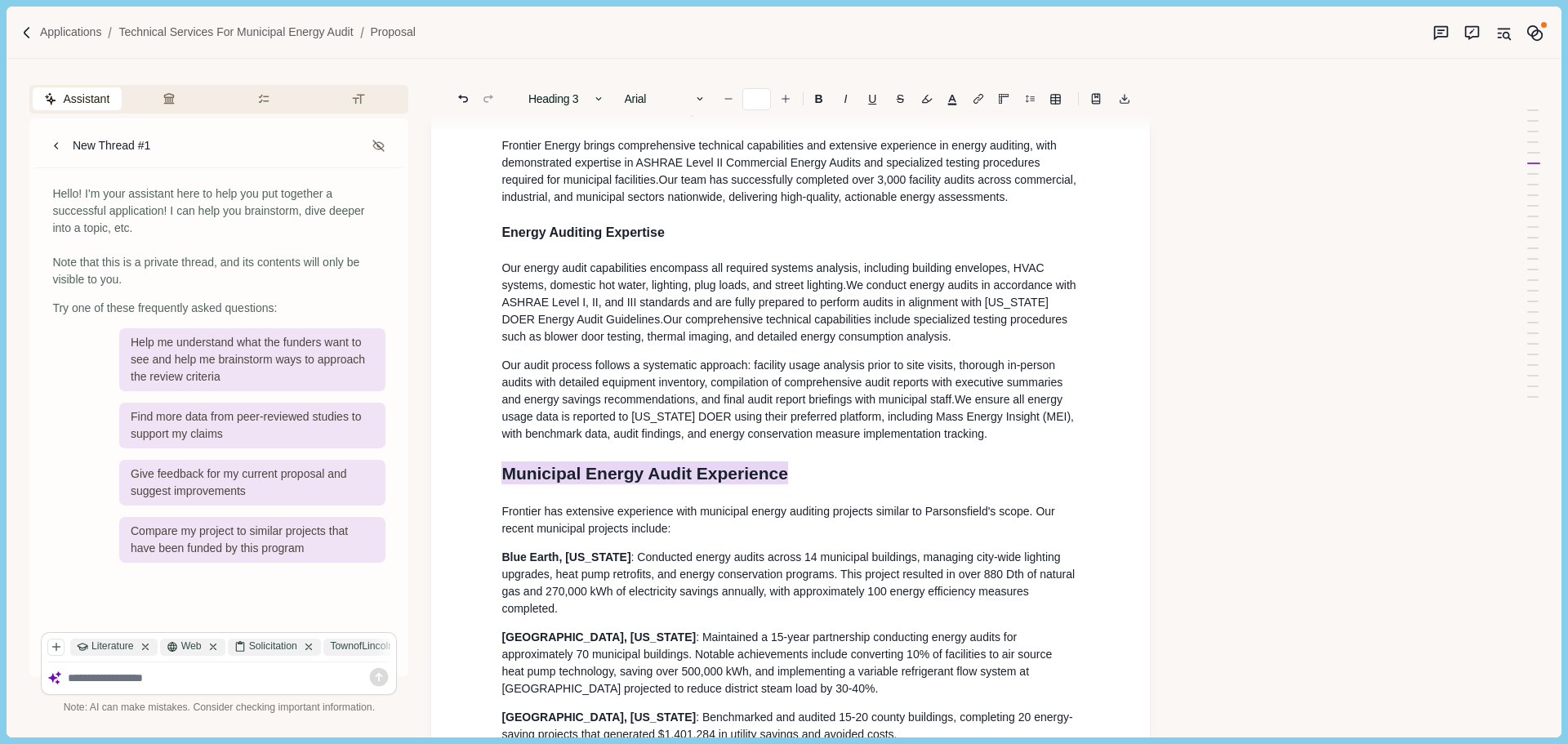
drag, startPoint x: 687, startPoint y: 496, endPoint x: 614, endPoint y: 246, distance: 260.4
click at [597, 105] on icon "button" at bounding box center [598, 99] width 12 height 12
click at [590, 194] on button "Heading 3" at bounding box center [601, 190] width 161 height 28
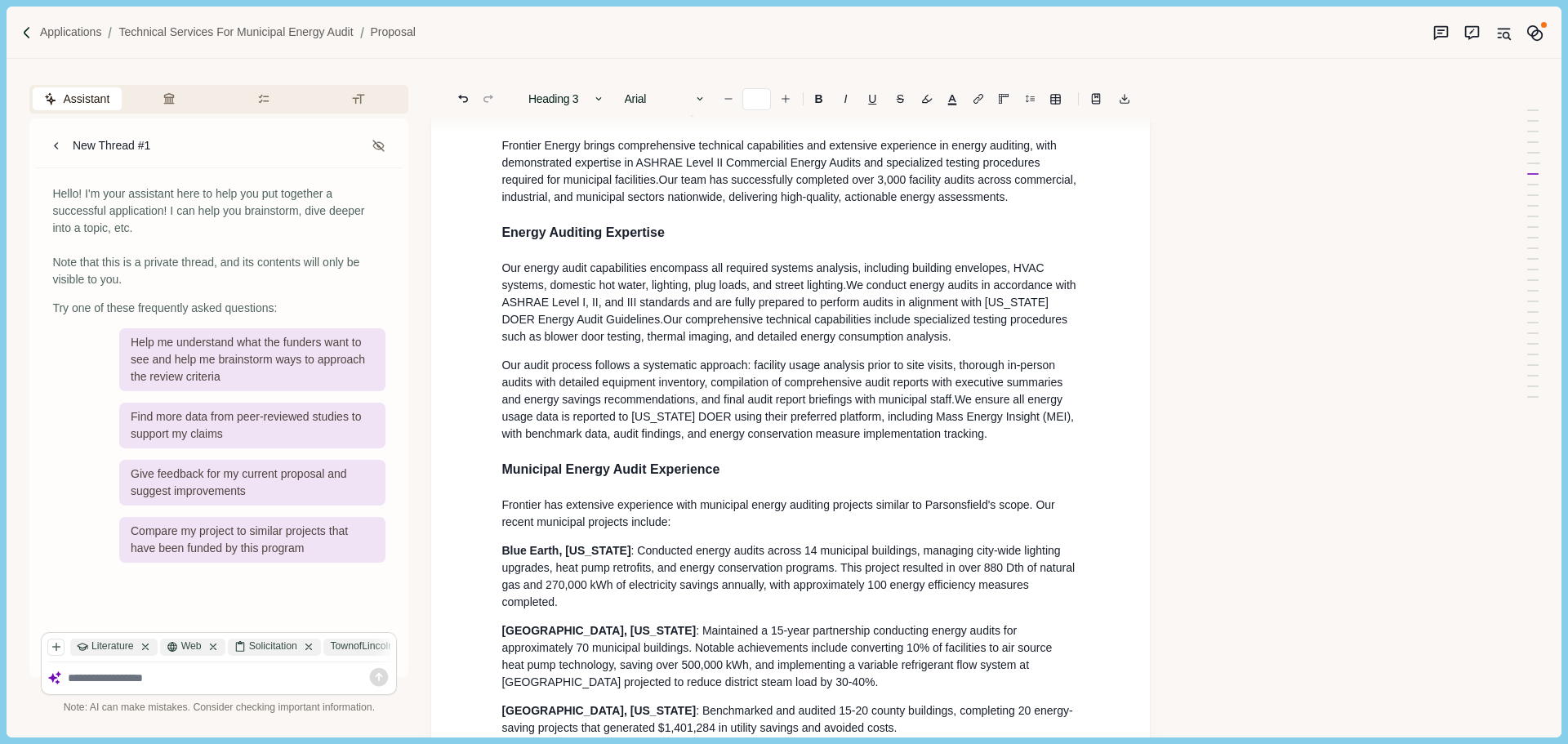
click at [718, 388] on p "Our audit process follows a systematic approach: facility usage analysis prior …" at bounding box center [790, 399] width 578 height 85
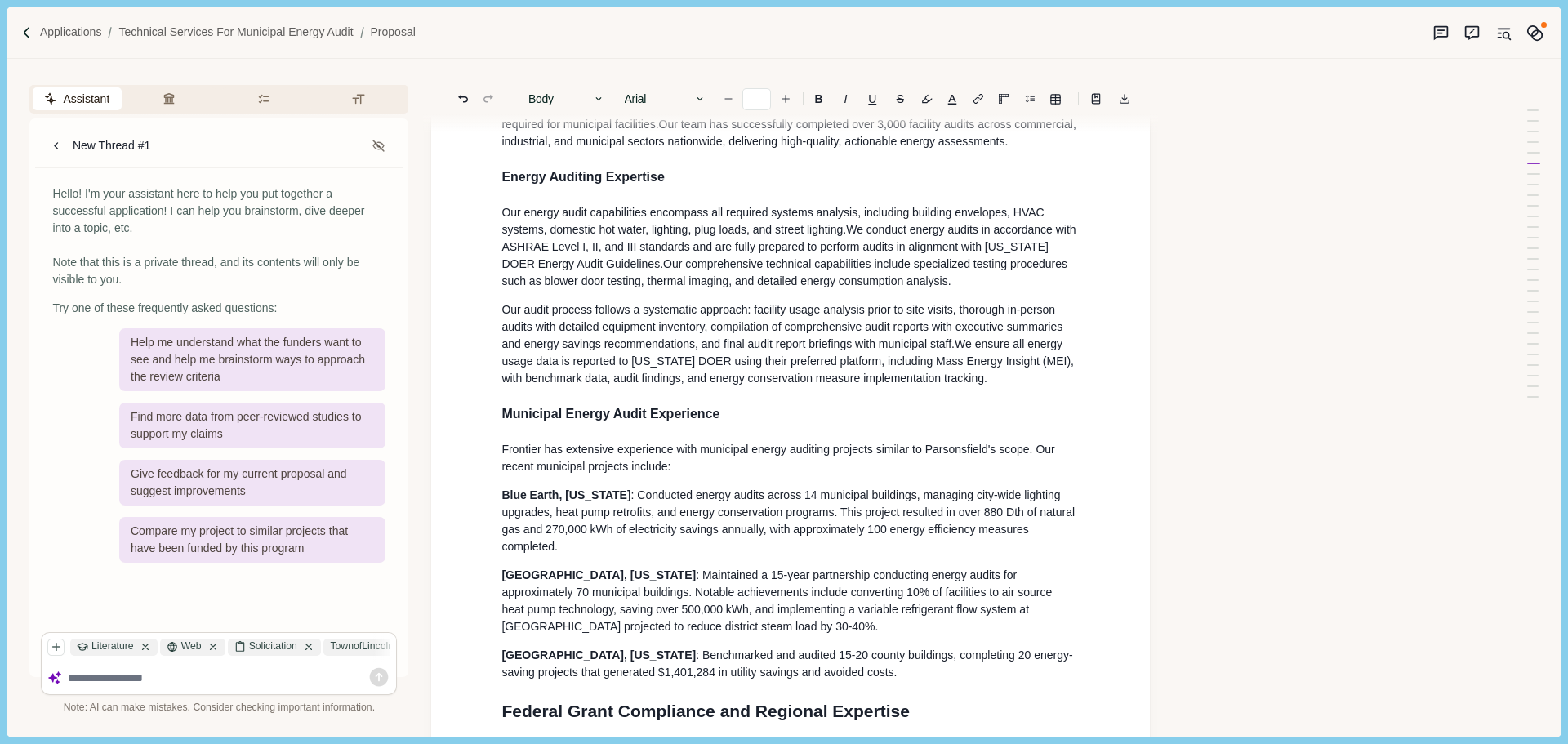
scroll to position [761, 0]
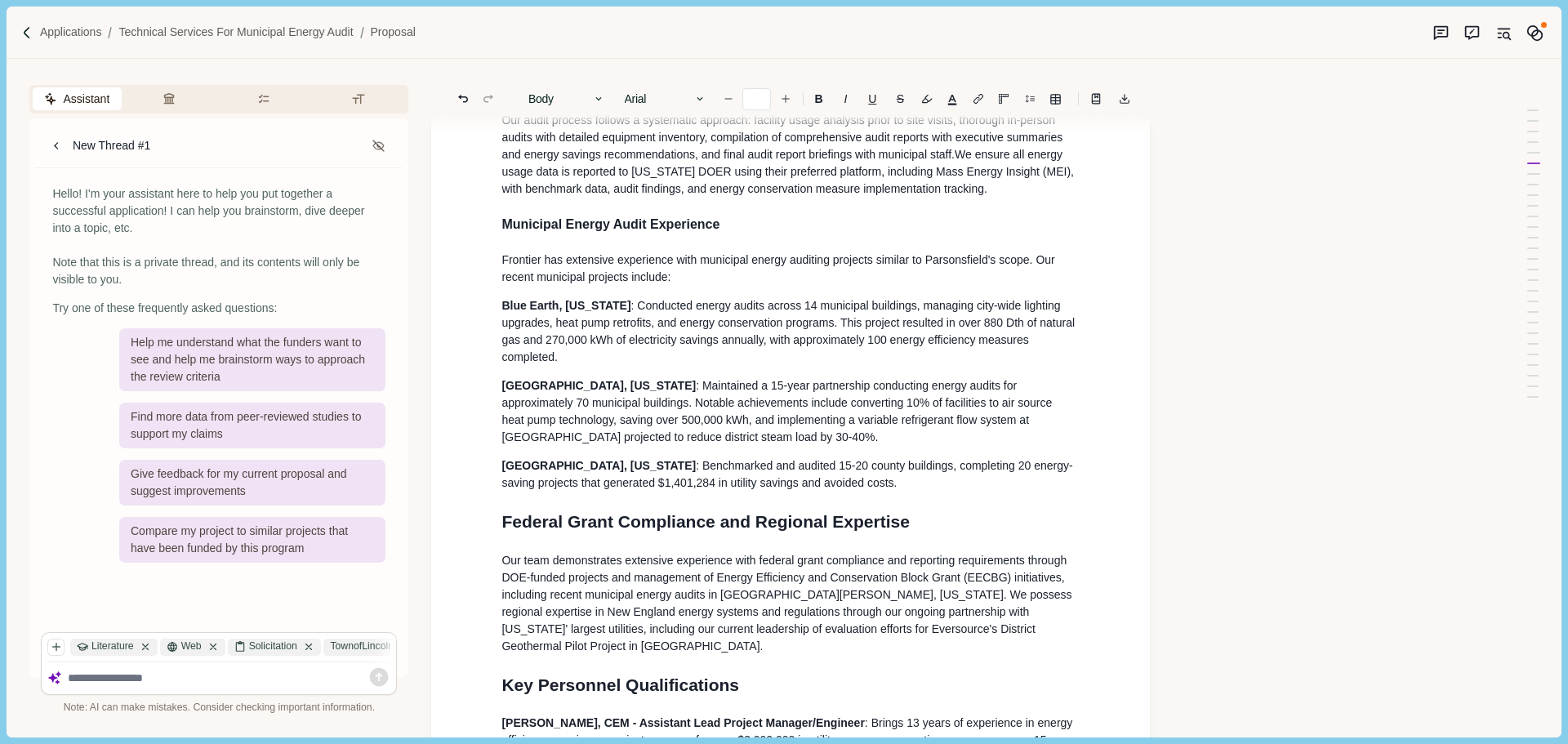
click at [652, 490] on span ": Benchmarked and audited 15-20 county buildings, completing 20 energy-saving p…" at bounding box center [786, 474] width 571 height 30
click at [875, 492] on p "[GEOGRAPHIC_DATA], [US_STATE] : [GEOGRAPHIC_DATA] and audited 15-20 county buil…" at bounding box center [790, 474] width 578 height 35
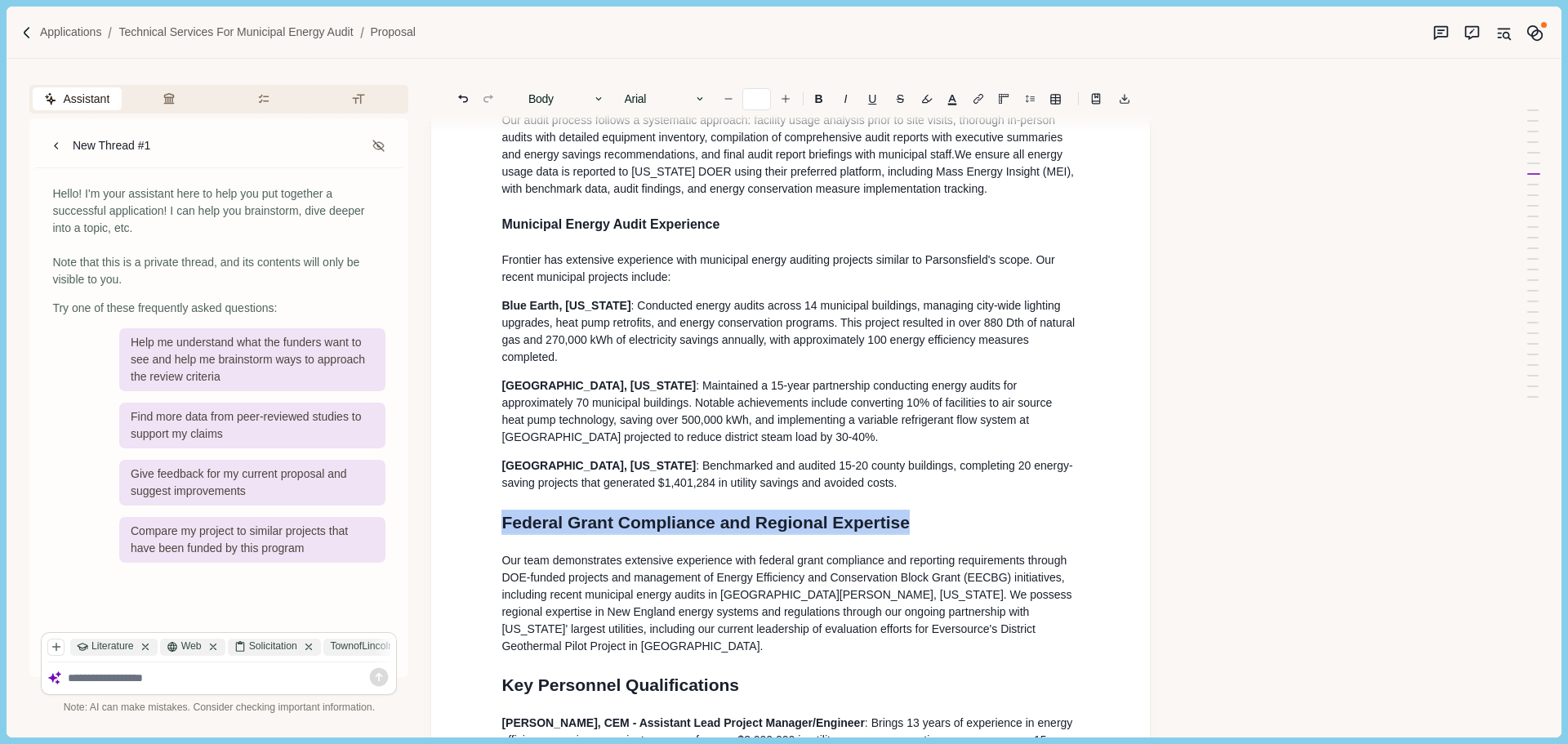
drag, startPoint x: 942, startPoint y: 556, endPoint x: 594, endPoint y: 343, distance: 408.0
click at [584, 103] on button "Heading 1" at bounding box center [566, 98] width 93 height 23
click at [574, 187] on button "Heading 3" at bounding box center [601, 190] width 161 height 28
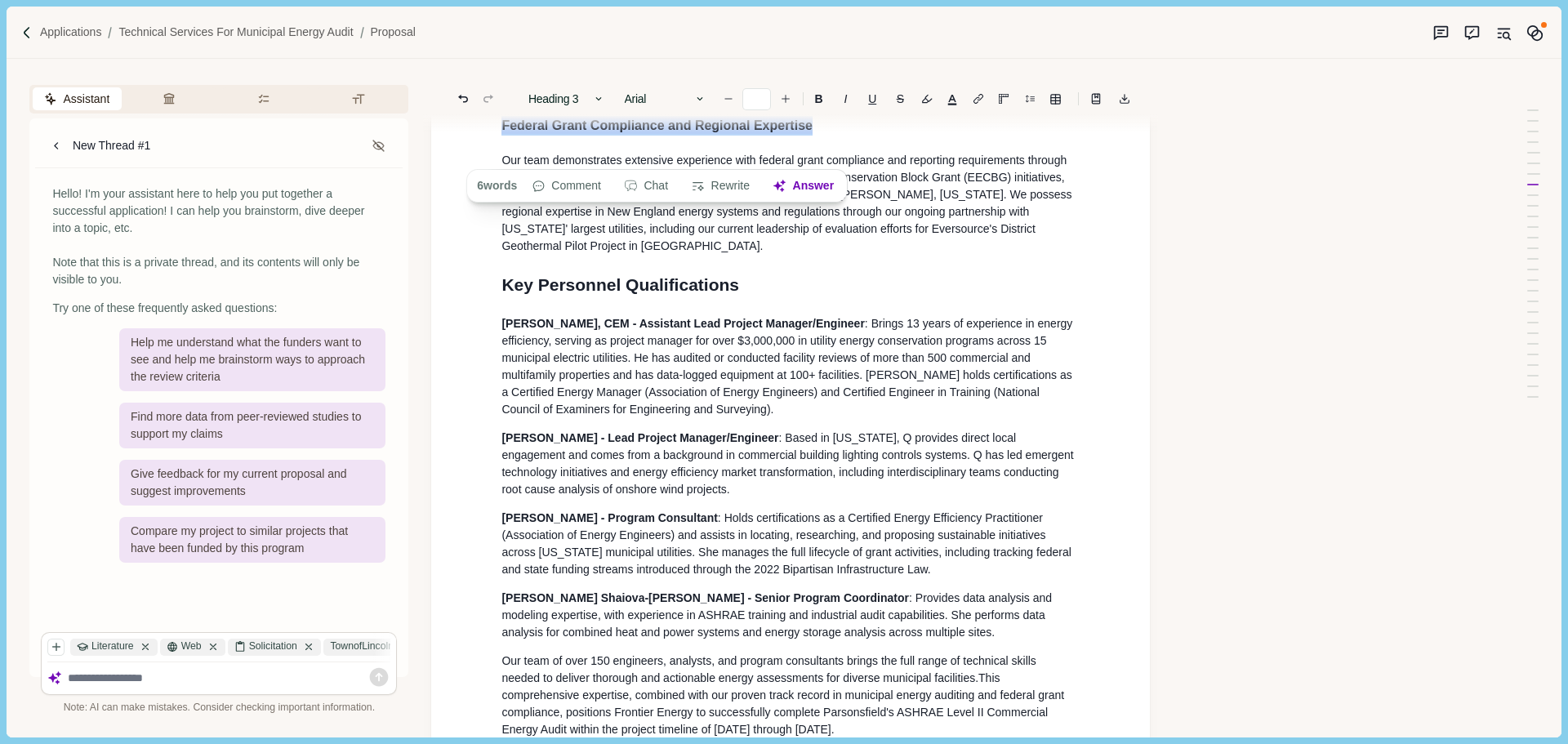
scroll to position [1169, 0]
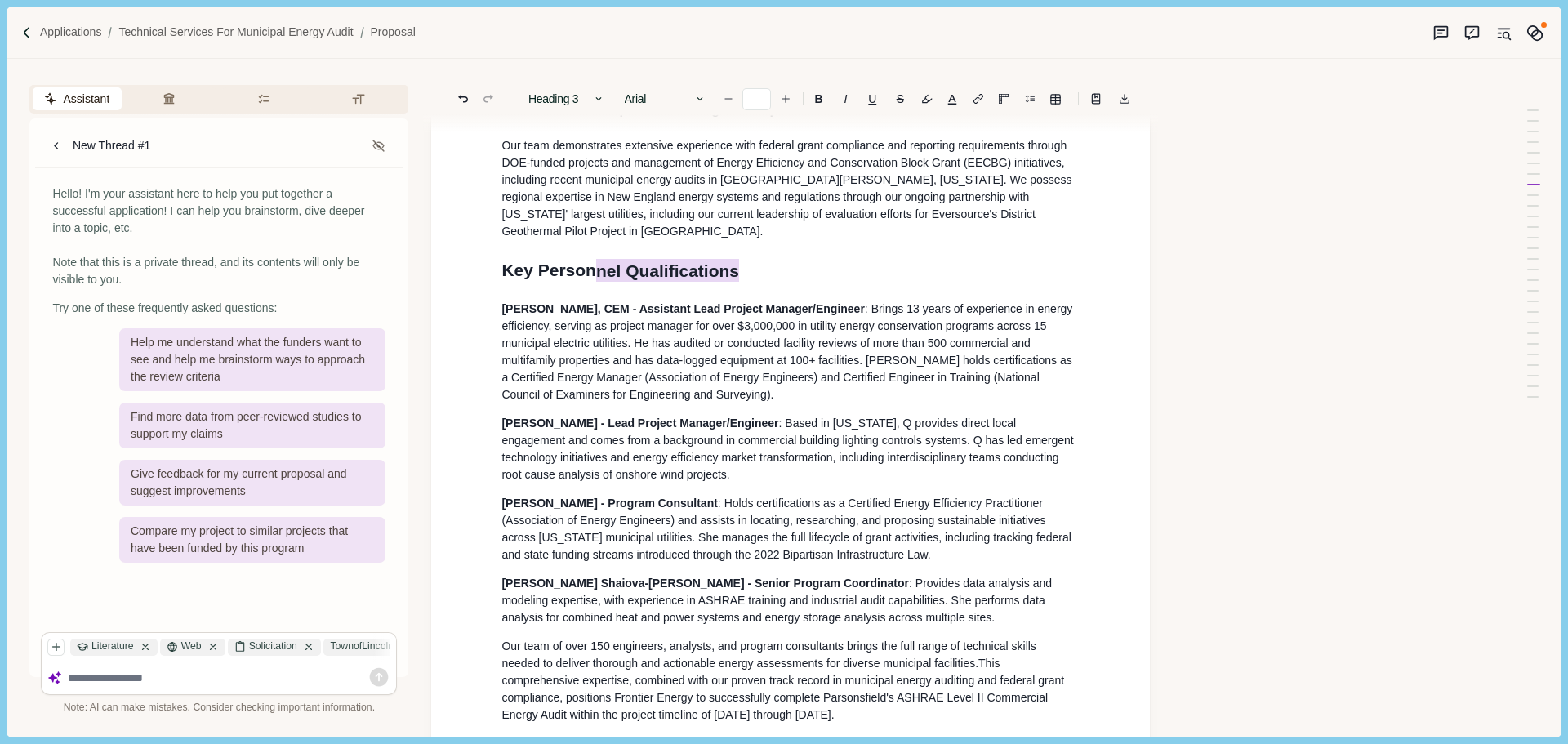
click at [503, 283] on h1 "Key Person nel Qualifications" at bounding box center [790, 270] width 578 height 26
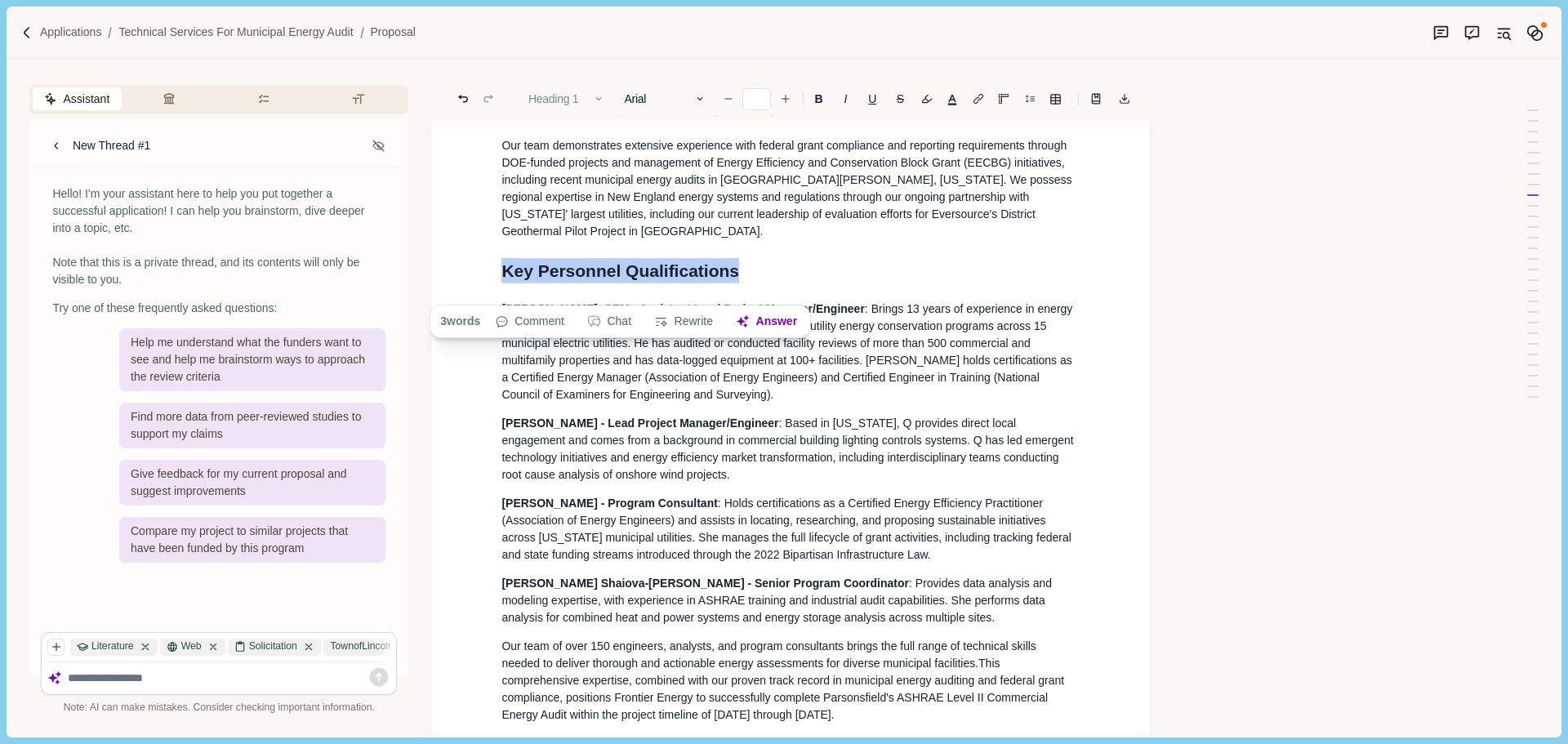
click at [579, 96] on button "Heading 1" at bounding box center [566, 98] width 93 height 23
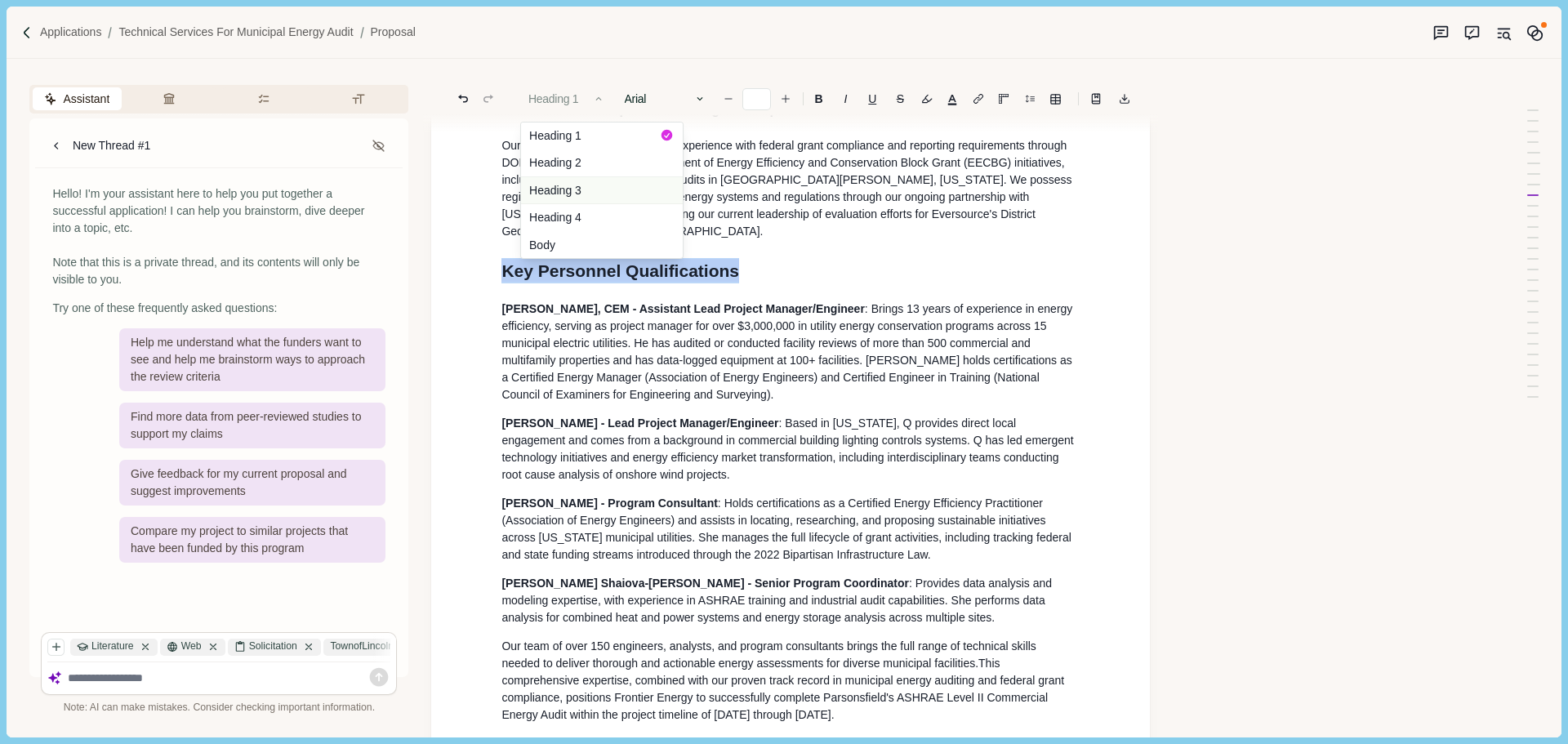
click at [576, 194] on button "Heading 3" at bounding box center [601, 190] width 161 height 28
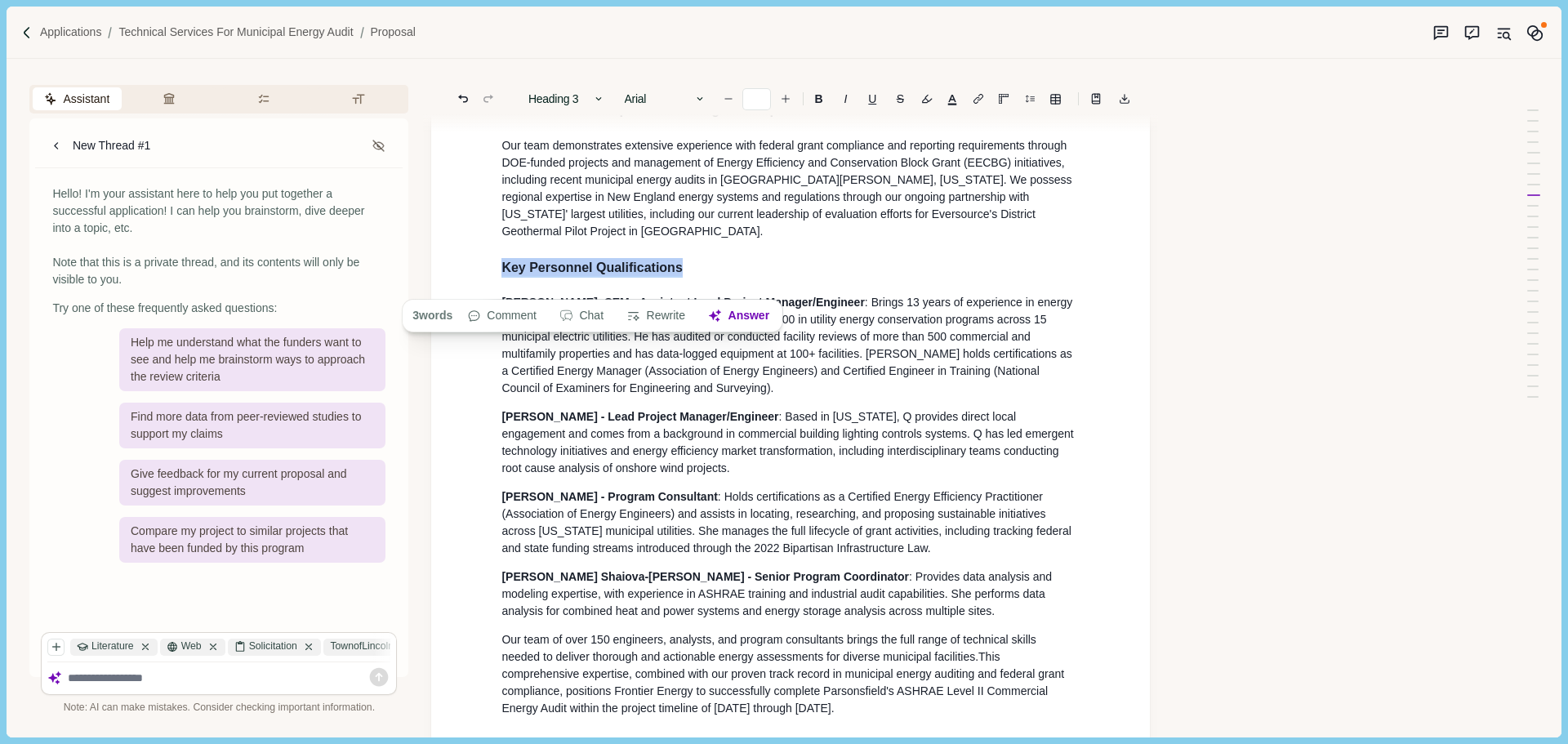
click at [739, 365] on p "[PERSON_NAME], CEM - Assistant Lead Project Manager/Engineer : Brings 13 years …" at bounding box center [790, 346] width 578 height 103
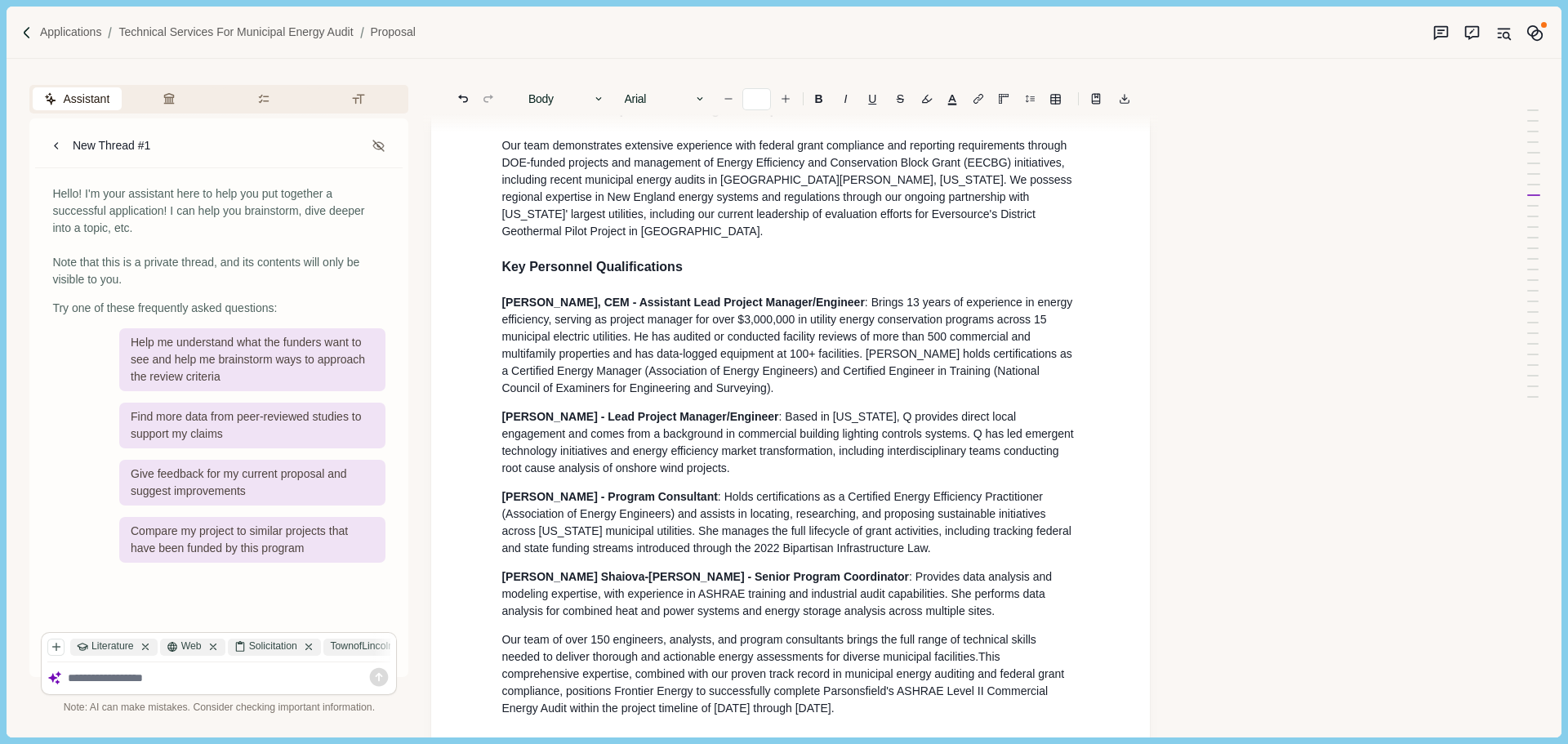
type input "**"
drag, startPoint x: 585, startPoint y: 321, endPoint x: 492, endPoint y: 321, distance: 93.0
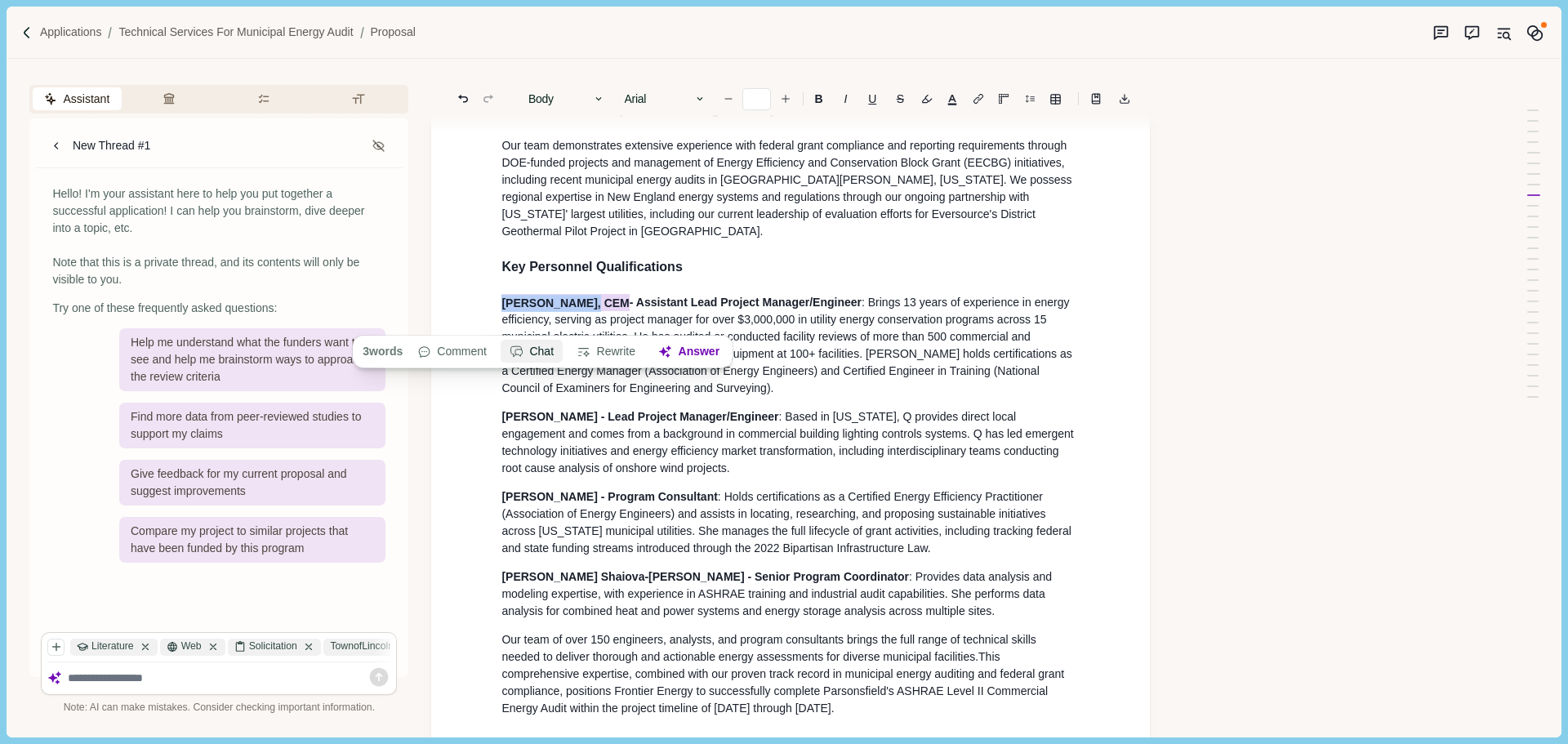
click at [541, 353] on button "Chat" at bounding box center [532, 352] width 61 height 23
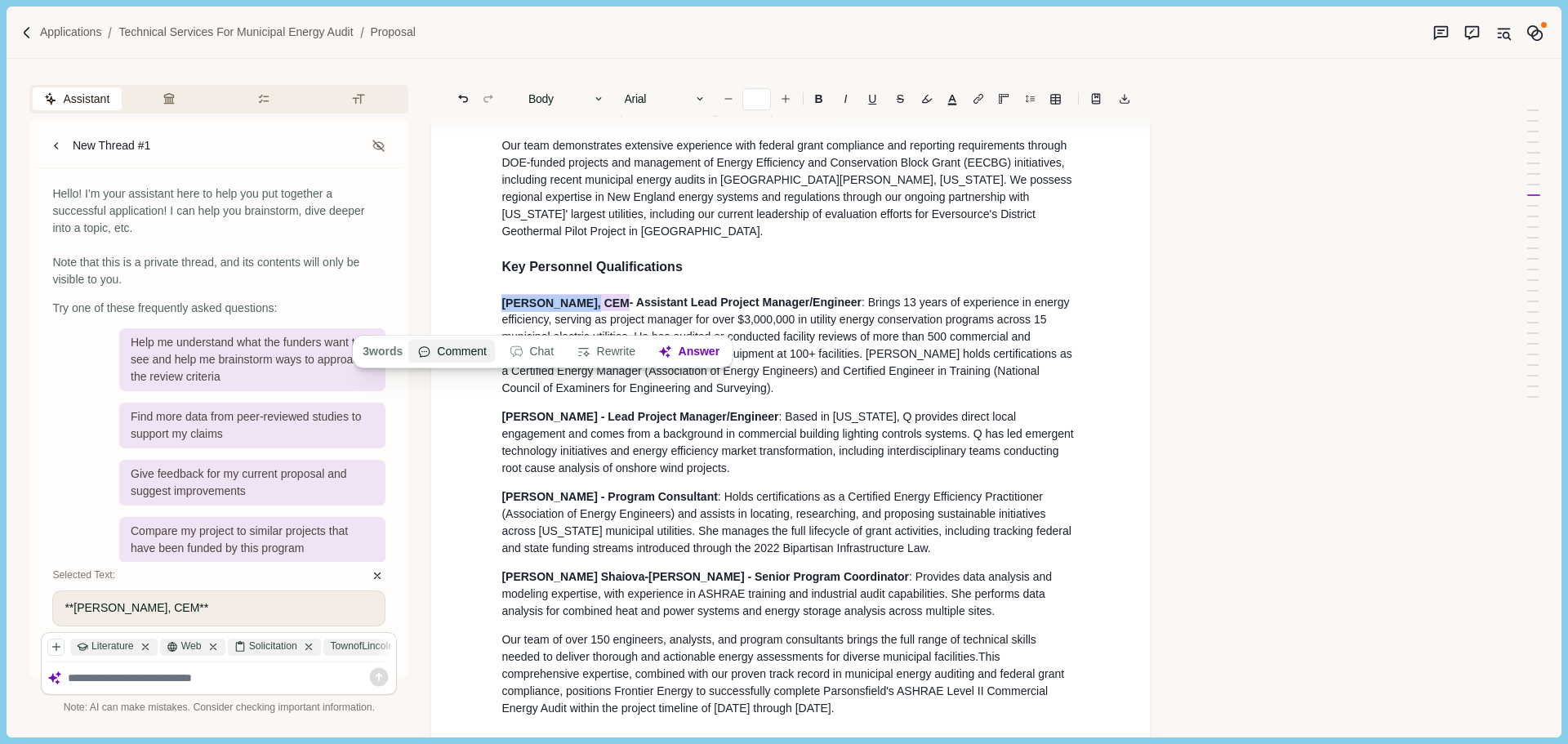
click at [461, 353] on button "Comment" at bounding box center [452, 352] width 86 height 23
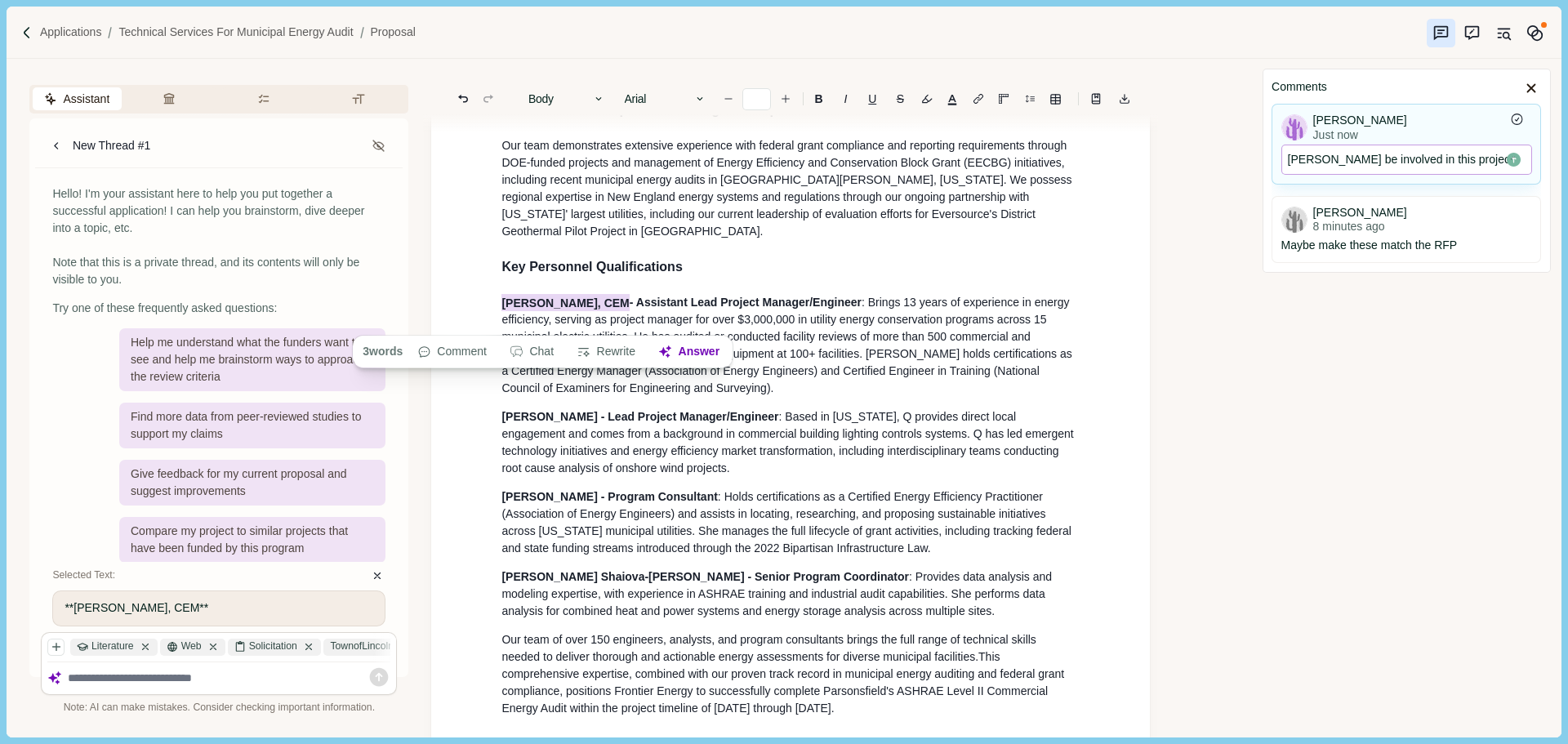
click at [1516, 158] on icon "Save comment" at bounding box center [1513, 160] width 14 height 14
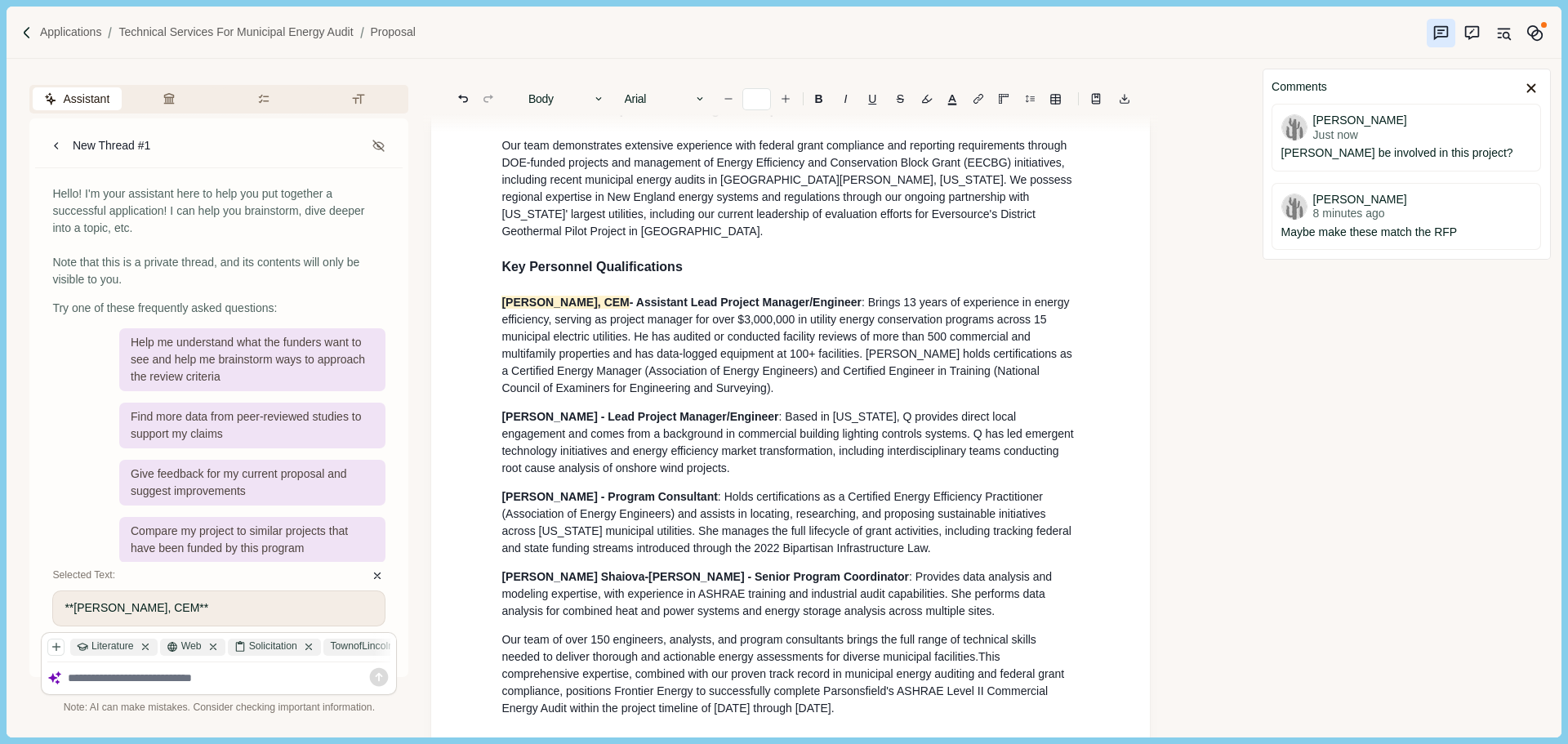
scroll to position [1107, 0]
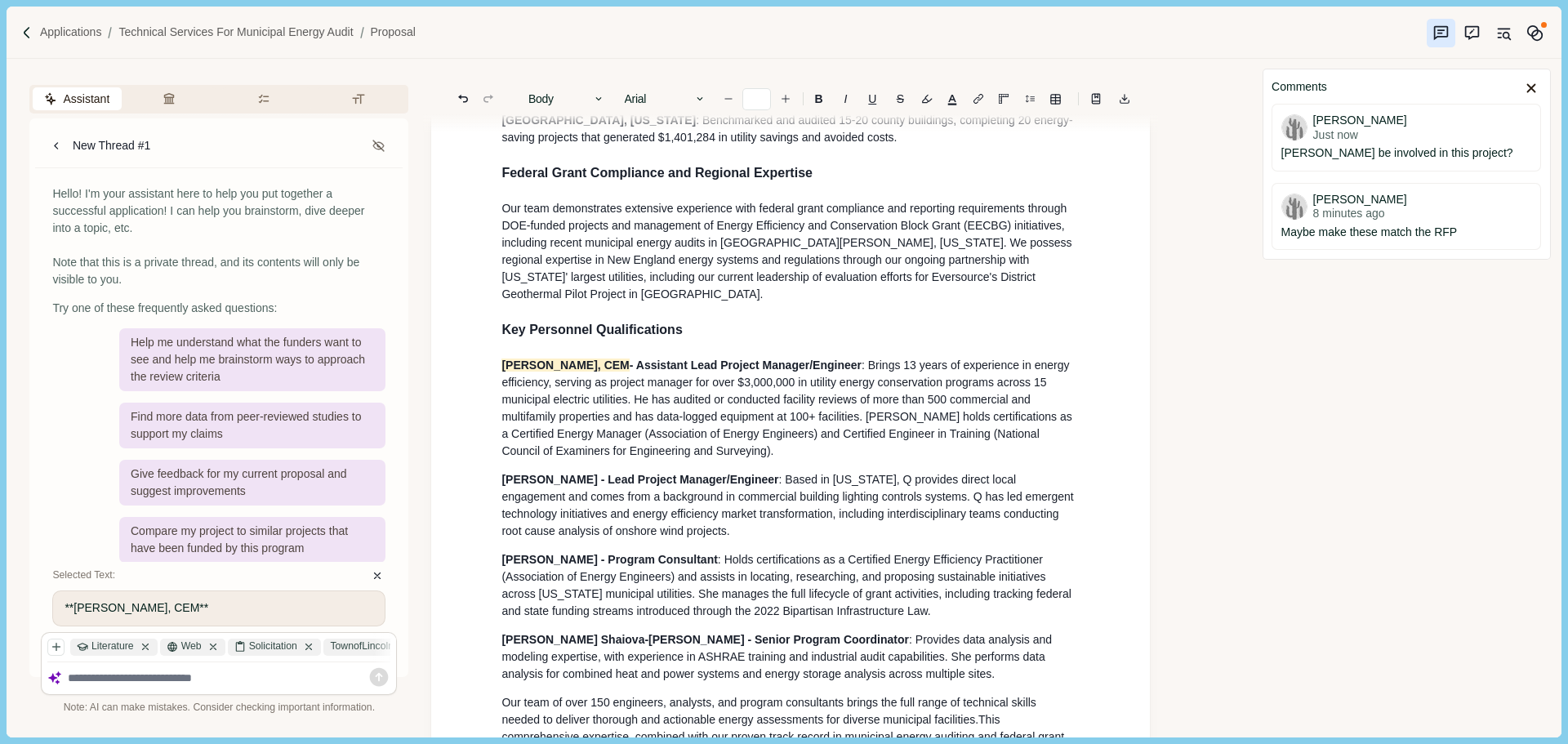
click at [665, 372] on span "[PERSON_NAME], CEM - Assistant Lead Project Manager/Engineer" at bounding box center [681, 364] width 360 height 13
click at [672, 460] on p "[PERSON_NAME], CEM - Assistant Lead Project Manager/Engineer : Brings 13 years …" at bounding box center [790, 408] width 578 height 103
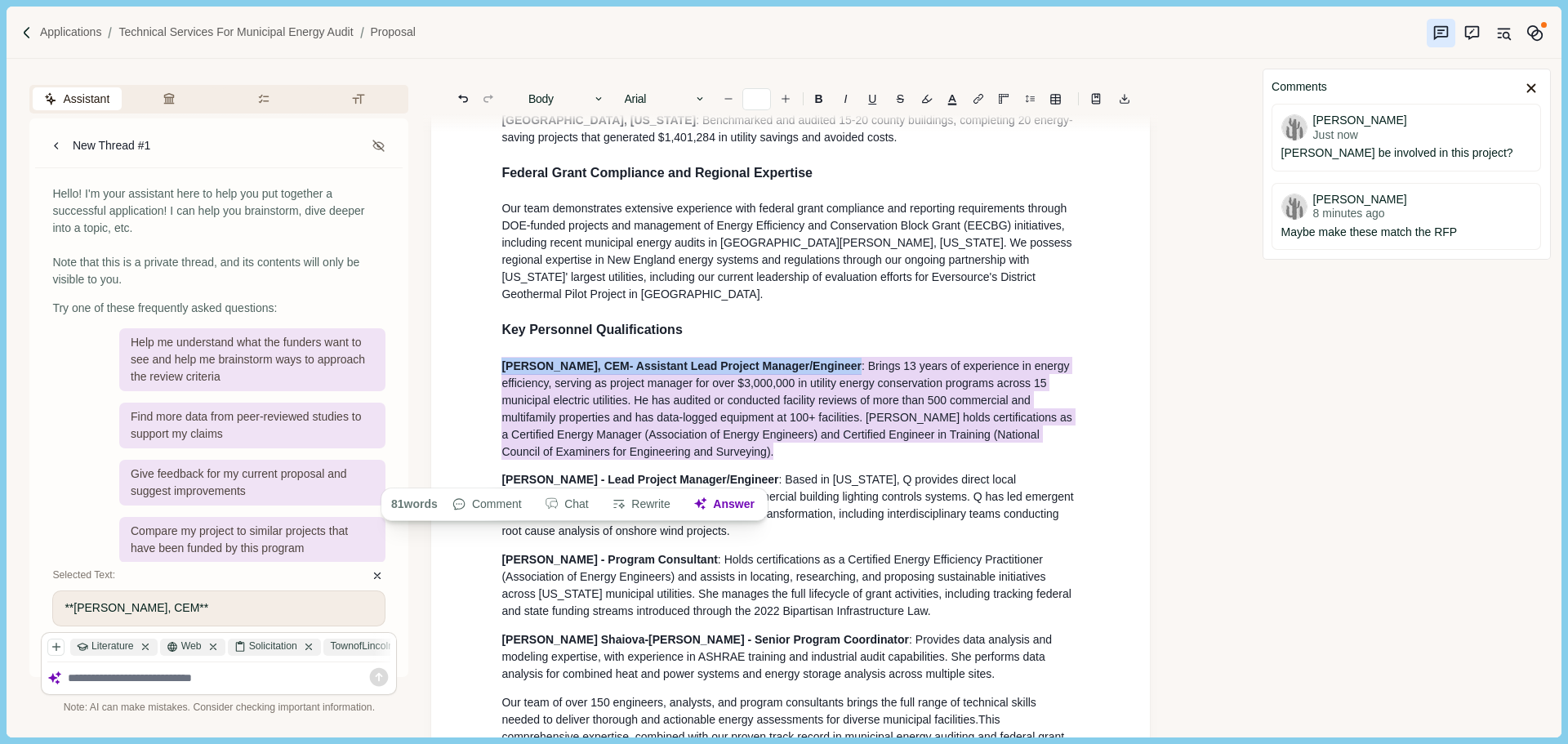
drag, startPoint x: 664, startPoint y: 475, endPoint x: 470, endPoint y: 389, distance: 212.2
click at [591, 418] on span ": Brings 13 years of experience in energy efficiency, serving as project manage…" at bounding box center [788, 408] width 573 height 103
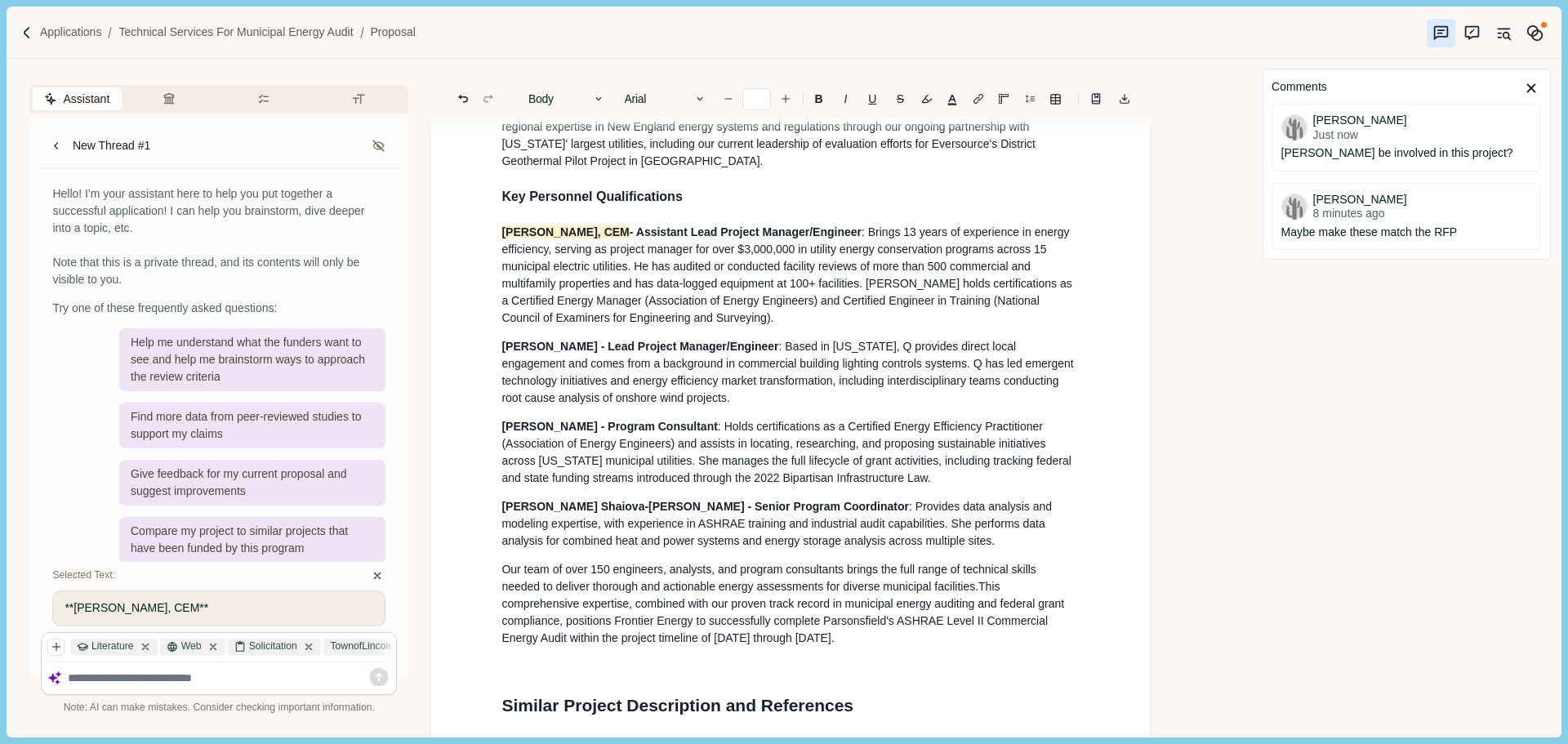
scroll to position [1270, 0]
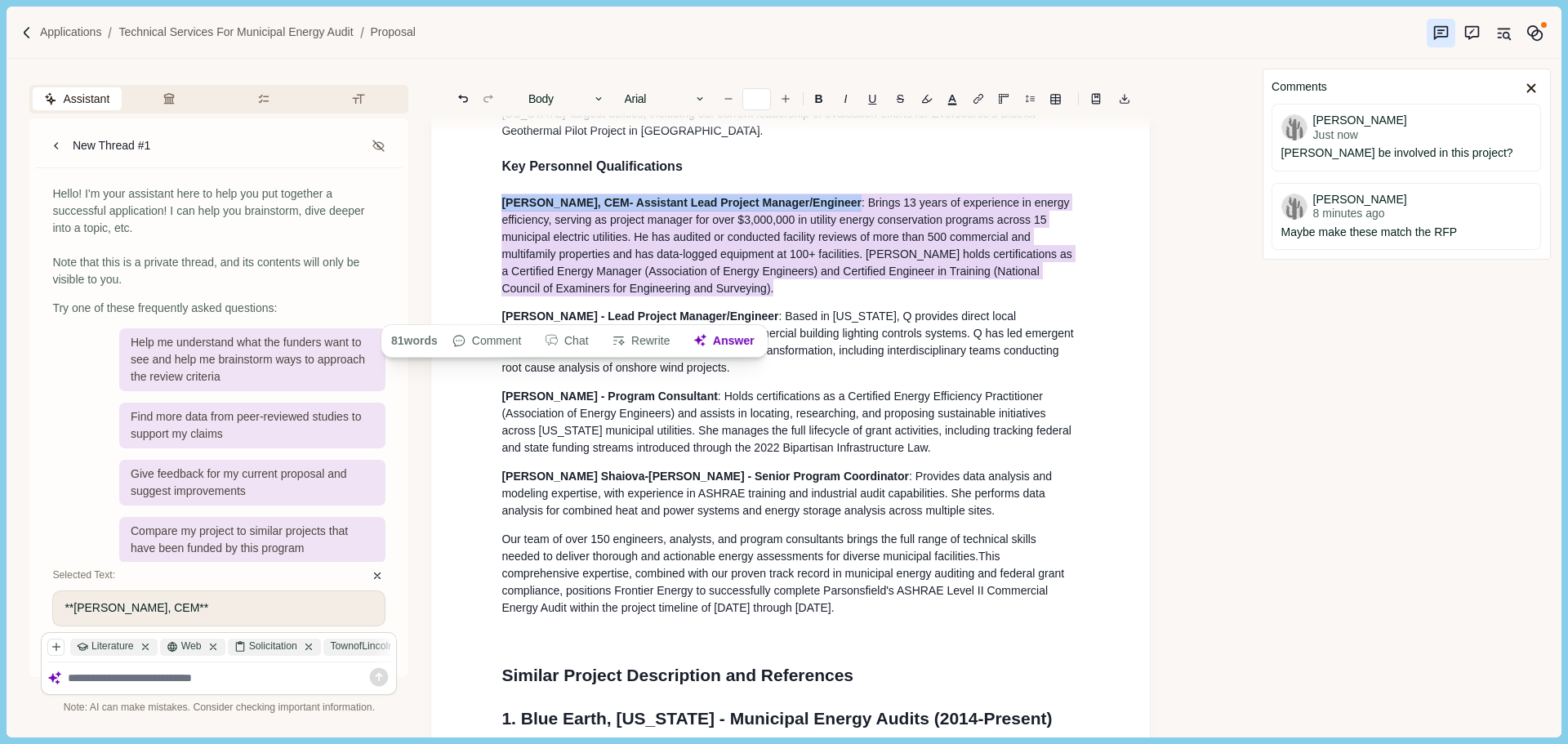
drag, startPoint x: 511, startPoint y: 253, endPoint x: 486, endPoint y: 225, distance: 37.5
click at [897, 101] on s "S" at bounding box center [900, 99] width 8 height 12
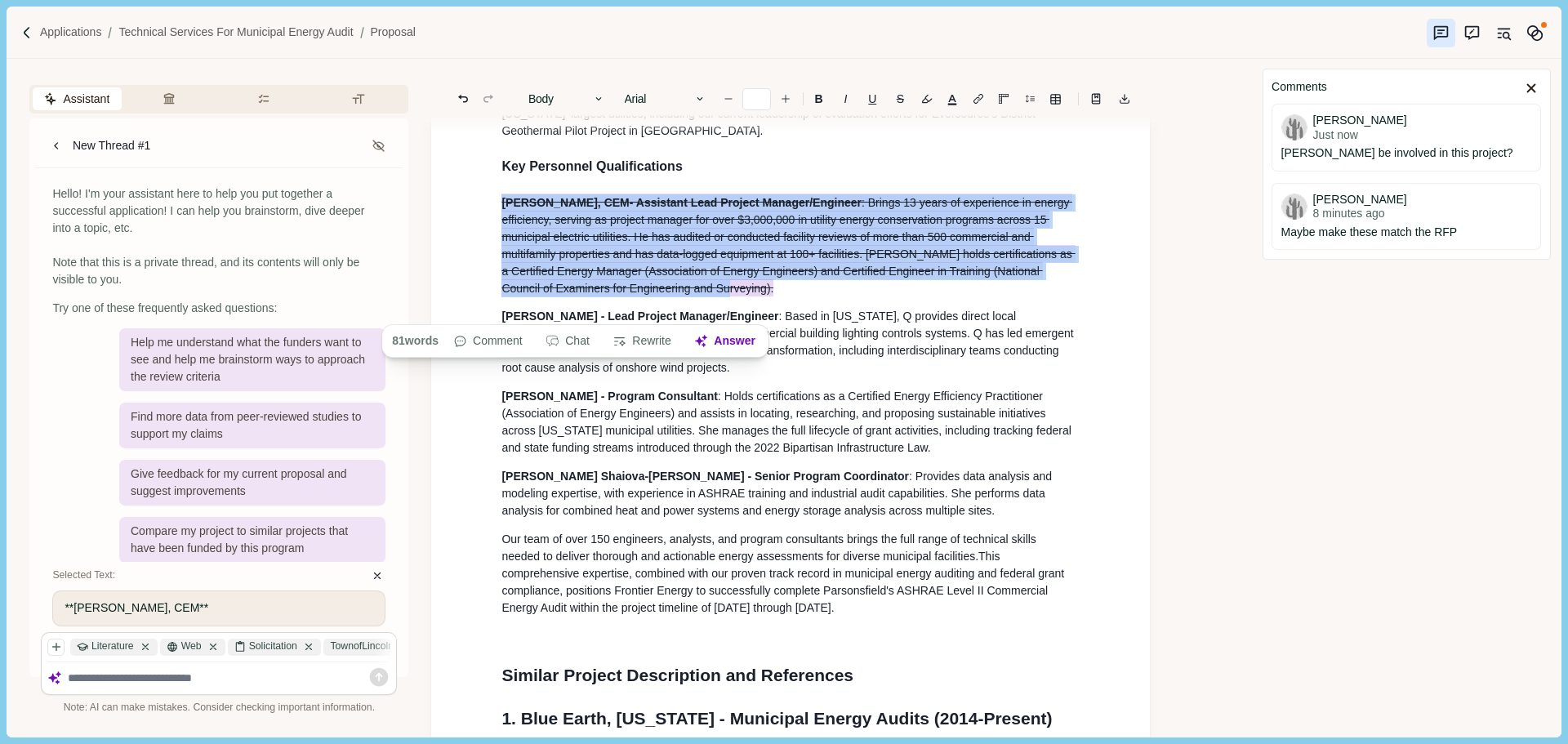
click at [769, 211] on span "- Assistant Lead Project Manager/Engineer" at bounding box center [746, 202] width 232 height 17
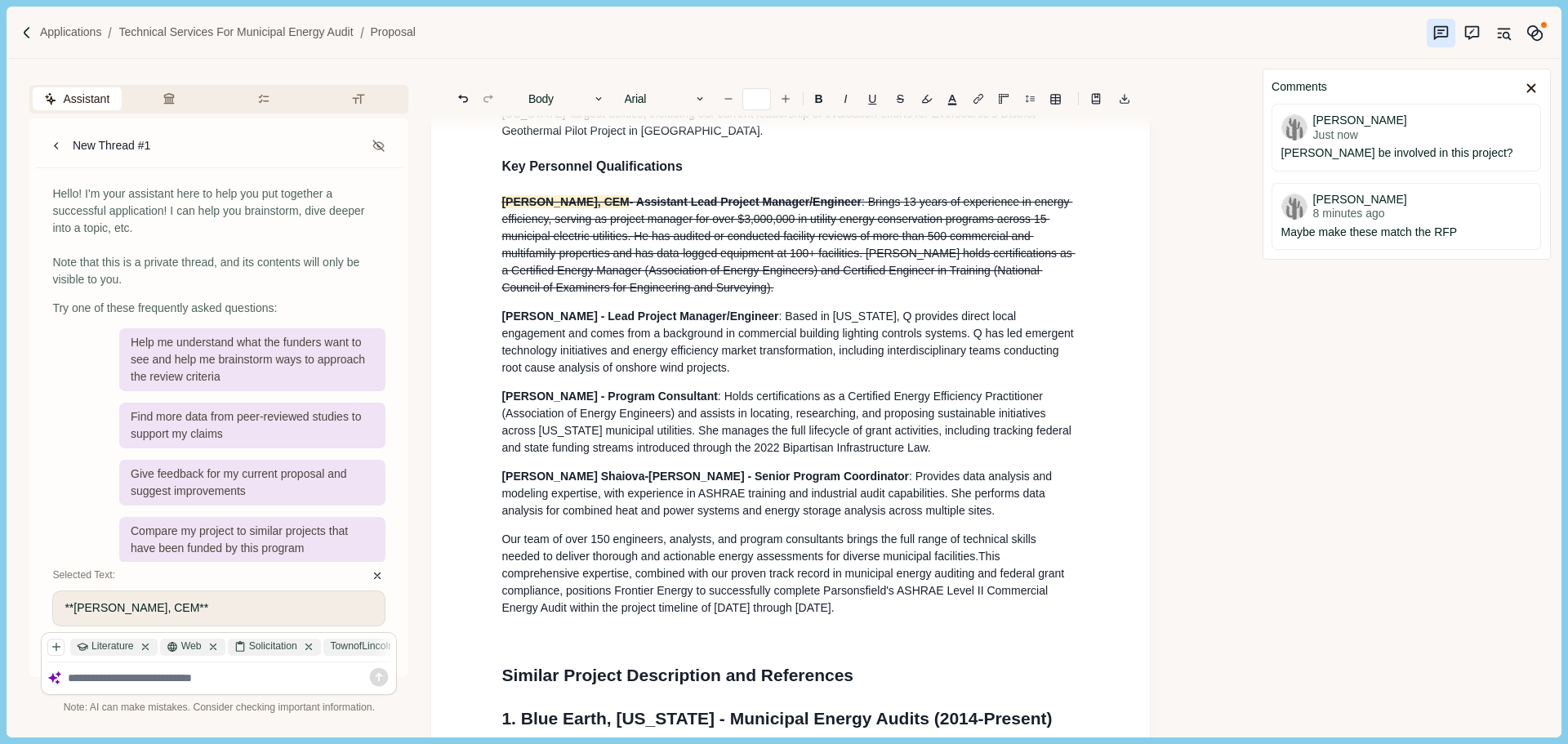
click at [693, 376] on p "[PERSON_NAME] - Lead Project Manager/Engineer : Based in [US_STATE], Q provides…" at bounding box center [790, 342] width 578 height 68
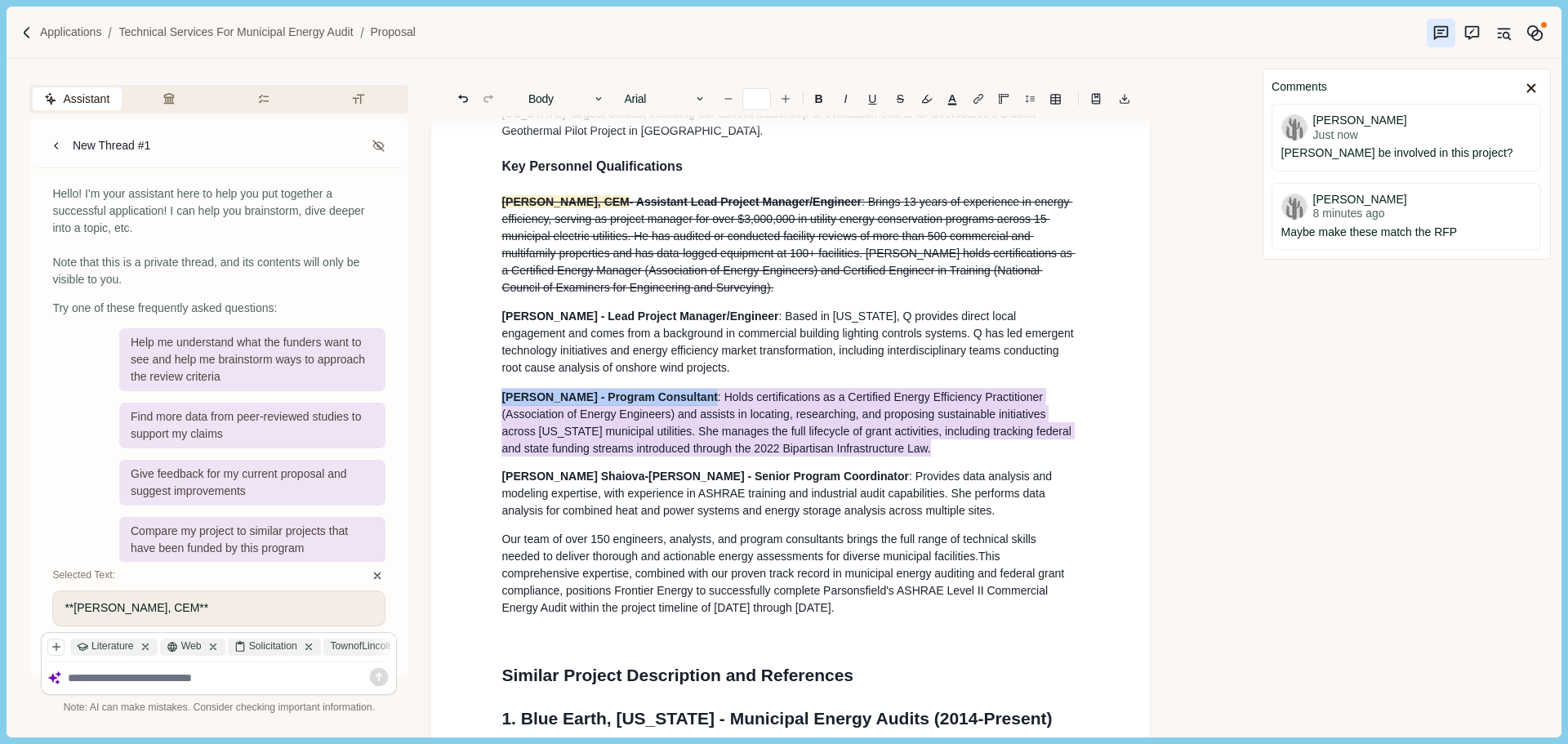
drag, startPoint x: 878, startPoint y: 478, endPoint x: 462, endPoint y: 412, distance: 421.2
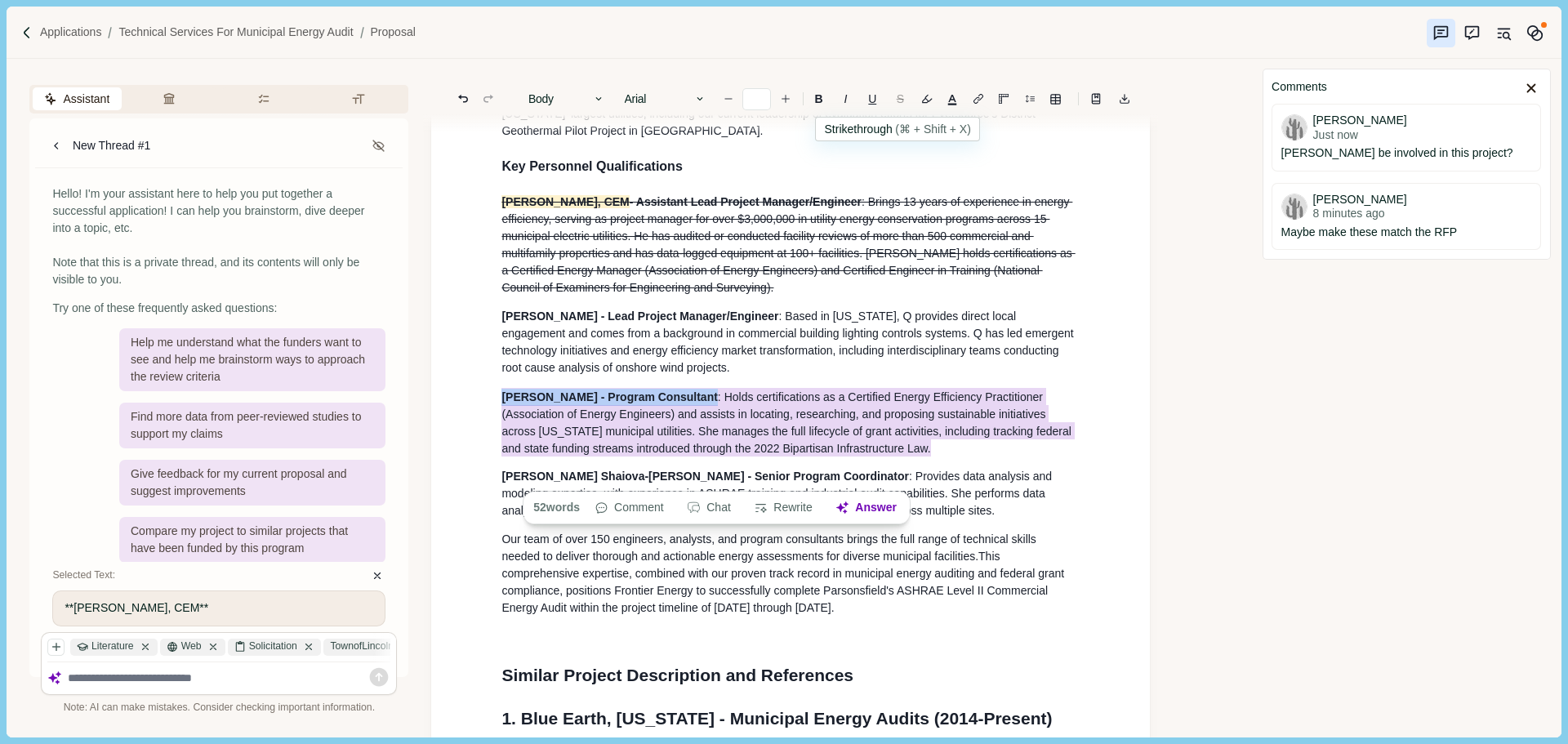
click at [900, 101] on s "S" at bounding box center [900, 99] width 8 height 12
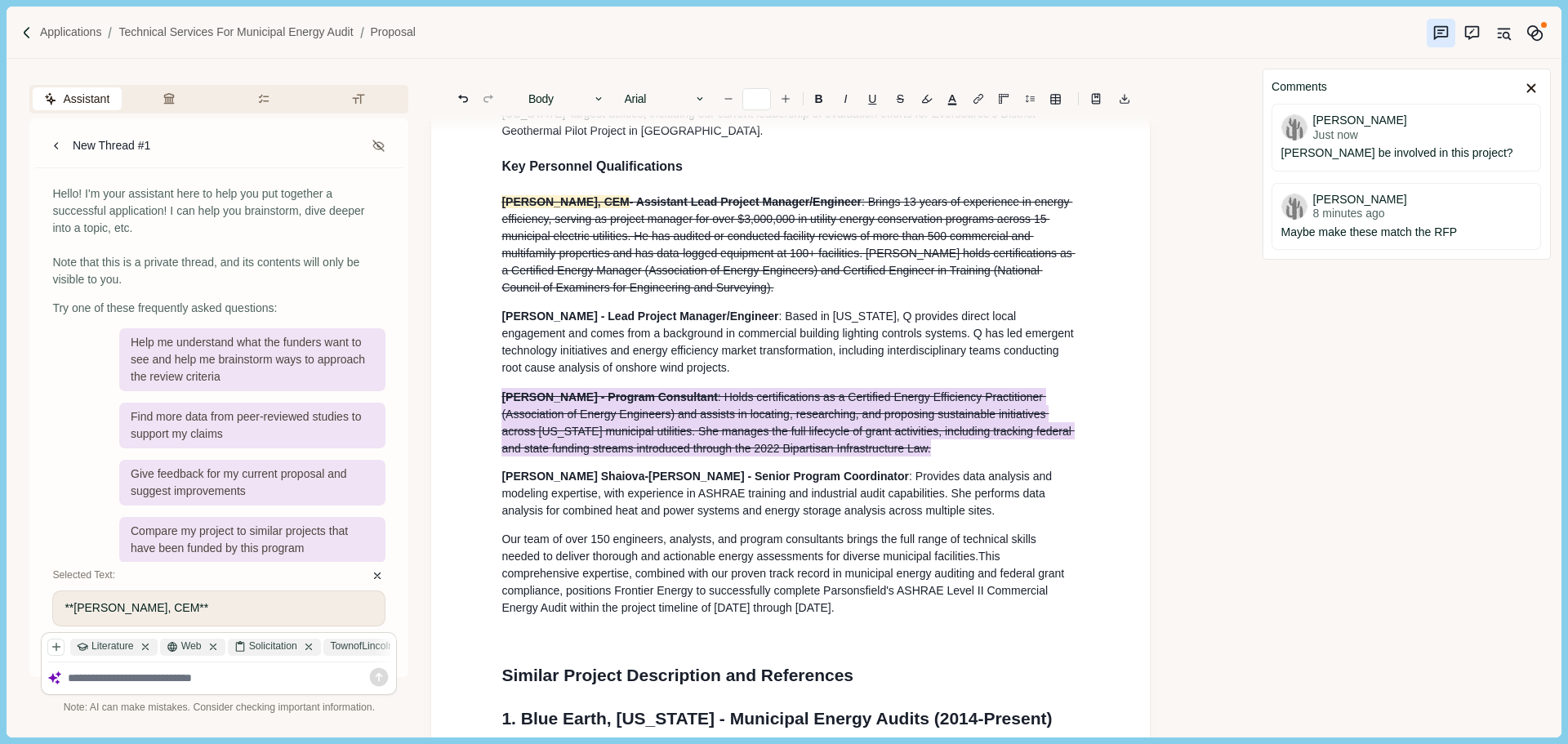
click at [854, 234] on span ": Brings 13 years of experience in energy efficiency, serving as project manage…" at bounding box center [788, 244] width 573 height 99
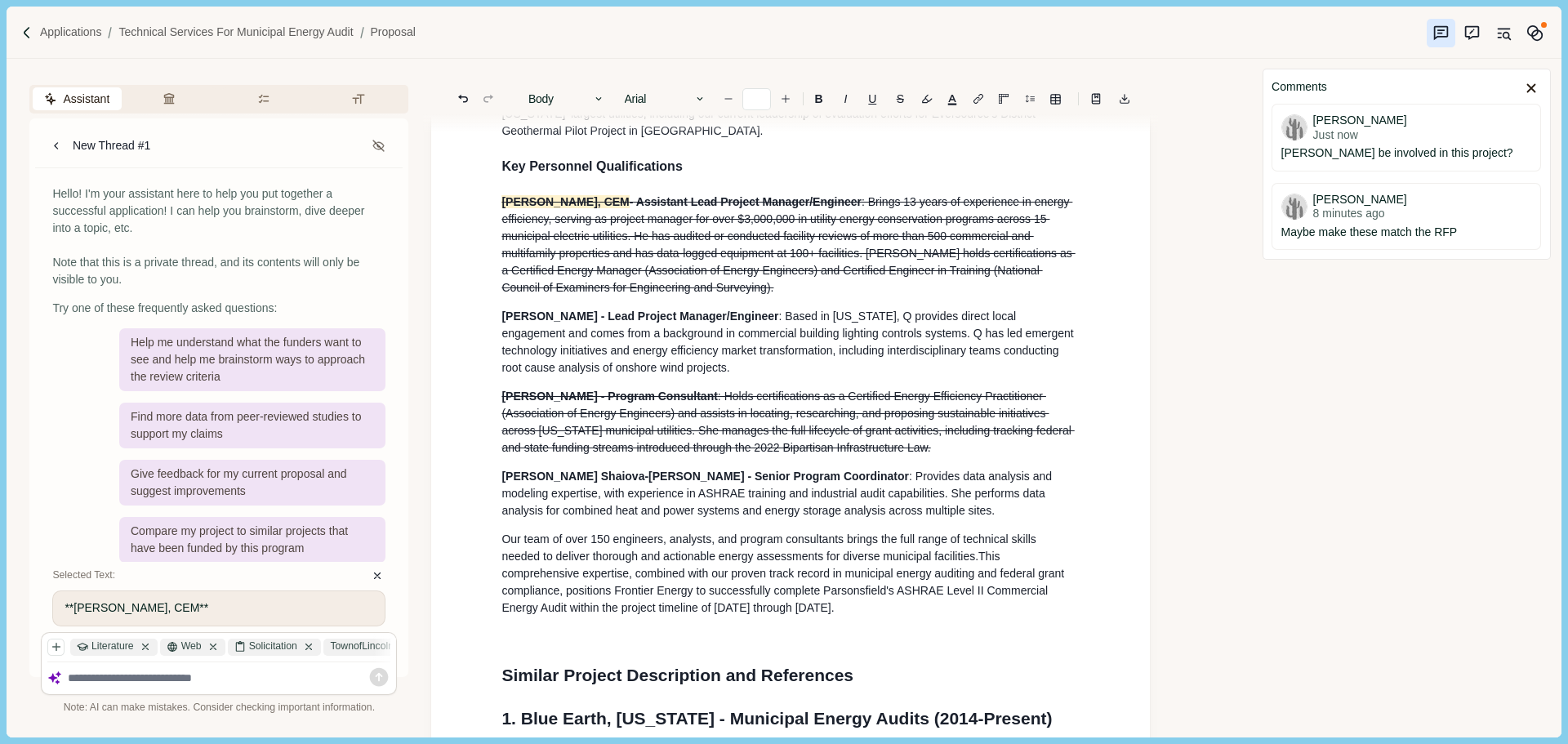
click at [686, 454] on span ": Holds certifications as a Certified Energy Efficiency Practitioner (Associati…" at bounding box center [787, 422] width 572 height 64
click at [686, 596] on p "Our team of over 150 engineers, analysts, and program consultants brings the fu…" at bounding box center [790, 573] width 578 height 85
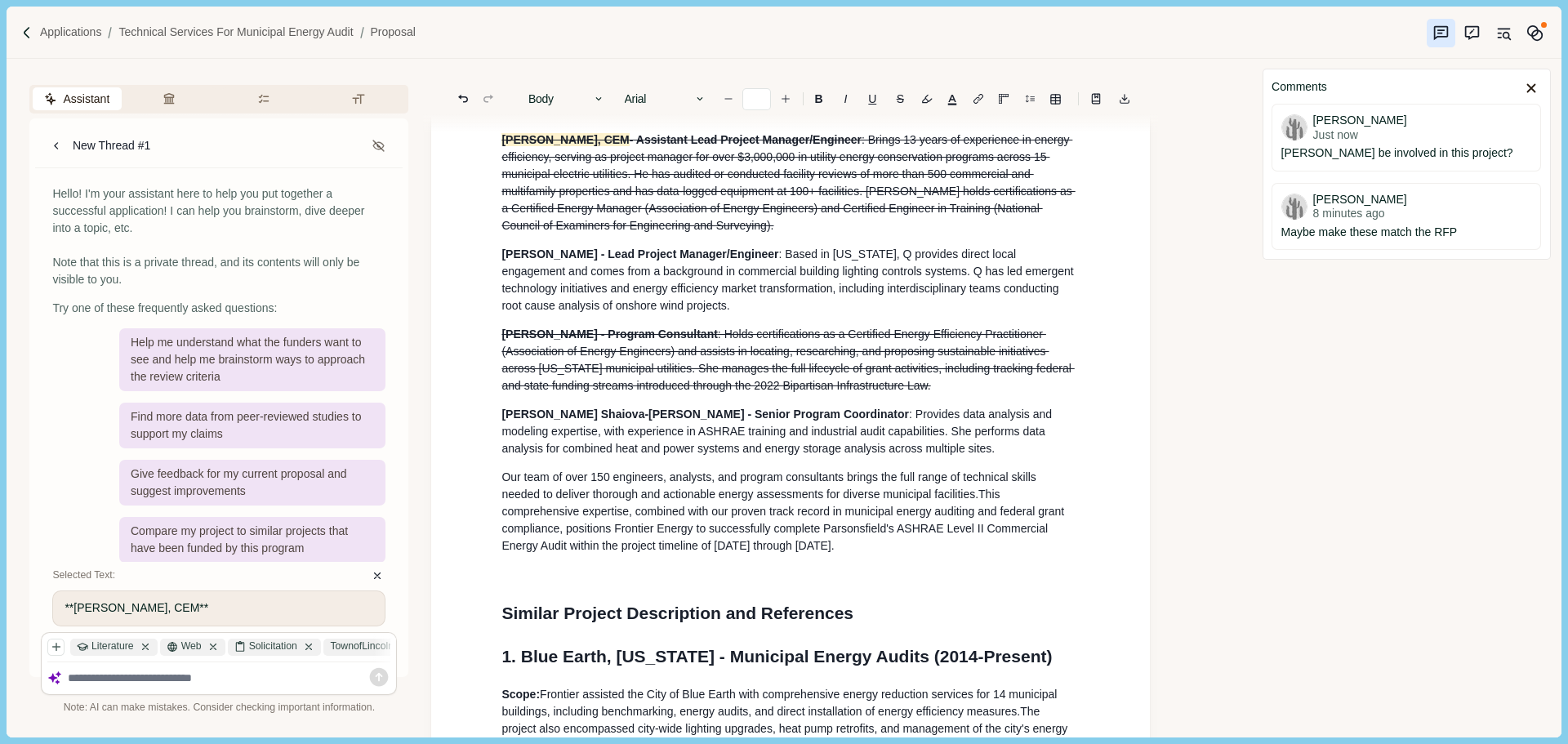
scroll to position [1515, 0]
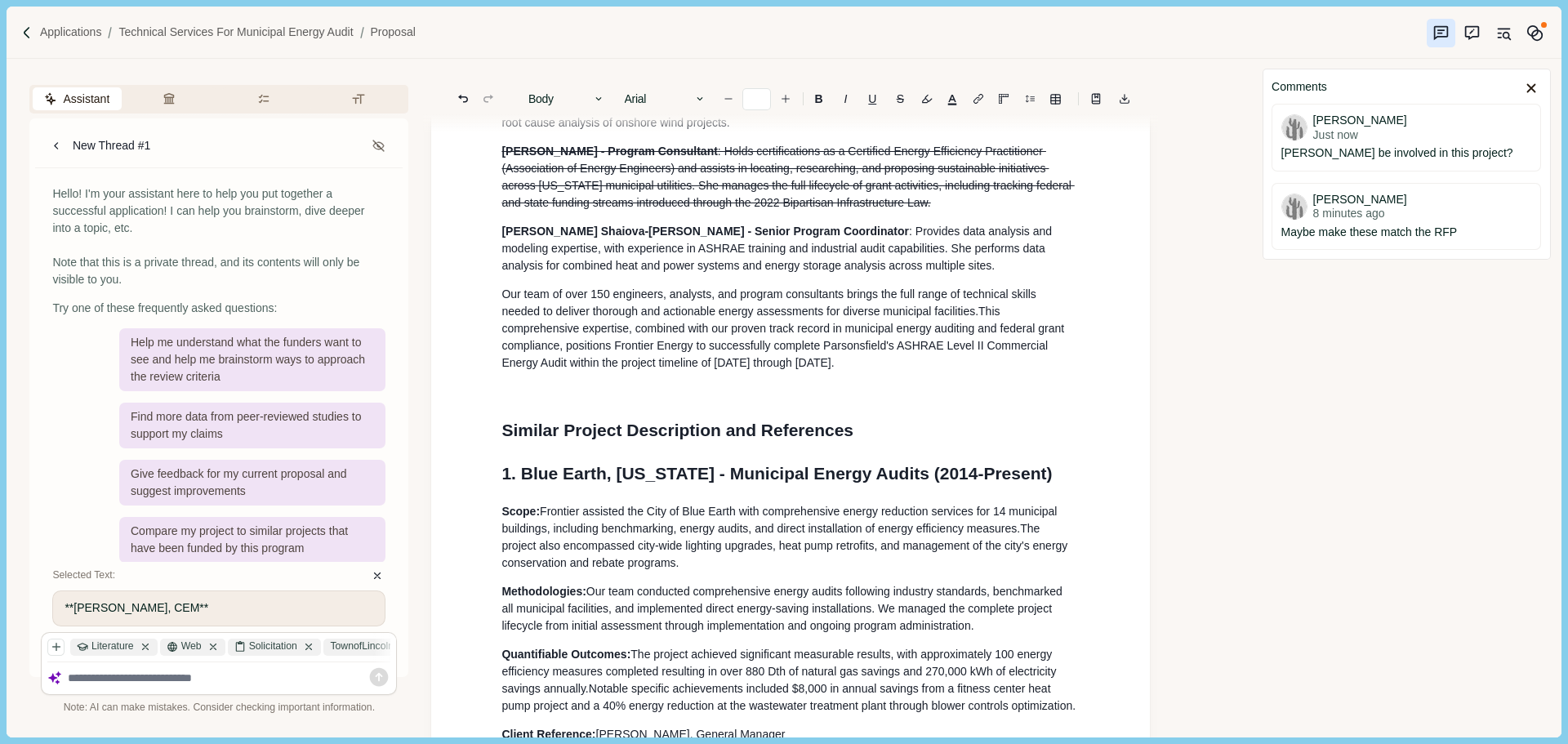
click at [632, 400] on p at bounding box center [790, 391] width 578 height 17
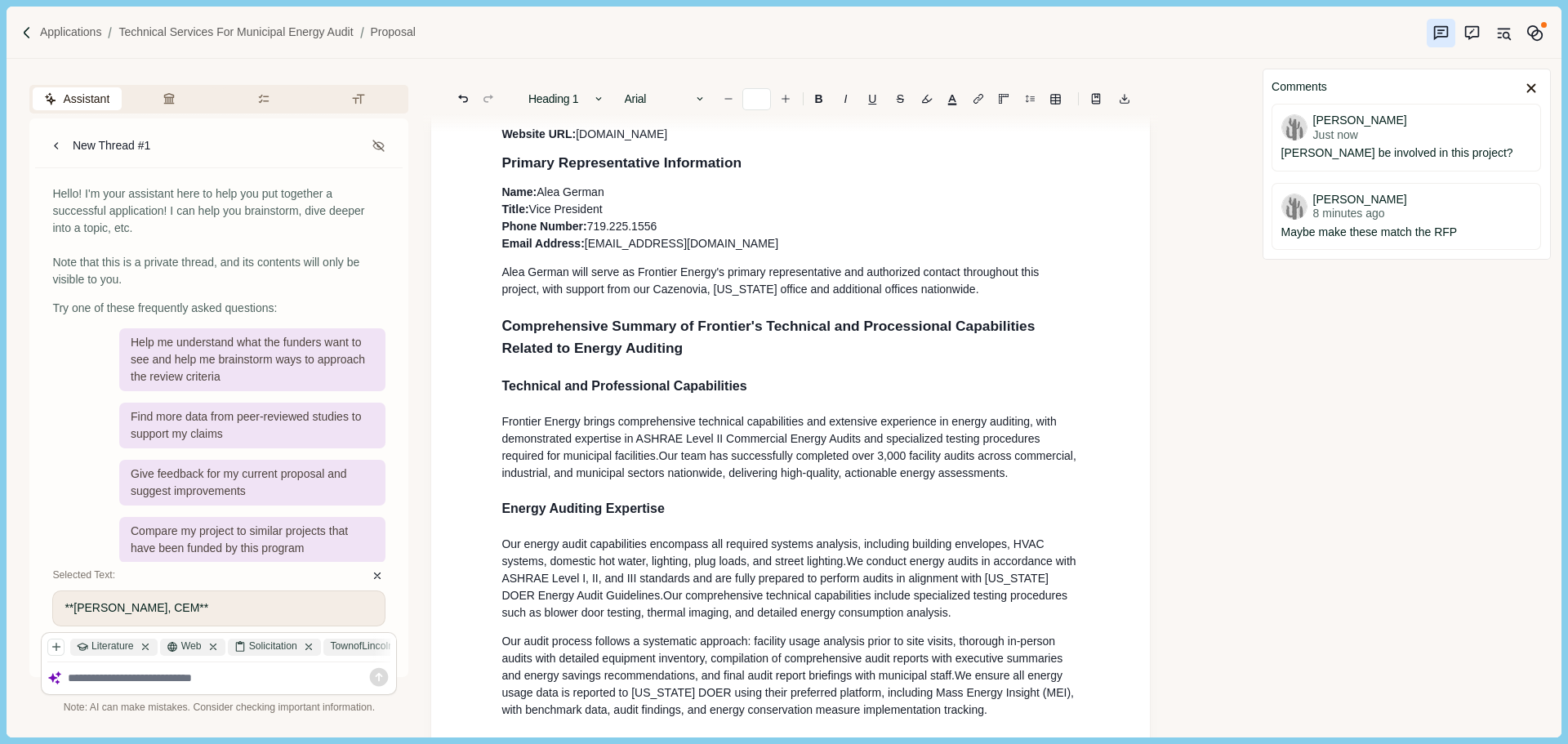
scroll to position [0, 0]
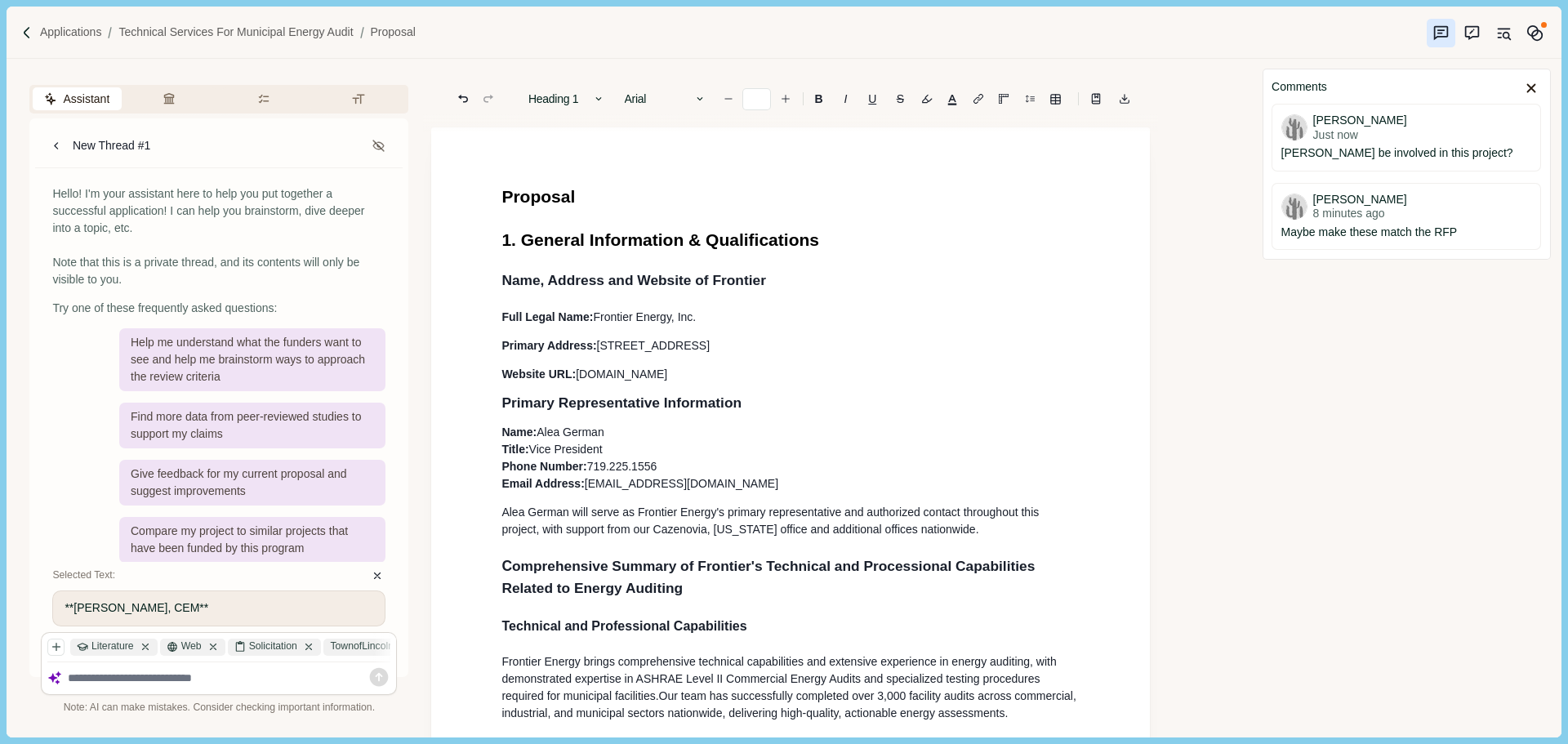
click at [681, 245] on span "1. General Information & Qualifications" at bounding box center [660, 239] width 318 height 19
click at [636, 282] on span "Name, Address and Website of Frontier" at bounding box center [633, 280] width 265 height 16
drag, startPoint x: 784, startPoint y: 281, endPoint x: 729, endPoint y: 281, distance: 55.0
click at [729, 281] on h2 "Name, Address and Website of Frontier" at bounding box center [790, 281] width 578 height 22
click at [699, 378] on p "Website URL: [DOMAIN_NAME]" at bounding box center [790, 375] width 578 height 17
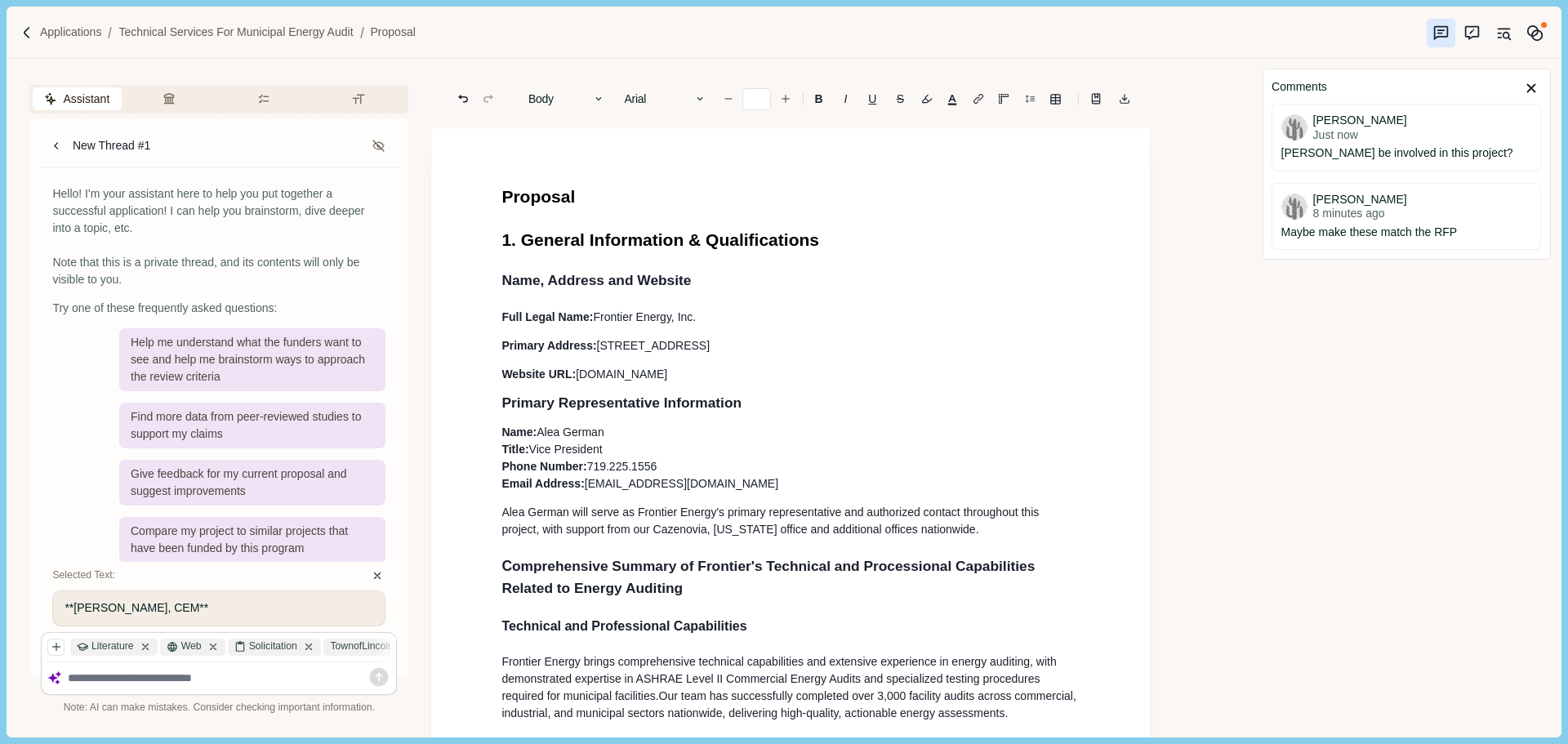
scroll to position [82, 0]
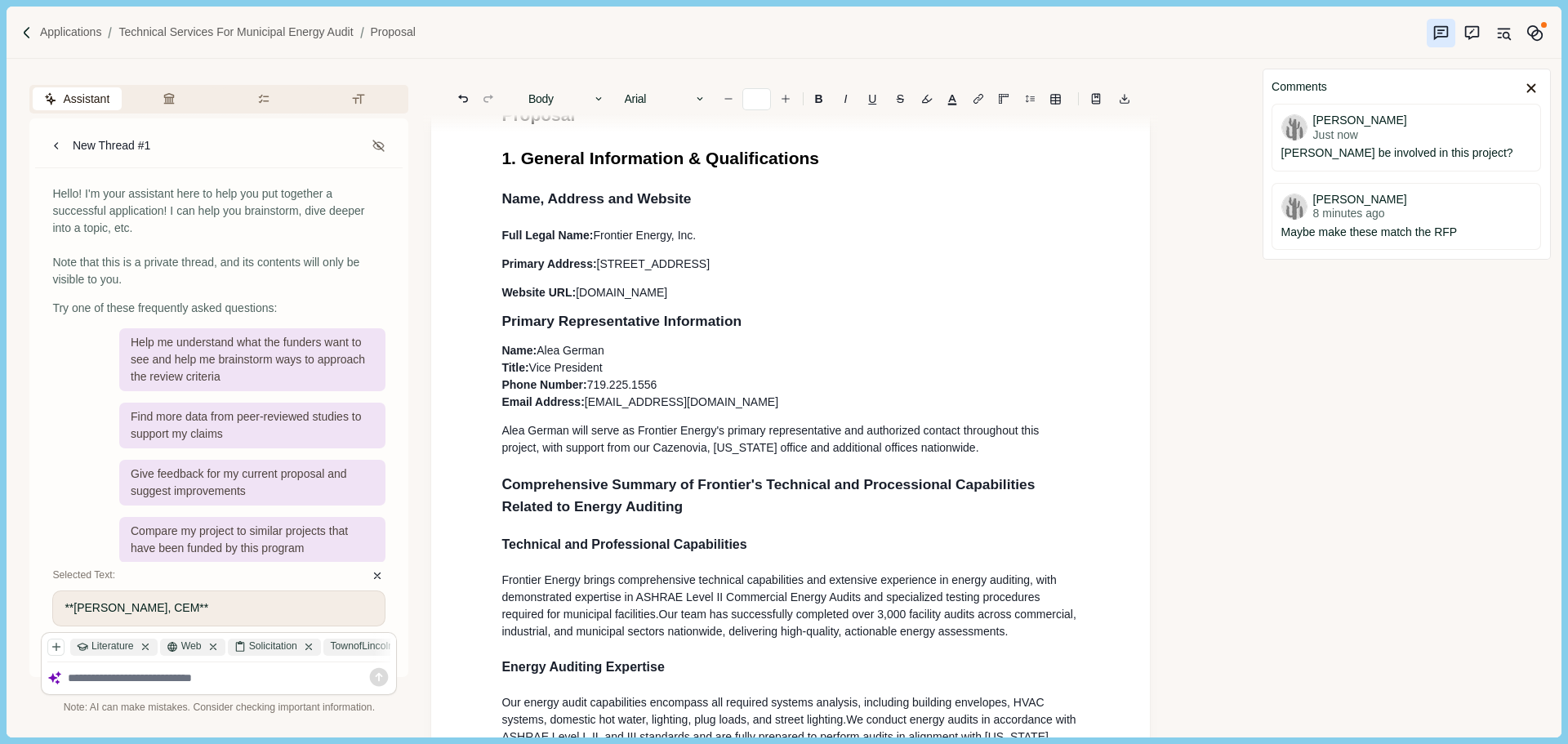
click at [627, 358] on p "Name: [PERSON_NAME] Title: Vice President Phone Number: [PHONE_NUMBER] Email Ad…" at bounding box center [790, 376] width 578 height 68
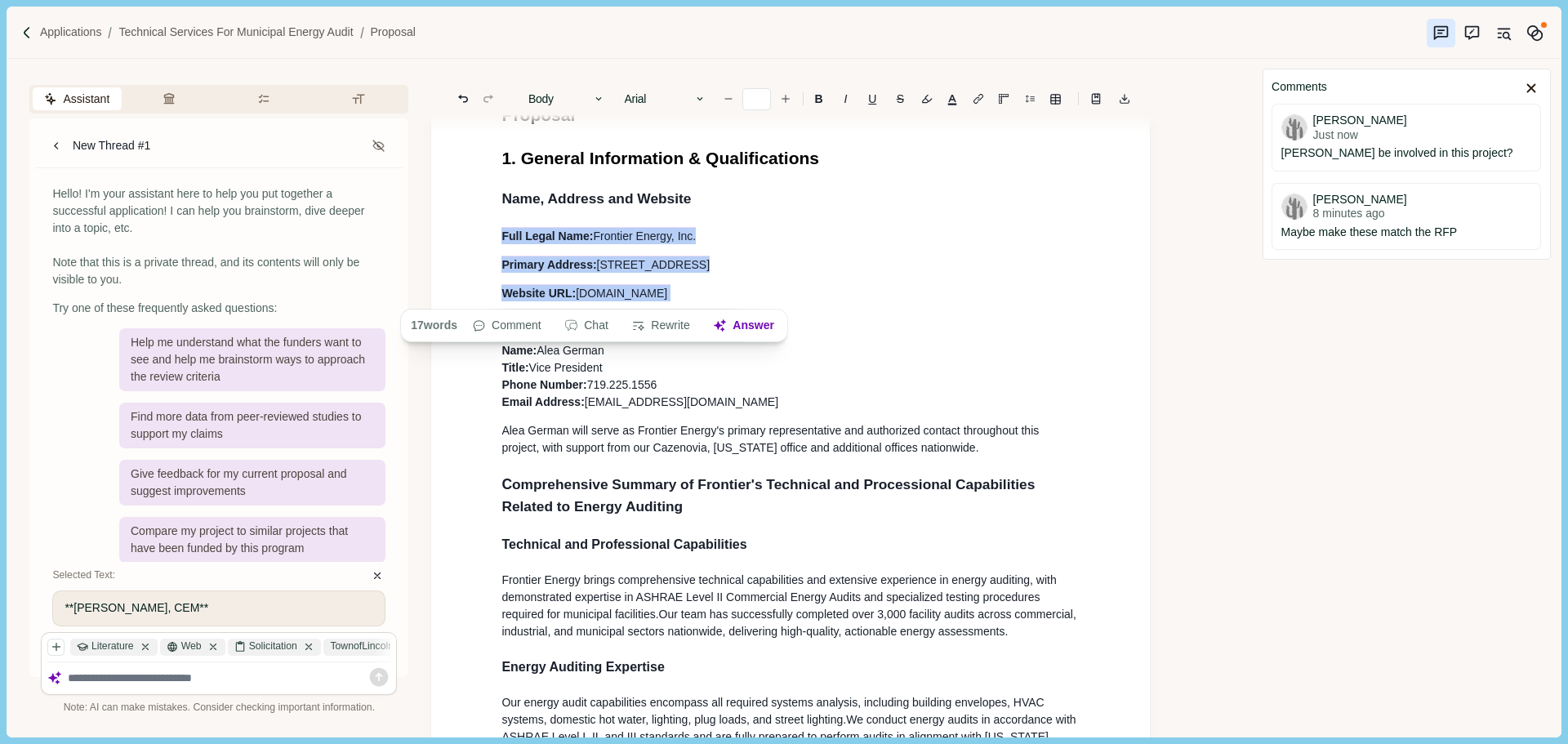
drag, startPoint x: 650, startPoint y: 290, endPoint x: 488, endPoint y: 238, distance: 170.1
click at [560, 88] on button "Body" at bounding box center [566, 98] width 93 height 23
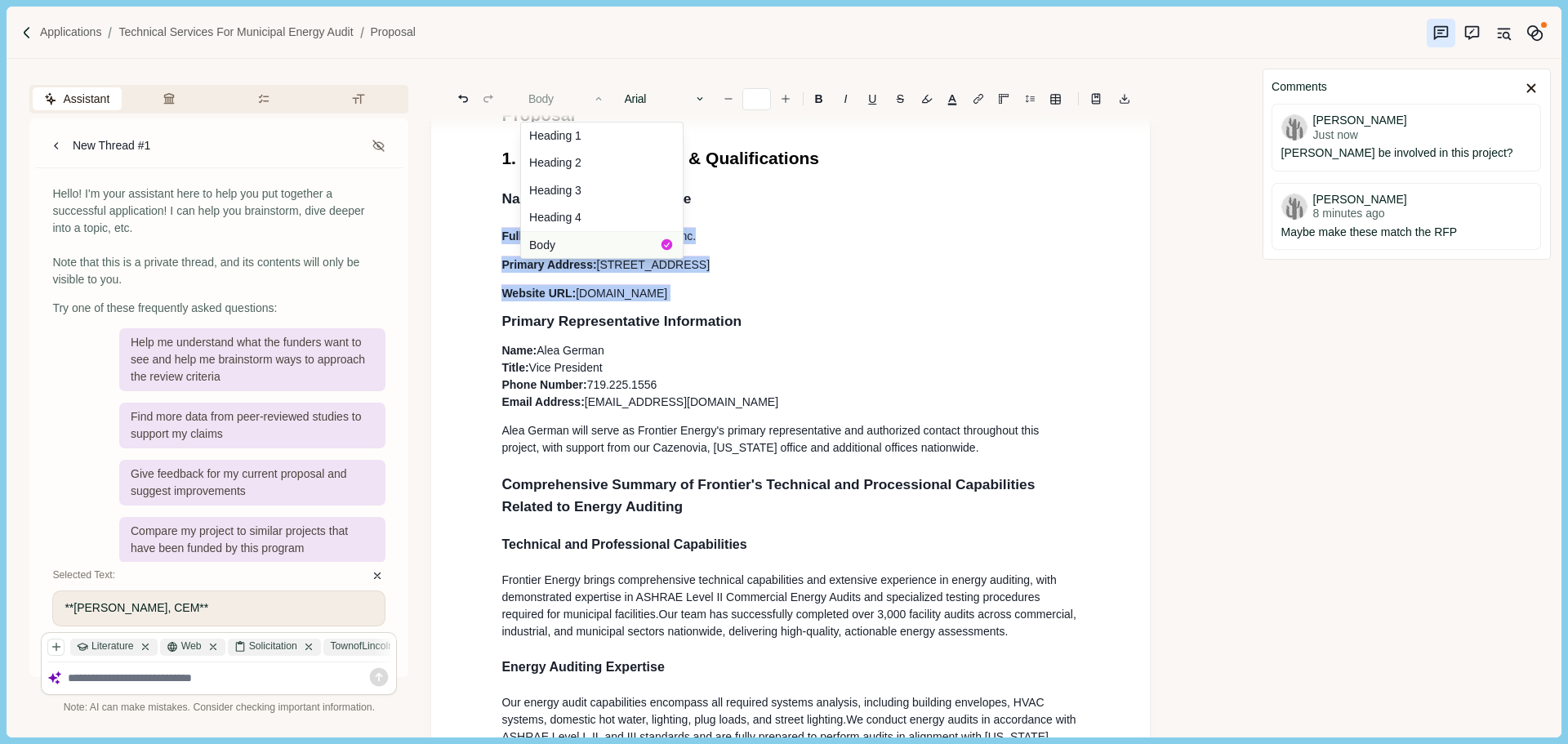
click at [576, 241] on button "Body" at bounding box center [601, 244] width 161 height 27
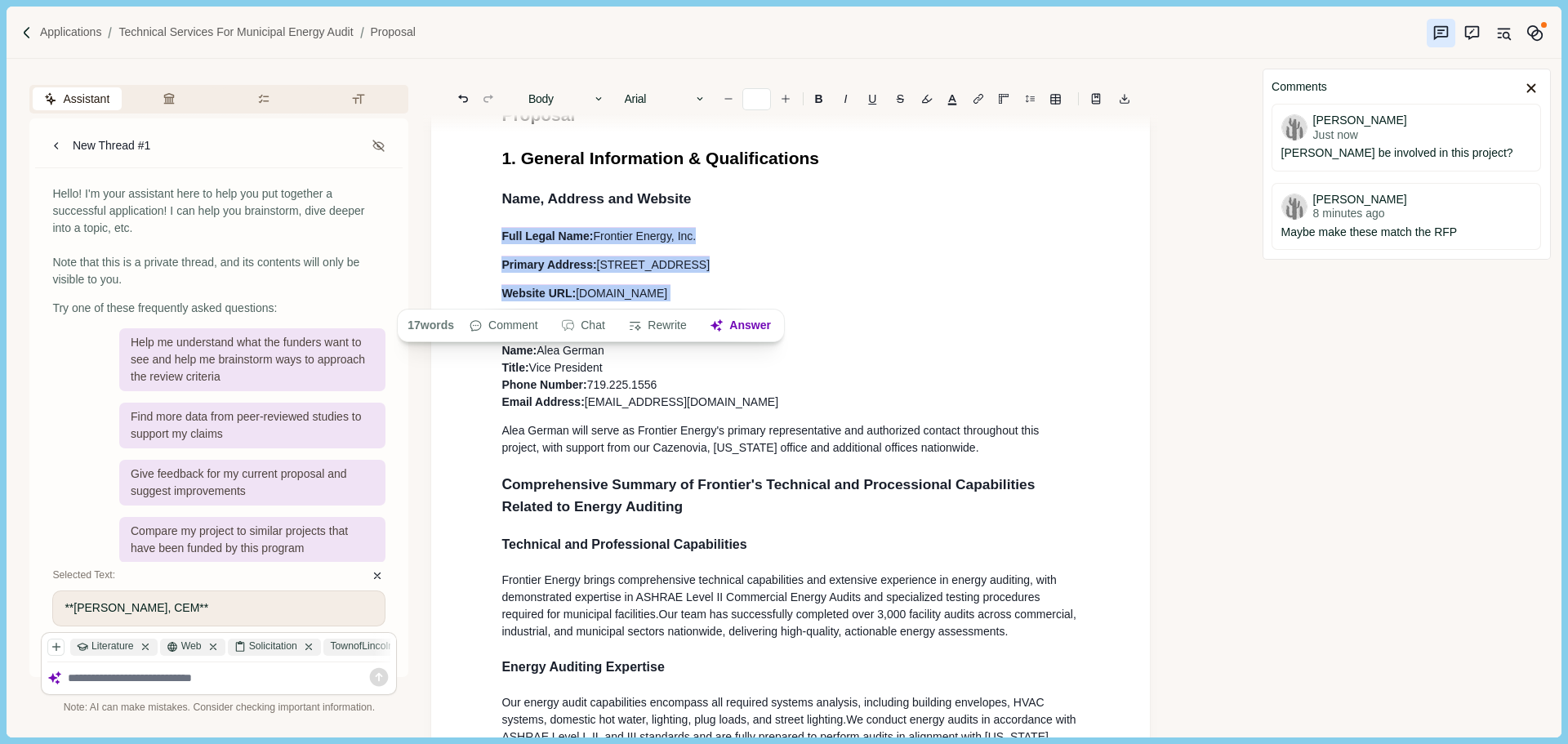
click at [677, 293] on p "Website URL: [DOMAIN_NAME]" at bounding box center [790, 293] width 578 height 17
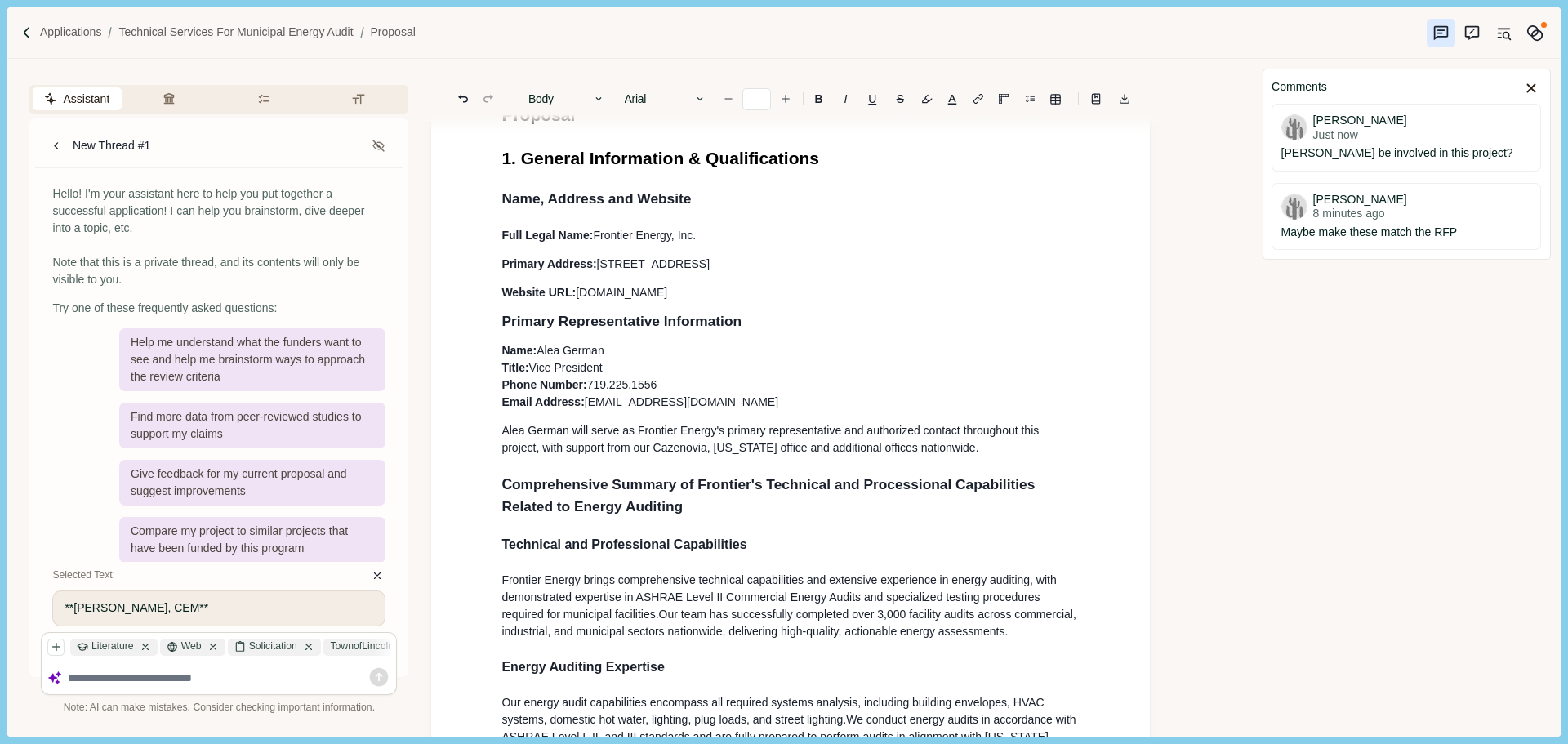
click at [708, 243] on p "Full Legal Name: Frontier Energy, Inc." at bounding box center [790, 236] width 578 height 17
click at [645, 349] on p "Name: [PERSON_NAME] Title: Vice President Phone Number: [PHONE_NUMBER] Email Ad…" at bounding box center [790, 376] width 578 height 68
click at [716, 288] on p "Website URL: [DOMAIN_NAME]" at bounding box center [790, 293] width 578 height 17
drag, startPoint x: 631, startPoint y: 276, endPoint x: 496, endPoint y: 221, distance: 145.8
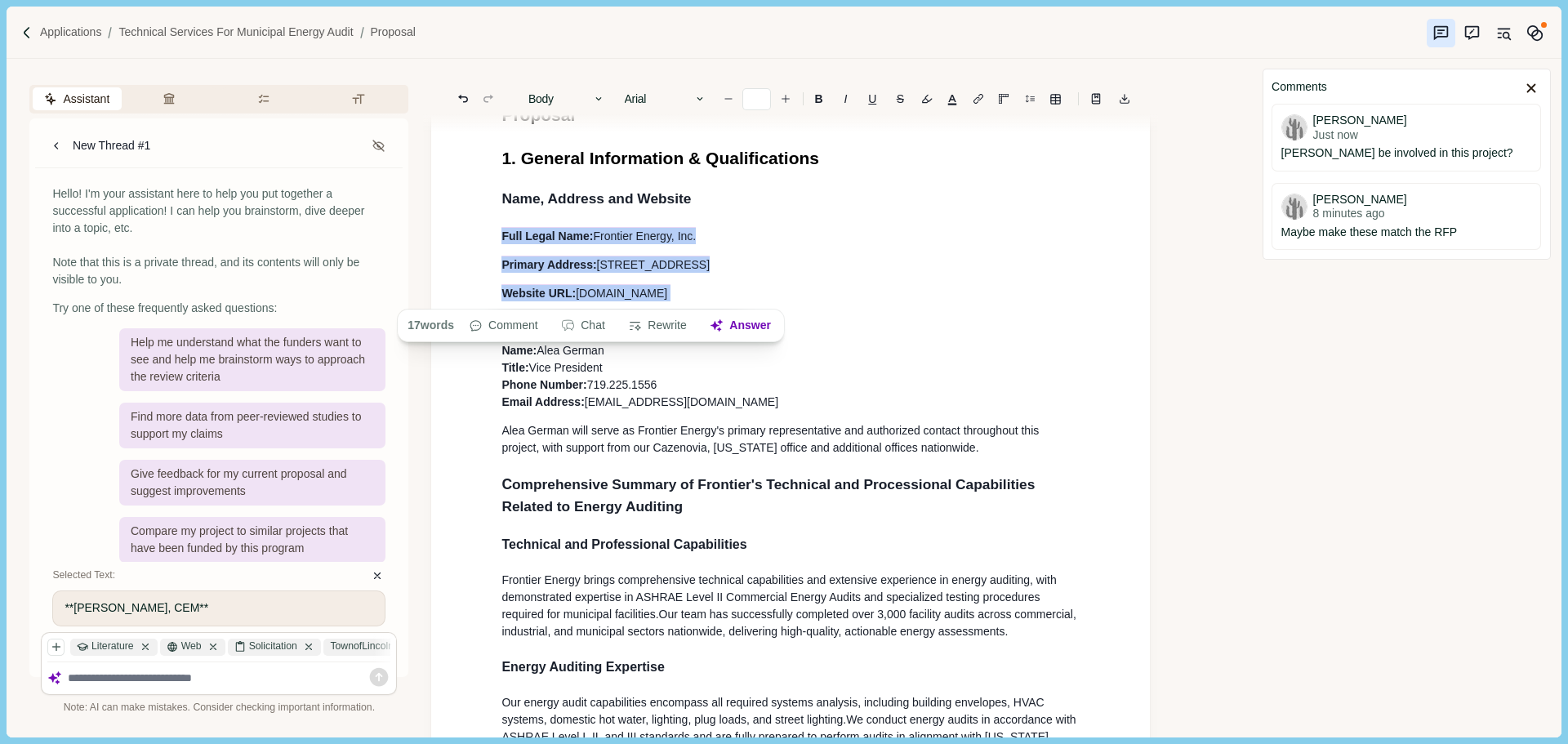
click at [586, 97] on button "Body" at bounding box center [566, 98] width 93 height 23
drag, startPoint x: 586, startPoint y: 238, endPoint x: 713, endPoint y: 180, distance: 139.6
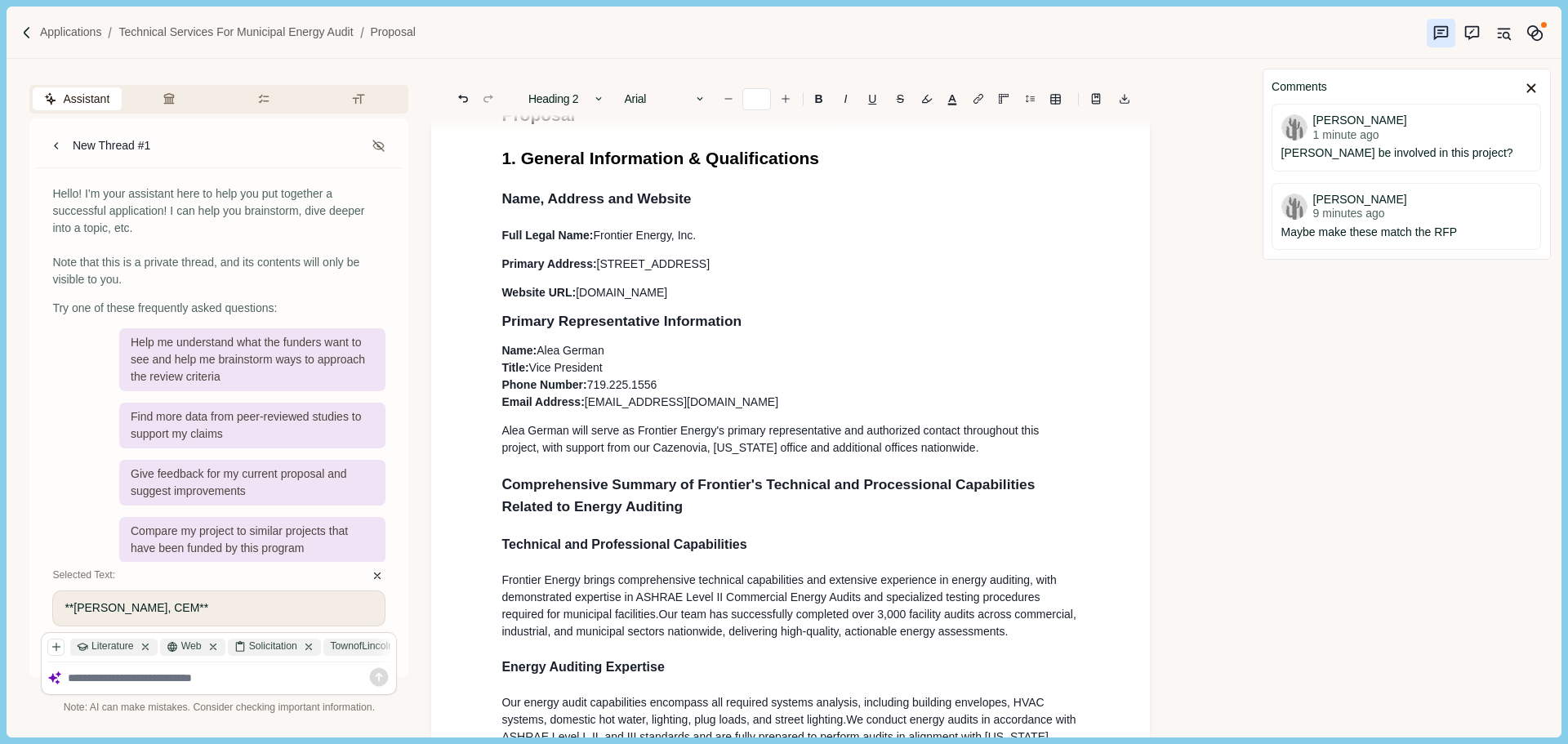
click at [807, 263] on p "Primary Address: [STREET_ADDRESS]" at bounding box center [790, 264] width 578 height 17
drag, startPoint x: 588, startPoint y: 274, endPoint x: 490, endPoint y: 243, distance: 102.8
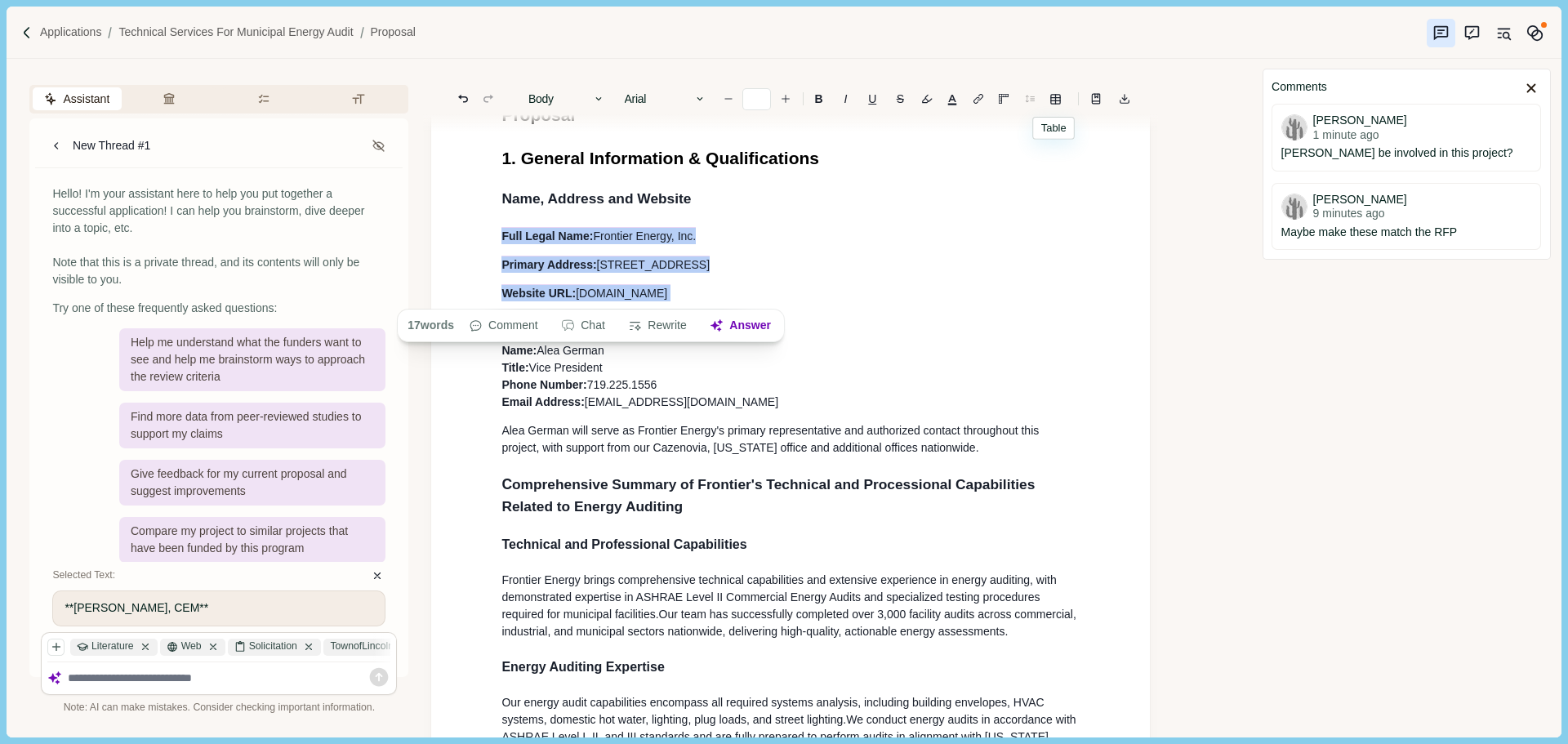
click at [1030, 102] on icon "Line height" at bounding box center [1030, 99] width 10 height 10
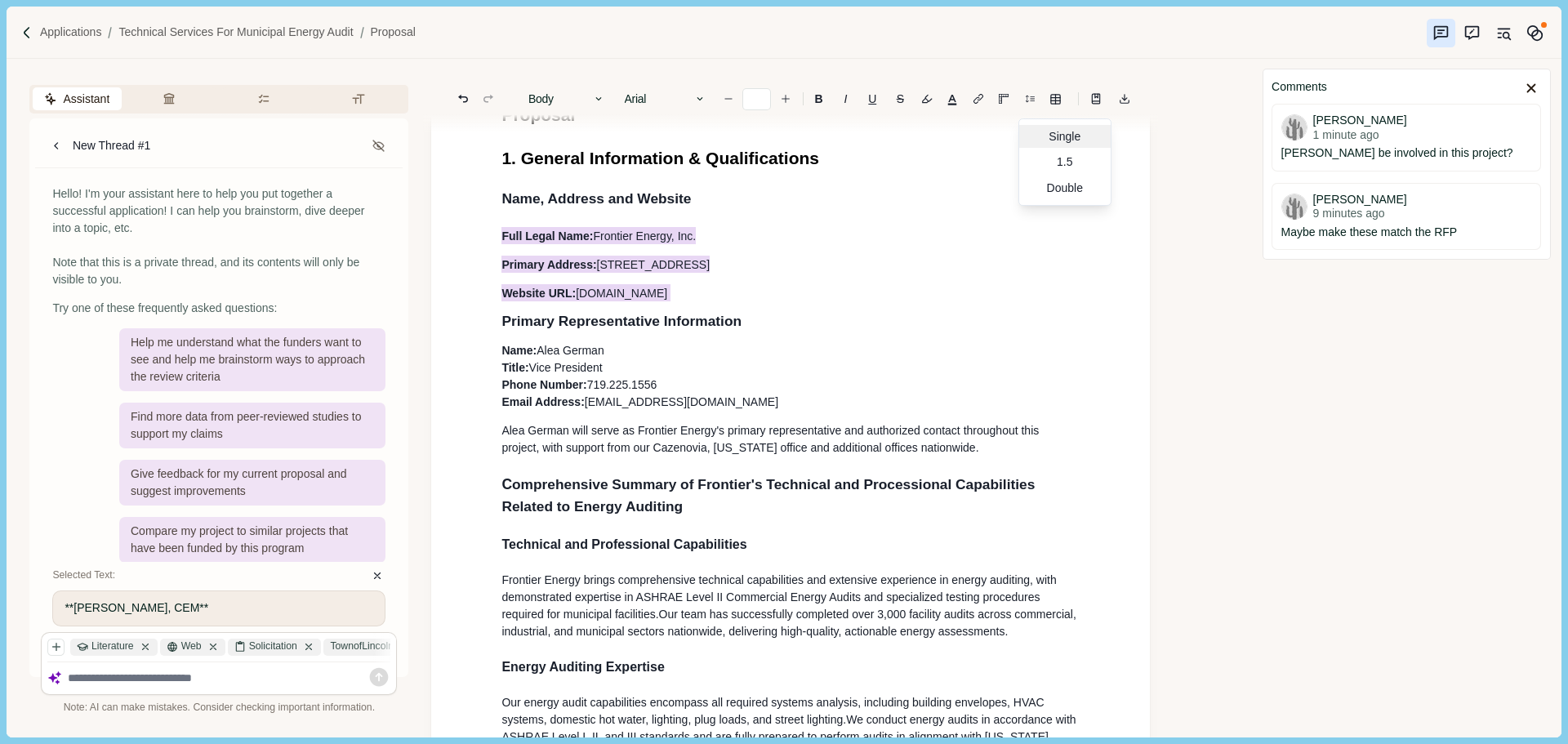
click at [1050, 134] on div "Single" at bounding box center [1065, 136] width 91 height 23
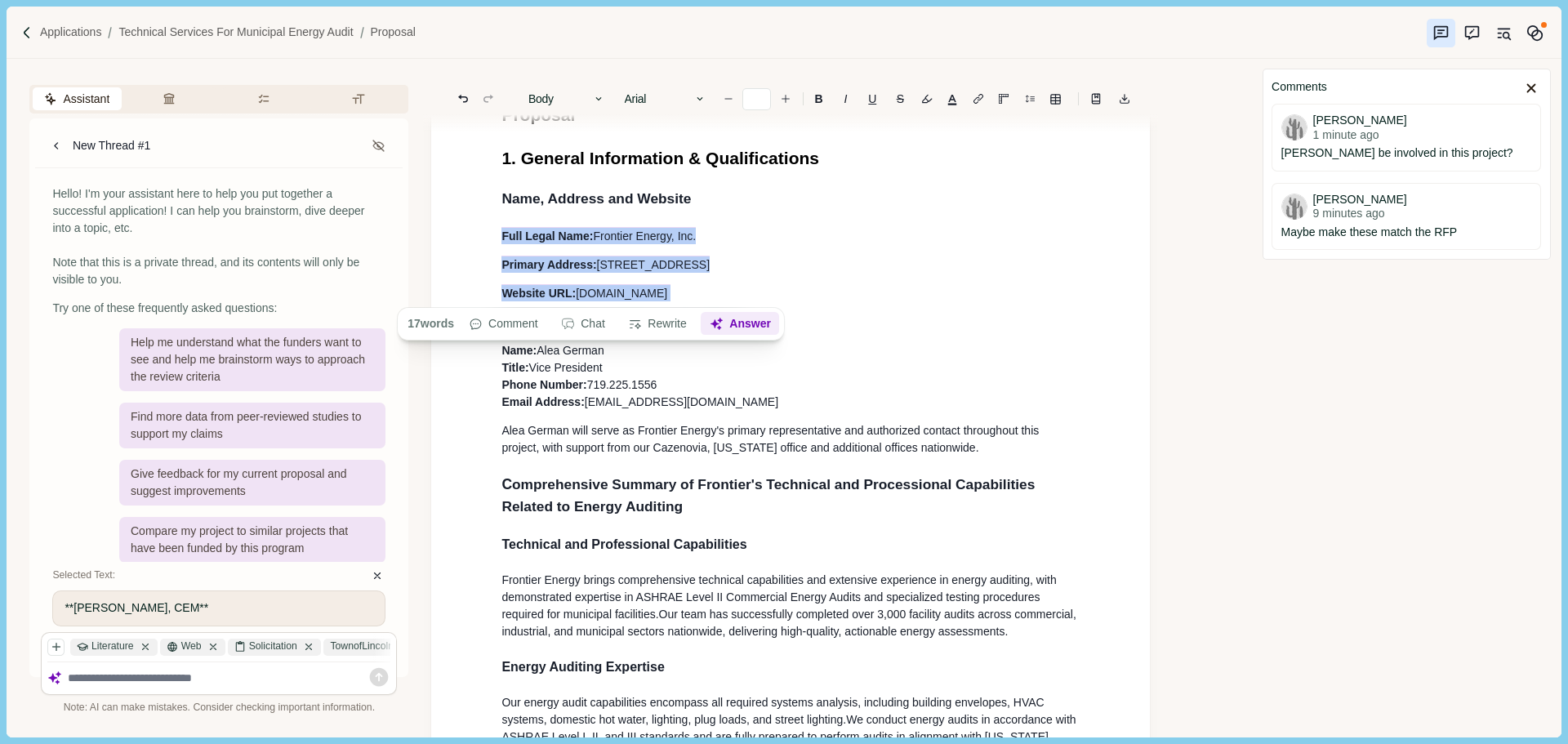
click at [713, 324] on icon "button" at bounding box center [716, 324] width 14 height 14
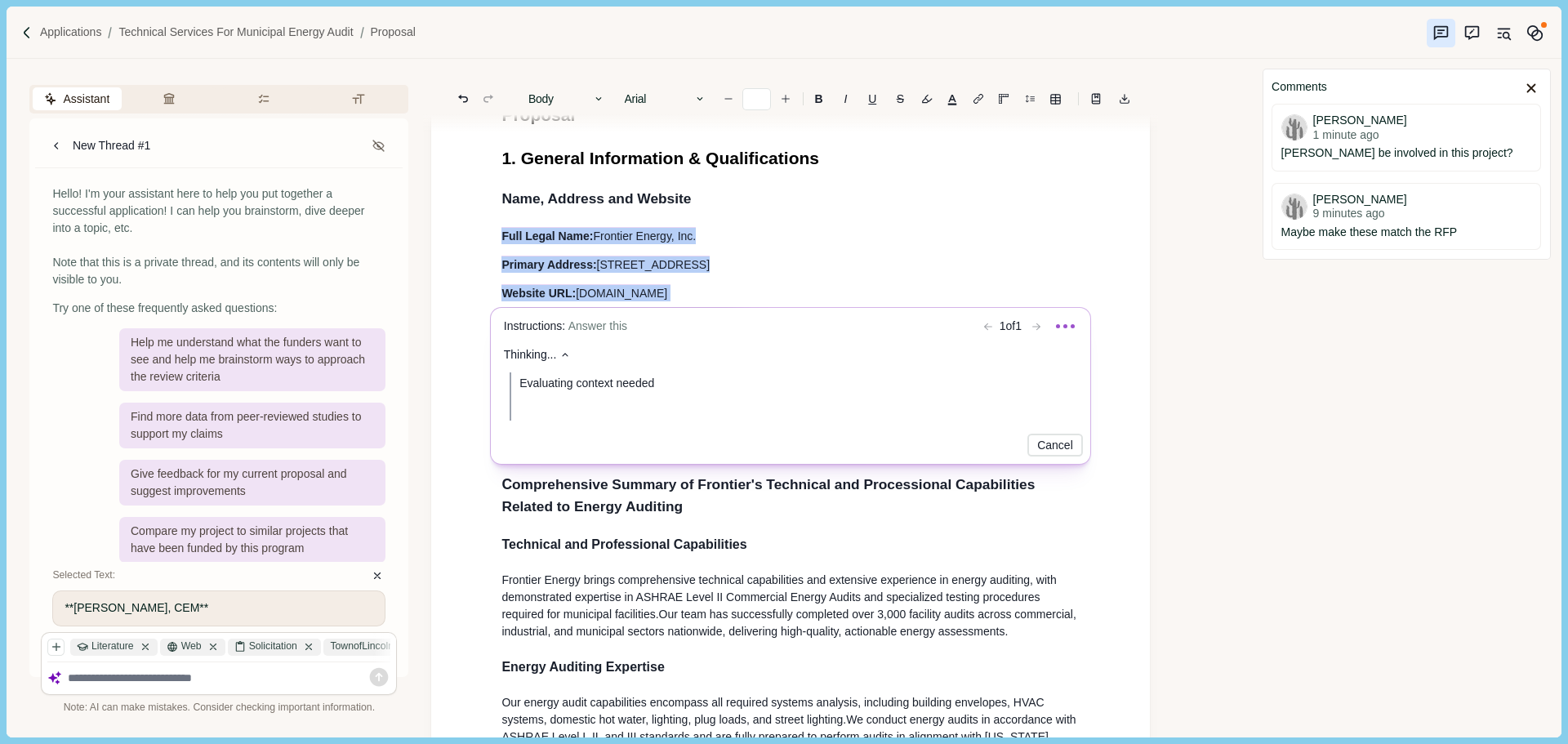
click at [773, 282] on body "Applications Technical Services for Municipal Energy Audit Proposal Assistant R…" at bounding box center [784, 372] width 1568 height 744
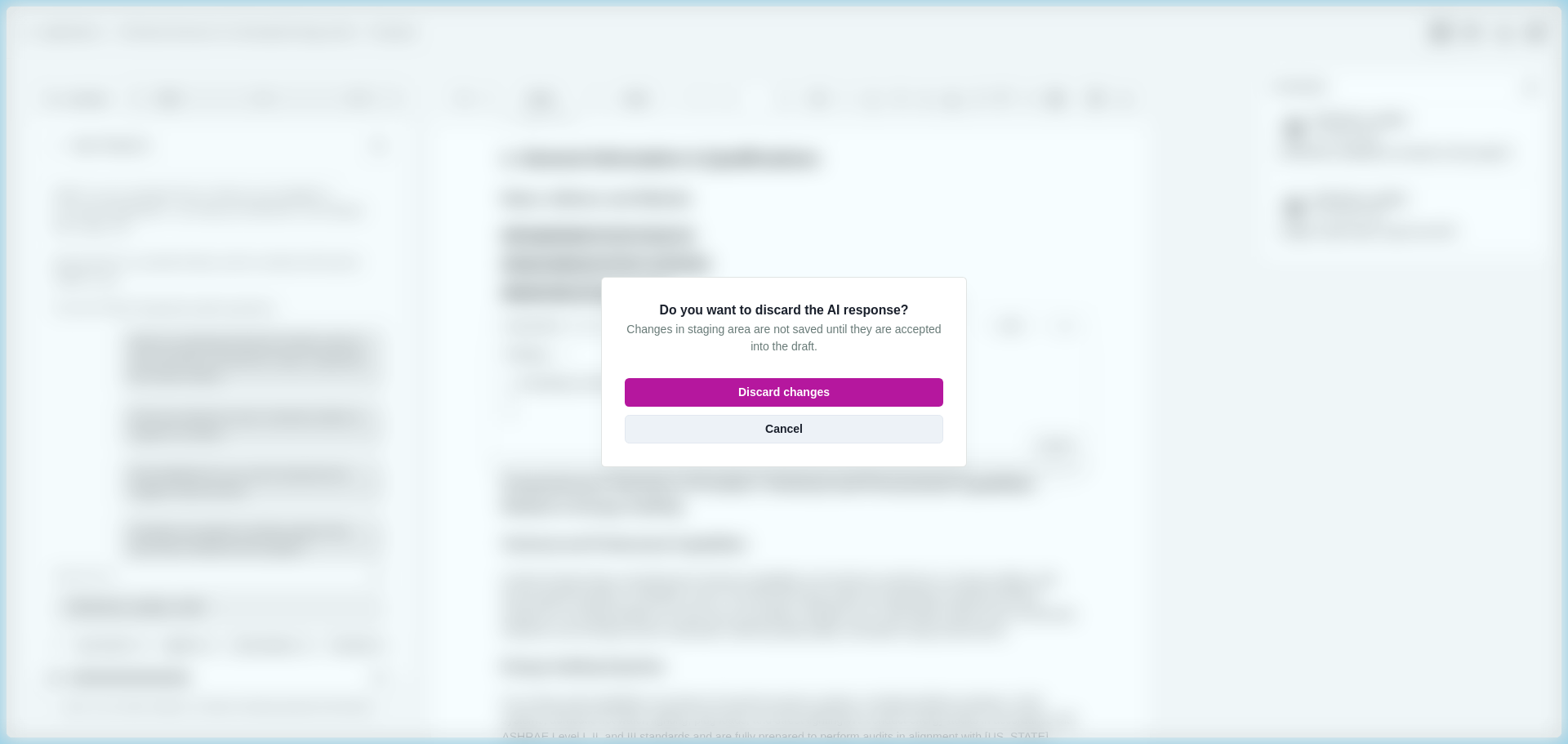
click at [785, 424] on button "Cancel" at bounding box center [784, 429] width 319 height 29
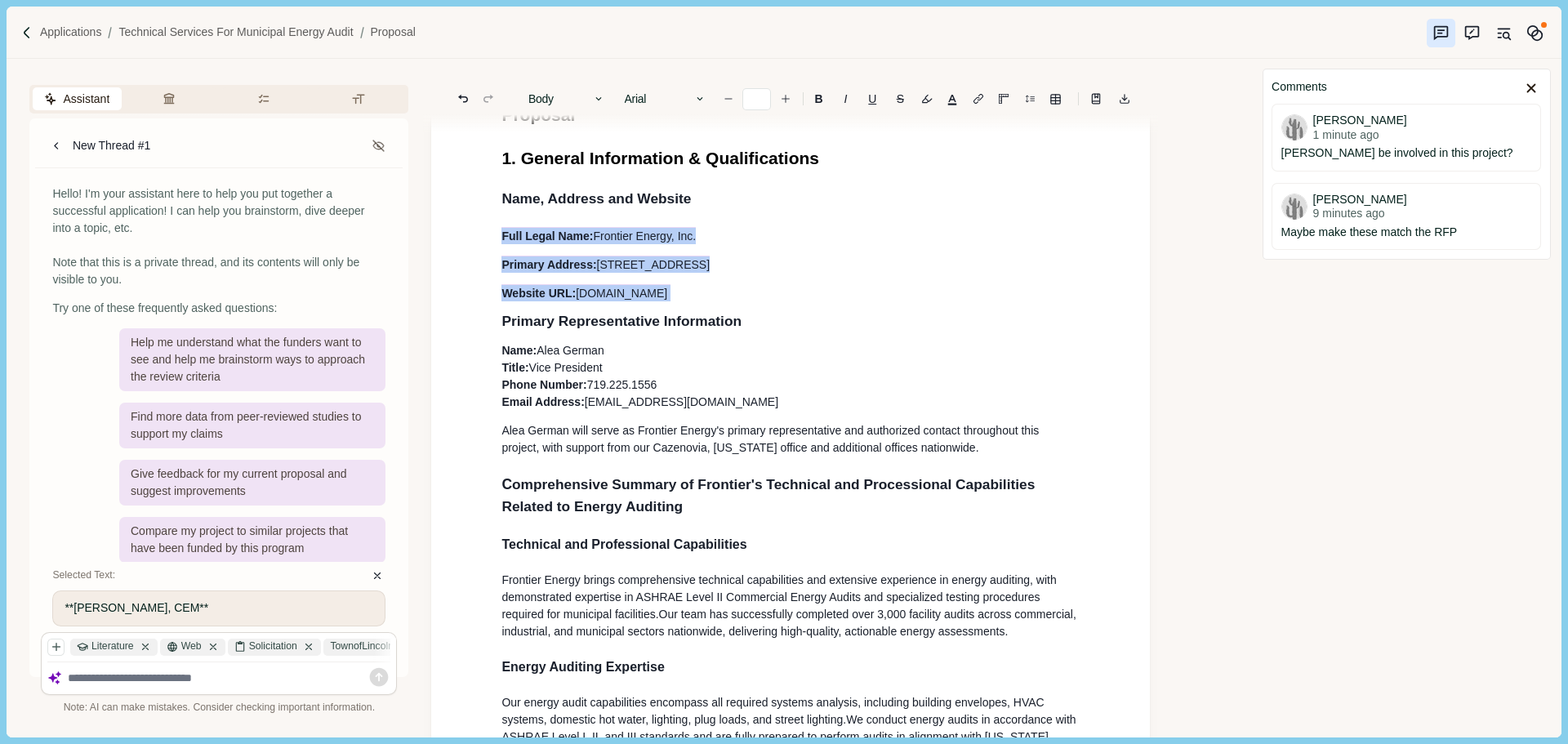
click at [755, 293] on body "Applications Technical Services for Municipal Energy Audit Proposal Assistant R…" at bounding box center [784, 372] width 1568 height 744
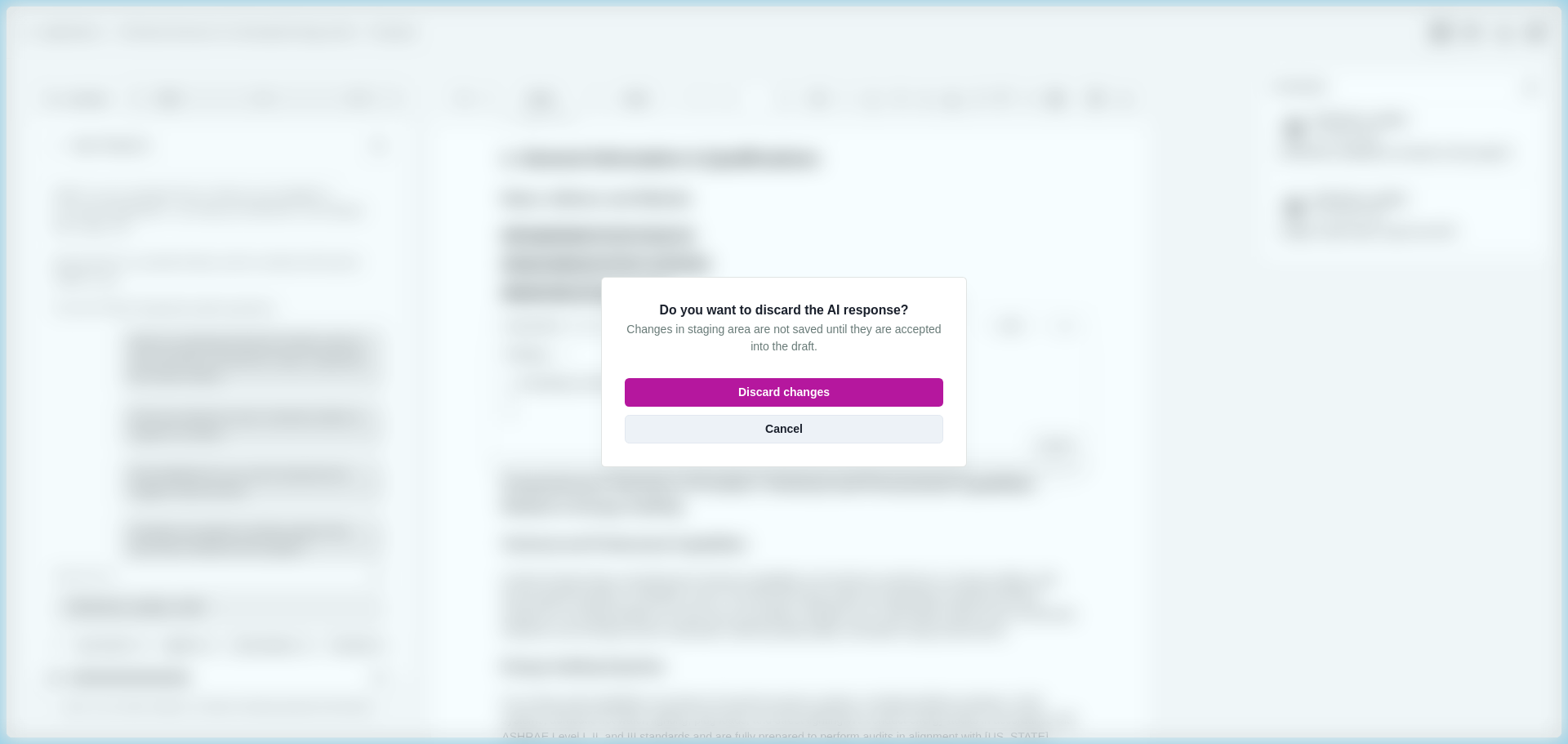
click at [811, 424] on button "Cancel" at bounding box center [784, 429] width 319 height 29
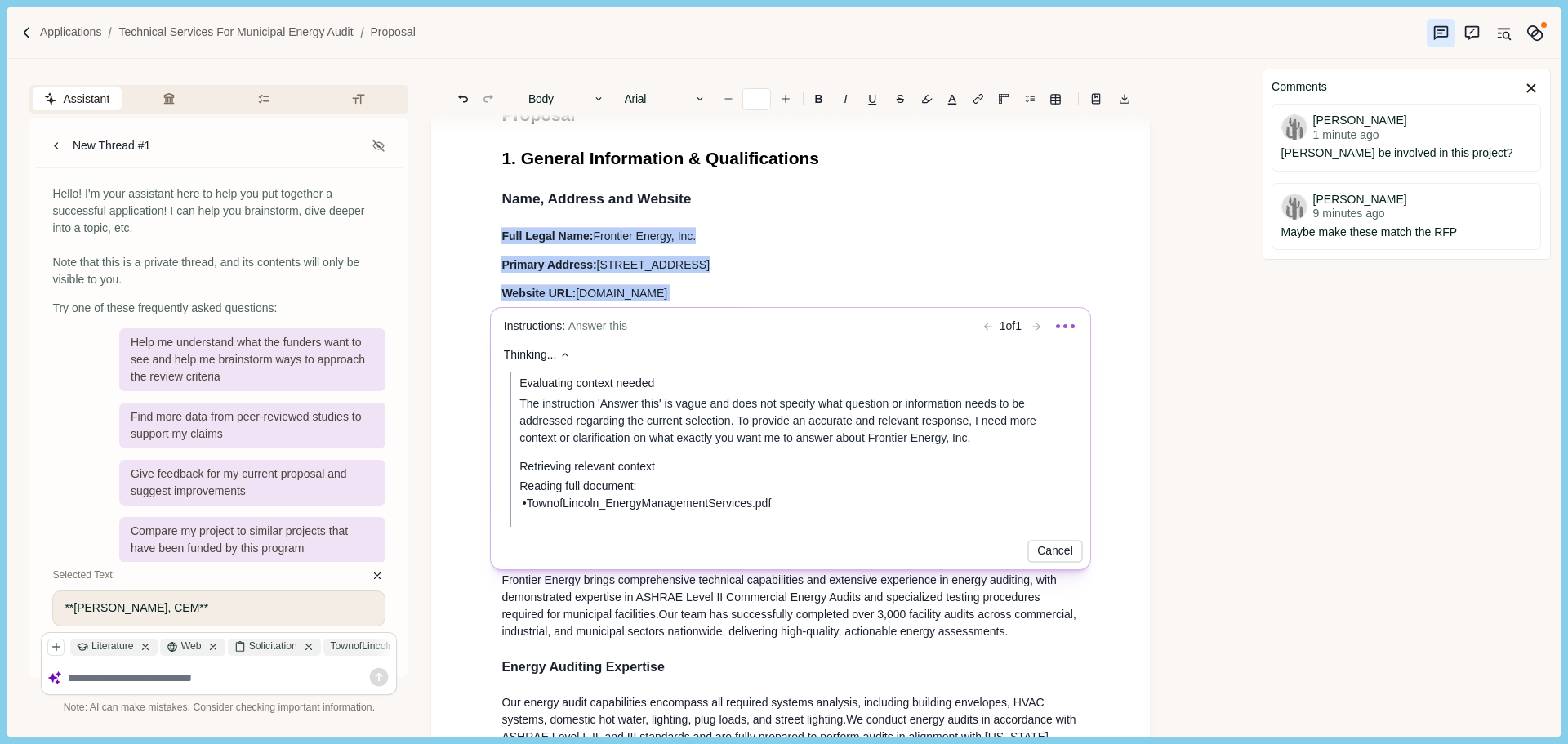
click at [1065, 554] on div "Instructions: Answer this 1 of 1 Thinking... Evaluating context needed The inst…" at bounding box center [790, 439] width 591 height 253
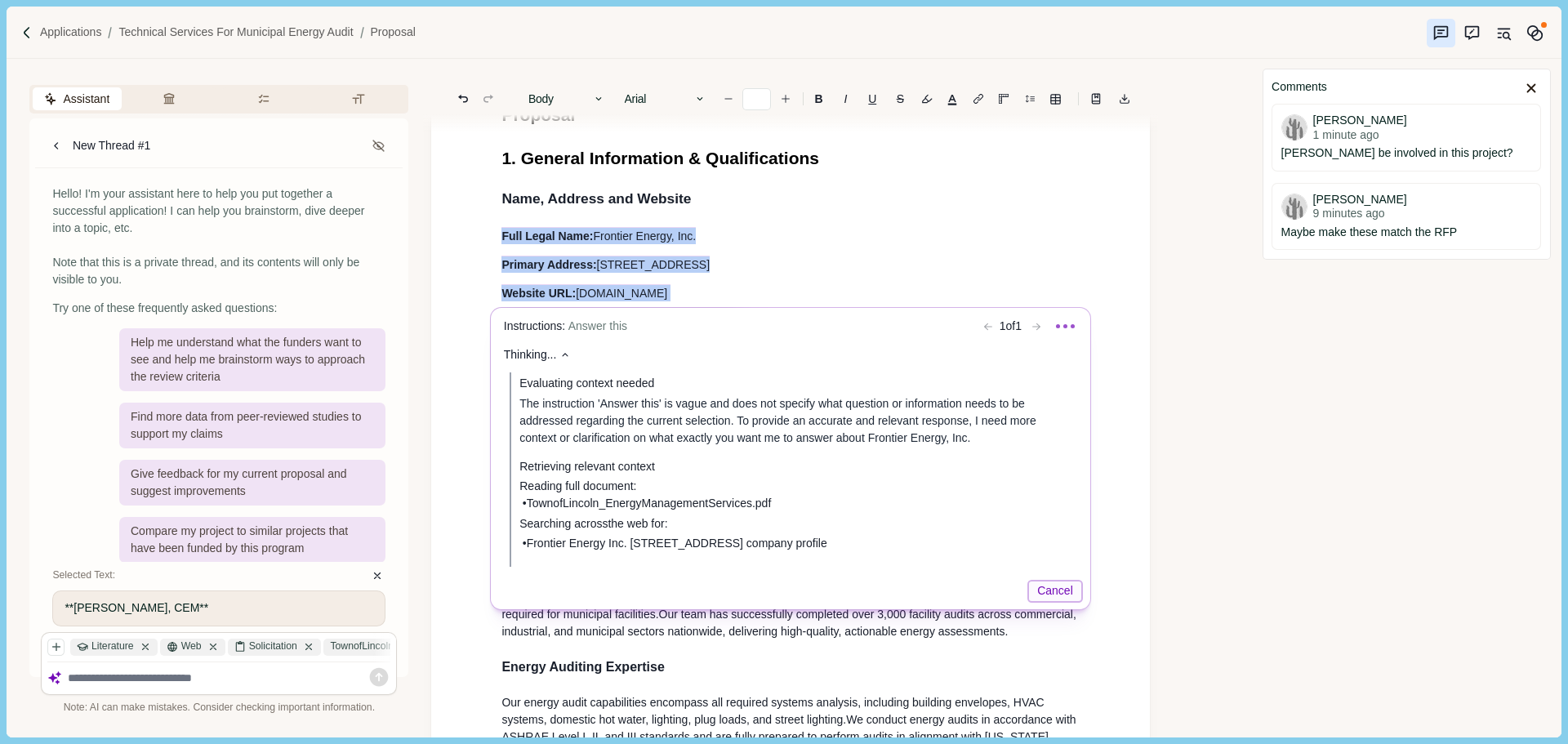
click at [1068, 584] on button "Cancel" at bounding box center [1055, 591] width 57 height 23
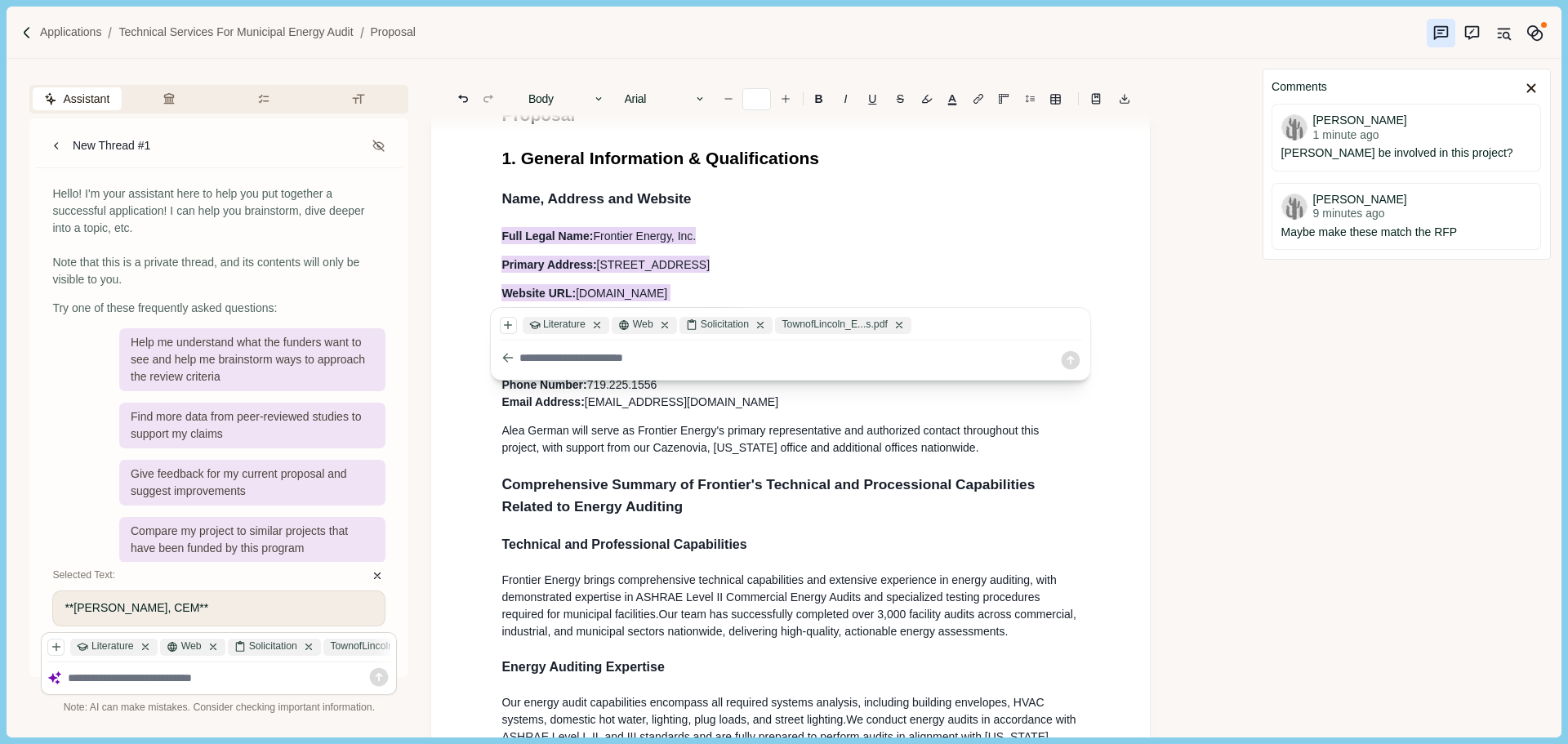
click at [926, 505] on h2 "C omprehensive Summary of Frontier's Technical and Processional Capabilities Re…" at bounding box center [790, 495] width 578 height 44
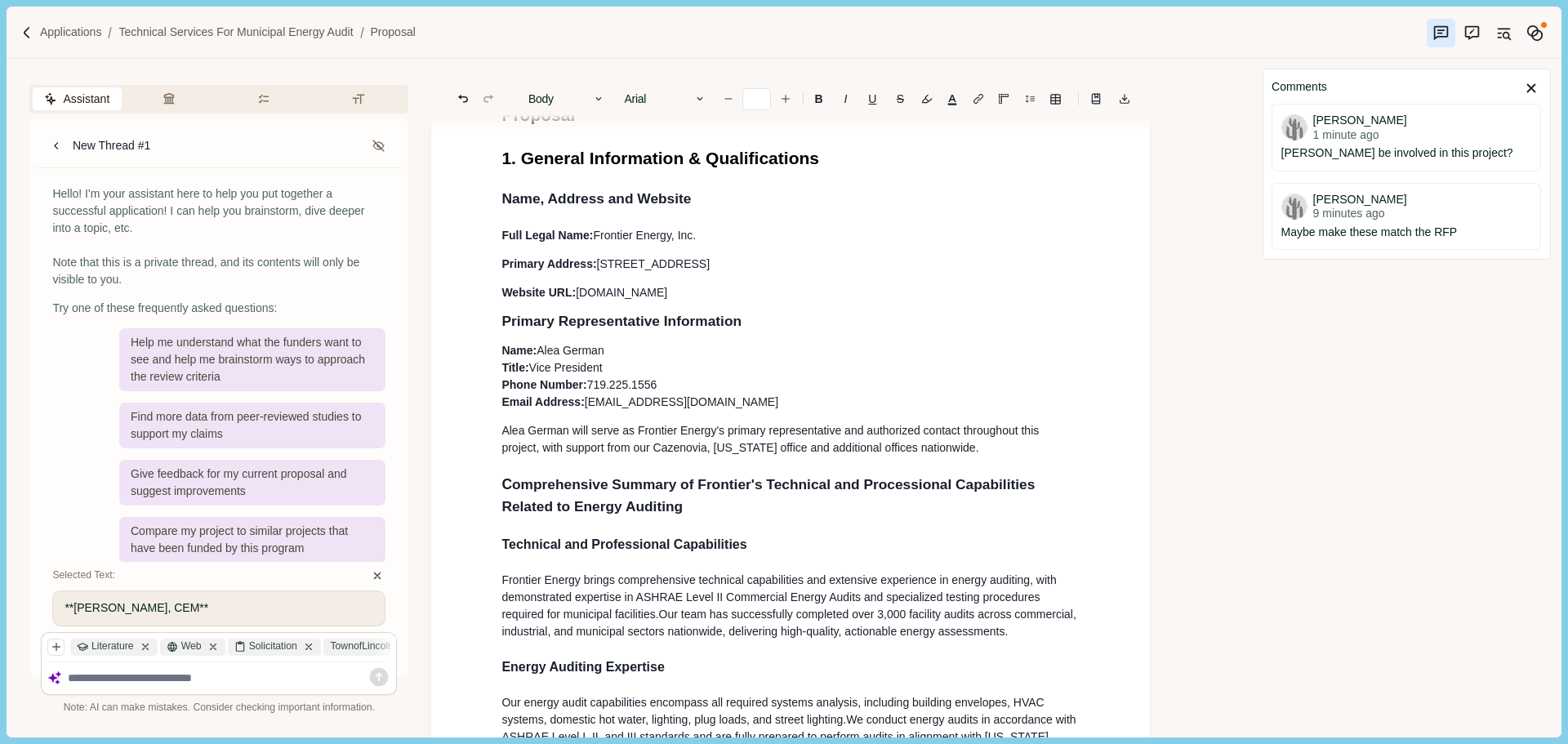
click at [771, 397] on p "Name: [PERSON_NAME] Title: Vice President Phone Number: [PHONE_NUMBER] Email Ad…" at bounding box center [790, 376] width 578 height 68
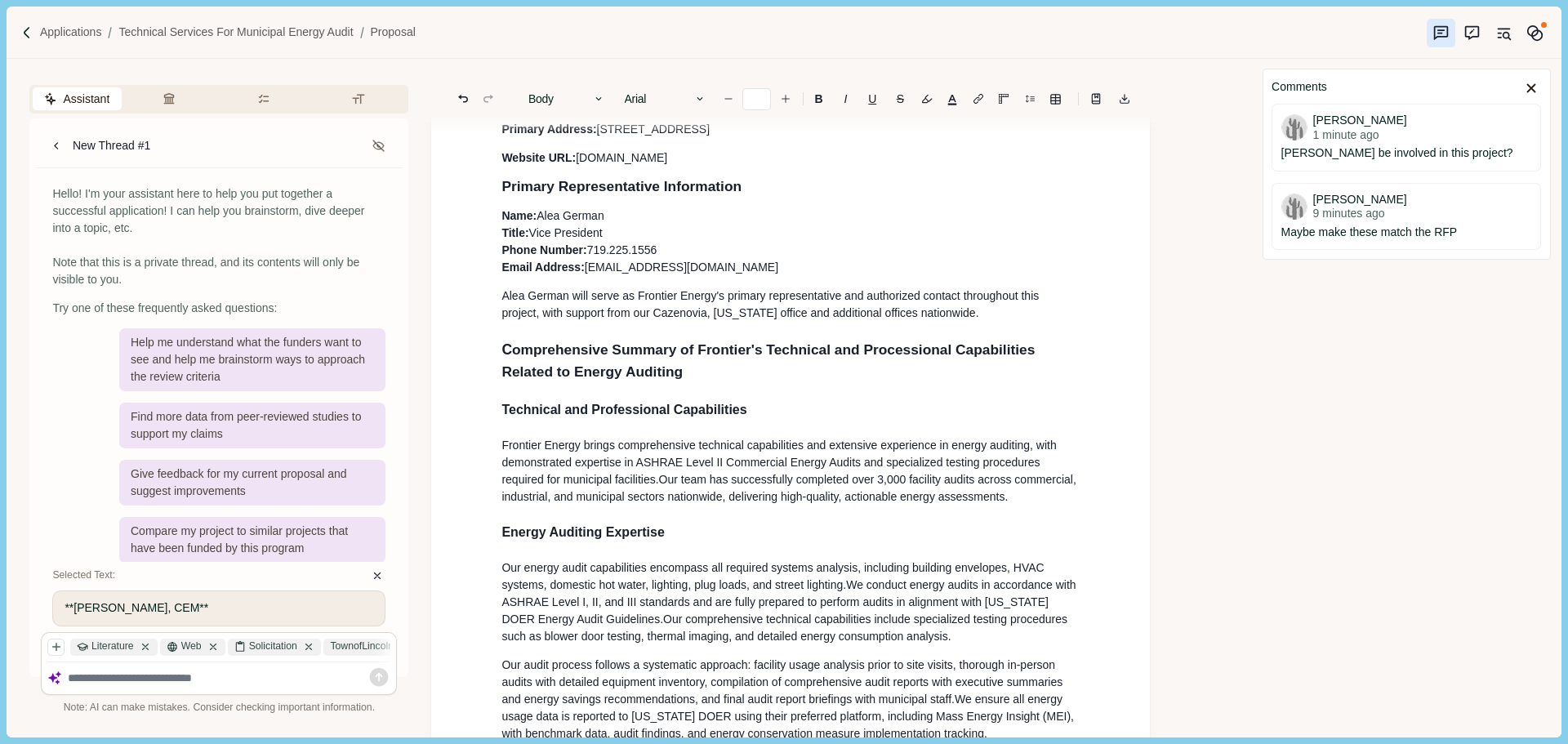
scroll to position [245, 0]
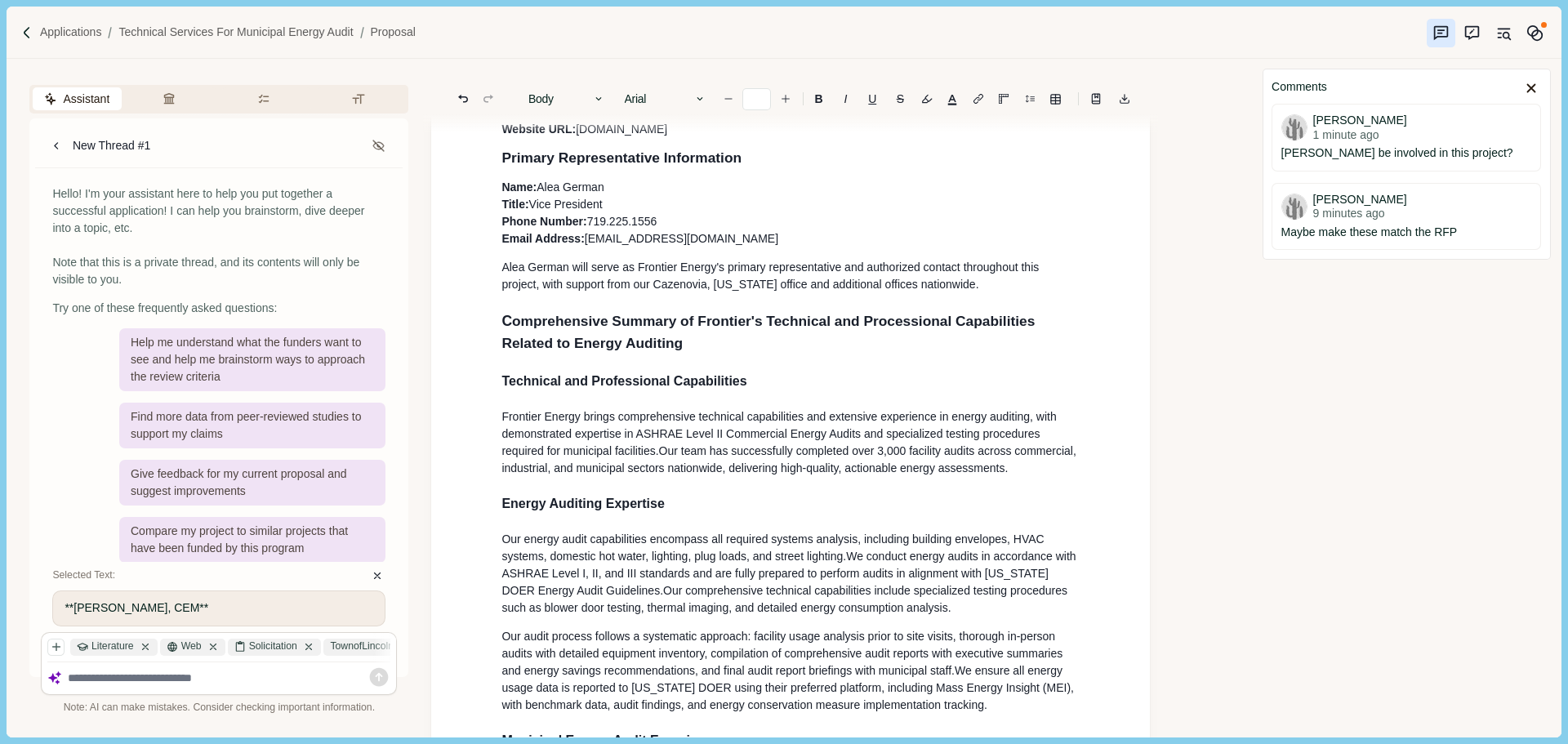
click at [682, 350] on h2 "C omprehensive Summary of Frontier's Technical and Processional Capabilities Re…" at bounding box center [790, 332] width 578 height 44
drag, startPoint x: 862, startPoint y: 354, endPoint x: 1030, endPoint y: 331, distance: 169.6
click at [1030, 331] on h2 "C omprehensive Summary of Frontier's Technical and Processional Capabilities R …" at bounding box center [790, 332] width 578 height 44
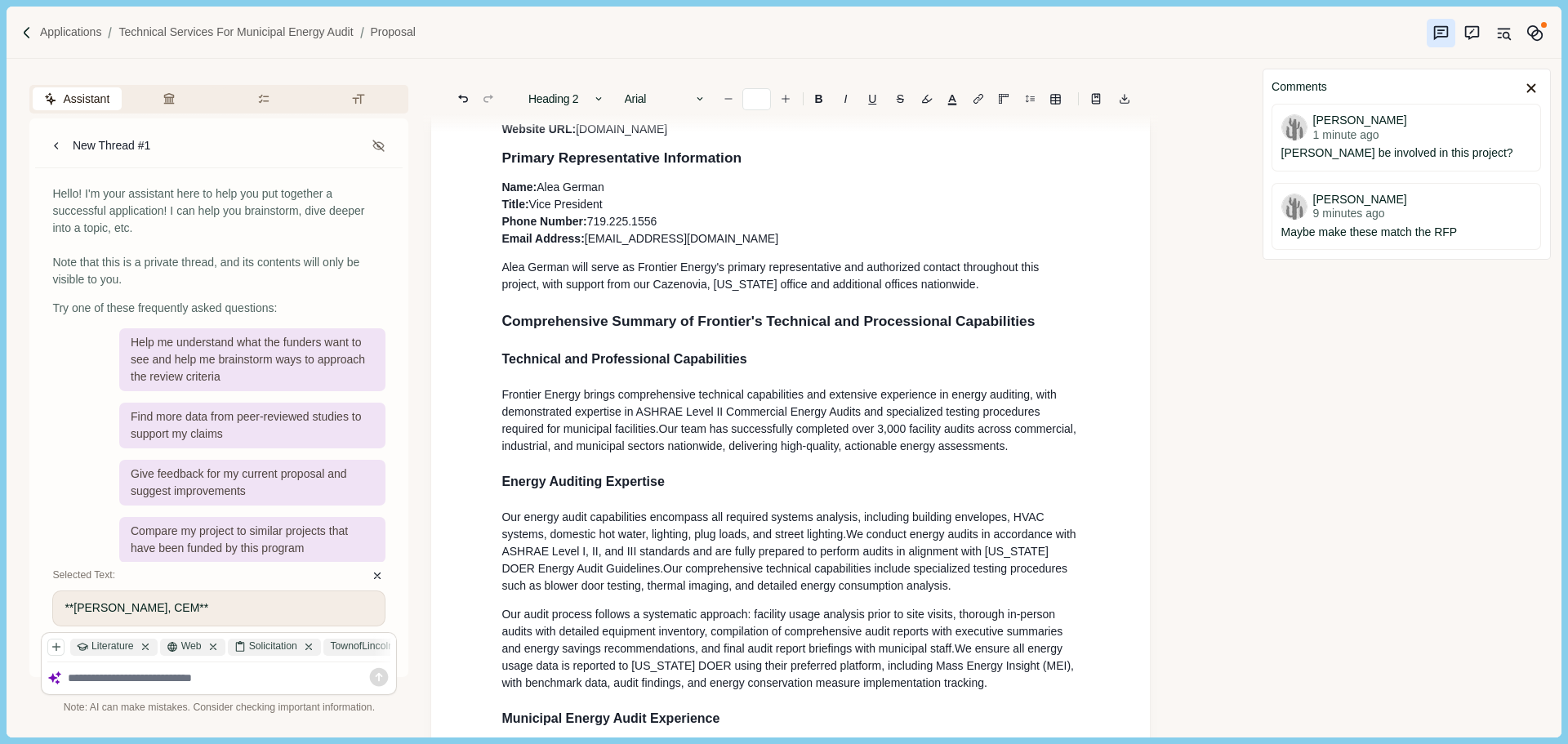
click at [615, 328] on span "omprehensive Summary of Frontier's Technical and Processional Capabilities" at bounding box center [773, 320] width 522 height 16
drag, startPoint x: 797, startPoint y: 328, endPoint x: 938, endPoint y: 319, distance: 141.3
click at [806, 326] on span "omprehensive Summary of Frontier's Technical and Processional Capabilities" at bounding box center [773, 320] width 522 height 16
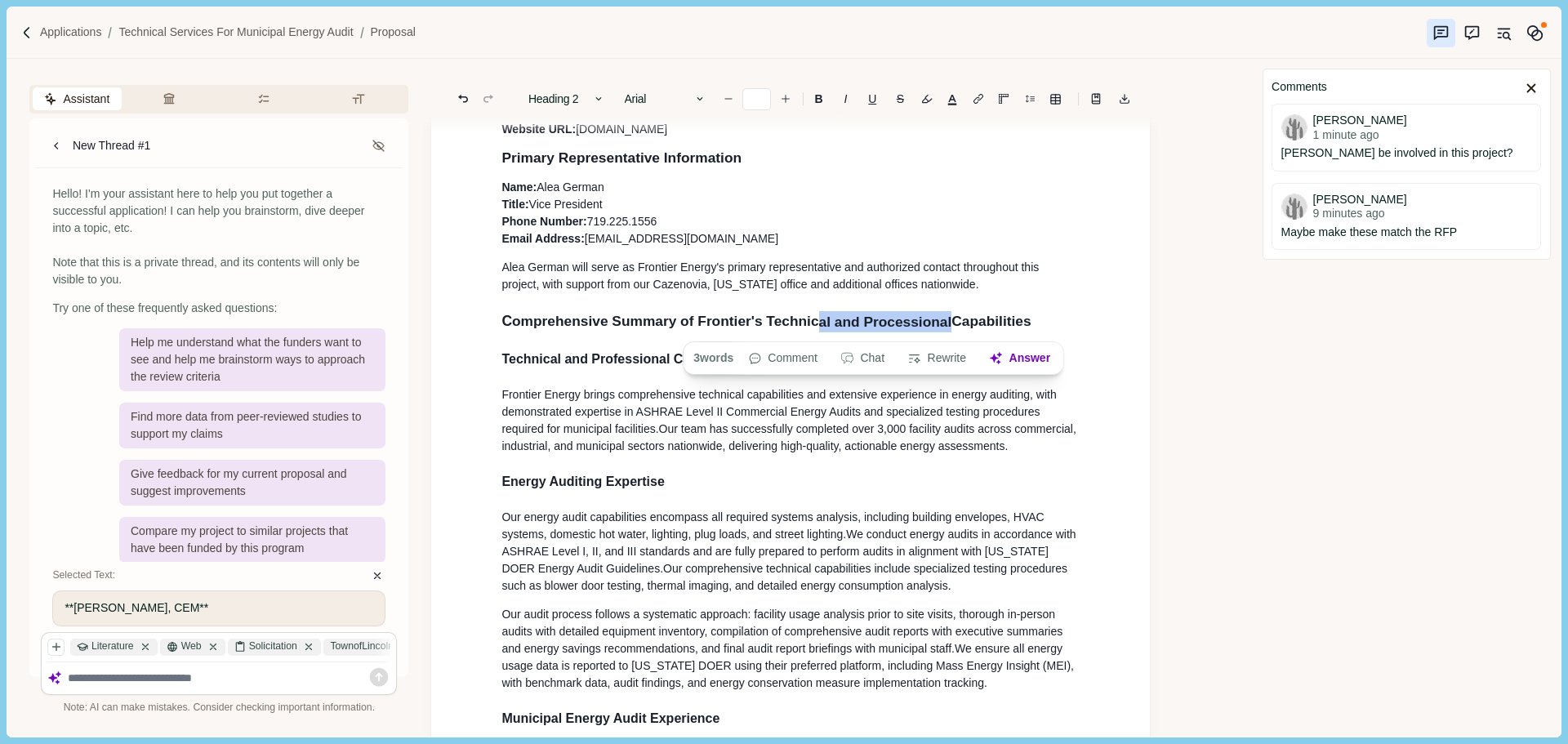
click at [938, 319] on span "omprehensive Summary of Frontier's Technic al and Processional Capabilities" at bounding box center [772, 321] width 519 height 20
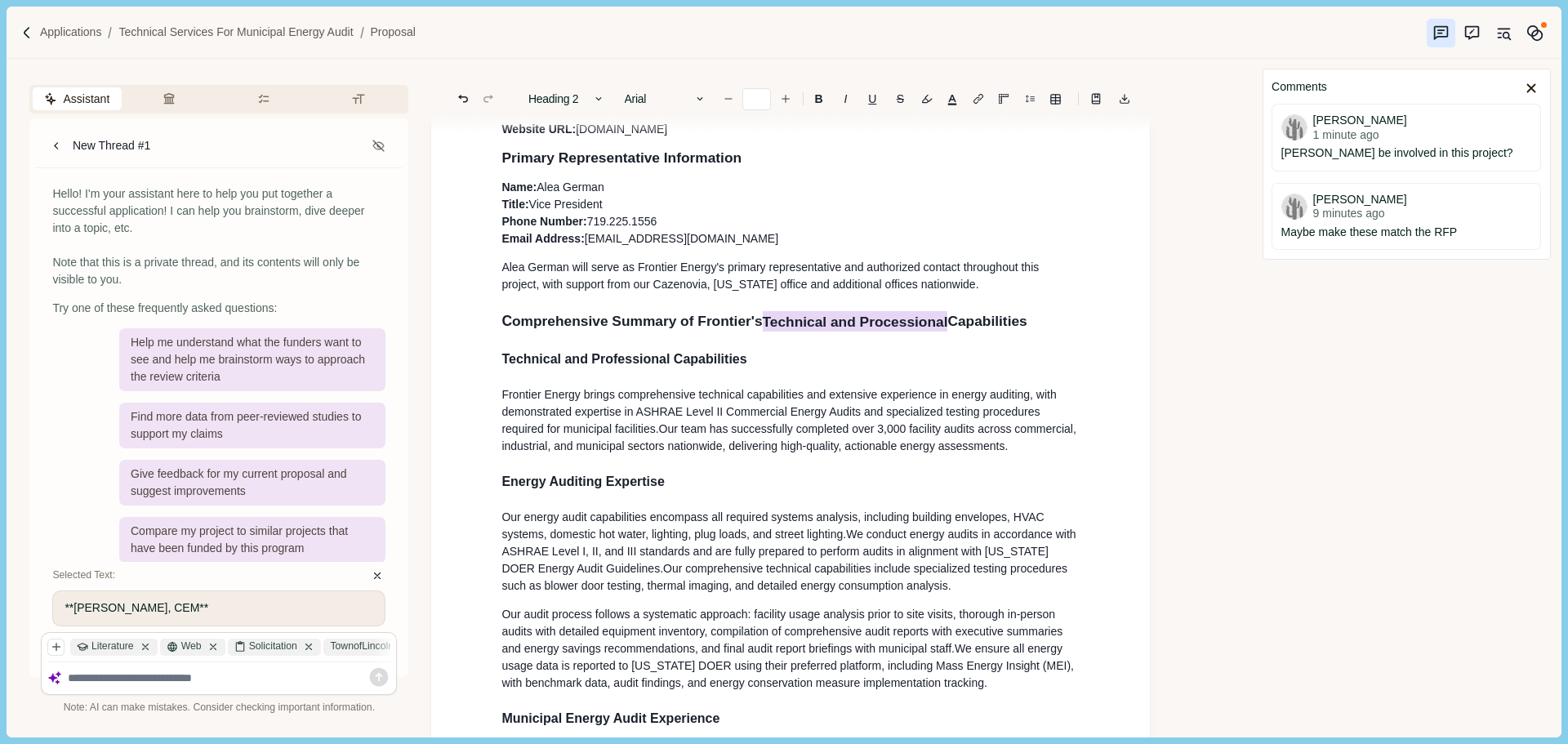
drag, startPoint x: 936, startPoint y: 324, endPoint x: 757, endPoint y: 332, distance: 179.2
click at [757, 331] on span "omprehensive Summary of Frontier's Technical and Processional Capabilities" at bounding box center [770, 321] width 516 height 20
click at [871, 330] on h2 "C omprehensive Summary of Frontier's Capabilities" at bounding box center [790, 321] width 578 height 22
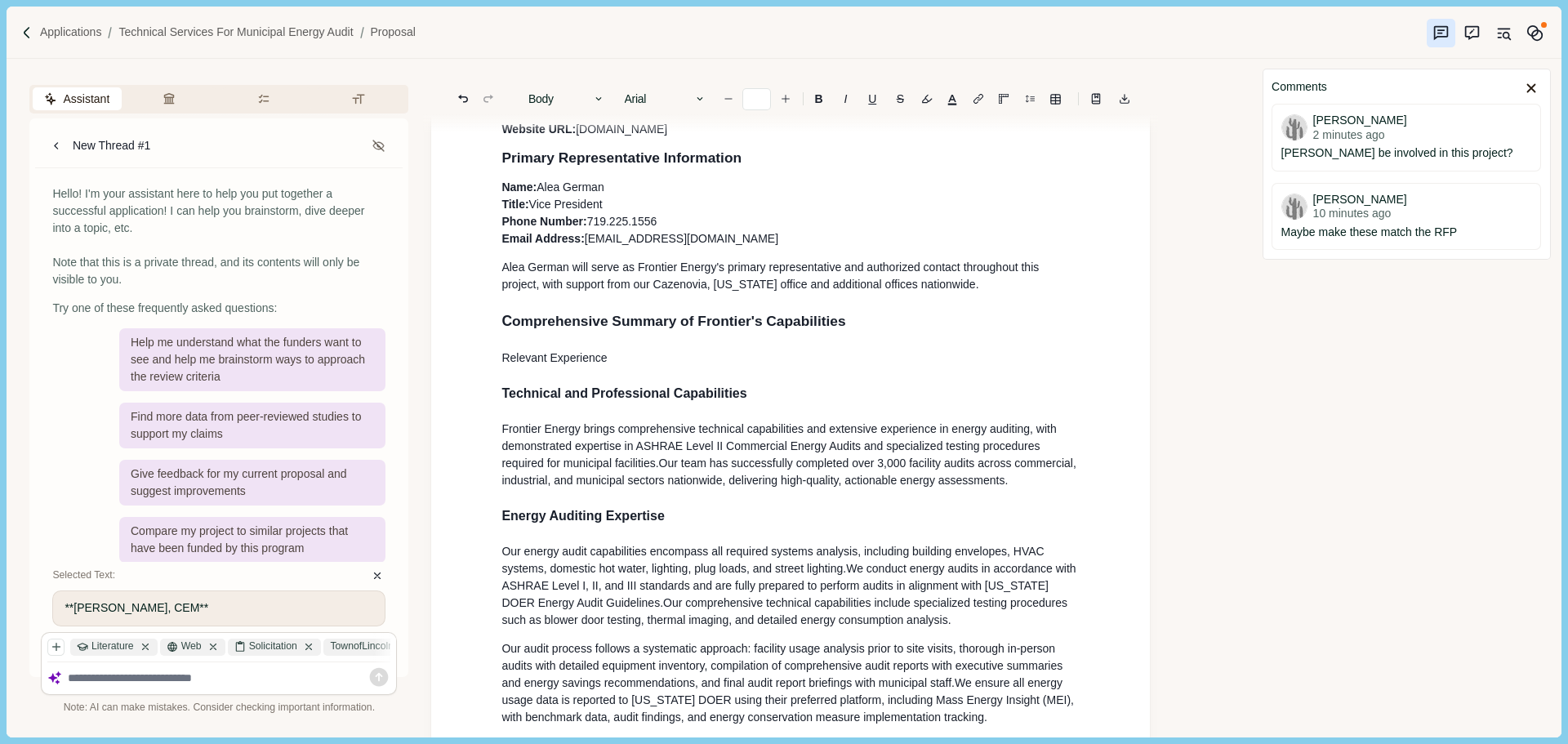
drag, startPoint x: 621, startPoint y: 366, endPoint x: 457, endPoint y: 365, distance: 164.0
click at [582, 102] on button "Body" at bounding box center [566, 98] width 93 height 23
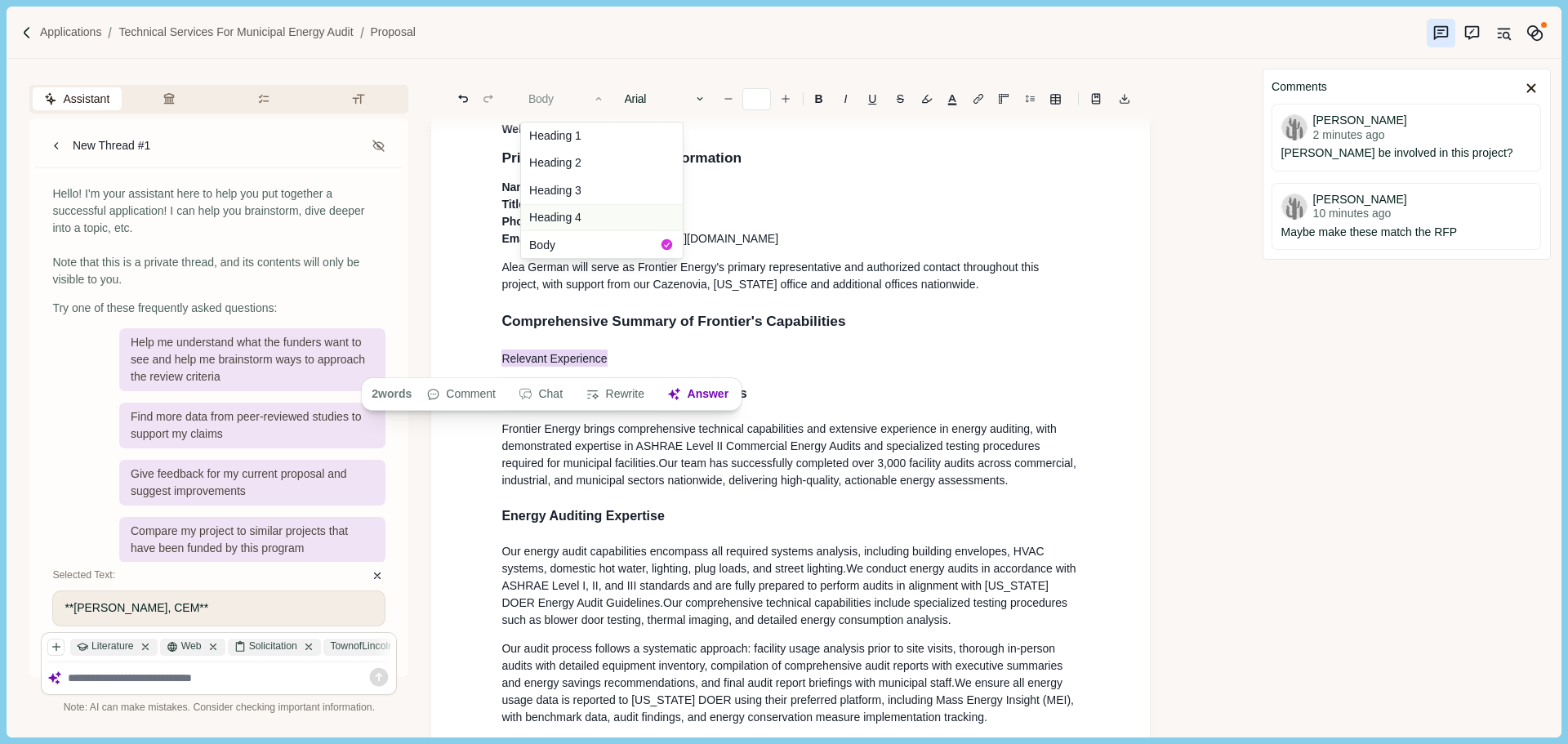
click at [589, 210] on button "Heading 4" at bounding box center [601, 217] width 161 height 28
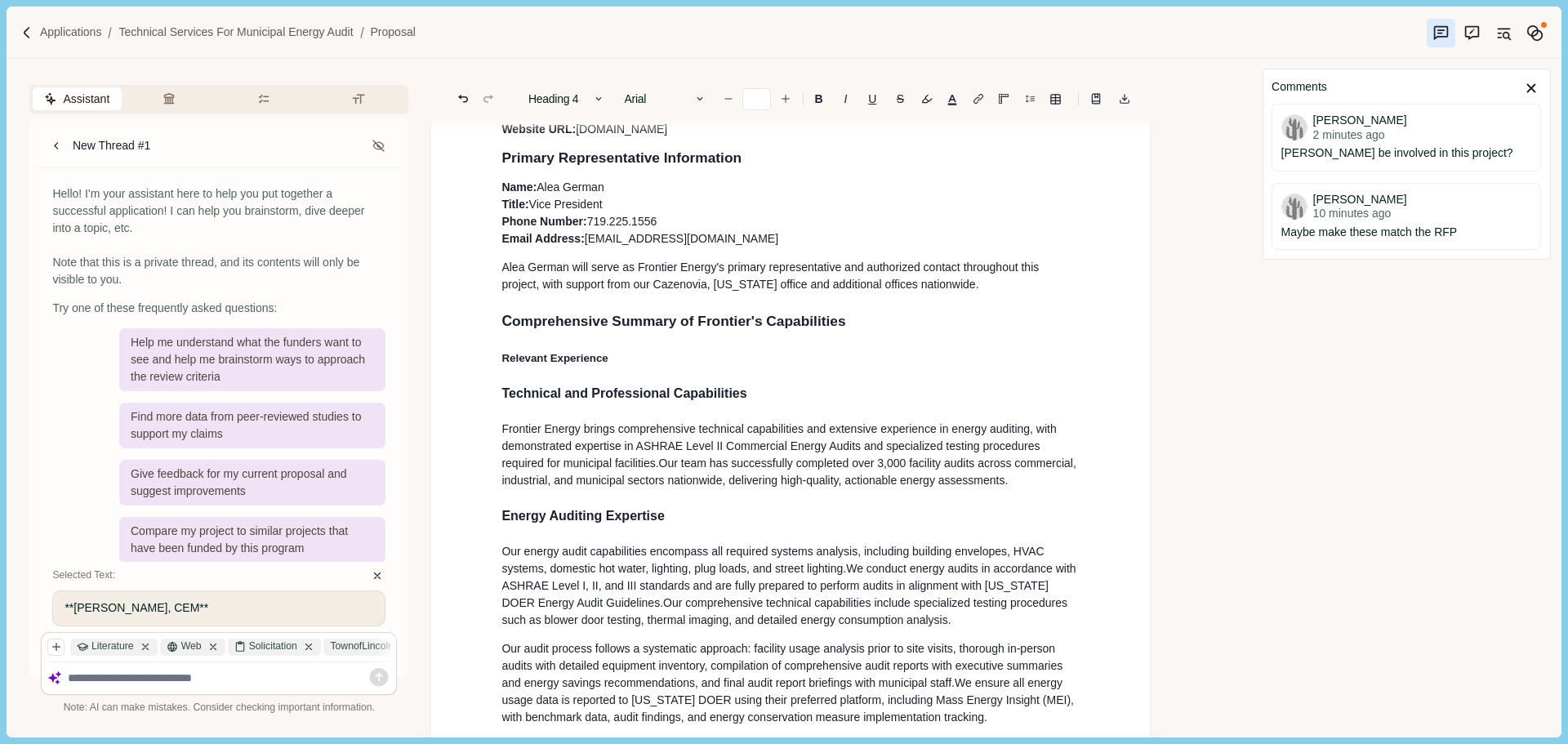
click at [658, 326] on span "omprehensive Summary of Frontier's Capabilities" at bounding box center [679, 320] width 334 height 16
click at [708, 328] on span "omprehensive Summary of Frontier's Capabilities" at bounding box center [679, 320] width 334 height 16
drag, startPoint x: 614, startPoint y: 364, endPoint x: 457, endPoint y: 359, distance: 157.1
click at [582, 103] on button "Heading 4" at bounding box center [566, 98] width 93 height 23
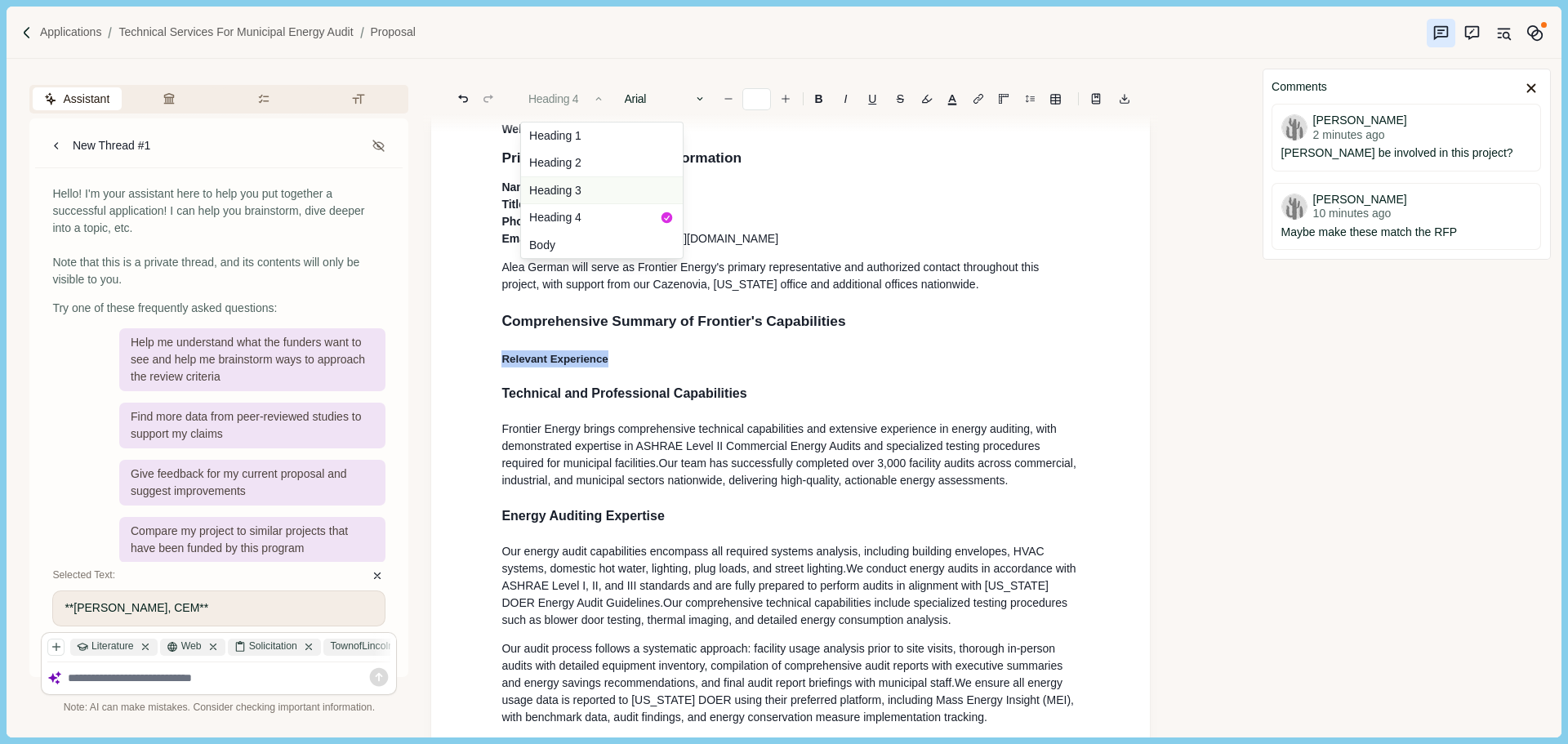
click at [601, 195] on button "Heading 3" at bounding box center [601, 190] width 161 height 28
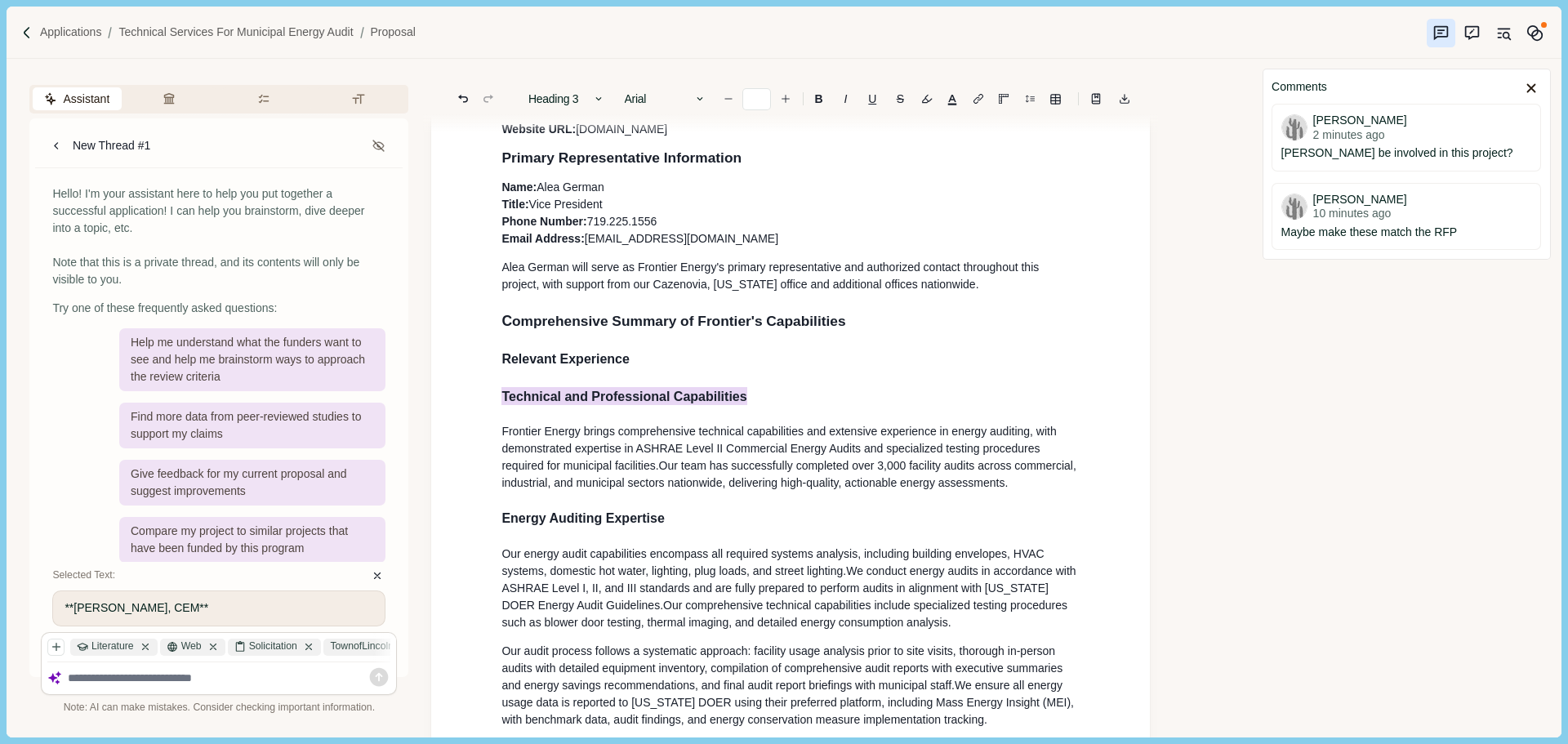
drag, startPoint x: 754, startPoint y: 399, endPoint x: 488, endPoint y: 391, distance: 266.1
click at [598, 99] on icon "button" at bounding box center [598, 99] width 6 height 3
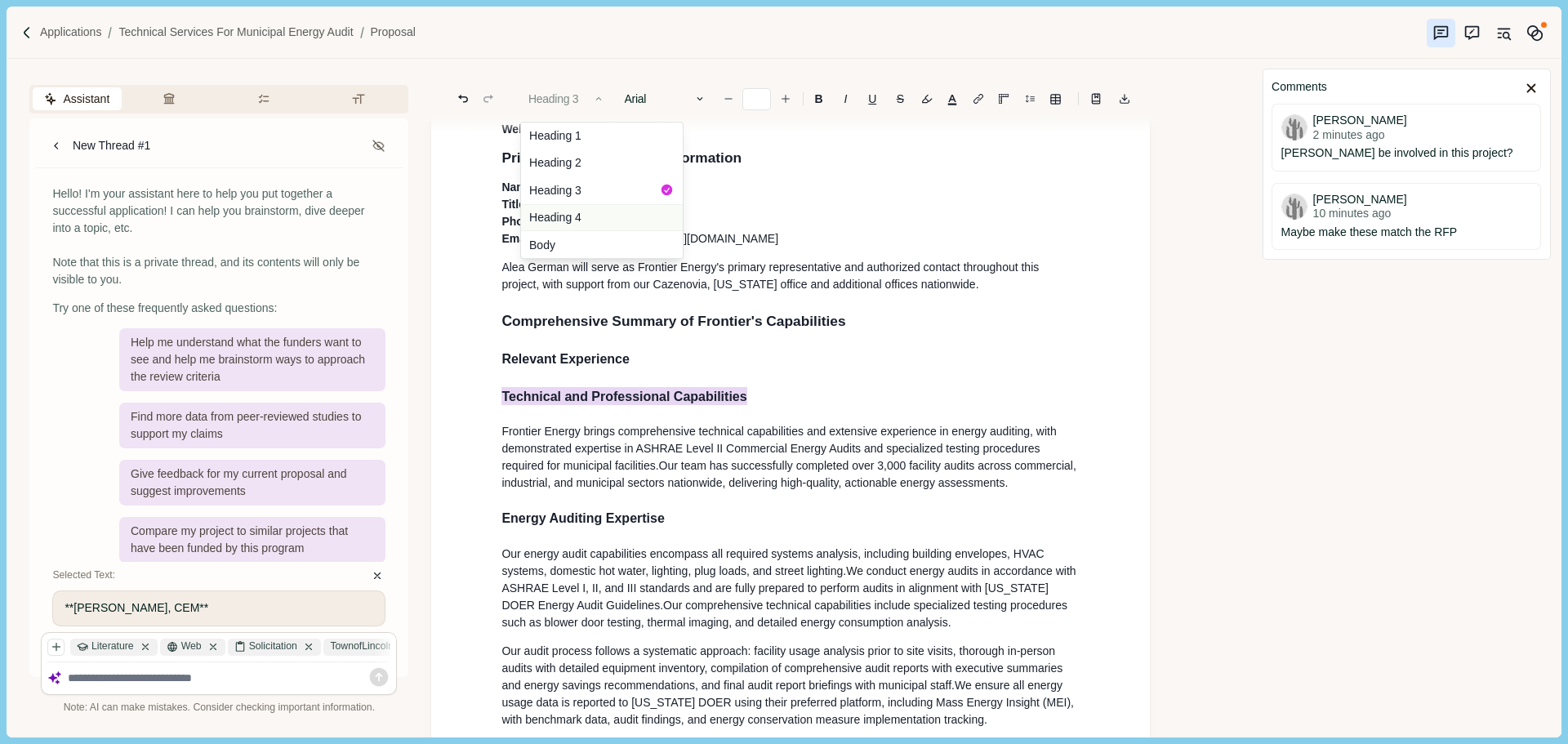
click at [593, 212] on button "Heading 4" at bounding box center [601, 217] width 161 height 28
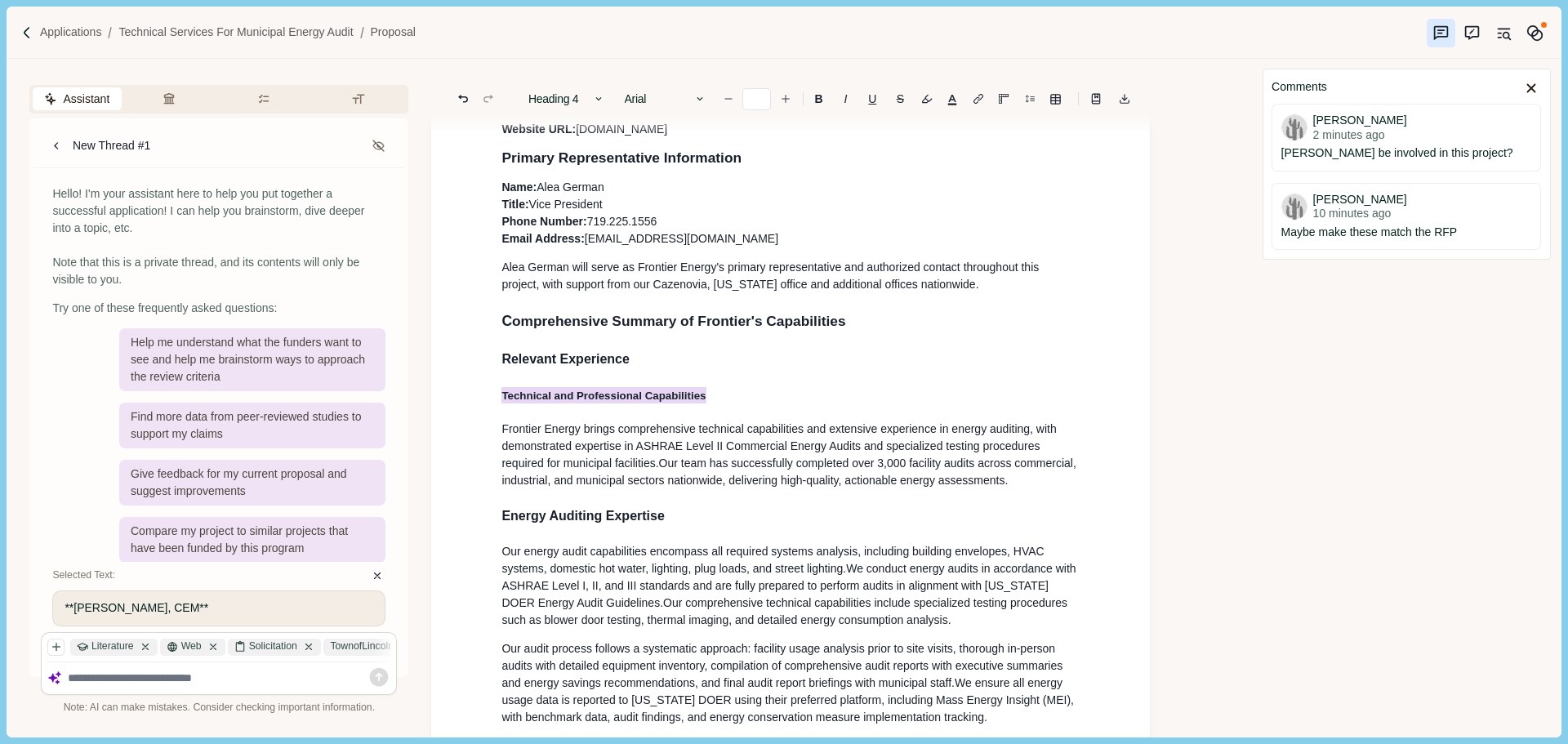
drag, startPoint x: 664, startPoint y: 325, endPoint x: 666, endPoint y: 337, distance: 12.2
click at [664, 327] on span "omprehensive Summary of Frontier's Capabilities" at bounding box center [679, 320] width 334 height 16
drag, startPoint x: 560, startPoint y: 527, endPoint x: 481, endPoint y: 528, distance: 79.0
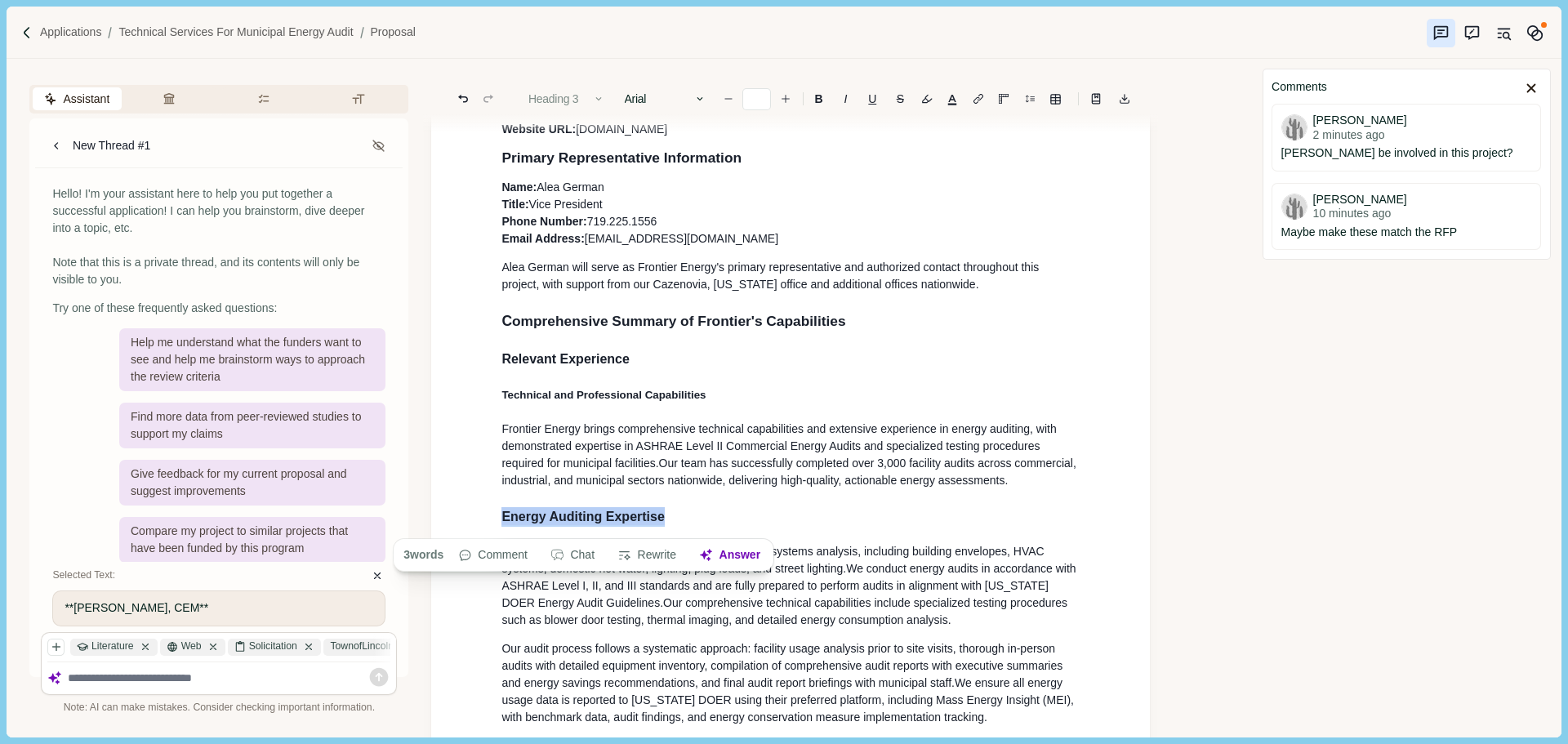
click at [593, 91] on button "Heading 3" at bounding box center [566, 98] width 93 height 23
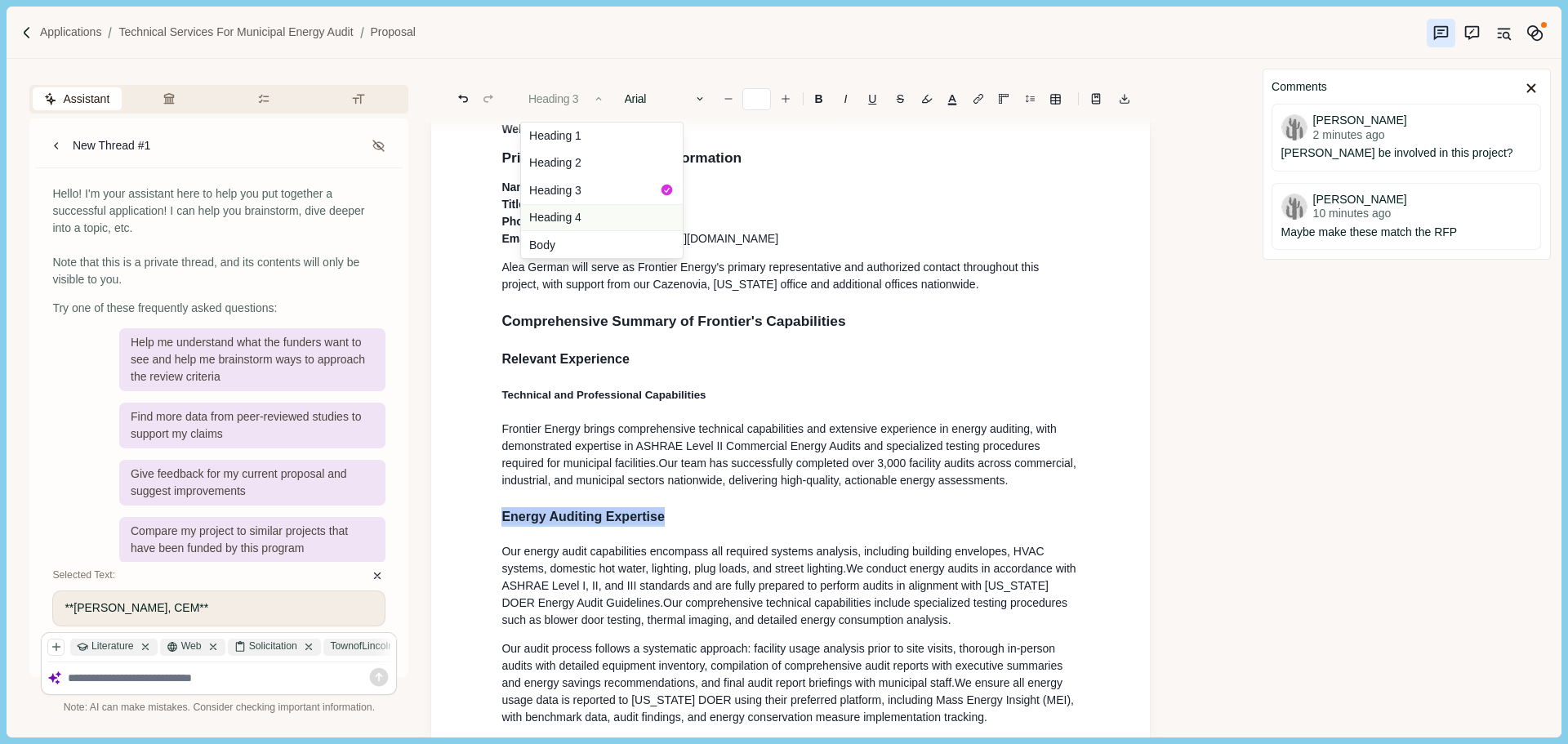
click at [597, 221] on button "Heading 4" at bounding box center [601, 217] width 161 height 28
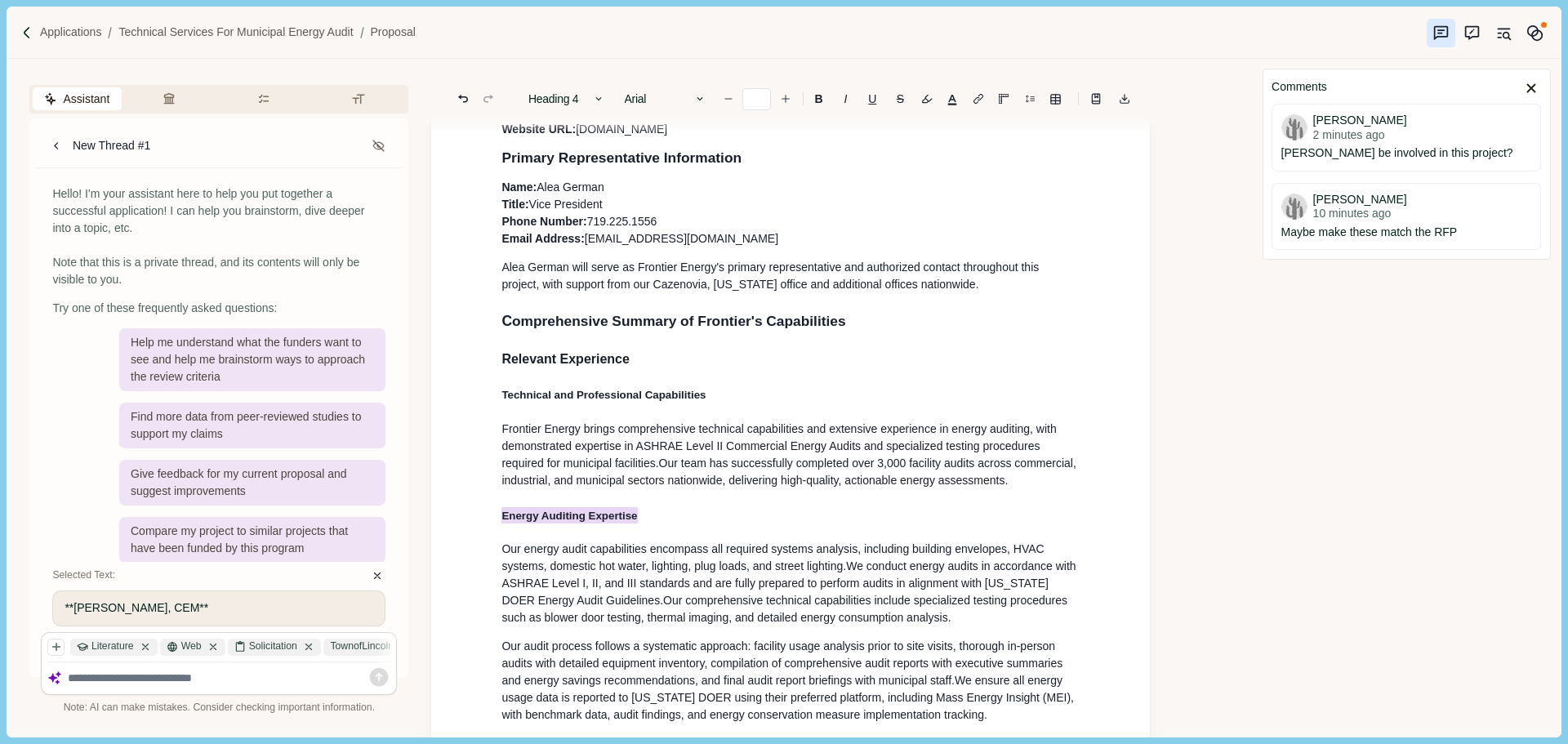
click at [779, 353] on h3 "Relevant Experience" at bounding box center [790, 358] width 578 height 19
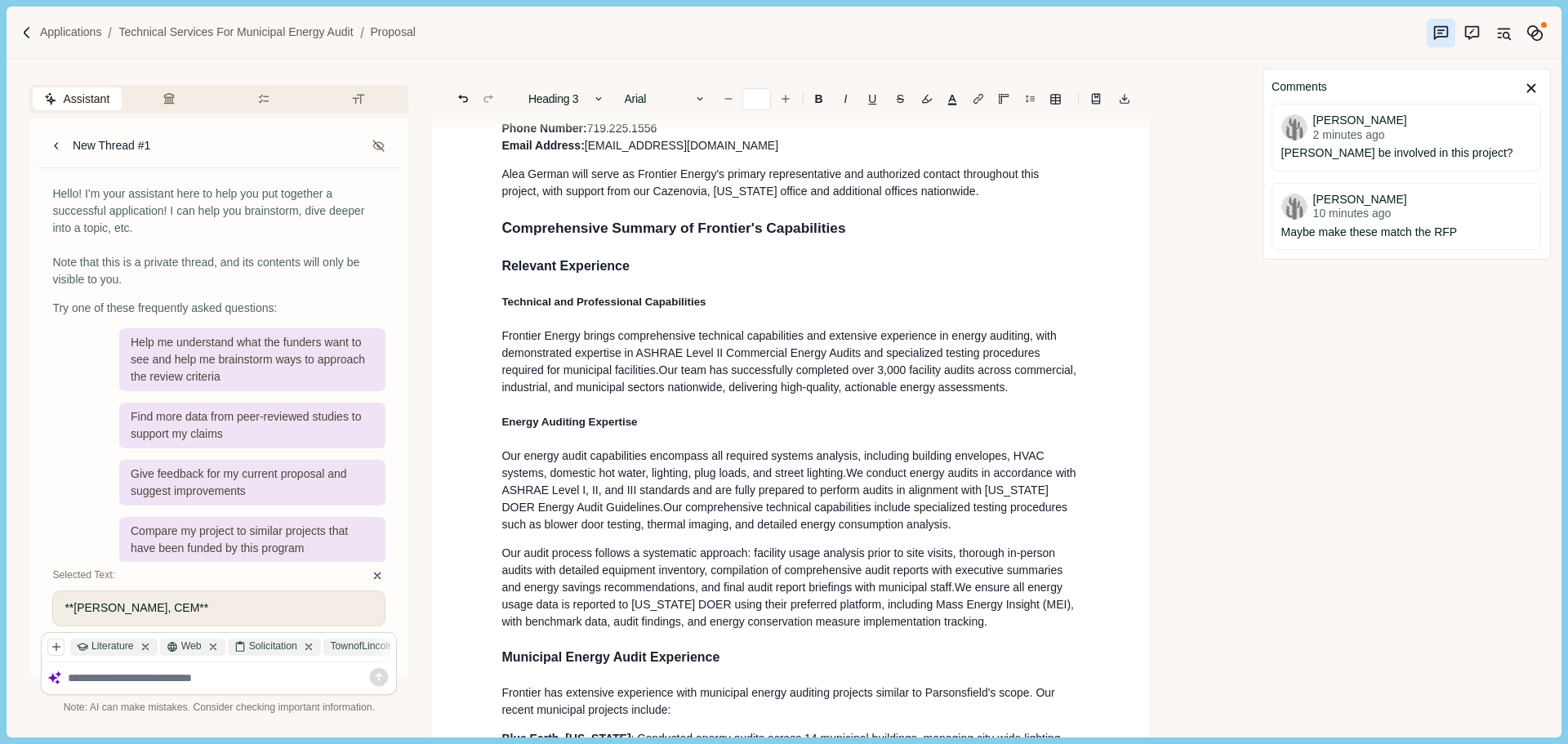
scroll to position [572, 0]
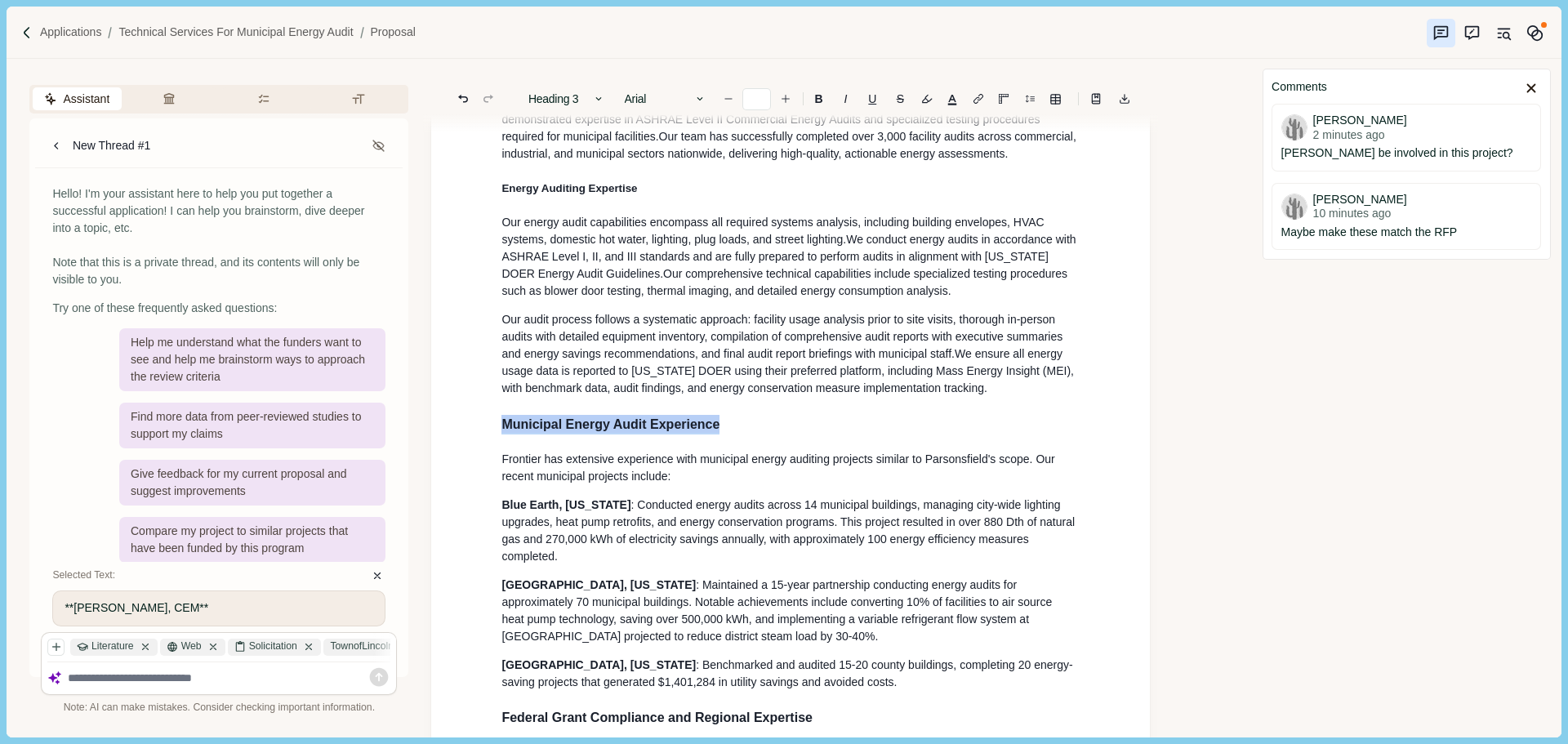
drag, startPoint x: 735, startPoint y: 439, endPoint x: 491, endPoint y: 439, distance: 244.0
click at [600, 105] on icon "button" at bounding box center [598, 99] width 12 height 12
click at [591, 215] on button "Heading 4" at bounding box center [601, 217] width 161 height 28
click at [697, 325] on span "Our audit process follows a systematic approach: facility usage analysis prior …" at bounding box center [784, 336] width 565 height 47
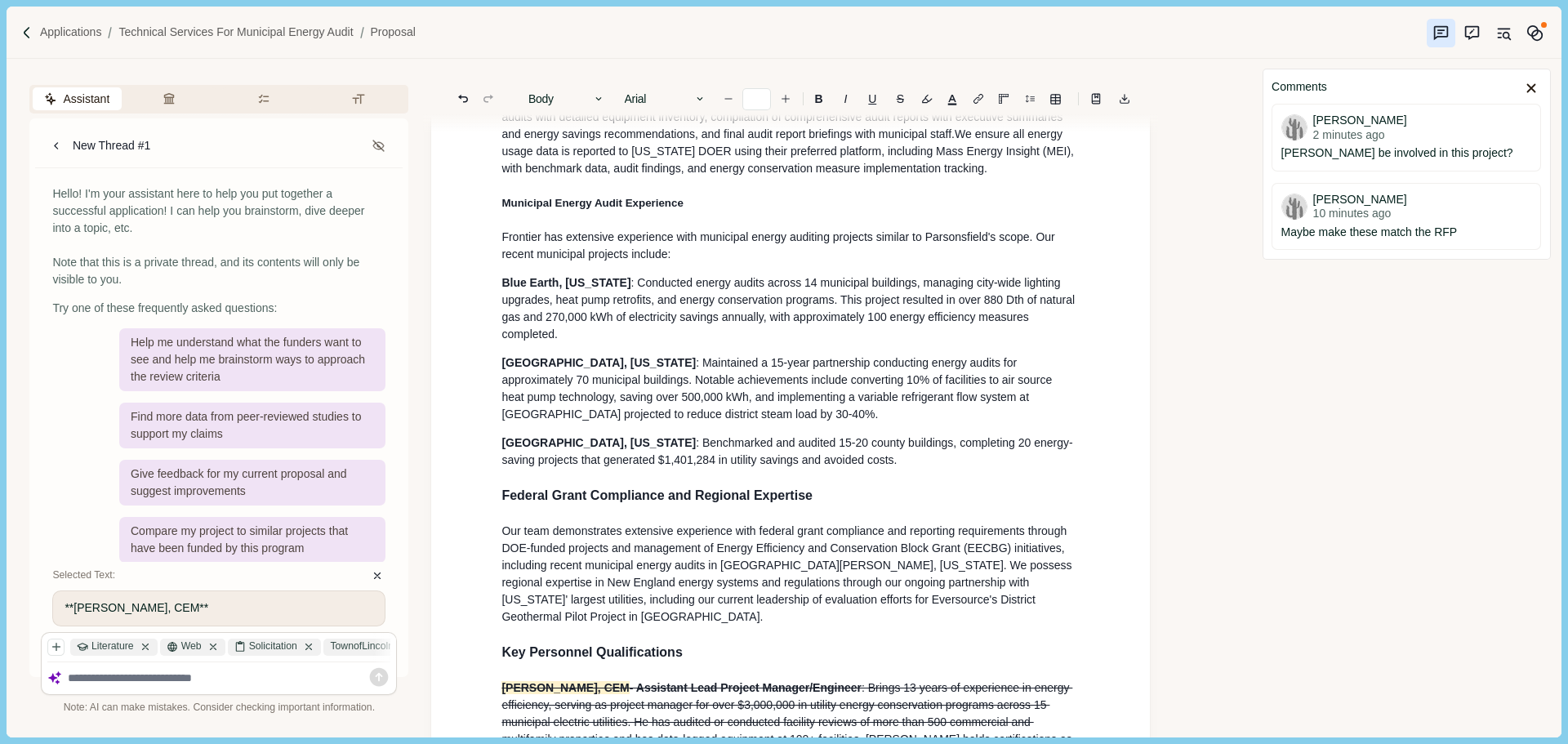
scroll to position [817, 0]
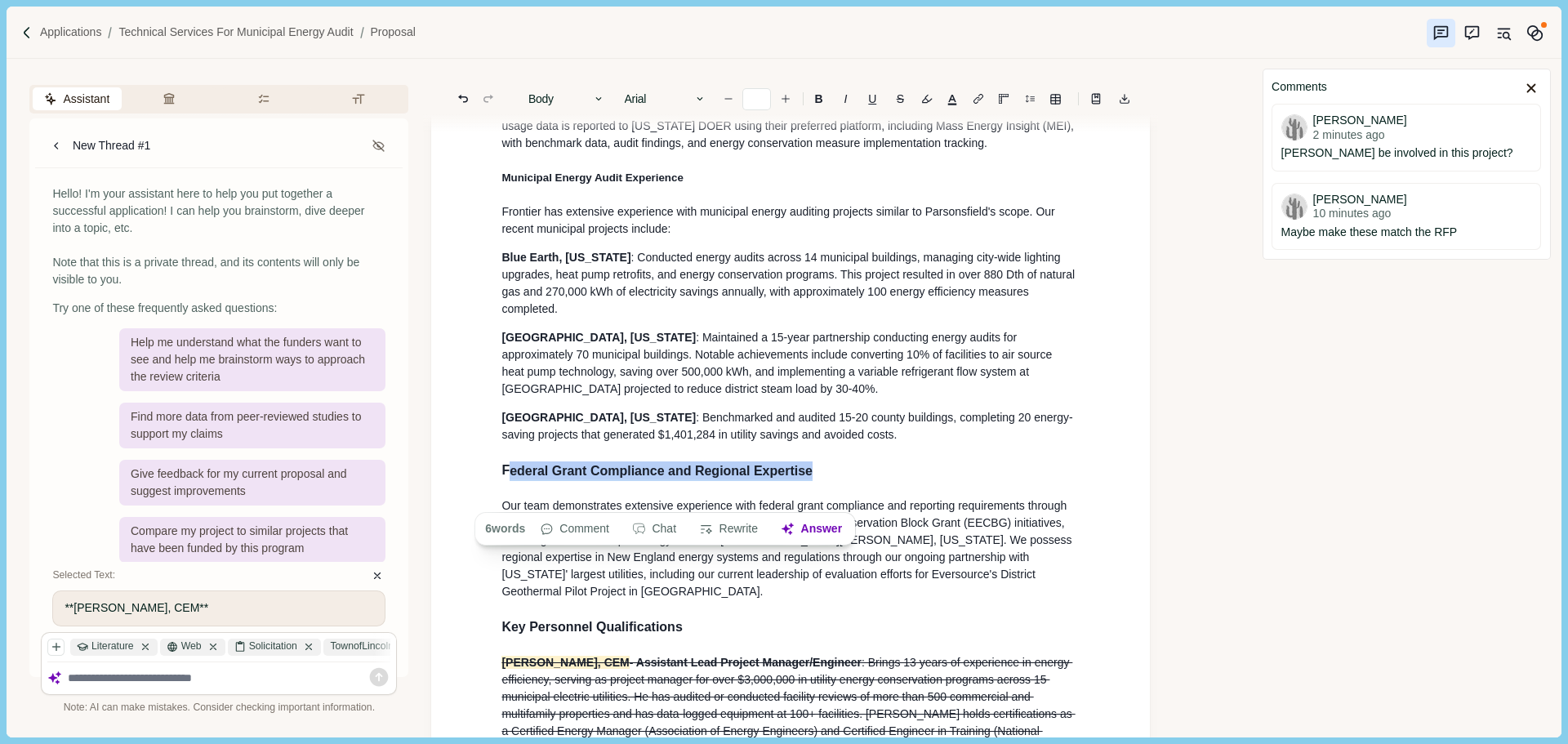
drag, startPoint x: 822, startPoint y: 505, endPoint x: 499, endPoint y: 507, distance: 323.0
click at [587, 101] on button "Body" at bounding box center [566, 98] width 93 height 23
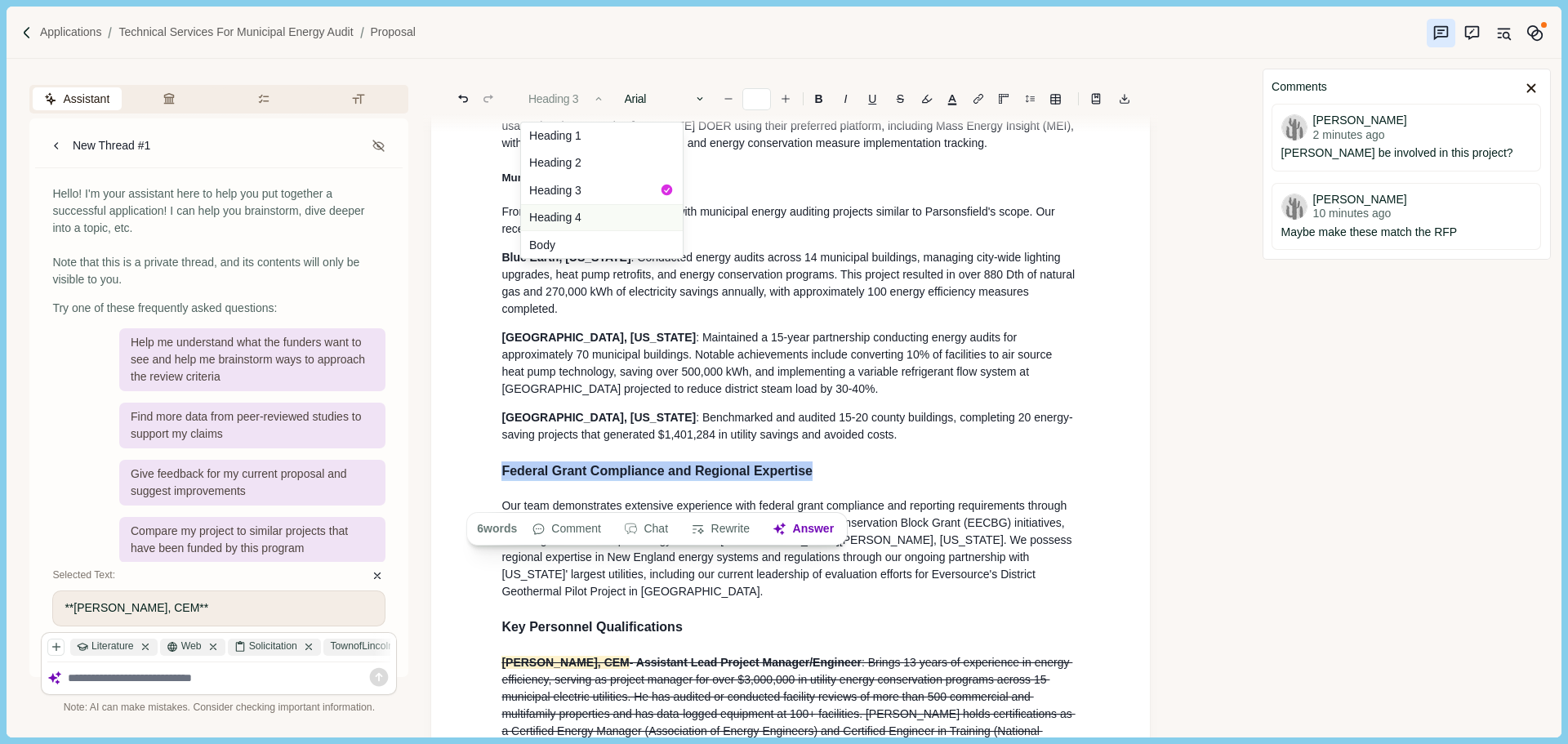
click at [571, 219] on button "Heading 4" at bounding box center [601, 217] width 161 height 28
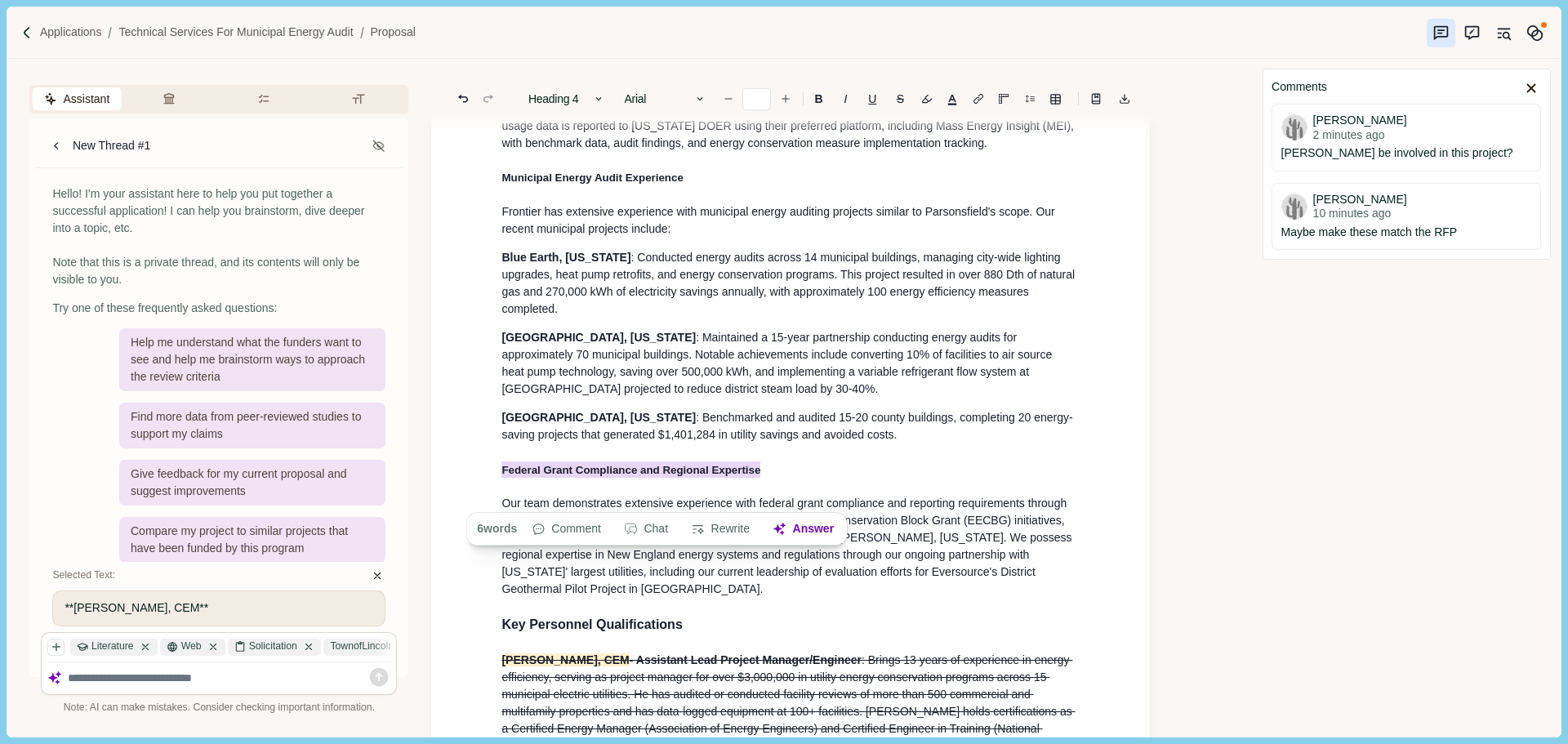
click at [719, 351] on p "[GEOGRAPHIC_DATA], [US_STATE] : Maintained a 15-year partnership conducting ene…" at bounding box center [790, 363] width 578 height 68
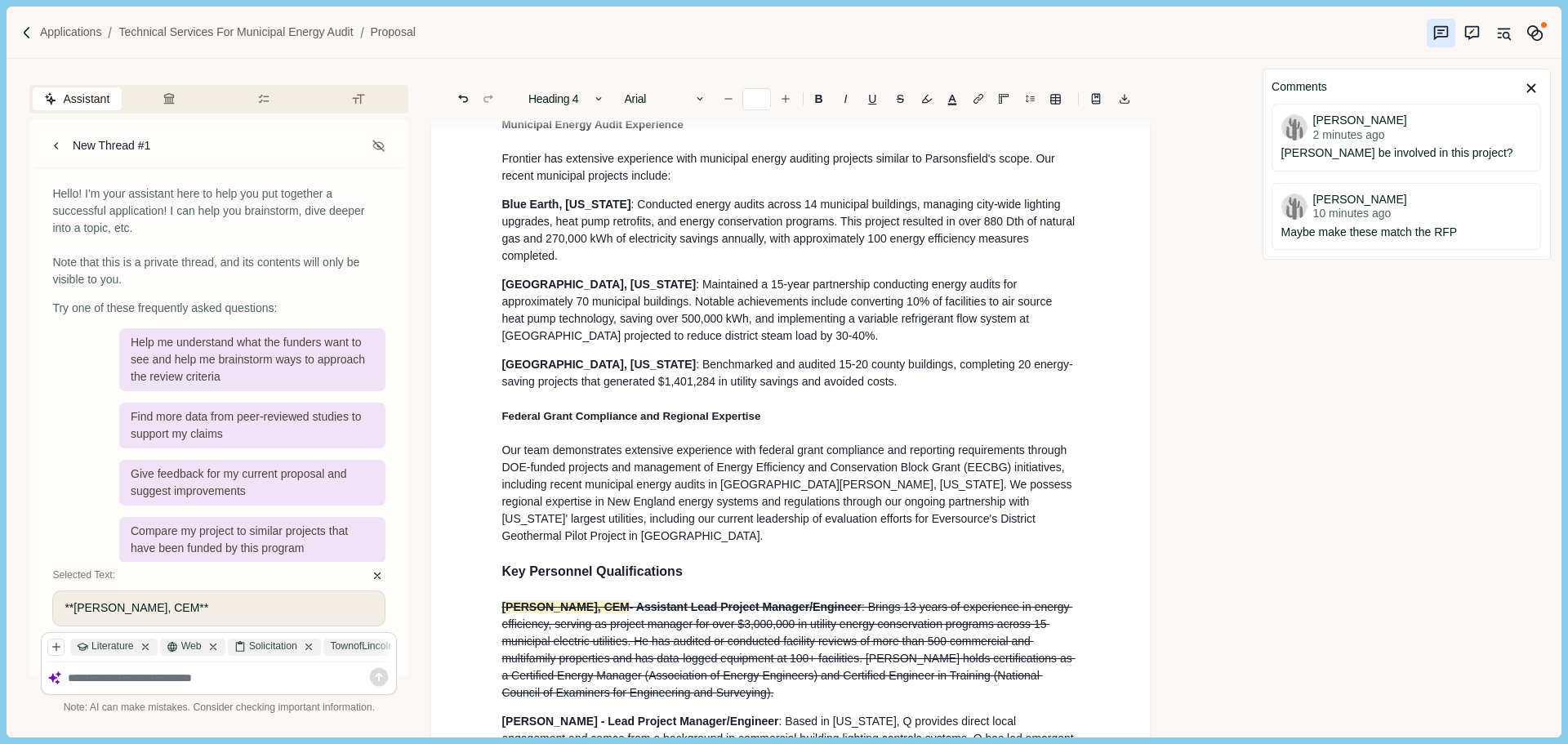
scroll to position [899, 0]
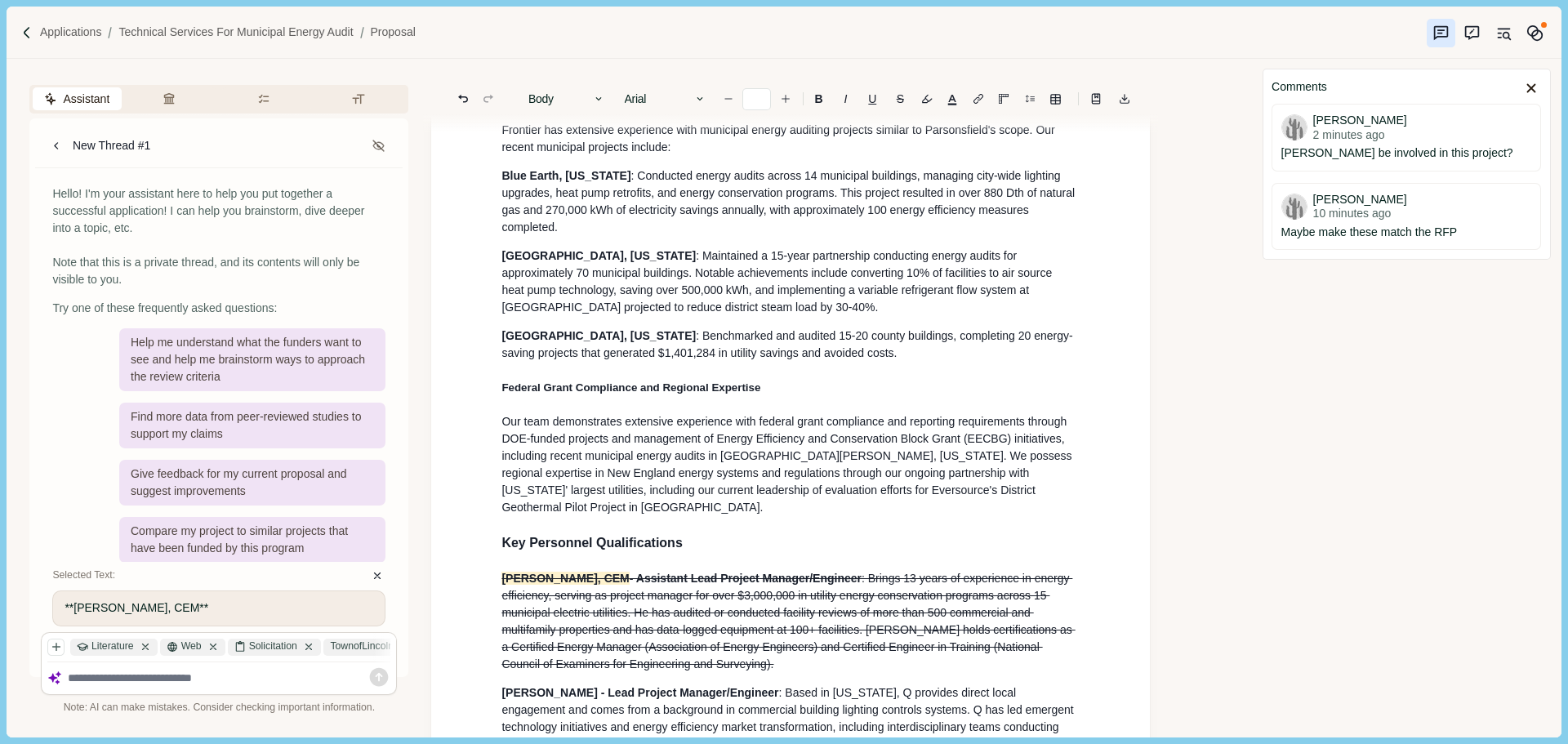
click at [691, 506] on span ". We possess regional expertise in New England energy systems and regulations t…" at bounding box center [788, 481] width 573 height 64
click at [504, 550] on span "Key Personnel Qualifications" at bounding box center [591, 543] width 180 height 14
click at [795, 551] on h3 "Capabilities of Key Personnel Qualifications" at bounding box center [790, 543] width 578 height 19
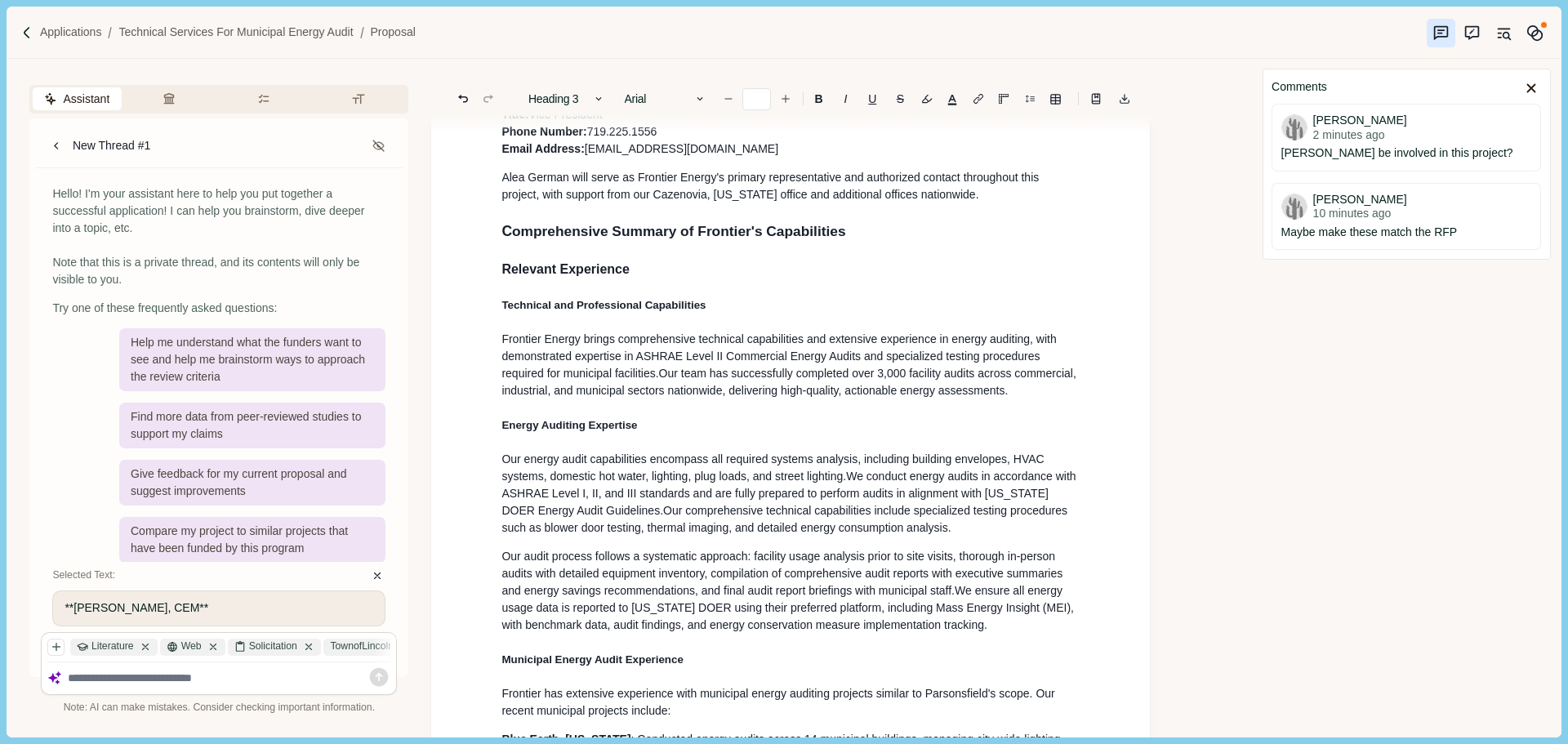
scroll to position [163, 0]
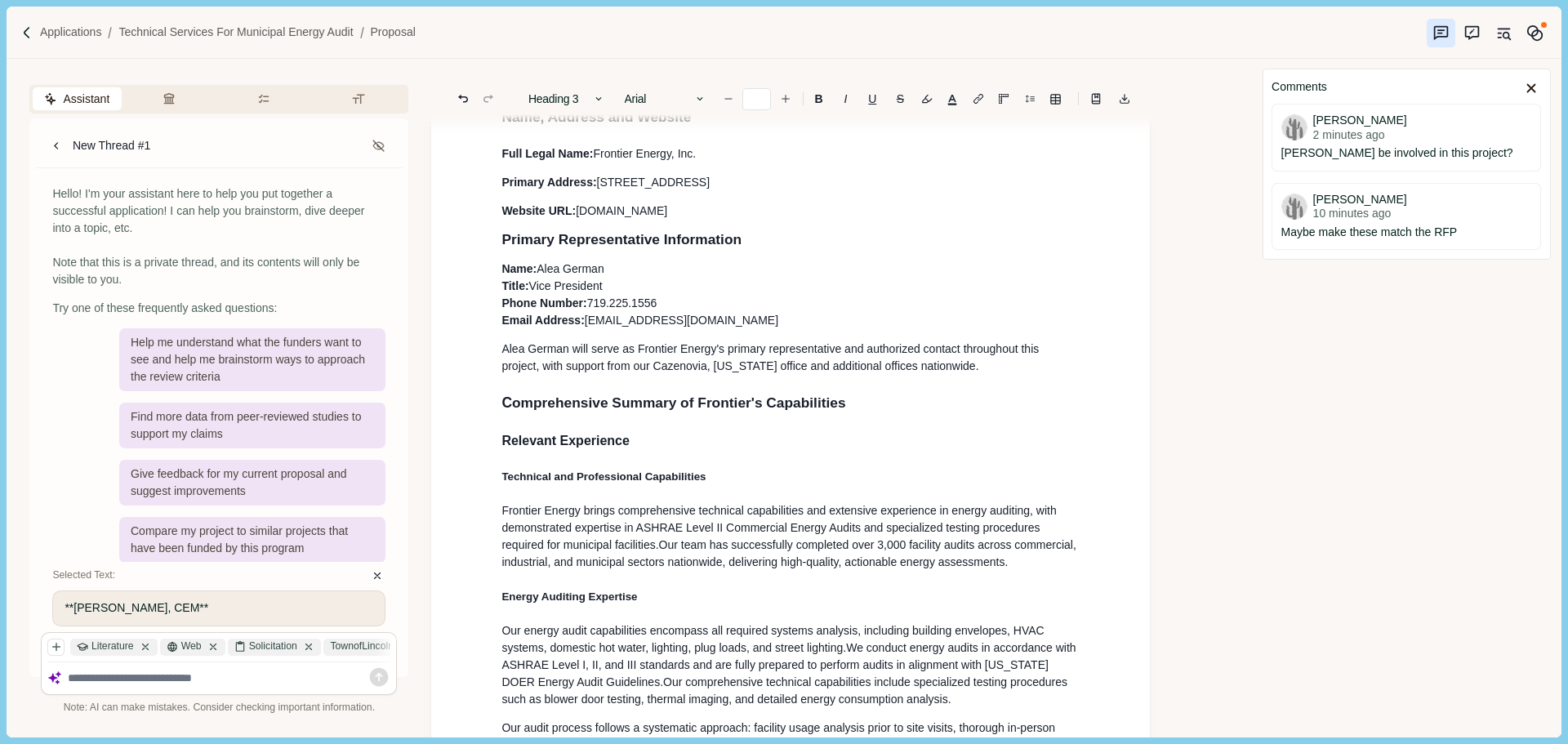
click at [634, 448] on h3 "Relevant Experience" at bounding box center [790, 440] width 578 height 19
drag, startPoint x: 736, startPoint y: 445, endPoint x: 656, endPoint y: 446, distance: 80.0
click at [656, 446] on h3 "Relevant Experience and Q ualifications" at bounding box center [790, 440] width 578 height 19
click at [743, 485] on h4 "Technical and Professional Capabilities" at bounding box center [790, 477] width 578 height 17
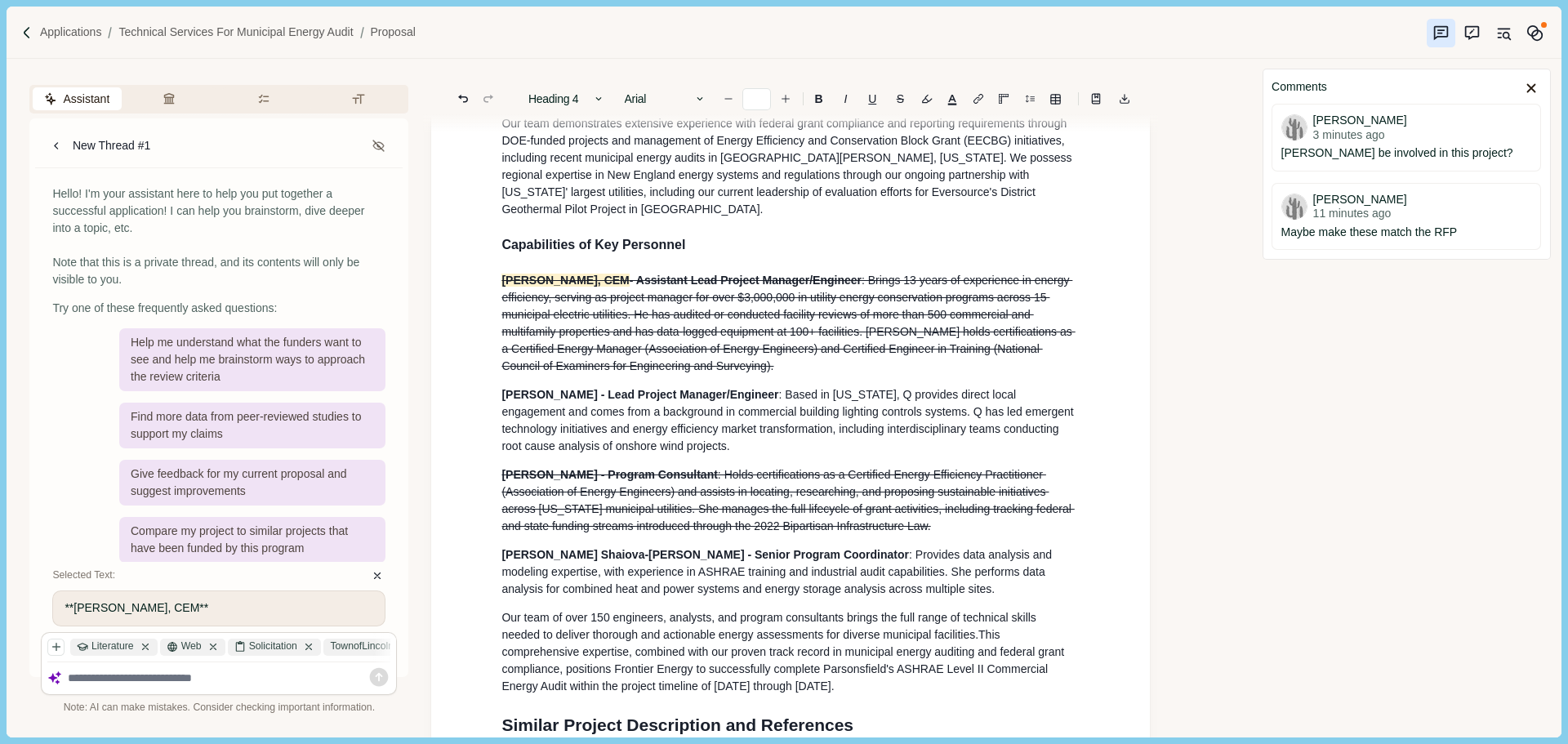
scroll to position [1225, 0]
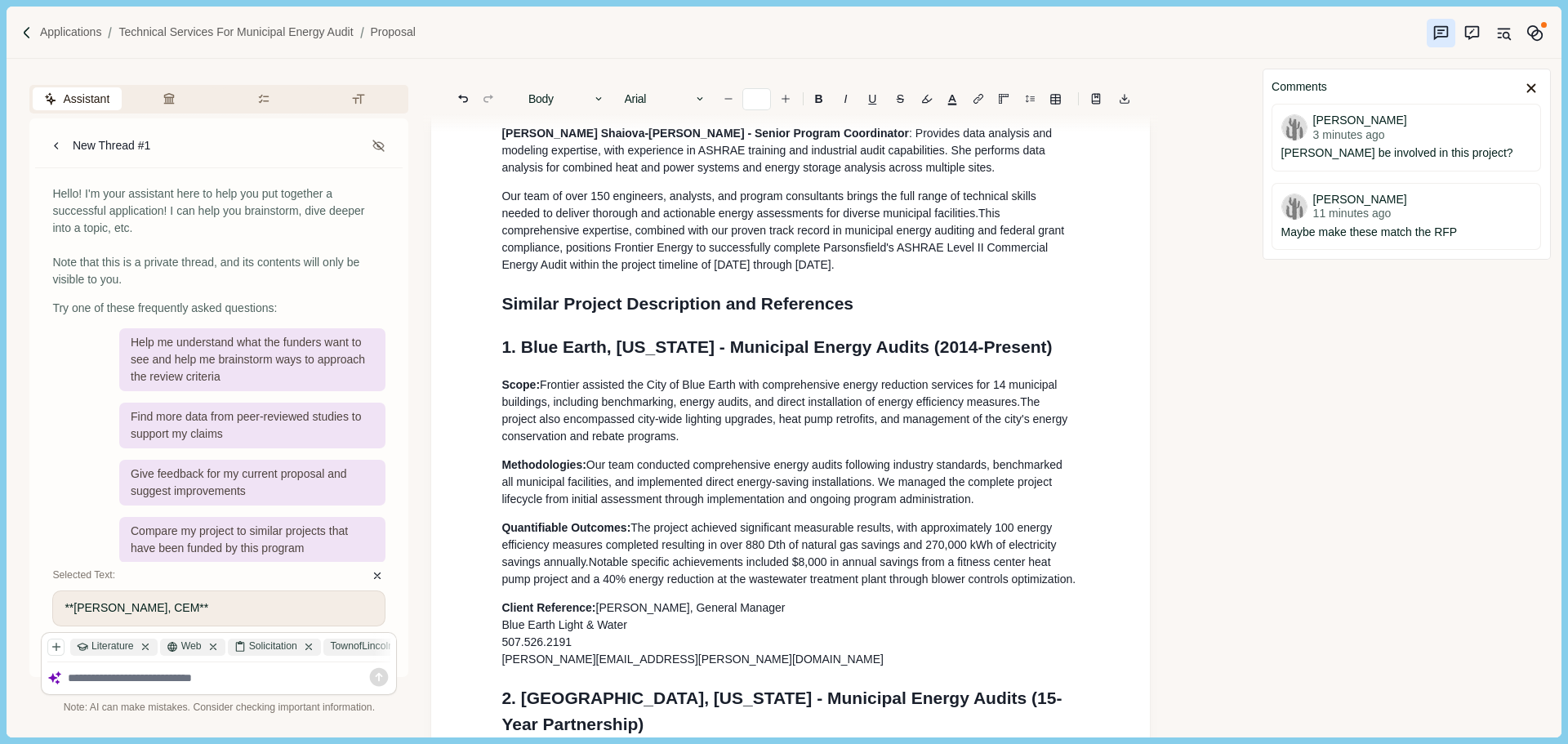
scroll to position [1633, 0]
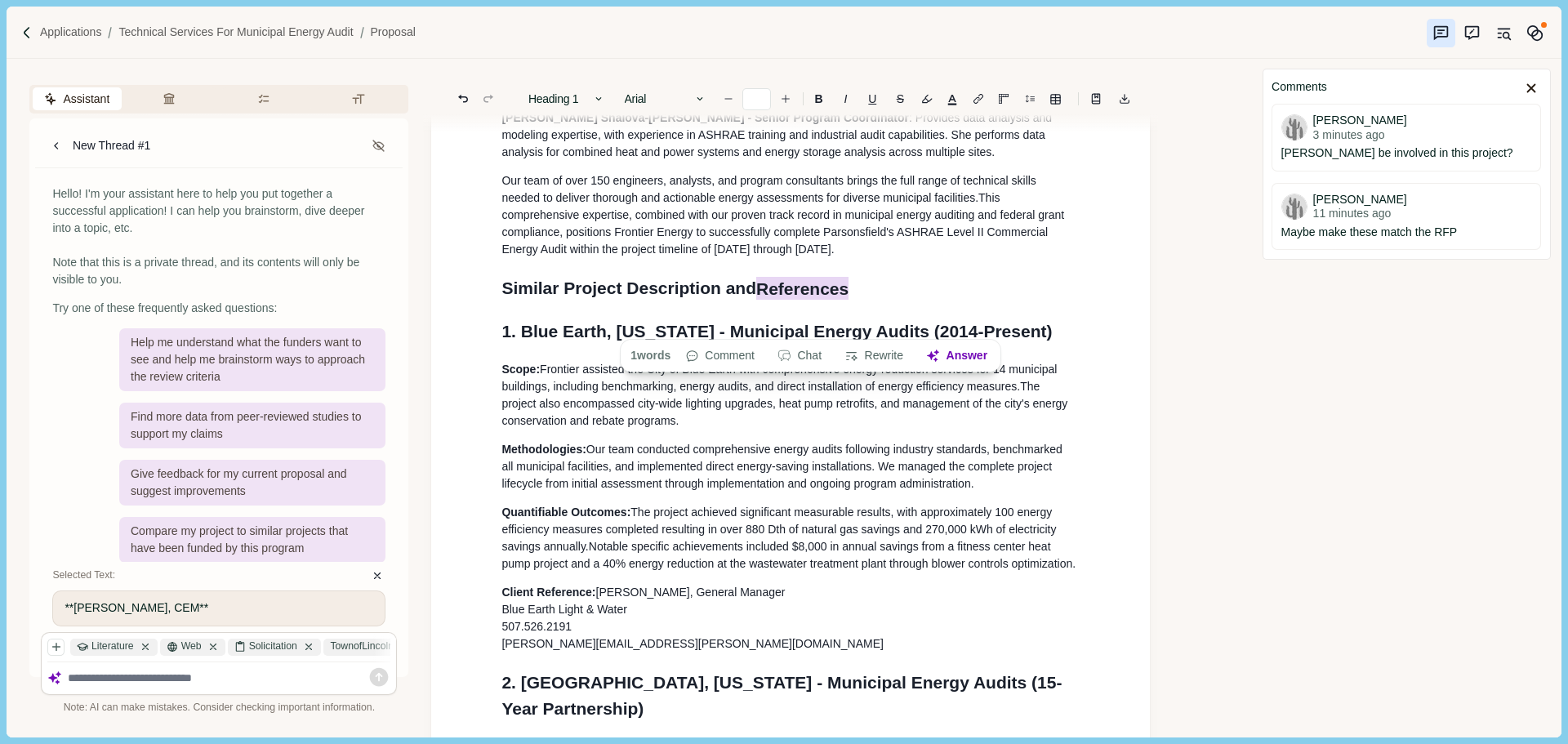
drag, startPoint x: 860, startPoint y: 324, endPoint x: 759, endPoint y: 324, distance: 101.0
click at [759, 301] on h1 "Similar Project Description and References" at bounding box center [790, 288] width 578 height 26
click at [849, 300] on span "References" at bounding box center [802, 287] width 92 height 23
drag, startPoint x: 861, startPoint y: 324, endPoint x: 503, endPoint y: 323, distance: 358.0
click at [503, 301] on h1 "Similar Project Description and References" at bounding box center [790, 288] width 578 height 26
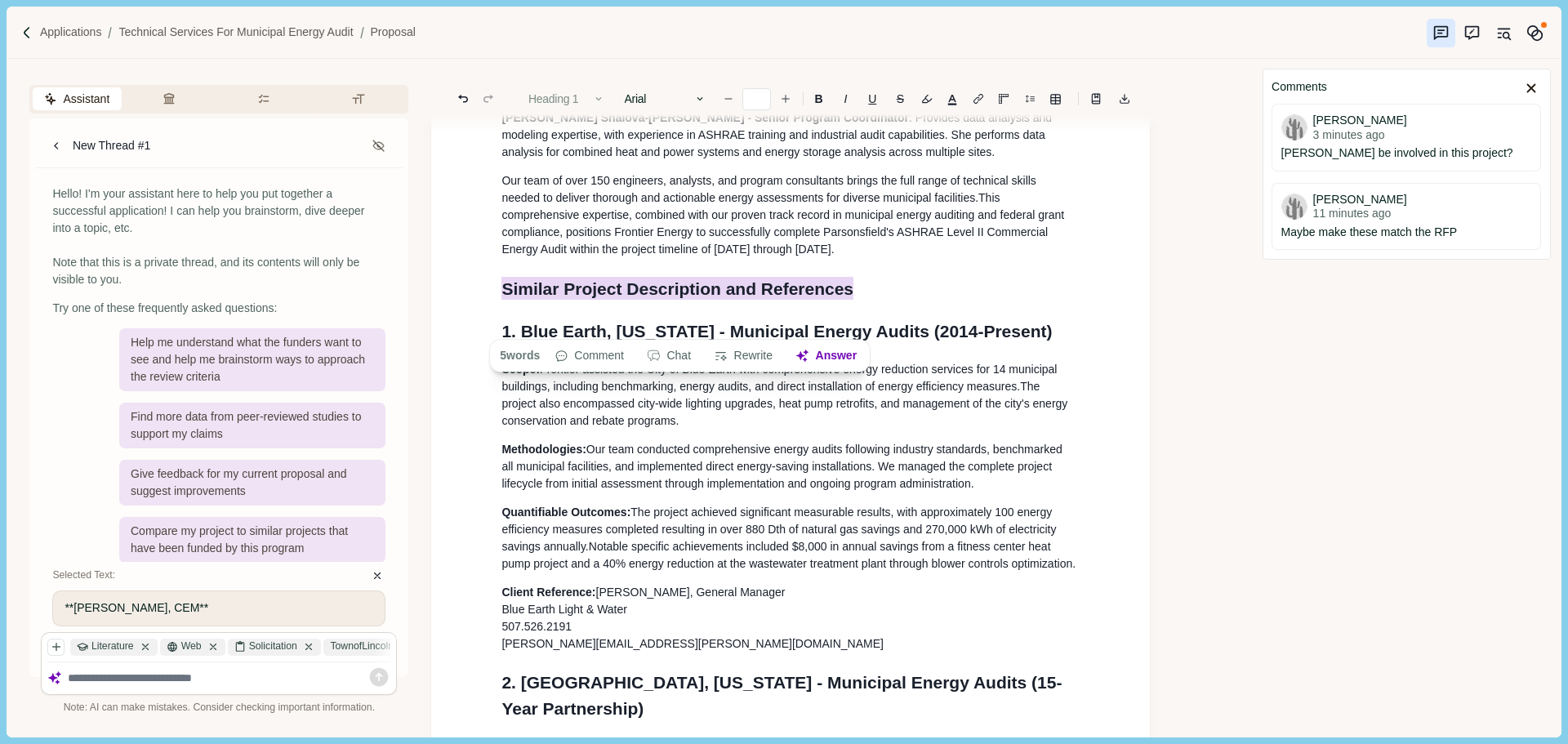
click at [555, 102] on button "Heading 1" at bounding box center [566, 98] width 93 height 23
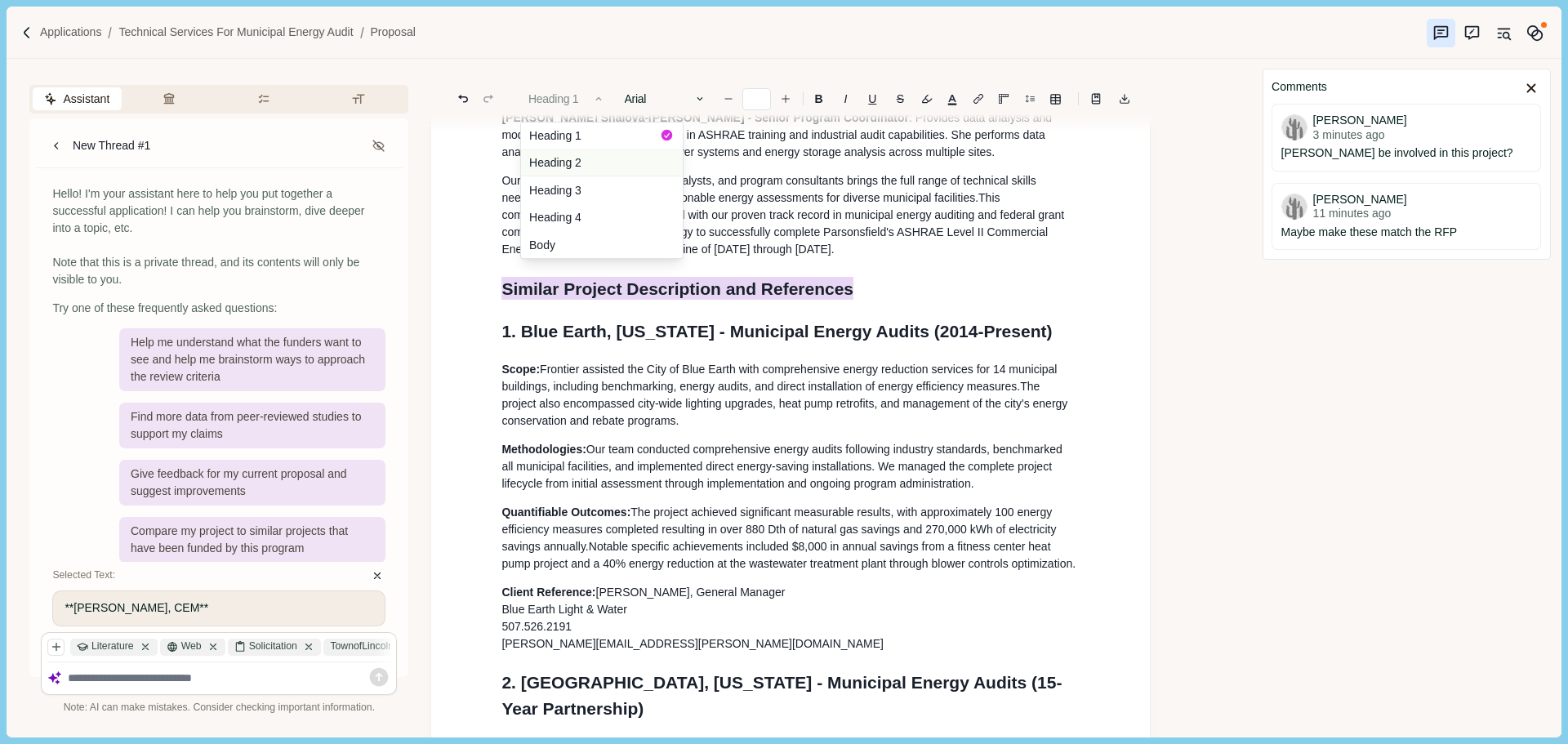
click at [580, 159] on button "Heading 2" at bounding box center [601, 163] width 161 height 28
click at [708, 255] on span "This comprehensive expertise, combined with our proven track record in municipa…" at bounding box center [784, 223] width 565 height 64
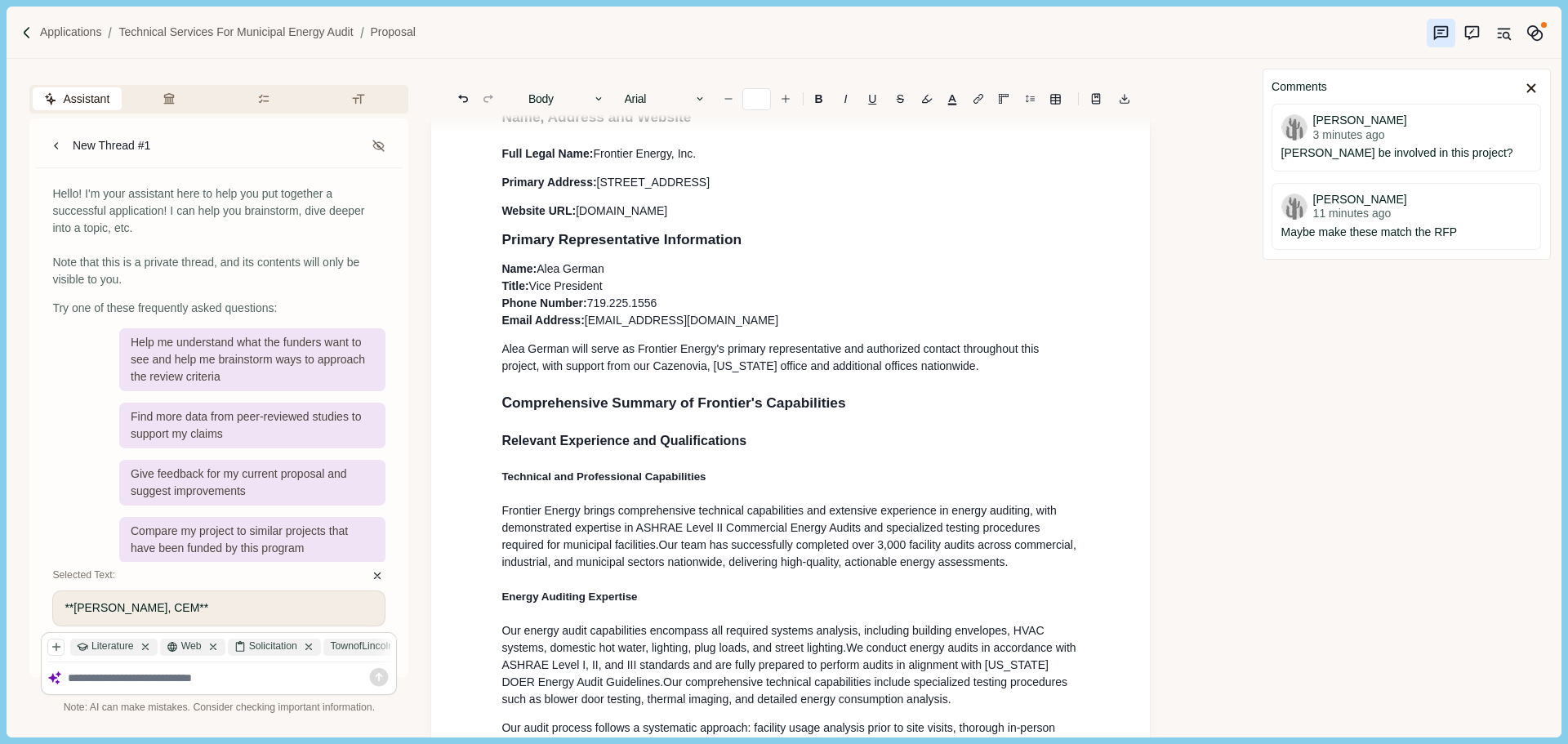
scroll to position [0, 0]
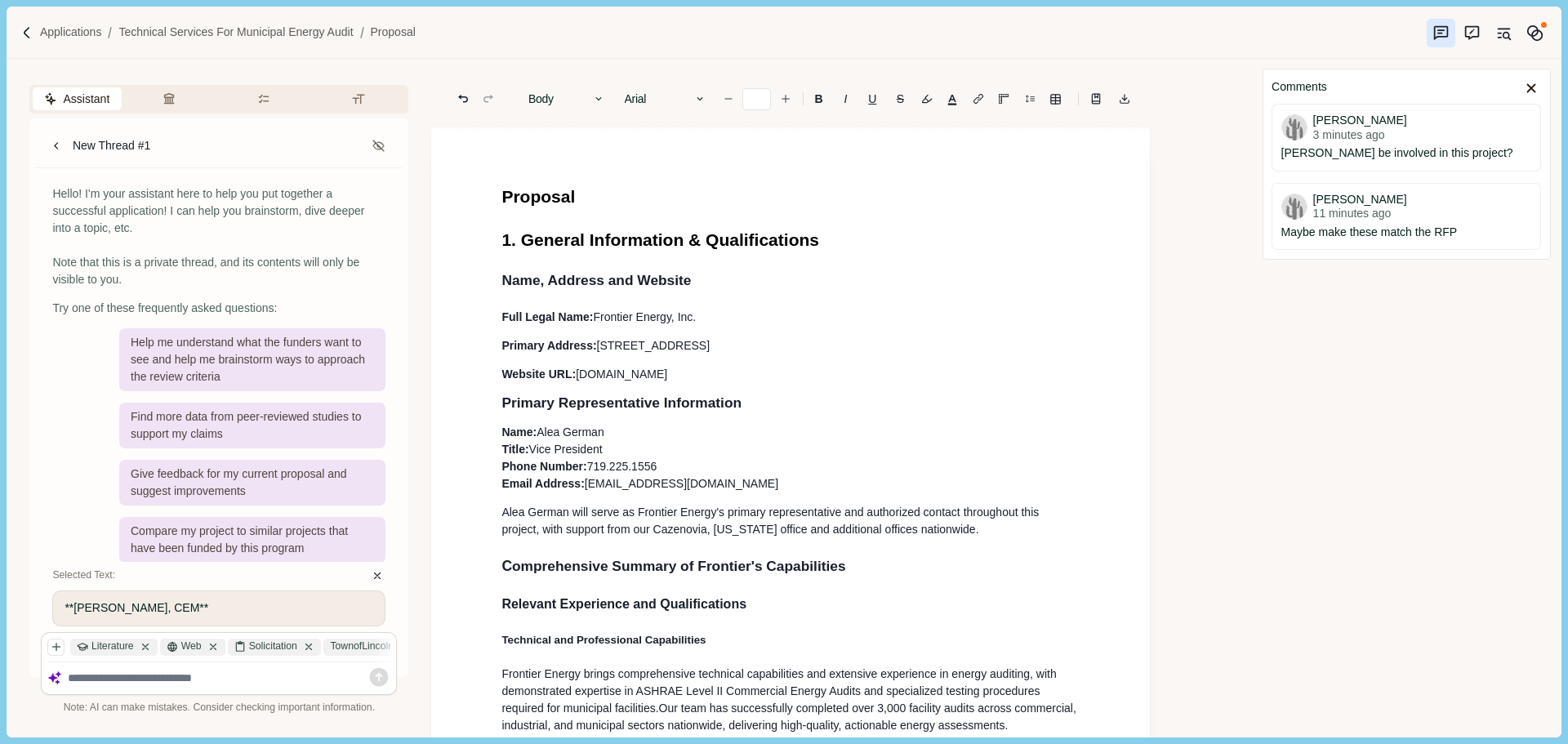
click at [631, 281] on span "Name, Address and Website" at bounding box center [596, 280] width 189 height 16
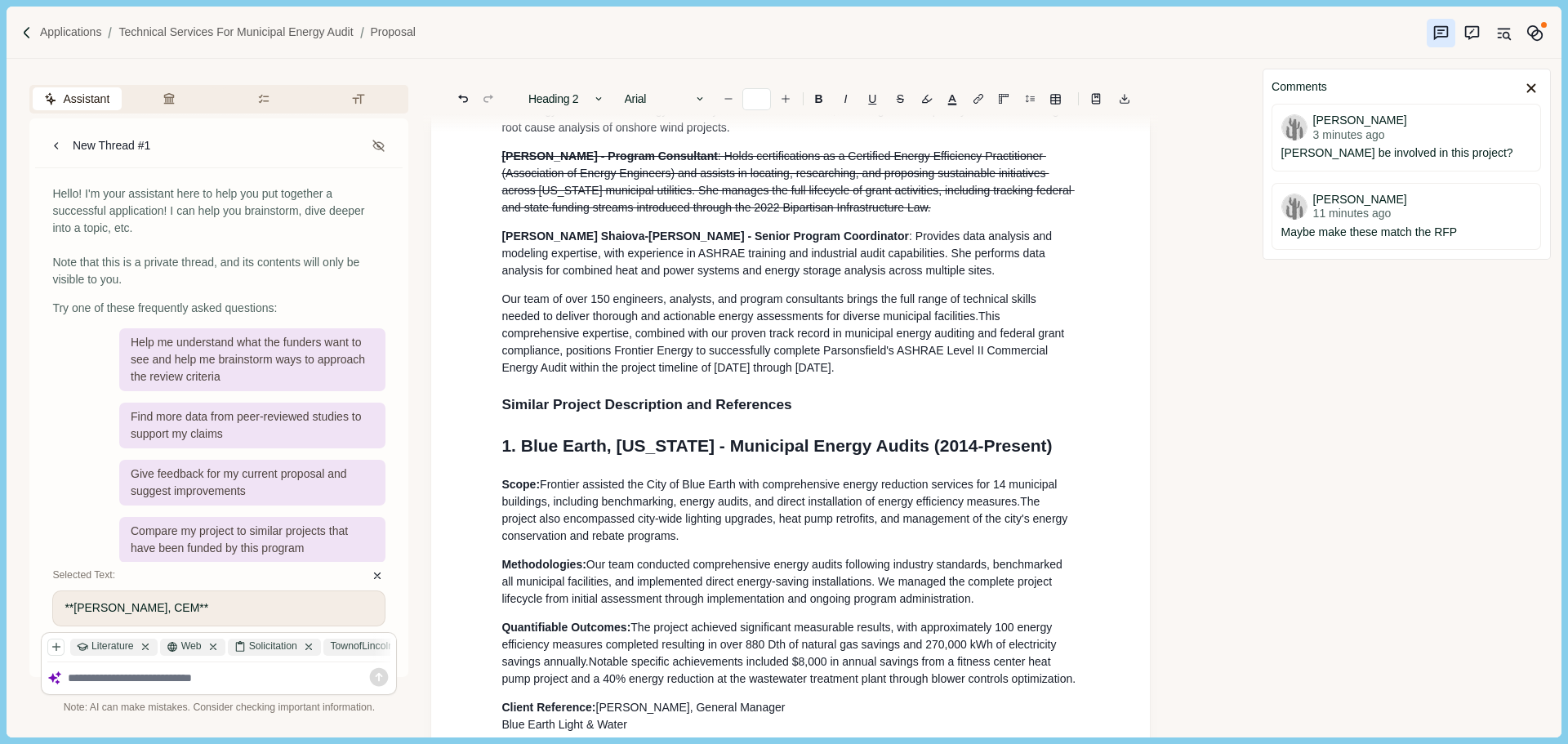
scroll to position [1551, 0]
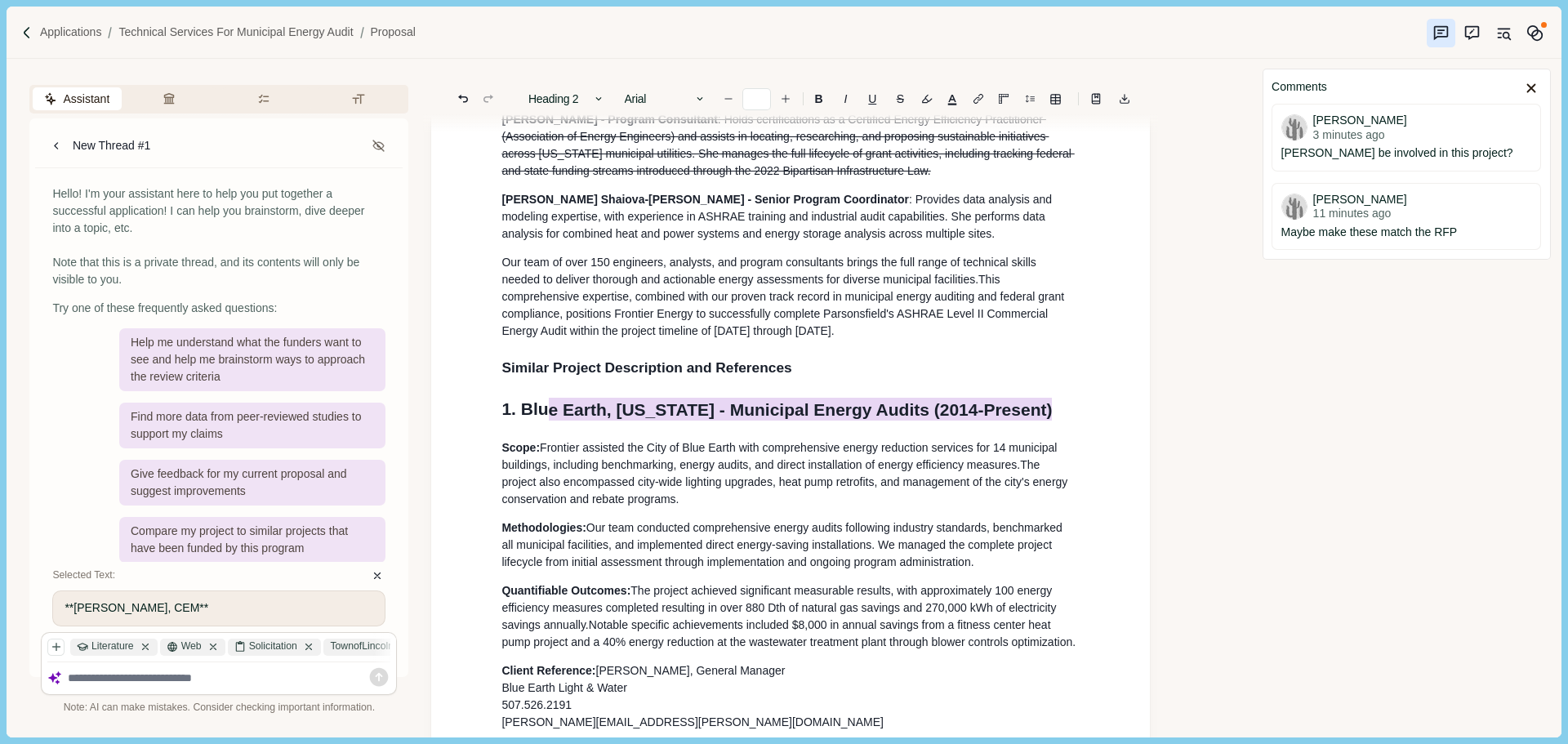
drag, startPoint x: 932, startPoint y: 445, endPoint x: 456, endPoint y: 445, distance: 476.0
click at [592, 108] on button "Heading 1" at bounding box center [566, 98] width 93 height 23
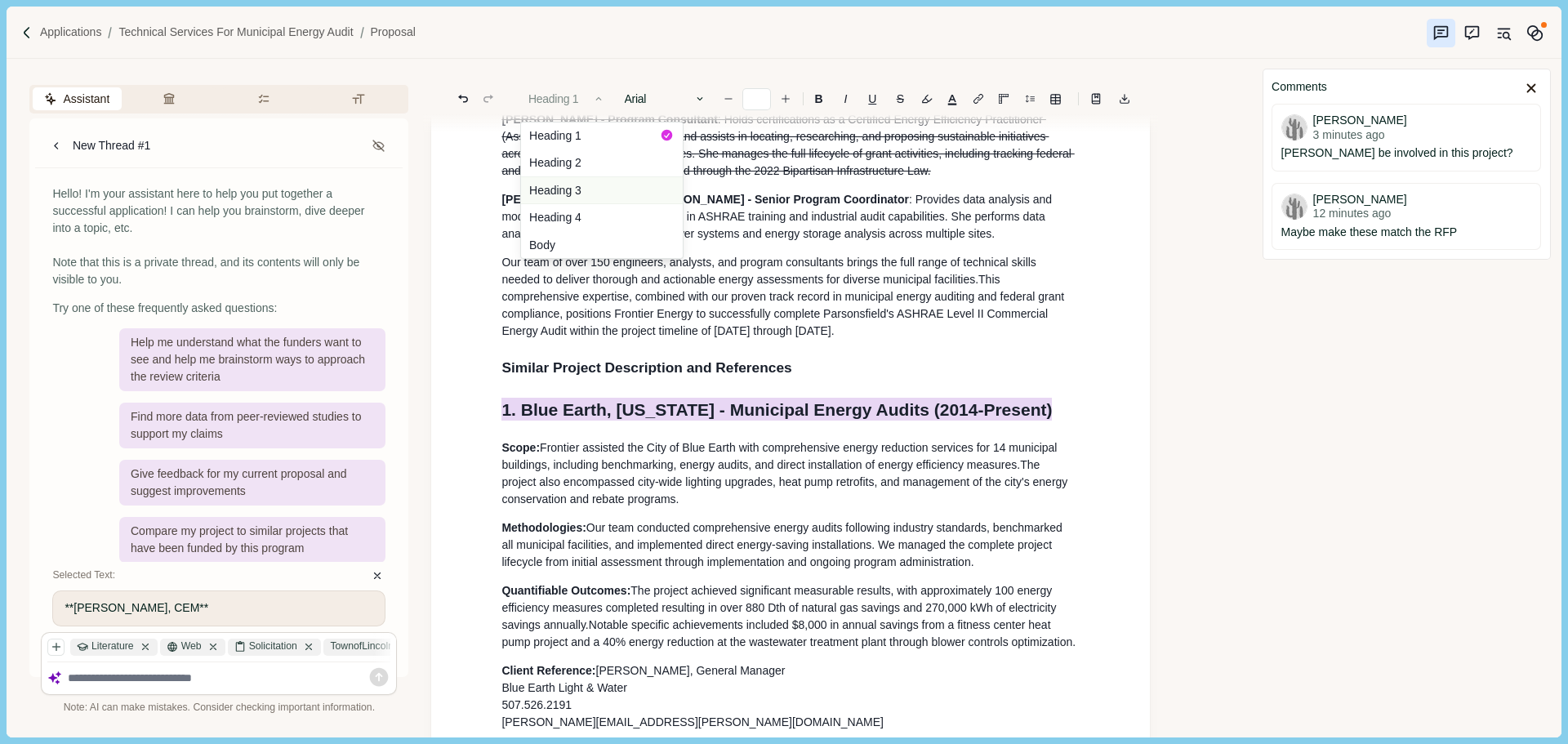
click at [579, 194] on button "Heading 3" at bounding box center [601, 190] width 161 height 28
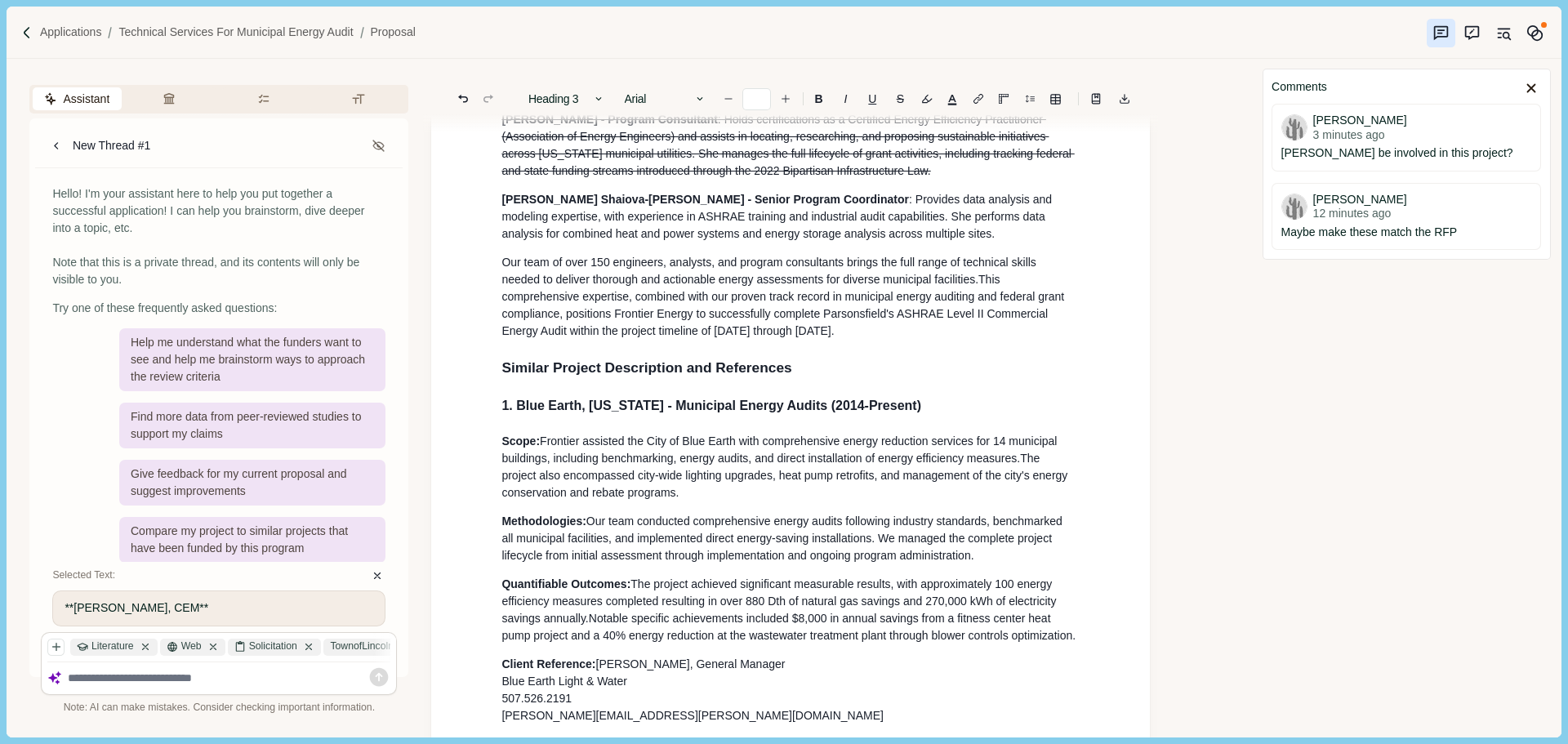
click at [636, 283] on p "Our team of over 150 engineers, analysts, and program consultants brings the fu…" at bounding box center [790, 296] width 578 height 85
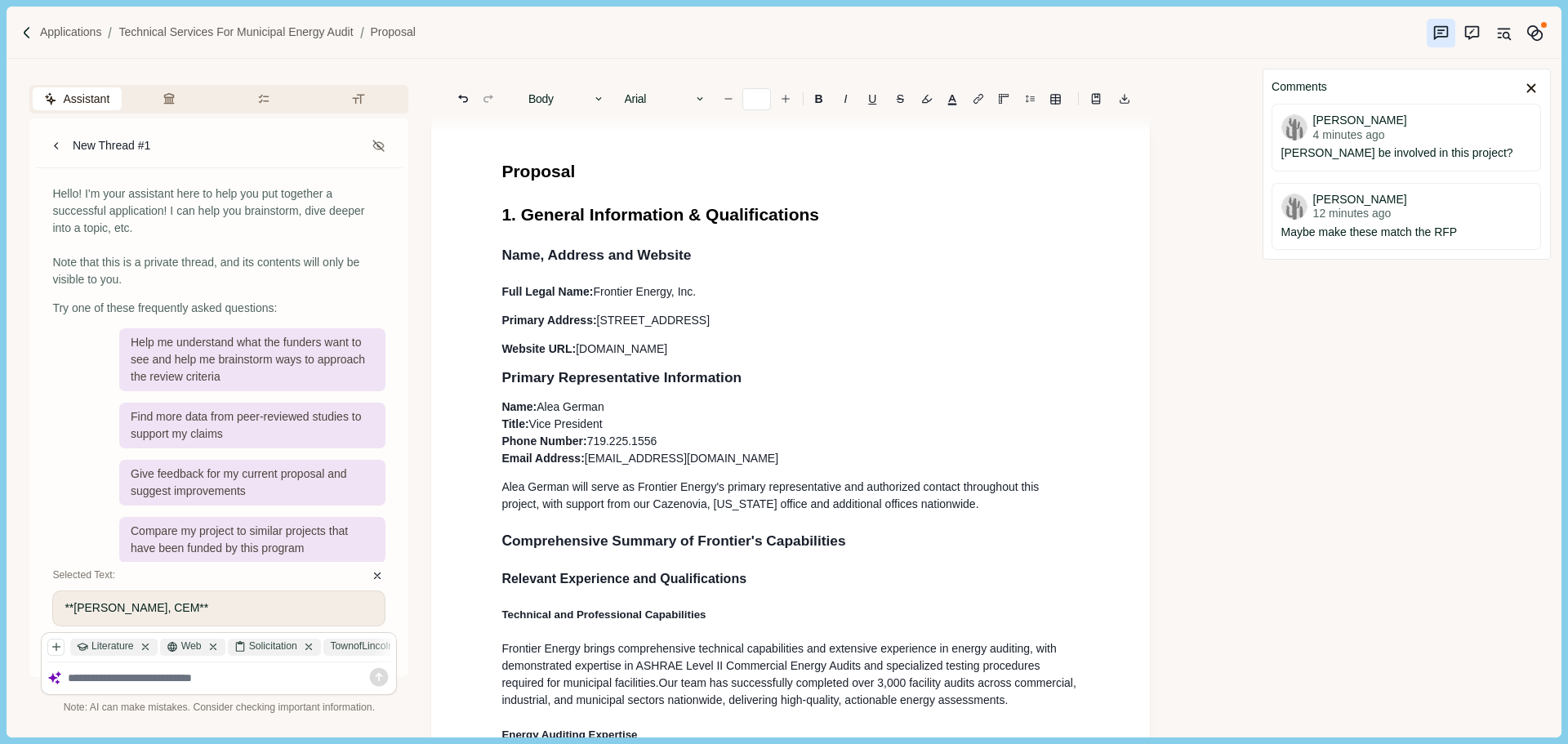
scroll to position [0, 0]
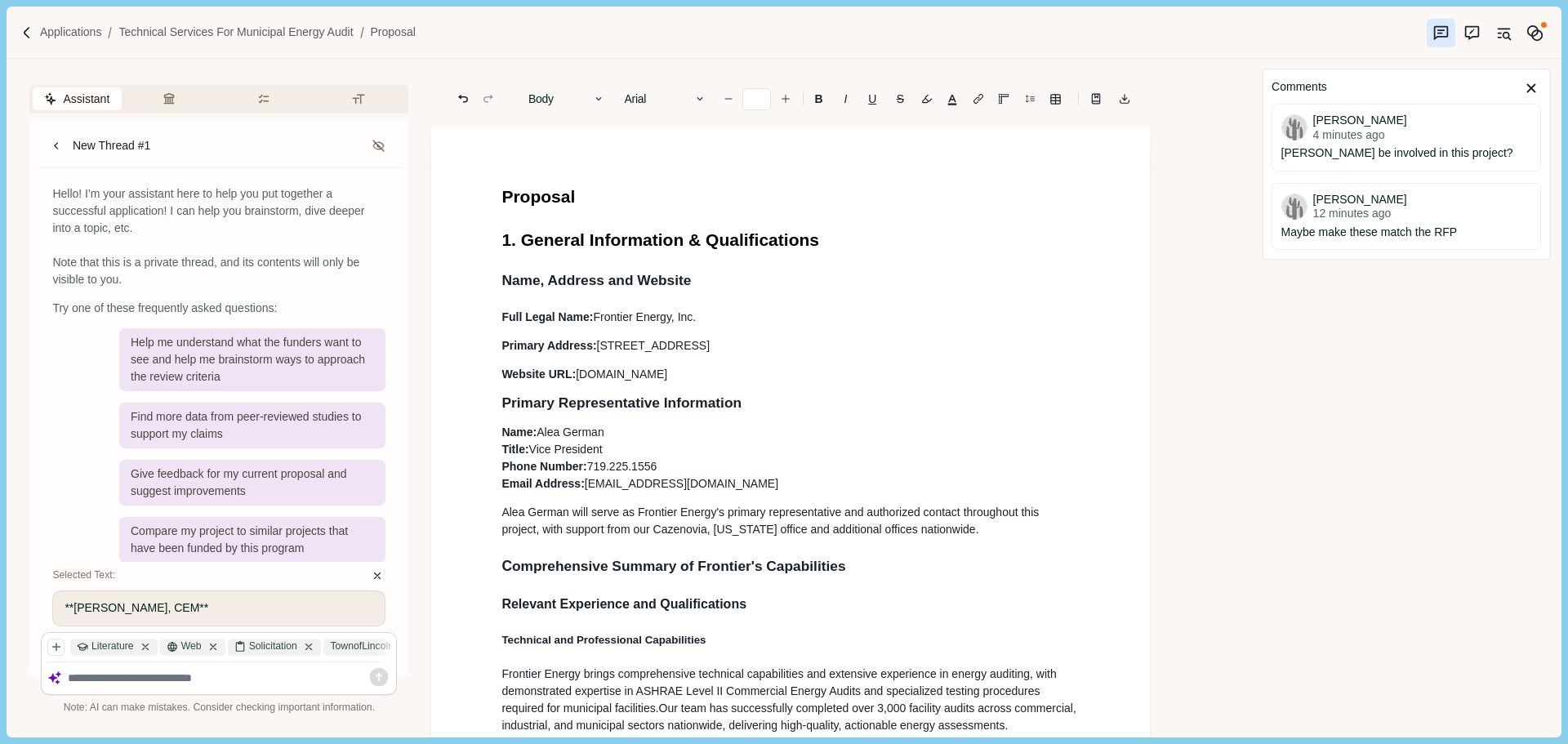
click at [616, 240] on span "1. General Information & Qualifications" at bounding box center [660, 239] width 318 height 19
click at [595, 285] on span "Name, Address and Website" at bounding box center [596, 280] width 189 height 16
click at [570, 402] on span "Primary Representative Information" at bounding box center [621, 402] width 240 height 16
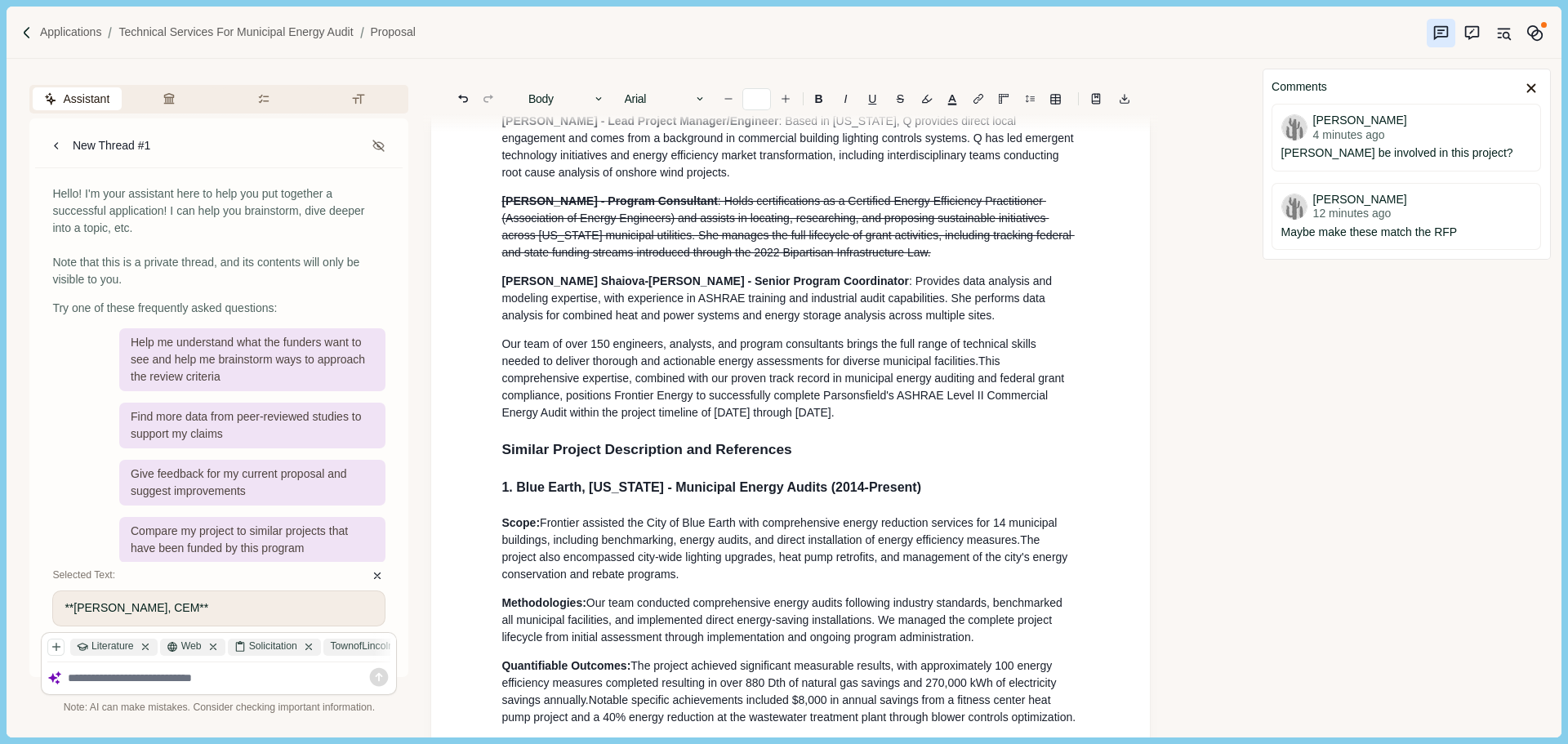
scroll to position [1797, 0]
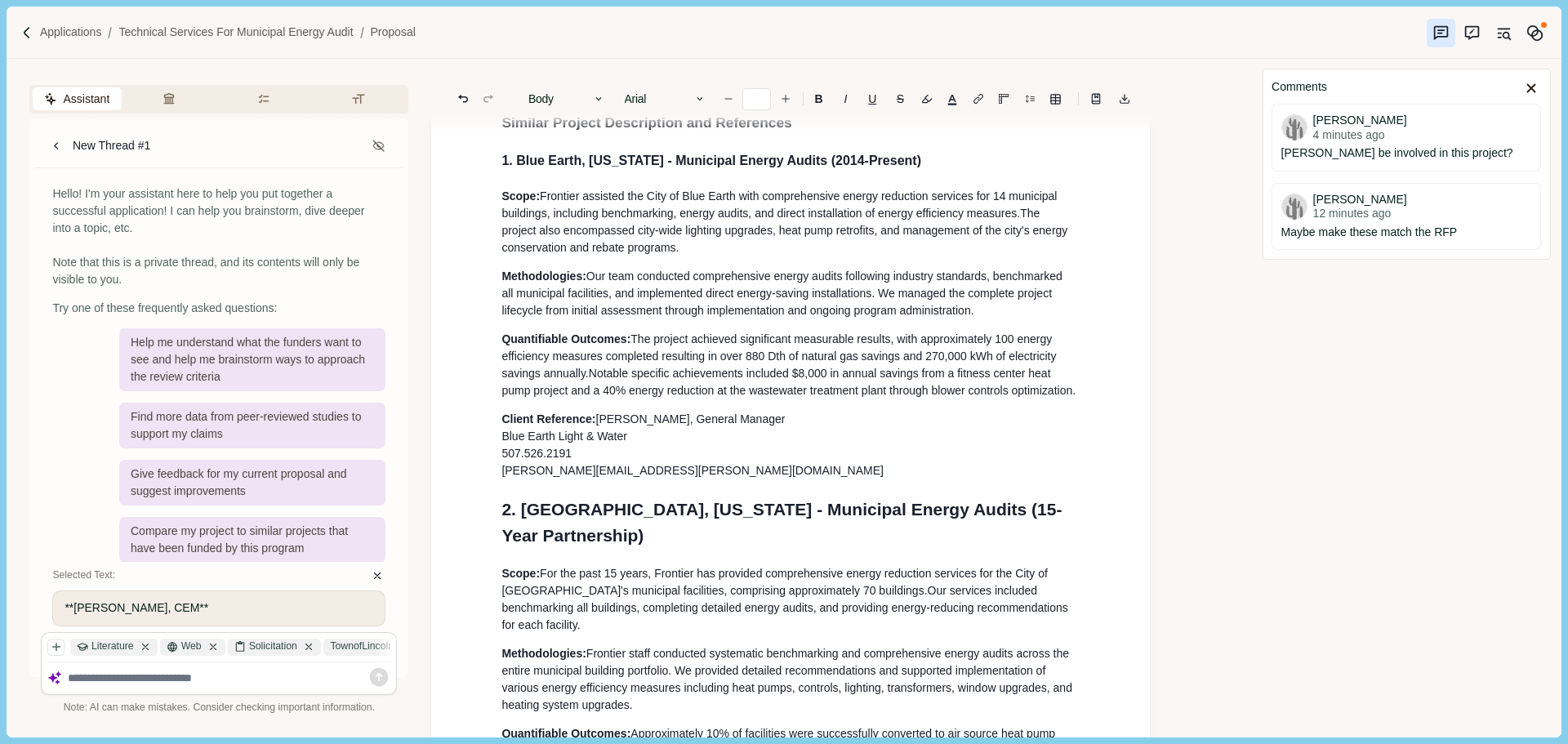
click at [638, 479] on p "Client Reference: [PERSON_NAME], General Manager Blue Earth Light & Water 507.5…" at bounding box center [790, 445] width 578 height 68
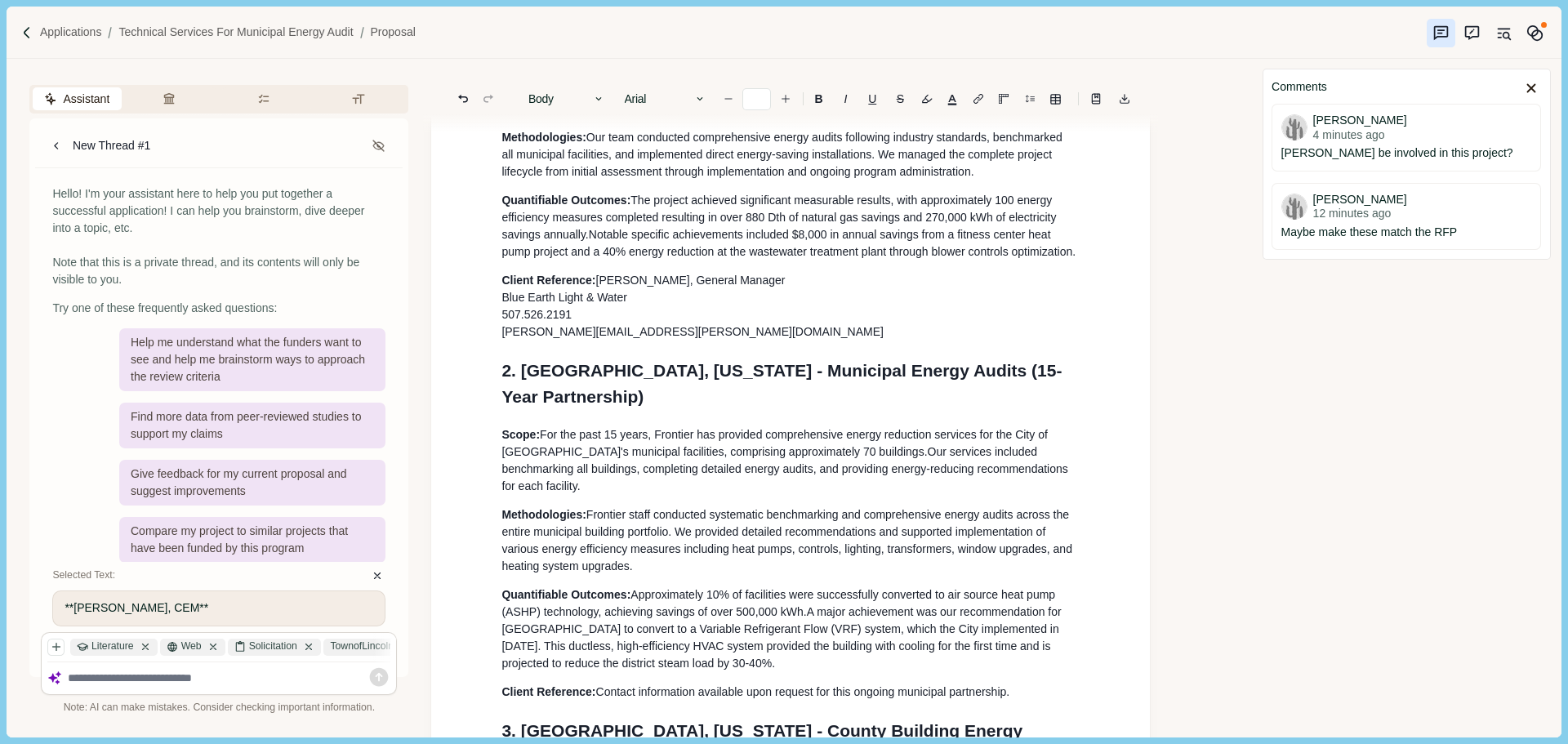
scroll to position [1960, 0]
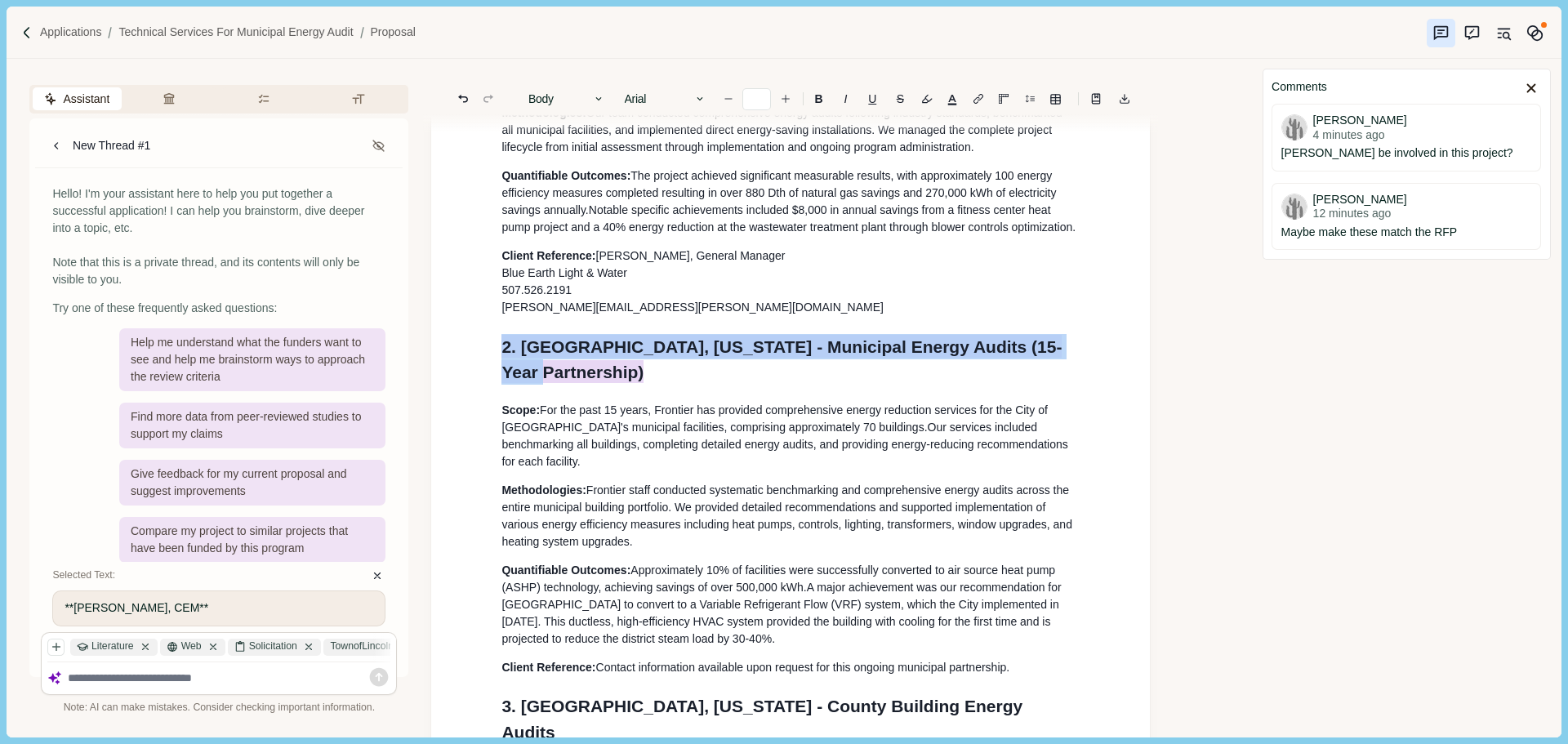
drag, startPoint x: 996, startPoint y: 398, endPoint x: 481, endPoint y: 384, distance: 515.2
click at [579, 96] on button "Heading 1" at bounding box center [566, 98] width 93 height 23
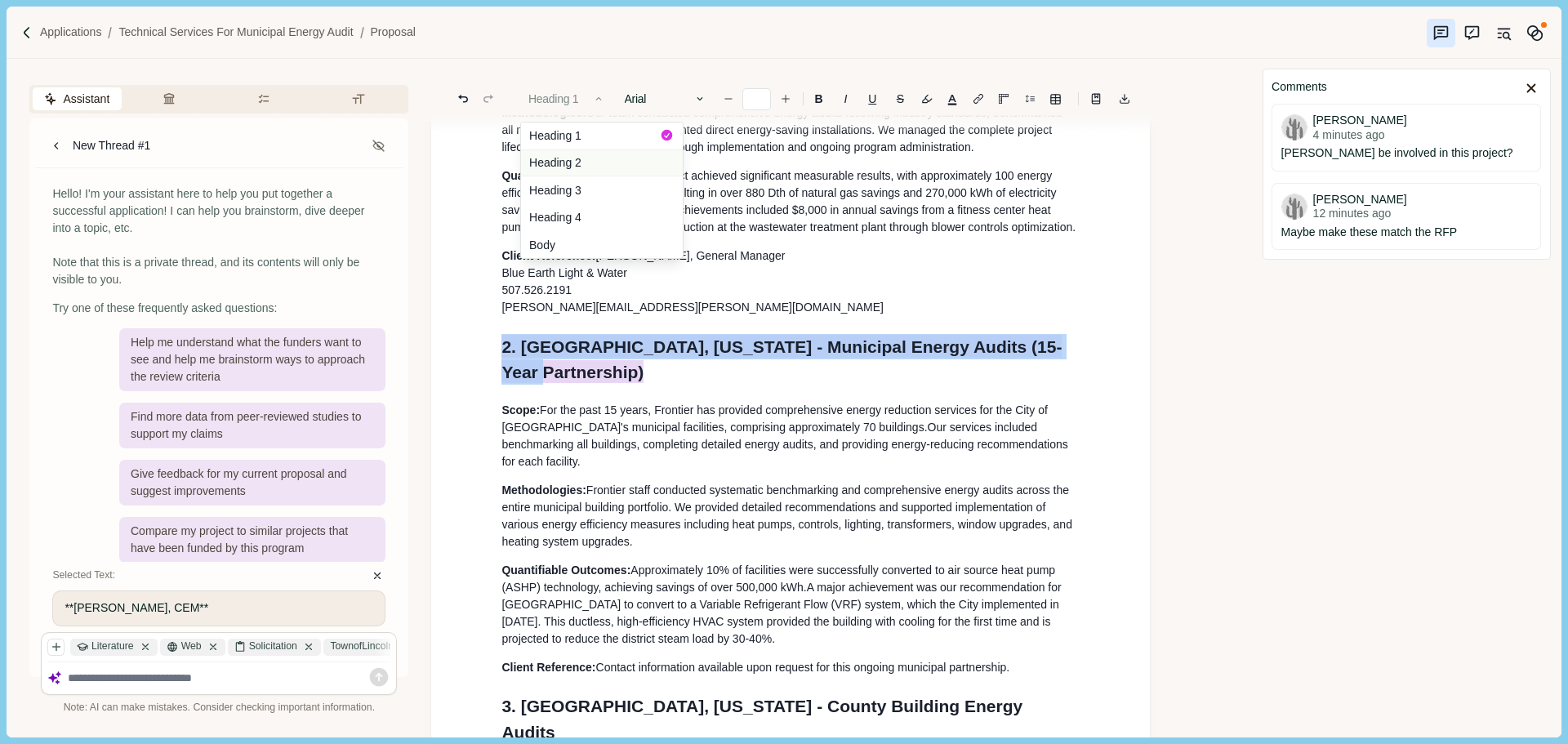
click at [576, 163] on button "Heading 2" at bounding box center [601, 163] width 161 height 28
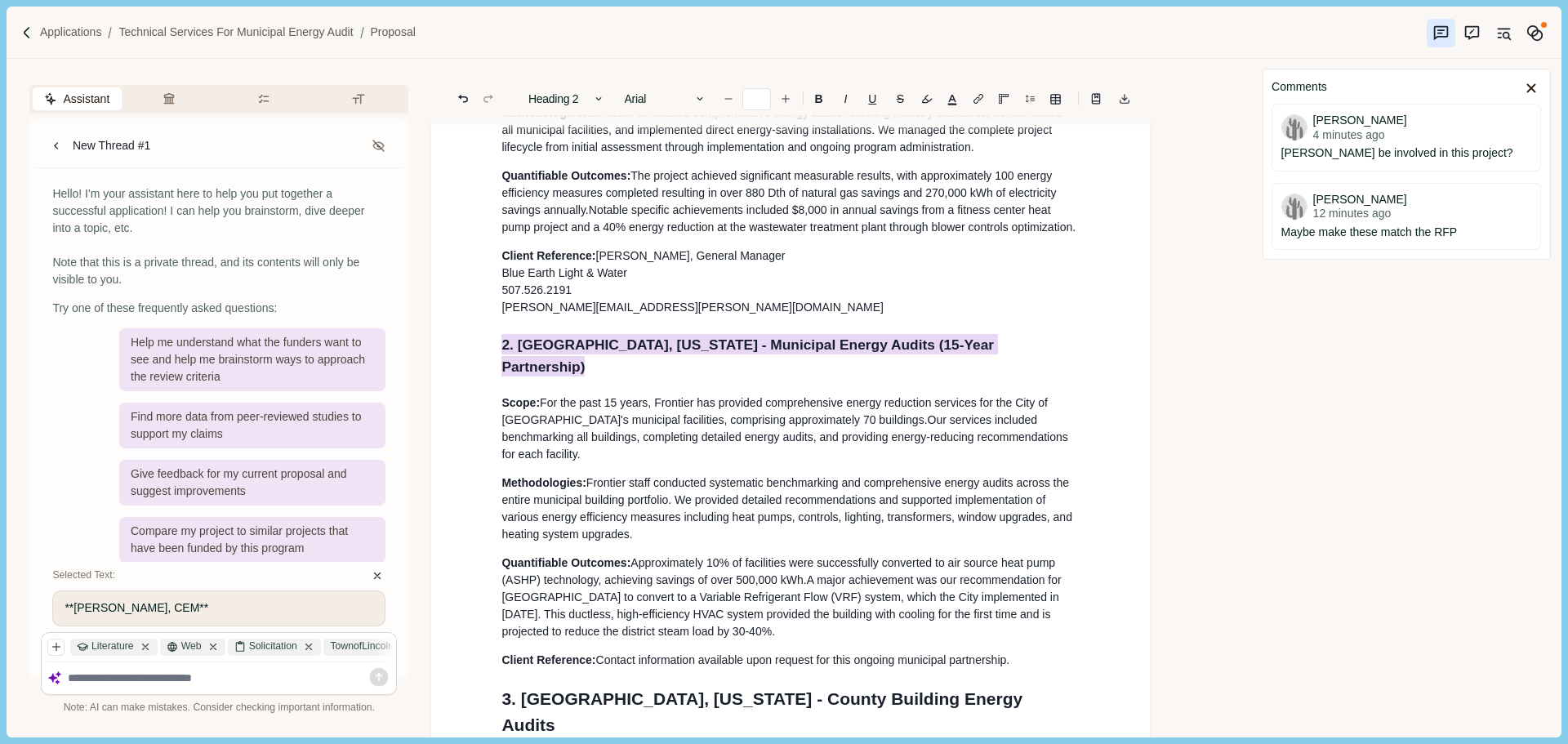
click at [675, 316] on p "Client Reference: [PERSON_NAME], General Manager Blue Earth Light & Water 507.5…" at bounding box center [790, 282] width 578 height 68
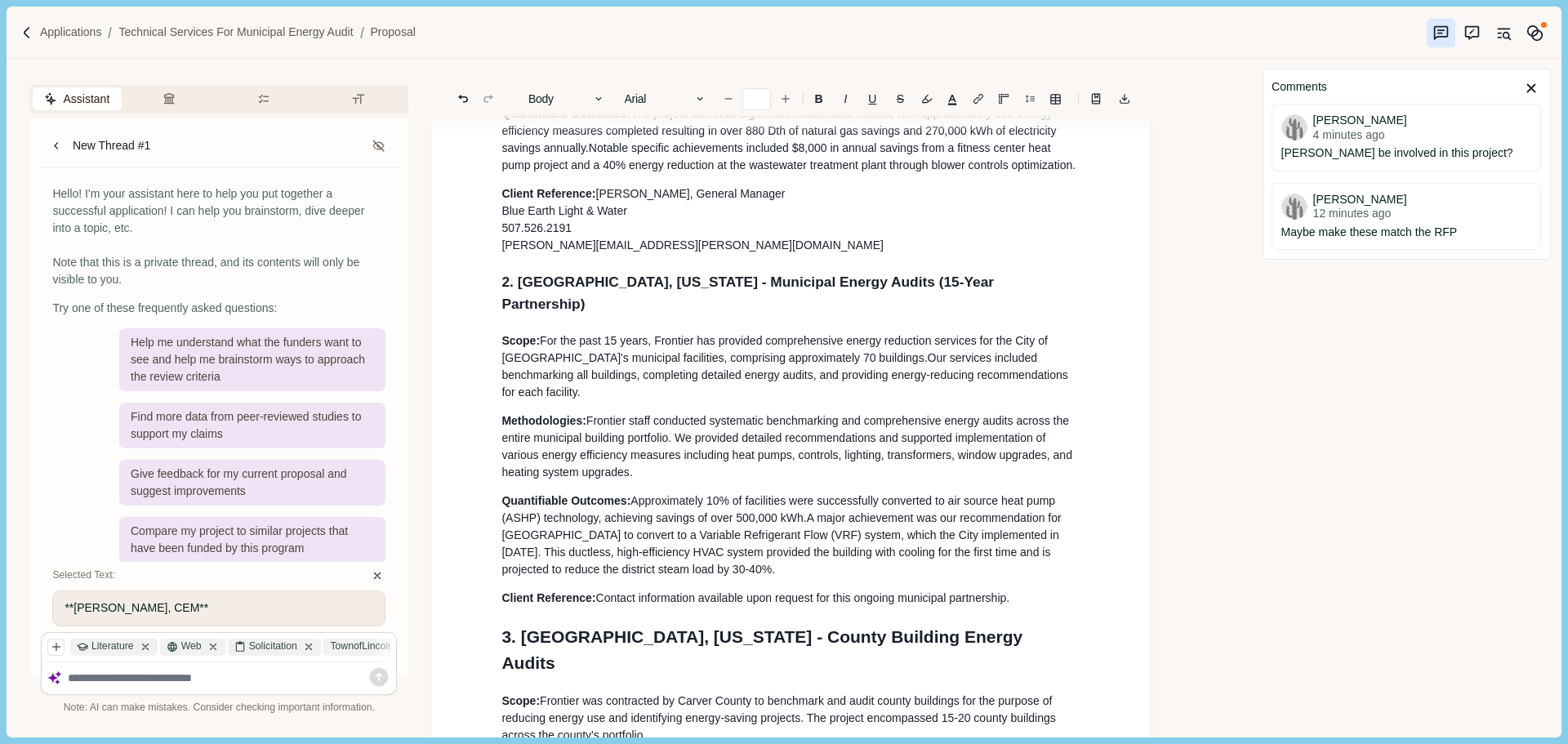
scroll to position [2205, 0]
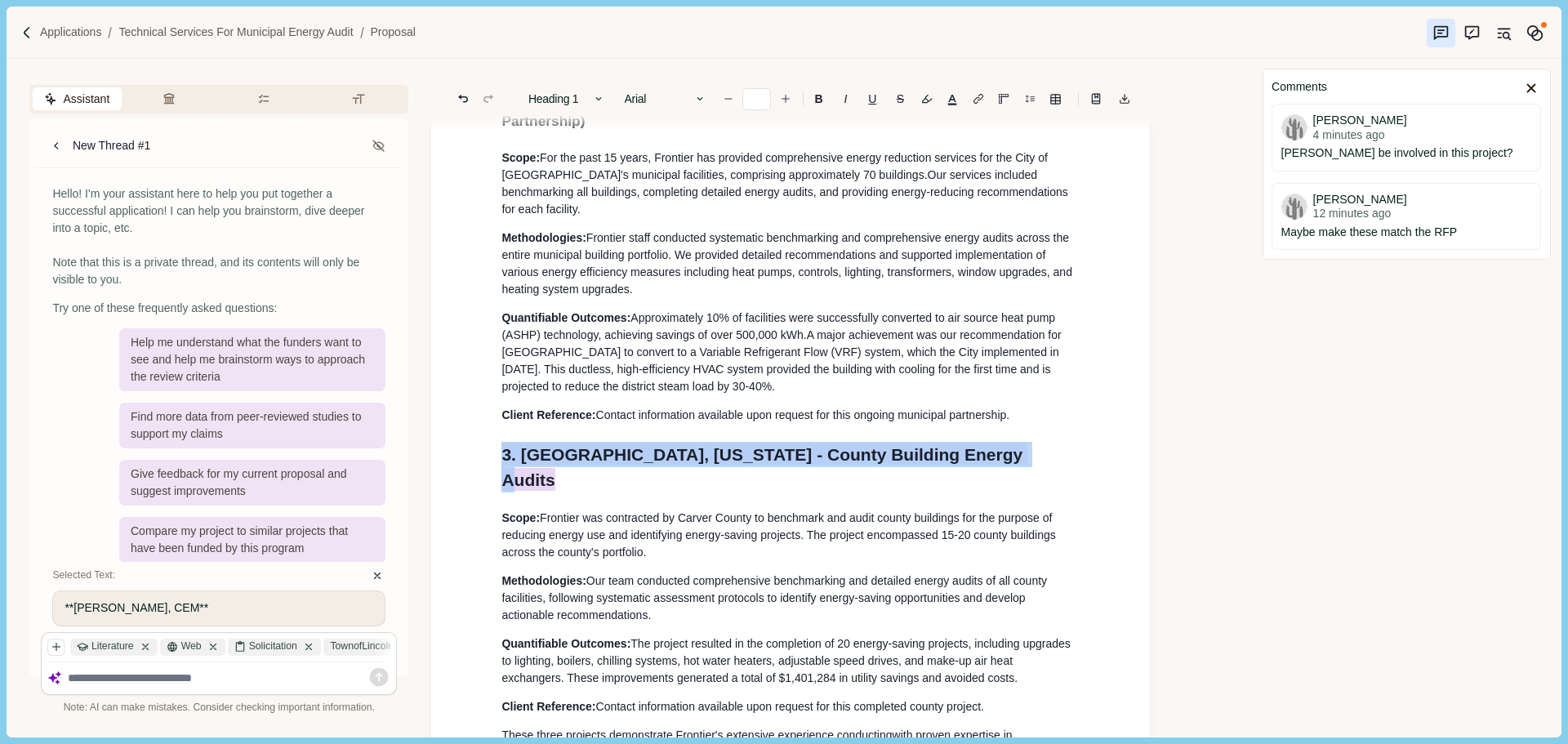
drag, startPoint x: 1003, startPoint y: 474, endPoint x: 467, endPoint y: 469, distance: 536.0
click at [561, 106] on button "Heading 1" at bounding box center [566, 98] width 93 height 23
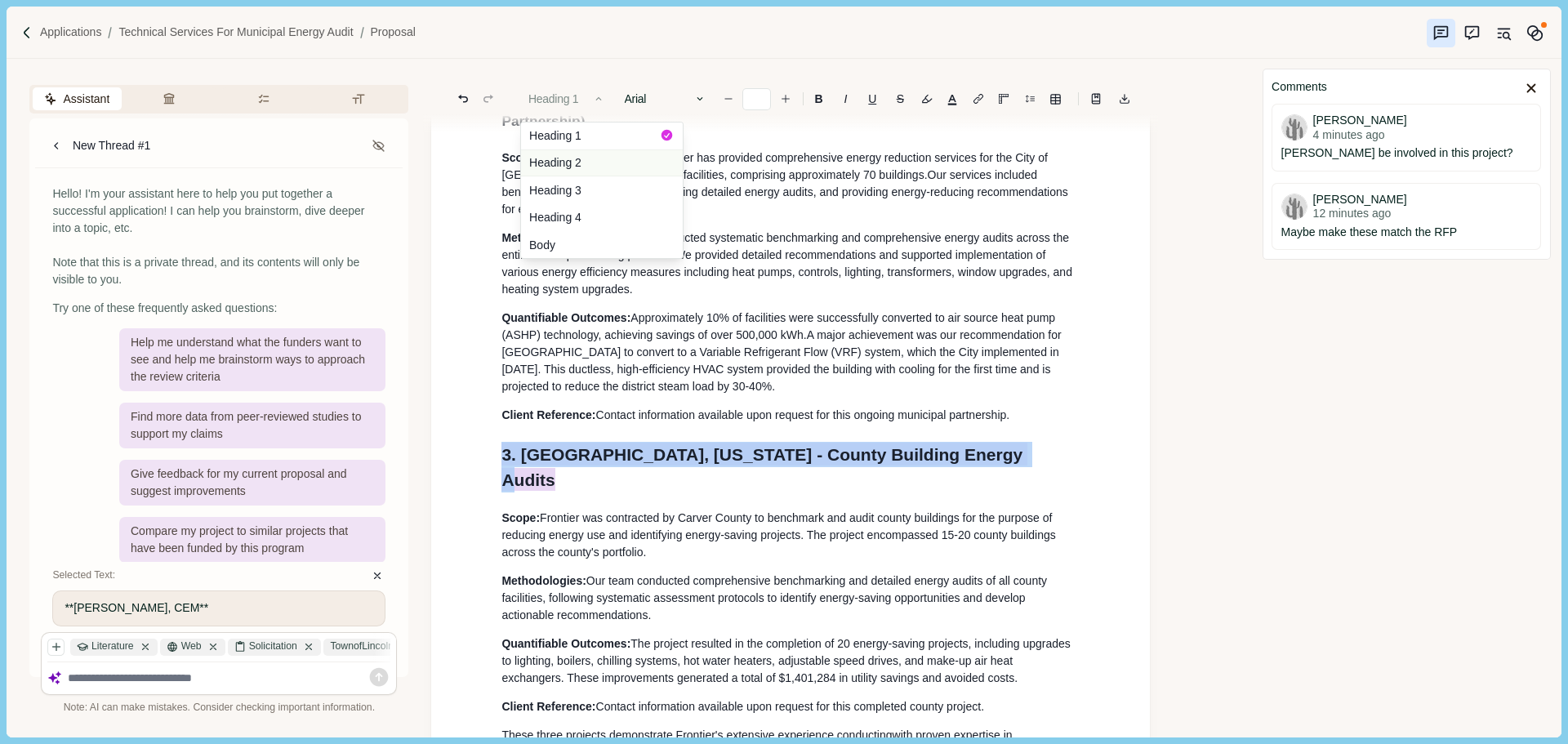
click at [573, 159] on button "Heading 2" at bounding box center [601, 163] width 161 height 28
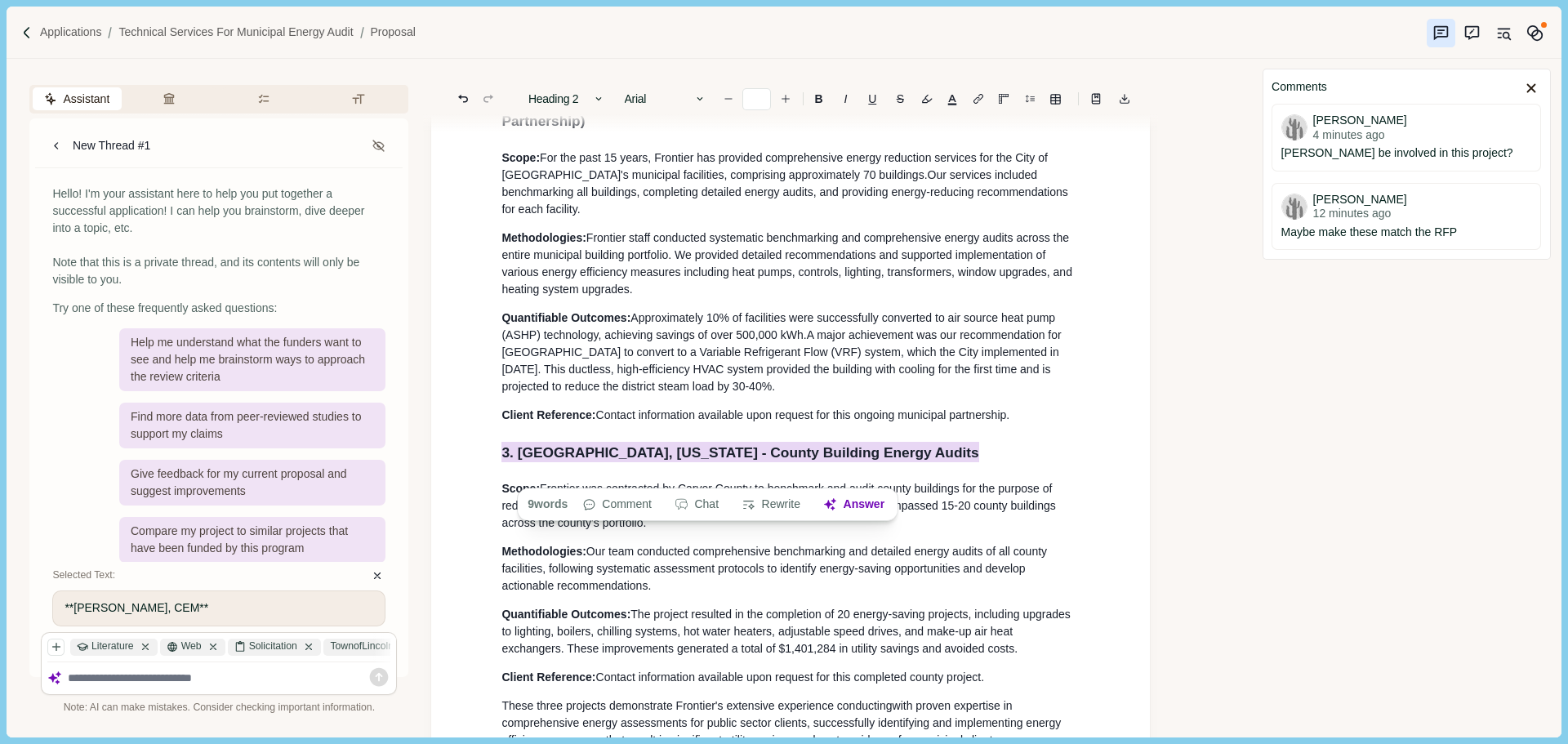
click at [720, 342] on span "Approximately 10% of facilities were successfully converted to air source heat …" at bounding box center [779, 326] width 557 height 30
click at [637, 698] on p "These three projects demonstrate Frontier's extensive experience conducting wit…" at bounding box center [790, 723] width 578 height 52
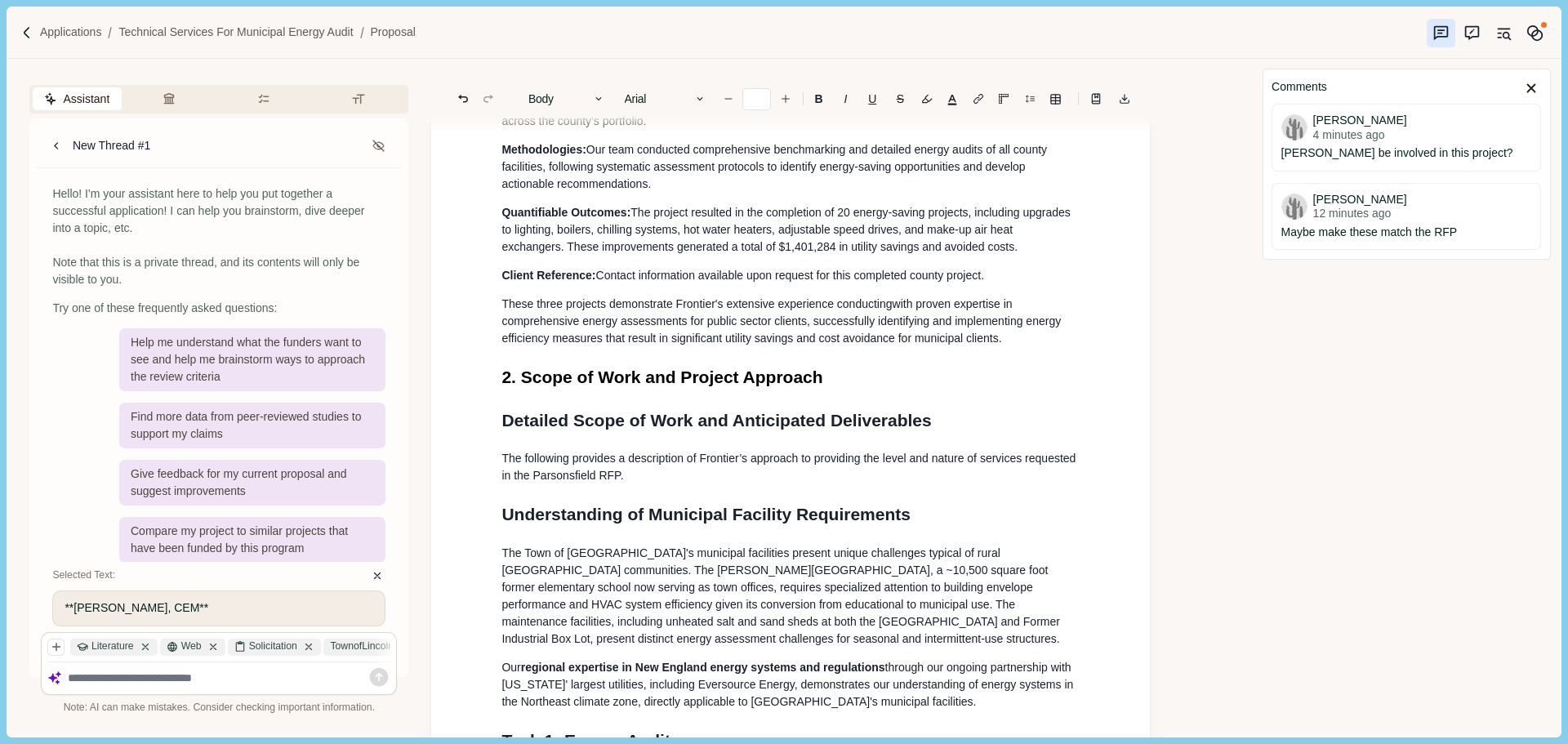
scroll to position [2613, 0]
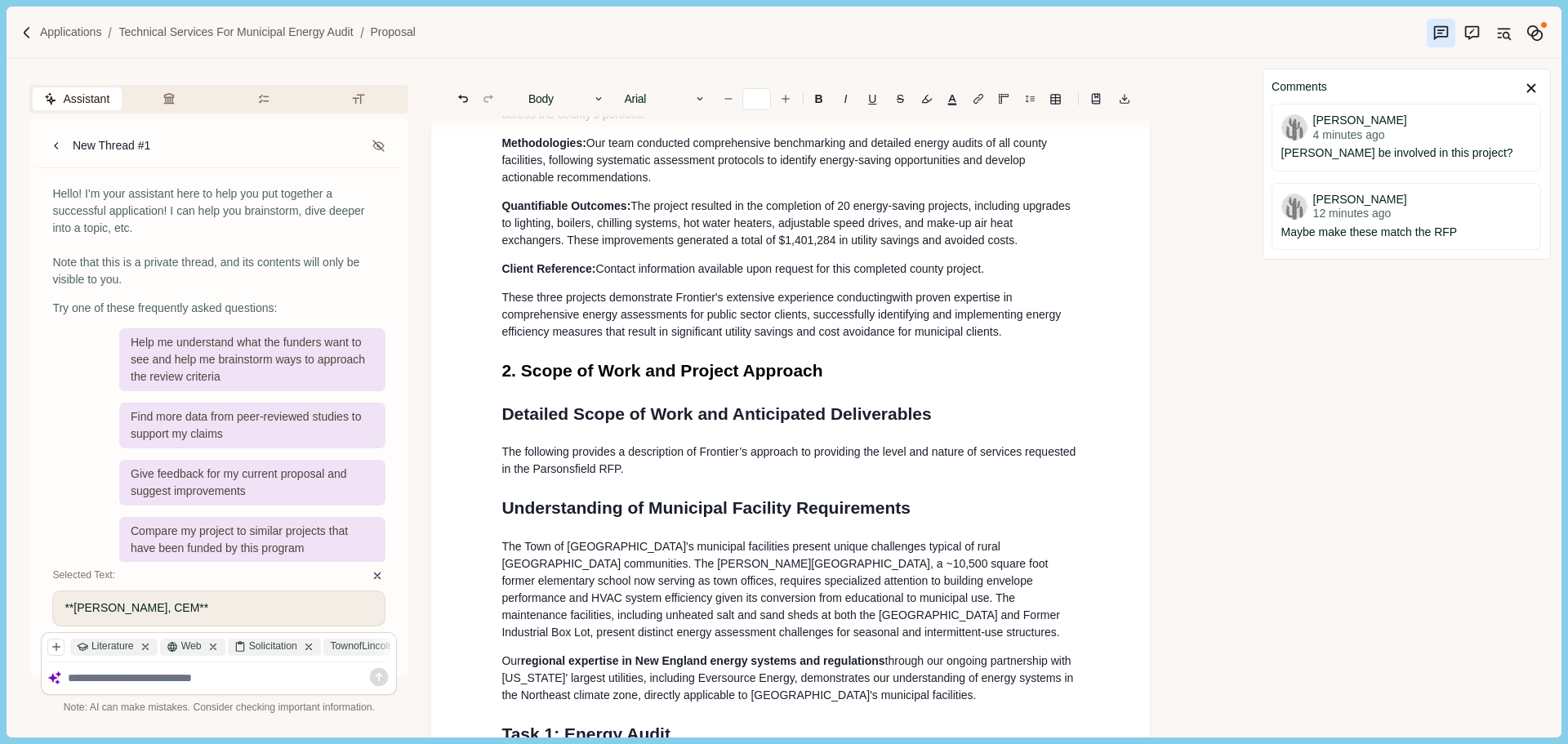
click at [833, 384] on h1 "2. Scope of Work and Project Approach" at bounding box center [790, 370] width 578 height 26
click at [940, 427] on h1 "Detailed Scope of Work and Anticipated Deliverables" at bounding box center [790, 413] width 578 height 26
click at [823, 384] on h1 "2. Scope of Work and Project Approach" at bounding box center [790, 370] width 578 height 26
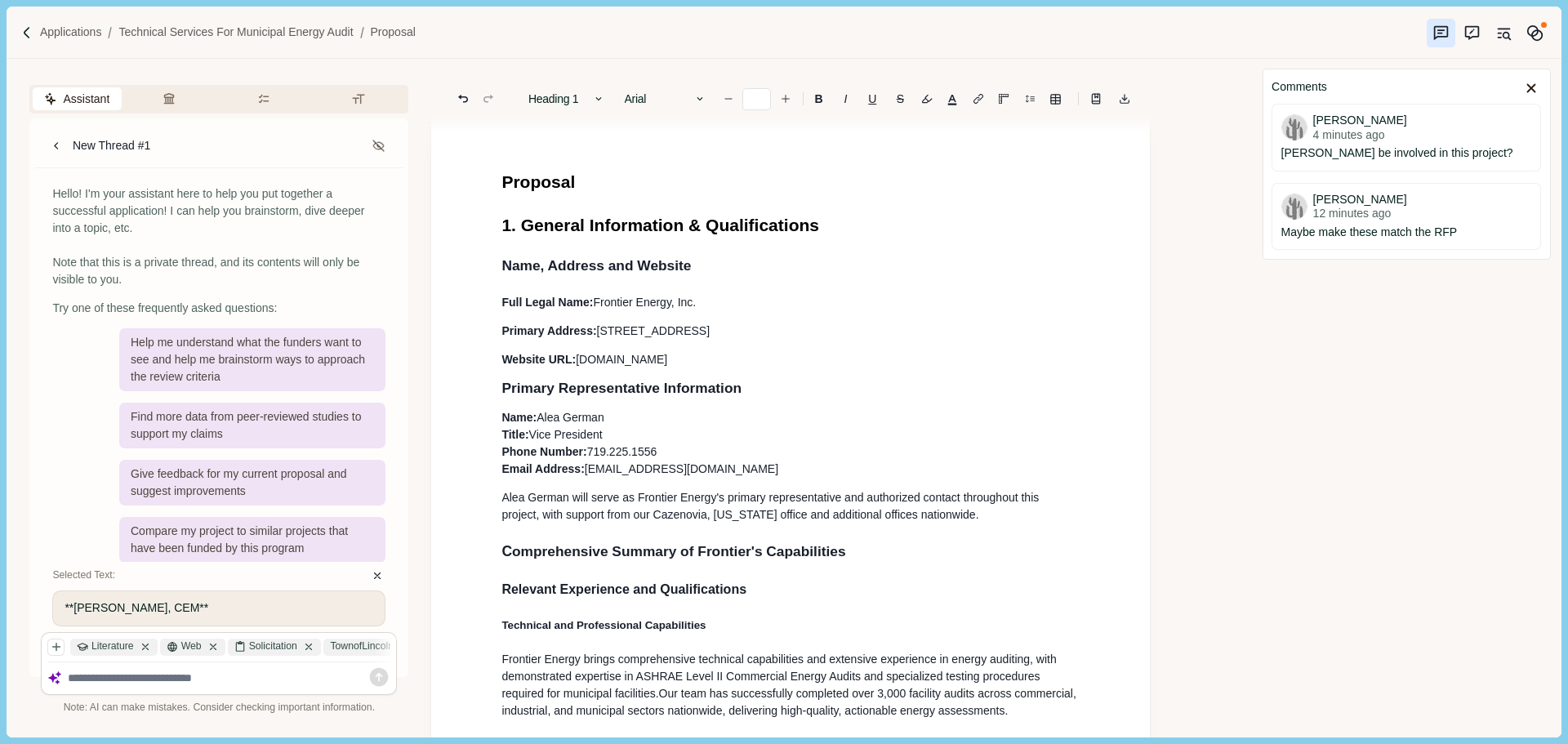
scroll to position [0, 0]
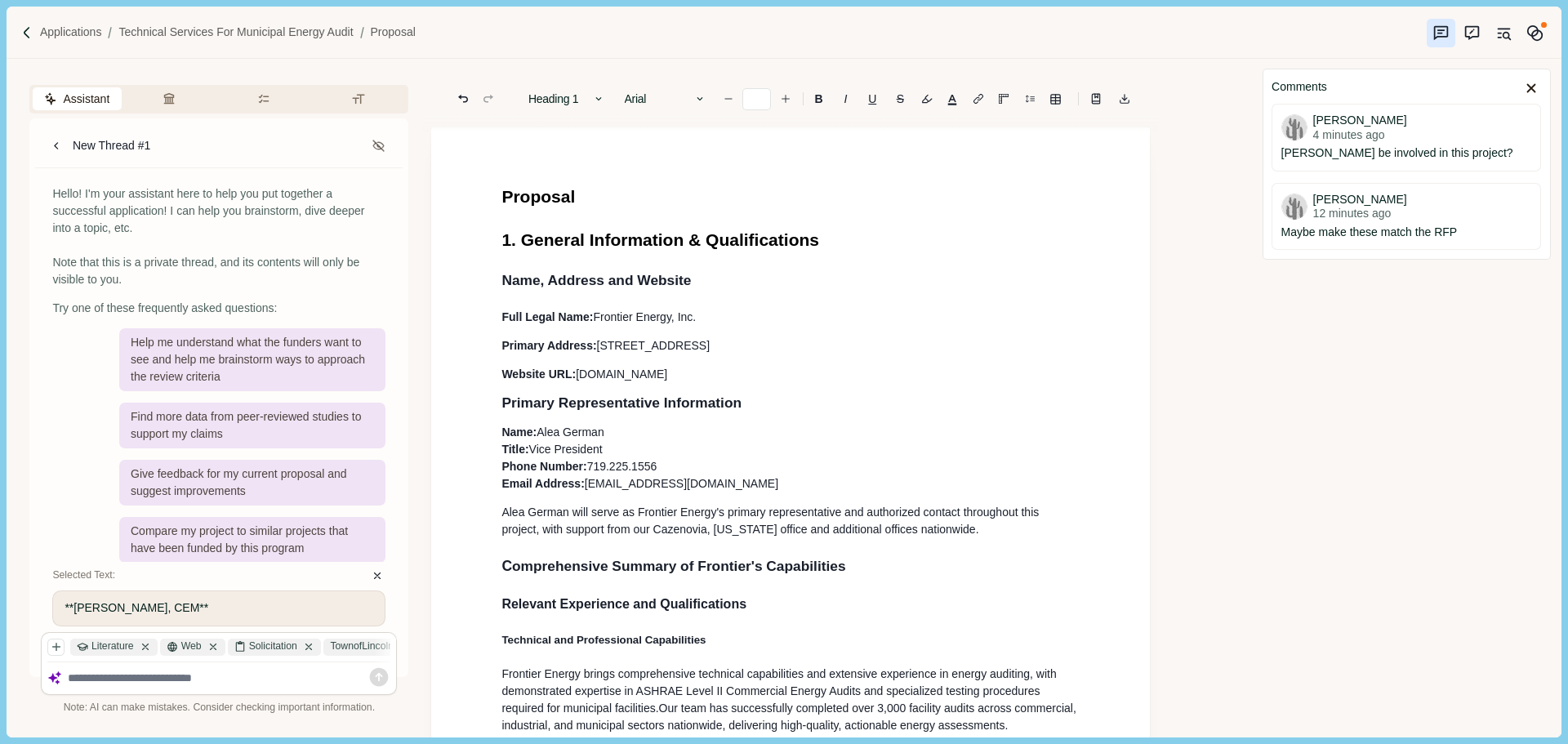
click at [725, 287] on h2 "Name, Address and Website" at bounding box center [790, 281] width 578 height 22
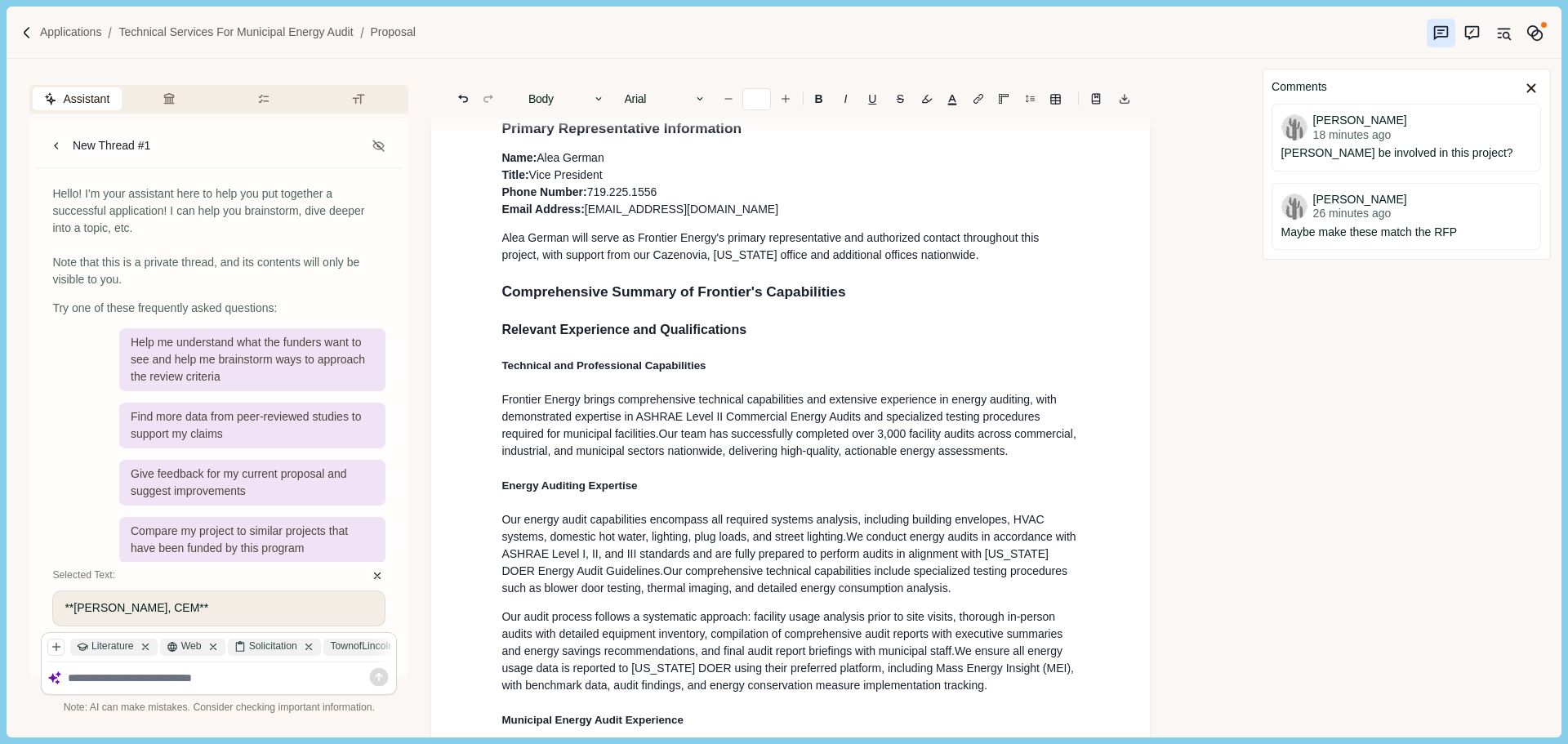
scroll to position [326, 0]
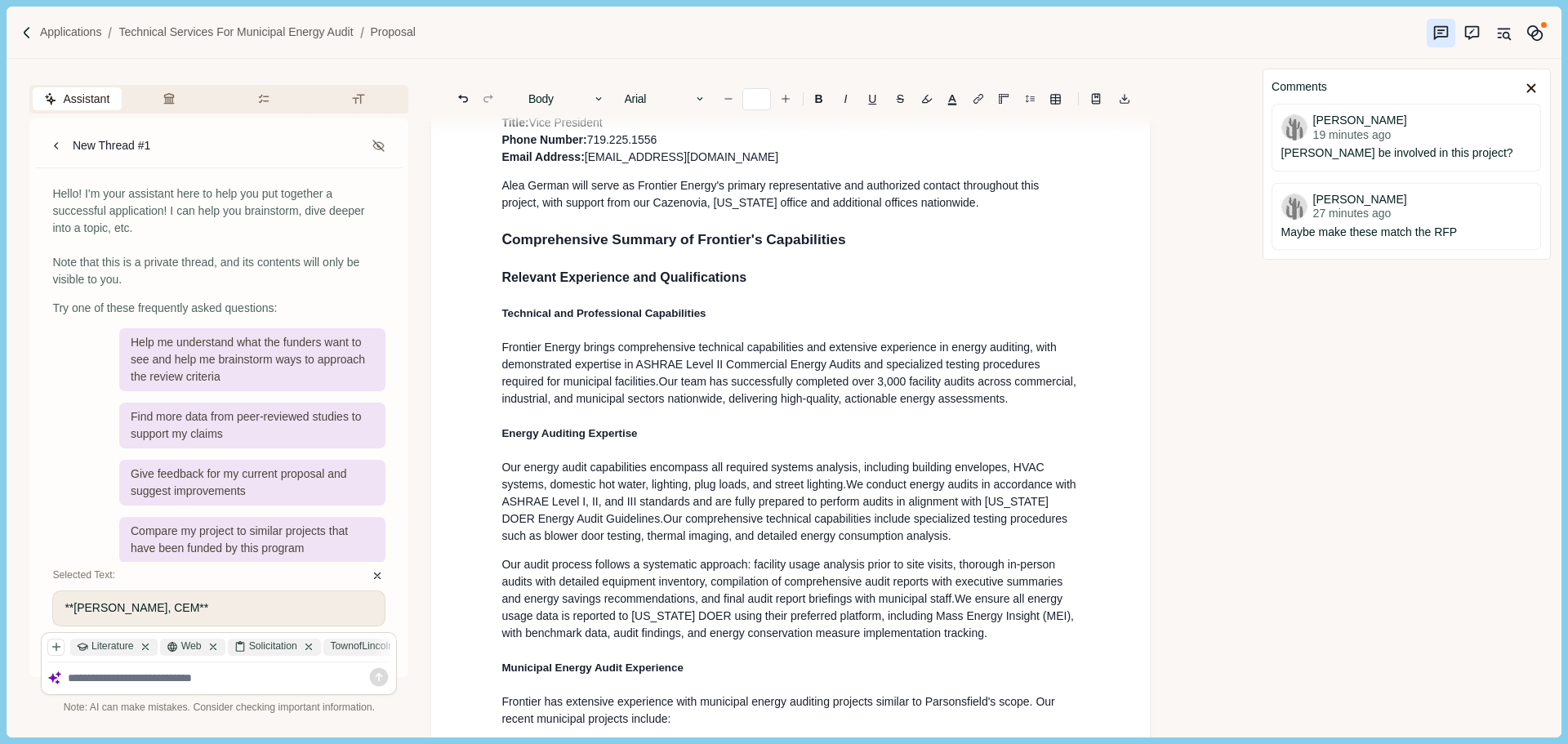
click at [702, 375] on span "Frontier Energy brings comprehensive technical capabilities and extensive exper…" at bounding box center [780, 364] width 558 height 47
click at [866, 395] on span "Our team has successfully completed over 3,000 facility audits across commercia…" at bounding box center [789, 390] width 577 height 30
click at [1074, 408] on p "Frontier Energy brings comprehensive technical capabilities and extensive exper…" at bounding box center [790, 373] width 578 height 68
type input "**"
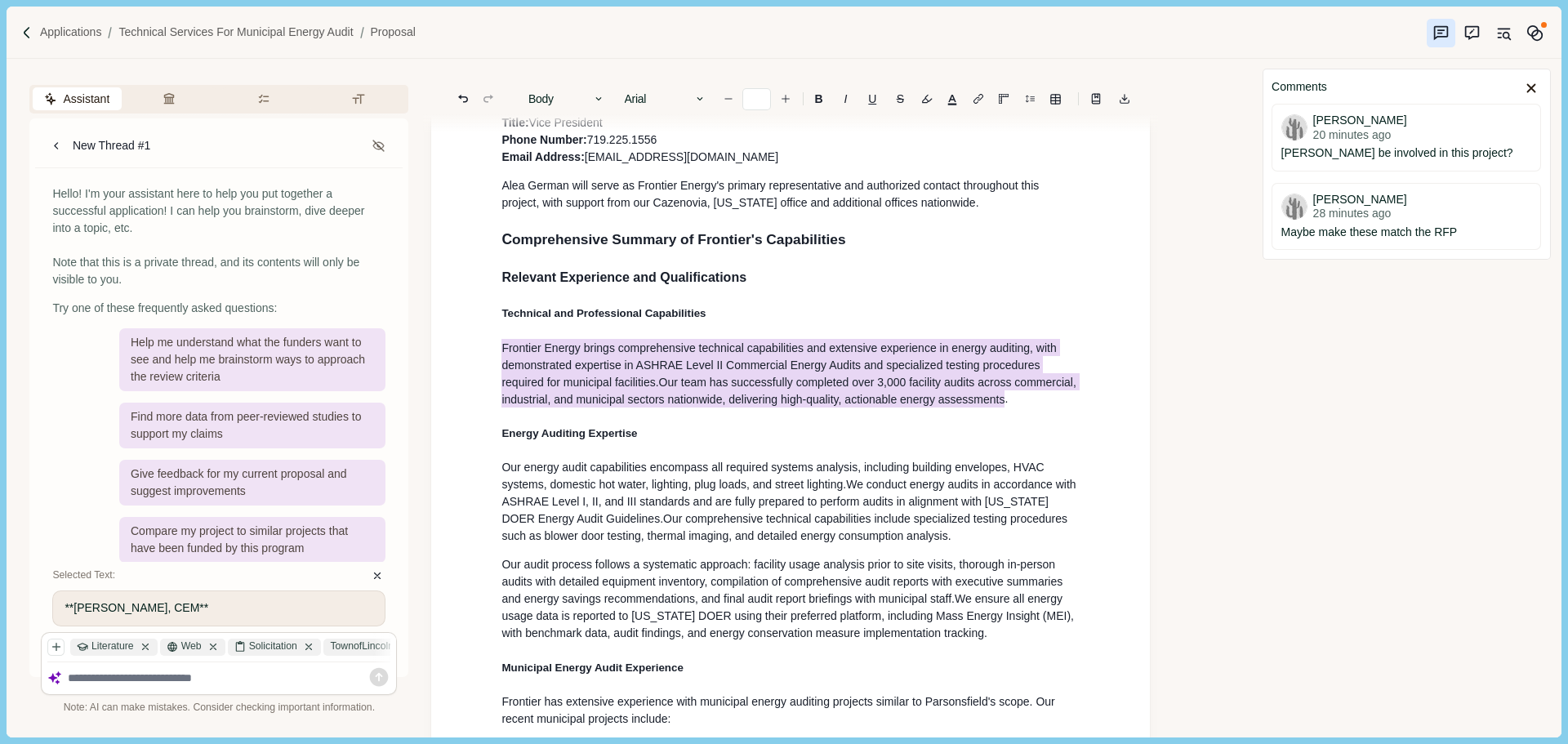
drag, startPoint x: 621, startPoint y: 354, endPoint x: 505, endPoint y: 343, distance: 116.5
click at [505, 343] on p "Frontier Energy brings comprehensive technical capabilities and extensive exper…" at bounding box center [790, 373] width 578 height 68
click at [833, 434] on icon "button" at bounding box center [830, 436] width 14 height 14
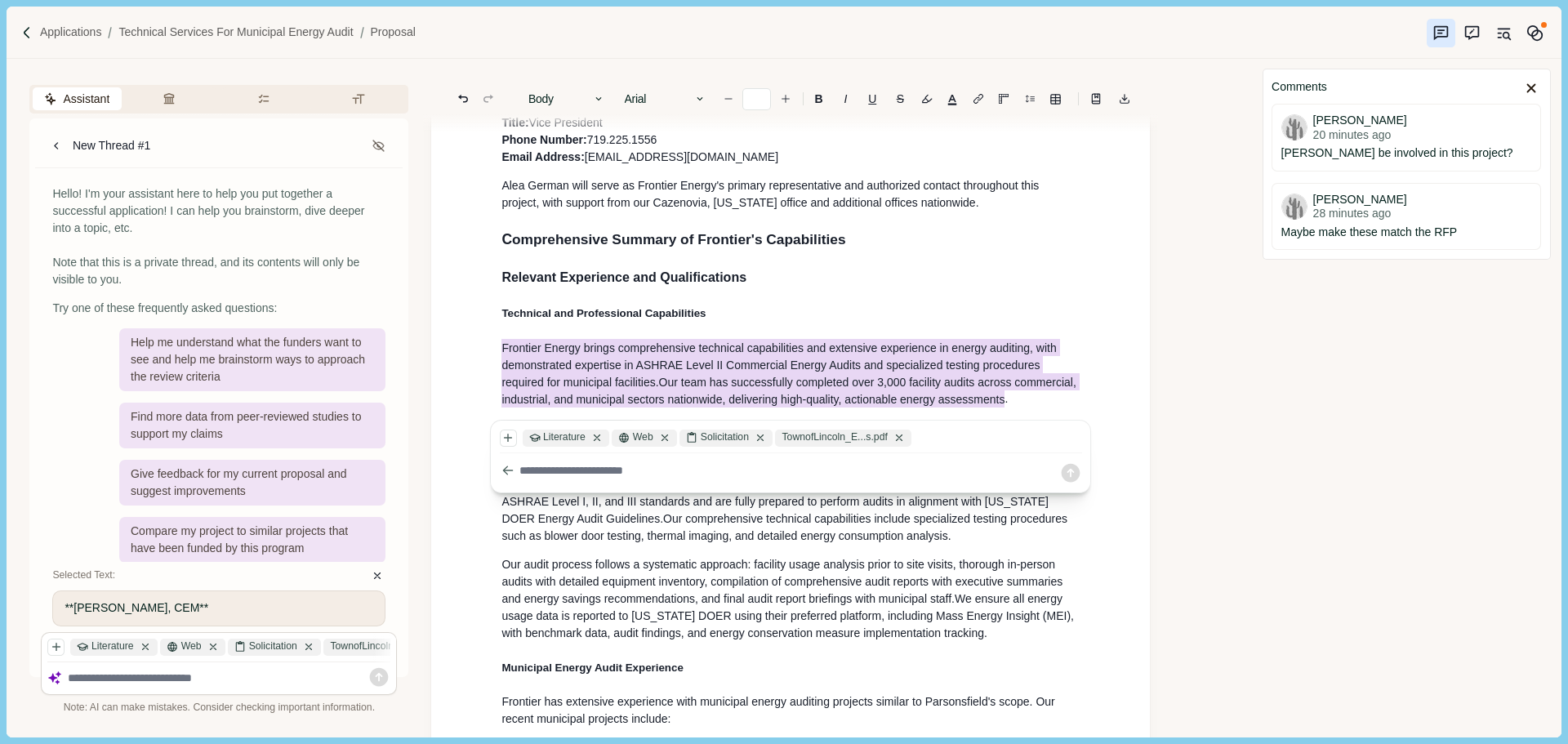
click at [592, 469] on textarea at bounding box center [789, 471] width 540 height 17
paste textarea "**********"
type textarea "**********"
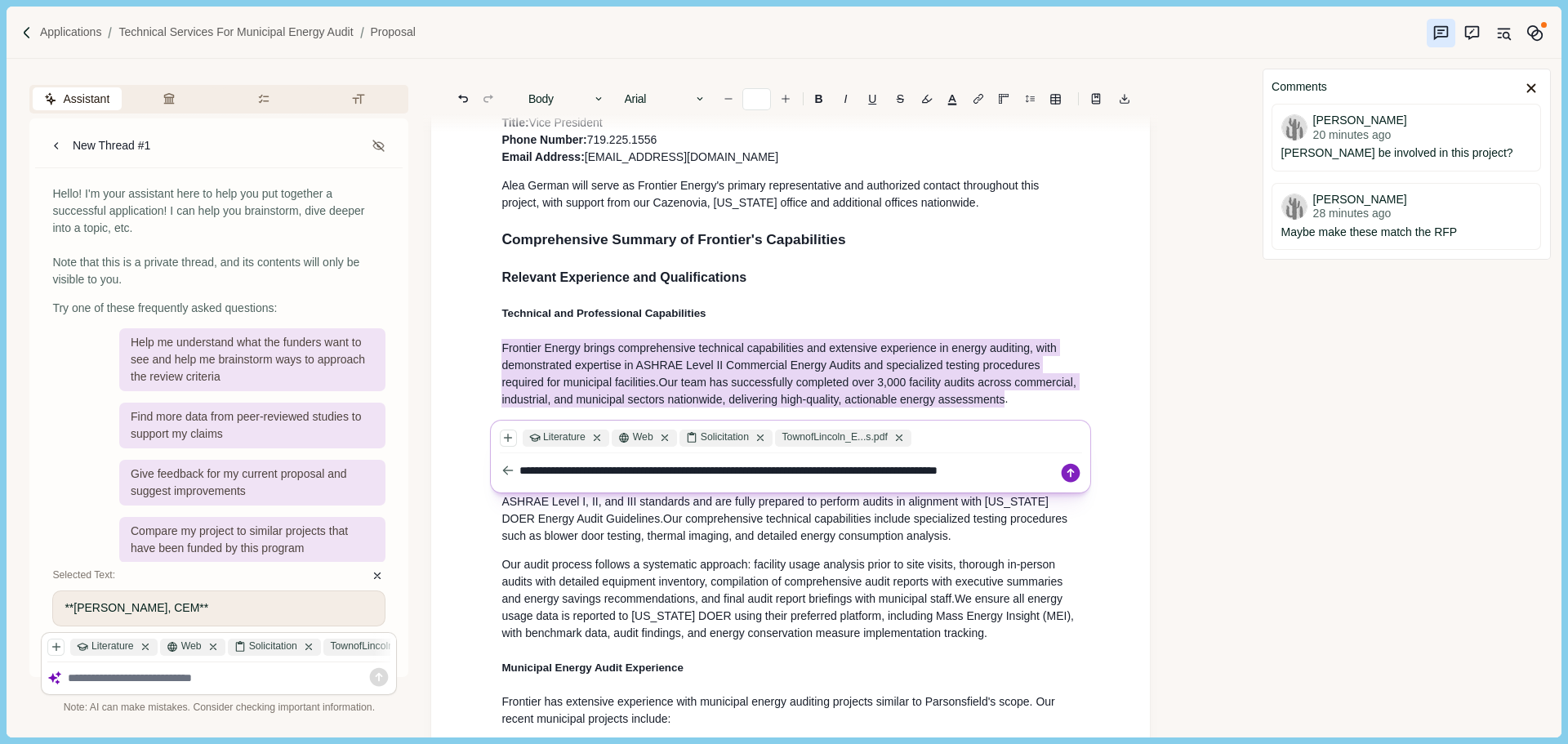
click at [1068, 477] on icon at bounding box center [1071, 473] width 19 height 19
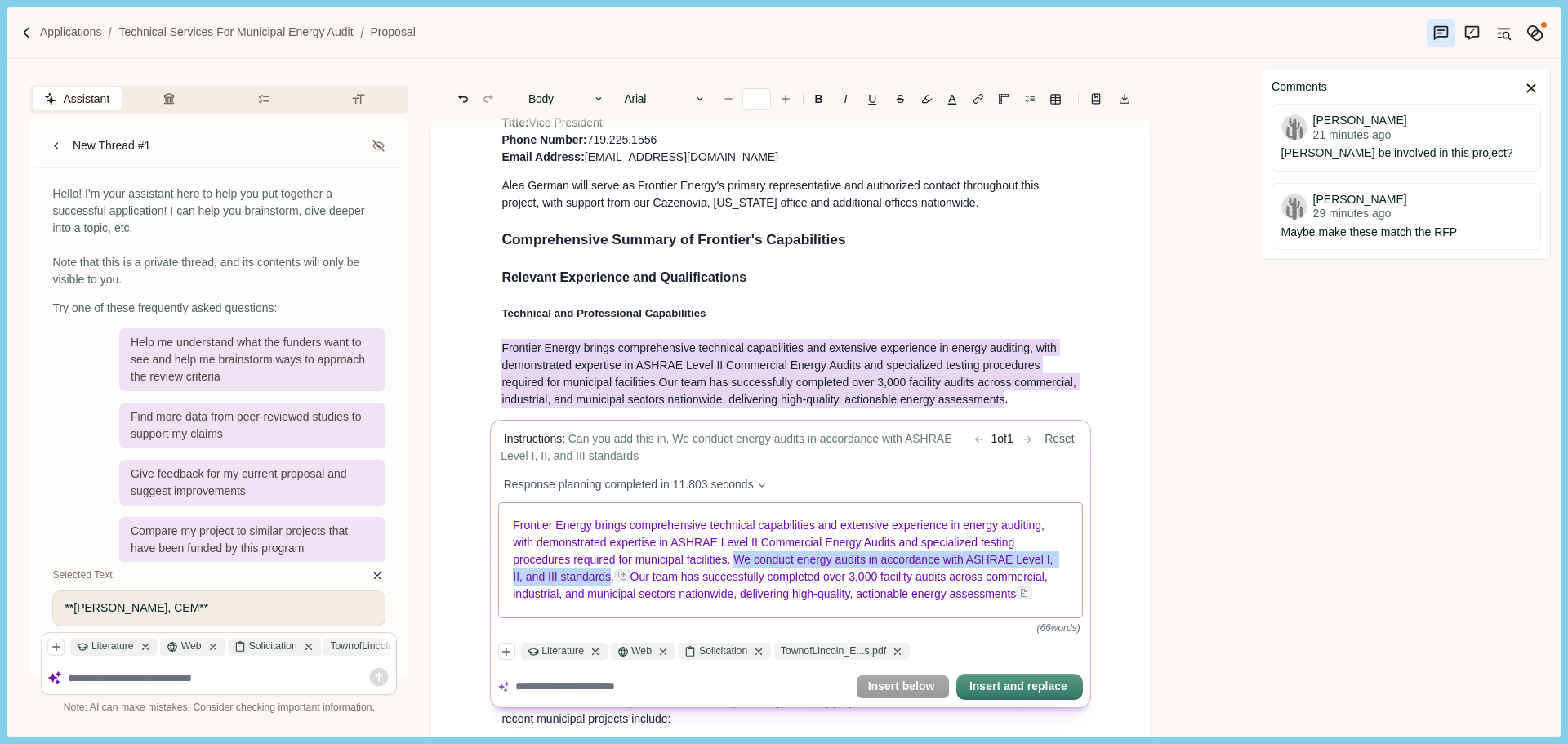
drag, startPoint x: 734, startPoint y: 565, endPoint x: 612, endPoint y: 577, distance: 122.6
click at [612, 577] on span "Frontier Energy brings comprehensive technical capabilities and extensive exper…" at bounding box center [785, 551] width 543 height 64
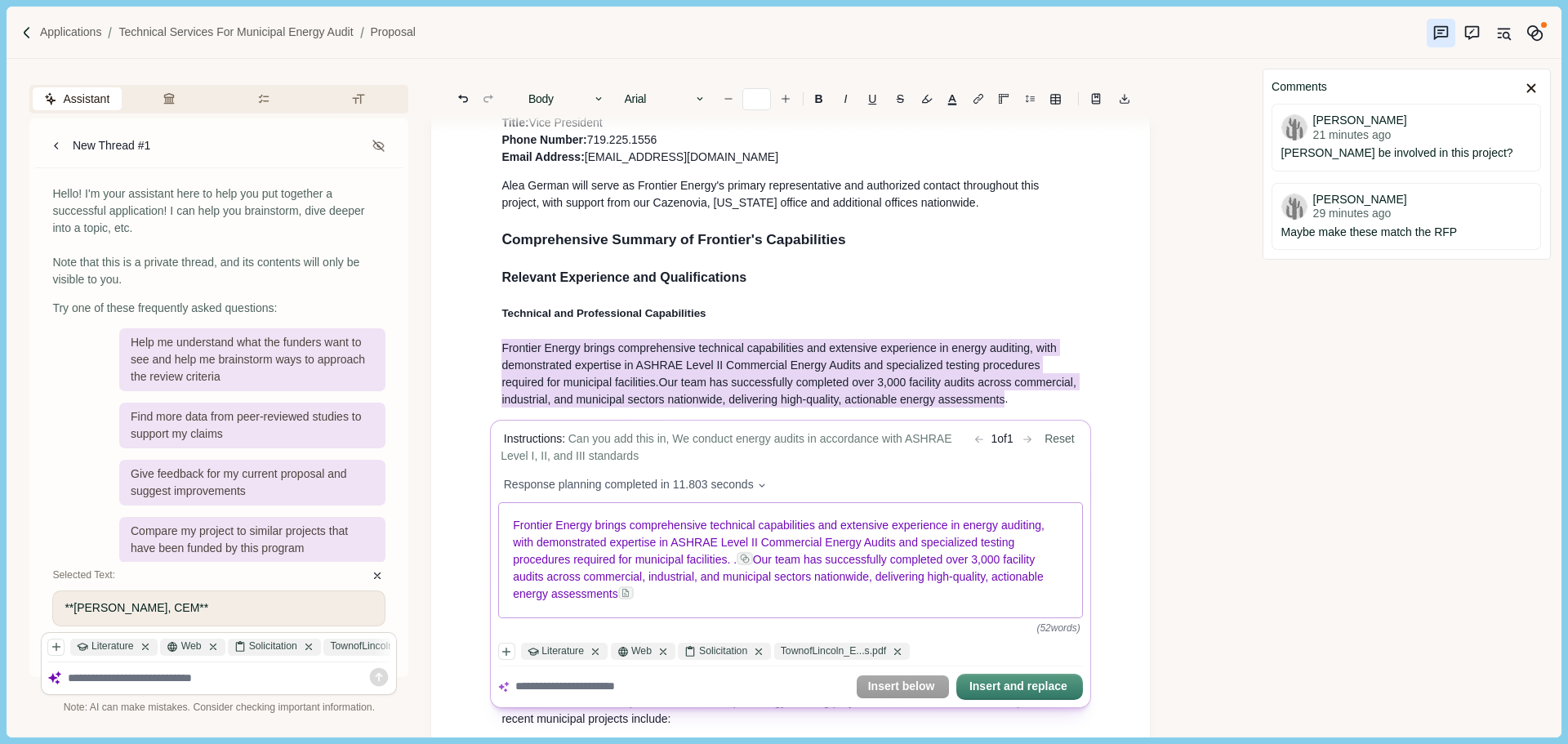
click at [512, 528] on div "Frontier Energy brings comprehensive technical capabilities and extensive exper…" at bounding box center [790, 560] width 584 height 114
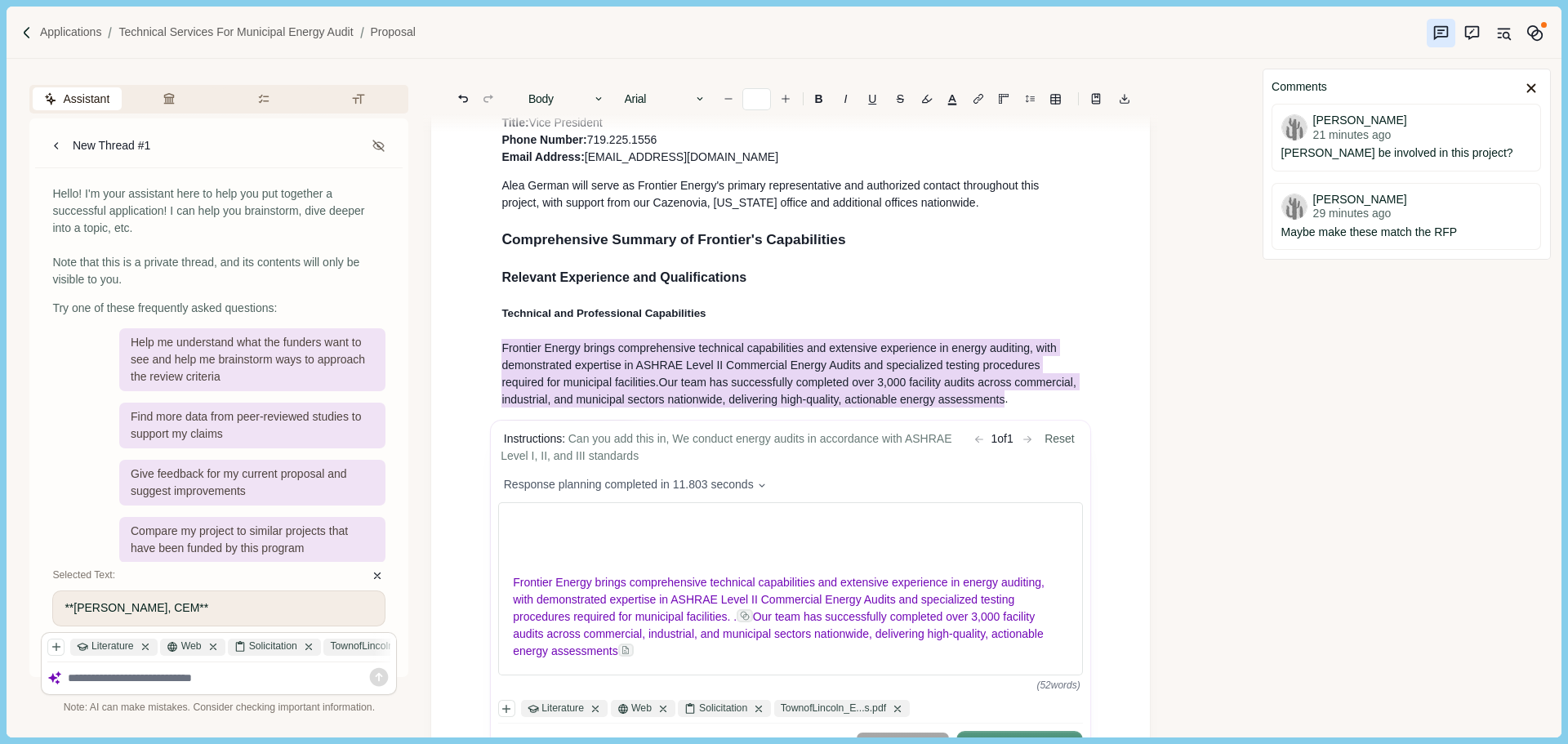
click at [514, 528] on p at bounding box center [791, 526] width 555 height 17
click at [591, 539] on div "We conduct energy audits in accordance with ASHRAE Level I, II, and III standar…" at bounding box center [790, 588] width 584 height 172
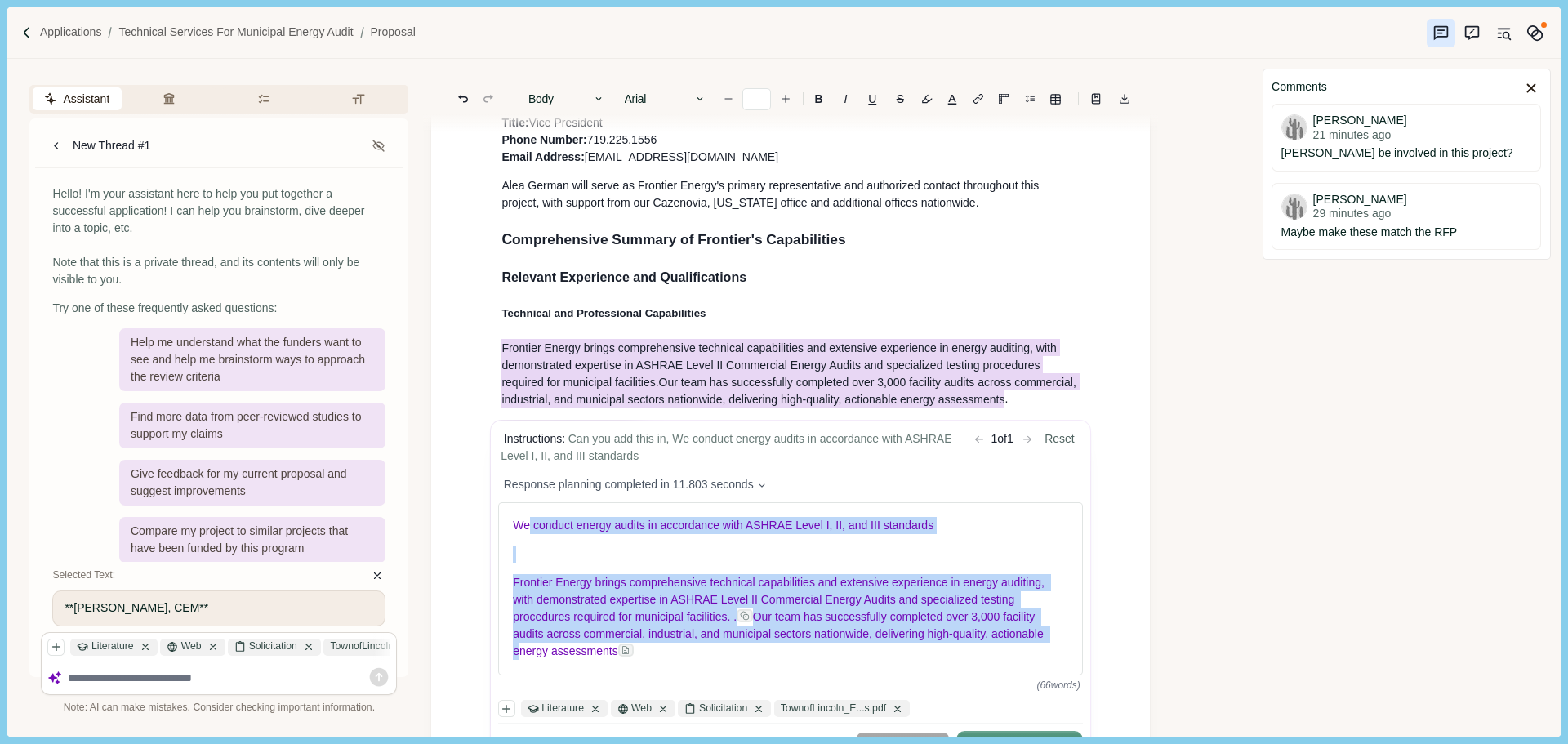
drag, startPoint x: 529, startPoint y: 527, endPoint x: 430, endPoint y: 528, distance: 99.0
click at [430, 528] on div "Assistant Review Criteria Requirements Formatting New Thread #1 Hello! I'm your…" at bounding box center [628, 398] width 1243 height 678
click at [564, 544] on div "We conduct energy audits in accordance with ASHRAE Level I, II, and III standar…" at bounding box center [790, 588] width 584 height 172
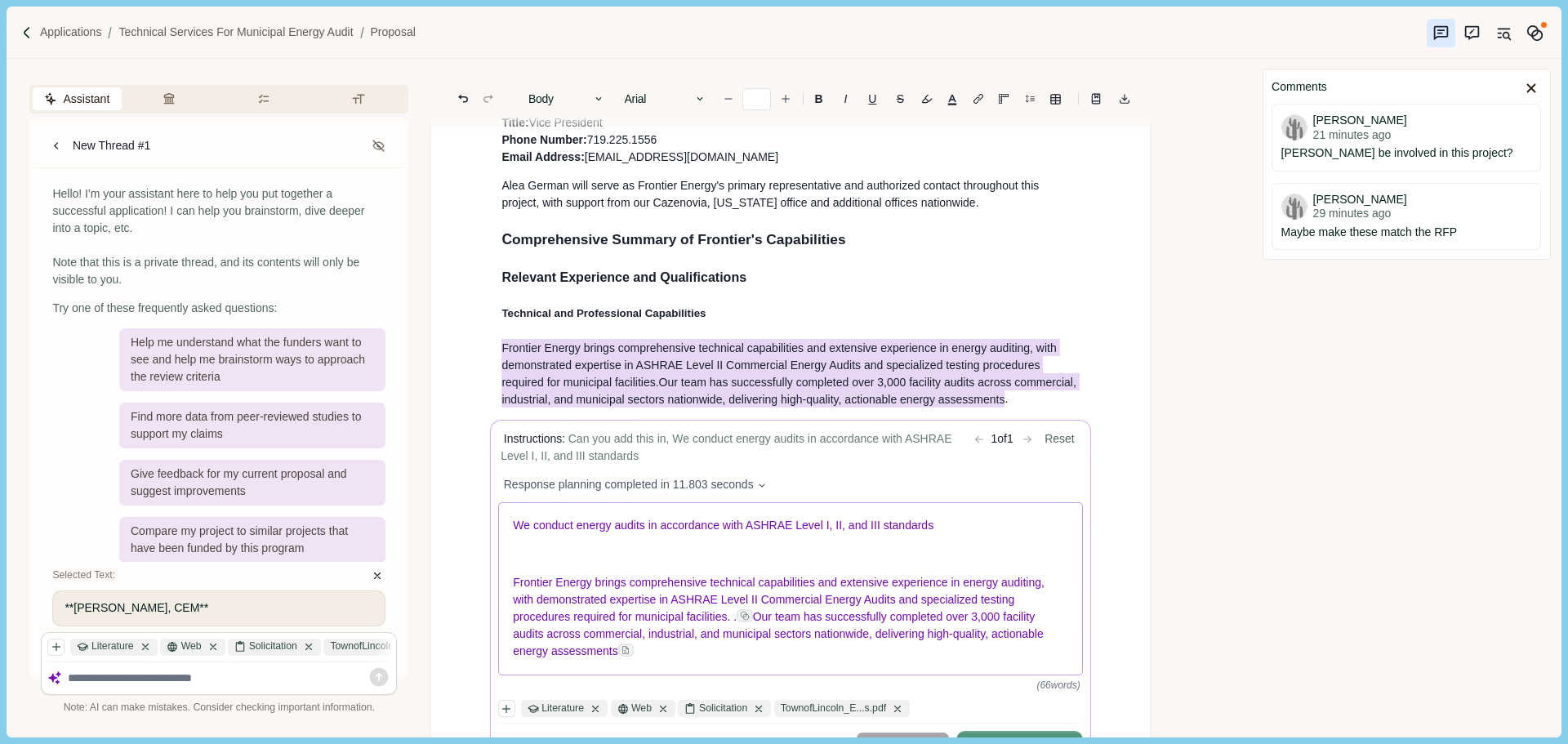
click at [951, 528] on p "We conduct energy audits in accordance with ASHRAE Level I, II, and III standar…" at bounding box center [791, 526] width 555 height 17
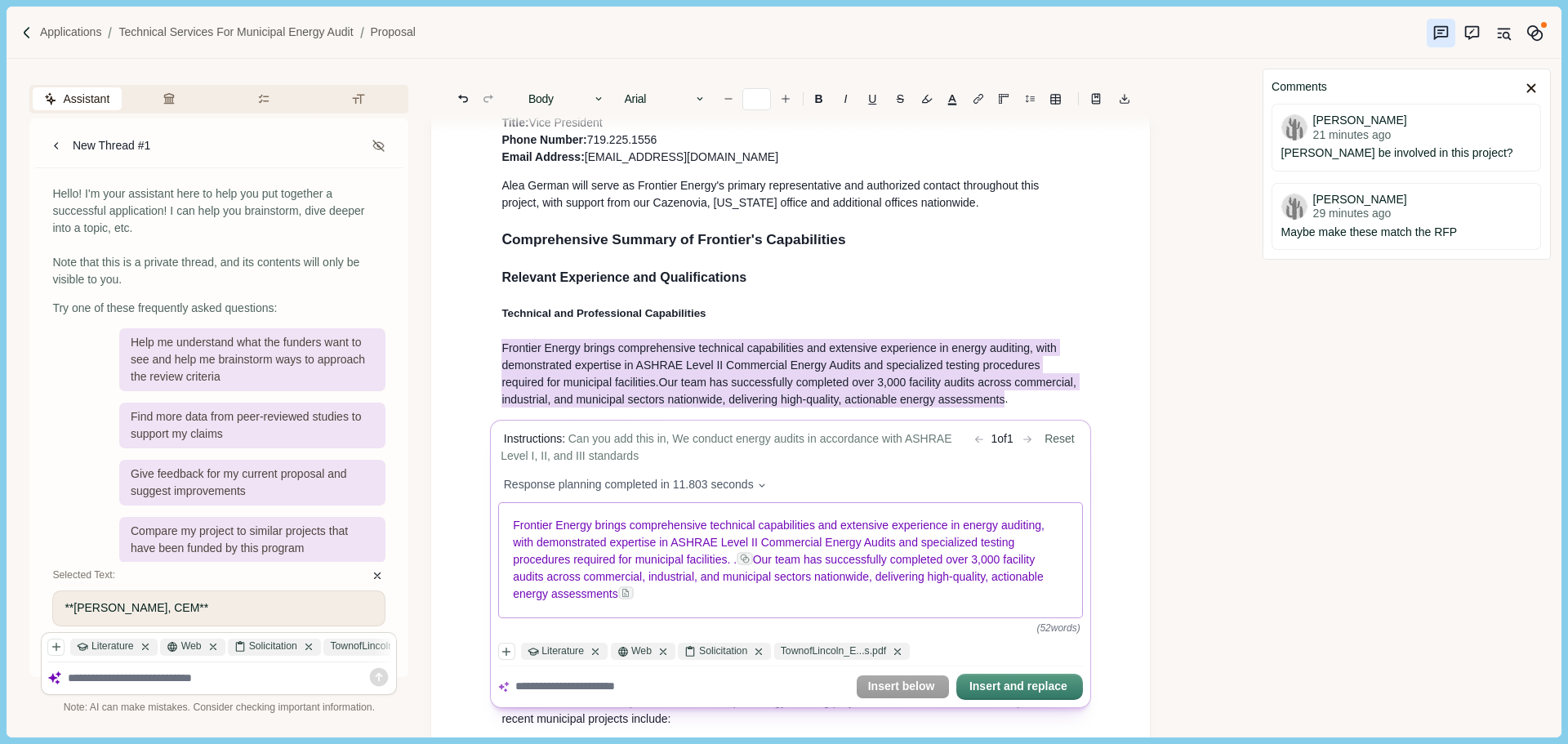
click at [733, 561] on span "Frontier Energy brings comprehensive technical capabilities and extensive exper…" at bounding box center [781, 543] width 534 height 47
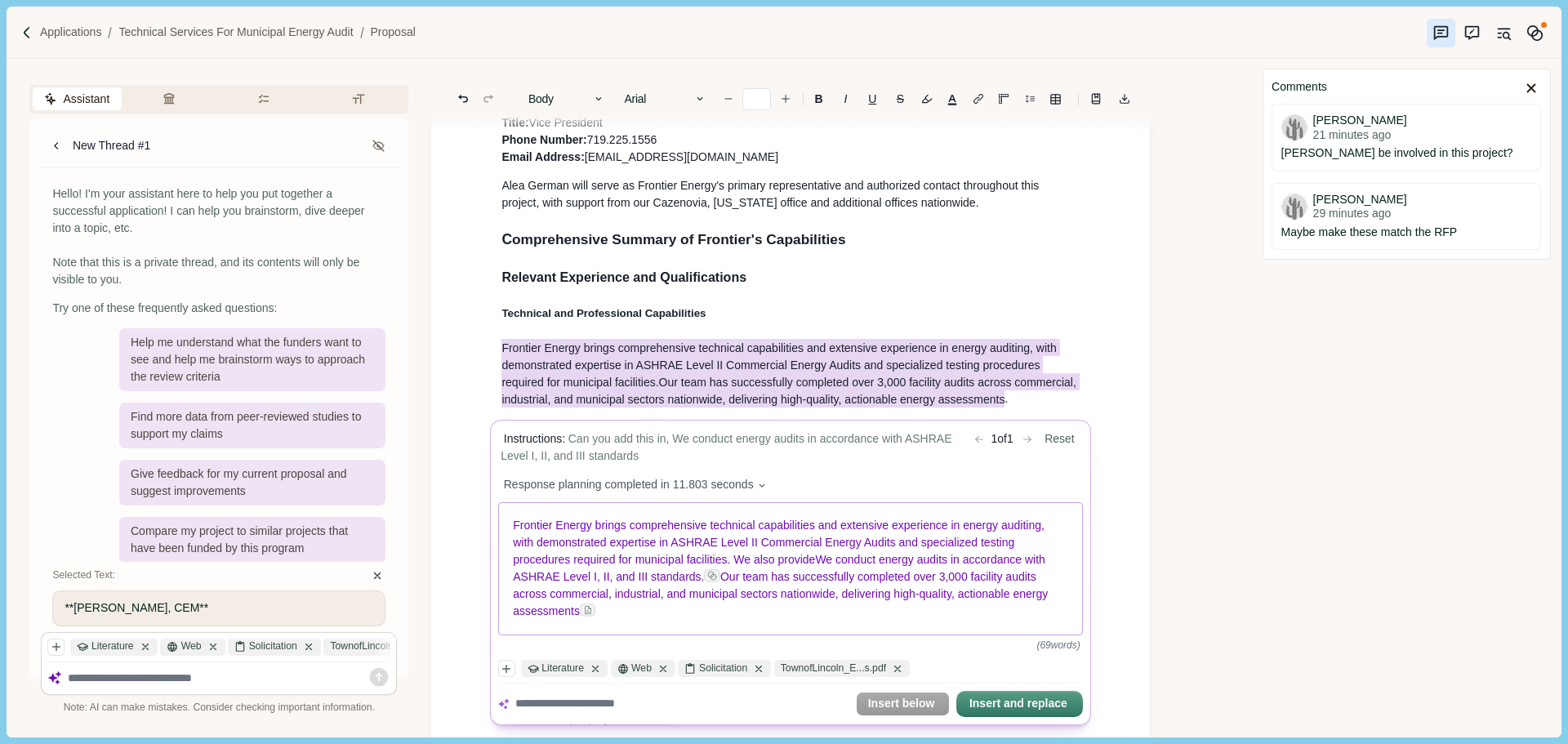
drag, startPoint x: 821, startPoint y: 564, endPoint x: 779, endPoint y: 564, distance: 42.0
click at [779, 564] on p "Frontier Energy brings comprehensive technical capabilities and extensive exper…" at bounding box center [791, 569] width 555 height 103
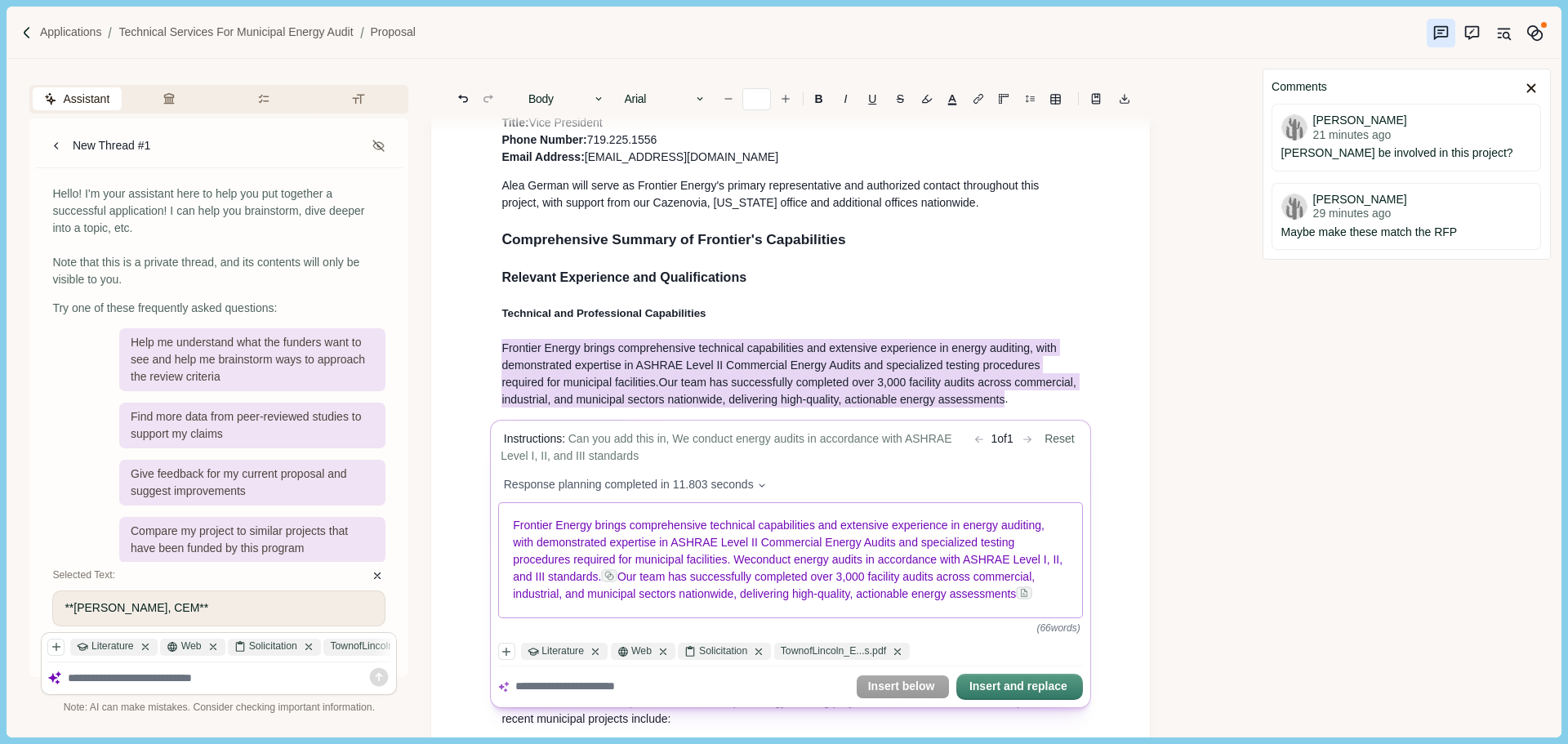
click at [877, 562] on span "conduct energy audits in accordance with ASHRAE Level I, II, and III standards" at bounding box center [790, 569] width 553 height 30
click at [948, 562] on span "conduct energy audits in accordance with ASHRAE Level I, II, and III standards" at bounding box center [790, 569] width 553 height 30
drag, startPoint x: 964, startPoint y: 562, endPoint x: 940, endPoint y: 565, distance: 24.2
click at [940, 565] on span "conduct energy audits in accordance with ASHRAE Level I, II, and III standards" at bounding box center [790, 569] width 553 height 30
click at [871, 567] on span "conduct energy audits in accordance with ASHRAE Level I, II, and III standards" at bounding box center [790, 569] width 553 height 30
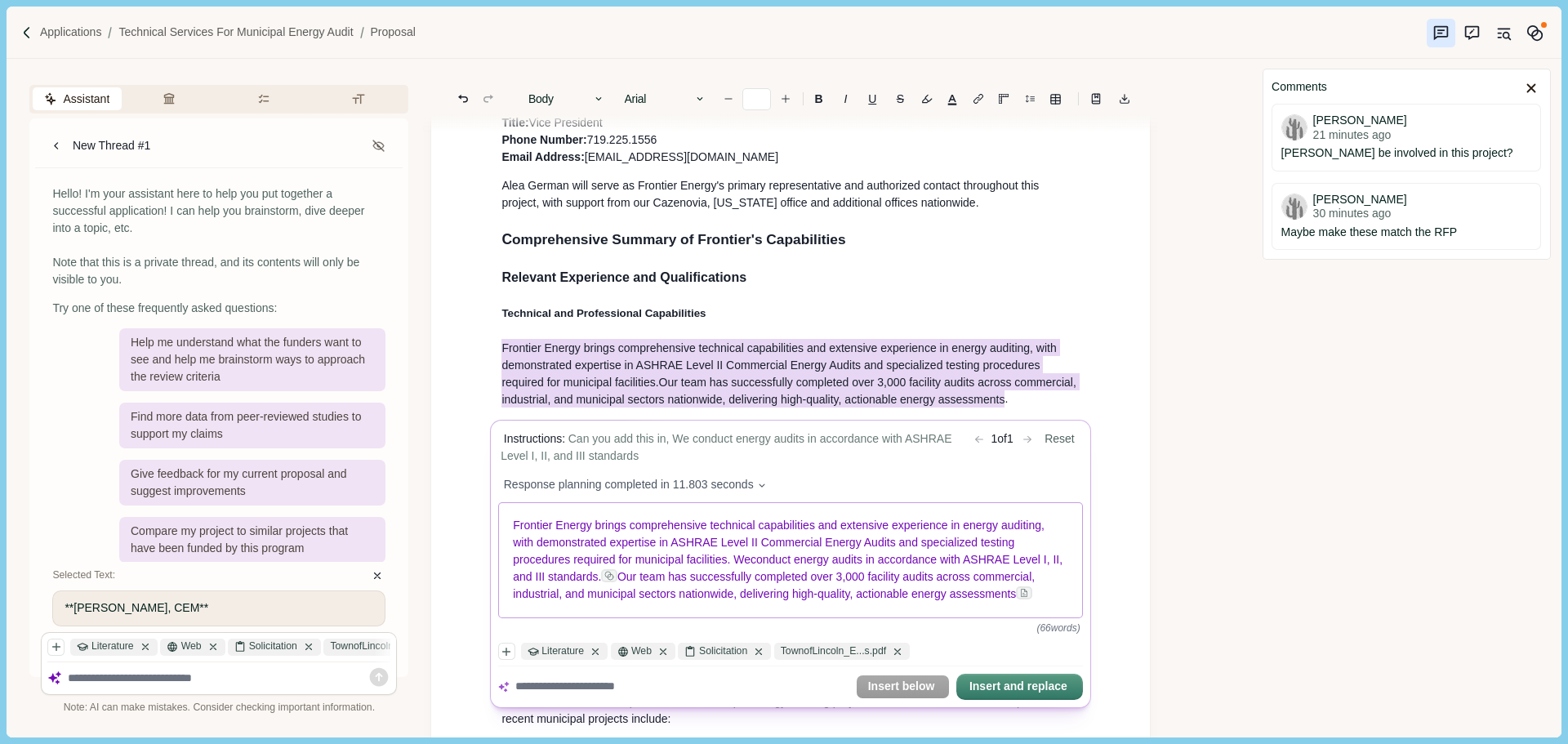
click at [547, 580] on span "conduct energy audits in accordance with ASHRAE Level I, II, and III standards" at bounding box center [790, 569] width 553 height 30
click at [756, 561] on span "conduct energy audits in accordance with ASHRAE Level I and III standards" at bounding box center [782, 569] width 537 height 30
click at [658, 584] on span "Our team has successfully completed over 3,000 facility audits across commercia…" at bounding box center [779, 586] width 532 height 30
click at [660, 604] on p "Frontier Energy brings comprehensive technical capabilities and extensive exper…" at bounding box center [791, 560] width 555 height 85
click at [655, 581] on span "Our team has successfully completed over 3,000 facility audits across commercia…" at bounding box center [779, 586] width 532 height 30
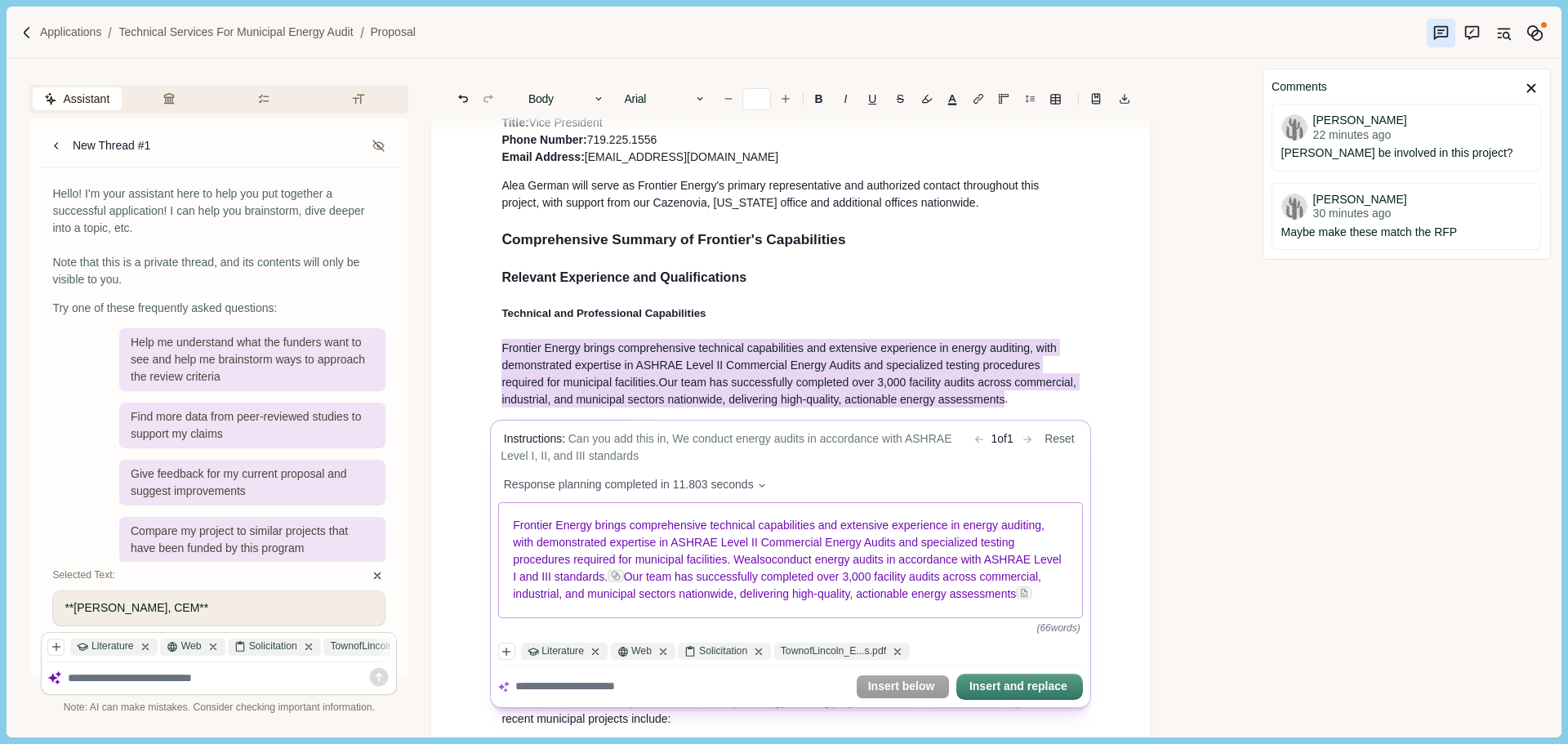
click at [660, 581] on span "Our team has successfully completed over 3,000 facility audits across commercia…" at bounding box center [779, 586] width 532 height 30
click at [829, 604] on p "Frontier Energy brings comprehensive technical capabilities and extensive exper…" at bounding box center [791, 560] width 555 height 85
click at [1019, 698] on button "Insert and replace" at bounding box center [1019, 687] width 123 height 23
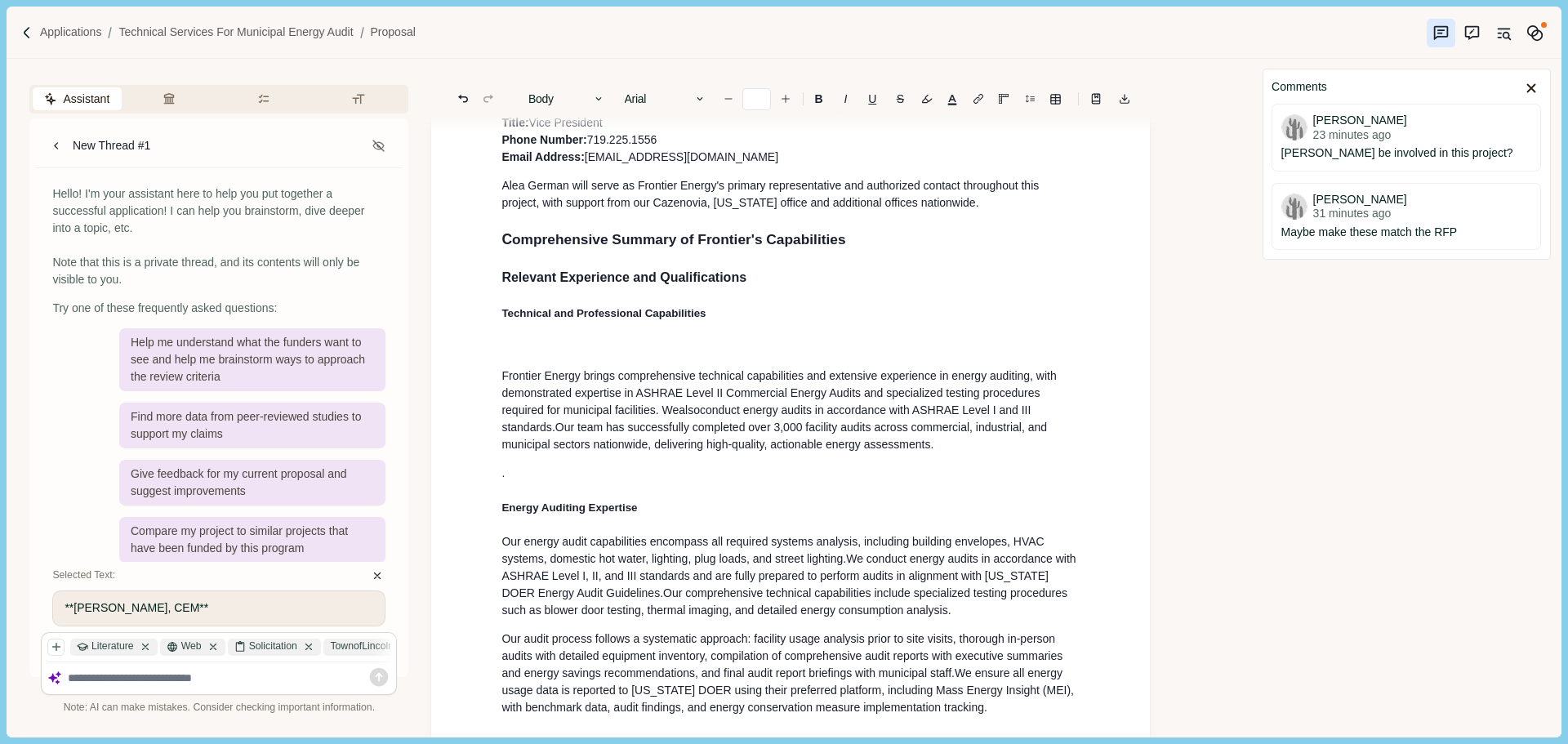
scroll to position [264, 0]
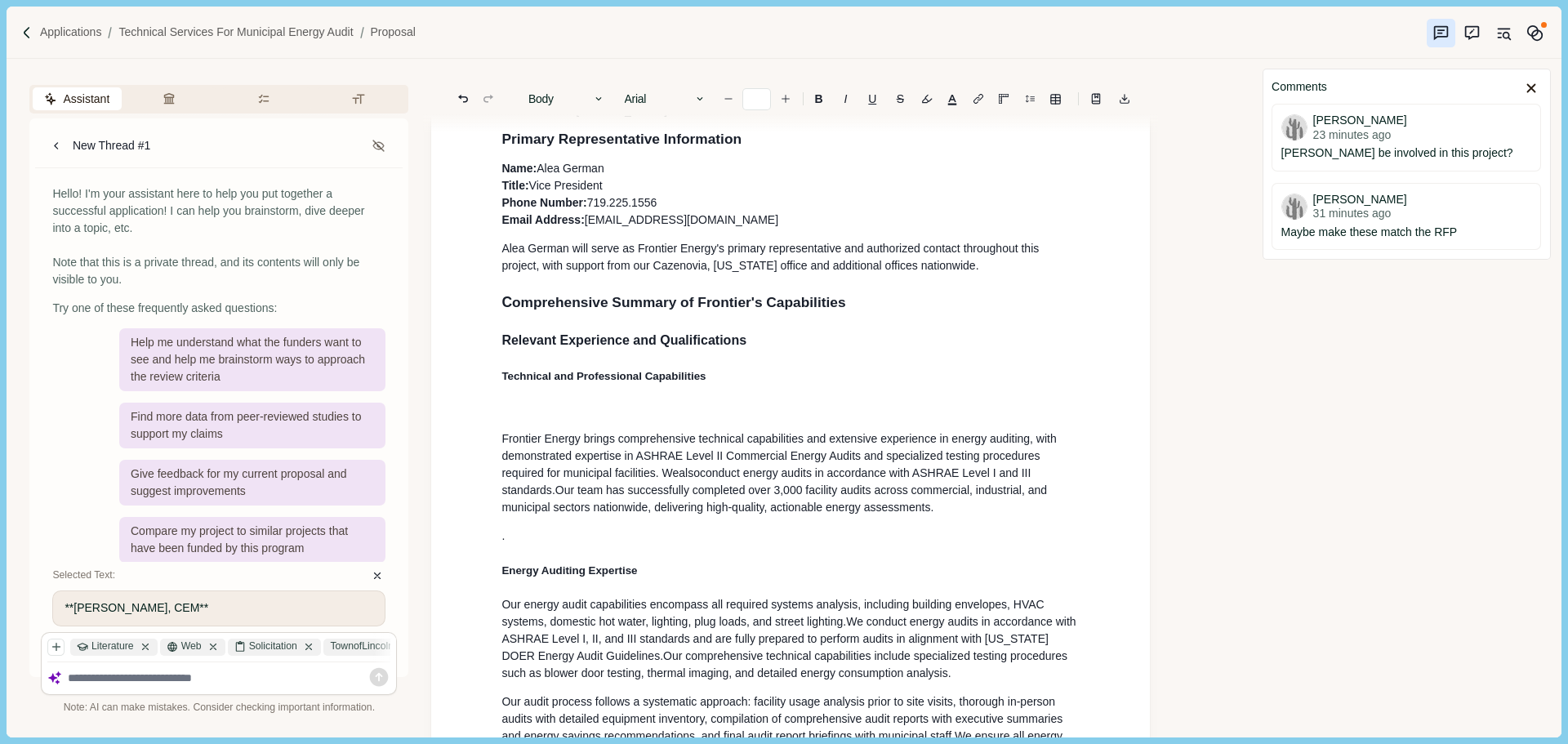
click at [893, 541] on p "." at bounding box center [790, 536] width 578 height 17
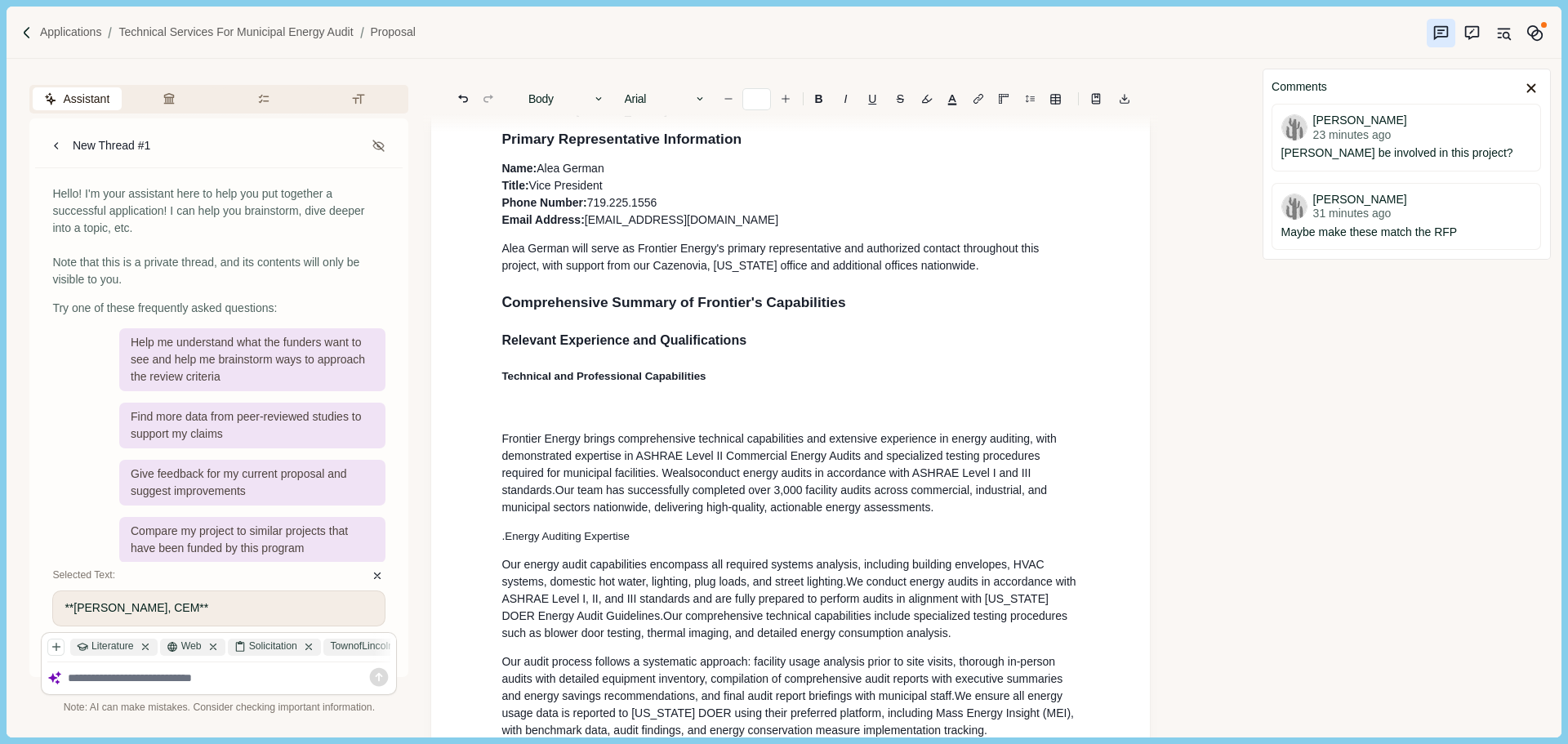
click at [647, 544] on p ". Energy Auditing Expertise" at bounding box center [790, 536] width 578 height 17
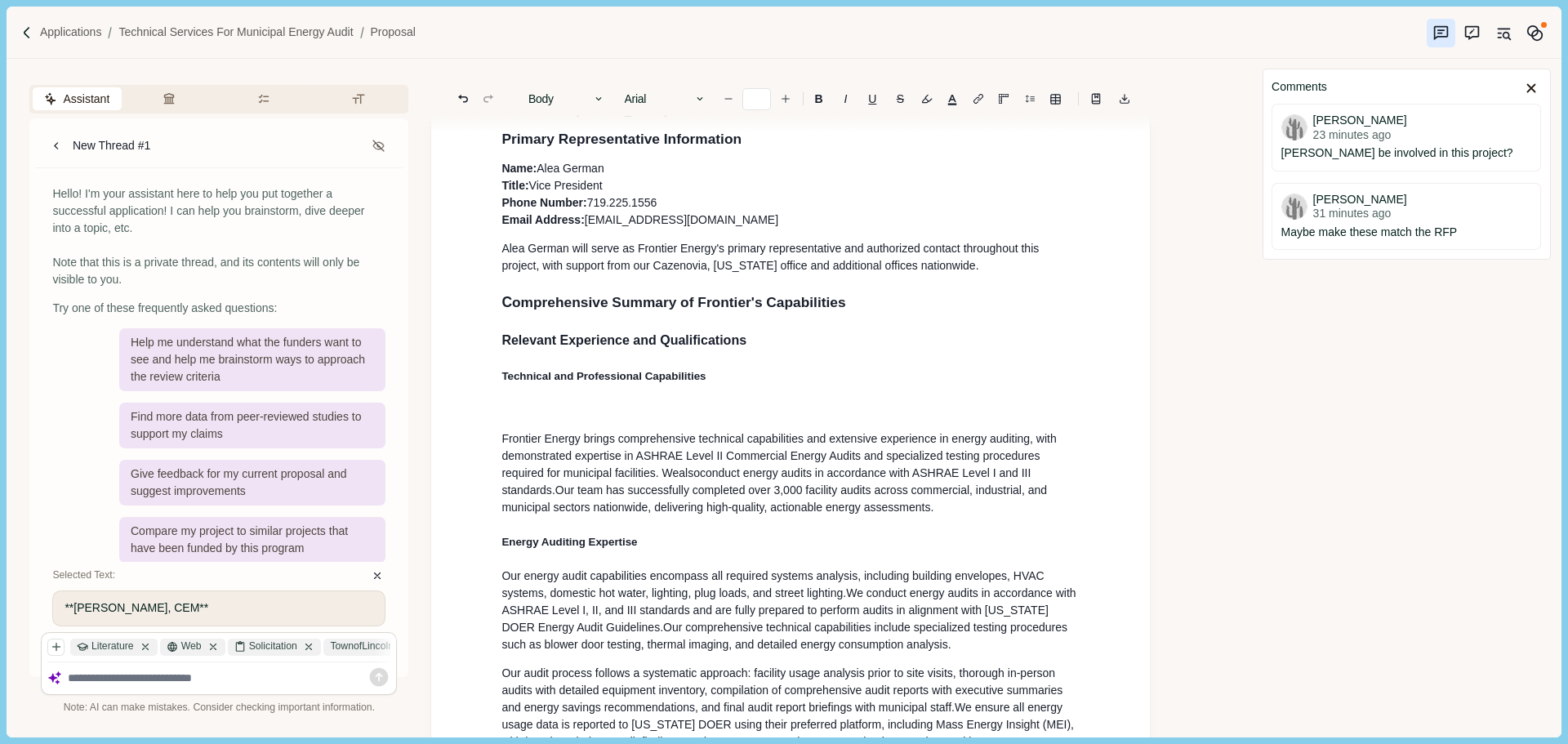
click at [591, 410] on p at bounding box center [790, 410] width 578 height 17
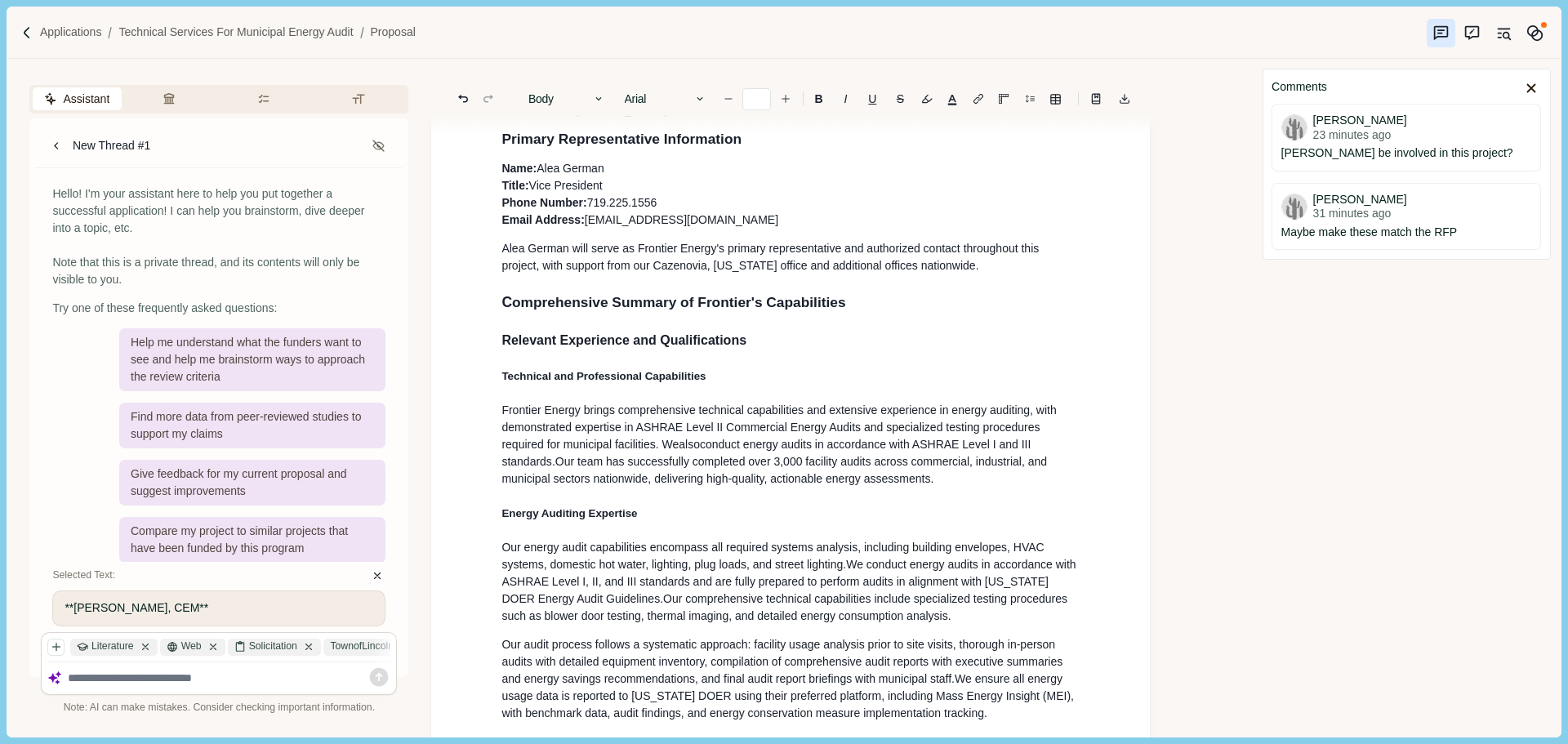
type input "**"
click at [969, 485] on p "Frontier Energy brings comprehensive technical capabilities and extensive exper…" at bounding box center [790, 444] width 578 height 85
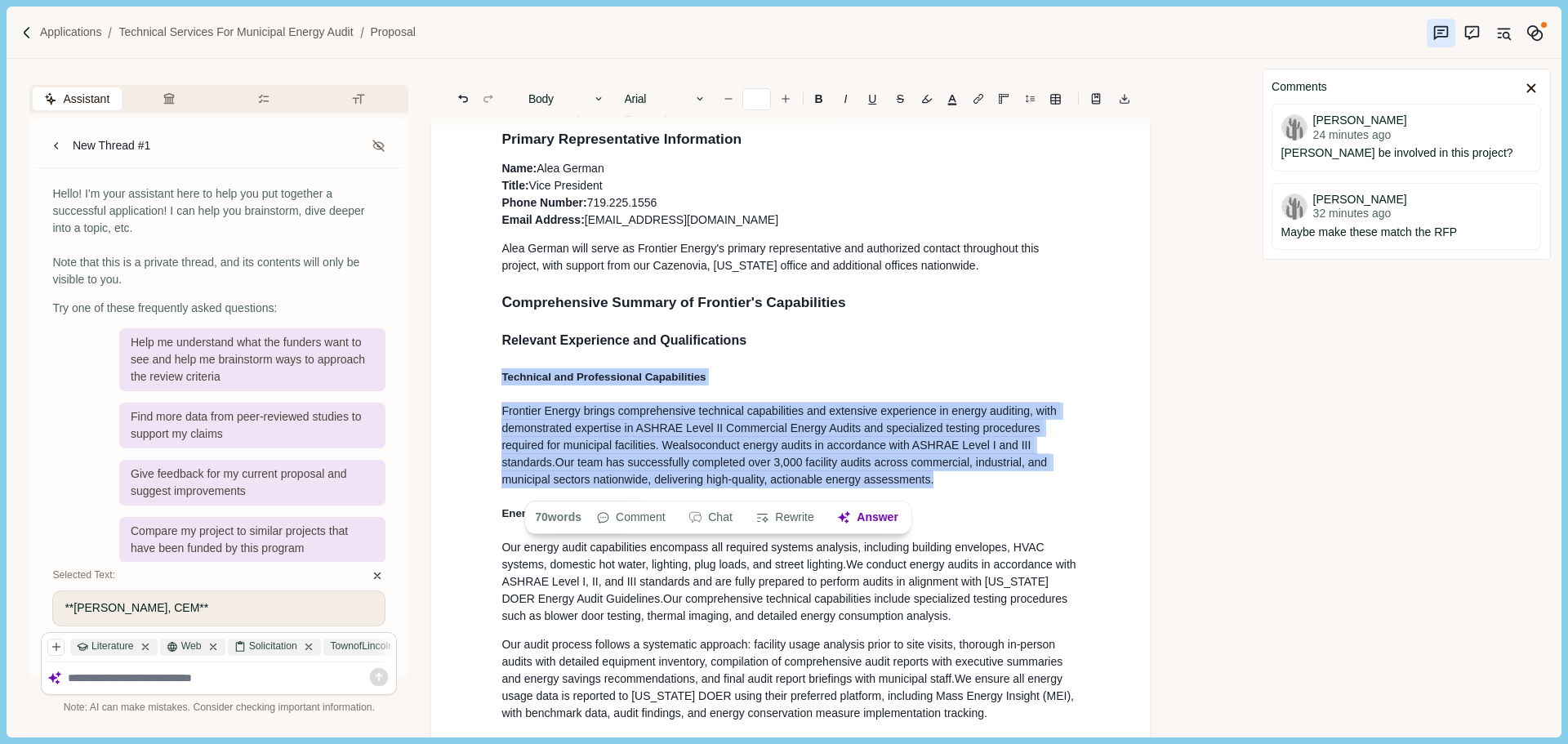
drag, startPoint x: 950, startPoint y: 488, endPoint x: 478, endPoint y: 385, distance: 483.1
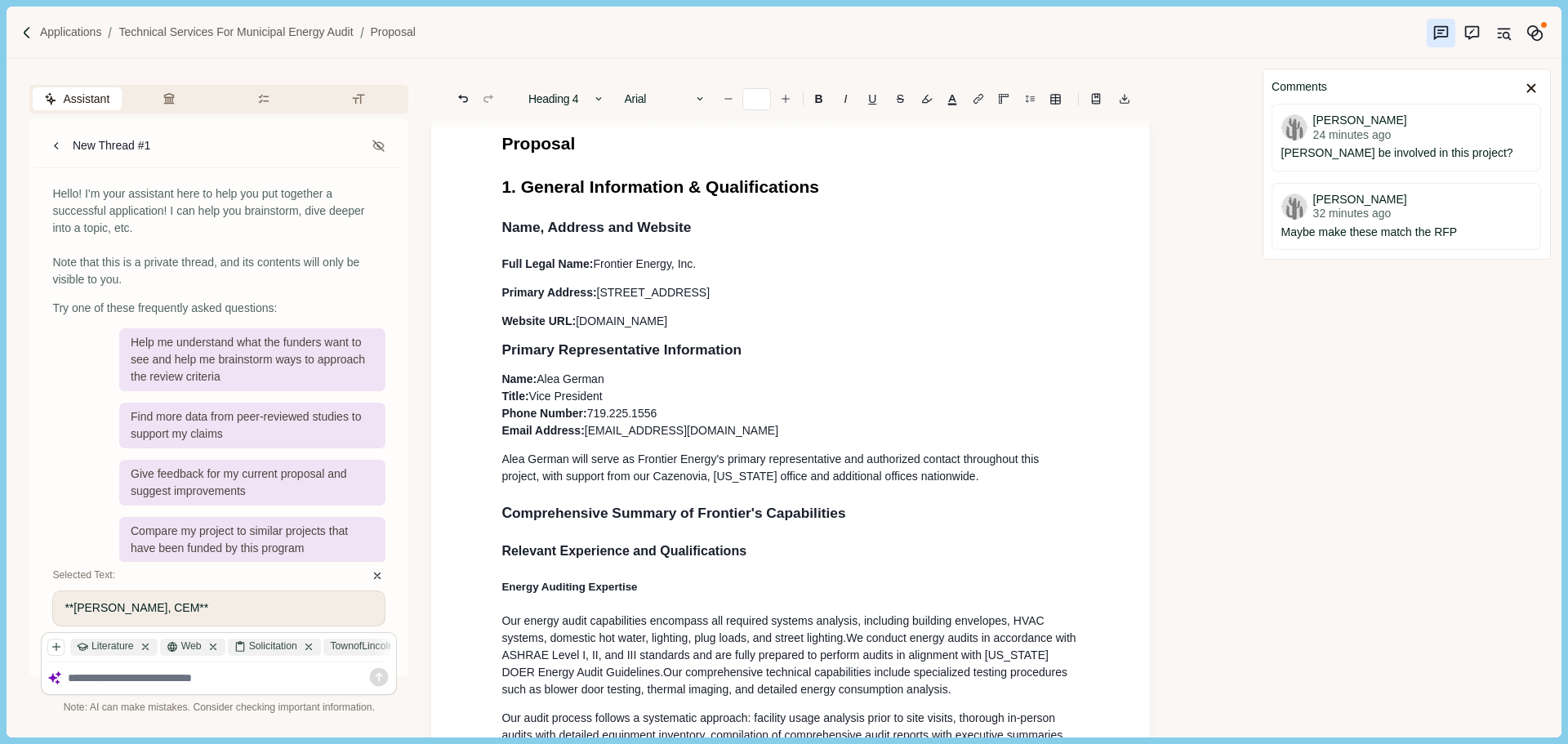
scroll to position [82, 0]
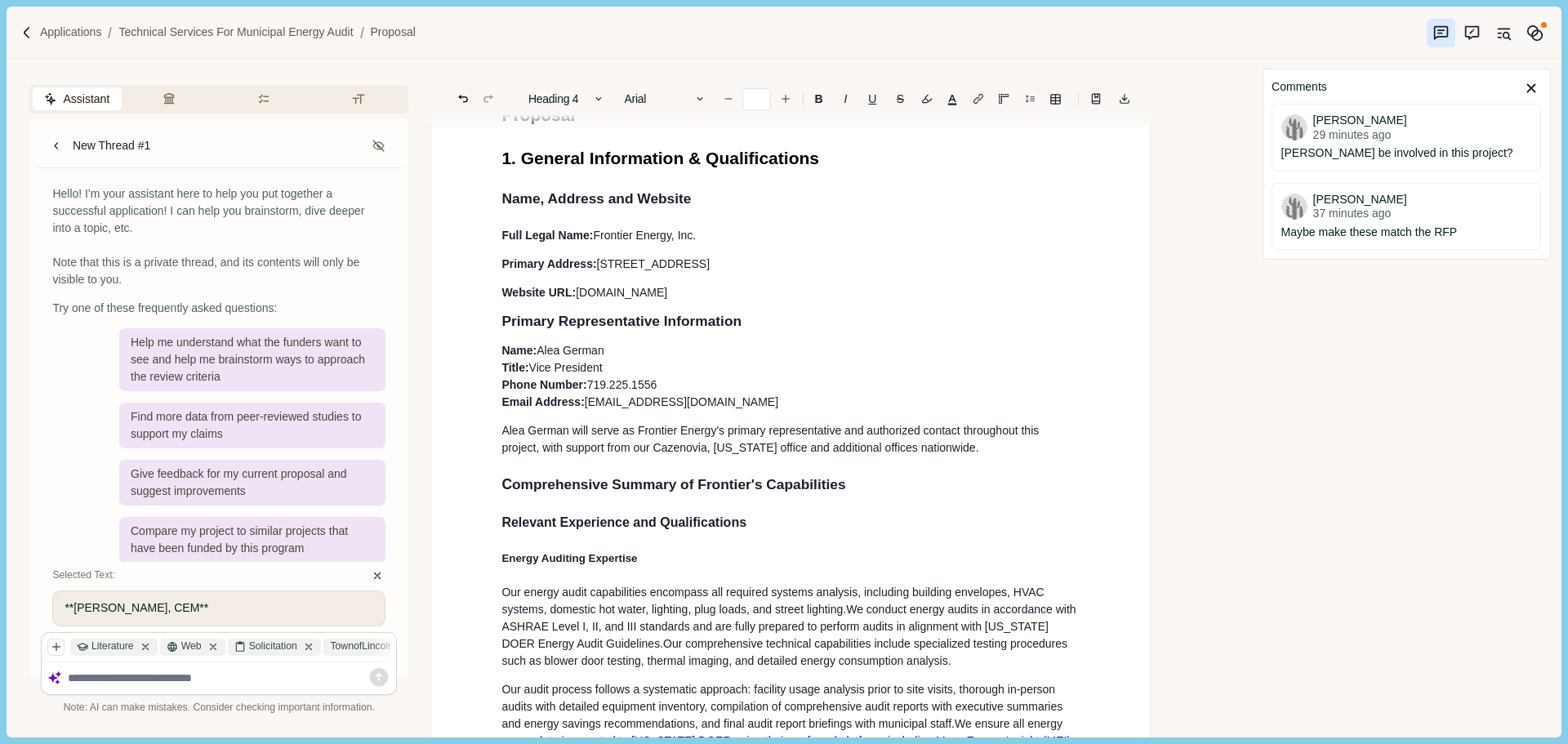
type input "**"
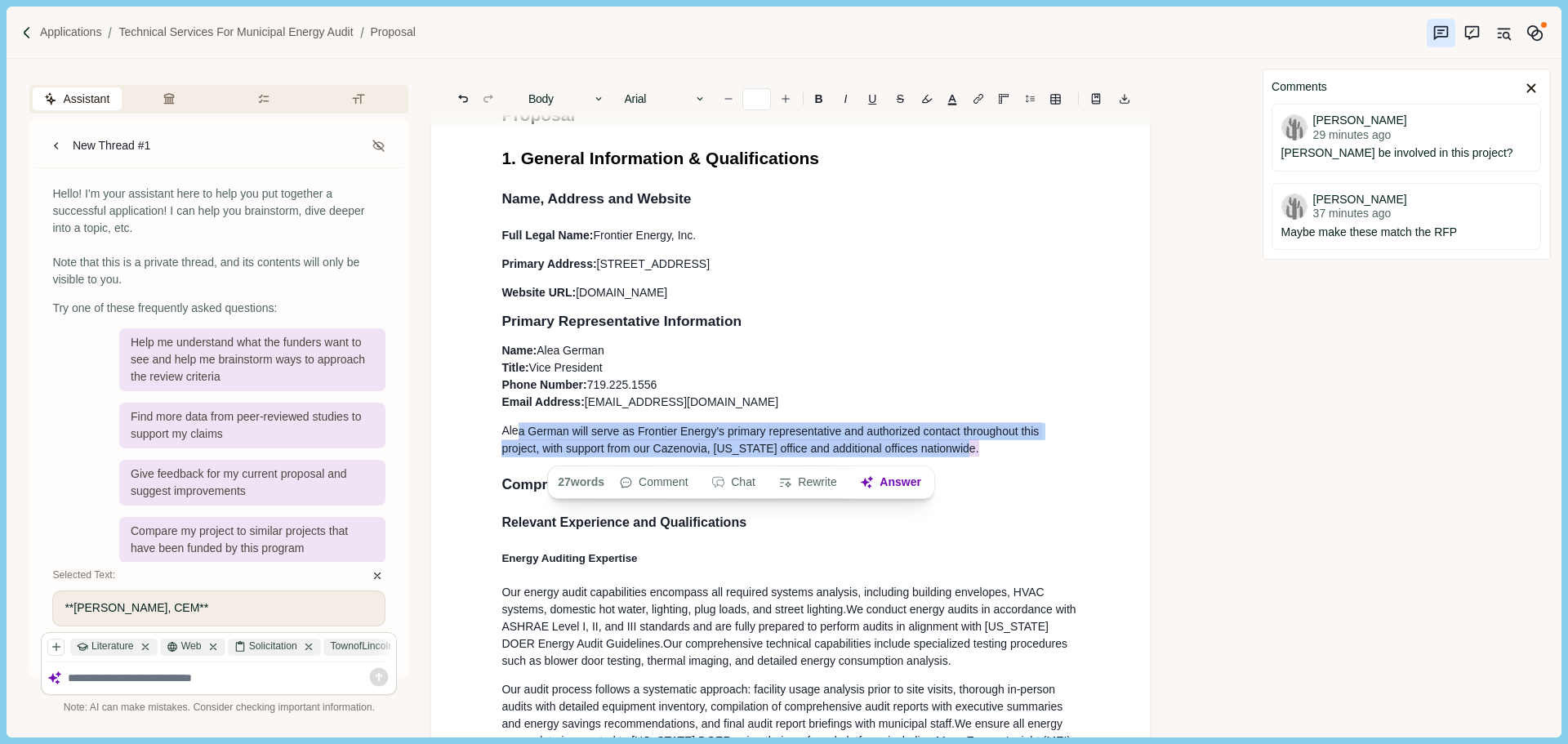
drag, startPoint x: 977, startPoint y: 453, endPoint x: 516, endPoint y: 435, distance: 461.4
click at [516, 435] on p "Ale a German will serve as Frontier Energy's primary representative and authori…" at bounding box center [790, 439] width 578 height 35
drag, startPoint x: 583, startPoint y: 435, endPoint x: 975, endPoint y: 445, distance: 392.1
click at [942, 440] on span "a German will serve as Frontier Energy's primary representative and authorized …" at bounding box center [771, 439] width 540 height 35
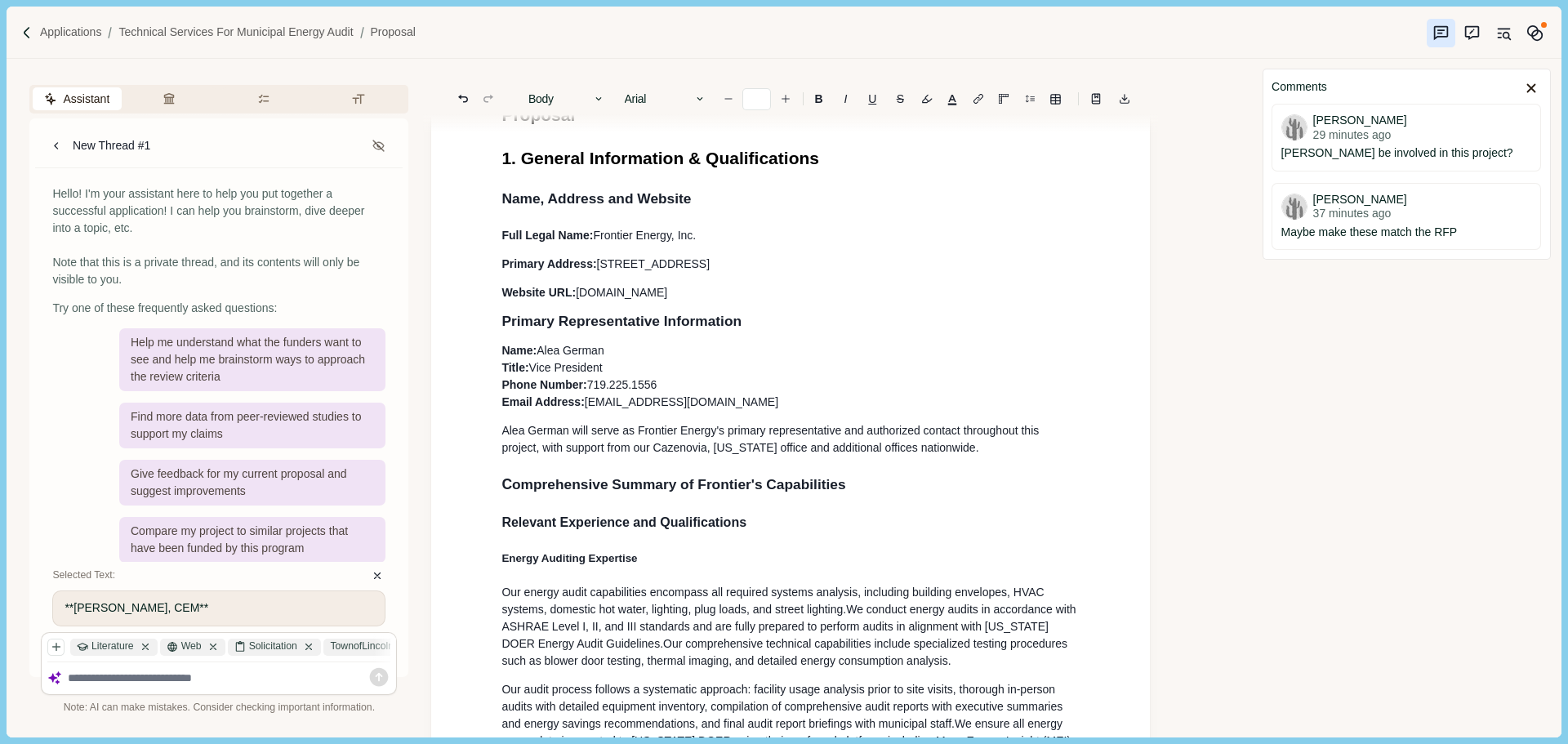
click at [992, 452] on p "Alea German will serve as Frontier Energy's primary representative and authoriz…" at bounding box center [790, 439] width 578 height 35
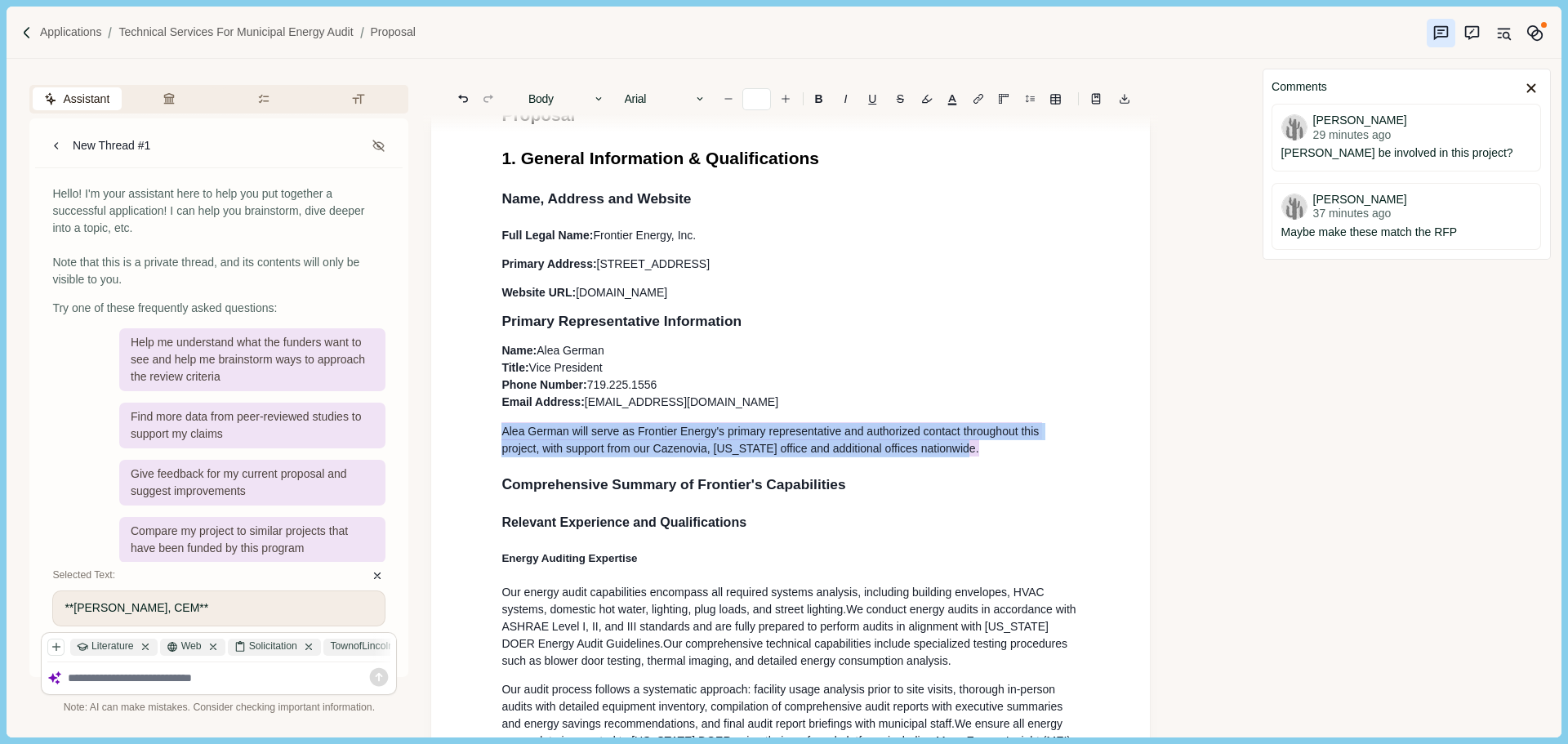
drag, startPoint x: 648, startPoint y: 439, endPoint x: 508, endPoint y: 440, distance: 140.0
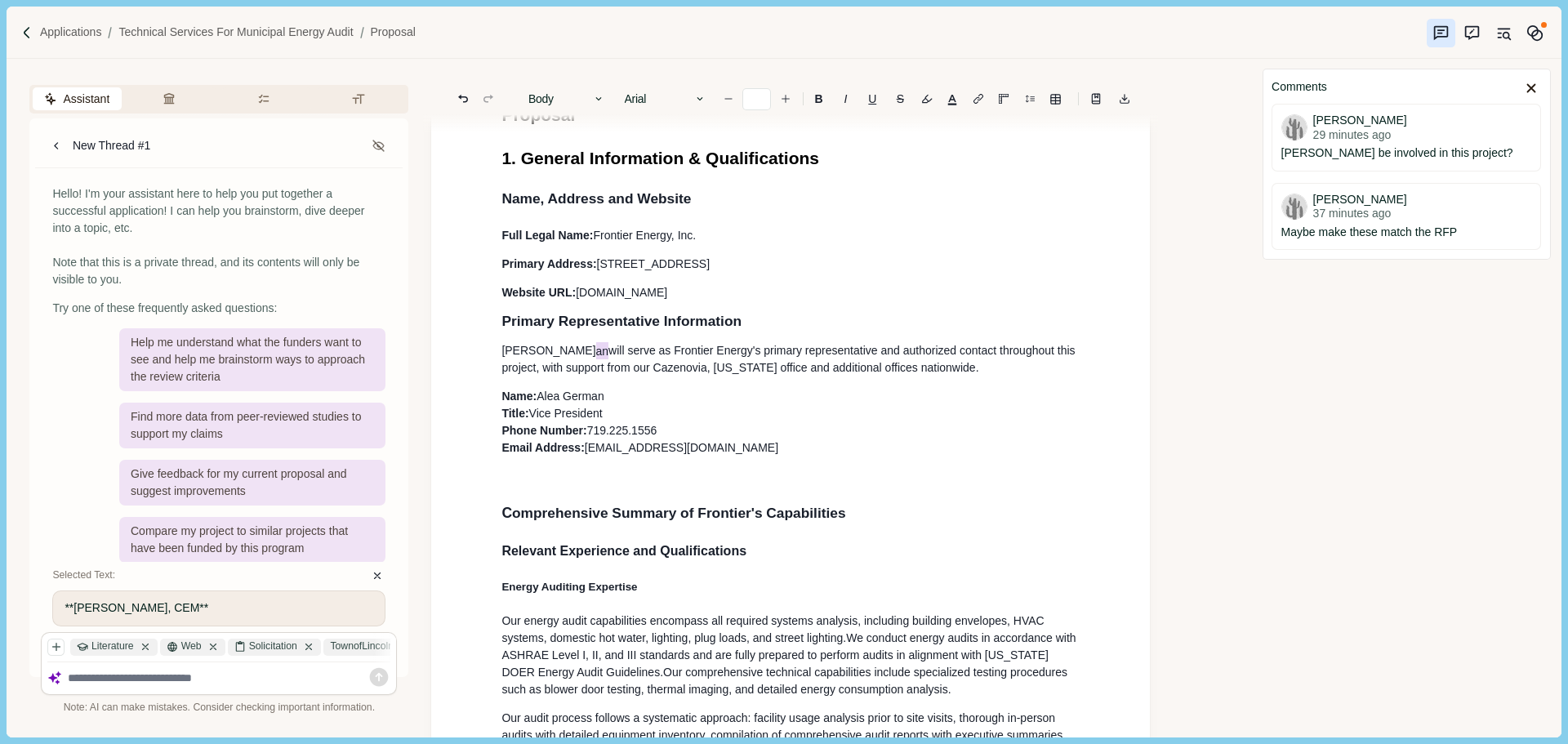
drag, startPoint x: 567, startPoint y: 353, endPoint x: 488, endPoint y: 353, distance: 79.0
click at [656, 348] on span "will serve as Frontier Energy's primary representative and authorized contact t…" at bounding box center [771, 359] width 540 height 30
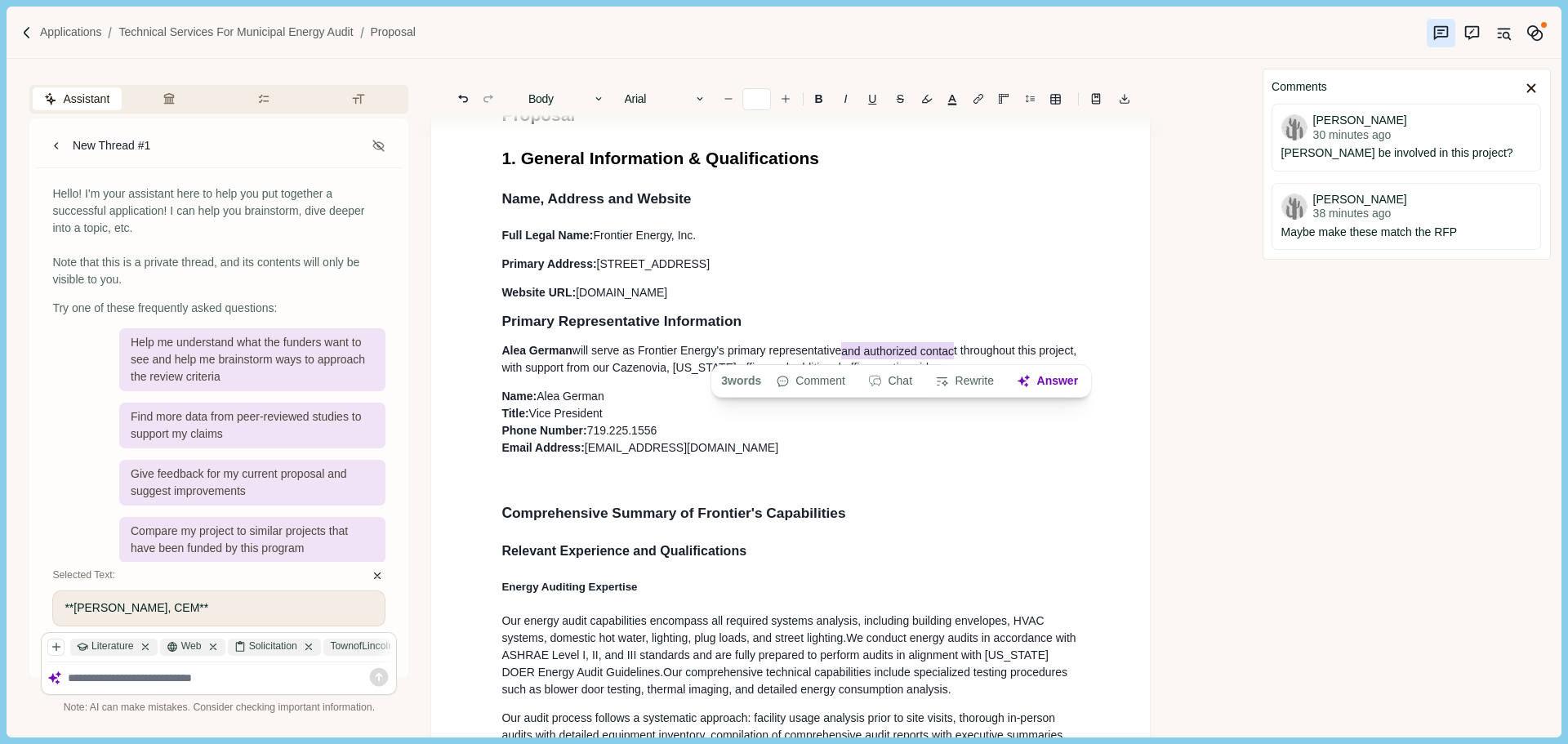
drag, startPoint x: 849, startPoint y: 354, endPoint x: 958, endPoint y: 353, distance: 109.0
click at [958, 353] on span "will serve as Frontier Energy's primary representative and authorized contac t …" at bounding box center [790, 358] width 578 height 33
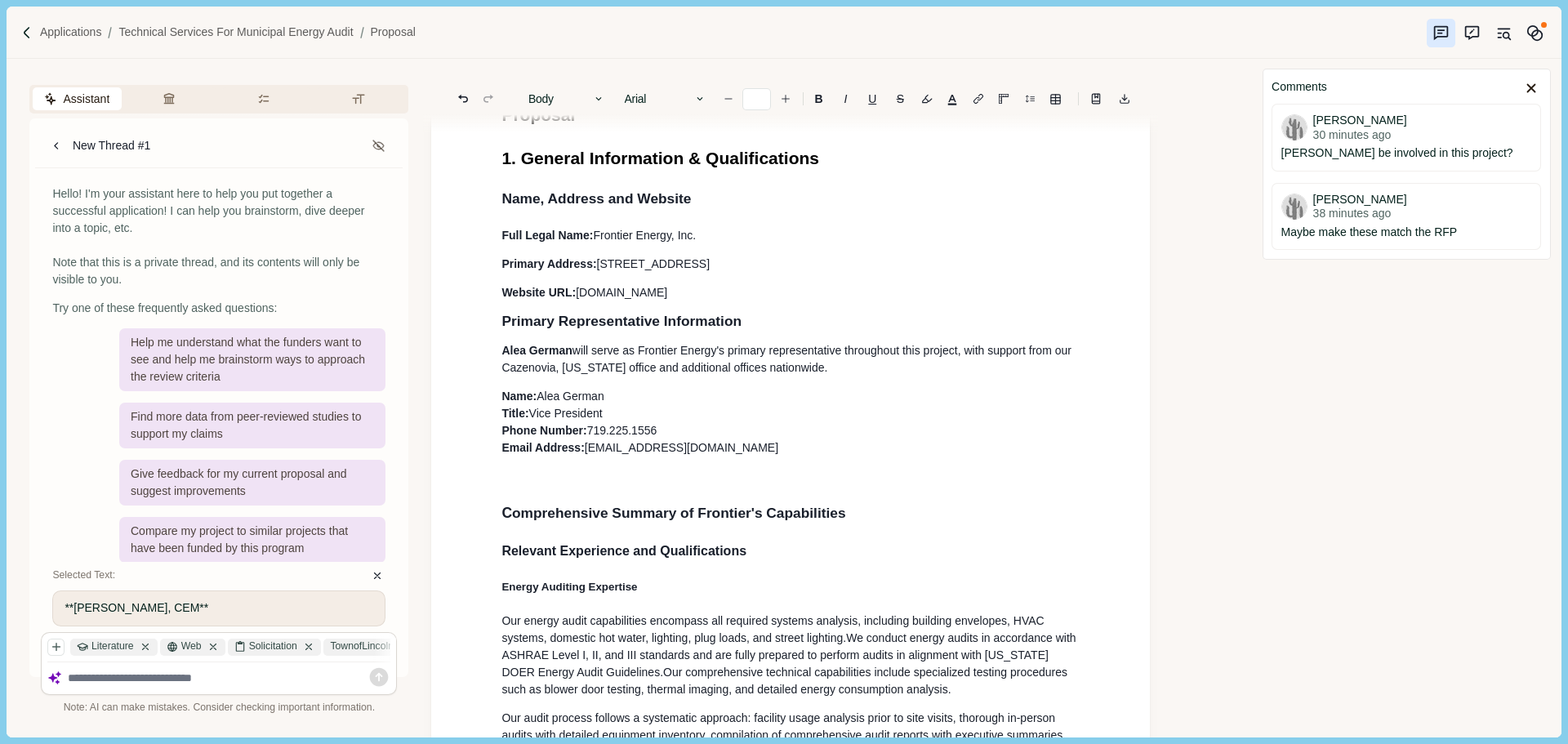
click at [820, 369] on p "Alea German will serve as Frontier Energy's primary representative throughout t…" at bounding box center [790, 359] width 578 height 35
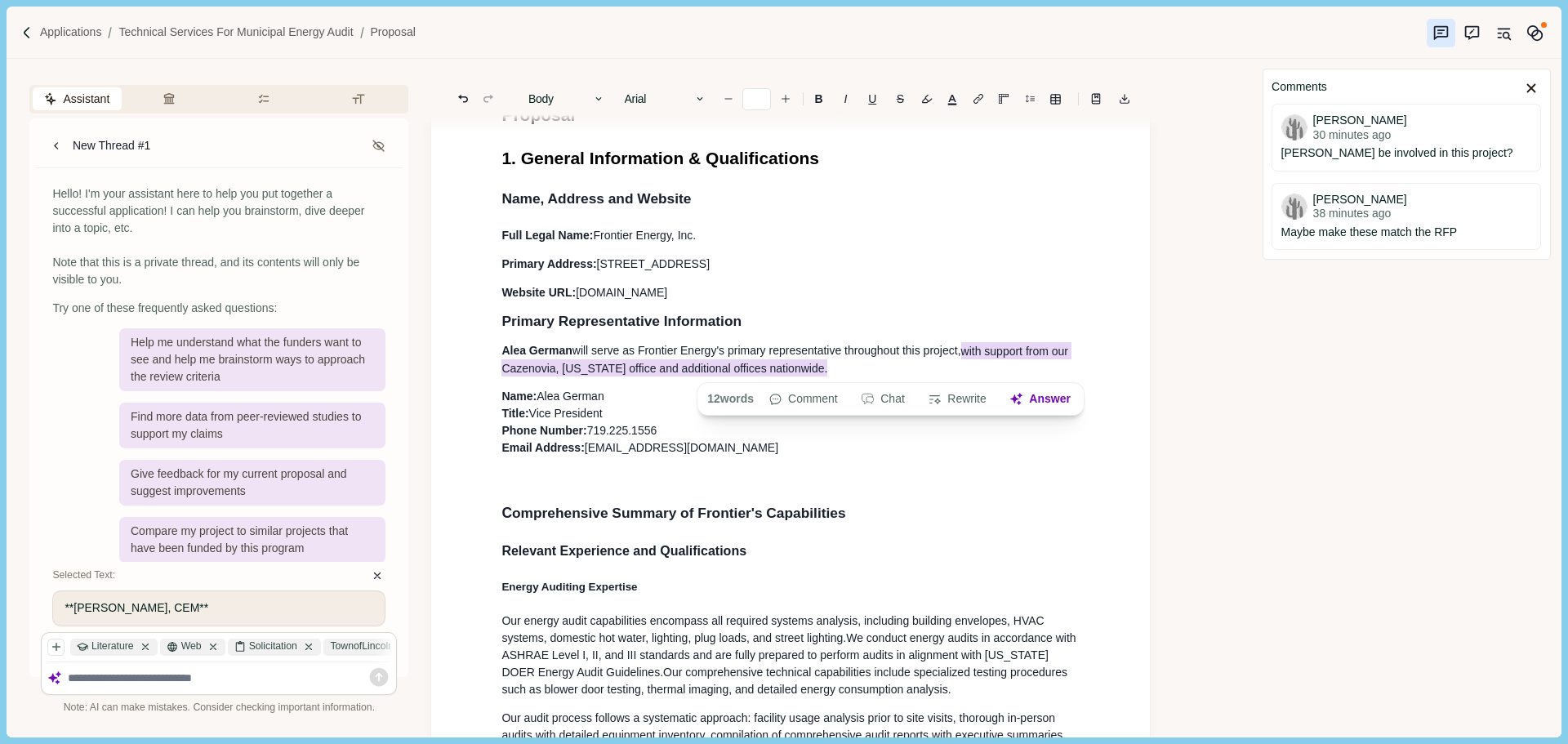
drag, startPoint x: 820, startPoint y: 369, endPoint x: 971, endPoint y: 356, distance: 151.6
click at [971, 356] on p "Alea German will serve as Frontier Energy's primary representative throughout t…" at bounding box center [790, 359] width 578 height 35
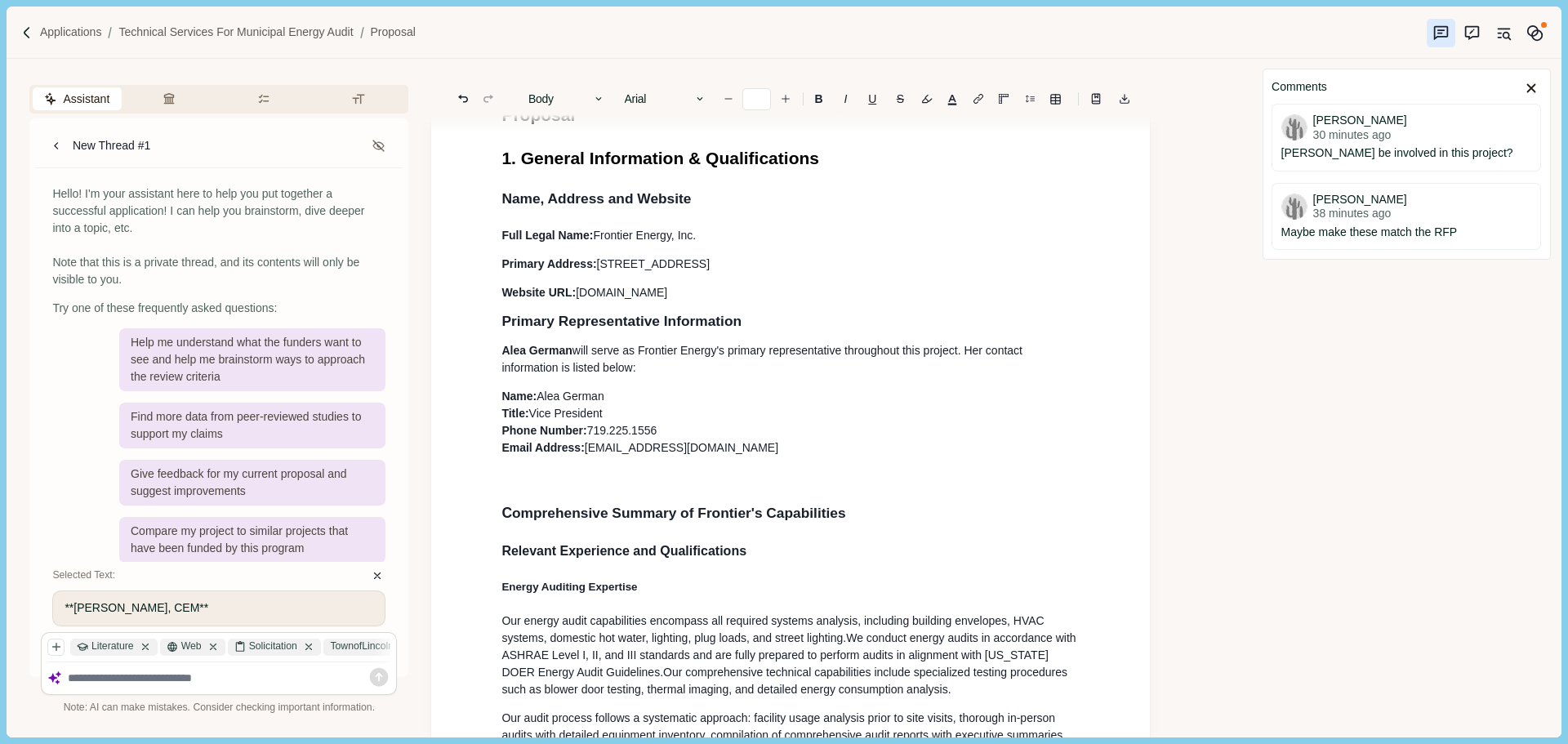
click at [505, 350] on span "Alea German" at bounding box center [536, 350] width 70 height 13
drag, startPoint x: 624, startPoint y: 416, endPoint x: 490, endPoint y: 401, distance: 134.8
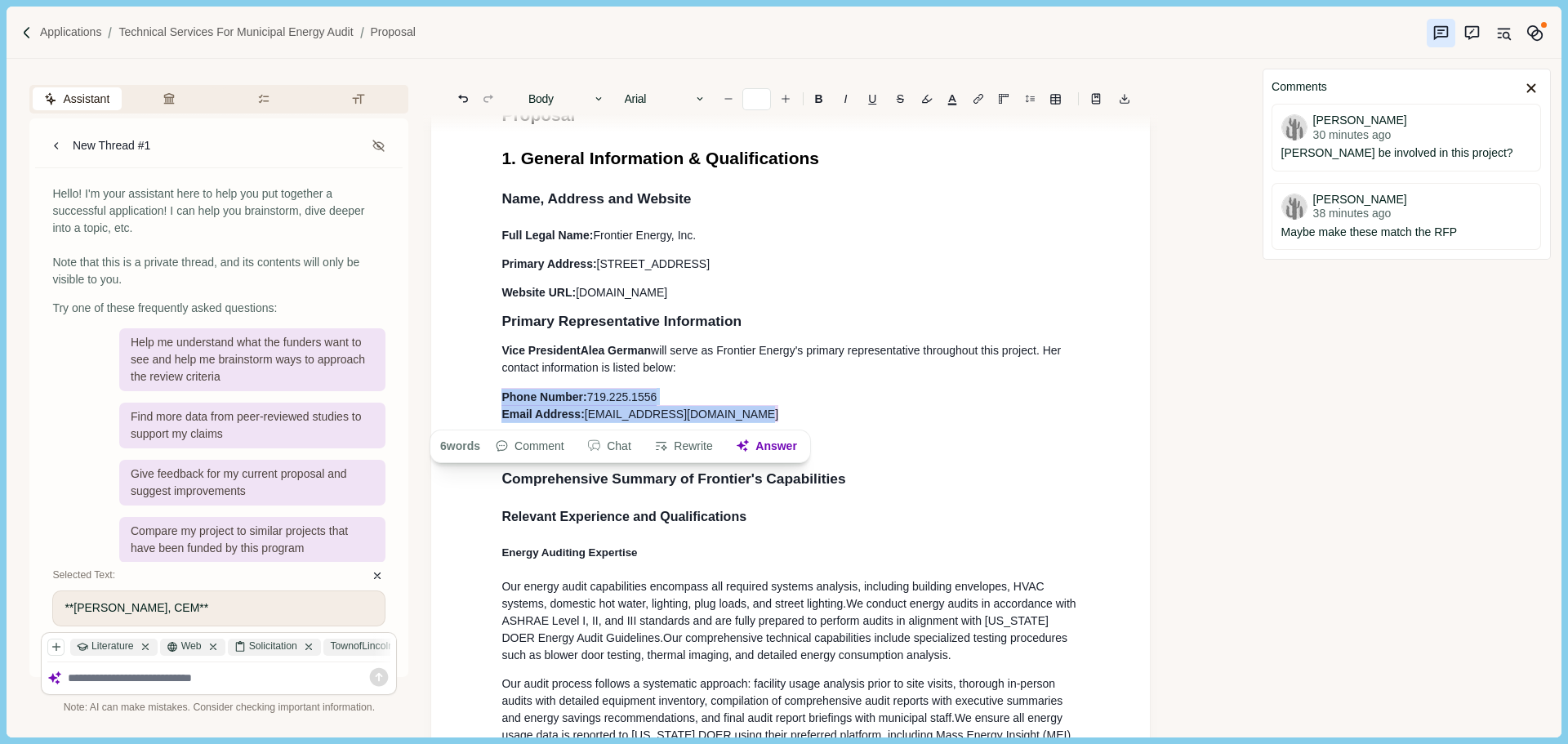
drag, startPoint x: 740, startPoint y: 418, endPoint x: 471, endPoint y: 405, distance: 269.3
click at [821, 101] on b "B" at bounding box center [819, 99] width 8 height 12
drag, startPoint x: 688, startPoint y: 412, endPoint x: 663, endPoint y: 415, distance: 25.2
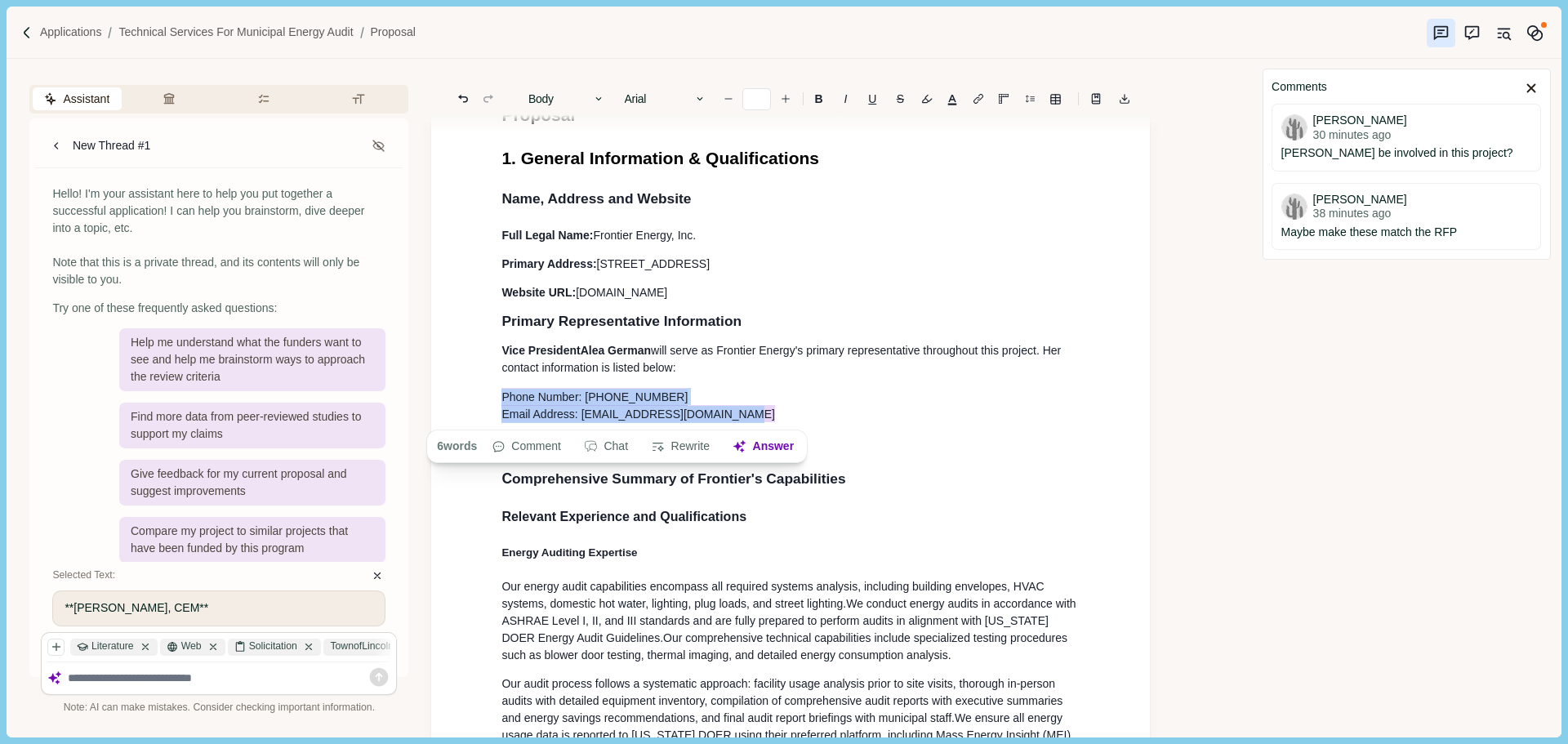
click at [686, 409] on span "Email Address: [EMAIL_ADDRESS][DOMAIN_NAME]" at bounding box center [638, 413] width 274 height 17
click at [619, 400] on span "Phone Number: [PHONE_NUMBER]" at bounding box center [594, 397] width 186 height 17
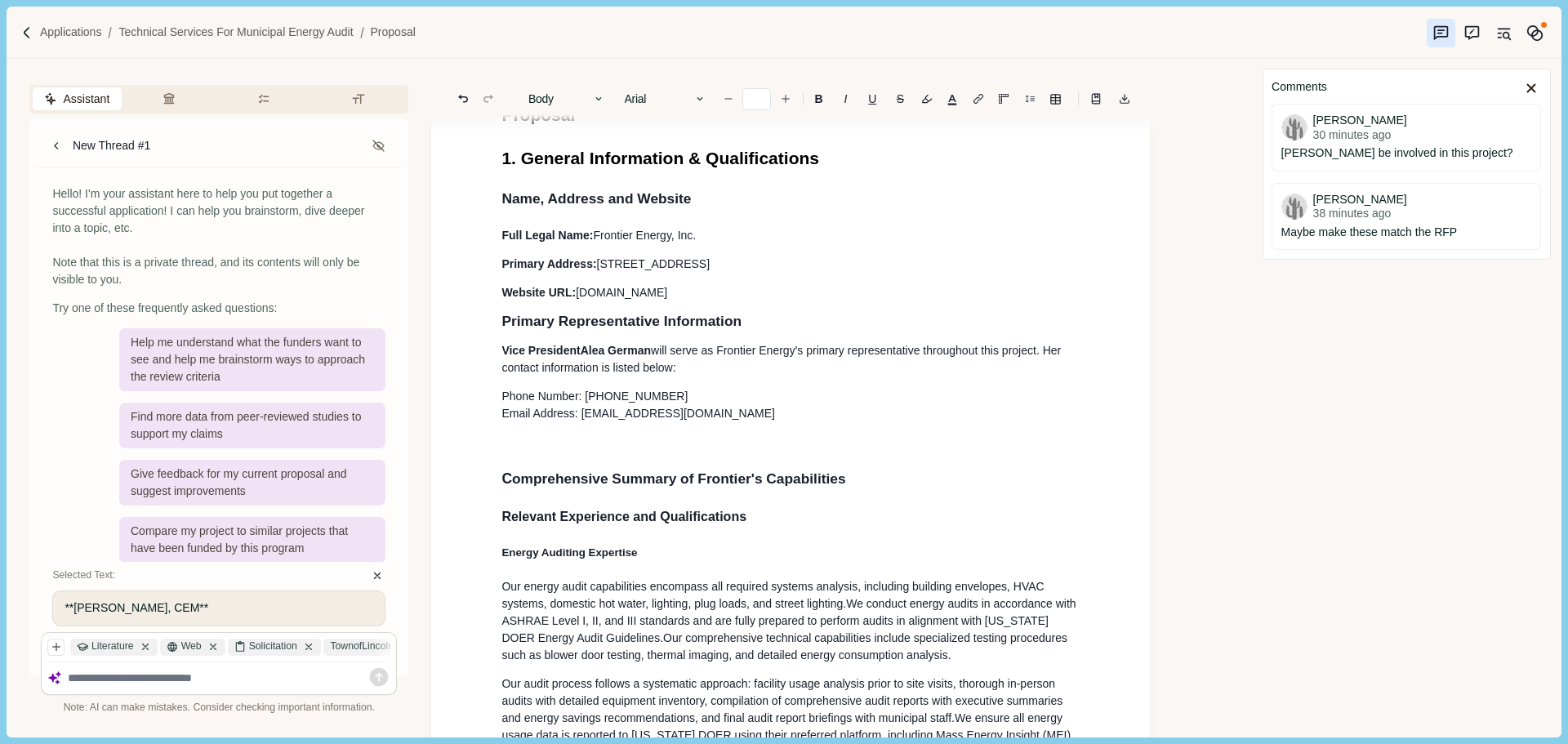
click at [535, 441] on p at bounding box center [790, 442] width 578 height 17
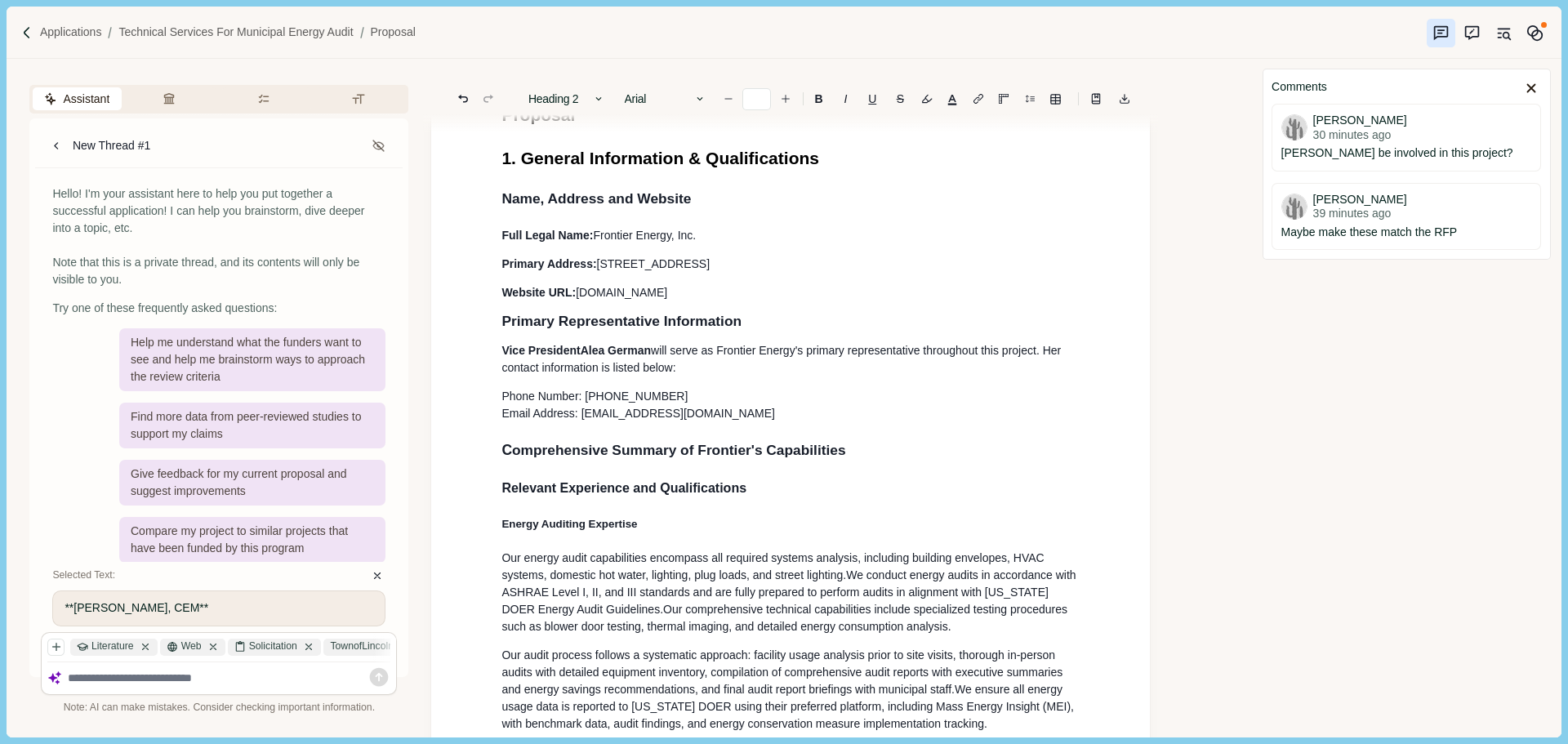
click at [685, 368] on p "Vice President [PERSON_NAME] will serve as Frontier Energy's primary representa…" at bounding box center [790, 359] width 578 height 35
drag, startPoint x: 685, startPoint y: 368, endPoint x: 504, endPoint y: 368, distance: 181.0
click at [504, 368] on p "Vice President [PERSON_NAME] will serve as Frontier Energy's primary representa…" at bounding box center [790, 359] width 578 height 35
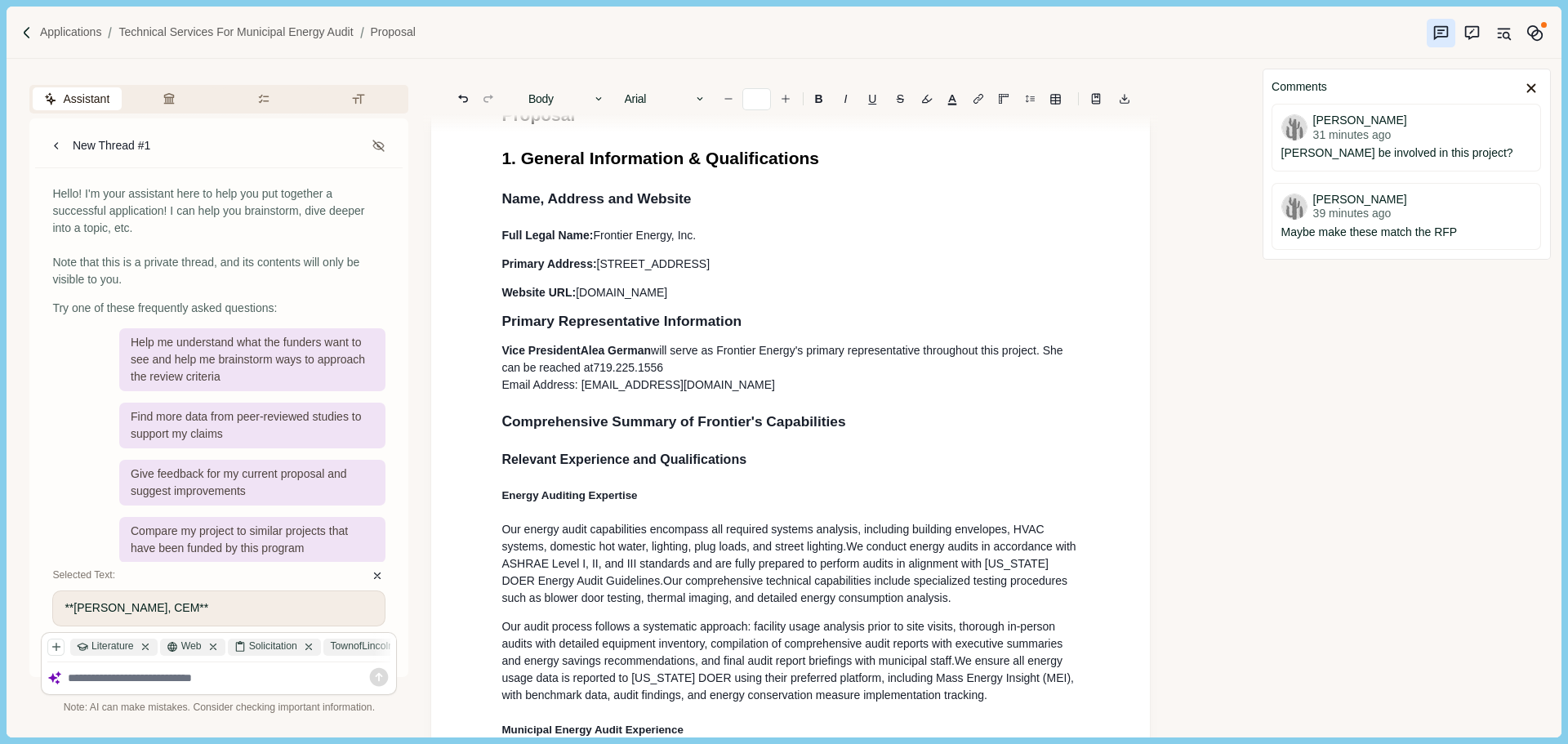
click at [692, 374] on p "Vice President [PERSON_NAME] will serve as Frontier Energy's primary representa…" at bounding box center [790, 368] width 578 height 52
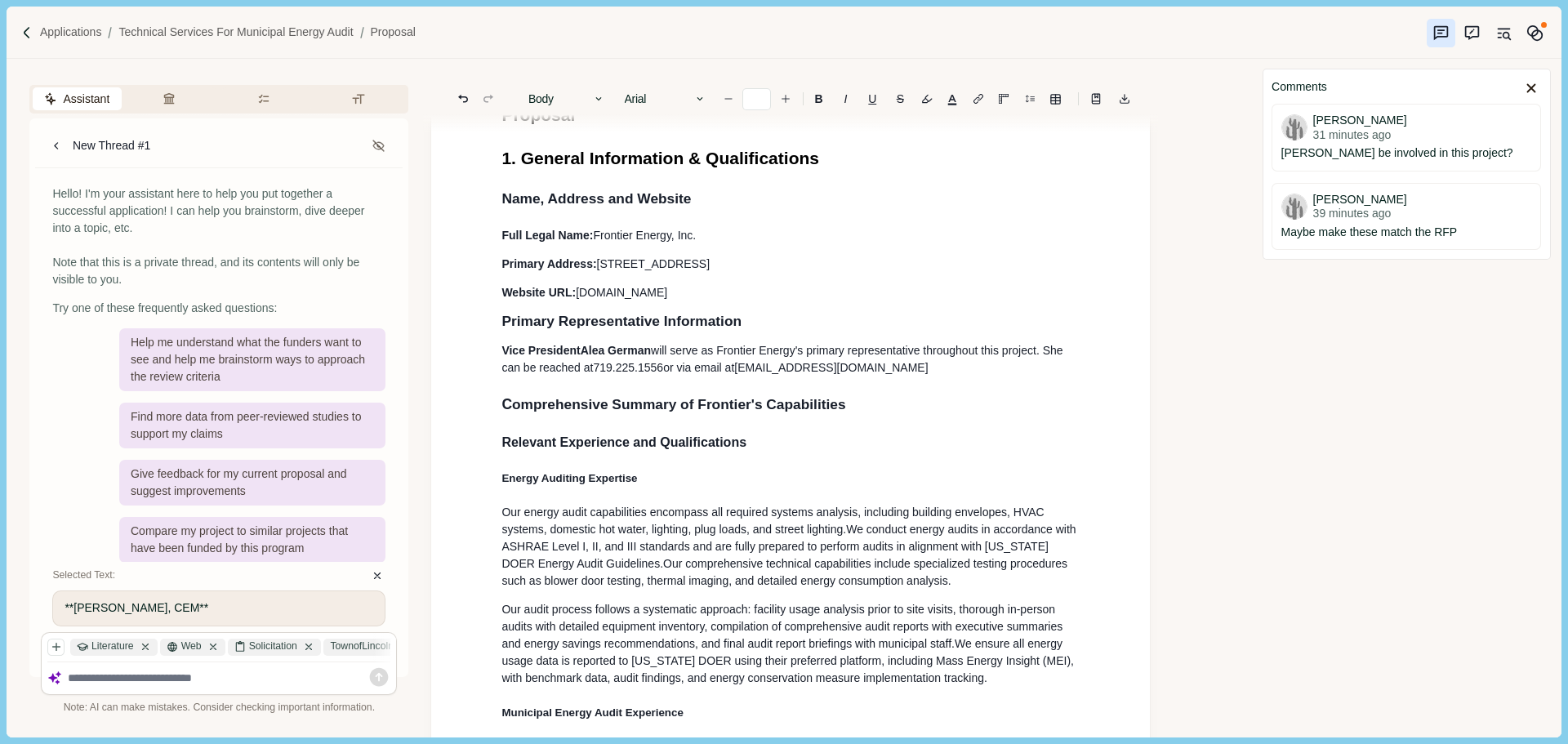
click at [929, 370] on p "Vice President [PERSON_NAME] will serve as Frontier Energy's primary representa…" at bounding box center [790, 359] width 578 height 35
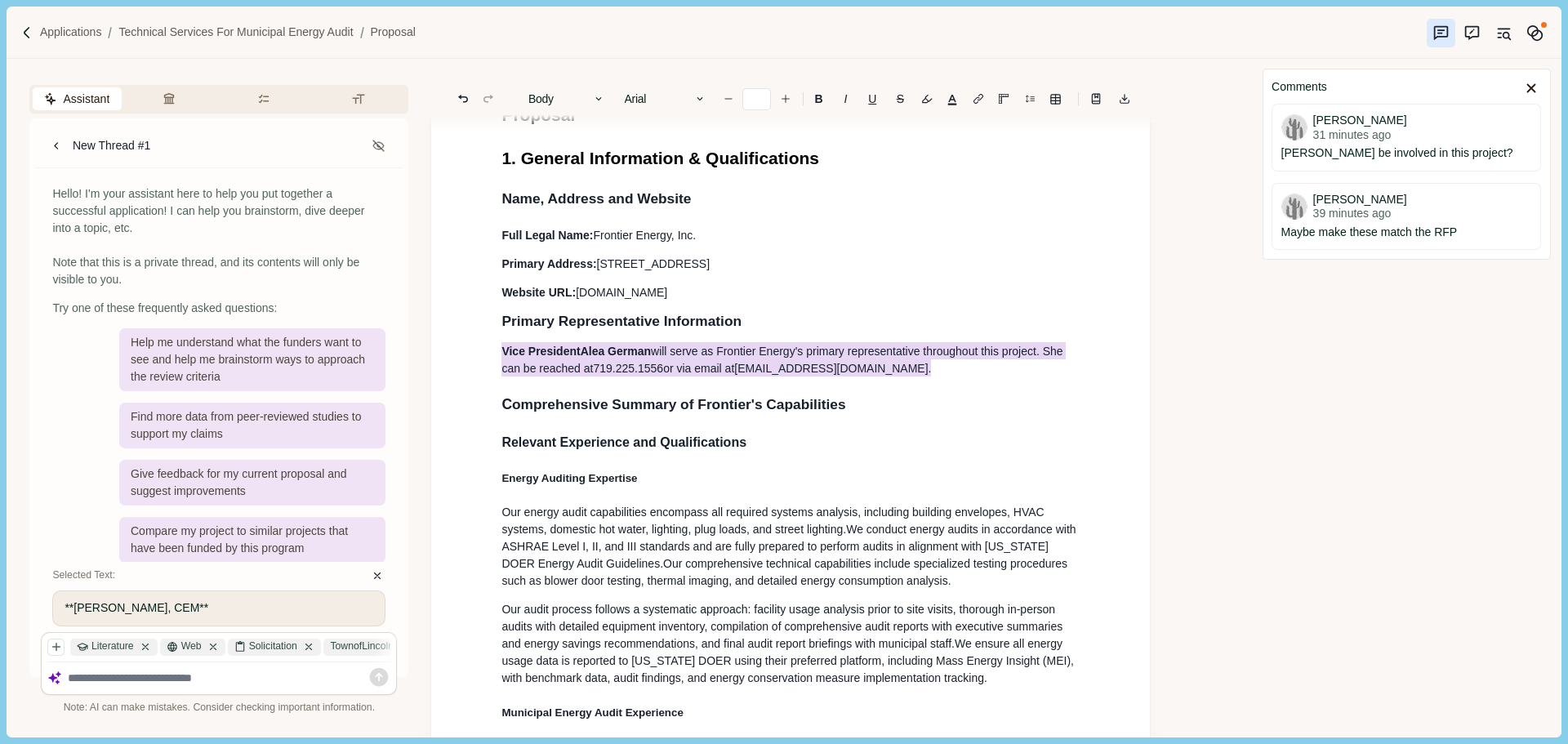
drag, startPoint x: 908, startPoint y: 372, endPoint x: 498, endPoint y: 353, distance: 410.4
click at [779, 402] on button "Rewrite" at bounding box center [768, 399] width 76 height 23
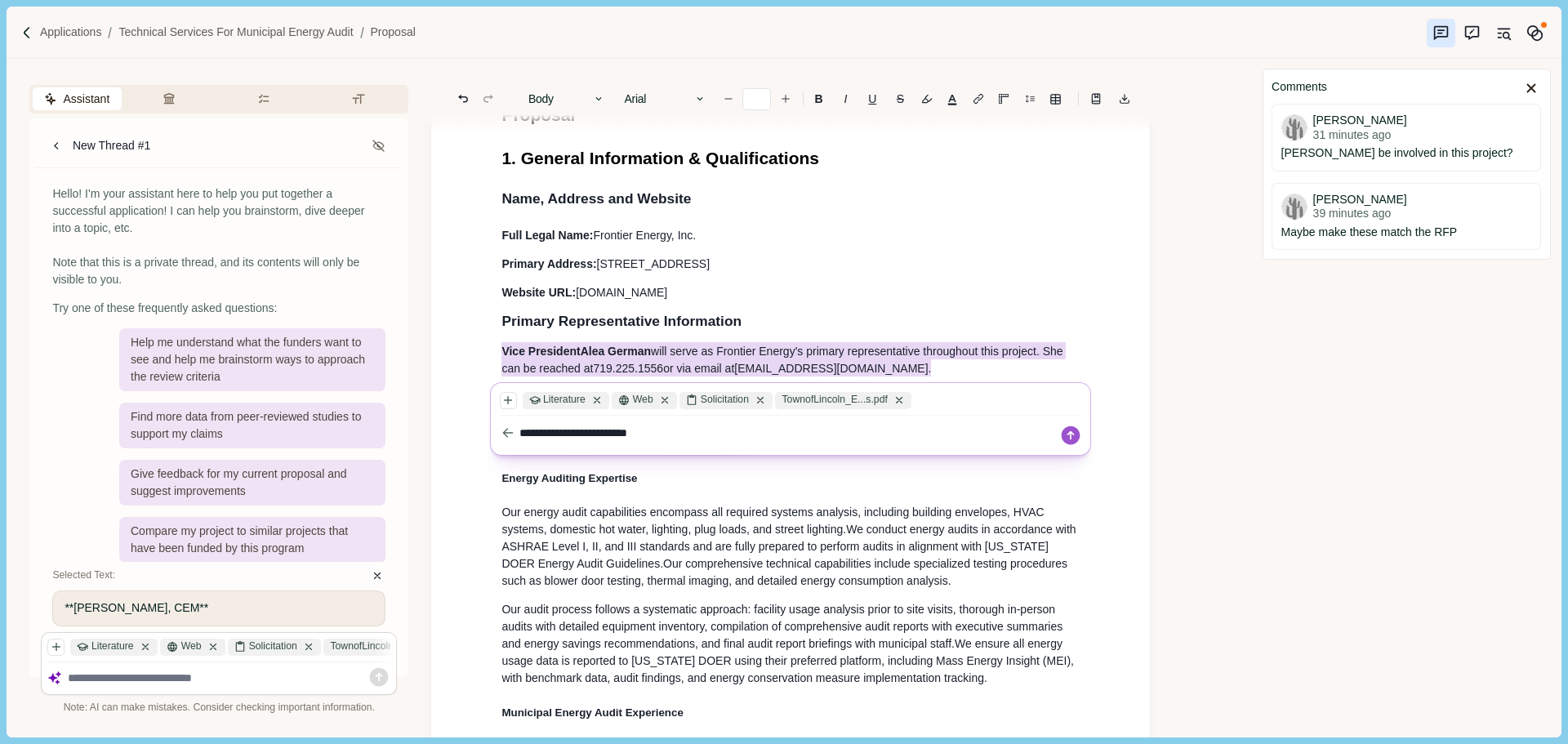
type textarea "**********"
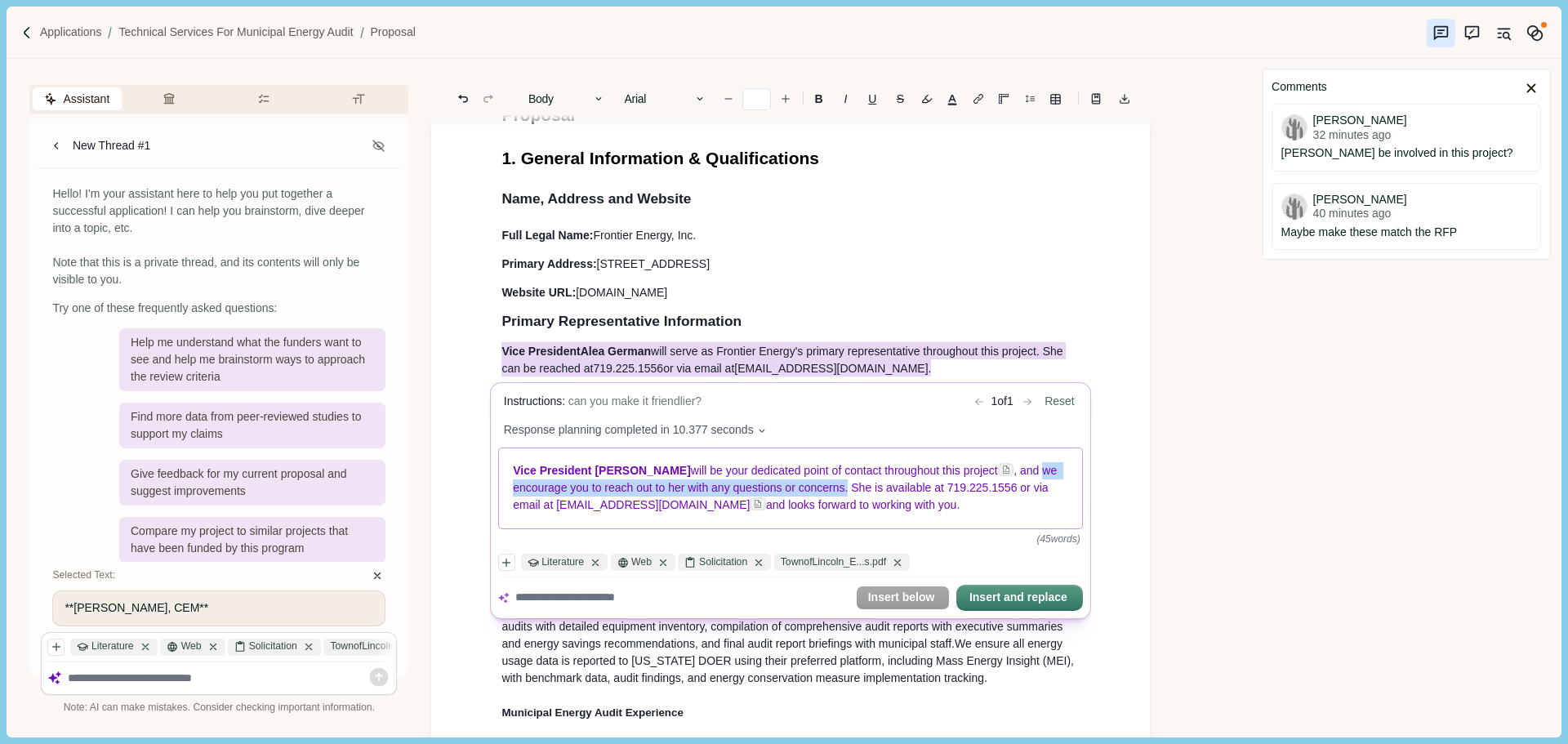
drag, startPoint x: 1019, startPoint y: 469, endPoint x: 850, endPoint y: 490, distance: 170.3
click at [850, 490] on span ", and we encourage you to reach out to her with any questions or concerns. She …" at bounding box center [787, 489] width 547 height 47
copy span "we encourage you to reach out to her with any questions or concerns."
click at [883, 646] on body "Applications Technical Services for Municipal Energy Audit Proposal Assistant R…" at bounding box center [784, 372] width 1568 height 744
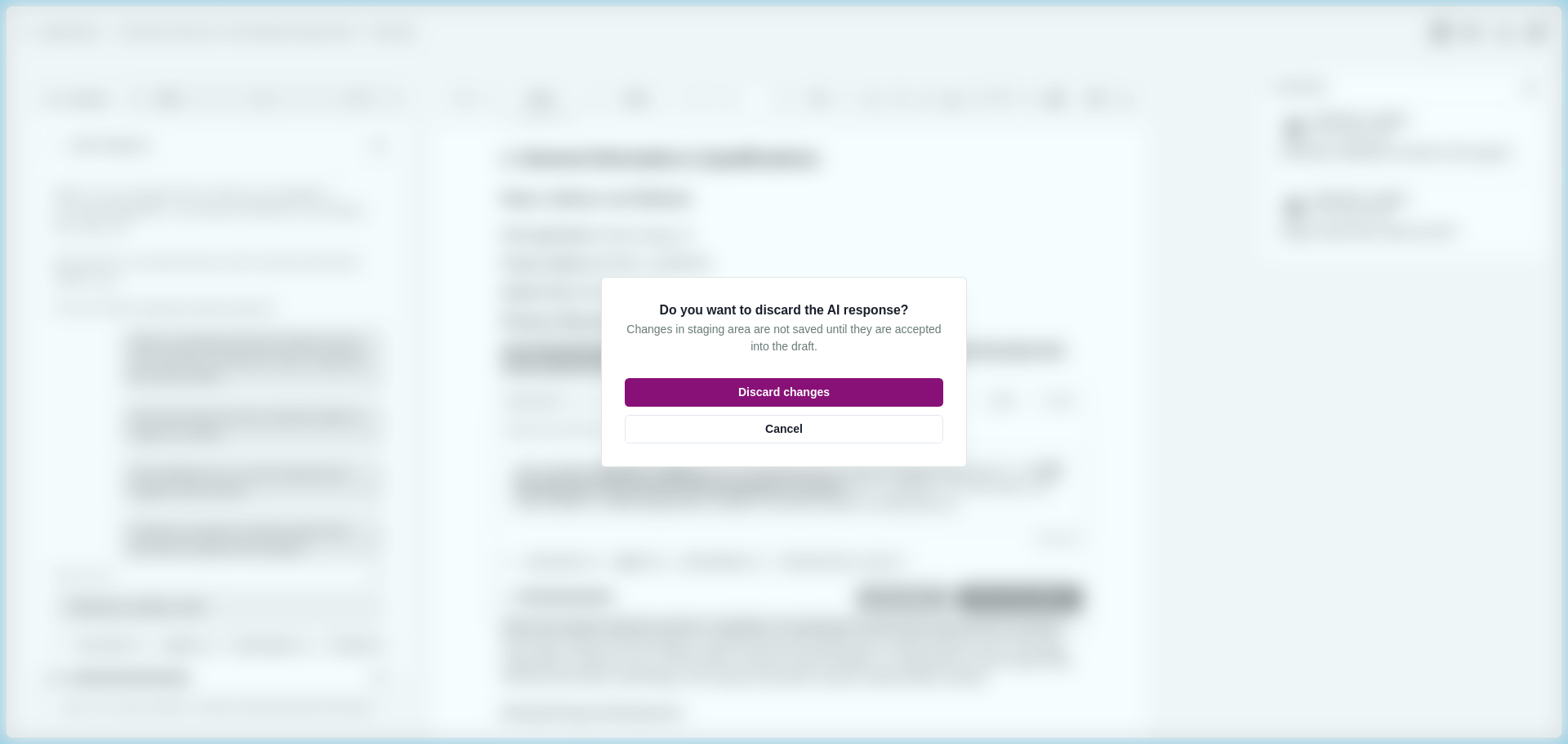
click at [838, 391] on button "Discard changes" at bounding box center [784, 392] width 319 height 29
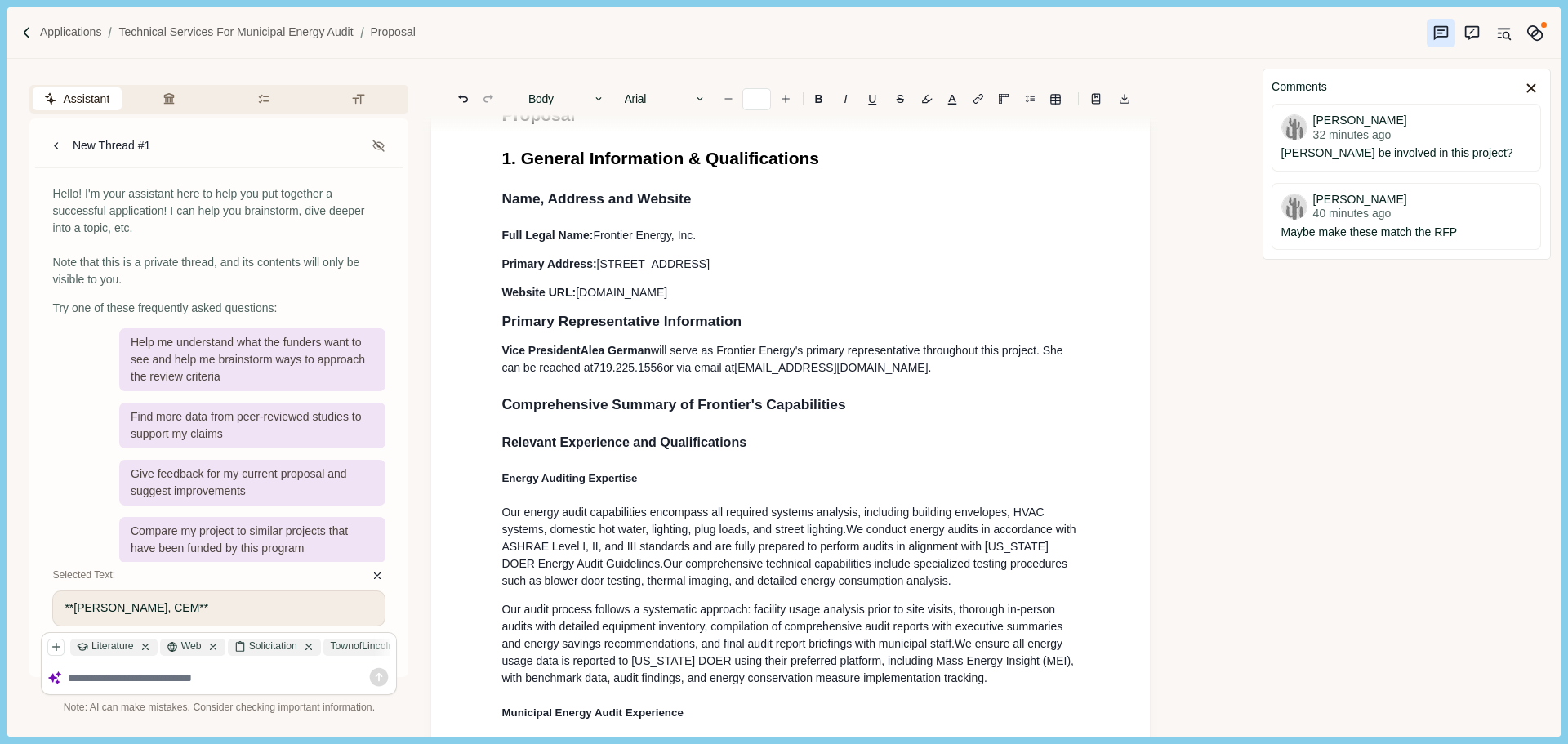
click at [906, 373] on p "Vice President [PERSON_NAME] will serve as Frontier Energy's primary representa…" at bounding box center [790, 359] width 578 height 35
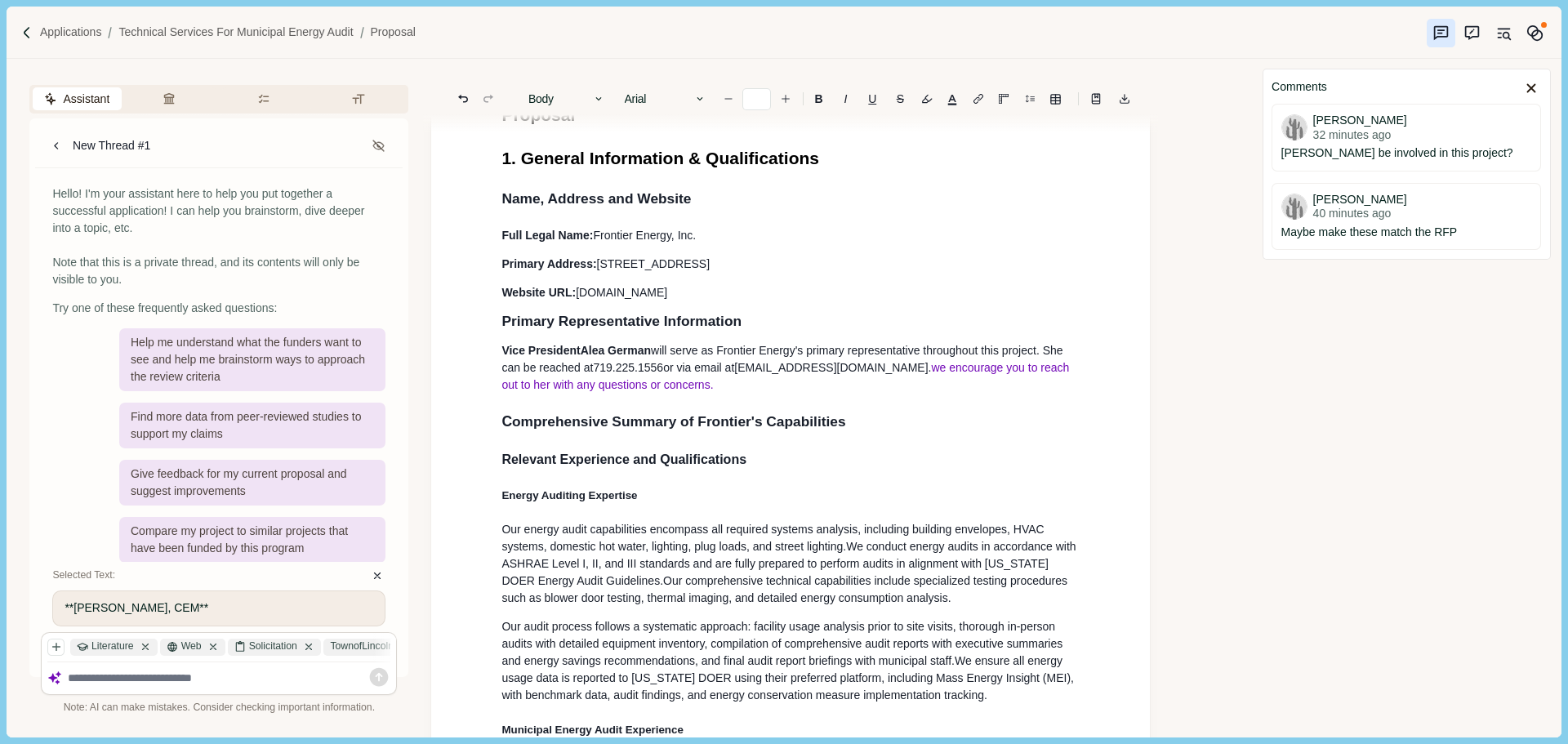
click at [906, 372] on span "we encourage you to reach out to her with any questions or concerns." at bounding box center [786, 376] width 571 height 30
click at [999, 370] on span "e encourage you to reach out to her with any questions or concerns." at bounding box center [788, 376] width 573 height 30
click at [1020, 394] on p "Vice President [PERSON_NAME] will serve as Frontier Energy's primary representa…" at bounding box center [790, 368] width 578 height 52
click at [980, 373] on span "e encourage to reach out to her with any questions or concerns." at bounding box center [786, 376] width 571 height 30
click at [868, 390] on p "Vice President [PERSON_NAME] will serve as Frontier Energy's primary representa…" at bounding box center [790, 368] width 578 height 52
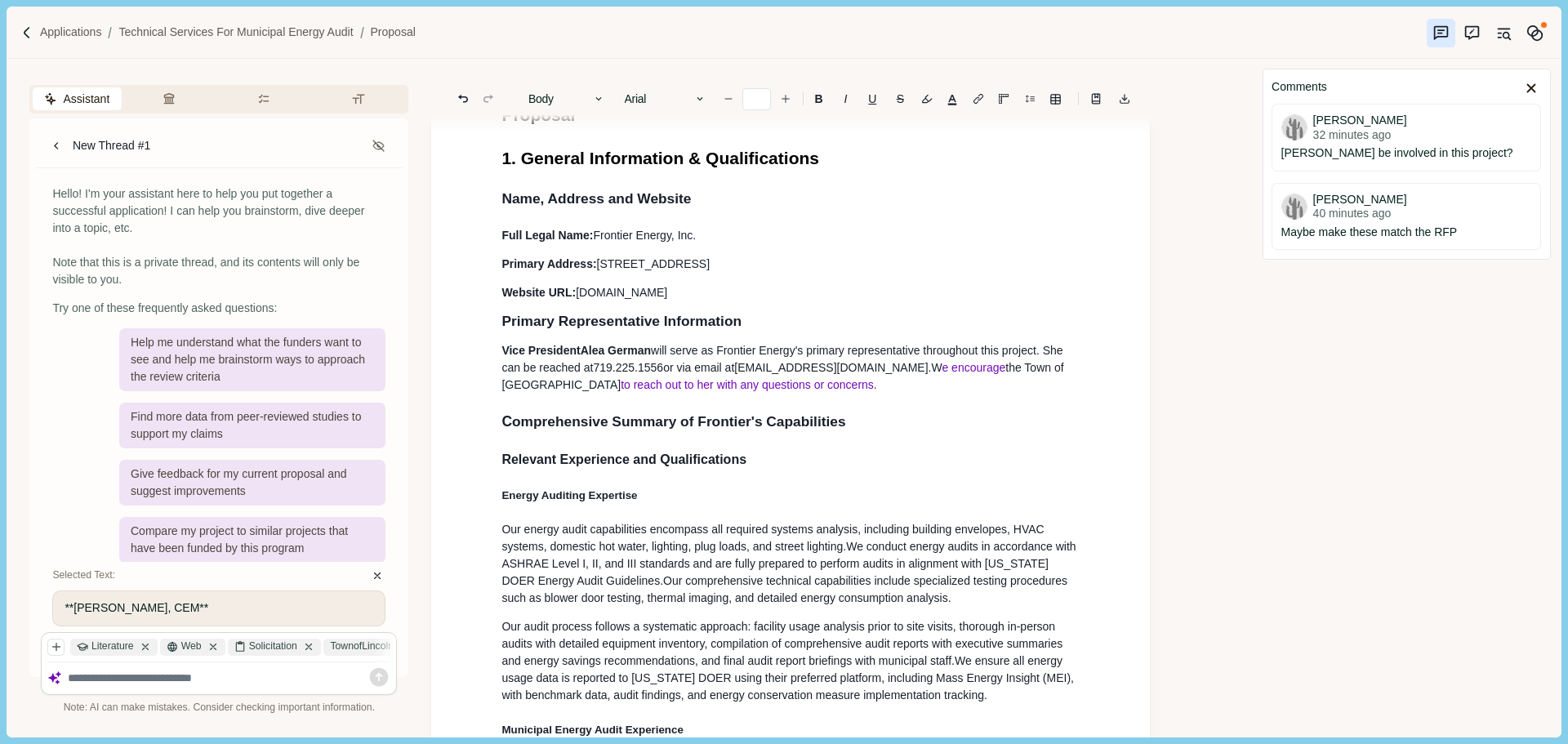
click at [904, 369] on p "Vice President [PERSON_NAME] will serve as Frontier Energy's primary representa…" at bounding box center [790, 368] width 578 height 52
click at [878, 417] on h2 "C omprehensive Summary of Frontier's Capabilities" at bounding box center [790, 422] width 578 height 22
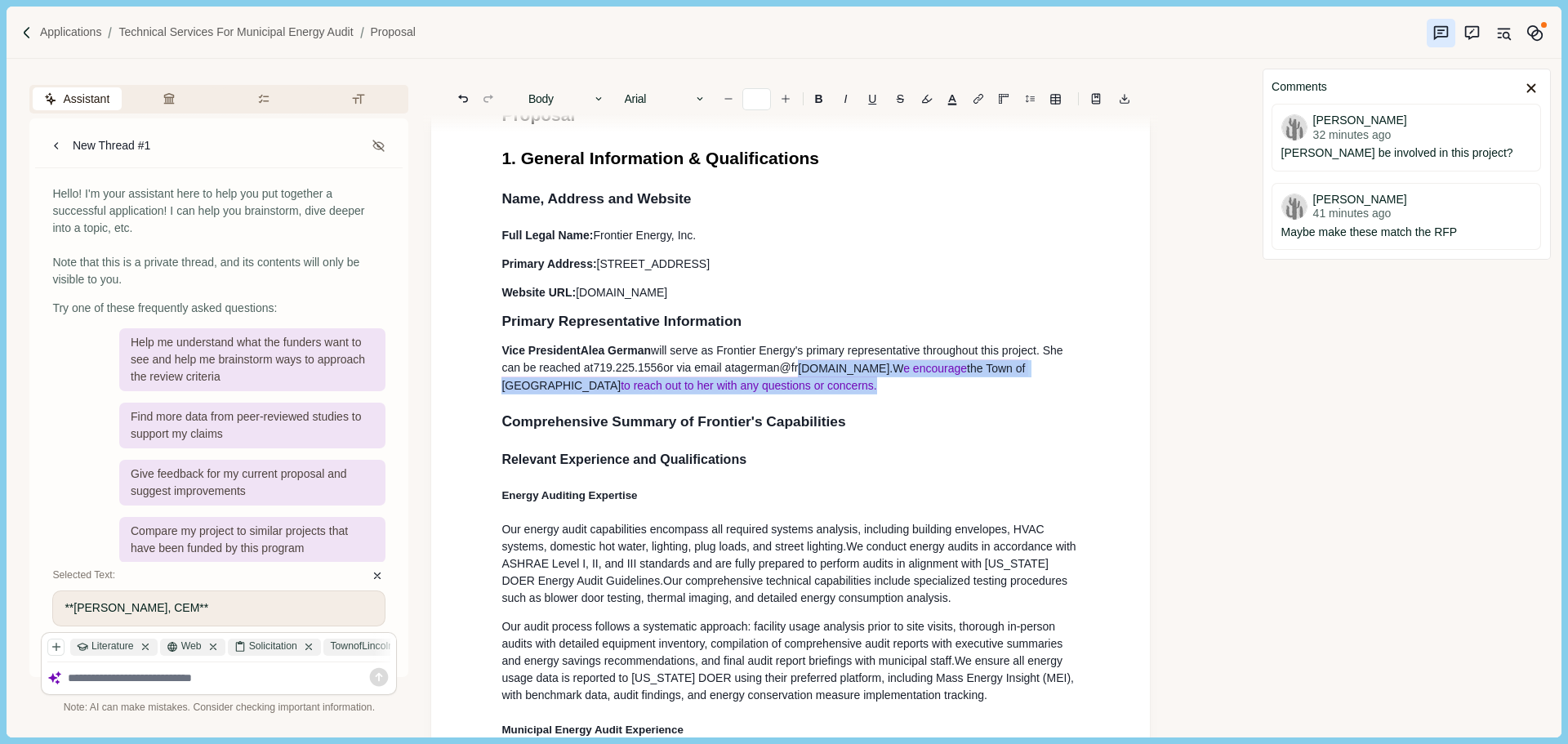
drag, startPoint x: 835, startPoint y: 381, endPoint x: 810, endPoint y: 372, distance: 26.6
click at [810, 372] on p "Vice President [PERSON_NAME] will serve as Frontier Energy's primary representa…" at bounding box center [790, 368] width 578 height 52
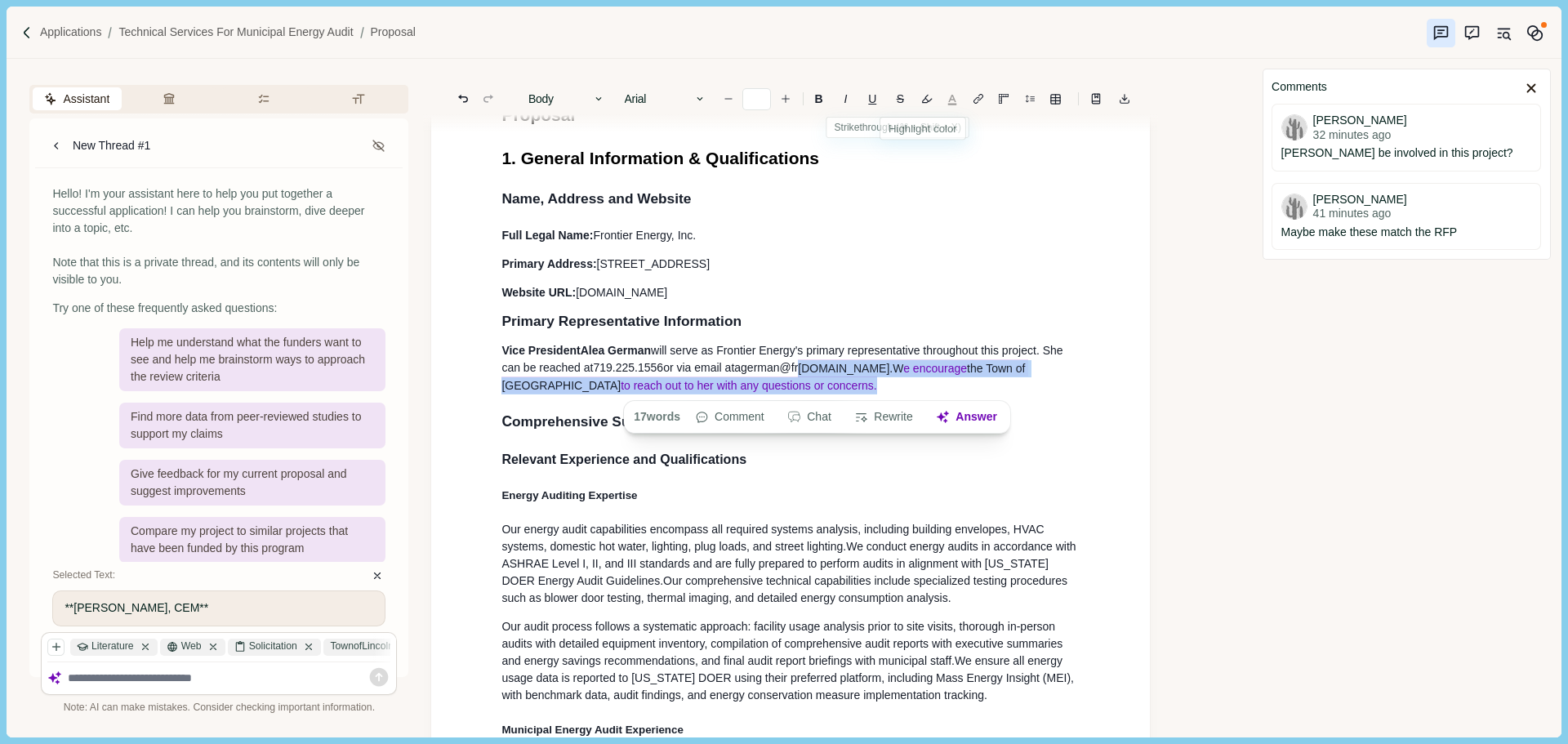
click at [948, 100] on button "button" at bounding box center [952, 98] width 23 height 23
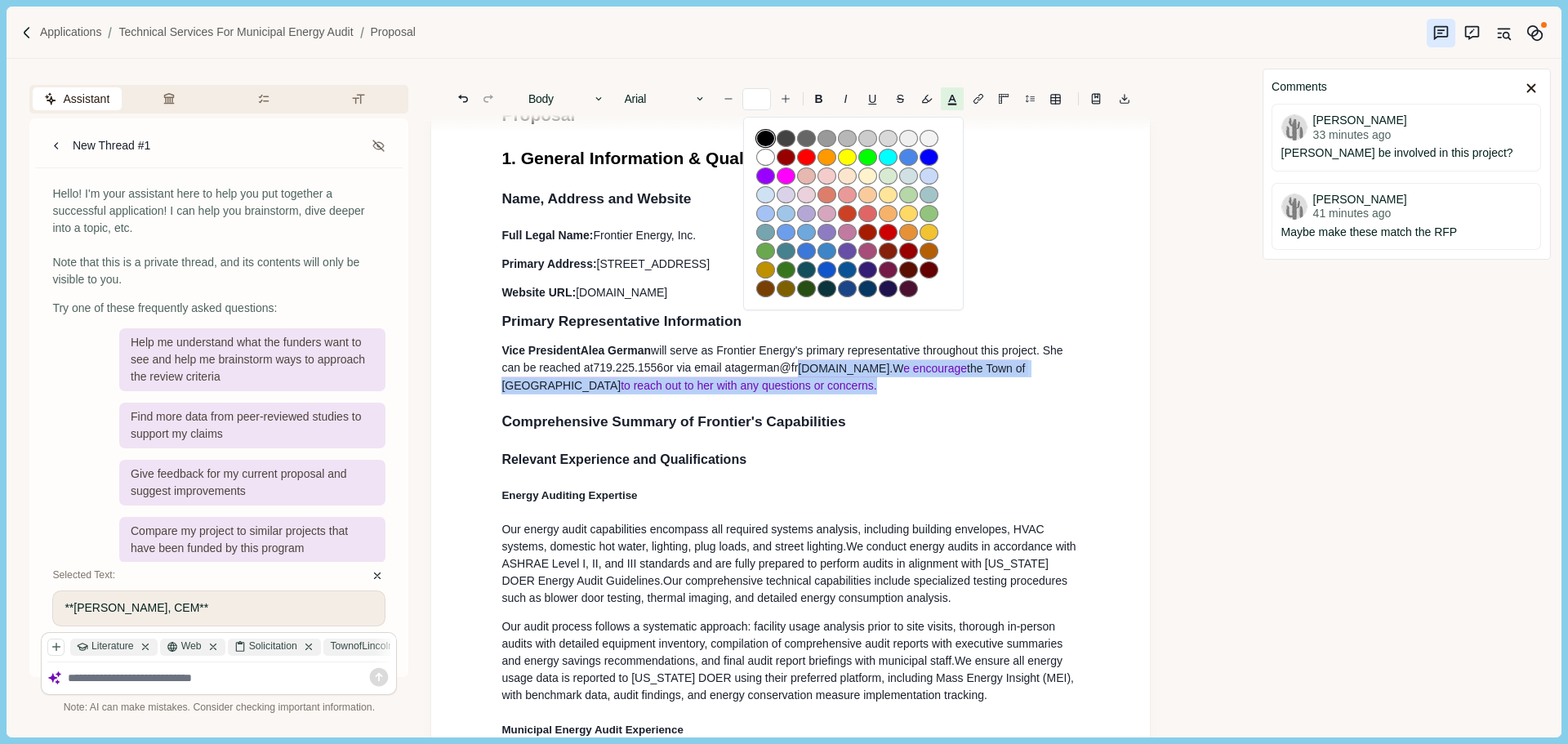
click at [767, 140] on button "button" at bounding box center [766, 139] width 19 height 17
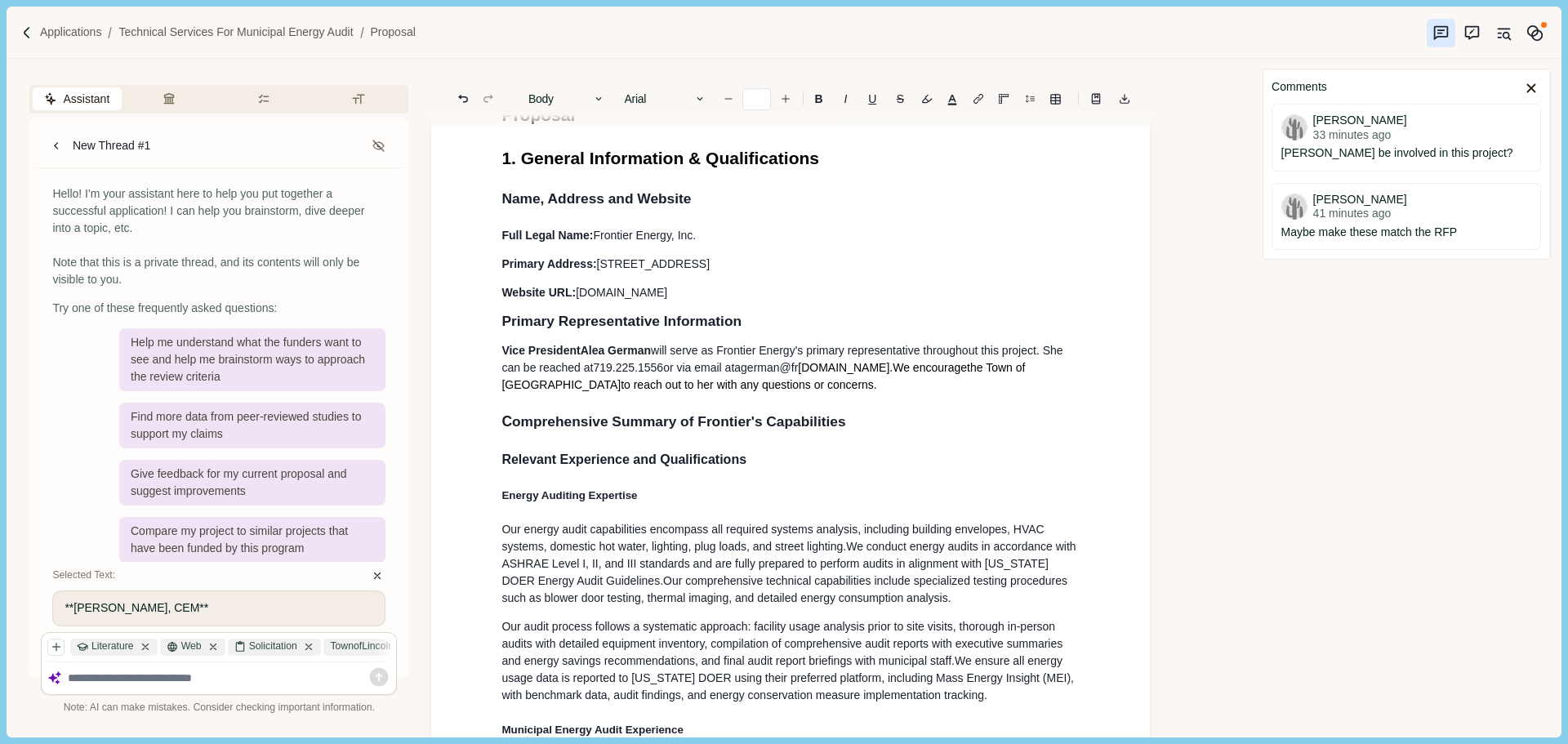
click at [820, 389] on span "to reach out to her with any questions or concerns." at bounding box center [748, 384] width 256 height 13
click at [787, 383] on p "Vice President [PERSON_NAME] will serve as Frontier Energy's primary representa…" at bounding box center [790, 368] width 578 height 52
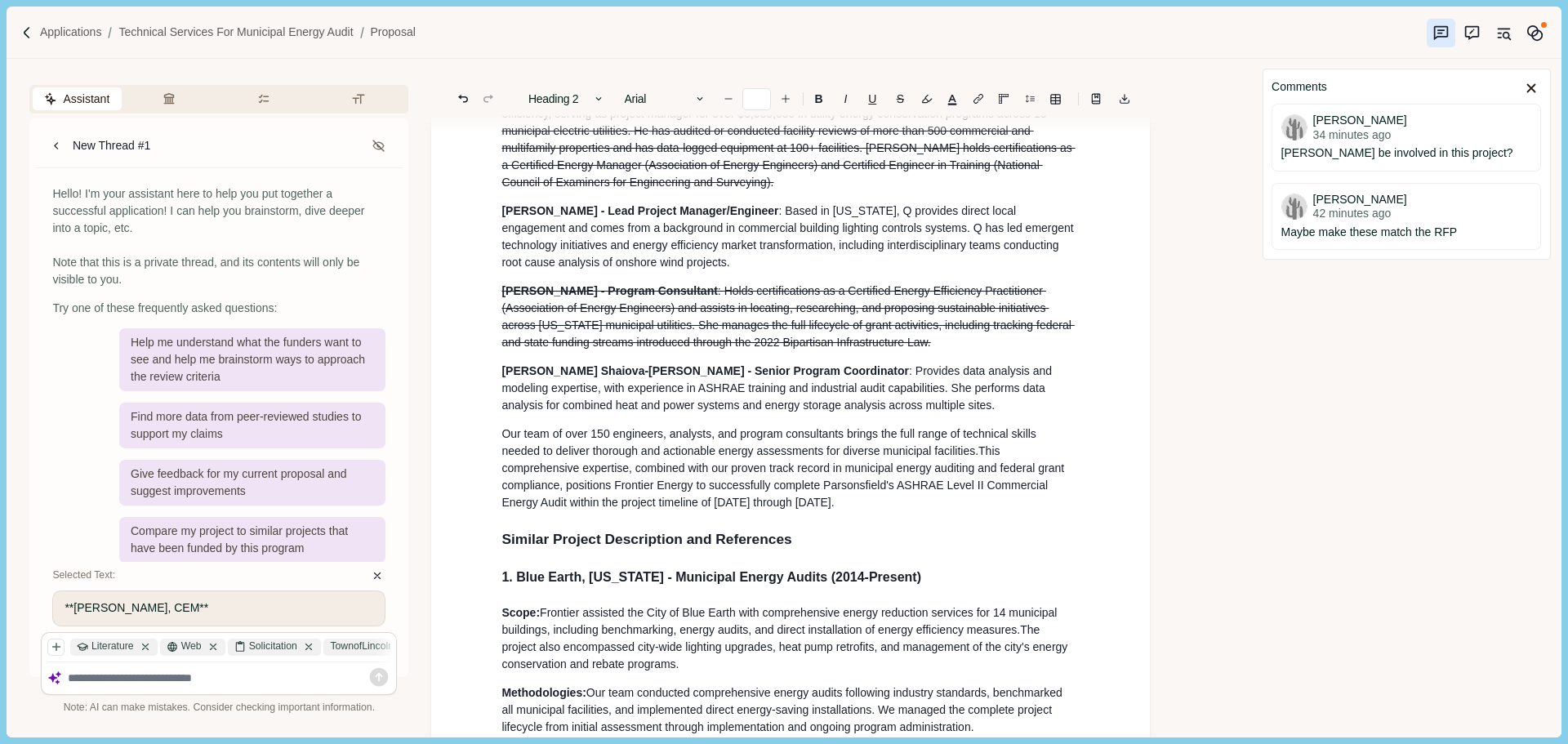
scroll to position [1225, 0]
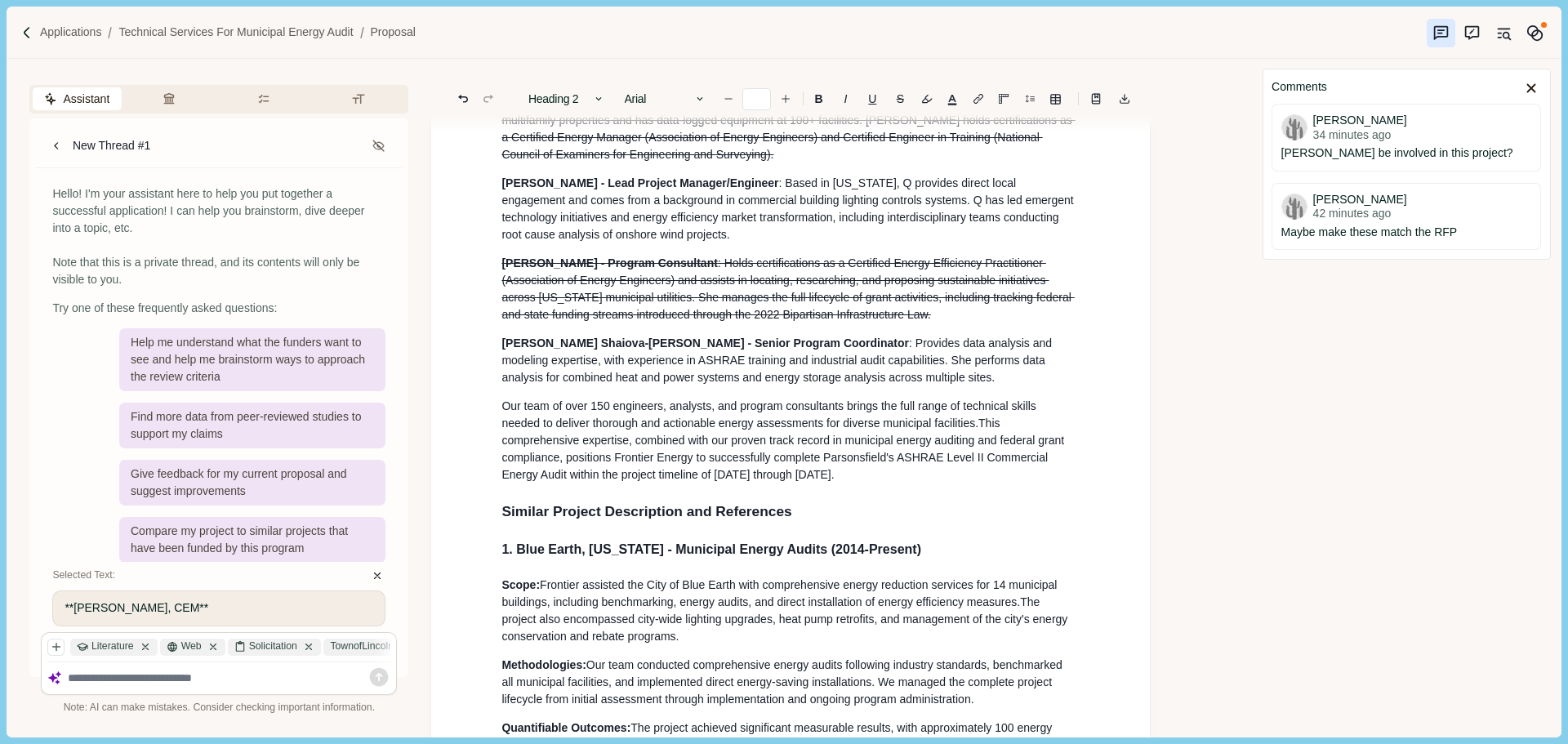
click at [505, 519] on span "Similar Project Description and References" at bounding box center [646, 511] width 290 height 16
drag, startPoint x: 902, startPoint y: 544, endPoint x: 705, endPoint y: 542, distance: 197.0
click at [705, 522] on h2 "Description of Similar Project Description and References" at bounding box center [790, 512] width 578 height 22
click at [602, 522] on span "Description of Similar Project Description and References" at bounding box center [694, 512] width 385 height 20
click at [587, 519] on span "Description ofSimilar Project Description and References" at bounding box center [694, 511] width 385 height 16
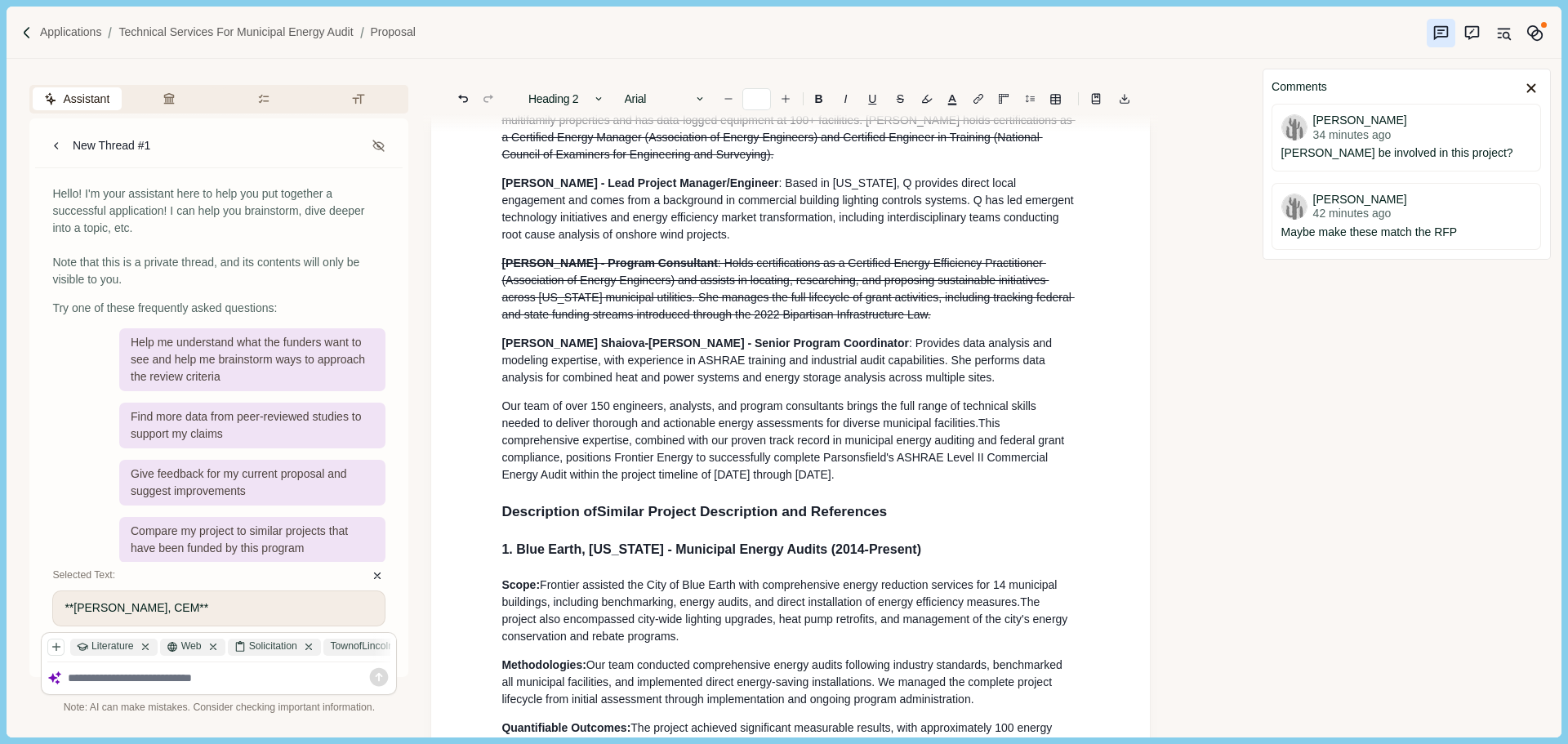
click at [594, 519] on span "Description ofSimilar Project Description and References" at bounding box center [694, 511] width 385 height 16
drag, startPoint x: 898, startPoint y: 539, endPoint x: 718, endPoint y: 540, distance: 180.0
click at [718, 522] on h2 "Description o fSimilar Project Des cription and References" at bounding box center [790, 512] width 578 height 22
click at [603, 519] on span "Description o fSimilar Projects" at bounding box center [604, 511] width 205 height 16
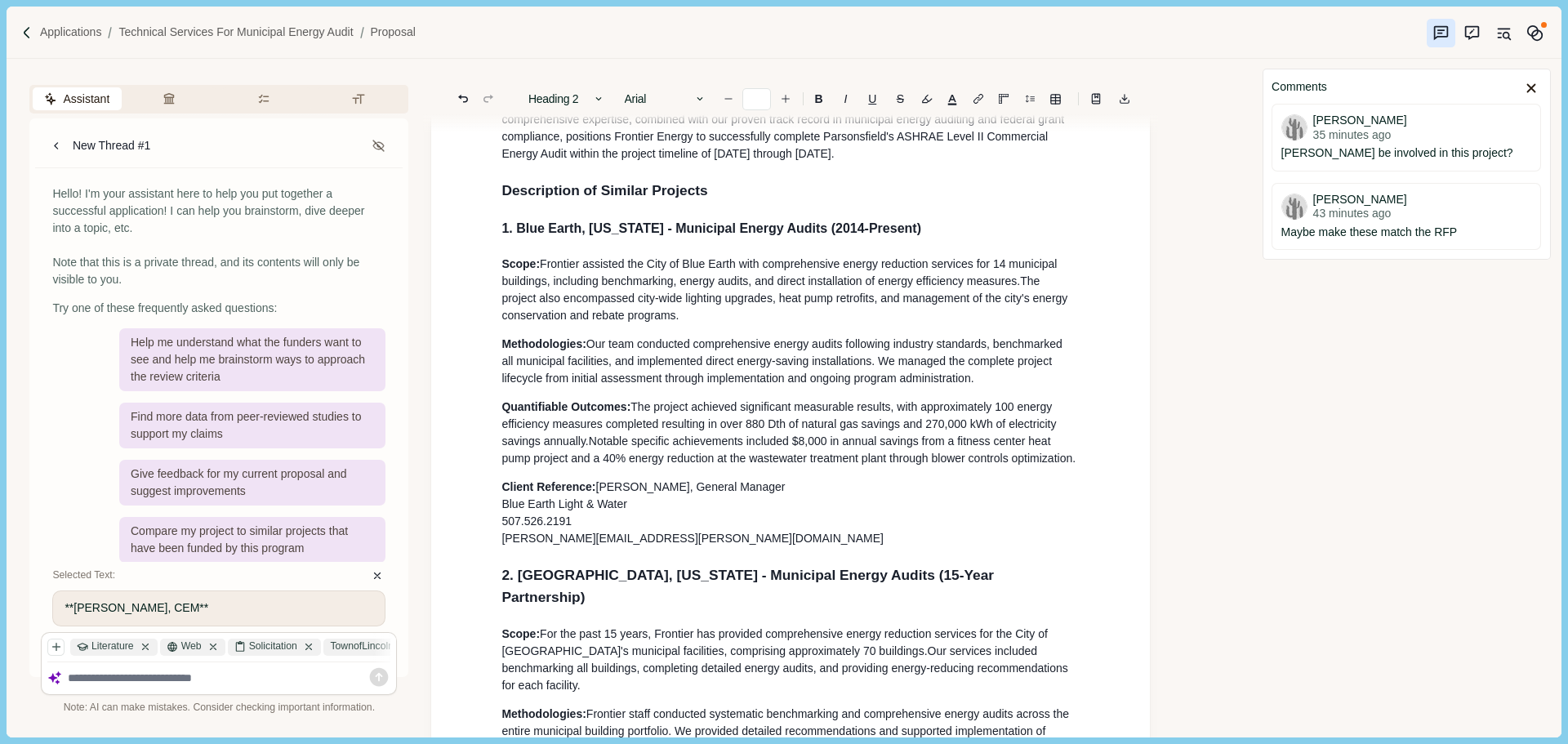
scroll to position [1551, 0]
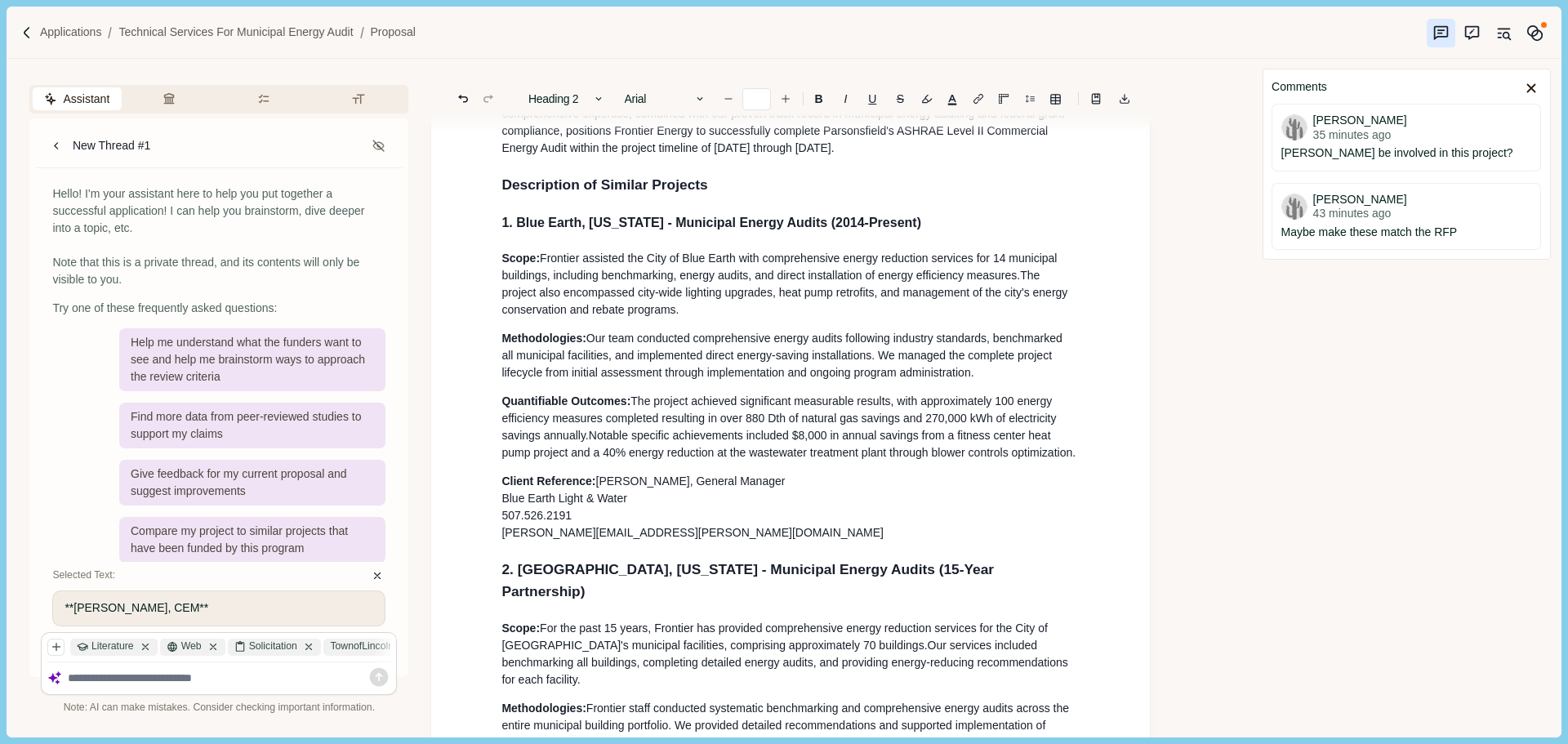
click at [717, 319] on p "Scope: Frontier assisted the City of Blue Earth with comprehensive energy reduc…" at bounding box center [790, 284] width 578 height 68
click at [1008, 316] on span "The project also encompassed city-wide lighting upgrades, heat pump retrofits, …" at bounding box center [785, 293] width 569 height 47
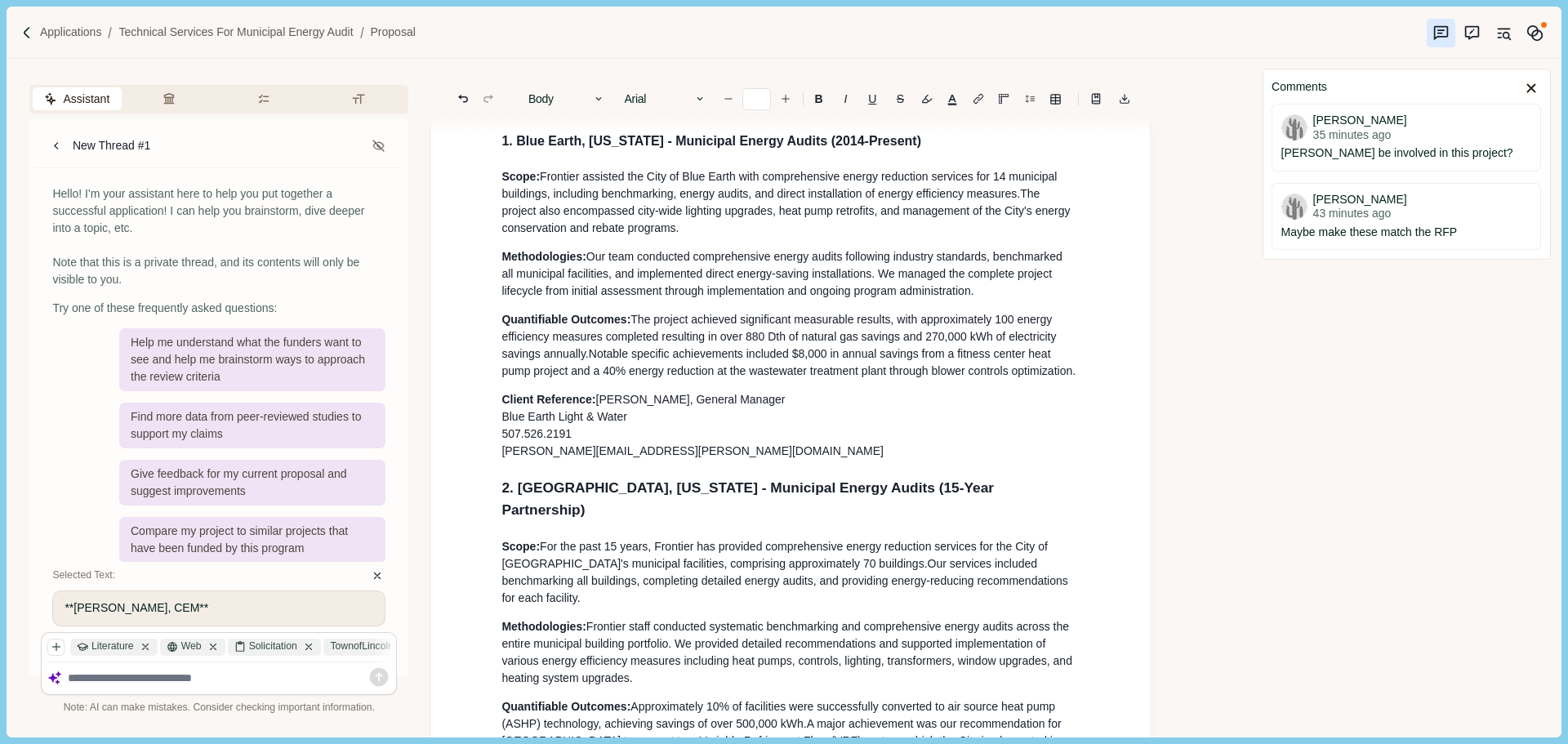
click at [660, 453] on p "Client Reference: [PERSON_NAME], General Manager Blue Earth Light & Water 507.5…" at bounding box center [790, 425] width 578 height 68
click at [661, 460] on p "Client Reference: [PERSON_NAME], General Manager Blue Earth Light & Water 507.5…" at bounding box center [790, 425] width 578 height 68
click at [600, 406] on span "[PERSON_NAME], General Manager" at bounding box center [691, 399] width 189 height 13
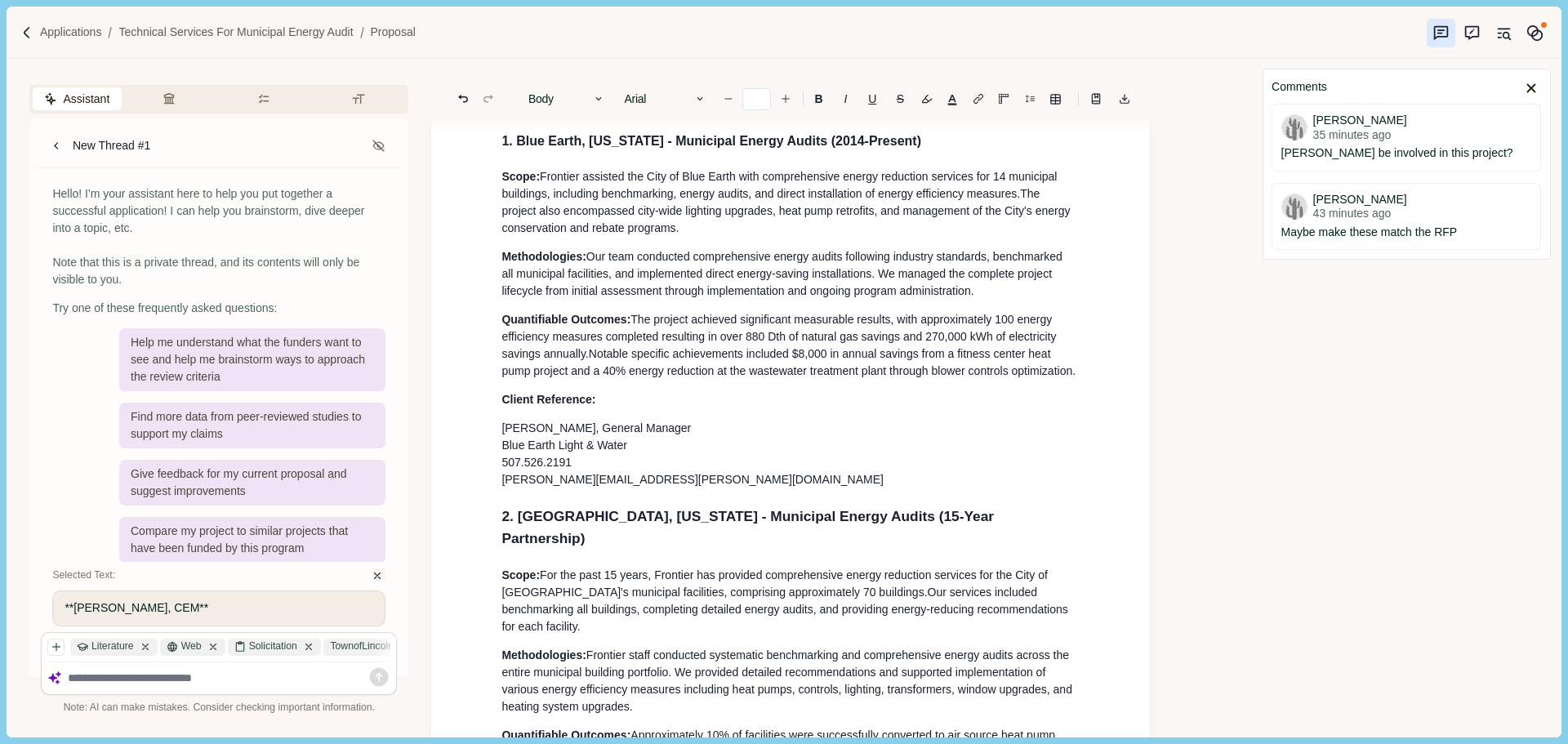
click at [606, 408] on p "Client Reference:" at bounding box center [790, 400] width 578 height 17
drag, startPoint x: 647, startPoint y: 517, endPoint x: 603, endPoint y: 496, distance: 48.8
click at [603, 489] on p "[PERSON_NAME], General Manager Blue Earth Light & Water 507.526.2191 [PERSON_NA…" at bounding box center [790, 454] width 578 height 68
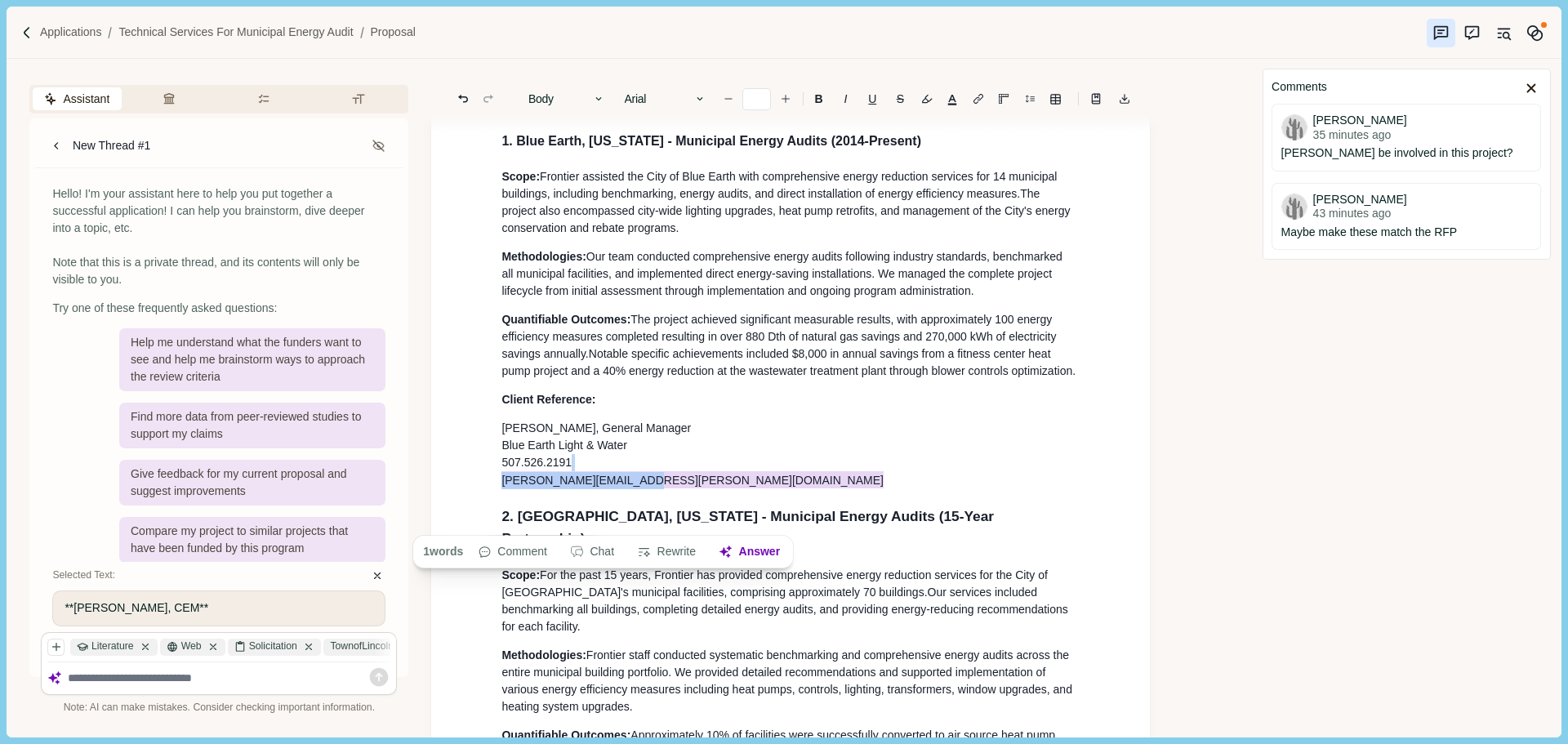
click at [675, 489] on p "[PERSON_NAME], General Manager Blue Earth Light & Water 507.526.2191 [PERSON_NA…" at bounding box center [790, 454] width 578 height 68
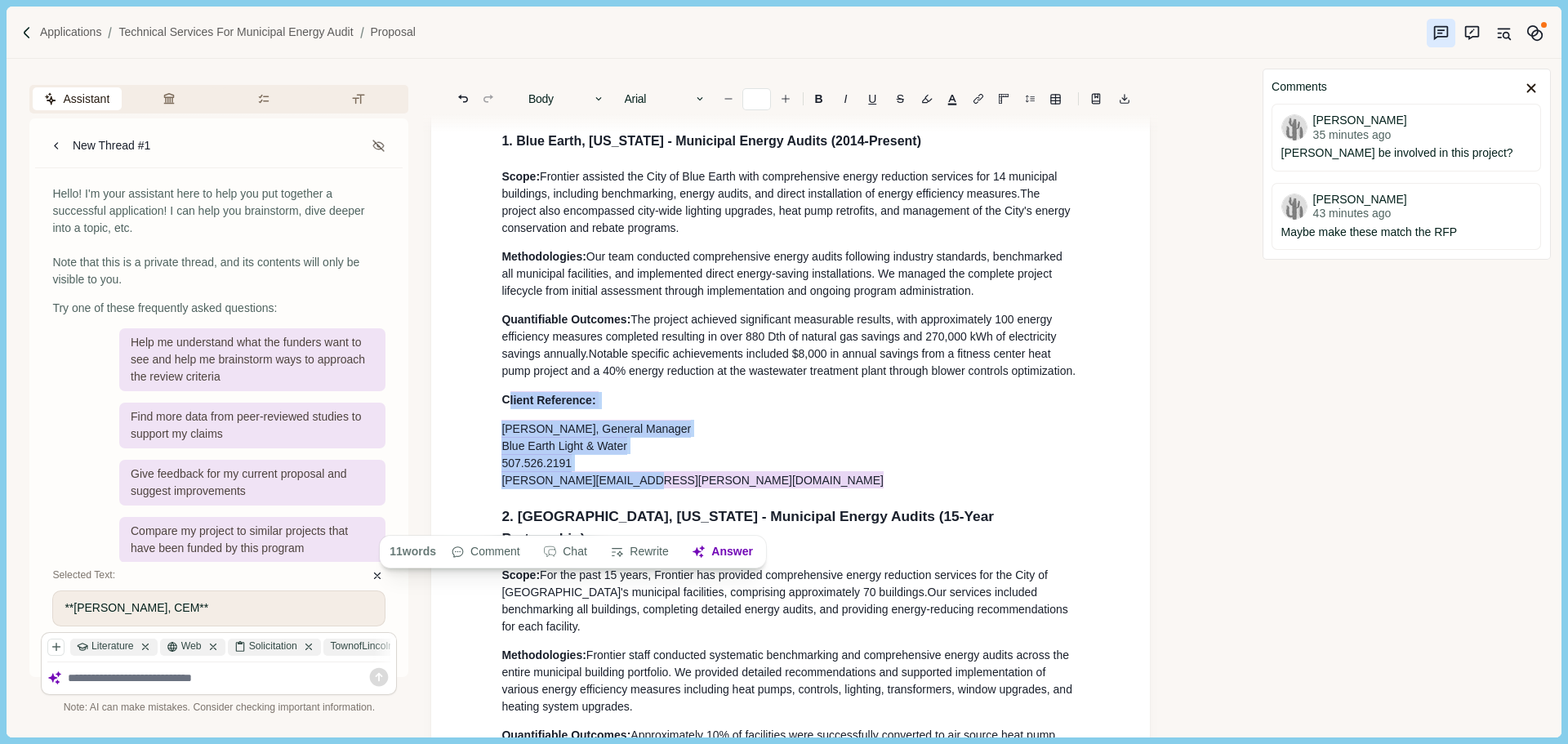
drag, startPoint x: 660, startPoint y: 522, endPoint x: 508, endPoint y: 436, distance: 174.6
click at [1032, 101] on icon "Line height" at bounding box center [1030, 99] width 10 height 10
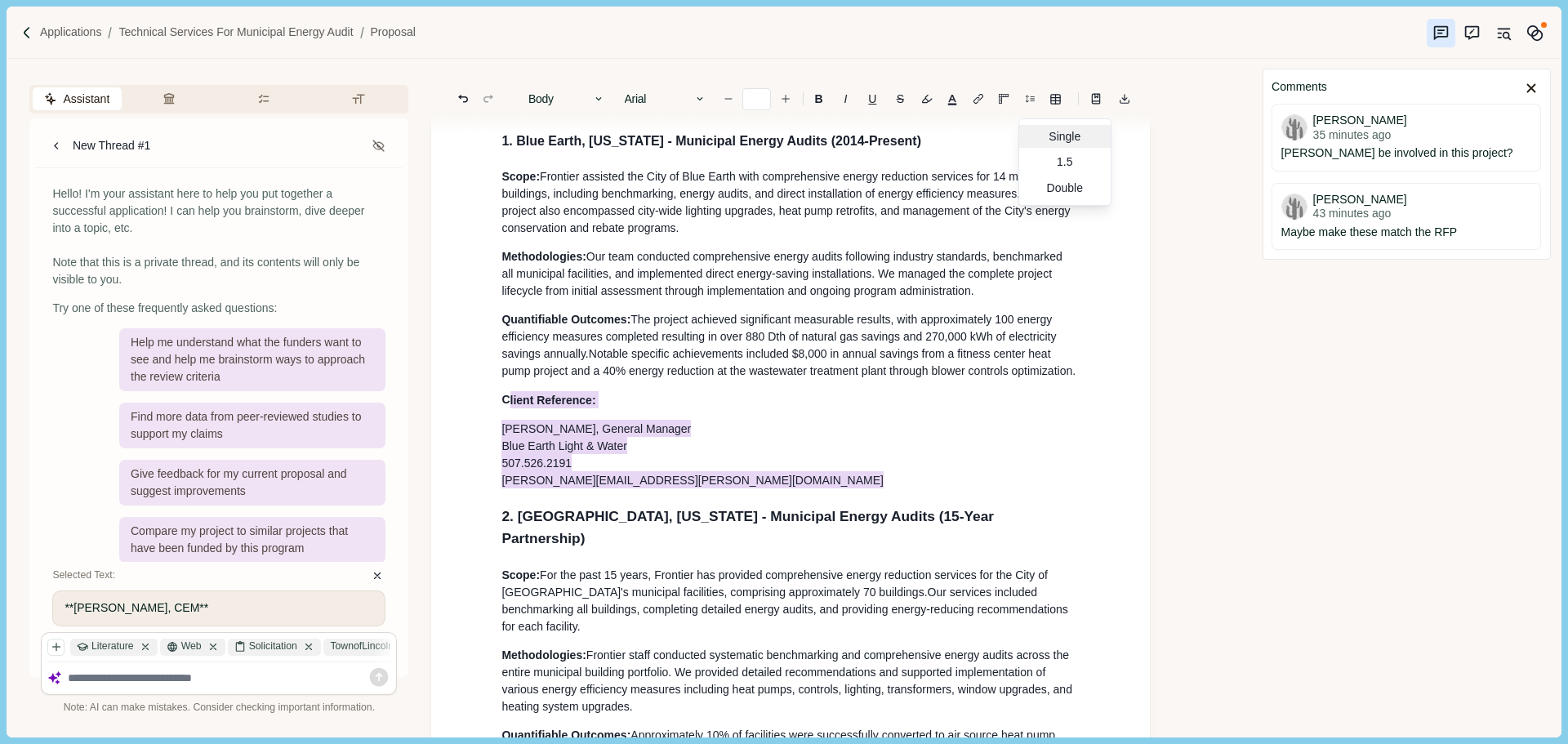
click at [1073, 137] on div "Single" at bounding box center [1065, 136] width 91 height 23
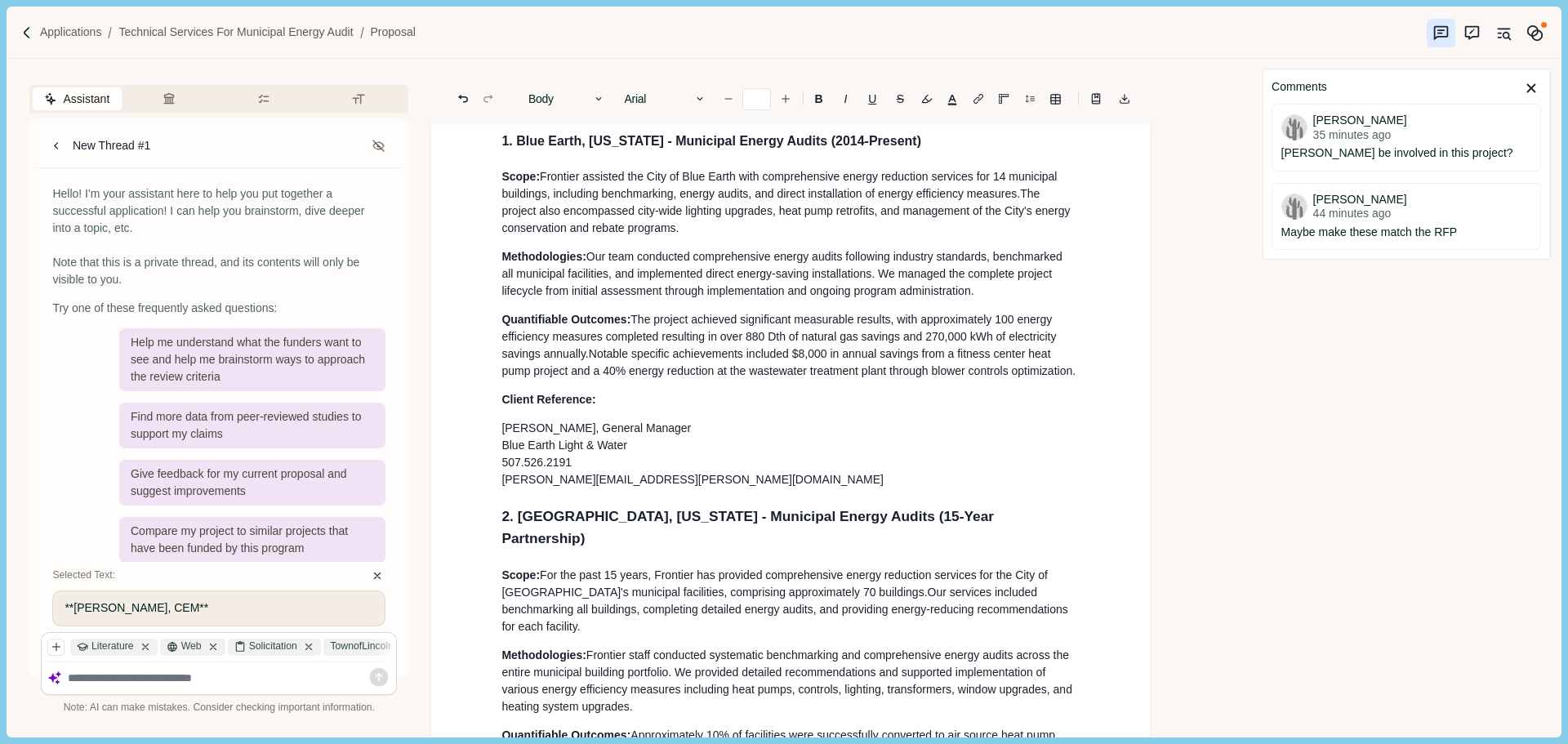
click at [673, 489] on p "[PERSON_NAME], General Manager Blue Earth Light & Water 507.526.2191 [PERSON_NA…" at bounding box center [790, 454] width 578 height 68
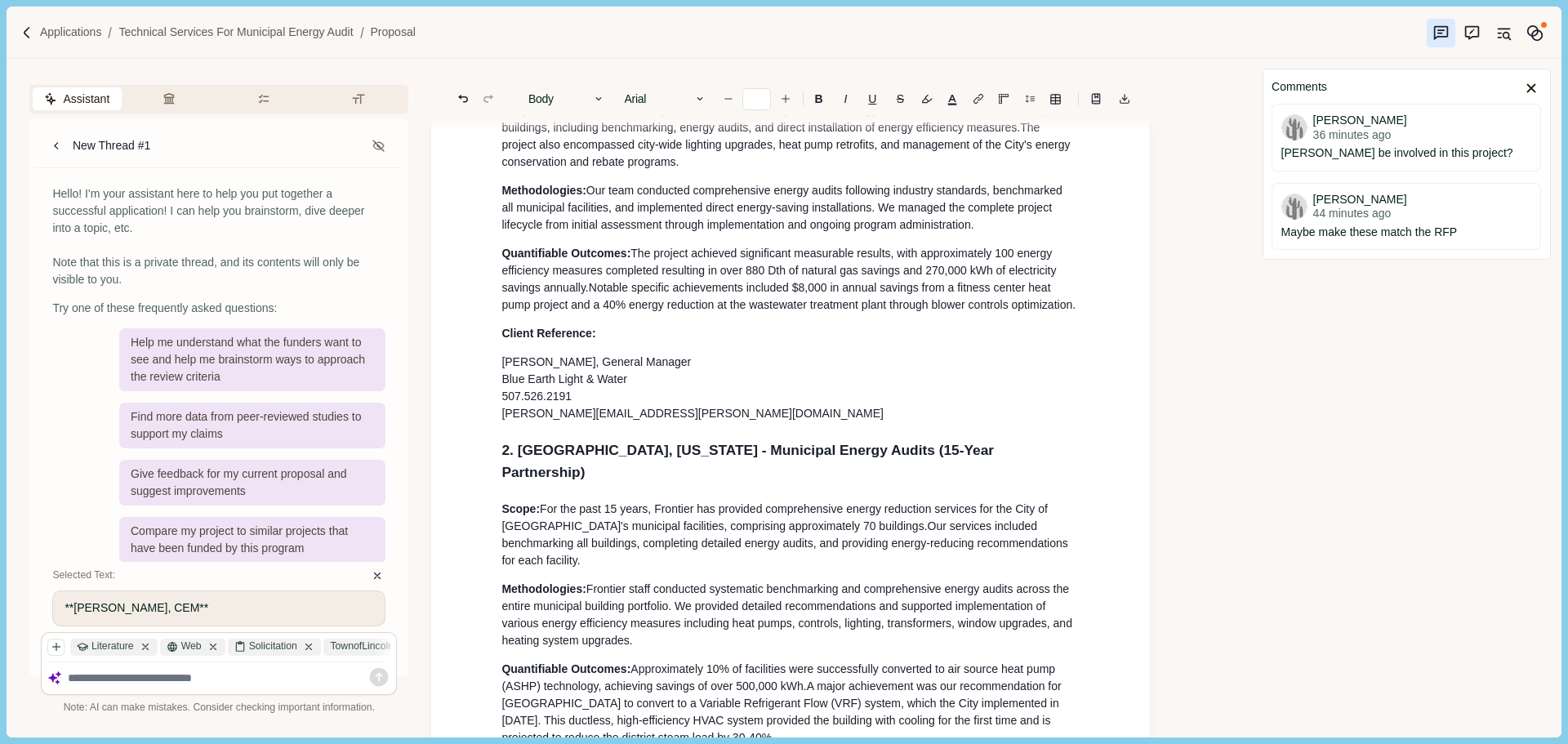
scroll to position [1960, 0]
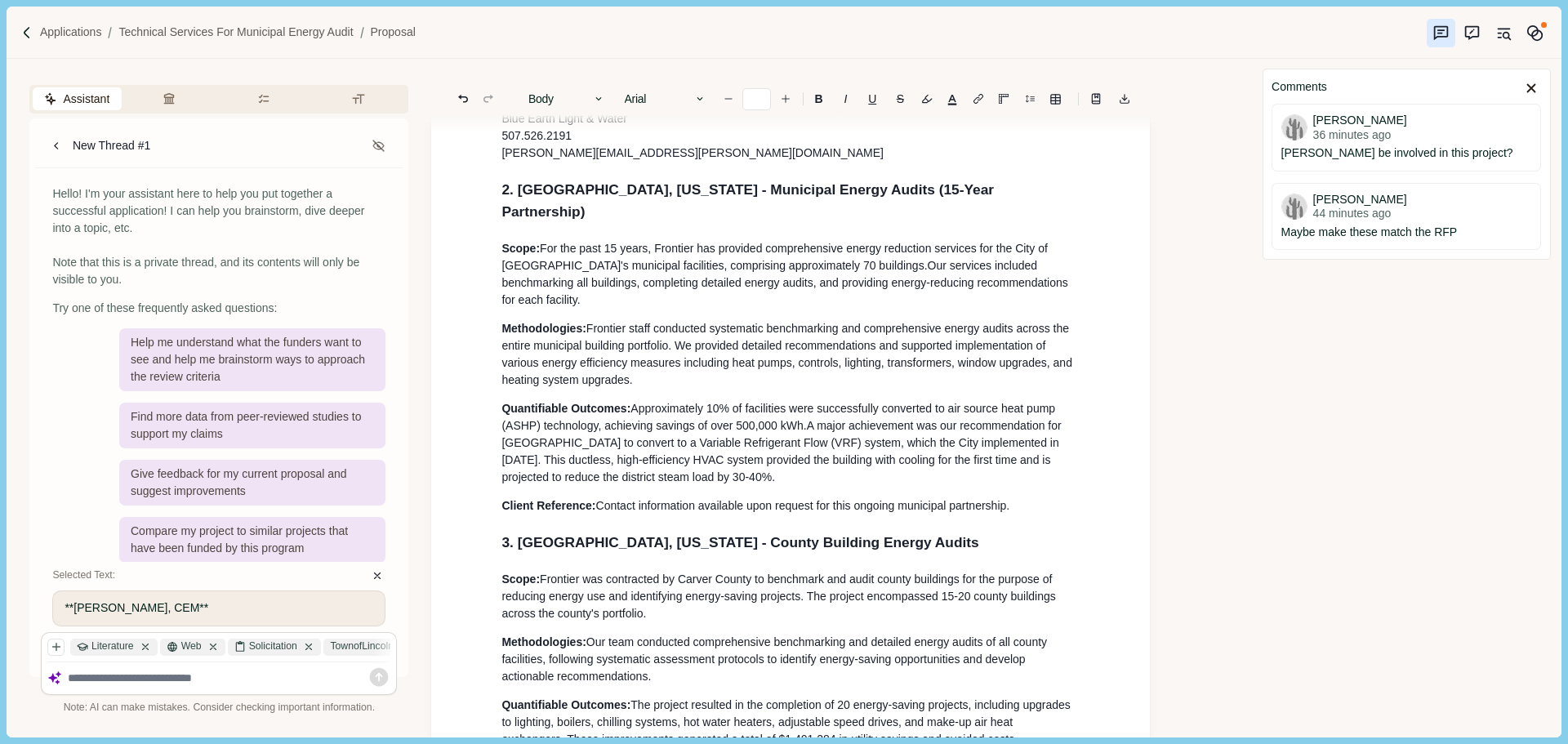
click at [974, 223] on h2 "2. [GEOGRAPHIC_DATA], [US_STATE] - Municipal Energy Audits (15-Year Partnership)" at bounding box center [790, 201] width 578 height 44
drag, startPoint x: 966, startPoint y: 229, endPoint x: 843, endPoint y: 238, distance: 123.3
click at [843, 223] on h2 "2. [GEOGRAPHIC_DATA], [US_STATE] - Municipal Energy Audits (15 -Year Partnershi…" at bounding box center [790, 201] width 578 height 44
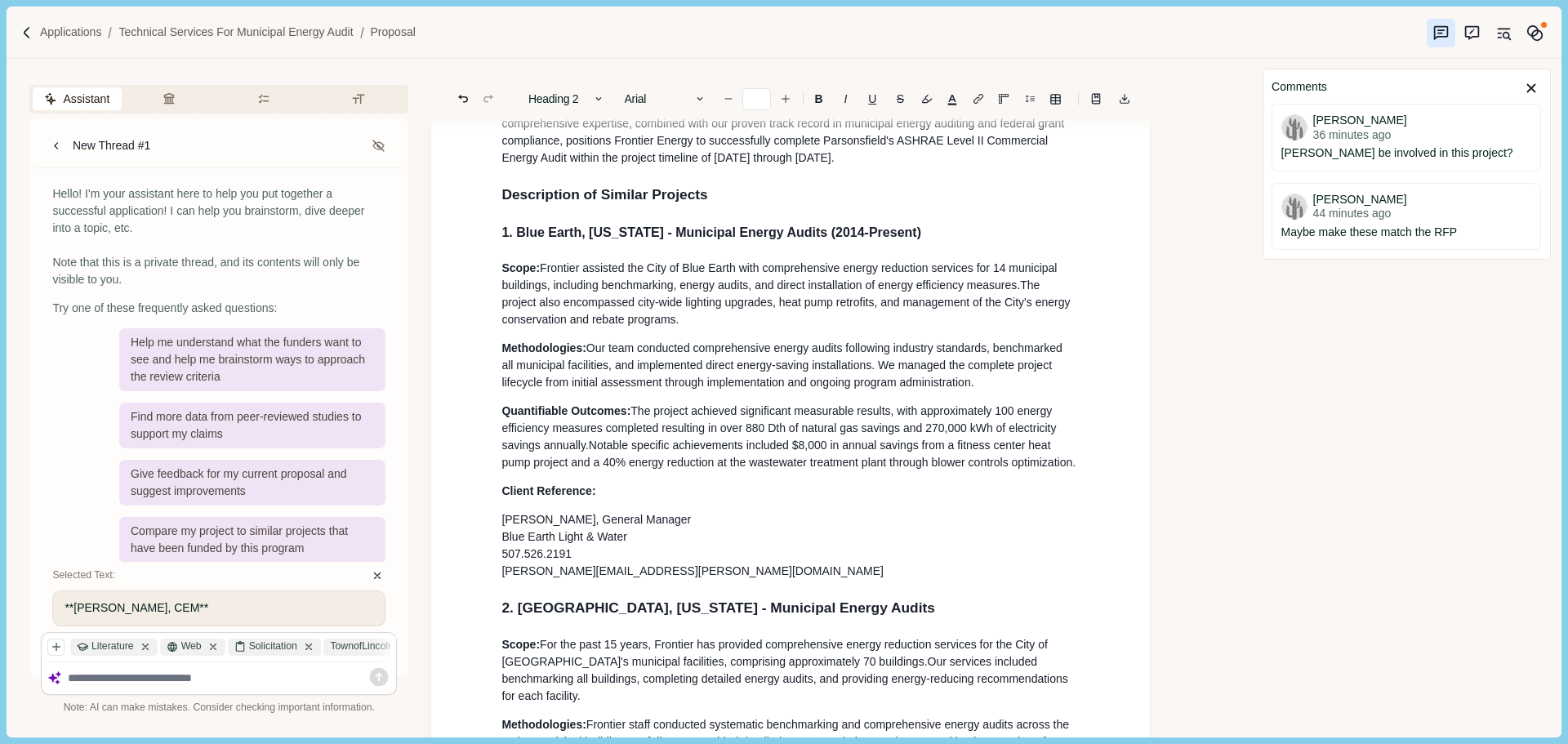
scroll to position [1470, 0]
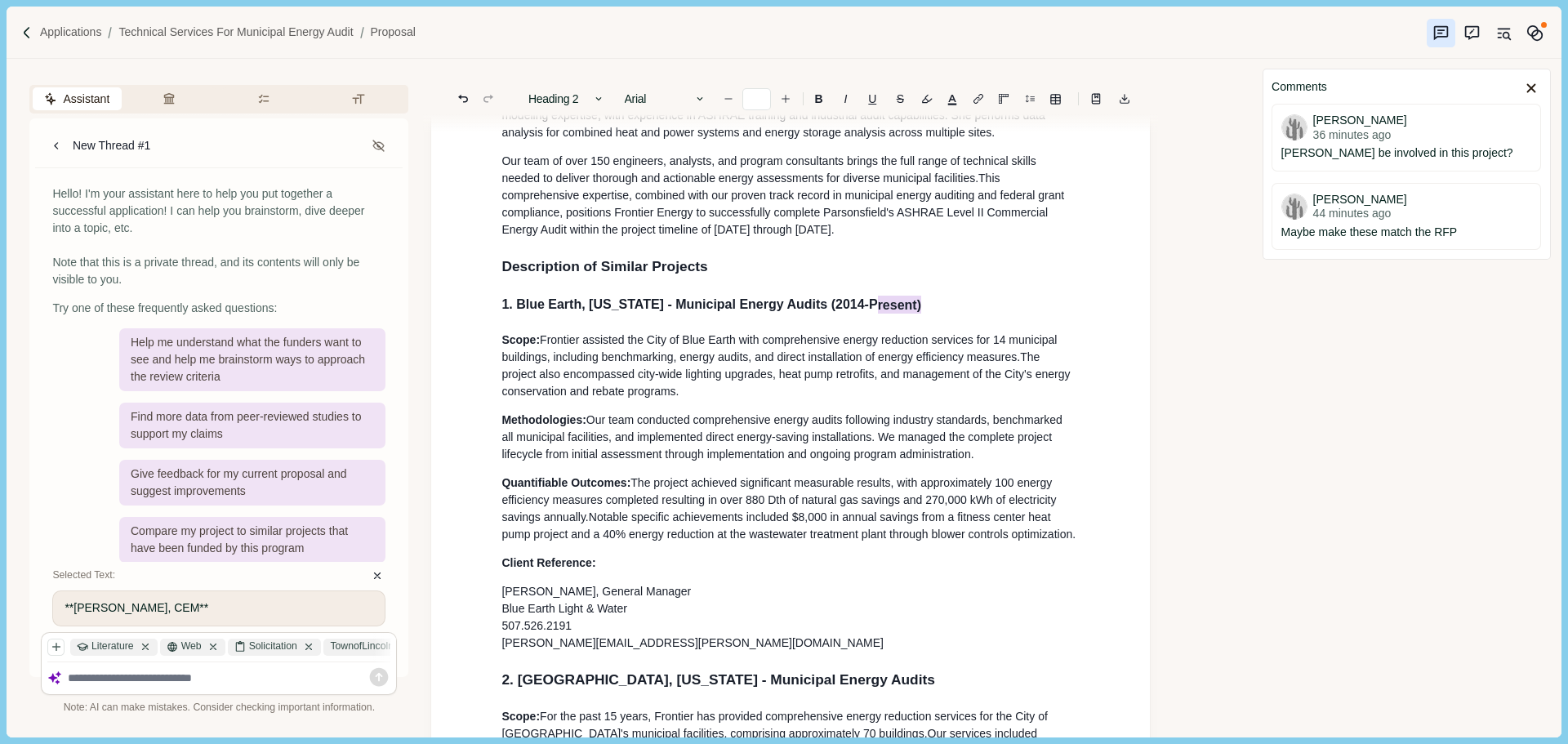
drag, startPoint x: 921, startPoint y: 332, endPoint x: 862, endPoint y: 332, distance: 59.0
click at [862, 315] on h3 "1. Blue Earth, [US_STATE] - Municipal Energy Audits (2014-P resent)" at bounding box center [790, 304] width 578 height 19
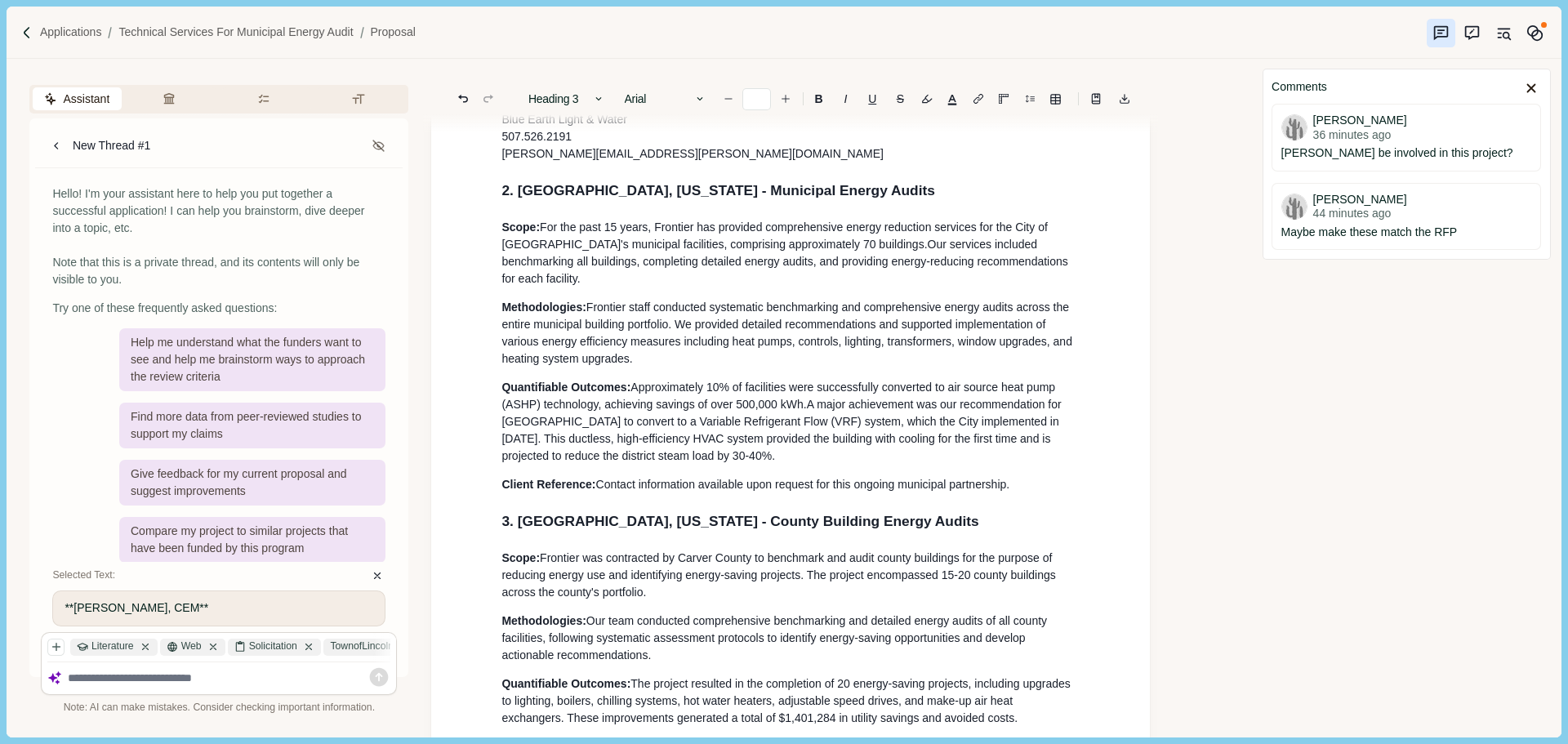
scroll to position [1960, 0]
click at [706, 367] on p "Methodologies: Frontier staff conducted systematic benchmarking and comprehensi…" at bounding box center [790, 332] width 578 height 68
type input "**"
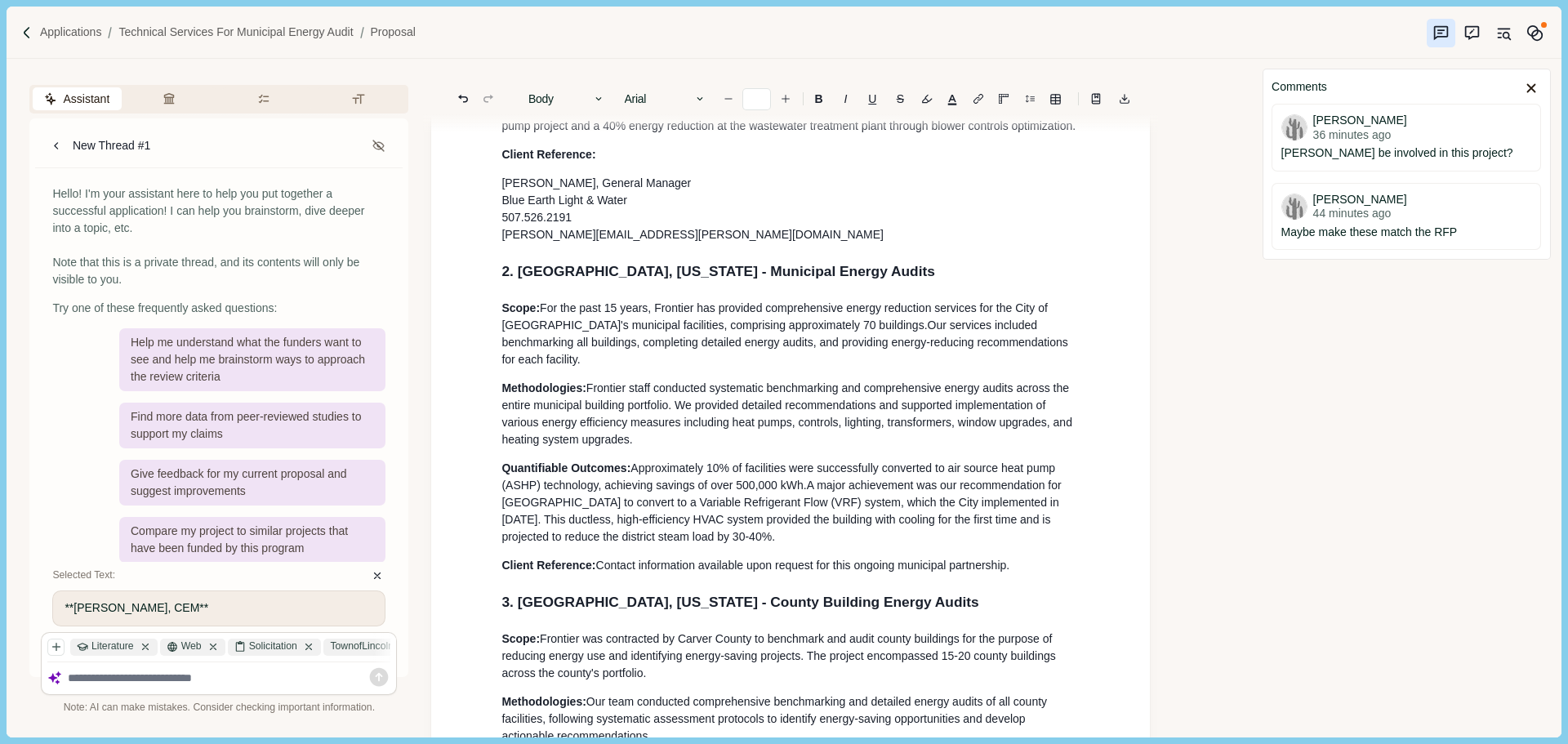
scroll to position [2042, 0]
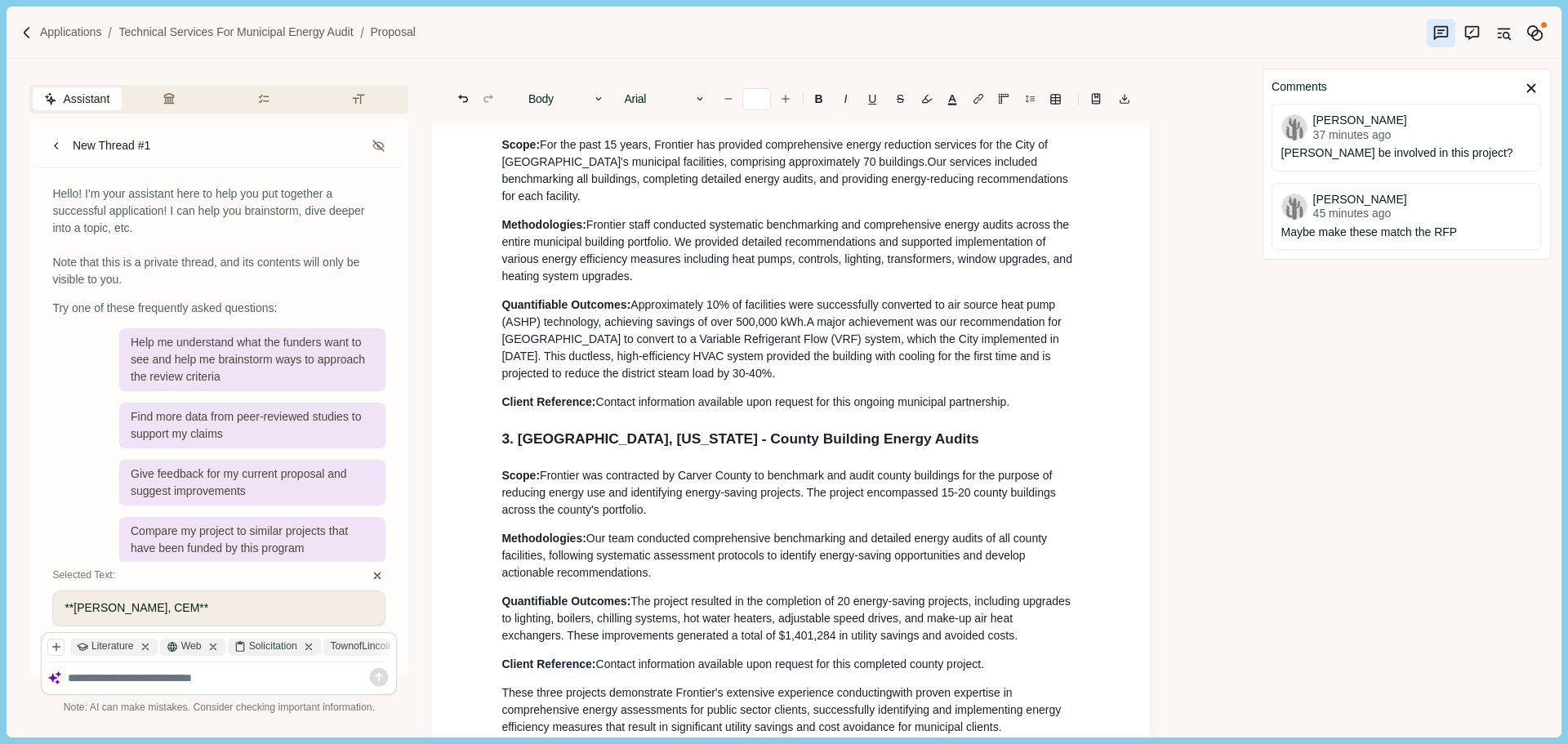
click at [1019, 411] on p "Client Reference: Contact information available upon request for this ongoing m…" at bounding box center [790, 402] width 578 height 17
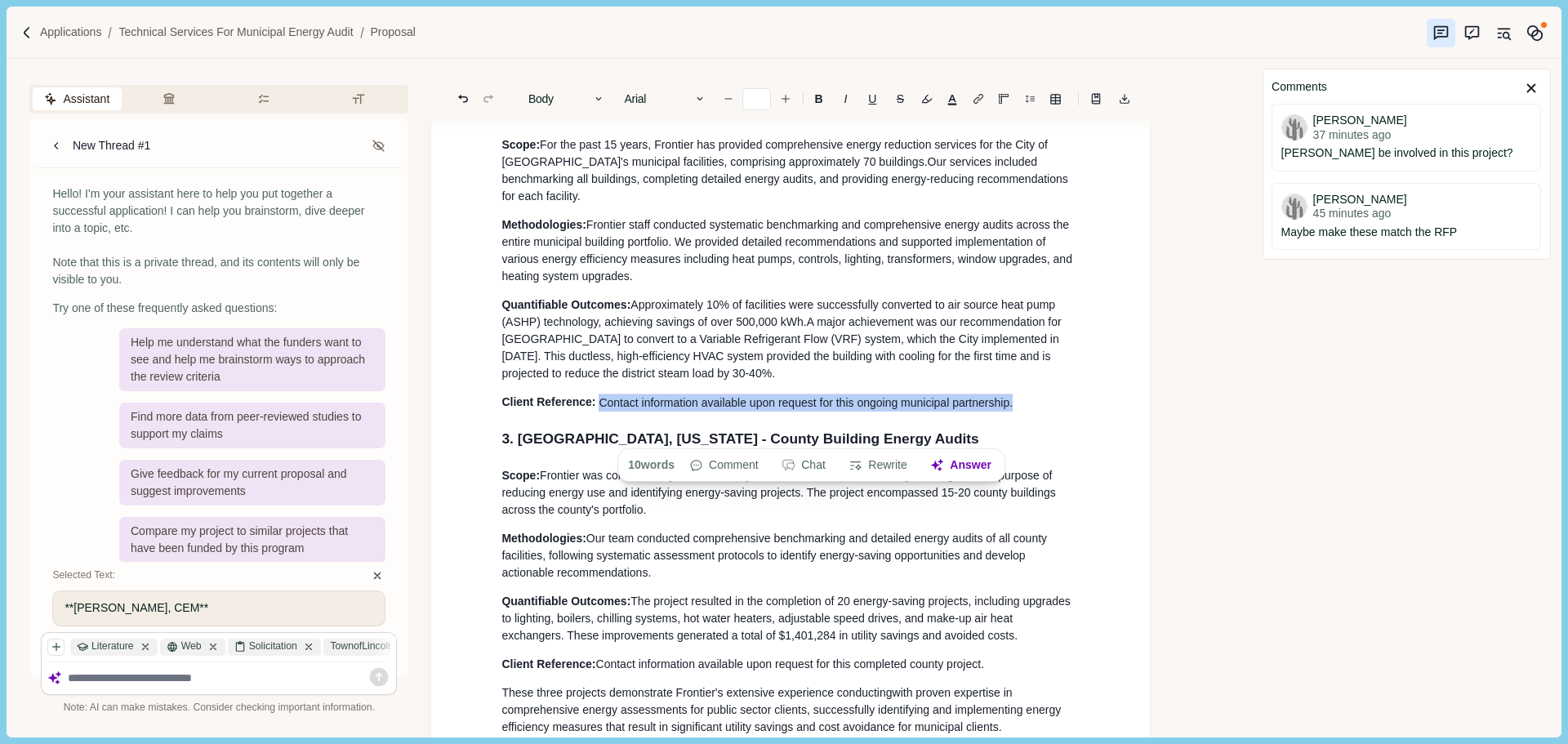
drag, startPoint x: 1020, startPoint y: 435, endPoint x: 603, endPoint y: 436, distance: 417.0
click at [599, 411] on p "Client Reference: Contact information available upon request for this ongoing m…" at bounding box center [790, 402] width 578 height 17
click at [931, 98] on button "button" at bounding box center [926, 98] width 23 height 23
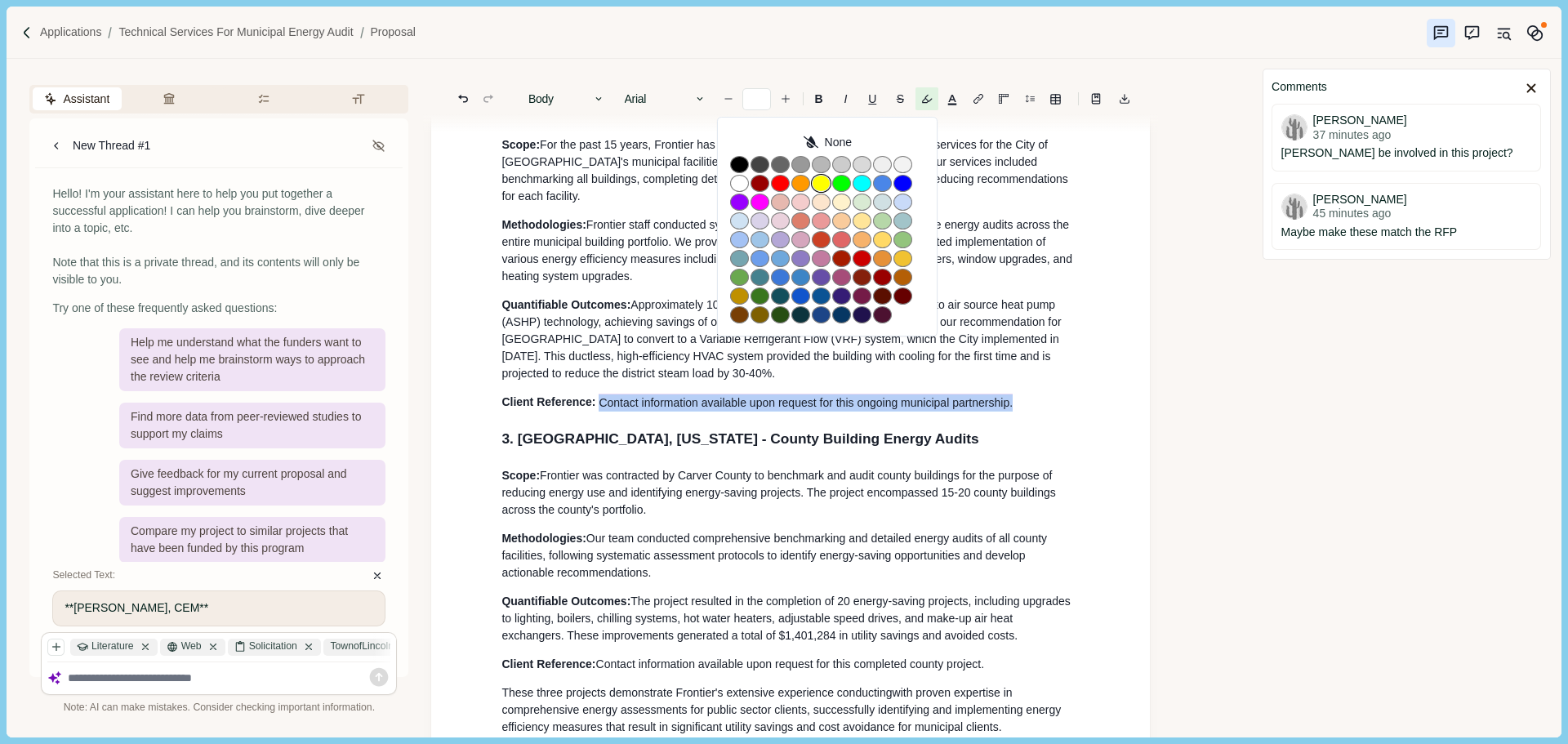
click at [817, 186] on button "button" at bounding box center [821, 183] width 19 height 17
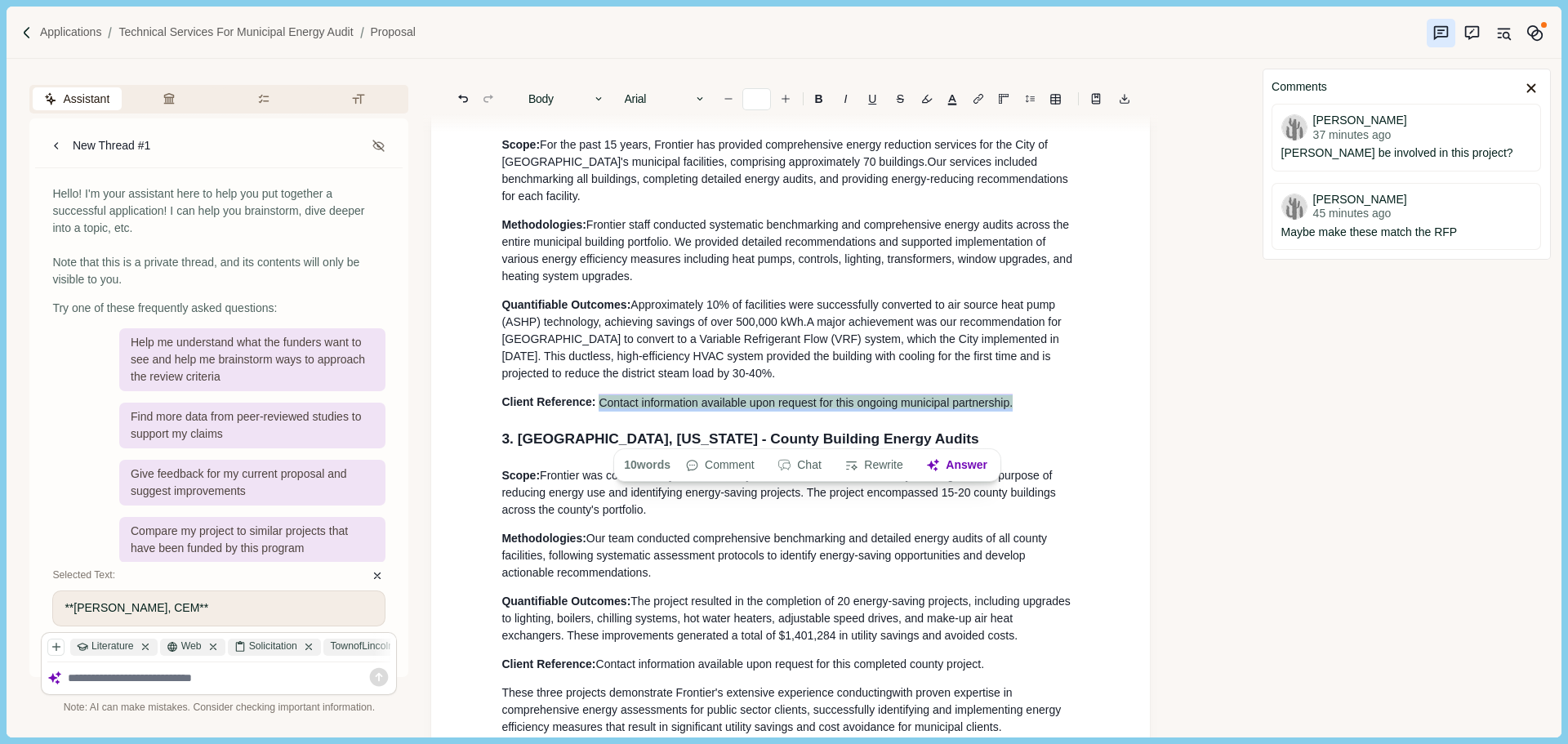
click at [714, 367] on span "A major achievement was our recommendation for [GEOGRAPHIC_DATA] to convert to …" at bounding box center [783, 347] width 563 height 64
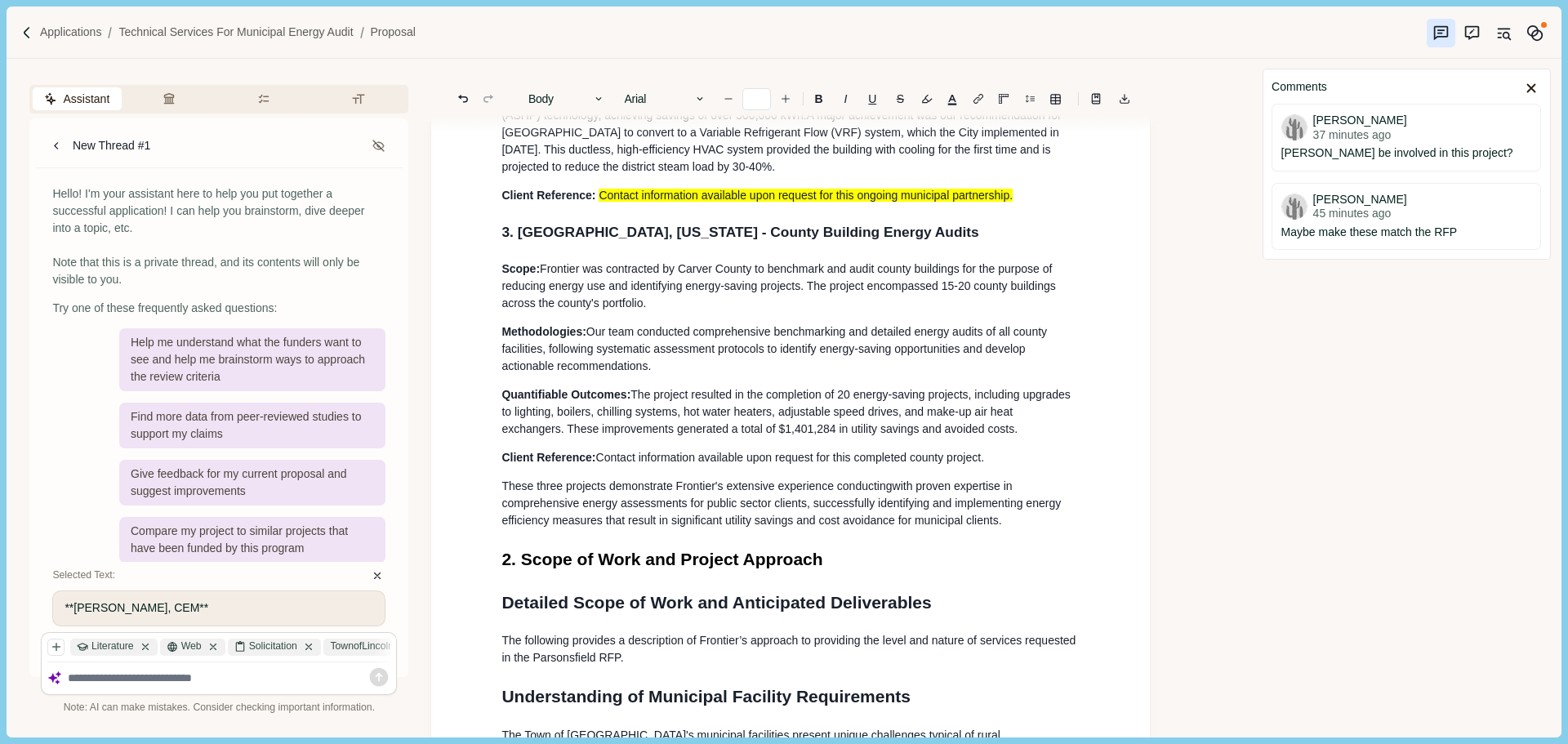
scroll to position [2287, 0]
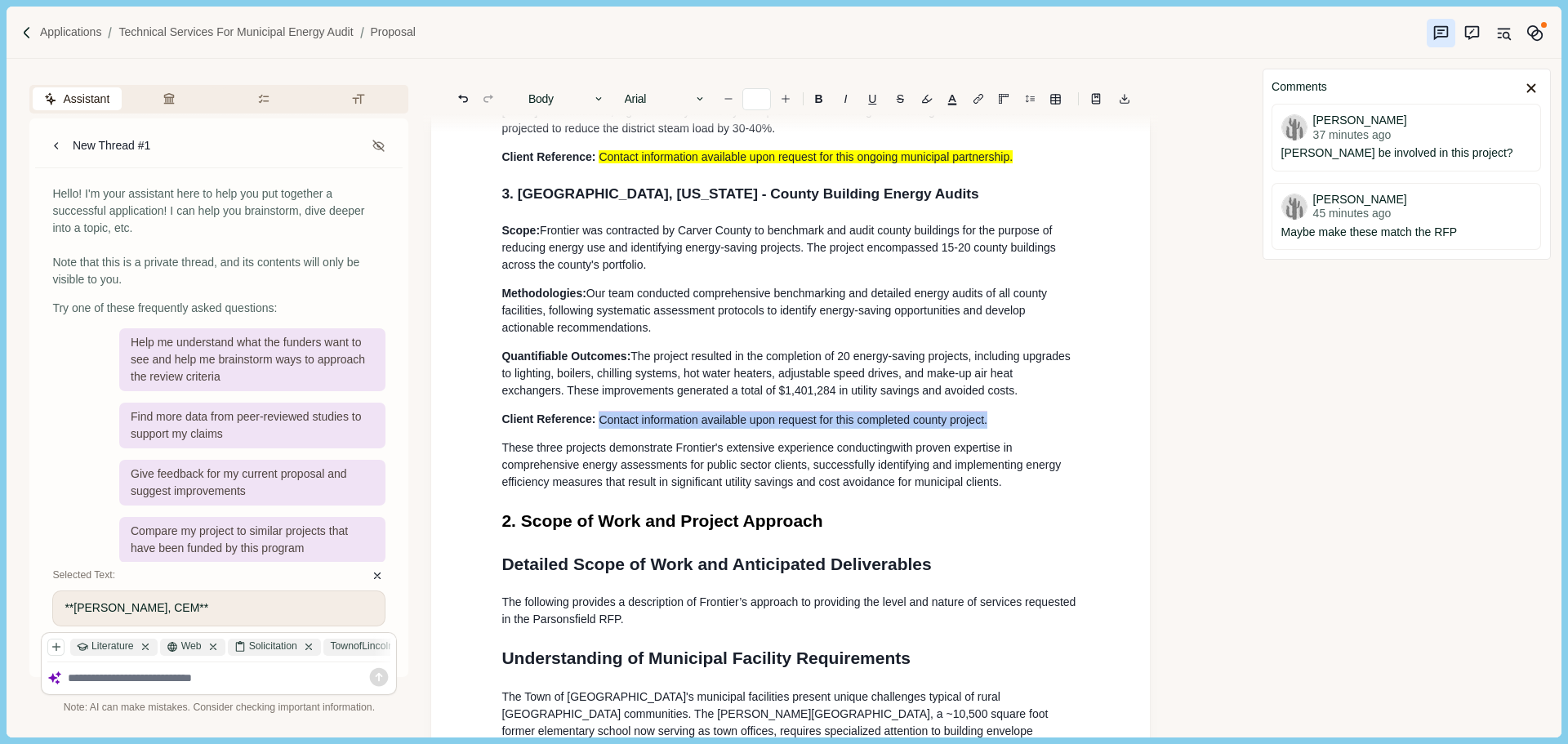
drag, startPoint x: 997, startPoint y: 462, endPoint x: 603, endPoint y: 460, distance: 394.0
click at [603, 428] on p "Client Reference: Contact information available upon request for this completed…" at bounding box center [790, 419] width 578 height 17
click at [926, 104] on button "button" at bounding box center [926, 98] width 23 height 23
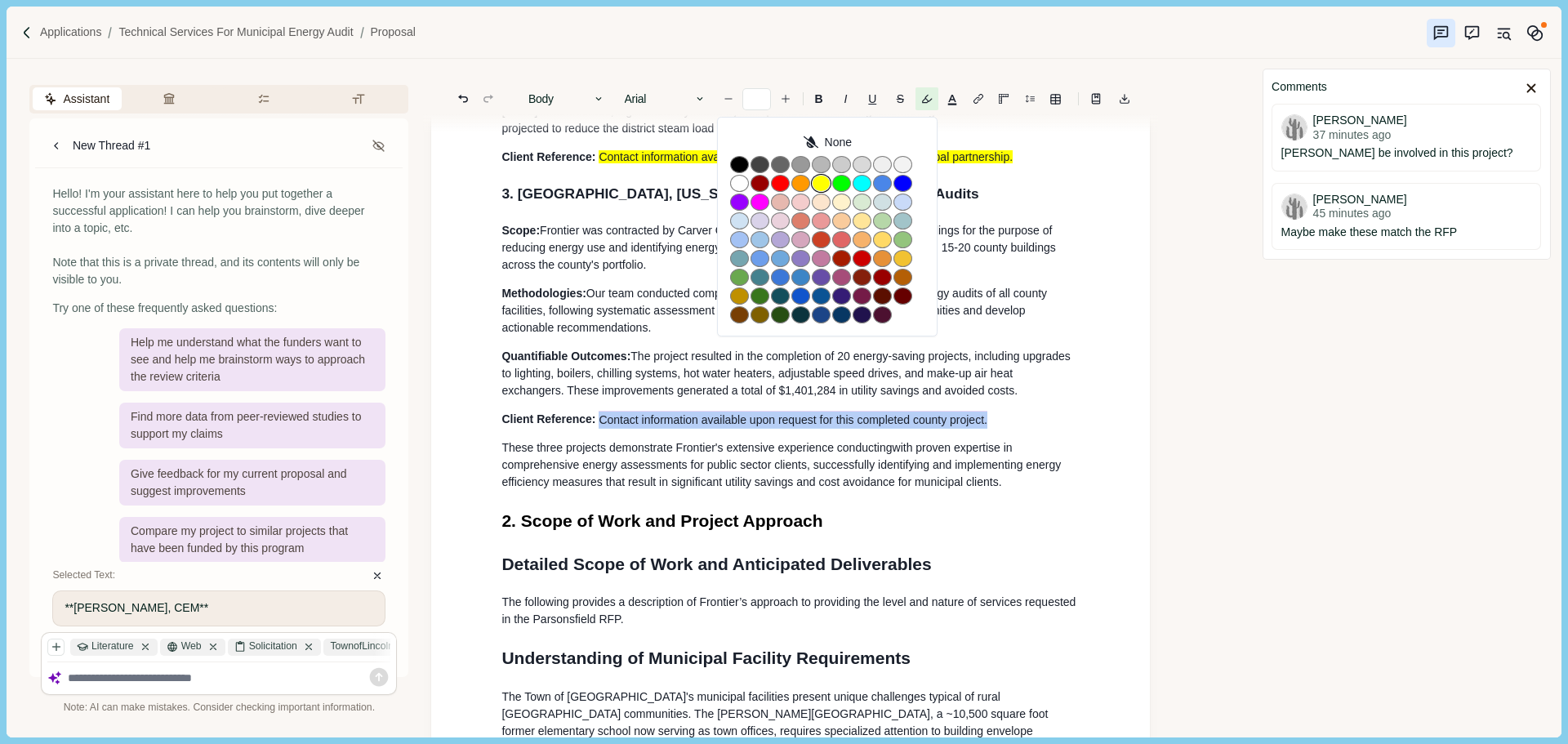
click at [820, 181] on button "button" at bounding box center [821, 183] width 19 height 17
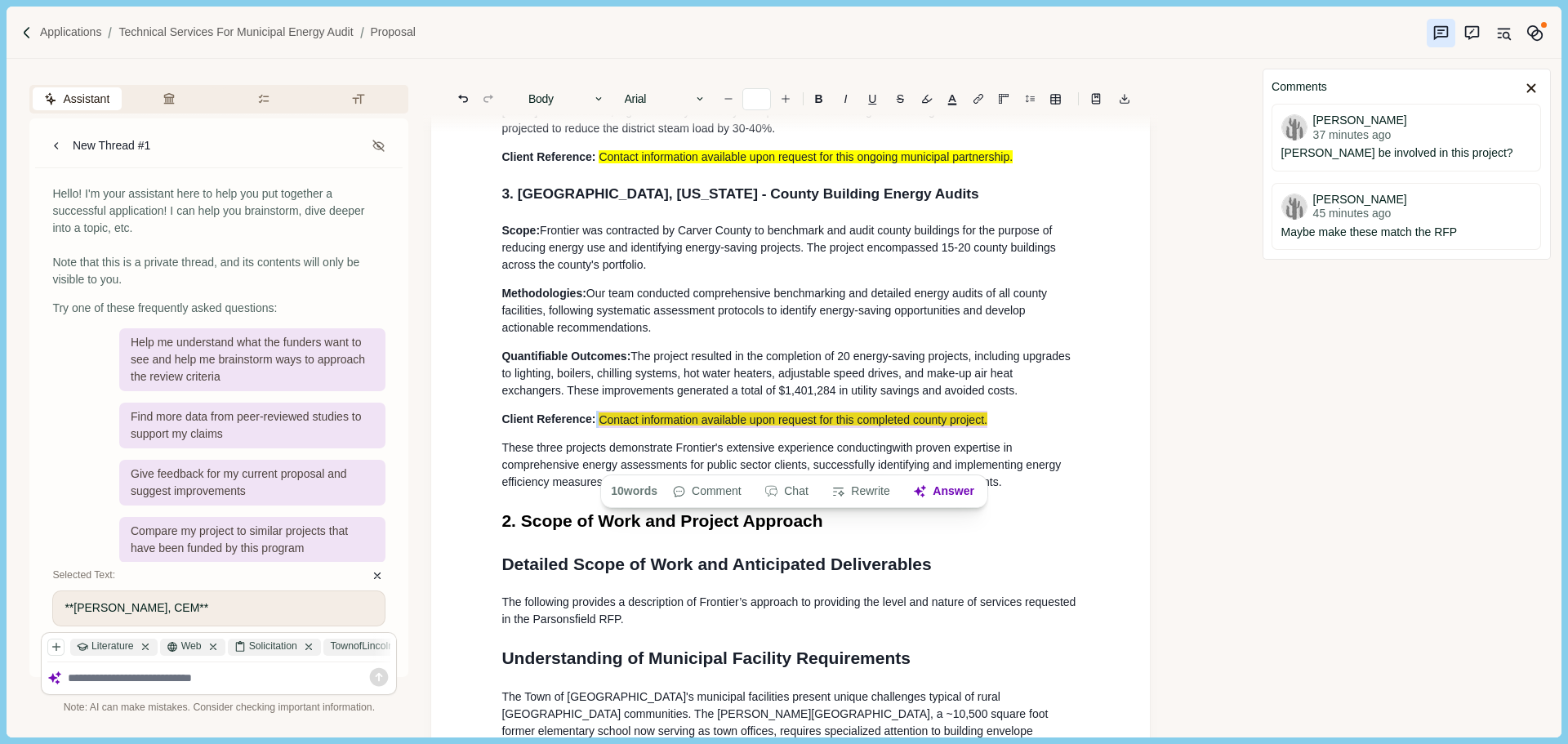
click at [555, 454] on span "These three projects demonstrate Frontier's extensive experience conducting" at bounding box center [697, 447] width 391 height 13
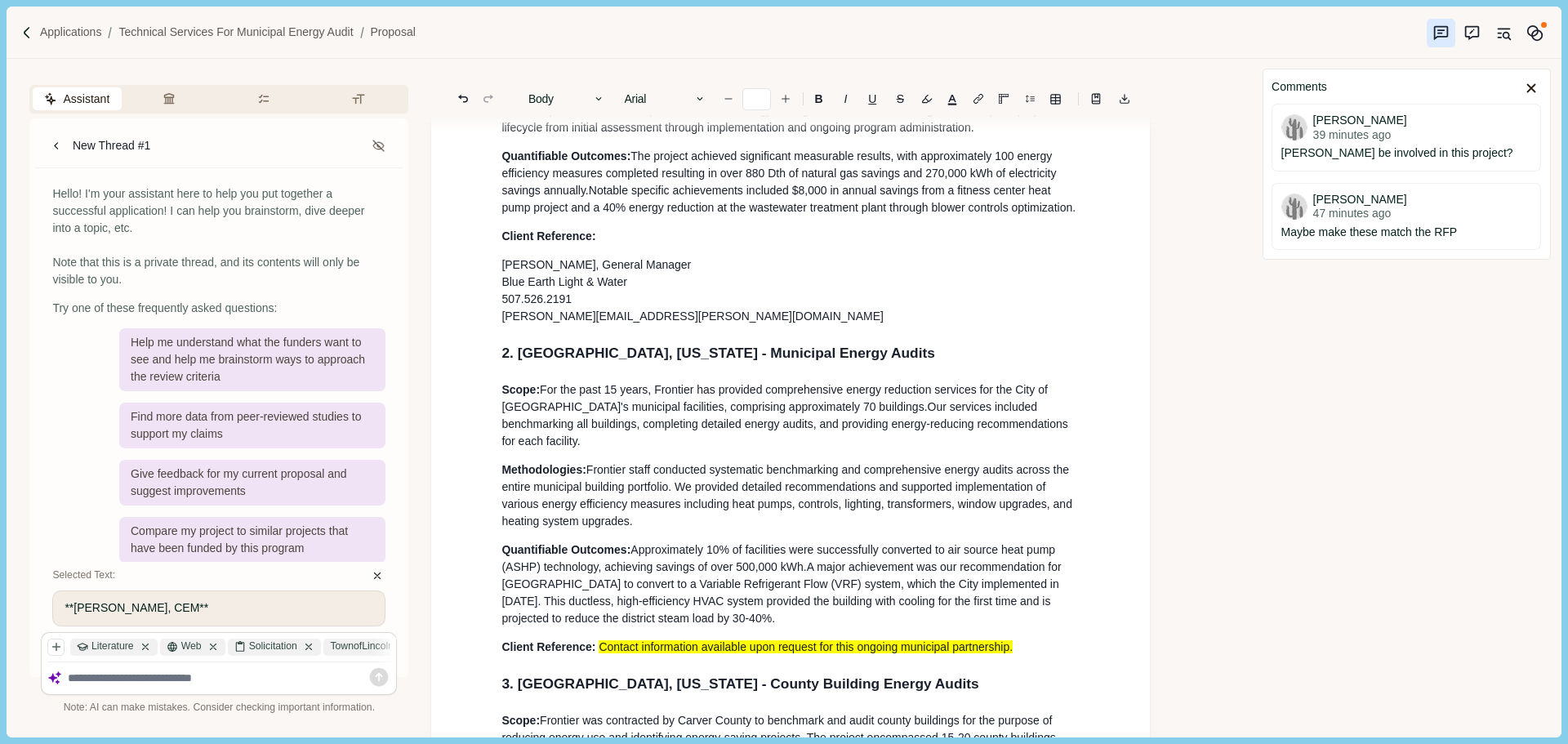
scroll to position [1879, 0]
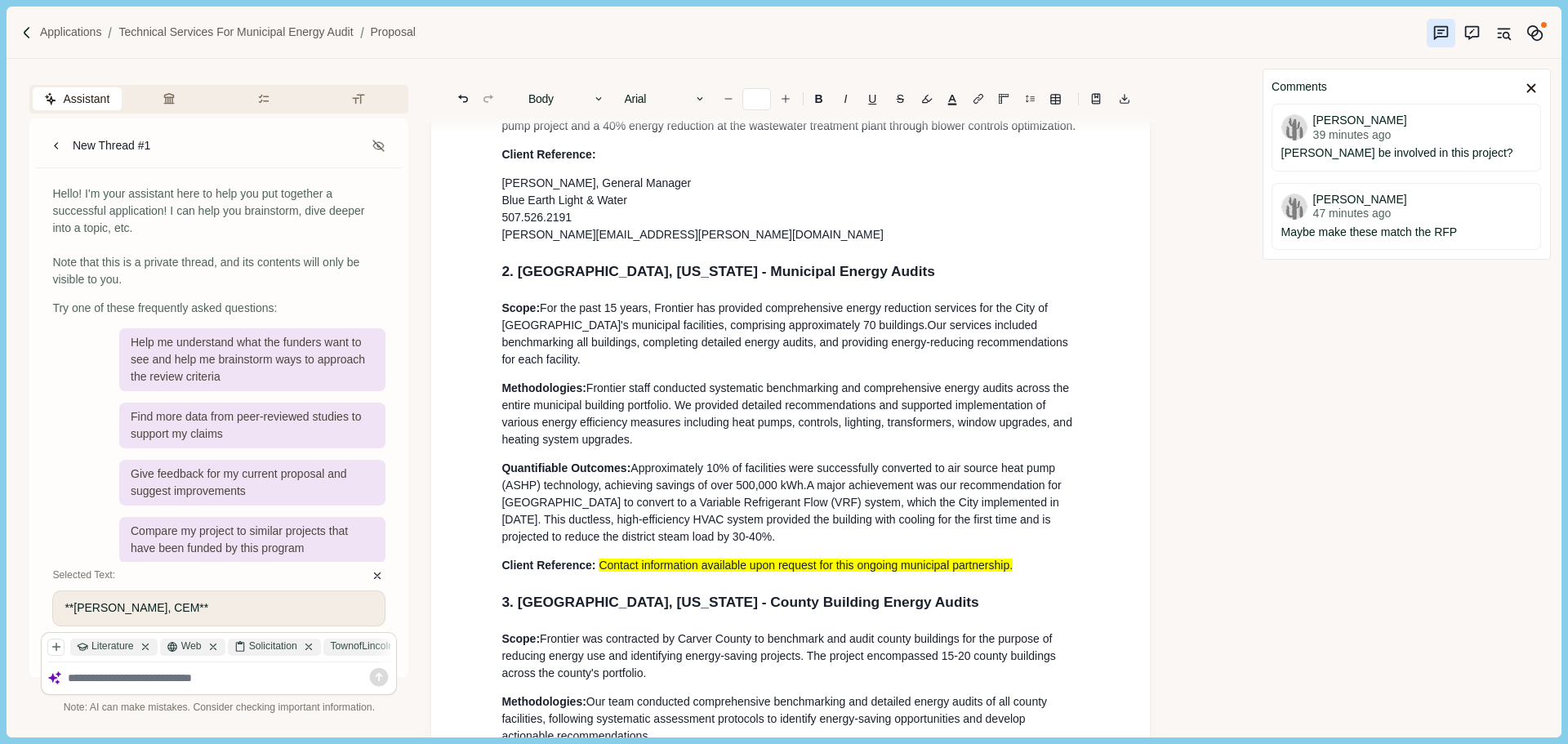
click at [999, 574] on p "Client Reference: Contact information available upon request for this ongoing m…" at bounding box center [790, 566] width 578 height 17
drag, startPoint x: 1019, startPoint y: 601, endPoint x: 599, endPoint y: 604, distance: 420.0
click at [599, 574] on p "Client Reference: Contact information available upon request for this ongoing m…" at bounding box center [790, 566] width 578 height 17
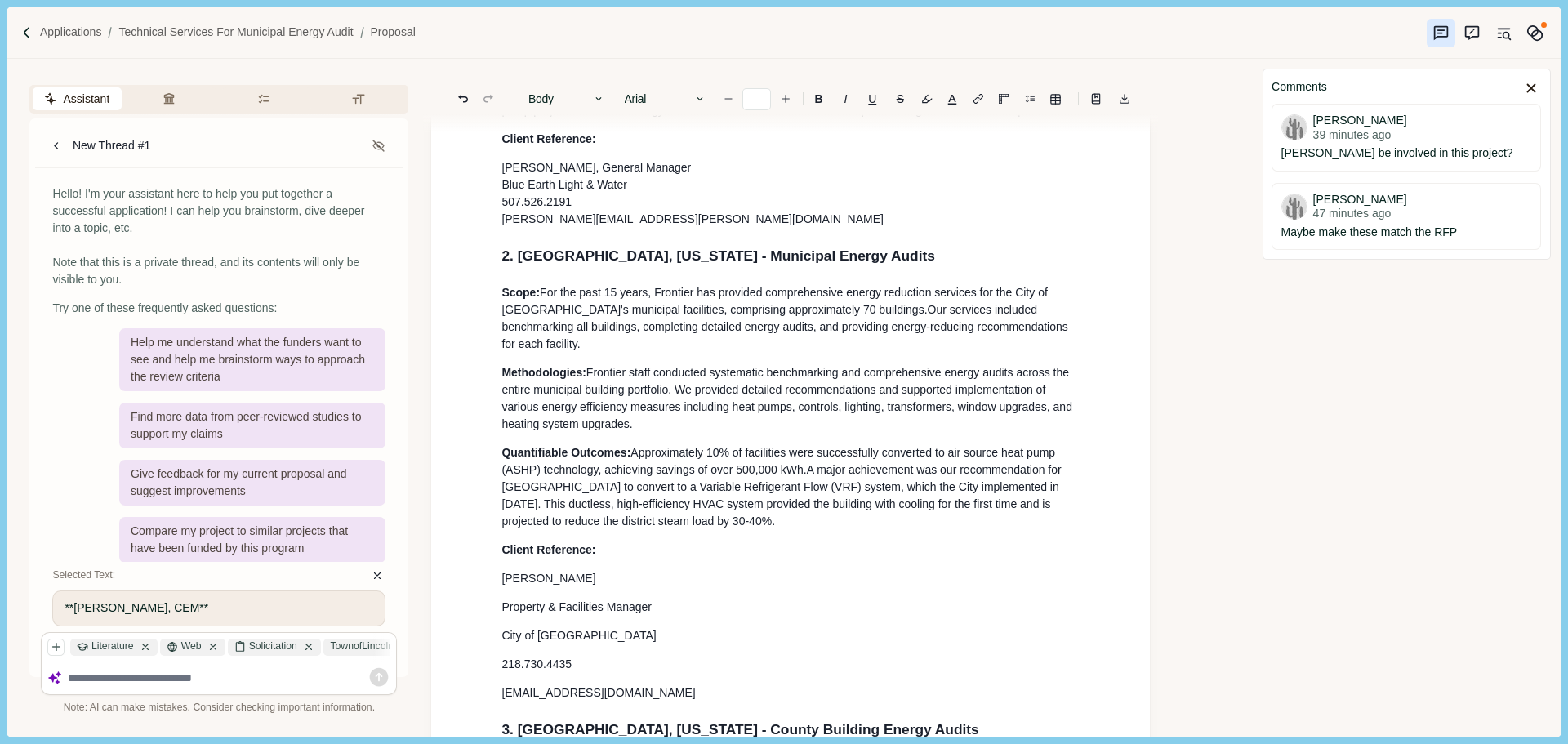
scroll to position [1976, 0]
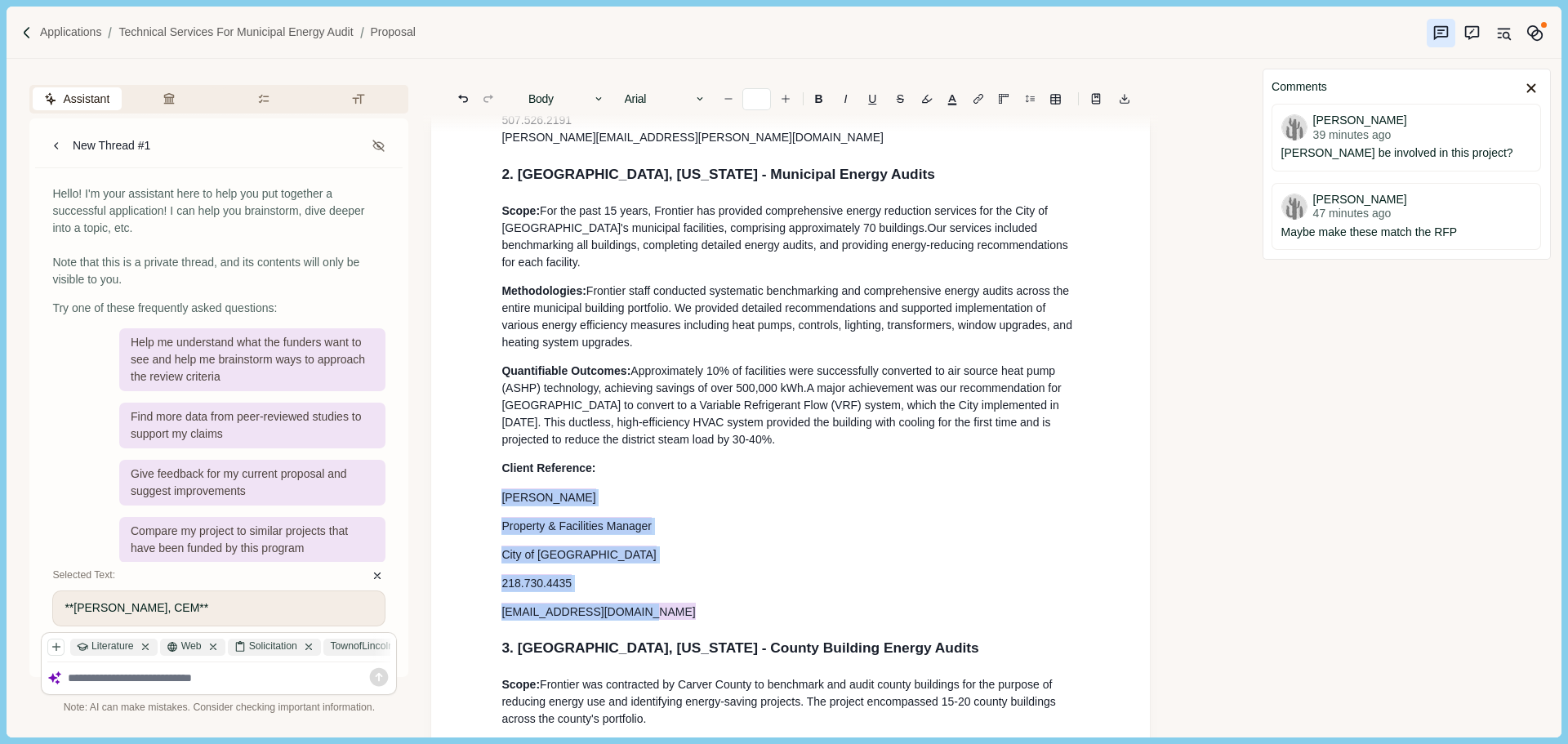
drag, startPoint x: 642, startPoint y: 645, endPoint x: 504, endPoint y: 536, distance: 175.9
click at [586, 96] on button "Body" at bounding box center [566, 98] width 93 height 23
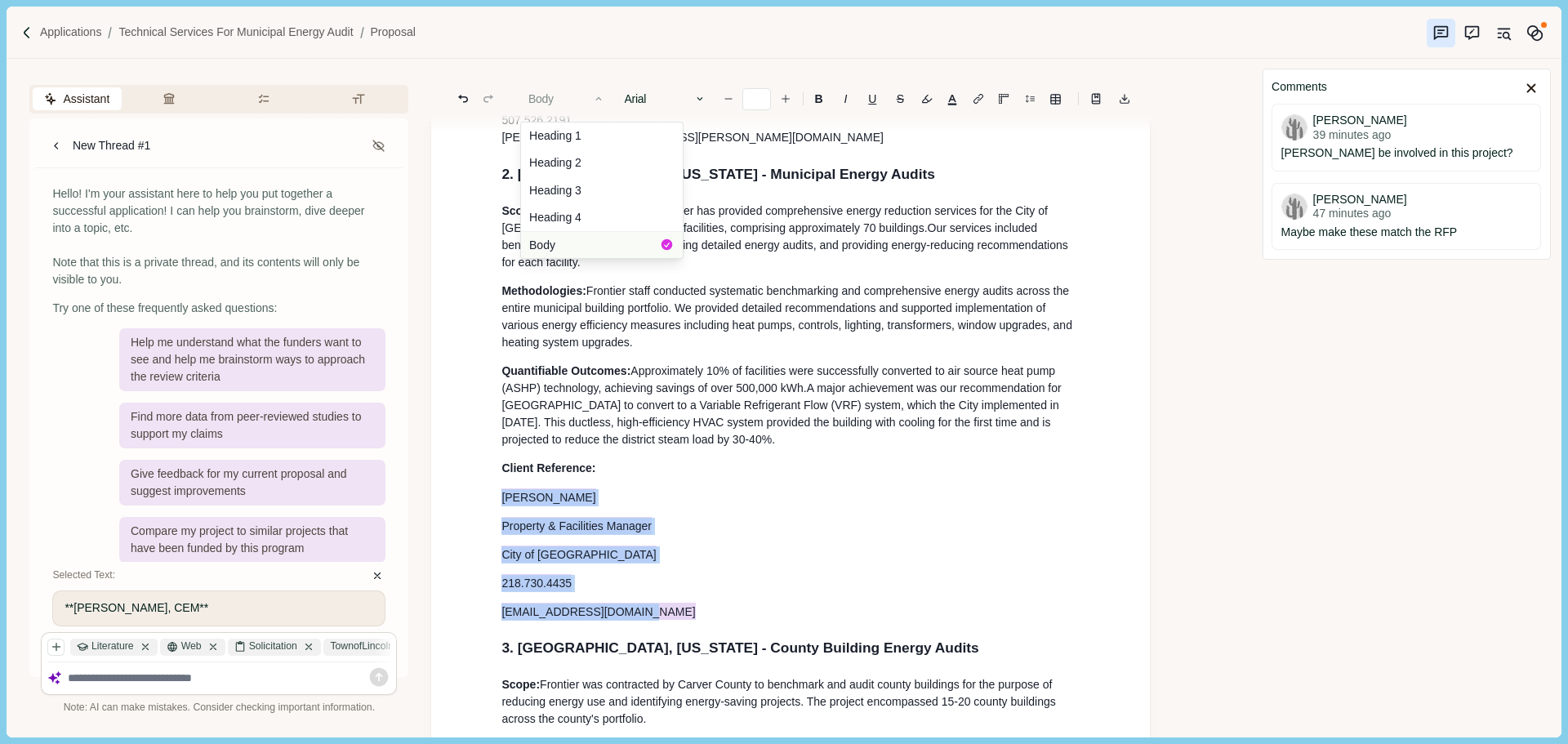
click at [565, 248] on button "Body" at bounding box center [601, 244] width 161 height 27
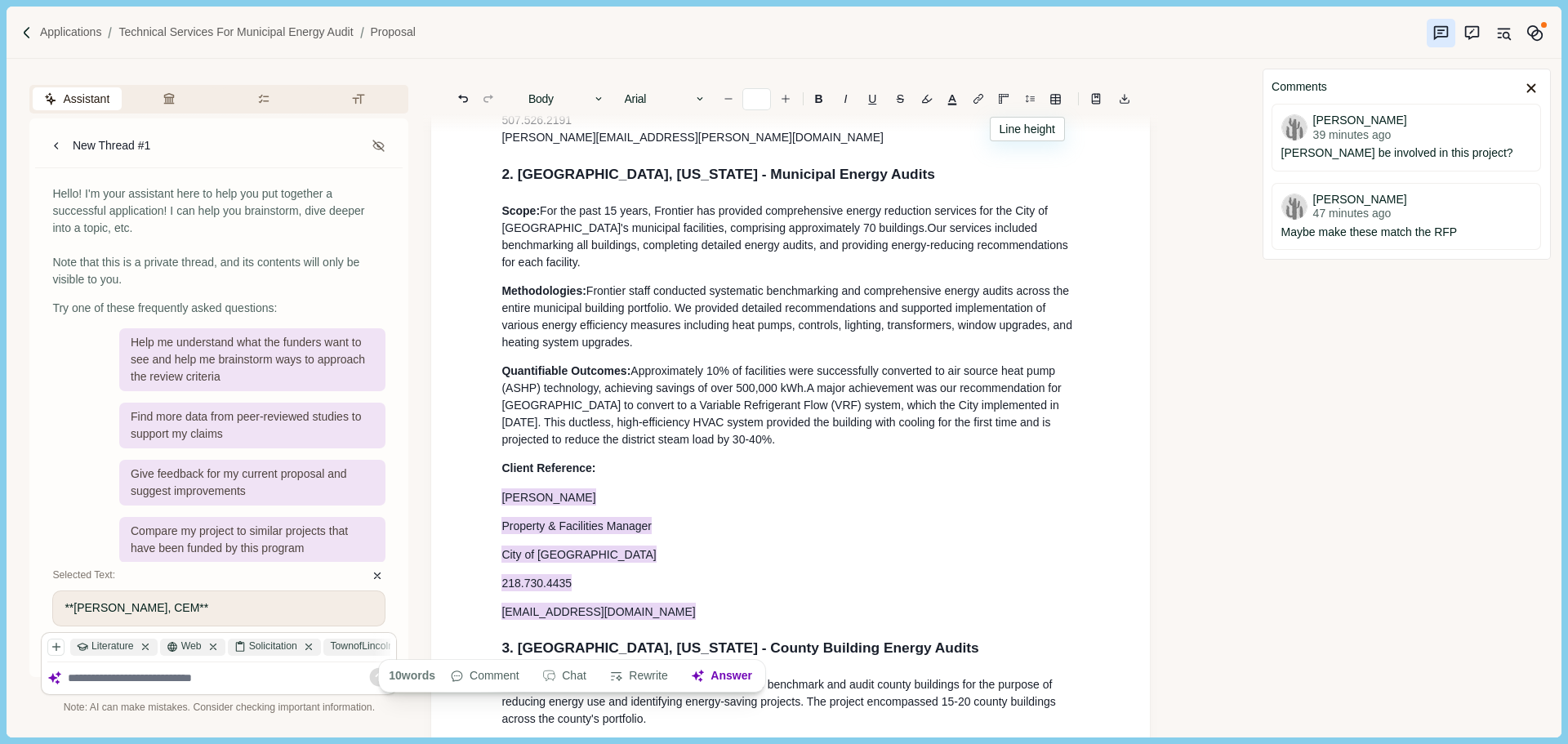
click at [1030, 101] on icon "Line height" at bounding box center [1030, 99] width 9 height 8
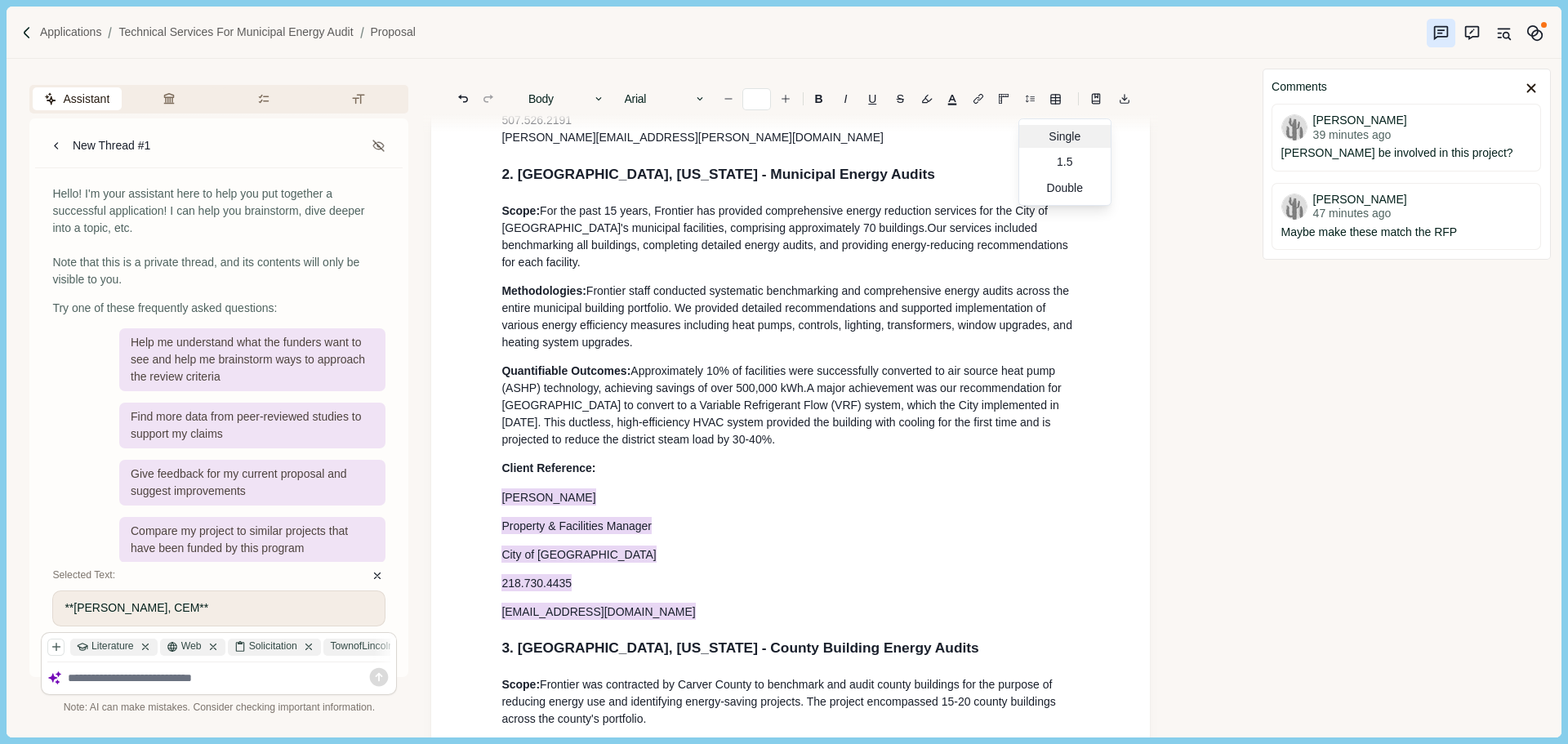
click at [1048, 142] on div "Single" at bounding box center [1065, 136] width 91 height 23
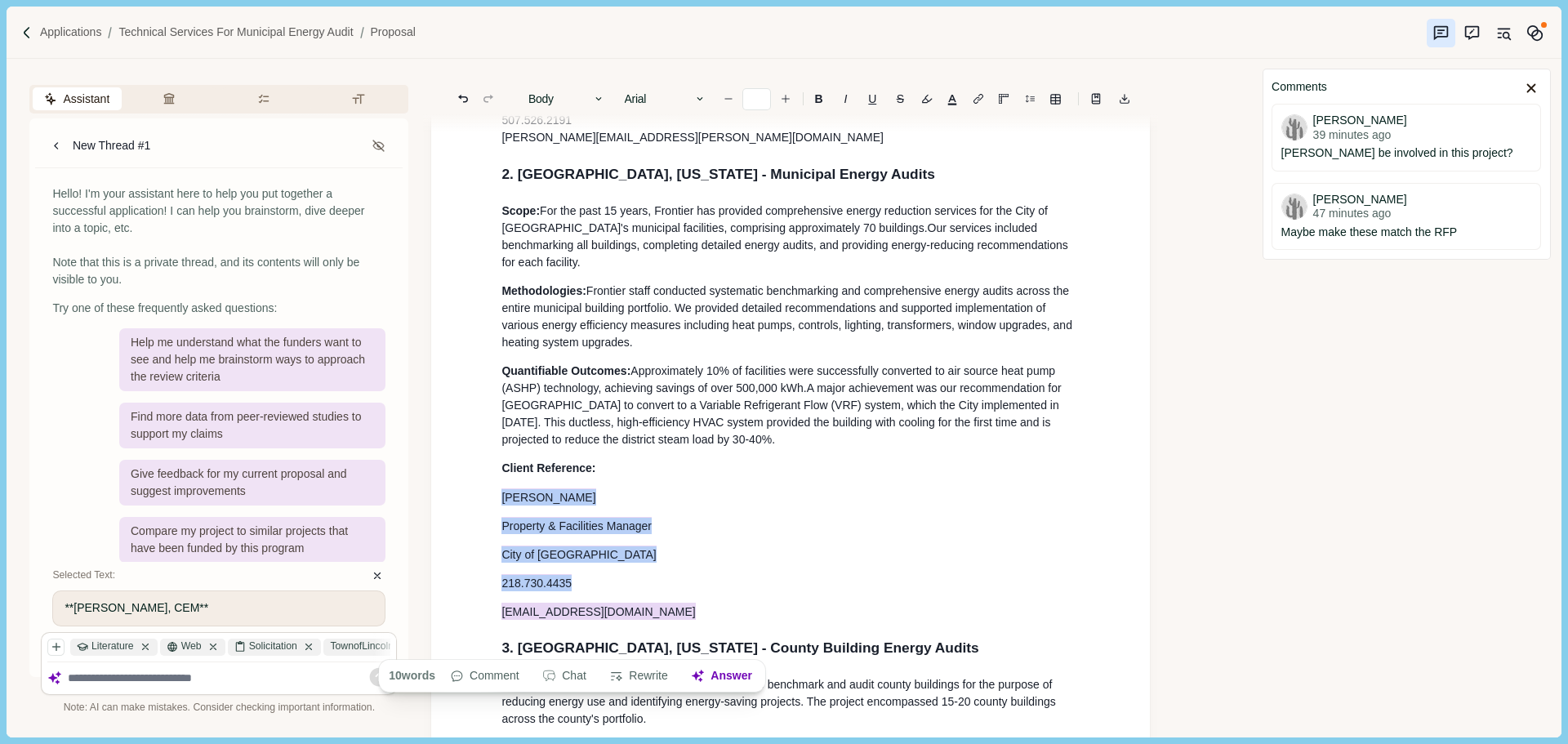
click at [681, 351] on p "Methodologies: Frontier staff conducted systematic benchmarking and comprehensi…" at bounding box center [790, 316] width 578 height 68
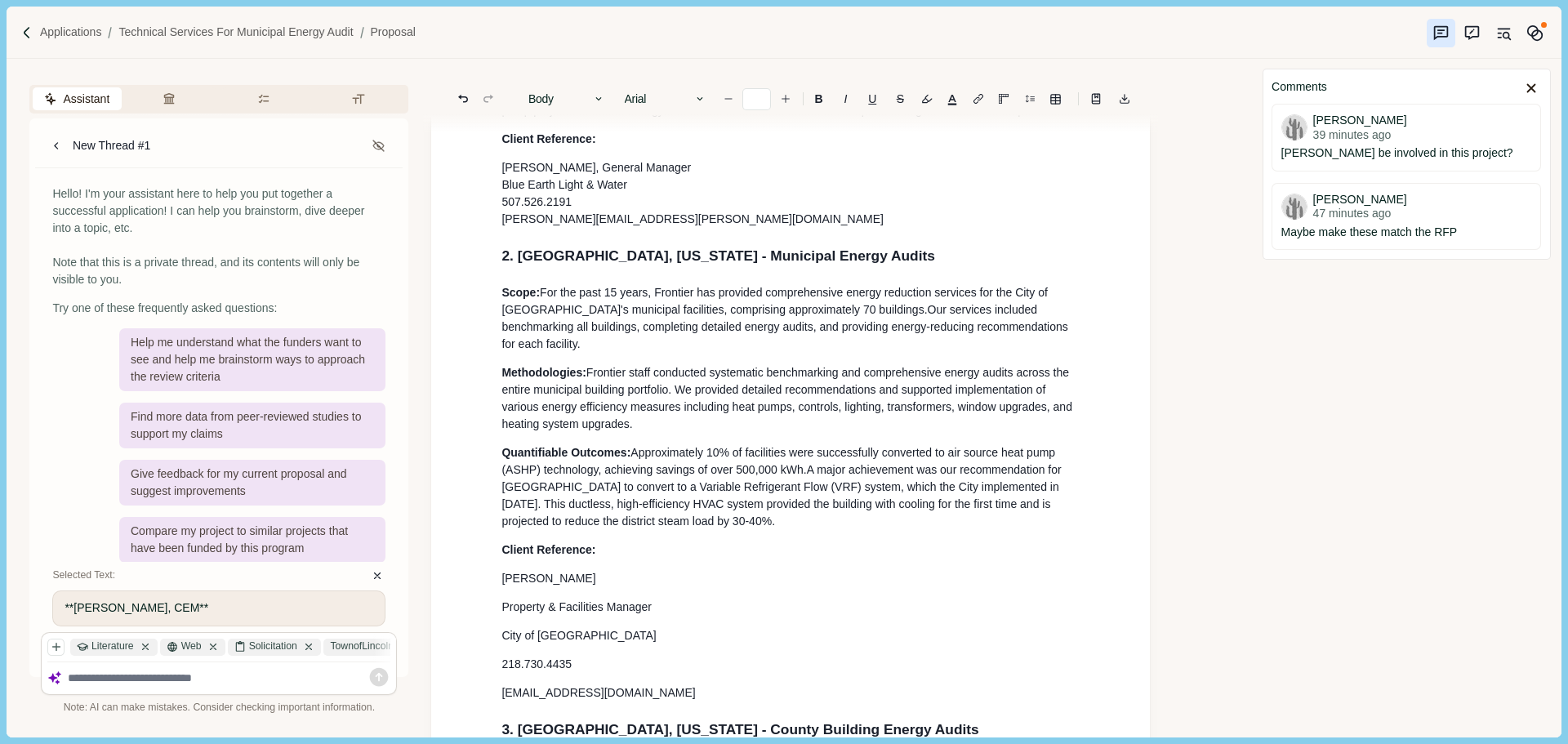
click at [587, 588] on p "[PERSON_NAME]" at bounding box center [790, 578] width 578 height 17
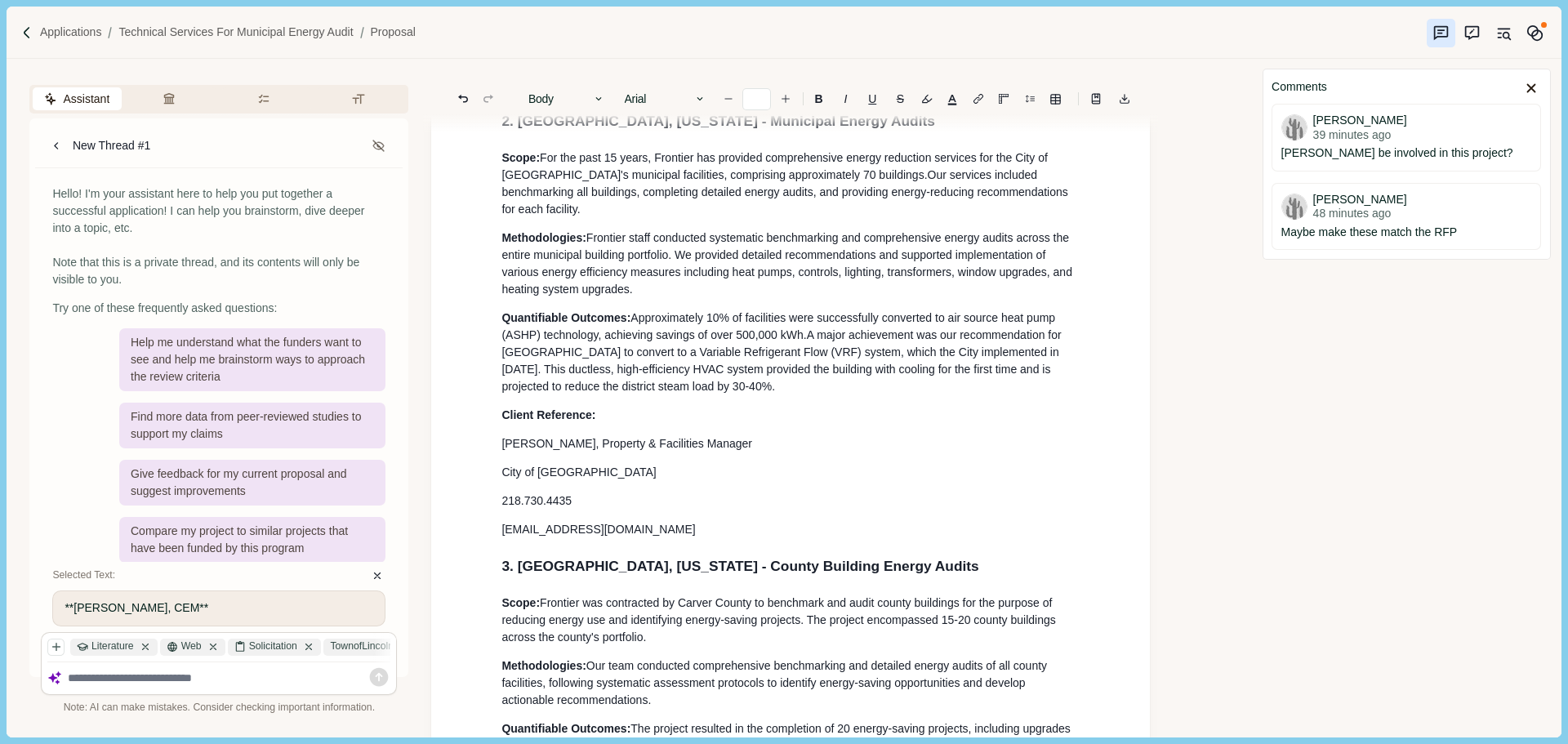
scroll to position [2057, 0]
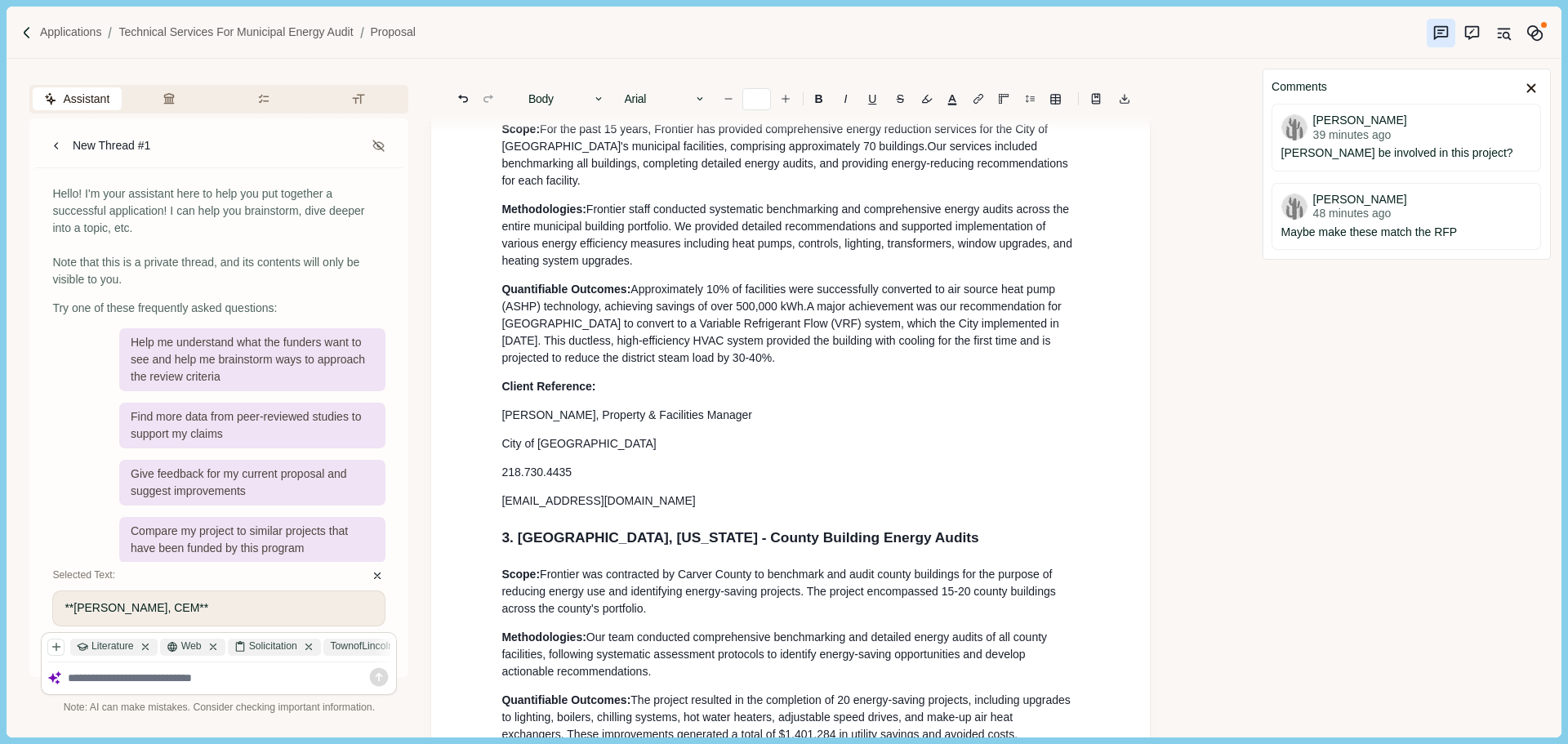
click at [642, 360] on span "A major achievement was our recommendation for [GEOGRAPHIC_DATA] to convert to …" at bounding box center [783, 332] width 563 height 64
click at [554, 450] on span "City of [GEOGRAPHIC_DATA]" at bounding box center [578, 443] width 155 height 13
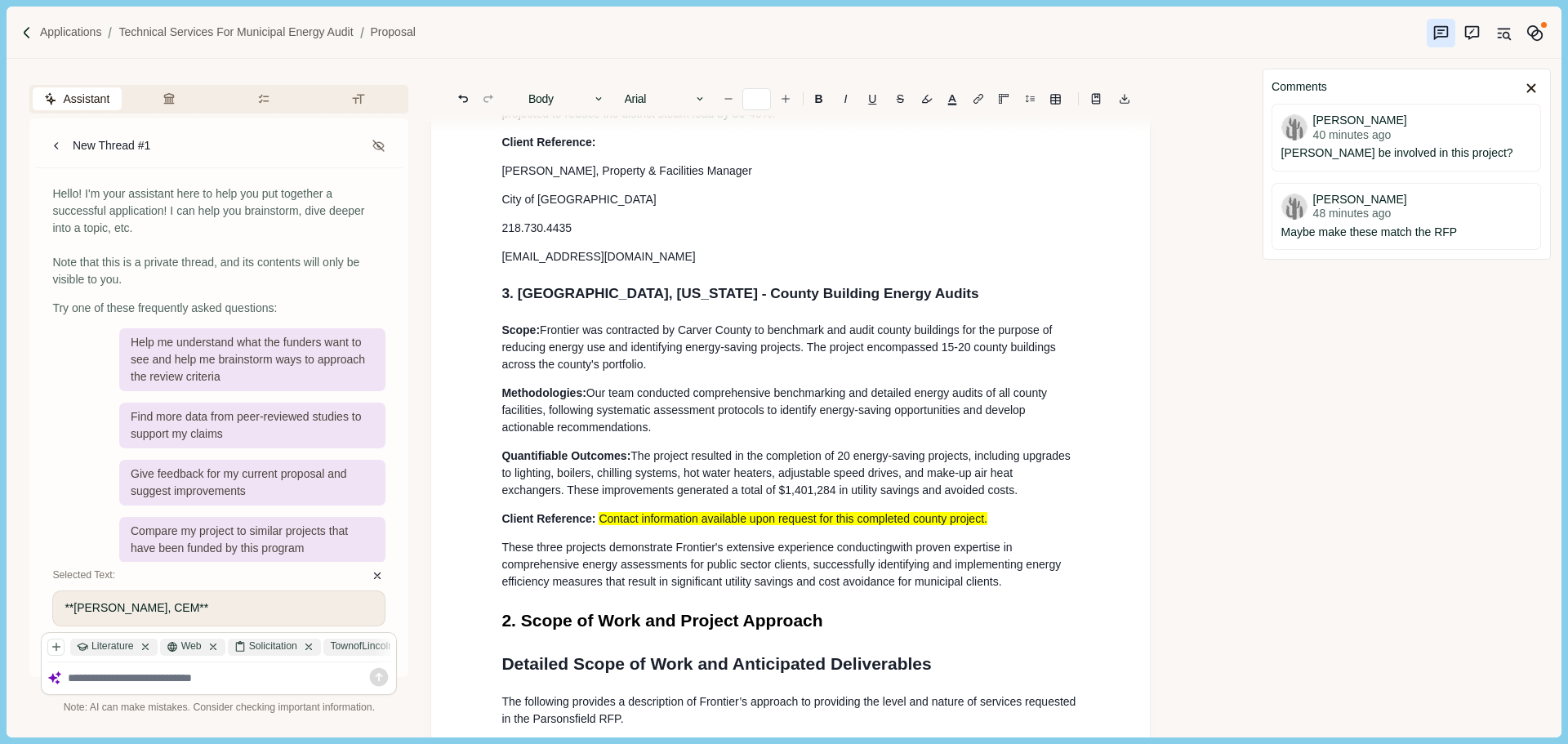
scroll to position [2302, 0]
click at [635, 433] on span "Our team conducted comprehensive benchmarking and detailed energy audits of all…" at bounding box center [775, 409] width 549 height 47
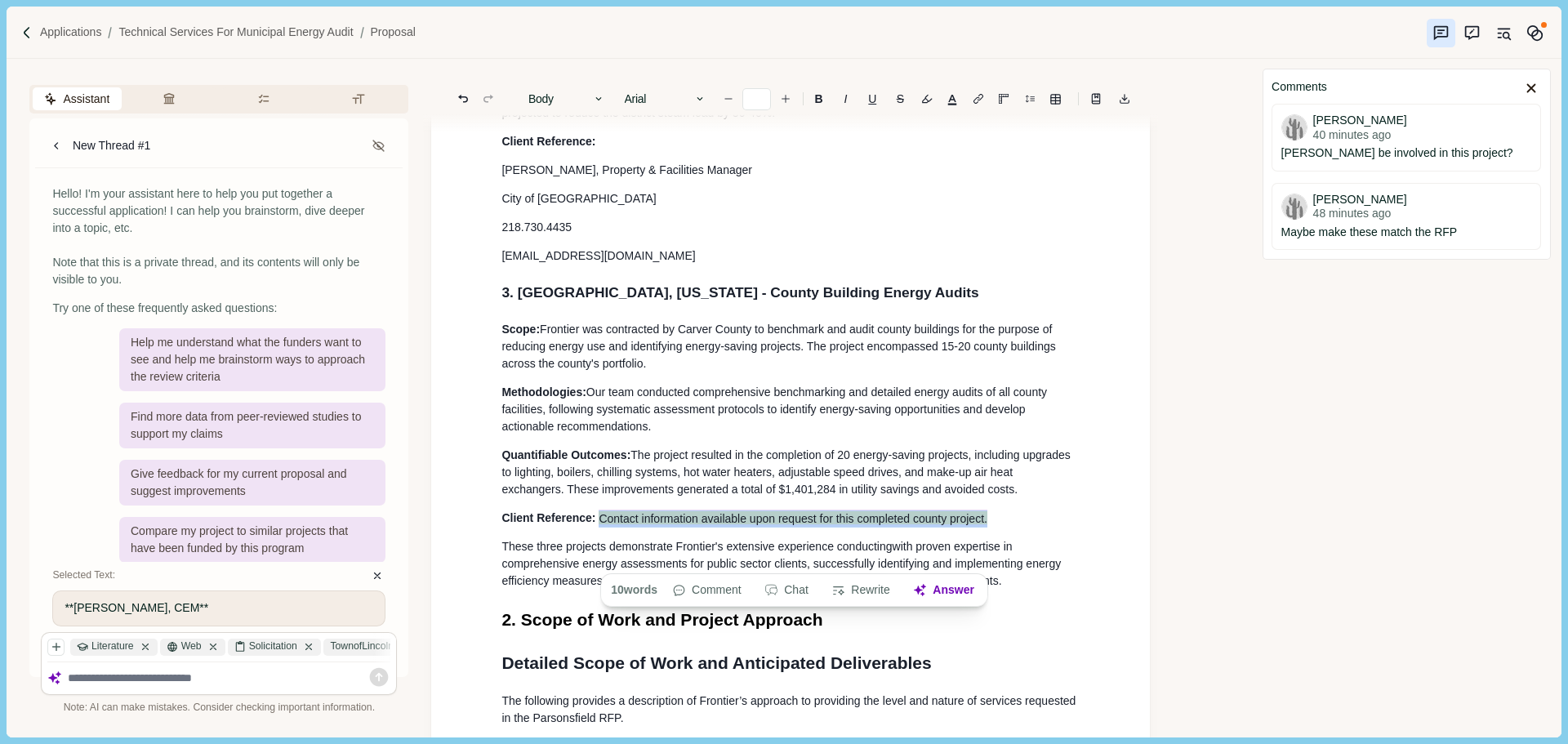
drag, startPoint x: 848, startPoint y: 559, endPoint x: 601, endPoint y: 561, distance: 247.0
click at [599, 527] on p "Client Reference: Contact information available upon request for this completed…" at bounding box center [790, 518] width 578 height 17
click at [727, 596] on button "Comment" at bounding box center [706, 590] width 86 height 23
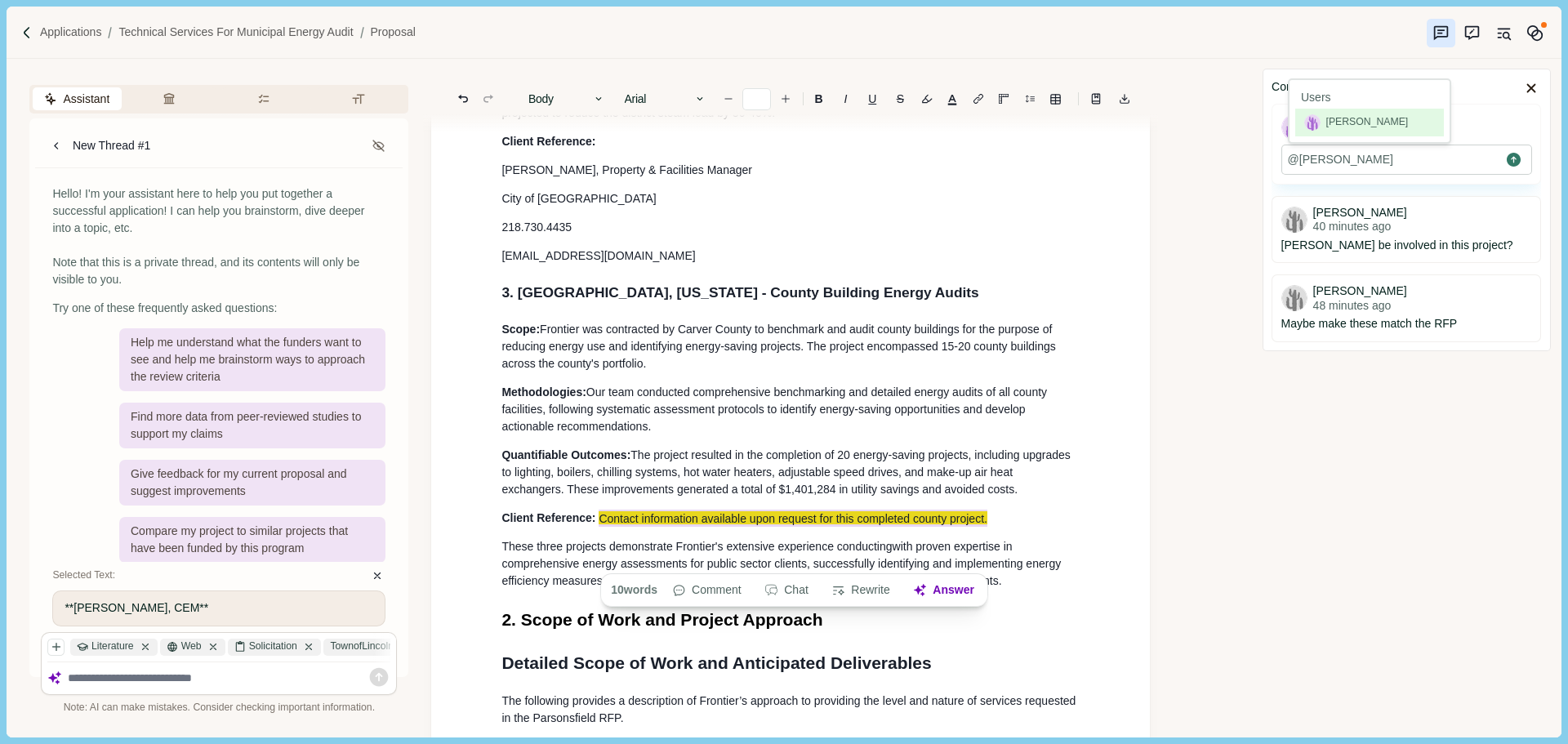
click at [1353, 127] on div "[PERSON_NAME]" at bounding box center [1368, 122] width 83 height 14
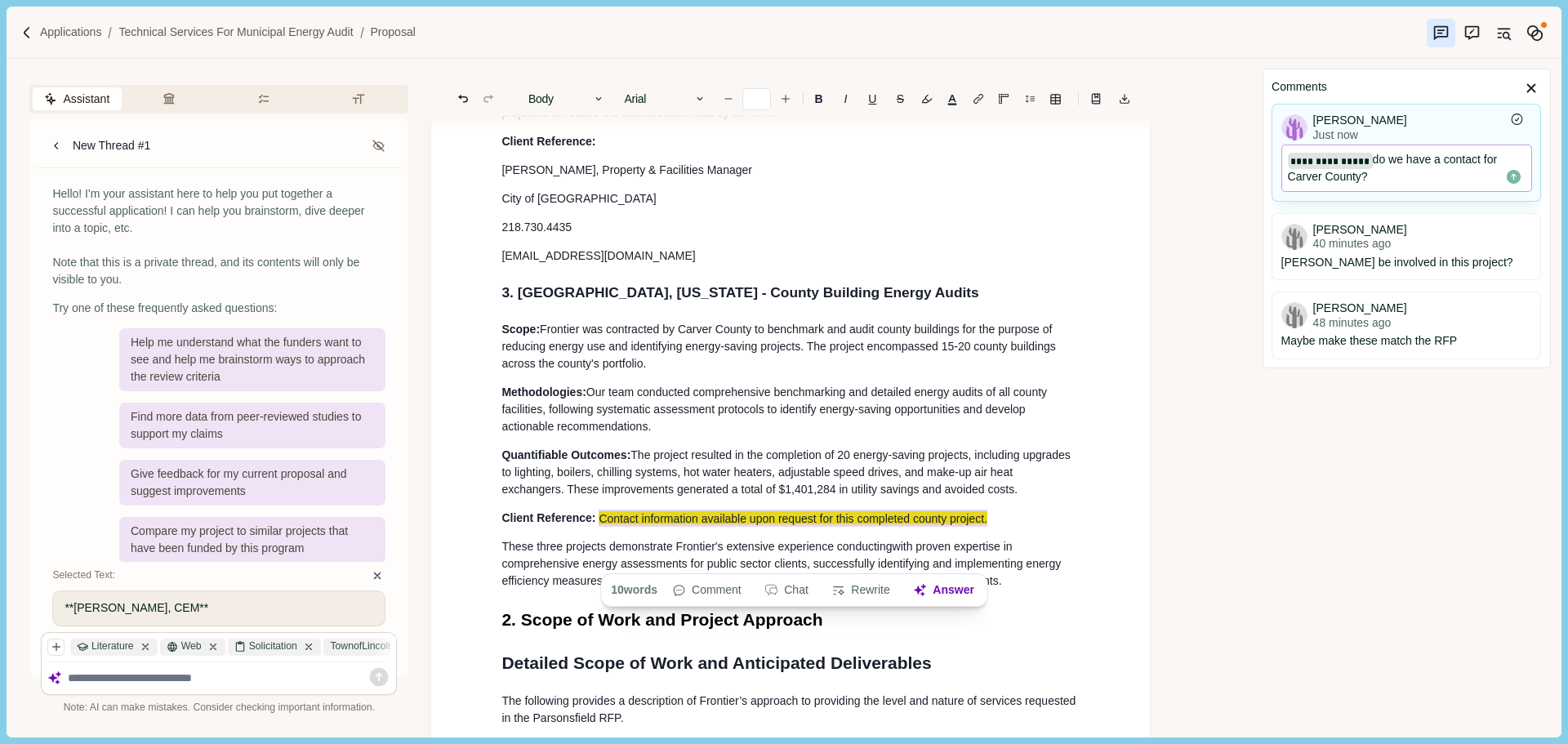
click at [1511, 175] on icon "Save comment" at bounding box center [1513, 177] width 14 height 14
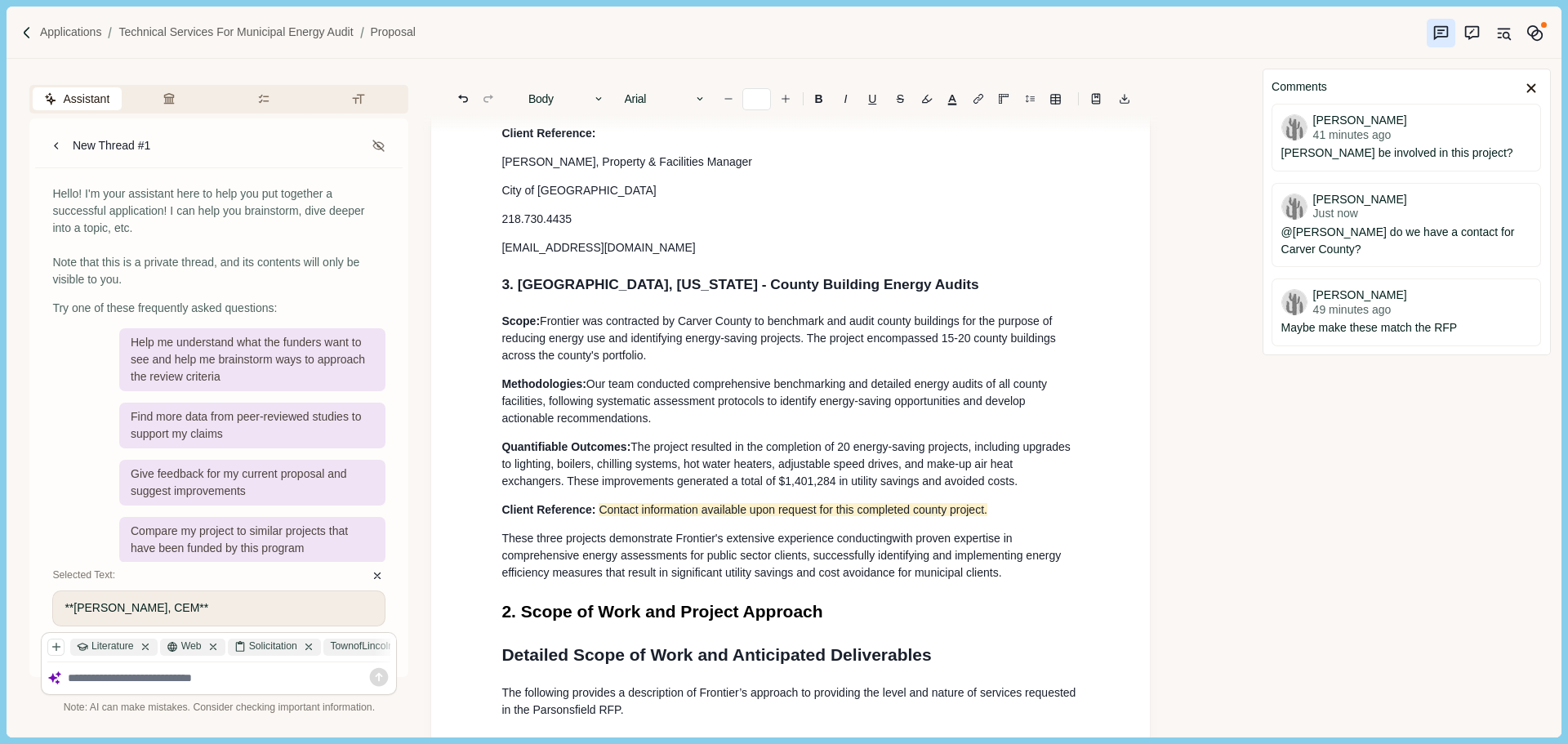
scroll to position [2321, 0]
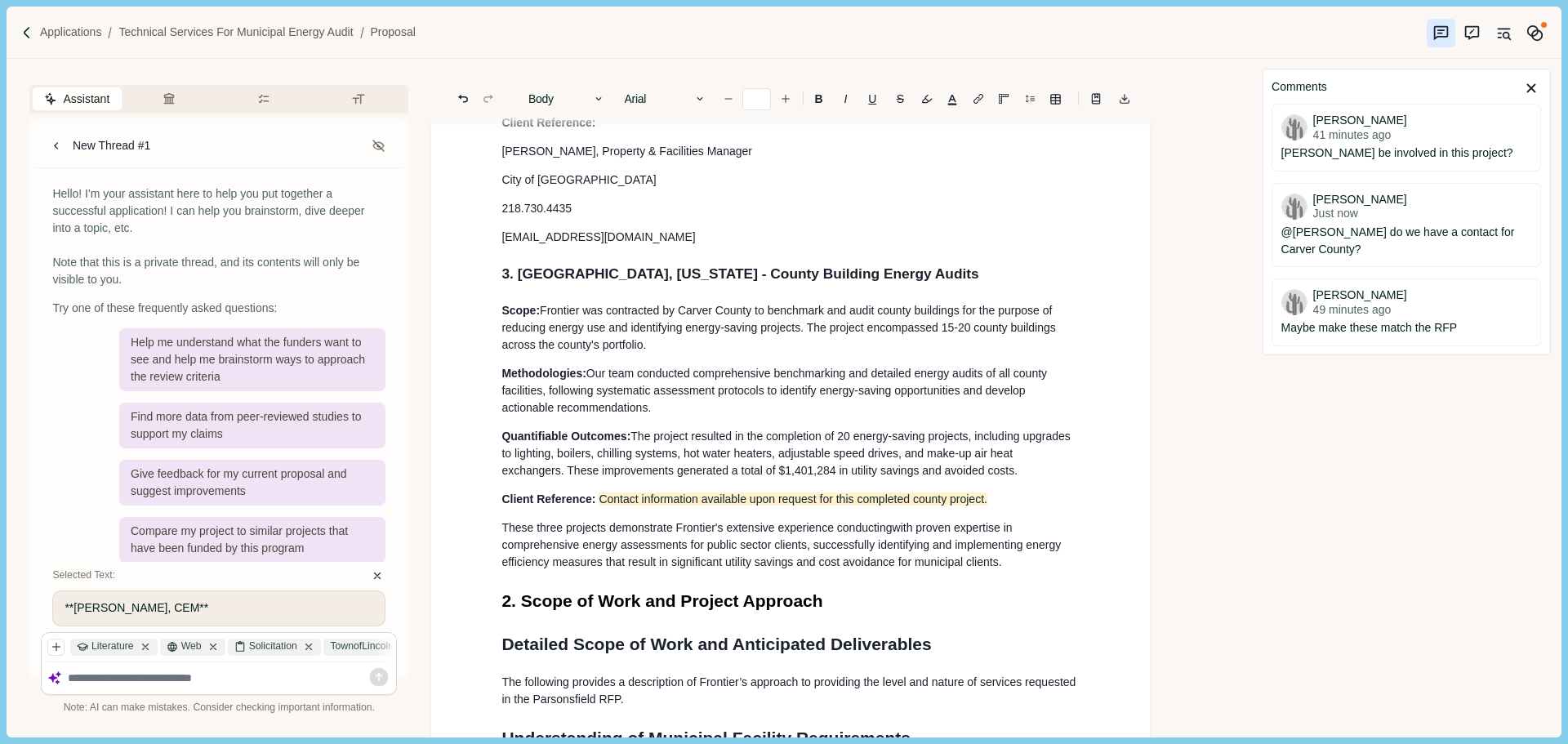
click at [781, 534] on span "These three projects demonstrate Frontier's extensive experience conducting" at bounding box center [697, 527] width 391 height 13
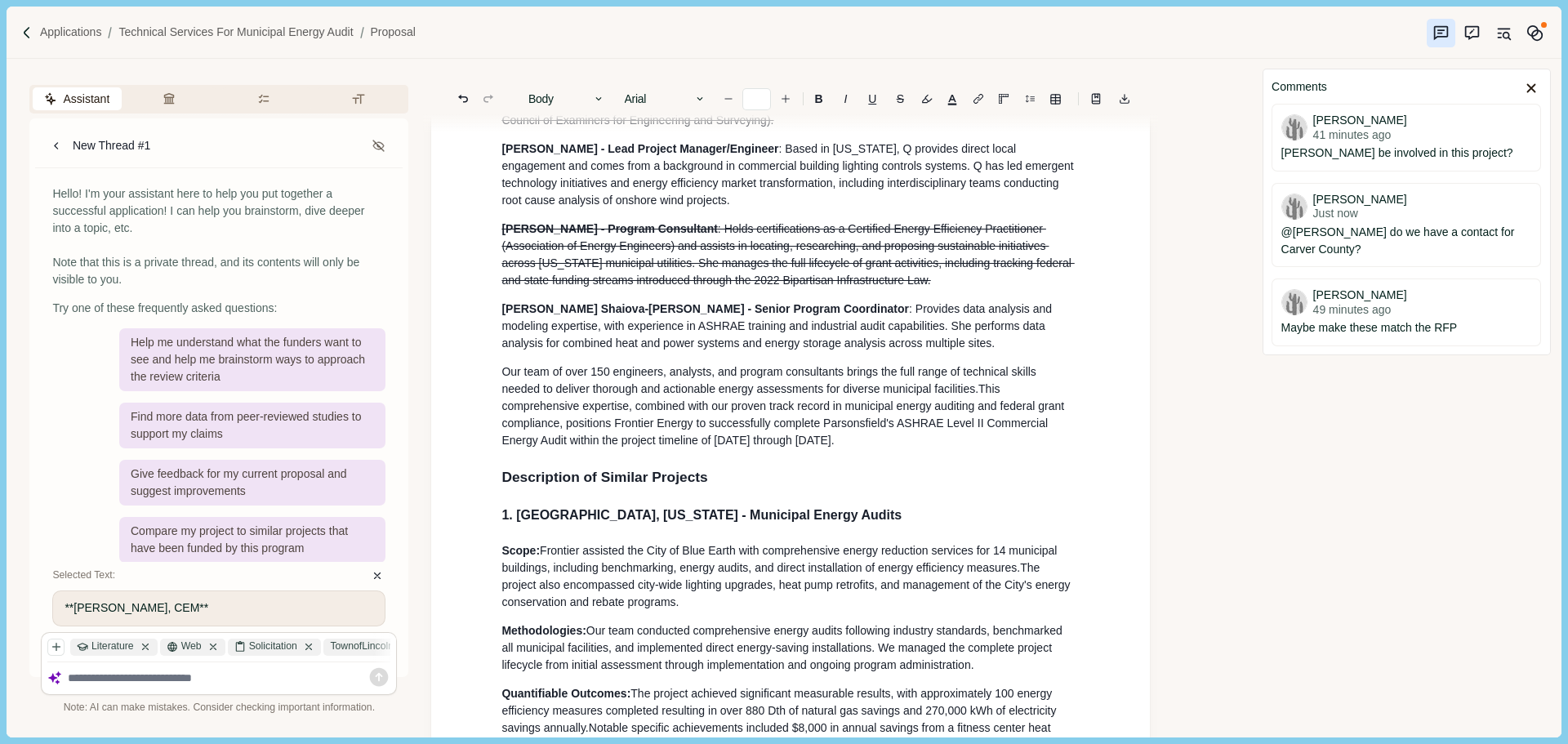
scroll to position [1341, 0]
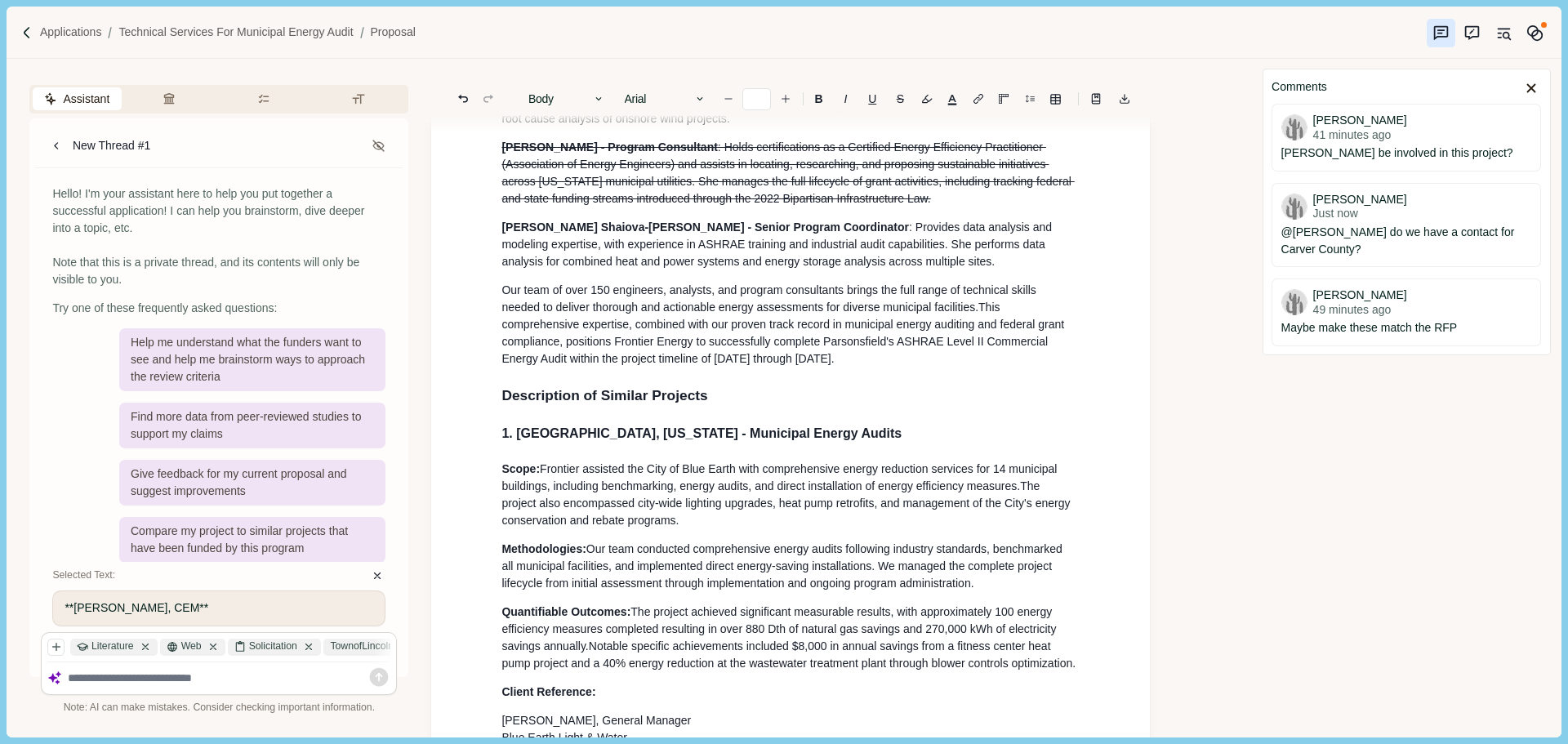
click at [670, 403] on span "Description of Similar Projects" at bounding box center [604, 395] width 205 height 16
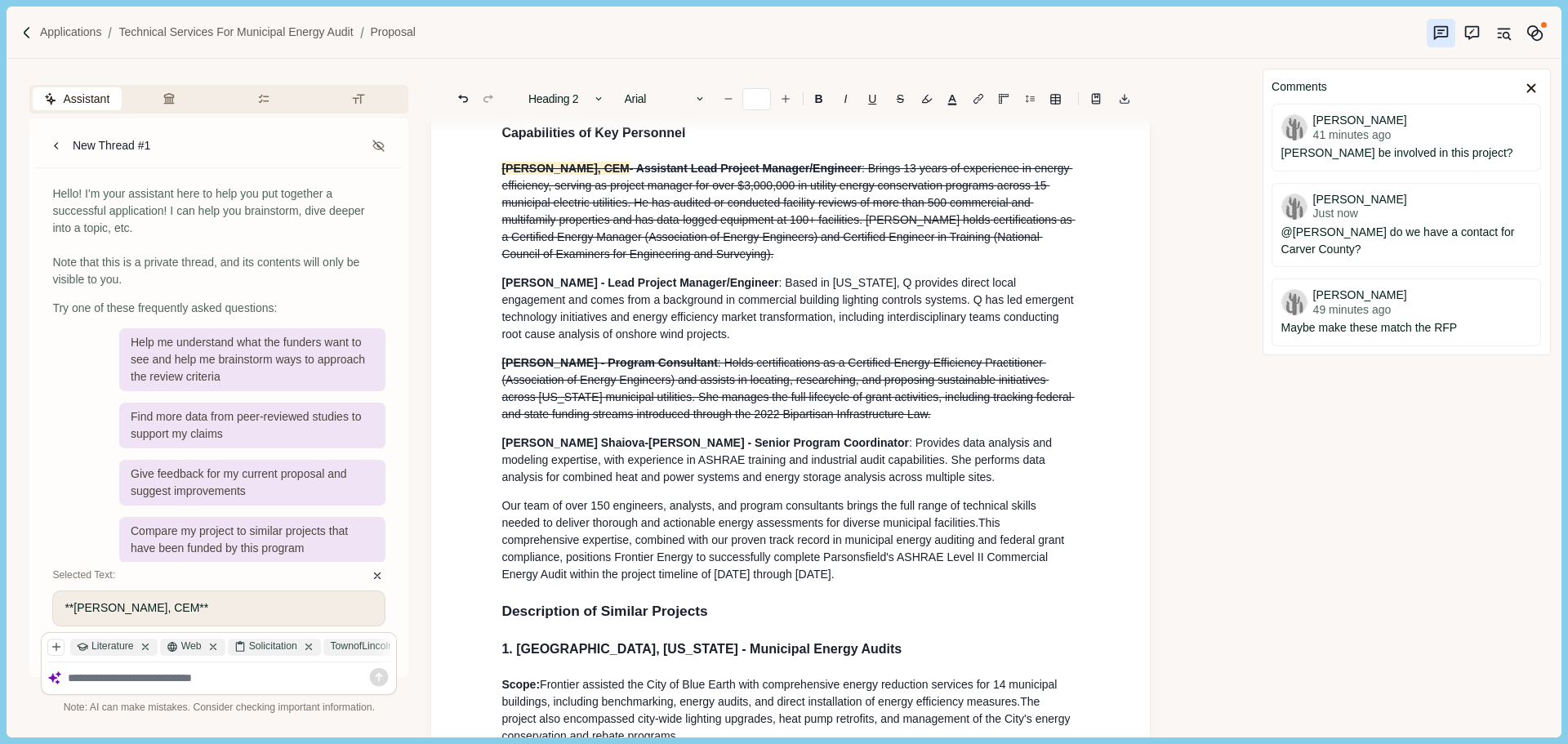
scroll to position [1096, 0]
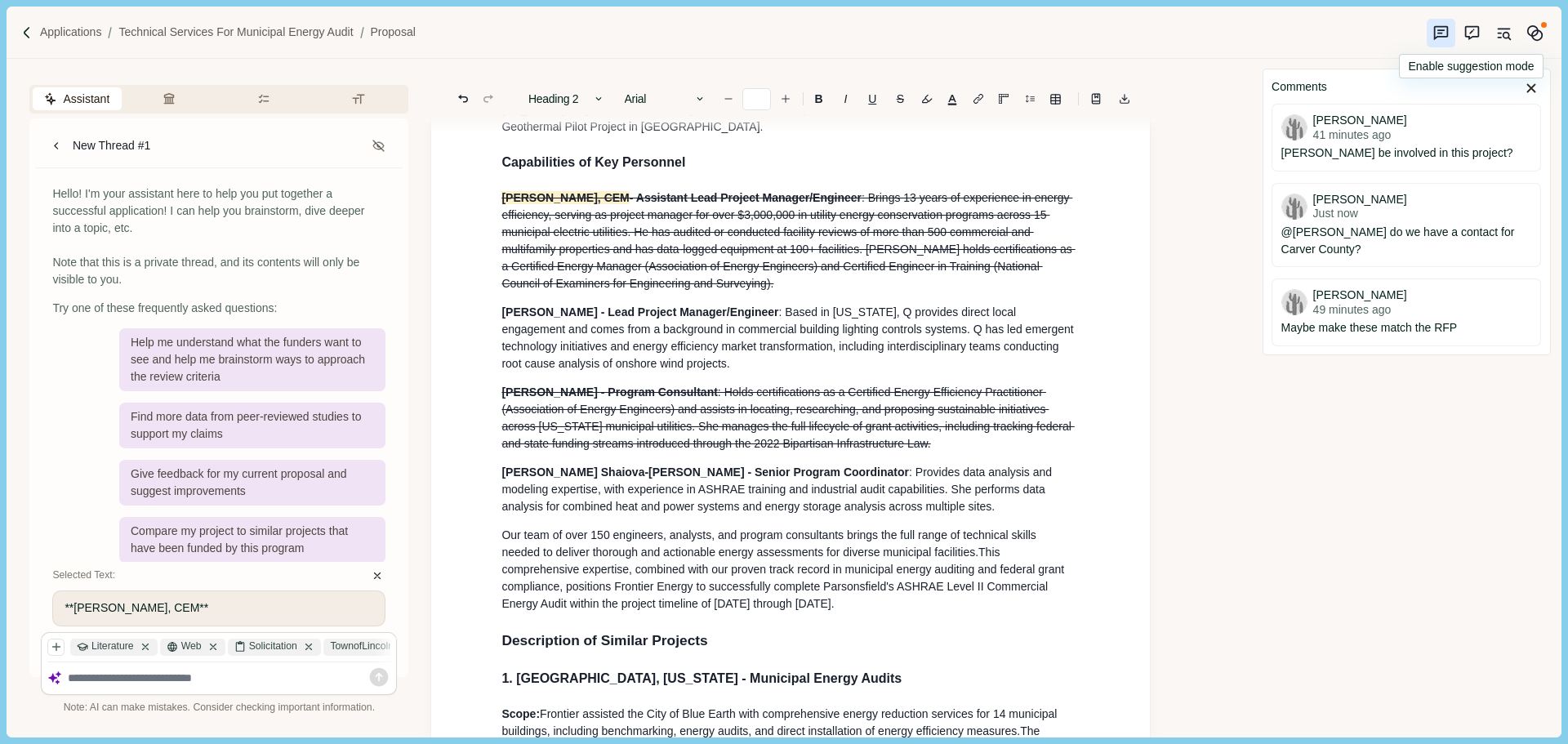
click at [1471, 29] on icon "Suggestion mode" at bounding box center [1472, 33] width 17 height 17
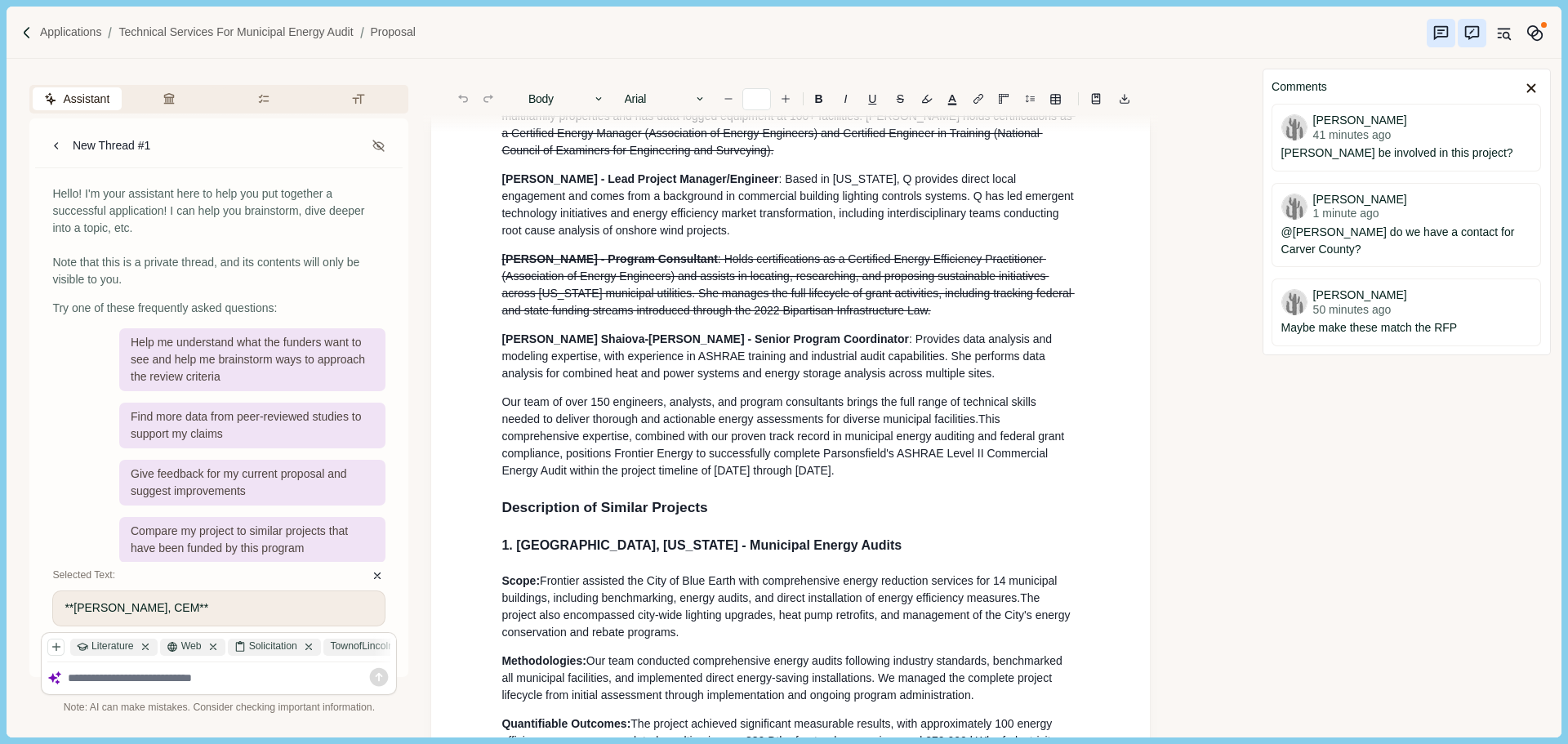
scroll to position [1147, 0]
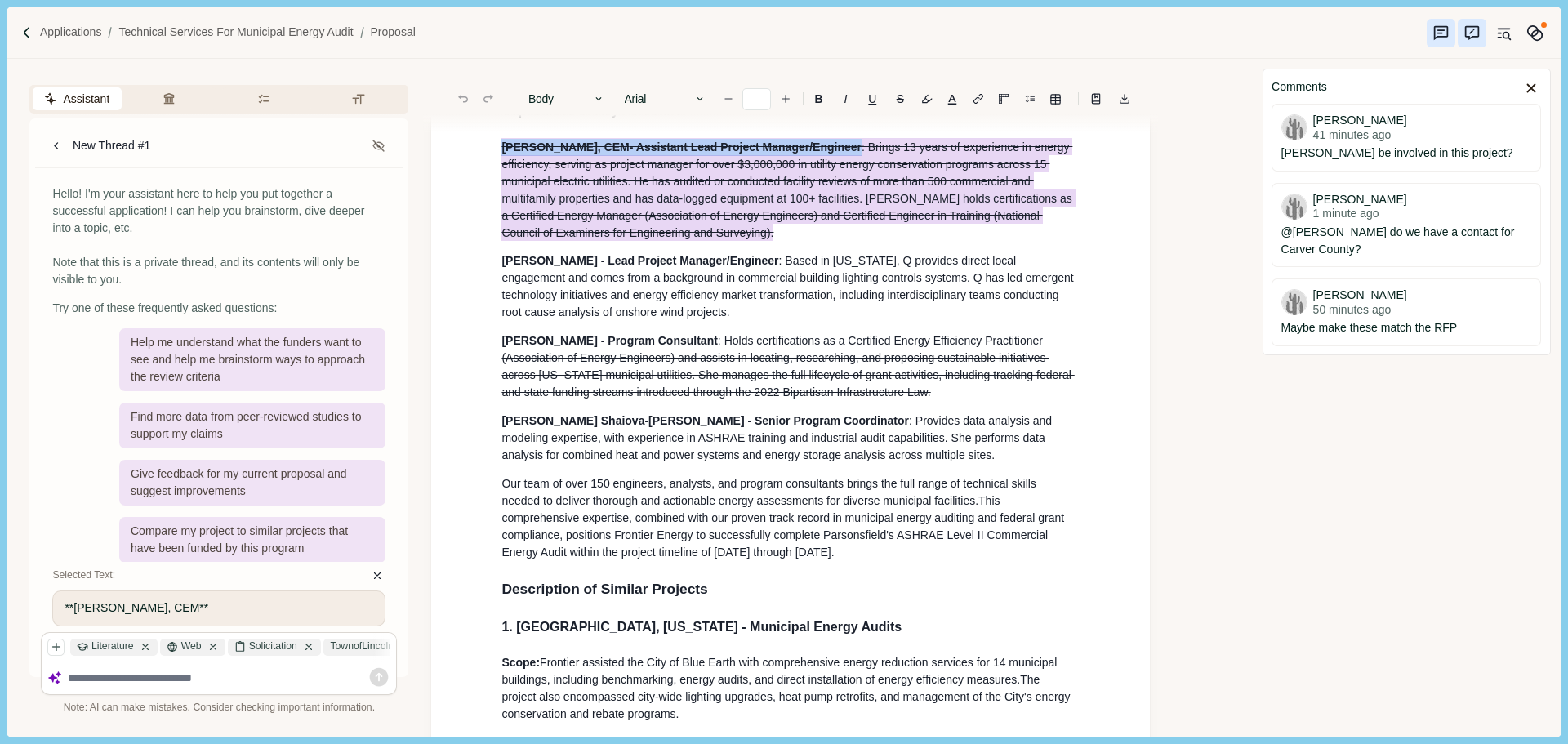
drag, startPoint x: 671, startPoint y: 249, endPoint x: 471, endPoint y: 161, distance: 218.5
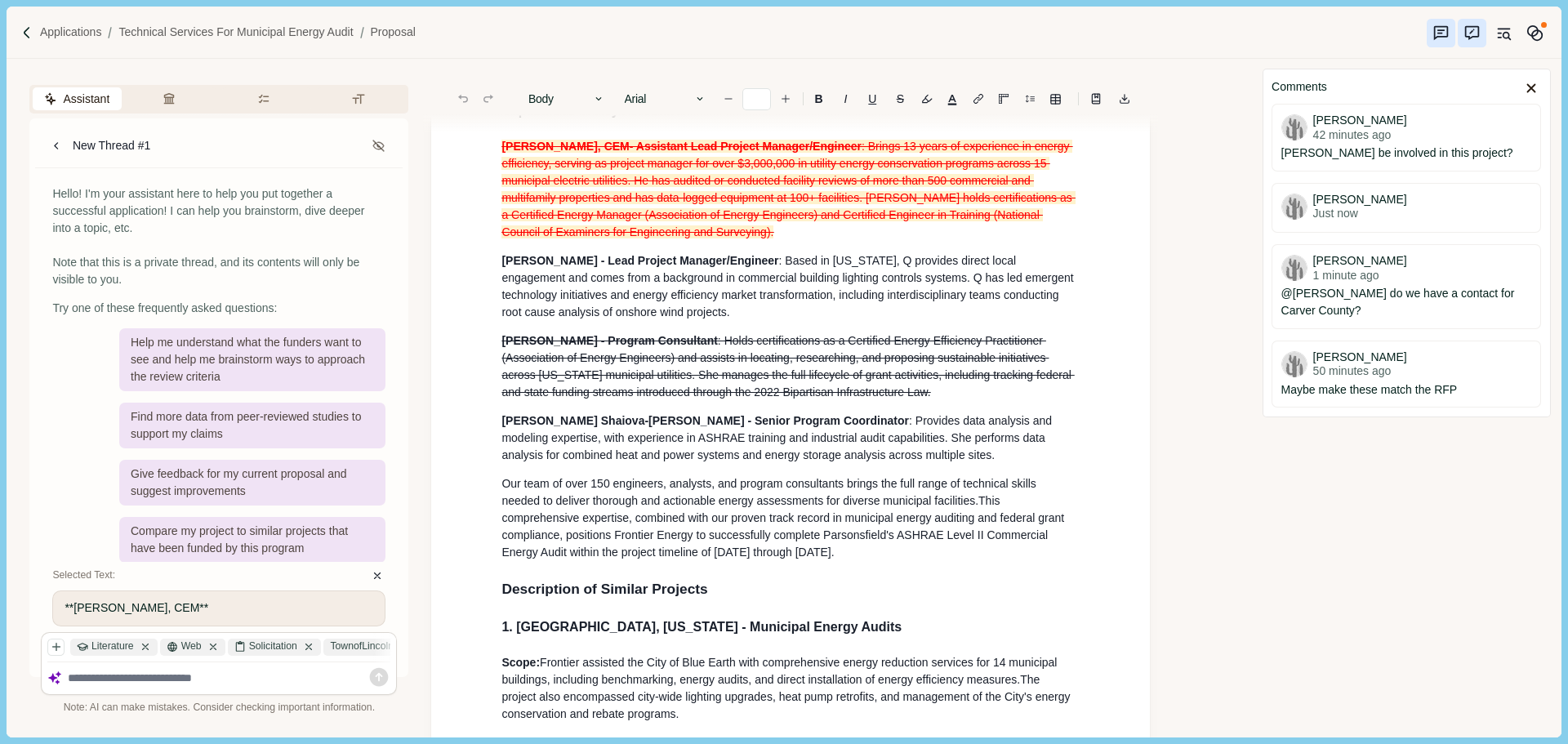
scroll to position [1085, 0]
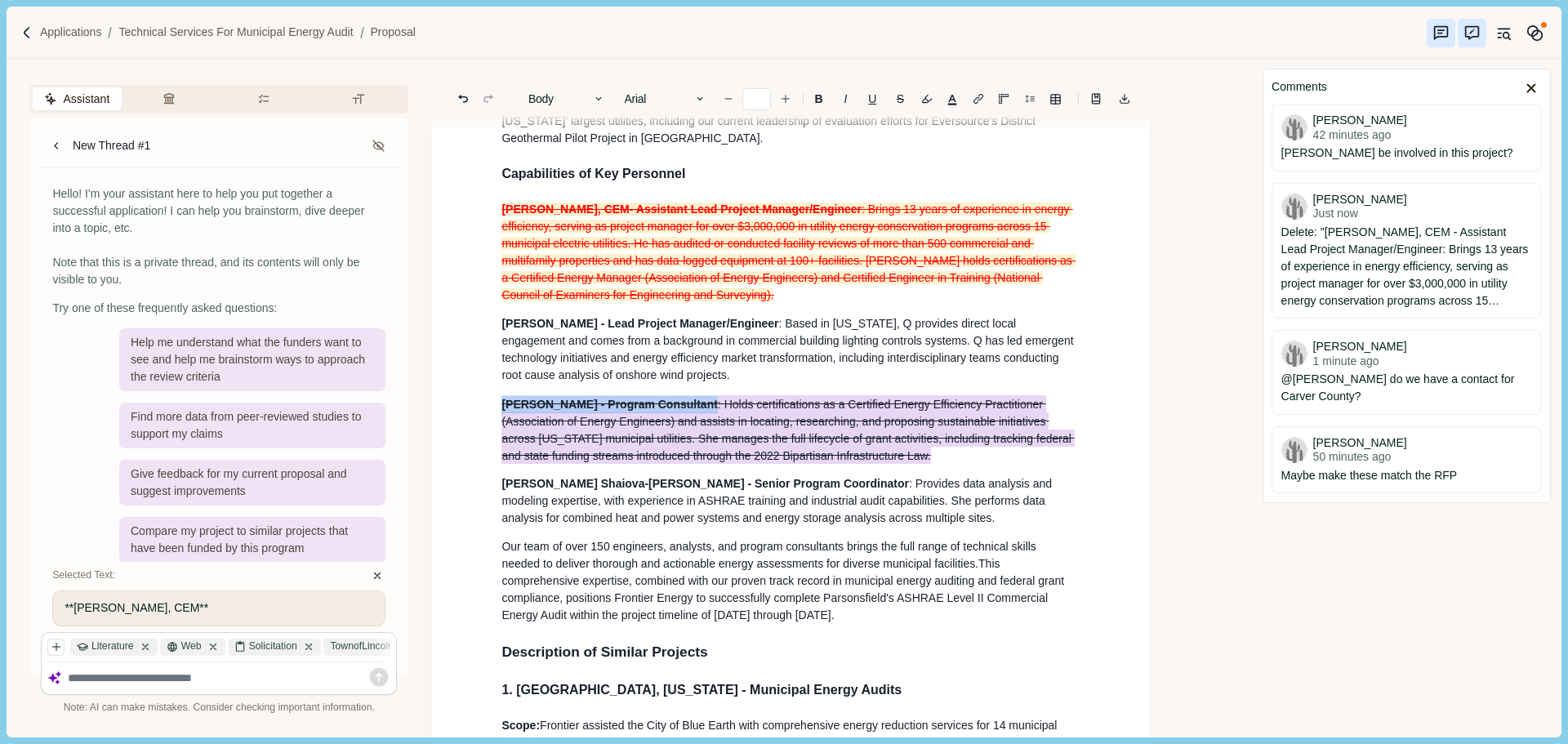
drag, startPoint x: 938, startPoint y: 480, endPoint x: 492, endPoint y: 426, distance: 449.3
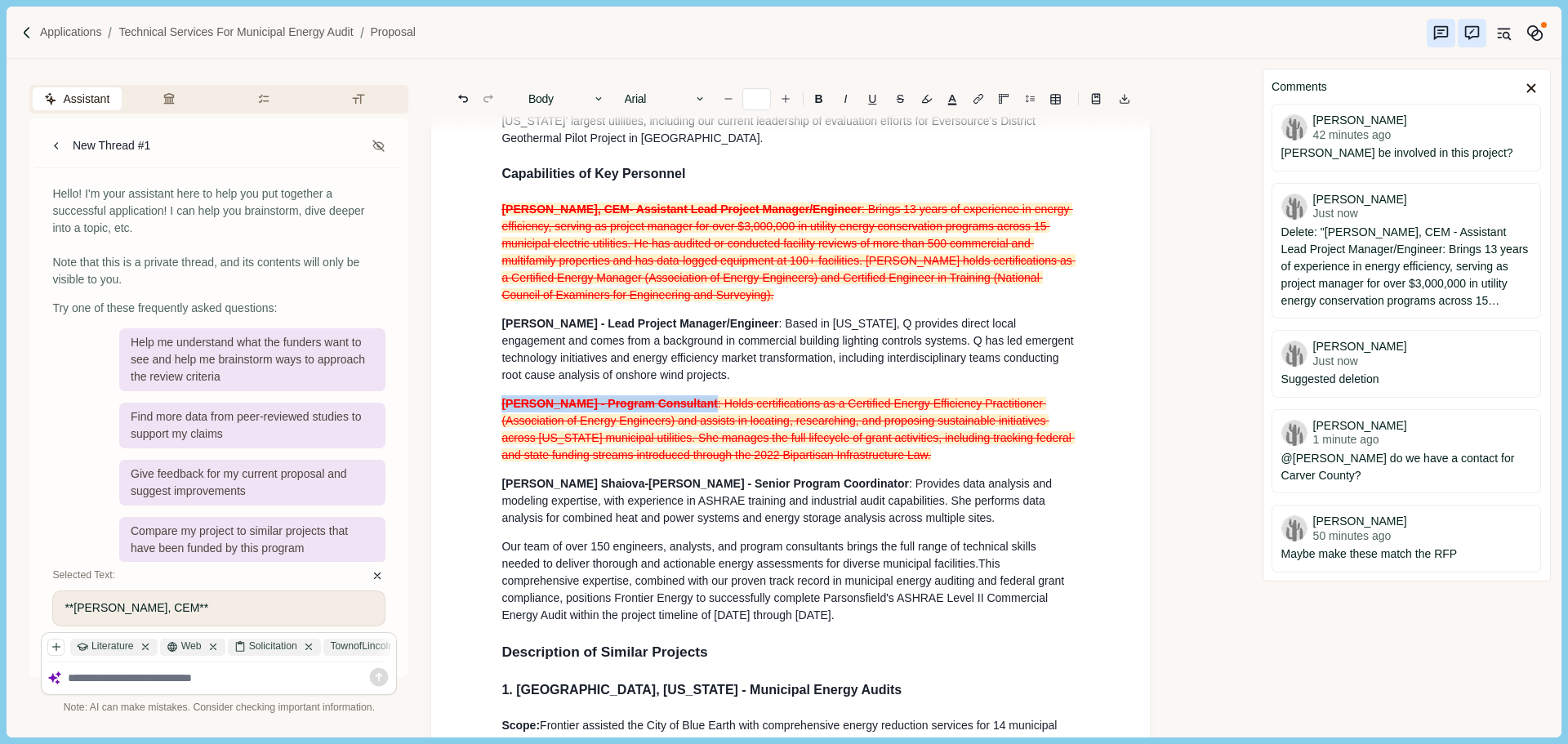
scroll to position [1021, 0]
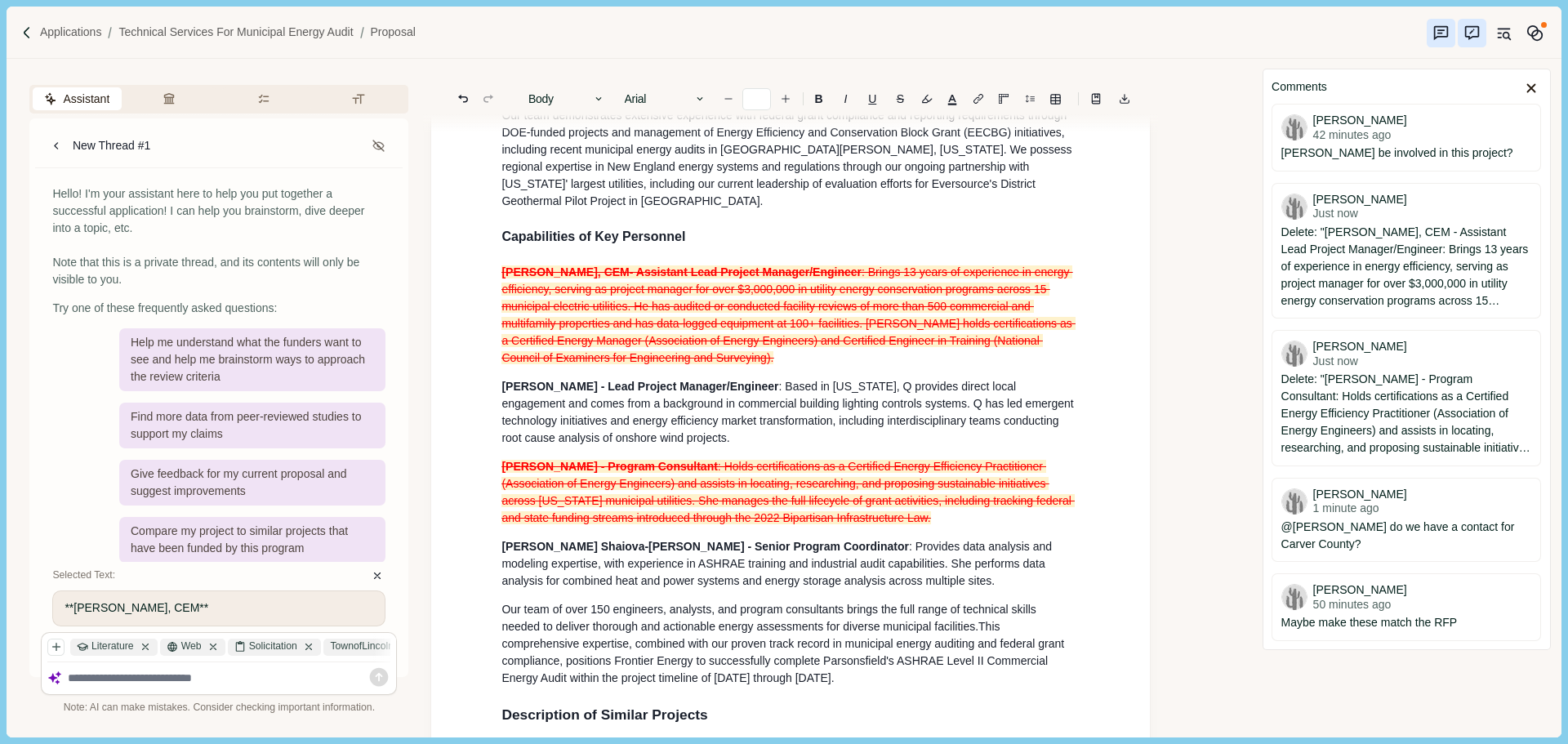
click at [1473, 36] on icon "Suggestion mode" at bounding box center [1472, 33] width 14 height 14
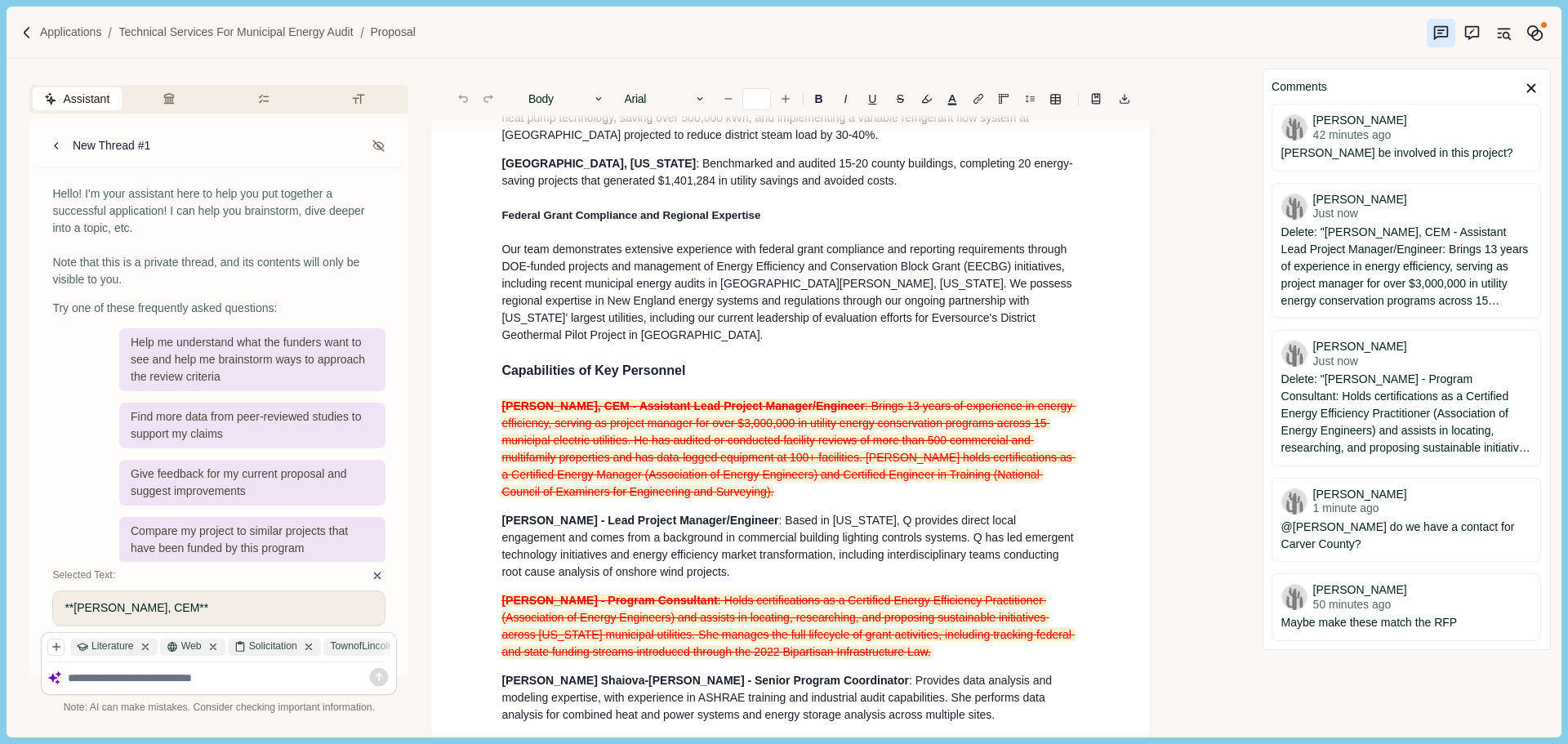
scroll to position [902, 0]
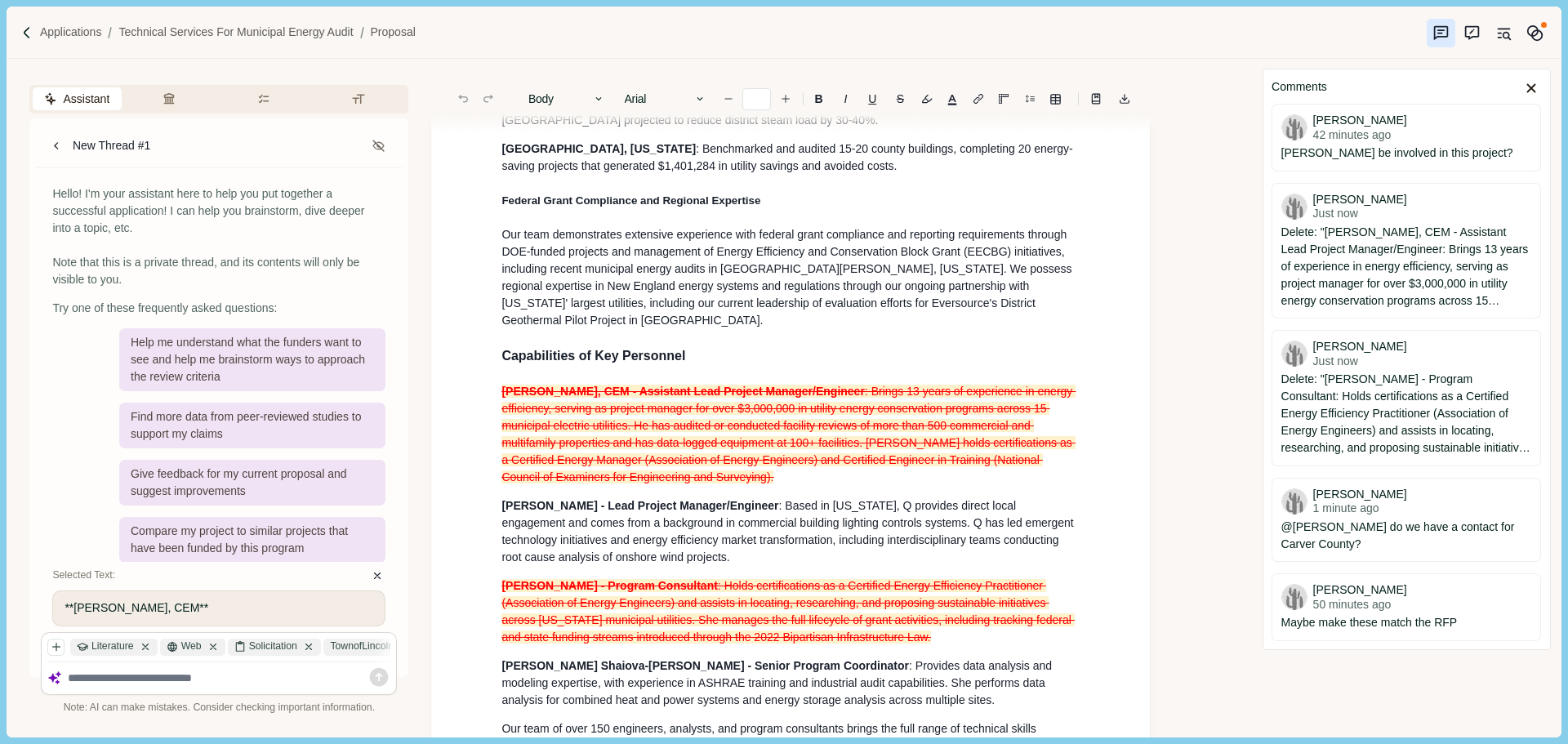
click at [687, 463] on p "[PERSON_NAME], CEM - Assistant Lead Project Manager/Engineer : Brings 13 years …" at bounding box center [790, 435] width 578 height 103
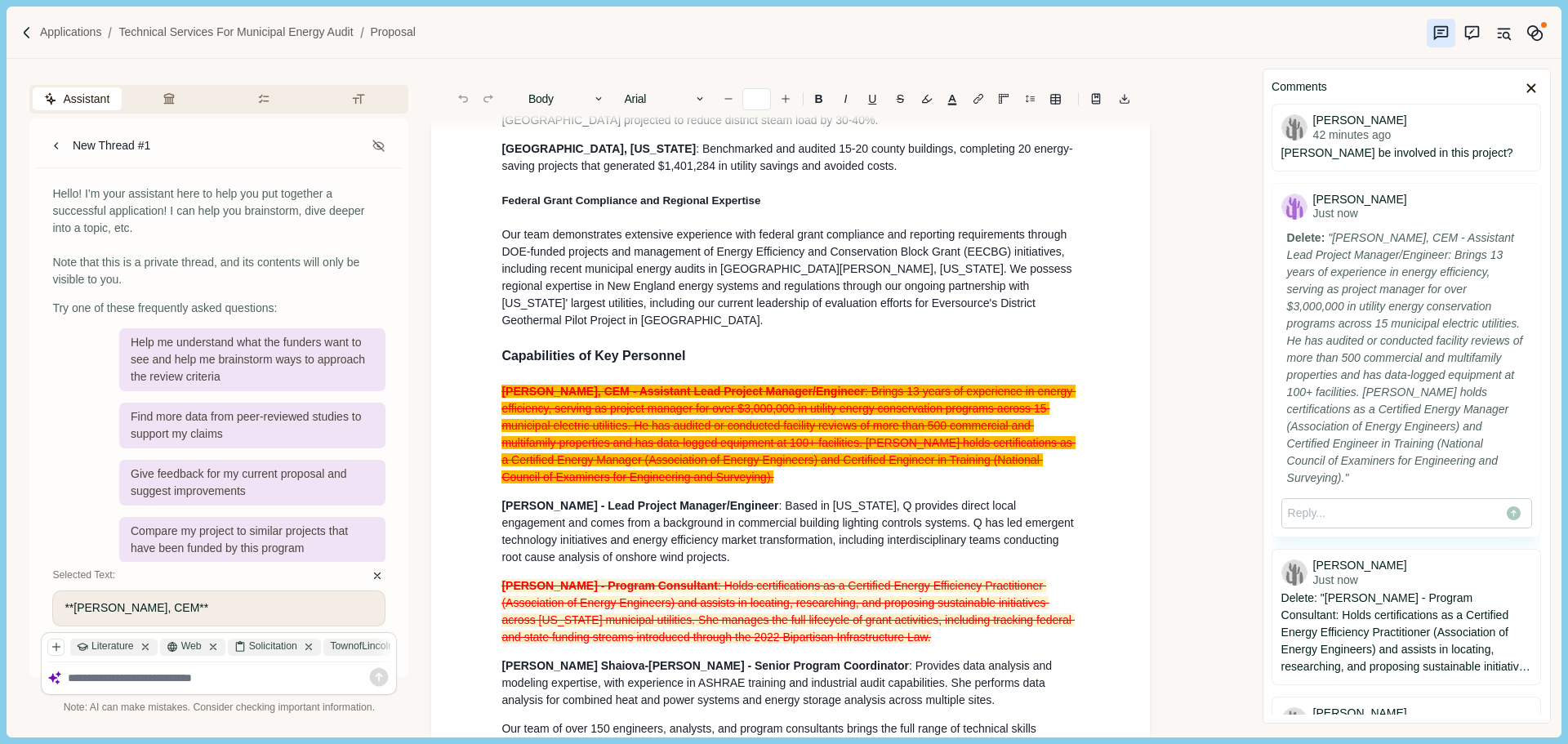
scroll to position [0, 0]
click at [751, 455] on span ": Brings 13 years of experience in energy efficiency, serving as project manage…" at bounding box center [788, 434] width 574 height 99
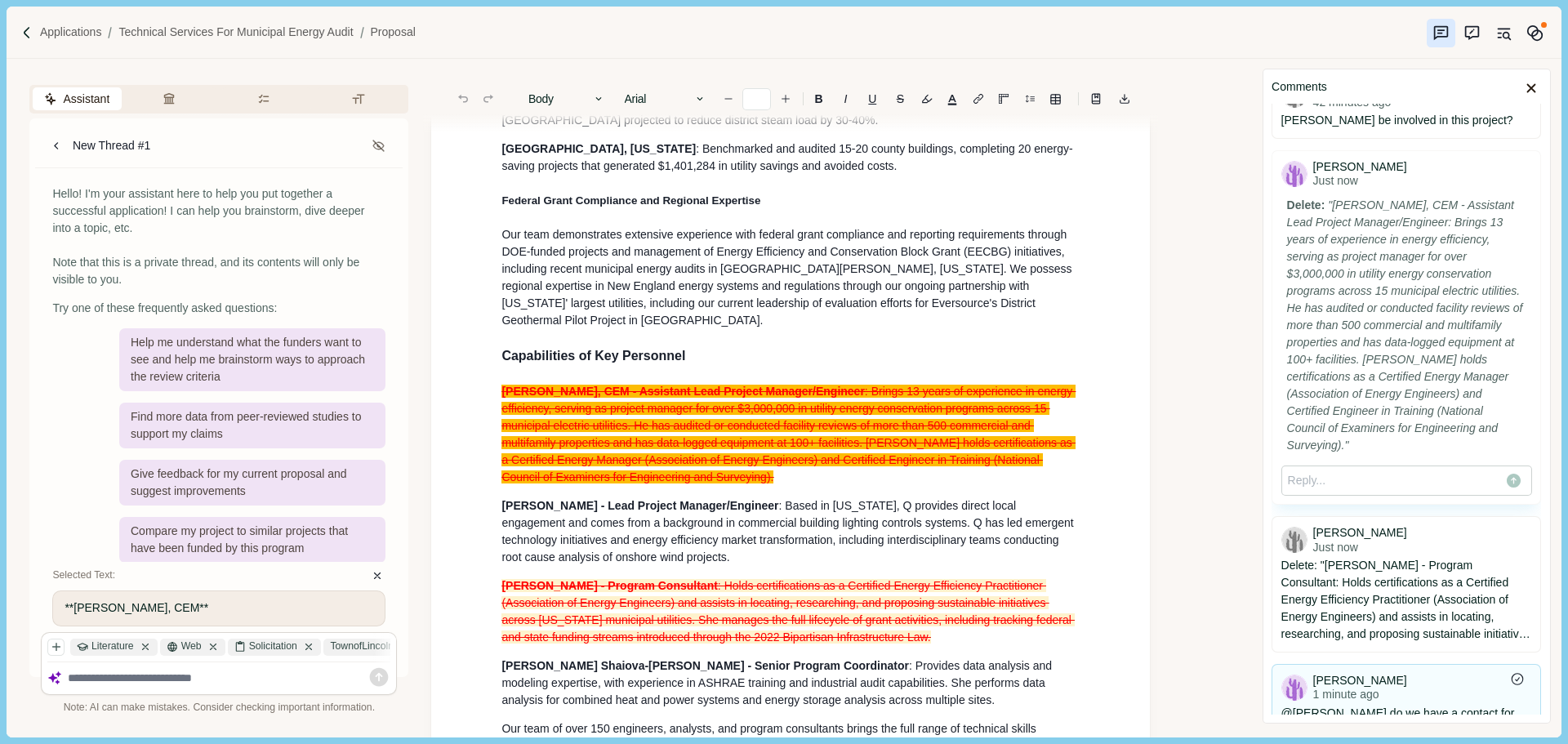
scroll to position [123, 0]
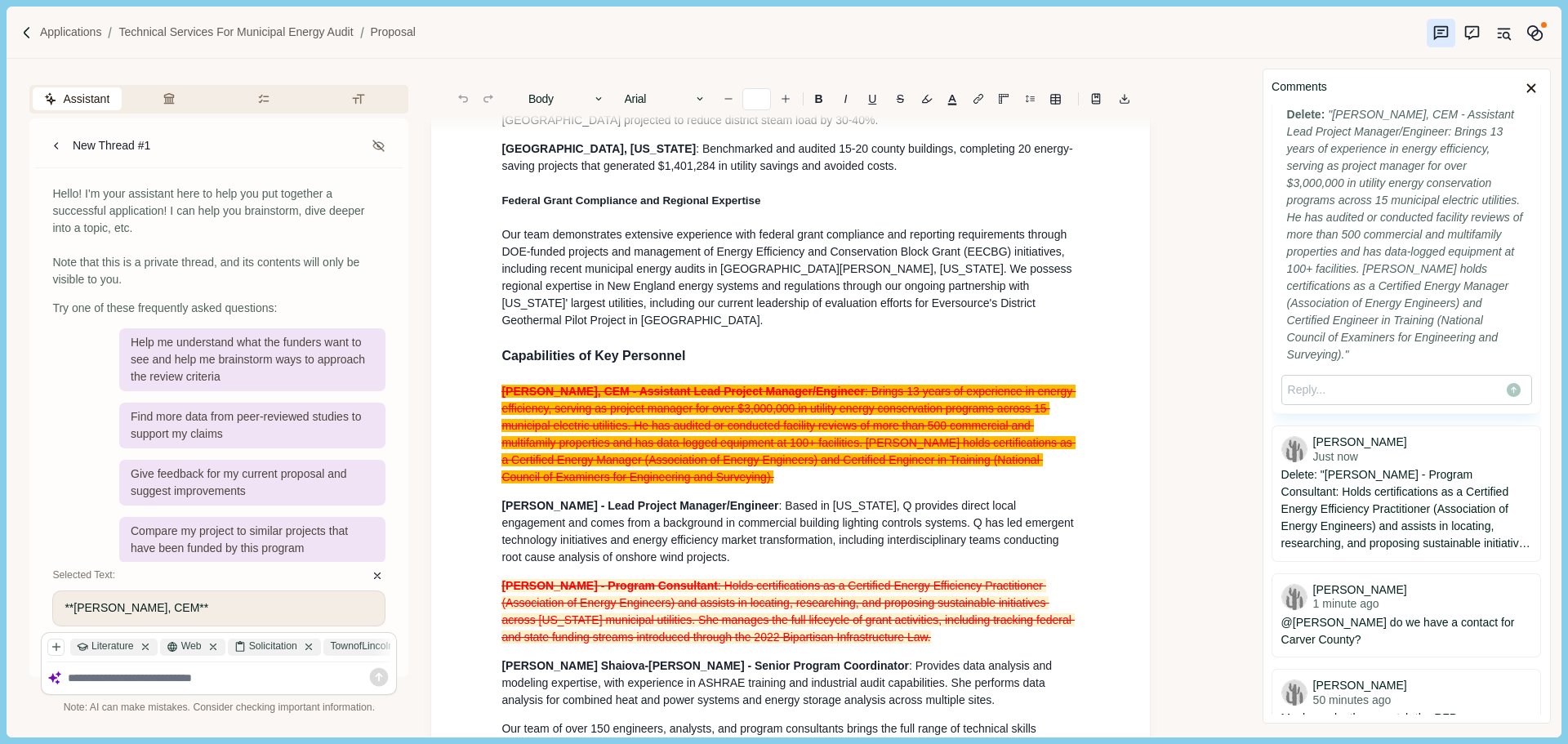
click at [876, 429] on span ": Brings 13 years of experience in energy efficiency, serving as project manage…" at bounding box center [788, 434] width 574 height 99
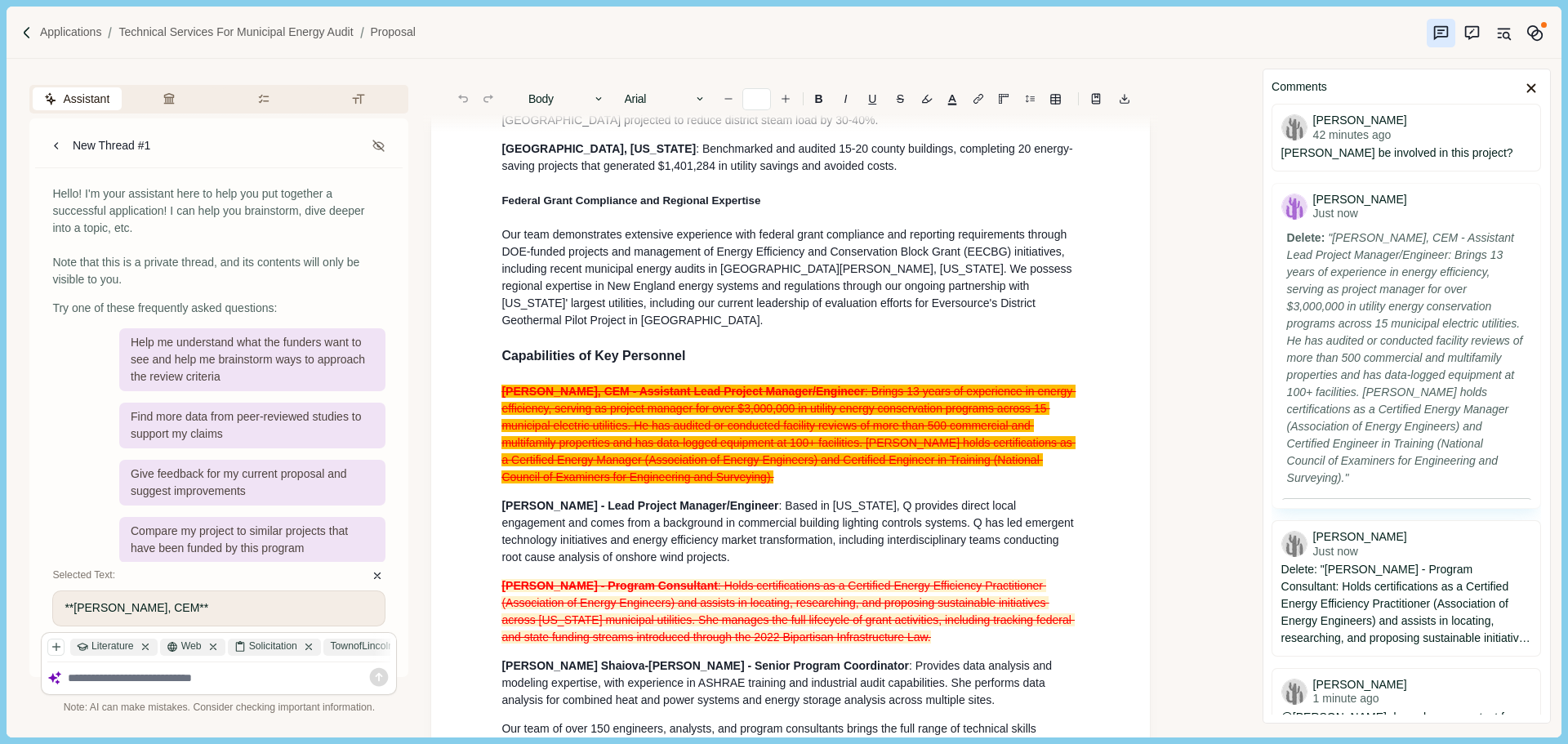
scroll to position [0, 0]
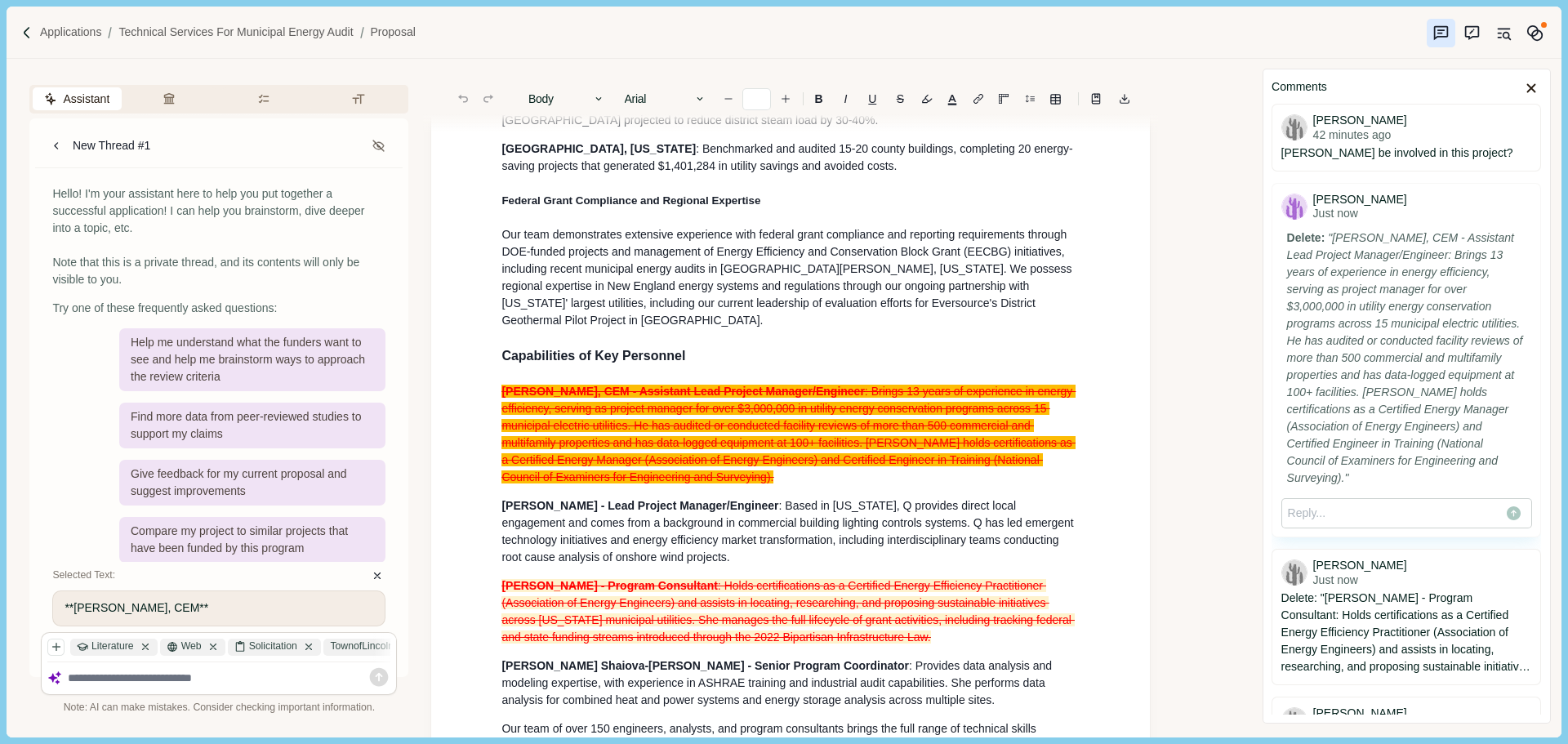
click at [944, 353] on h3 "Capabilities of Key Personnel" at bounding box center [790, 356] width 578 height 19
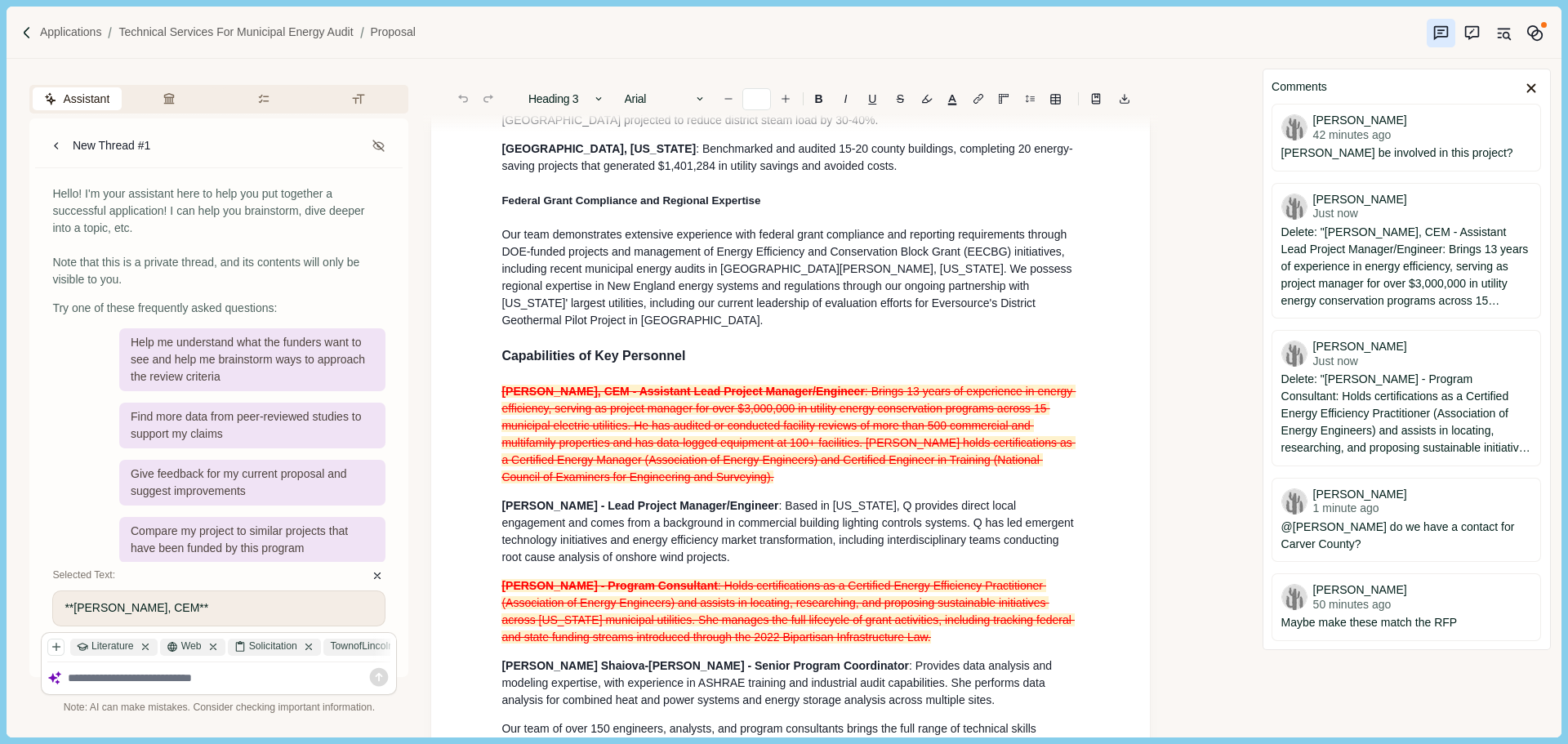
click at [879, 270] on span "Our team demonstrates extensive experience with federal grant compliance and re…" at bounding box center [785, 252] width 568 height 47
type input "**"
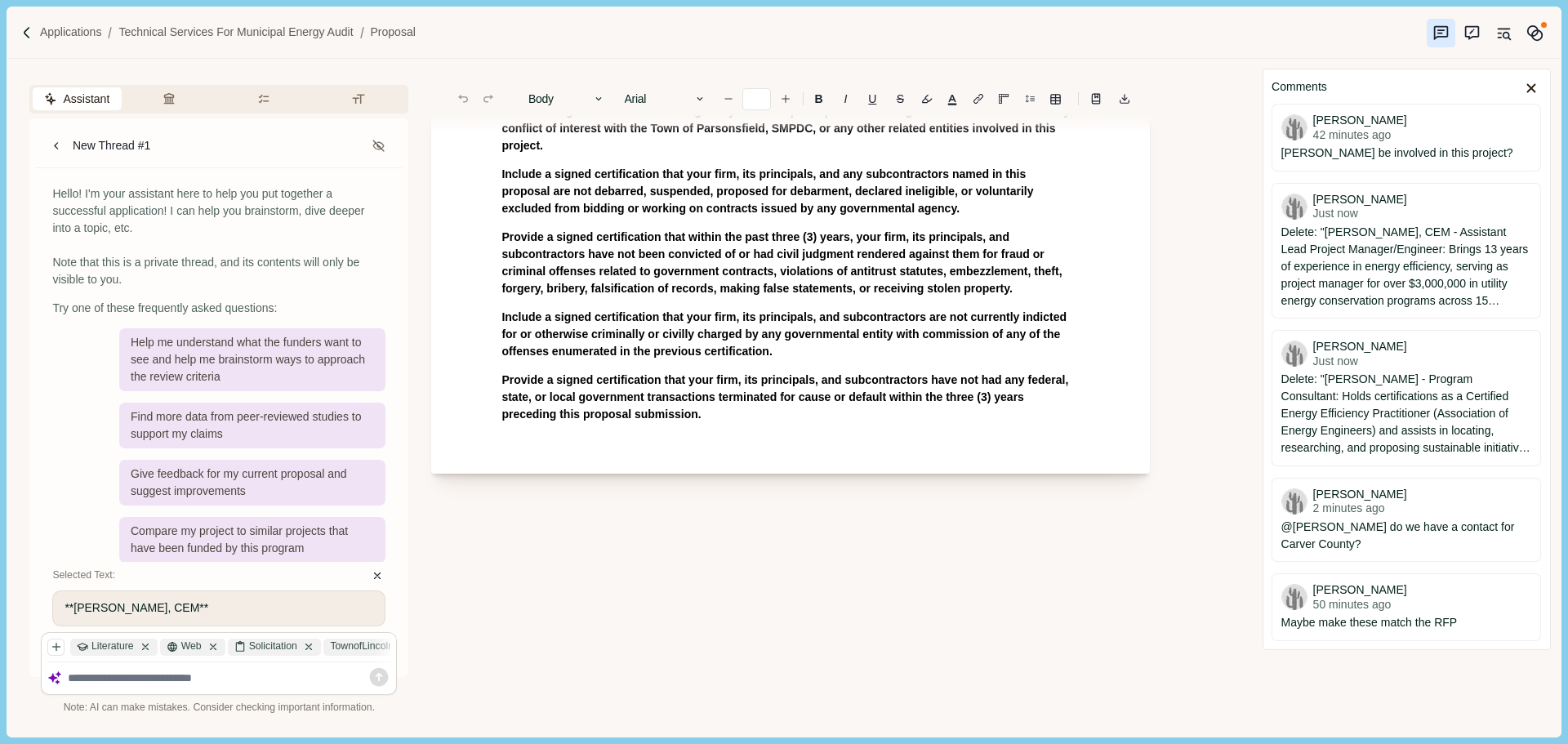
scroll to position [5802, 0]
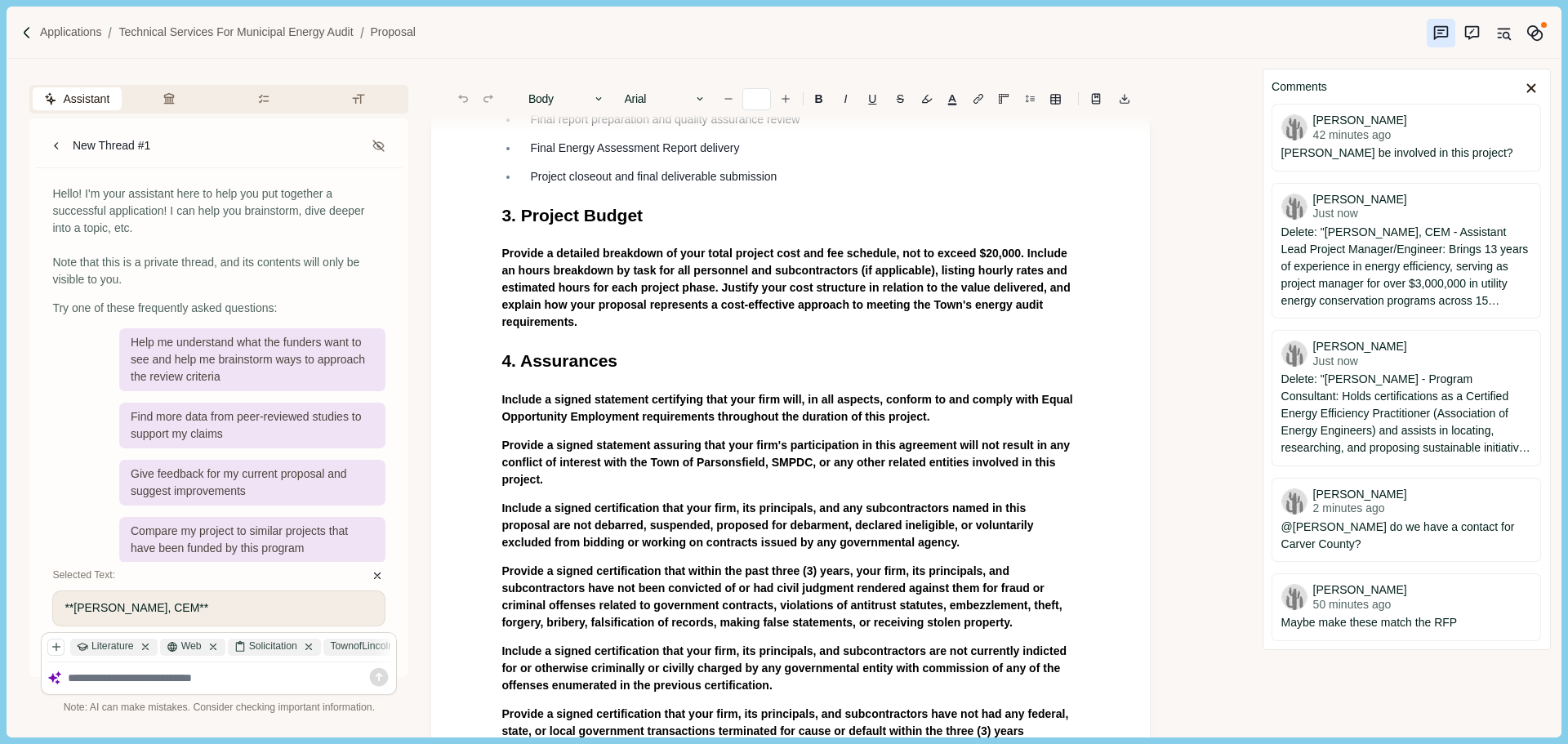
click at [609, 331] on p "Provide a detailed breakdown of your total project cost and fee schedule, not t…" at bounding box center [790, 287] width 578 height 85
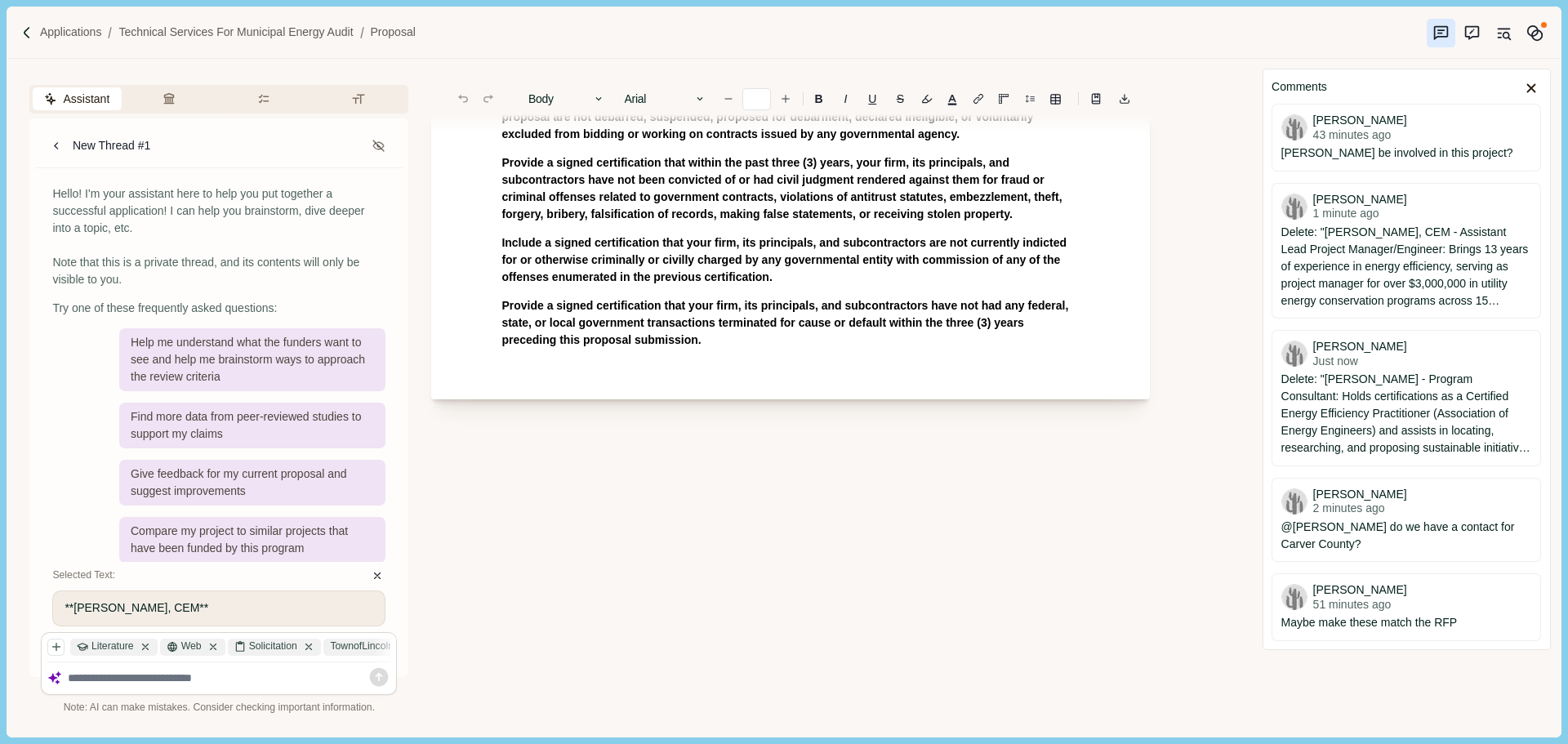
scroll to position [6130, 0]
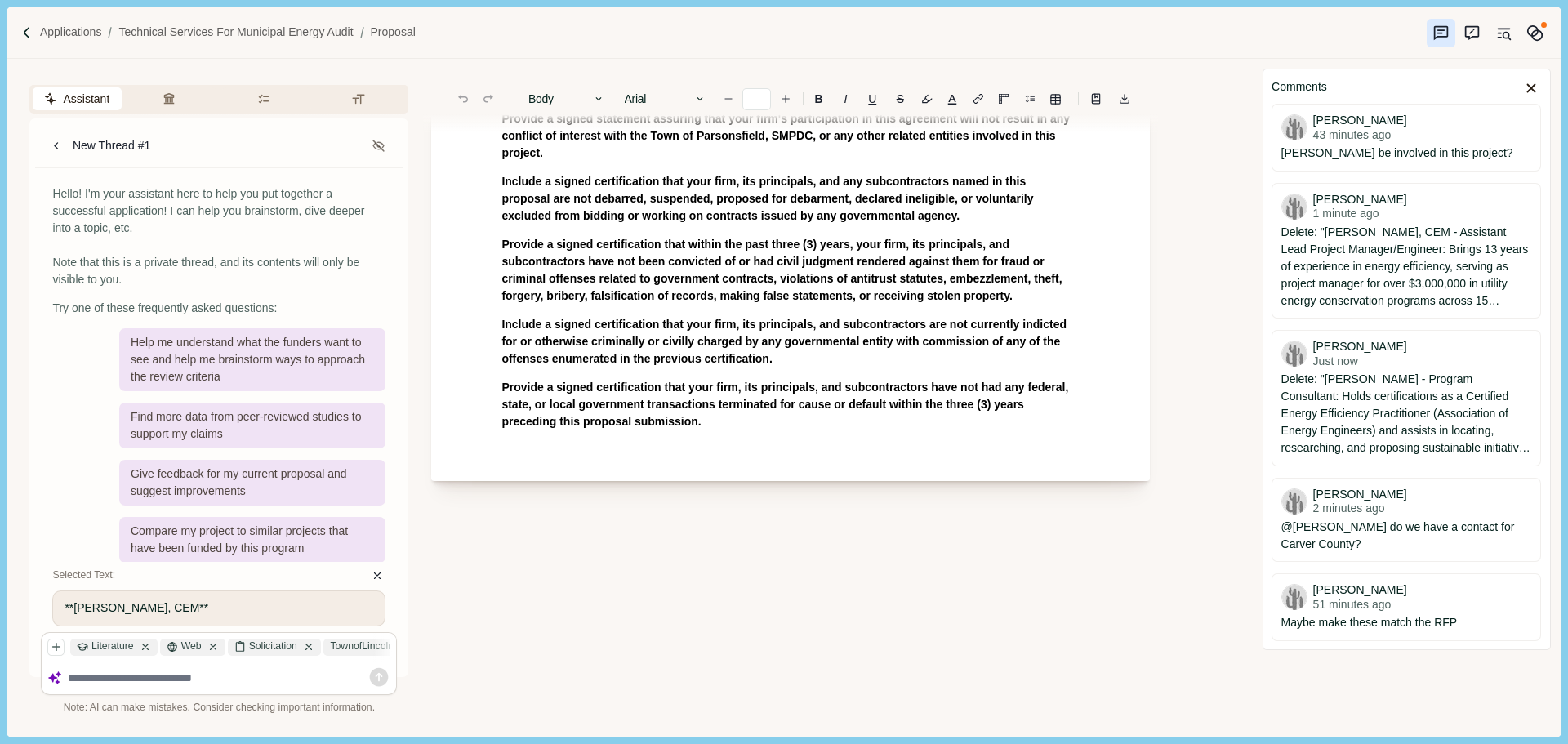
click at [715, 430] on p "Provide a signed certification that your firm, its principals, and subcontracto…" at bounding box center [790, 404] width 578 height 52
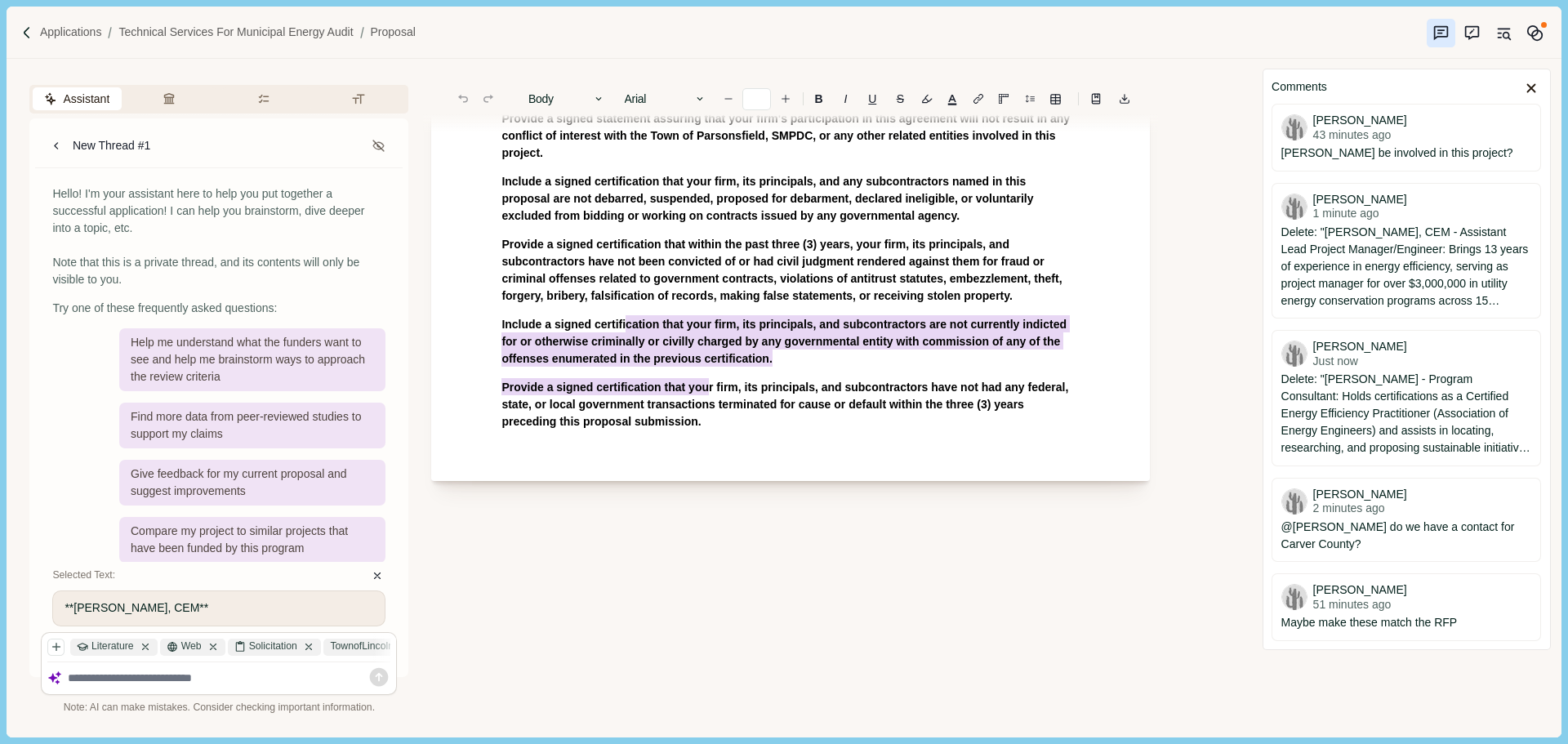
drag, startPoint x: 708, startPoint y: 564, endPoint x: 626, endPoint y: 540, distance: 85.4
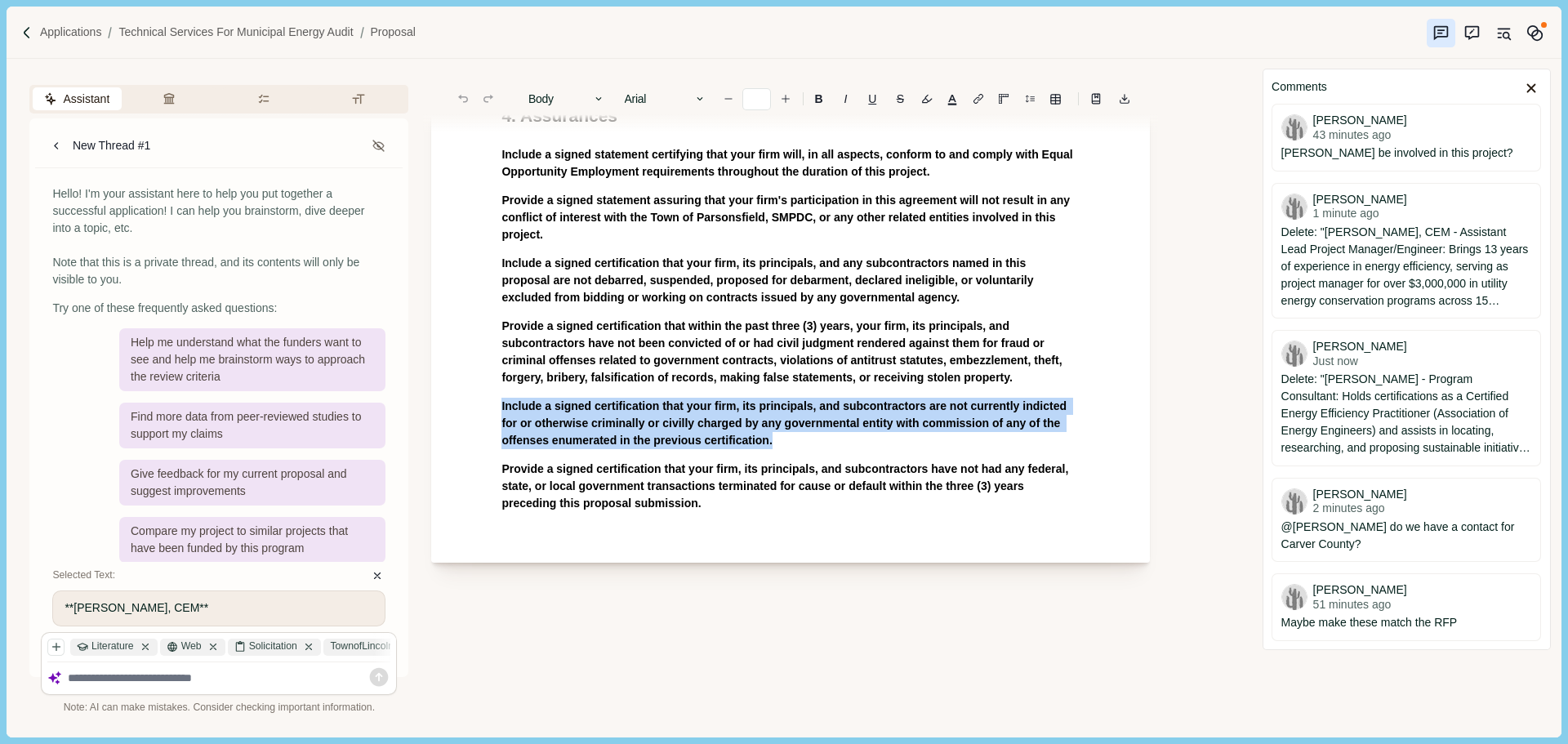
click at [738, 510] on span "Provide a signed certification that your firm, its principals, and subcontracto…" at bounding box center [786, 486] width 570 height 47
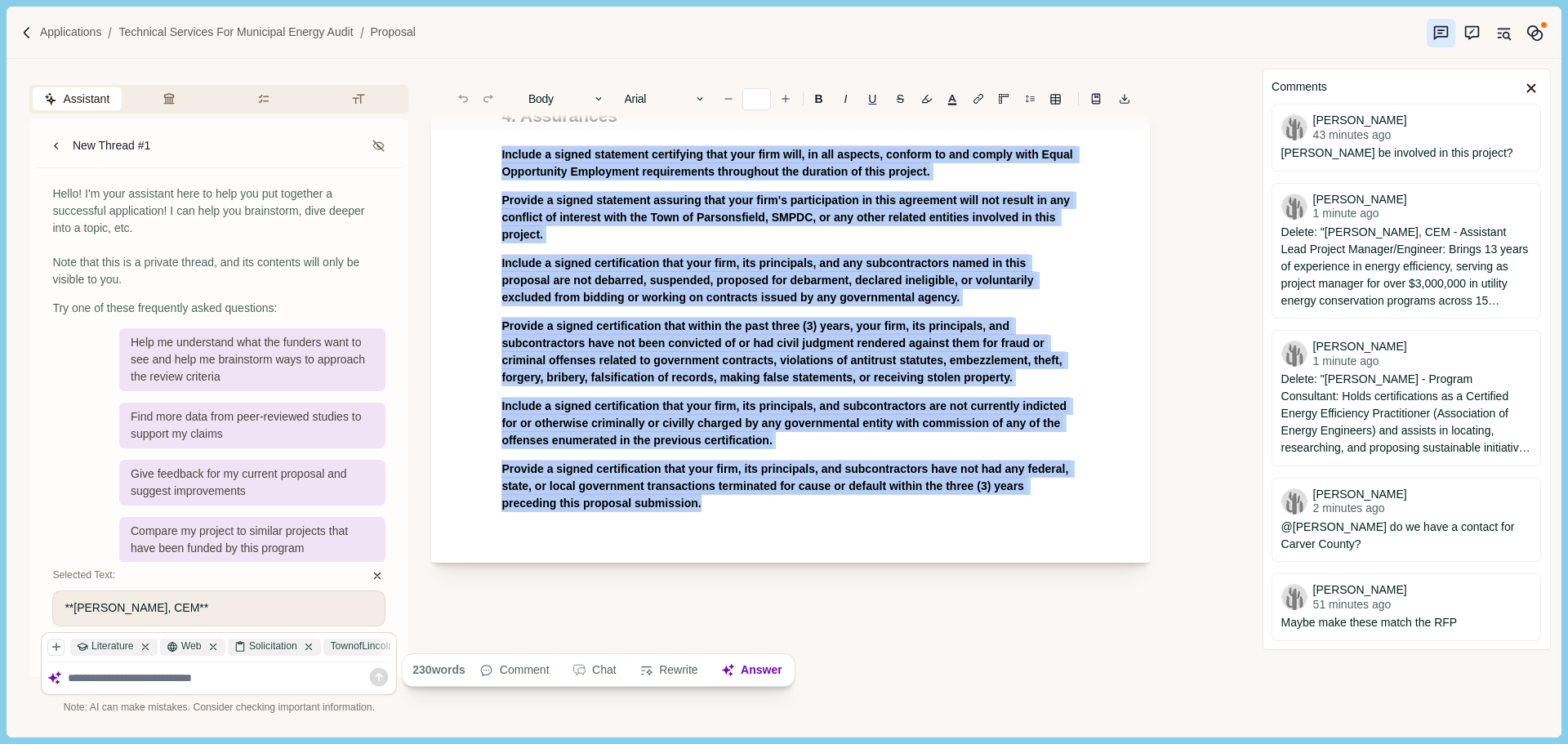
drag, startPoint x: 707, startPoint y: 645, endPoint x: 484, endPoint y: 294, distance: 415.8
click at [757, 666] on button "Answer" at bounding box center [751, 670] width 79 height 23
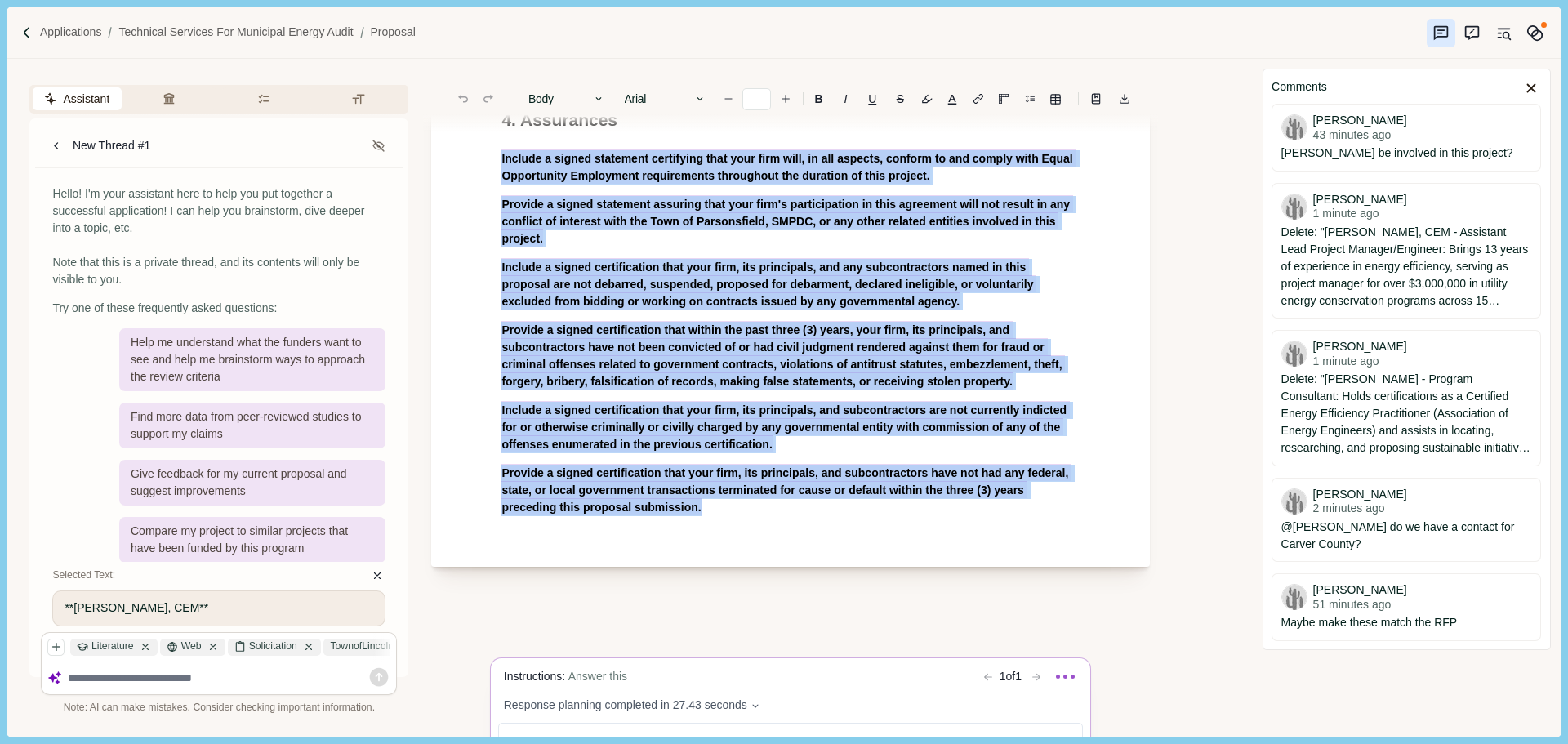
scroll to position [6040, 0]
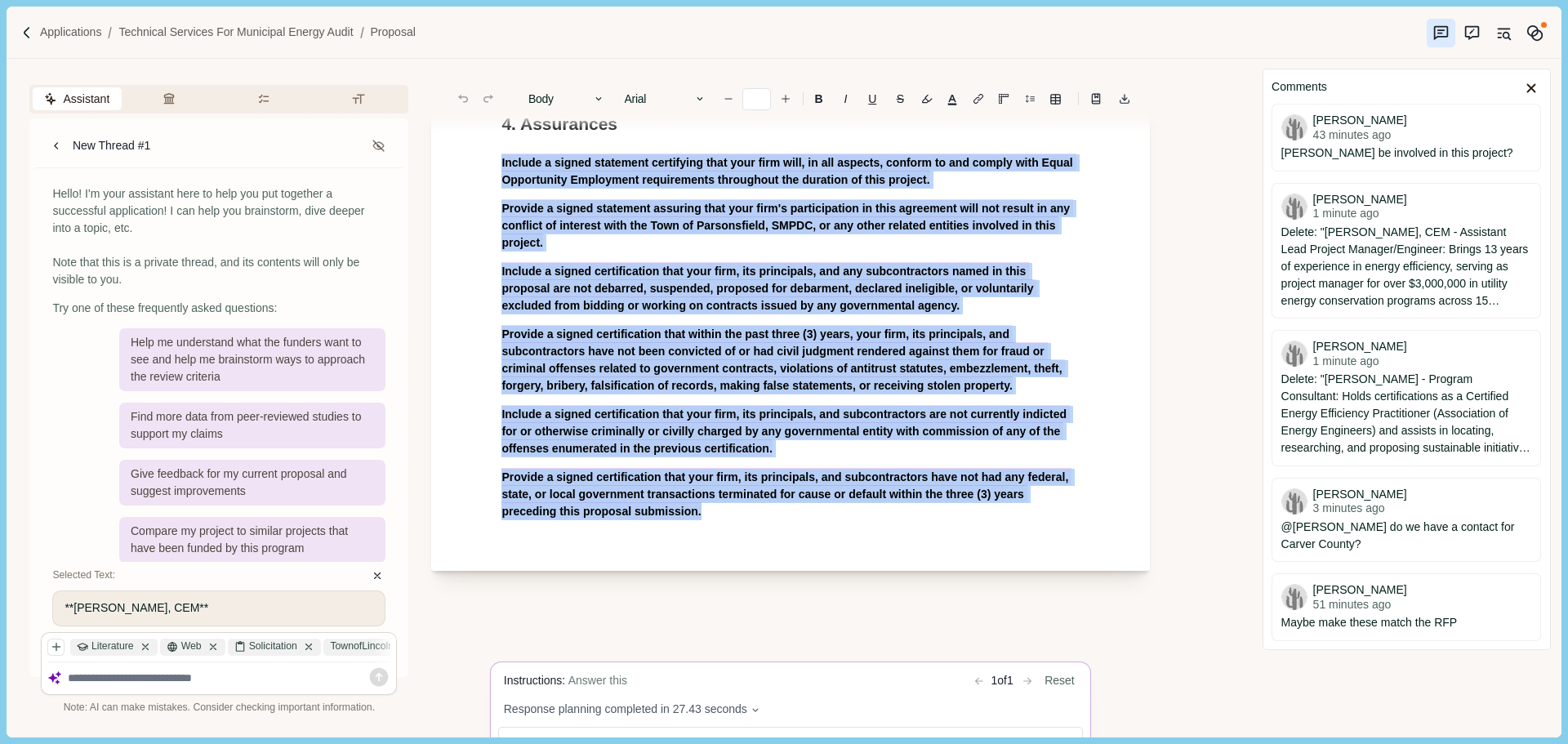
click at [613, 372] on body "Applications Technical Services for Municipal Energy Audit Proposal Assistant R…" at bounding box center [784, 372] width 1568 height 744
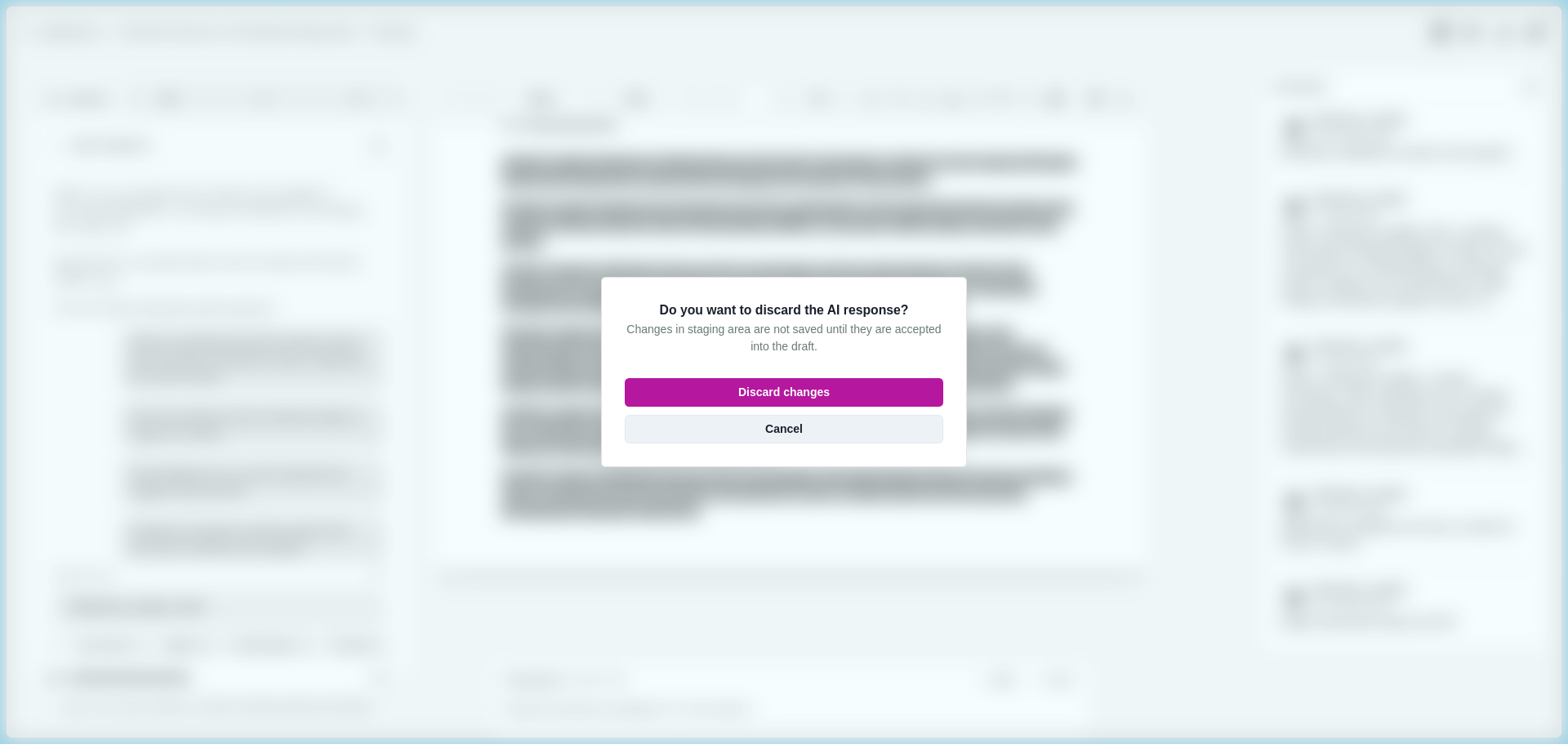
click at [782, 432] on button "Cancel" at bounding box center [784, 429] width 319 height 29
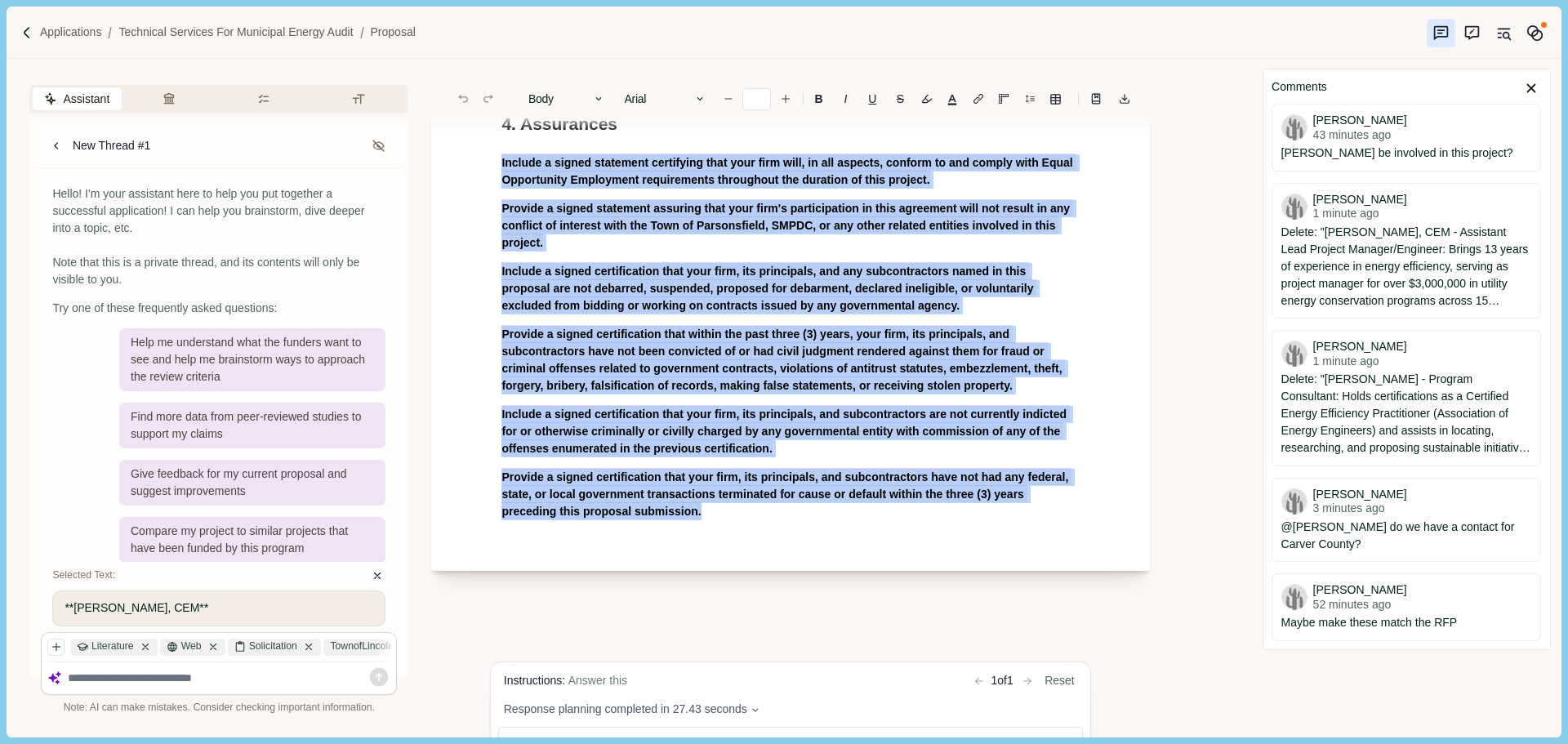
click at [626, 394] on body "Applications Technical Services for Municipal Energy Audit Proposal Assistant R…" at bounding box center [784, 372] width 1568 height 744
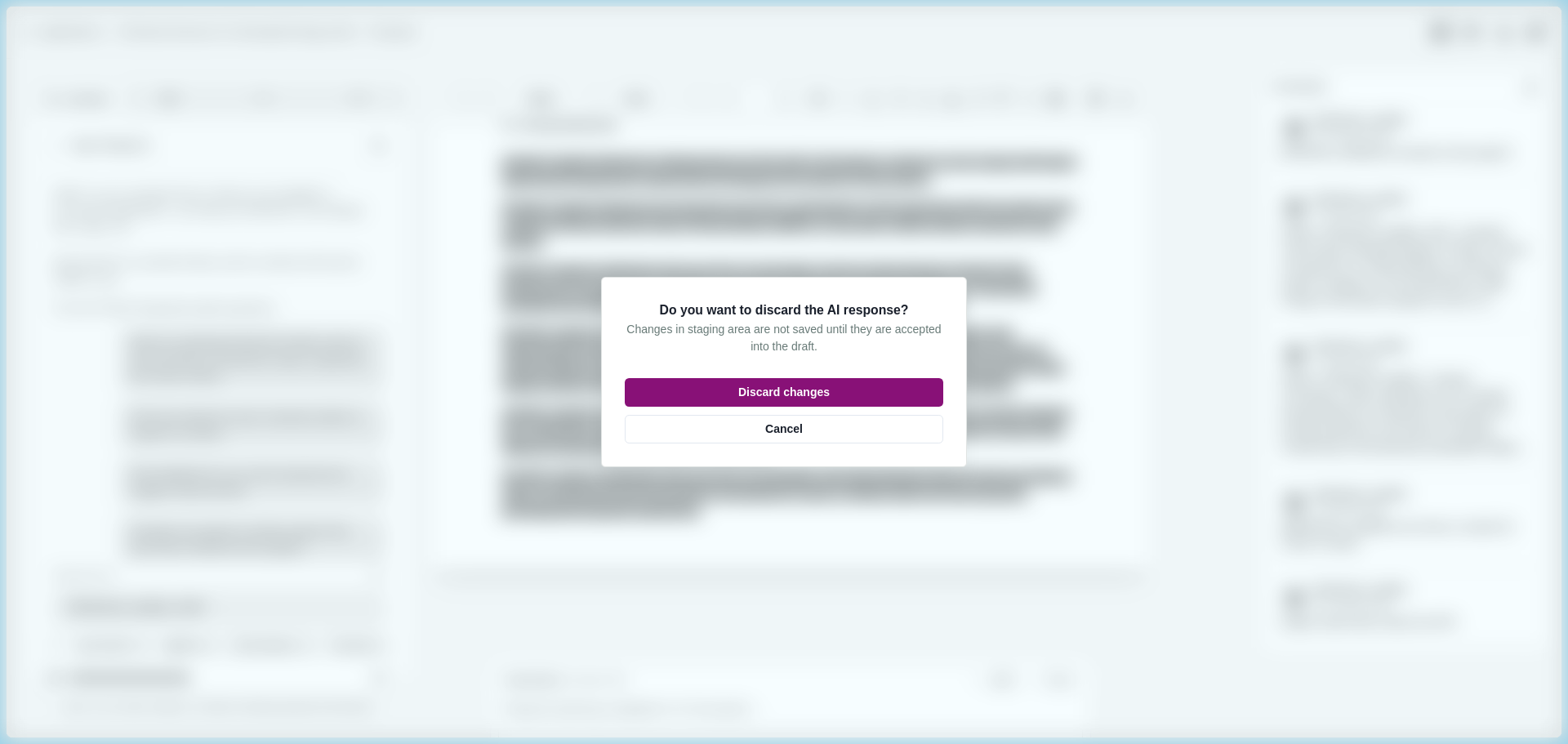
click at [828, 395] on button "Discard changes" at bounding box center [784, 392] width 319 height 29
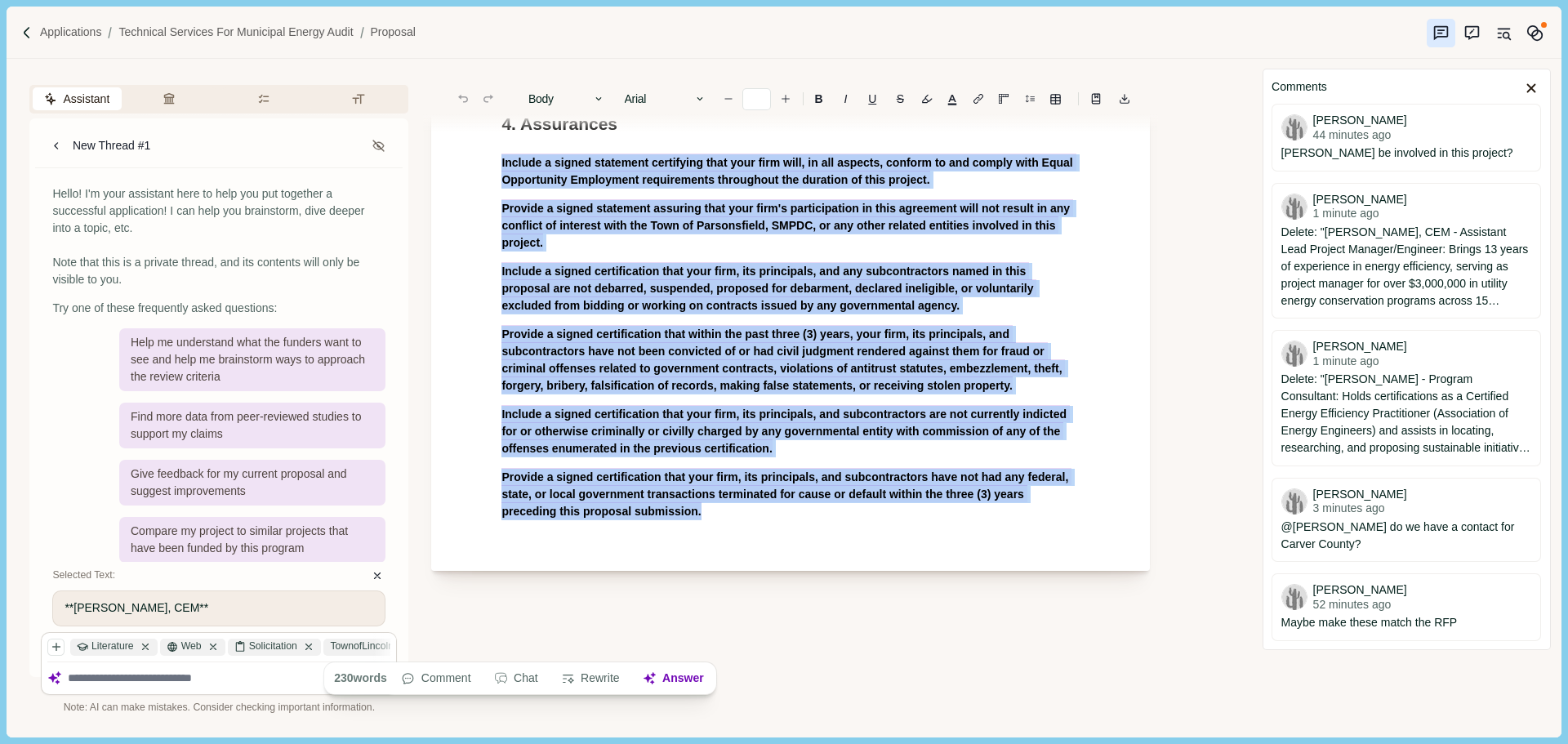
click at [711, 314] on span "Include a signed certification that your firm, its principals, and any subcontr…" at bounding box center [768, 287] width 535 height 52
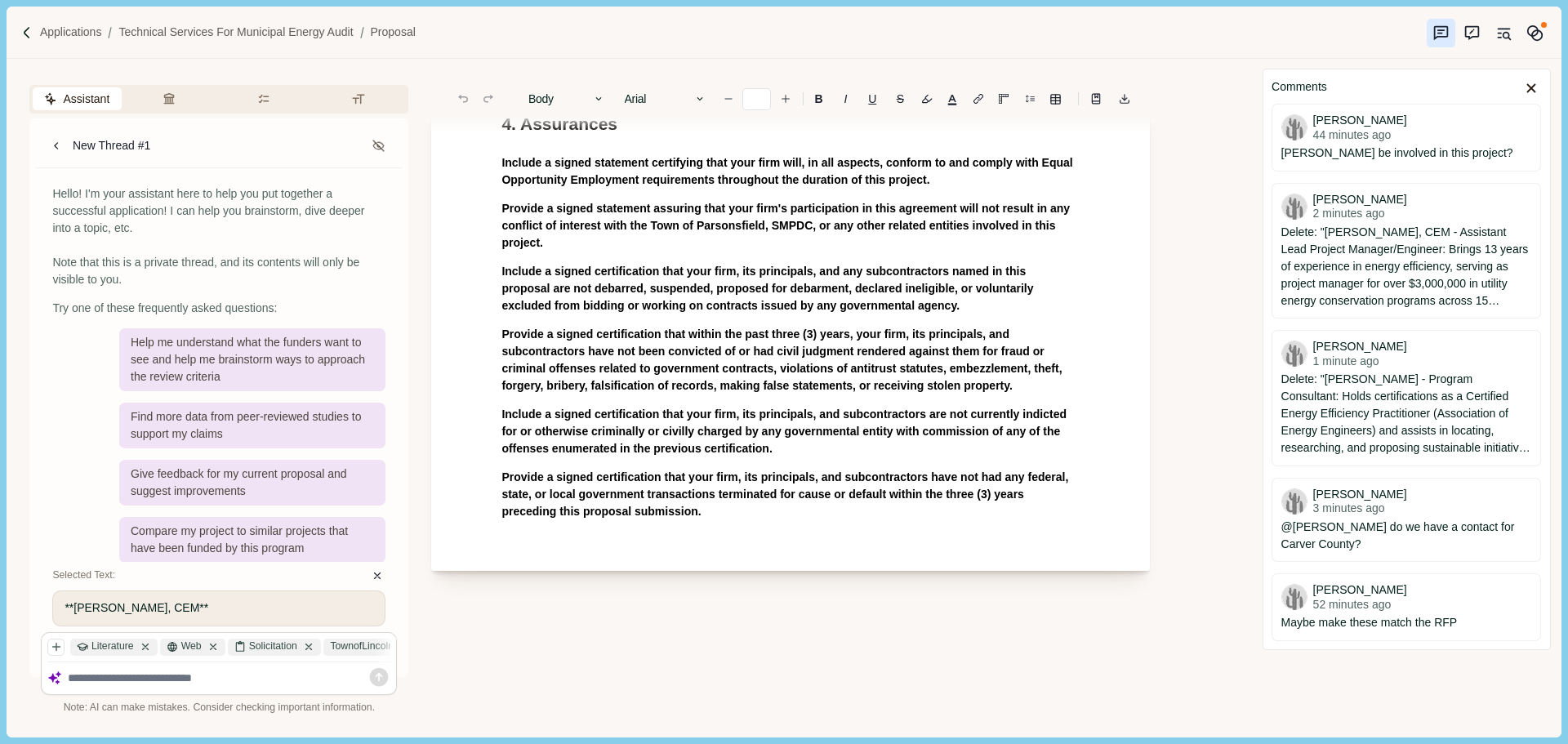
click at [887, 315] on p "Include a signed certification that your firm, its principals, and any subcontr…" at bounding box center [790, 288] width 578 height 52
click at [629, 137] on h1 "4. Assurances" at bounding box center [790, 123] width 578 height 26
drag, startPoint x: 617, startPoint y: 259, endPoint x: 504, endPoint y: 260, distance: 113.0
click at [504, 137] on h1 "4. Assurances" at bounding box center [790, 123] width 578 height 26
click at [636, 137] on h1 "4. Assurances" at bounding box center [790, 123] width 578 height 26
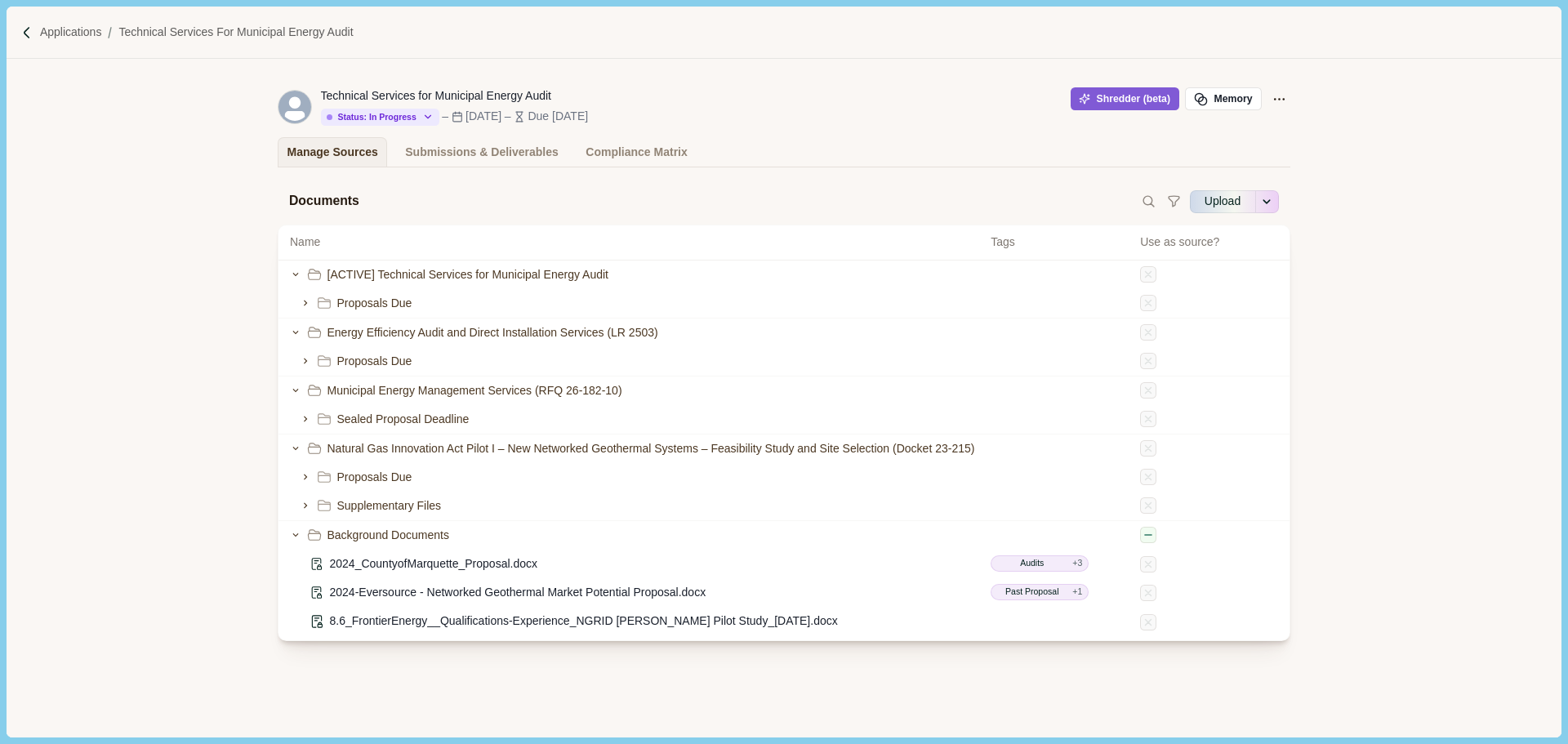
scroll to position [267, 0]
